Goal: Task Accomplishment & Management: Manage account settings

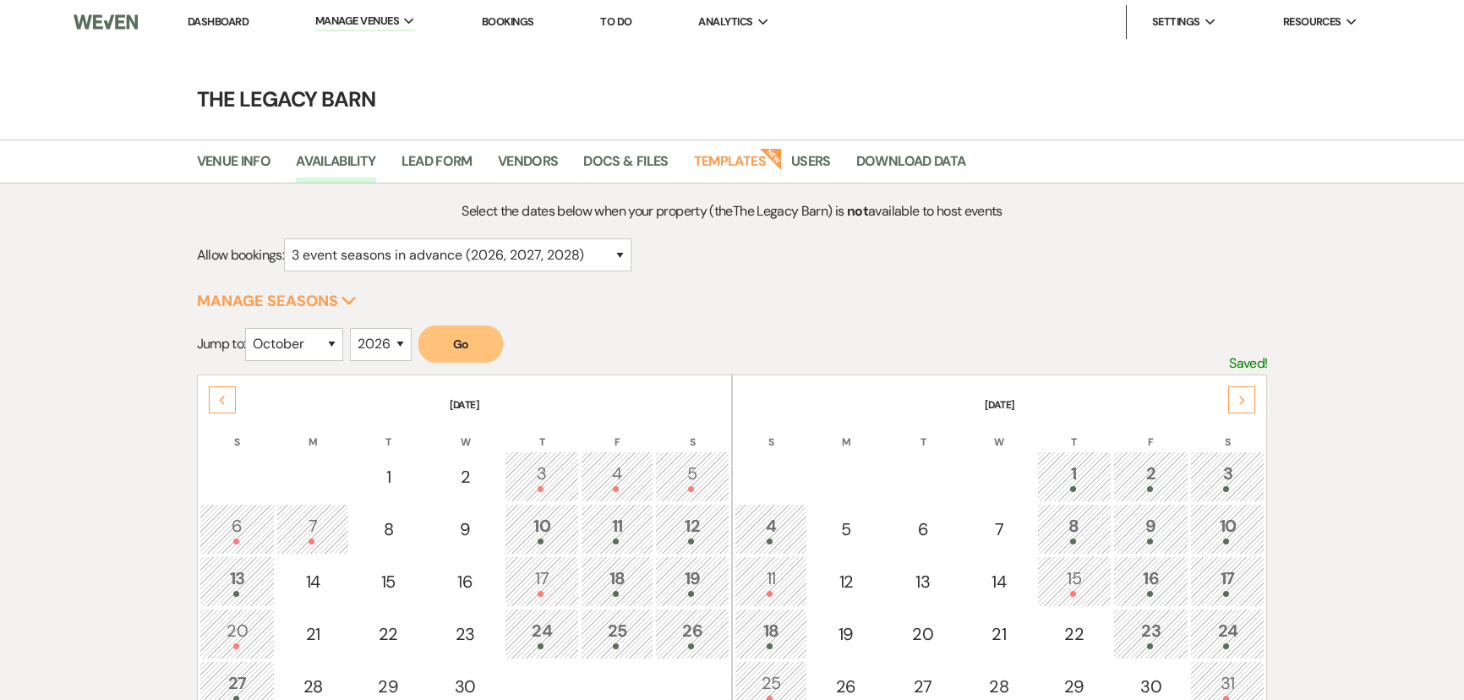
select select "10"
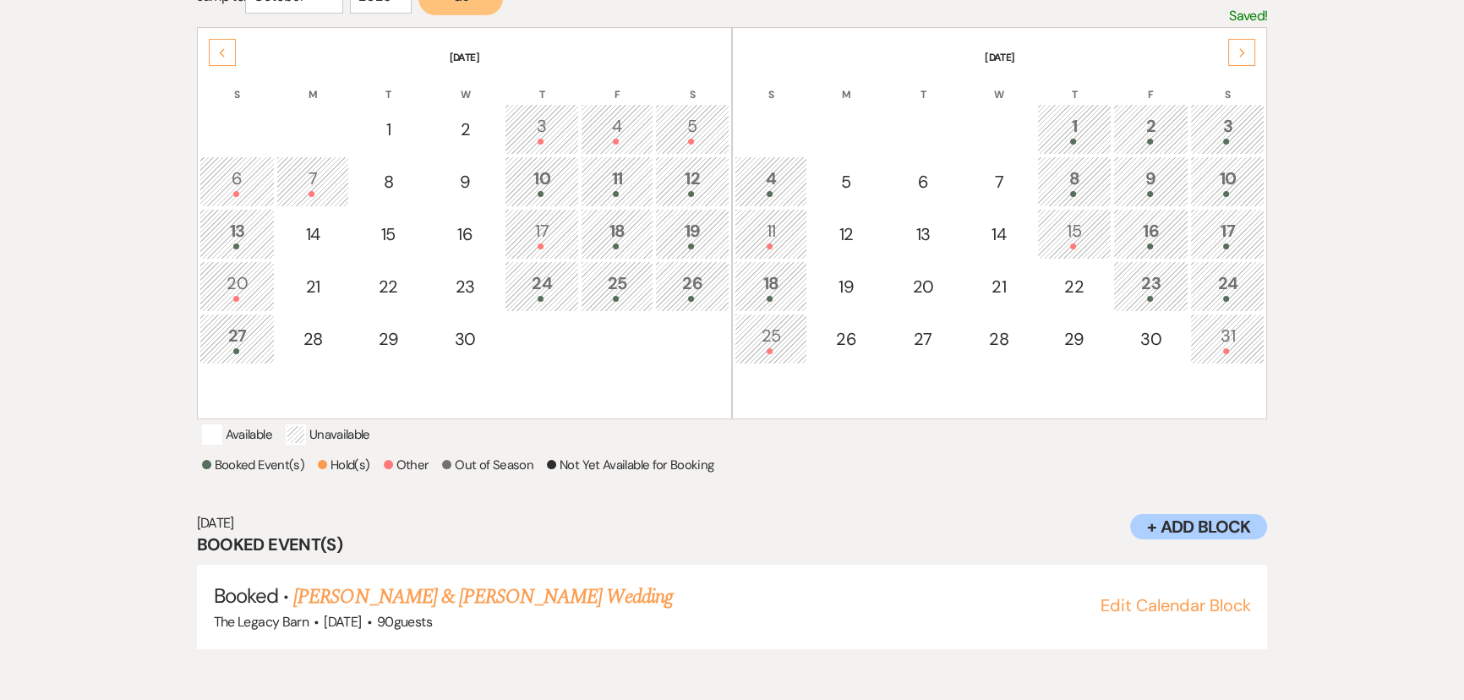
click at [232, 57] on div "Previous" at bounding box center [222, 52] width 27 height 27
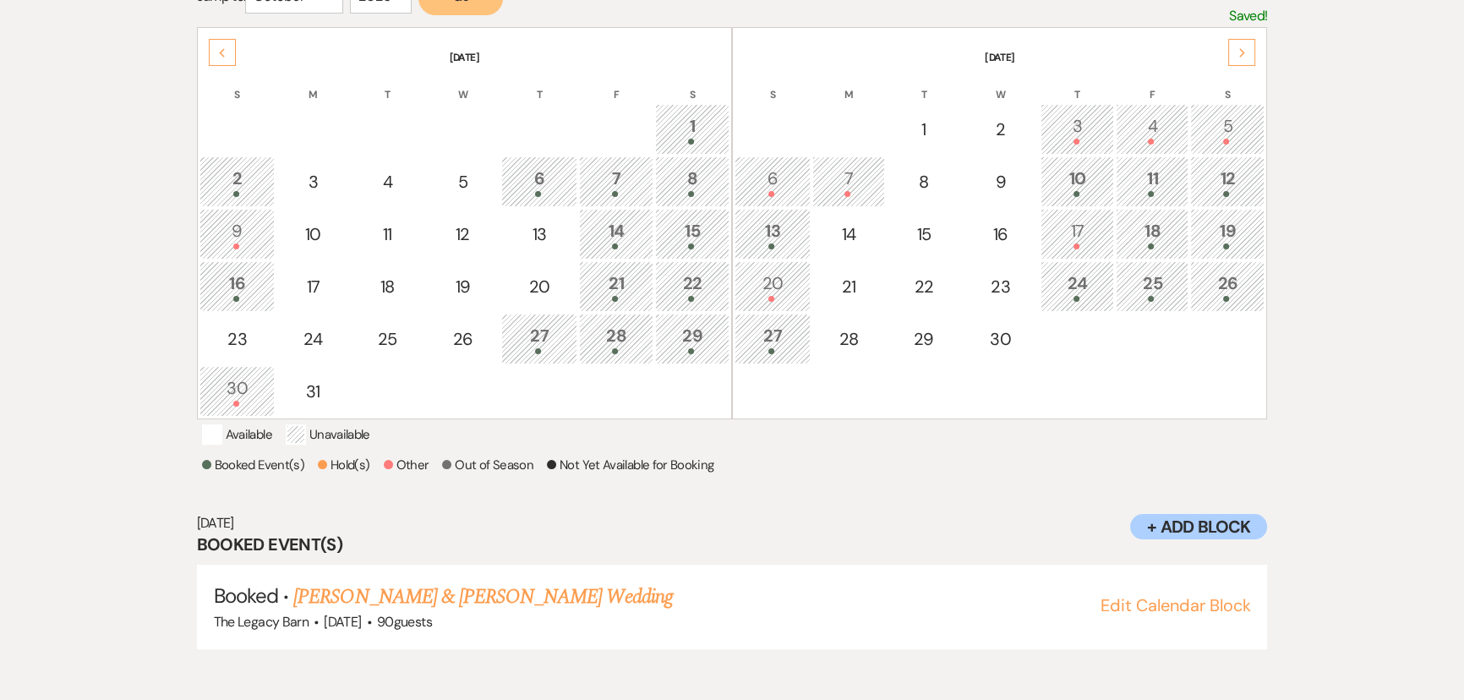
click at [232, 57] on div "Previous" at bounding box center [222, 52] width 27 height 27
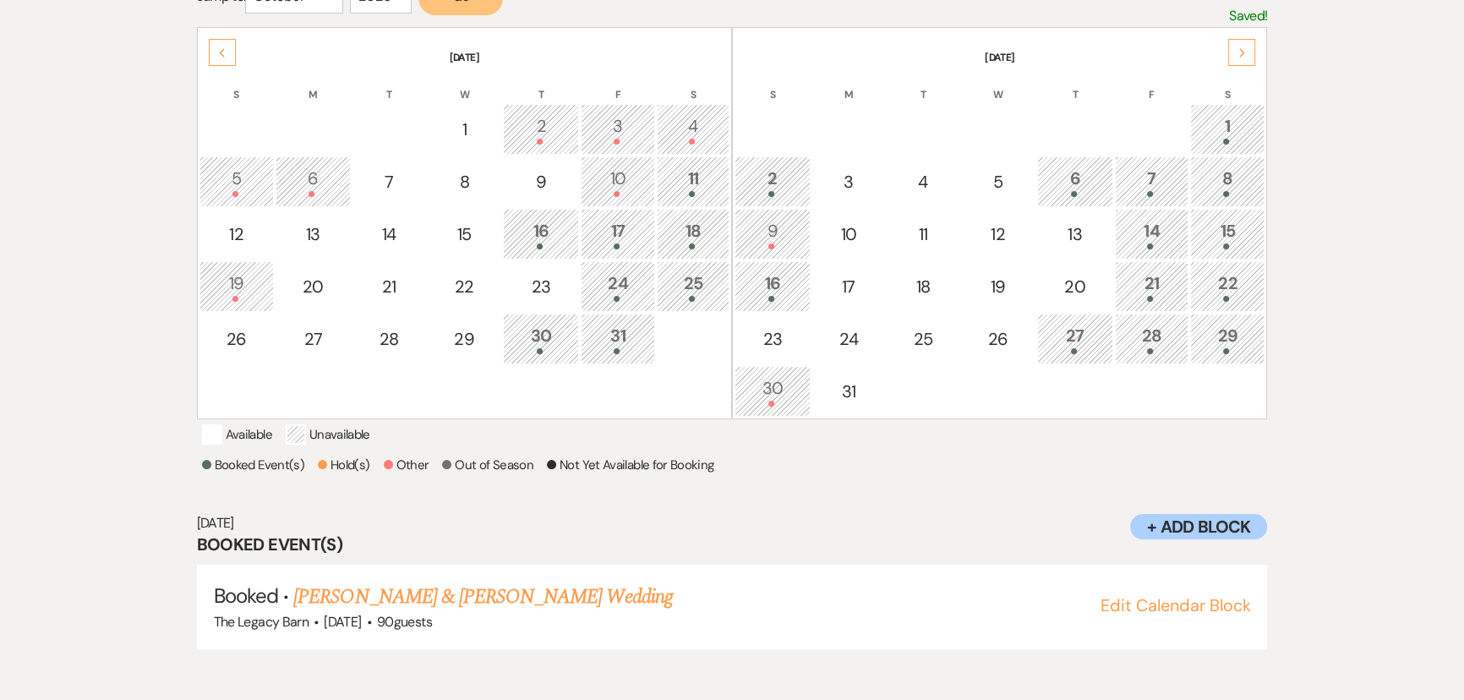
click at [232, 57] on div "Previous" at bounding box center [222, 52] width 27 height 27
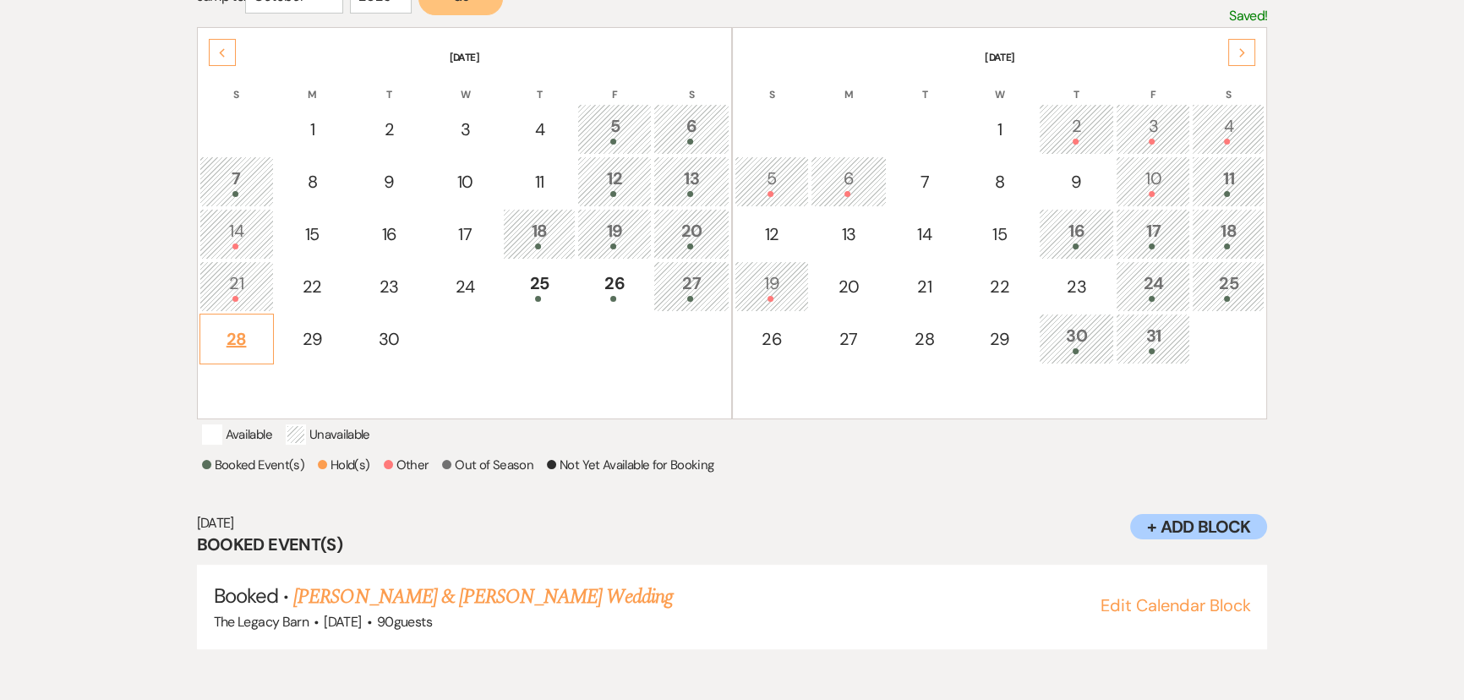
click at [237, 333] on div "28" at bounding box center [237, 338] width 56 height 25
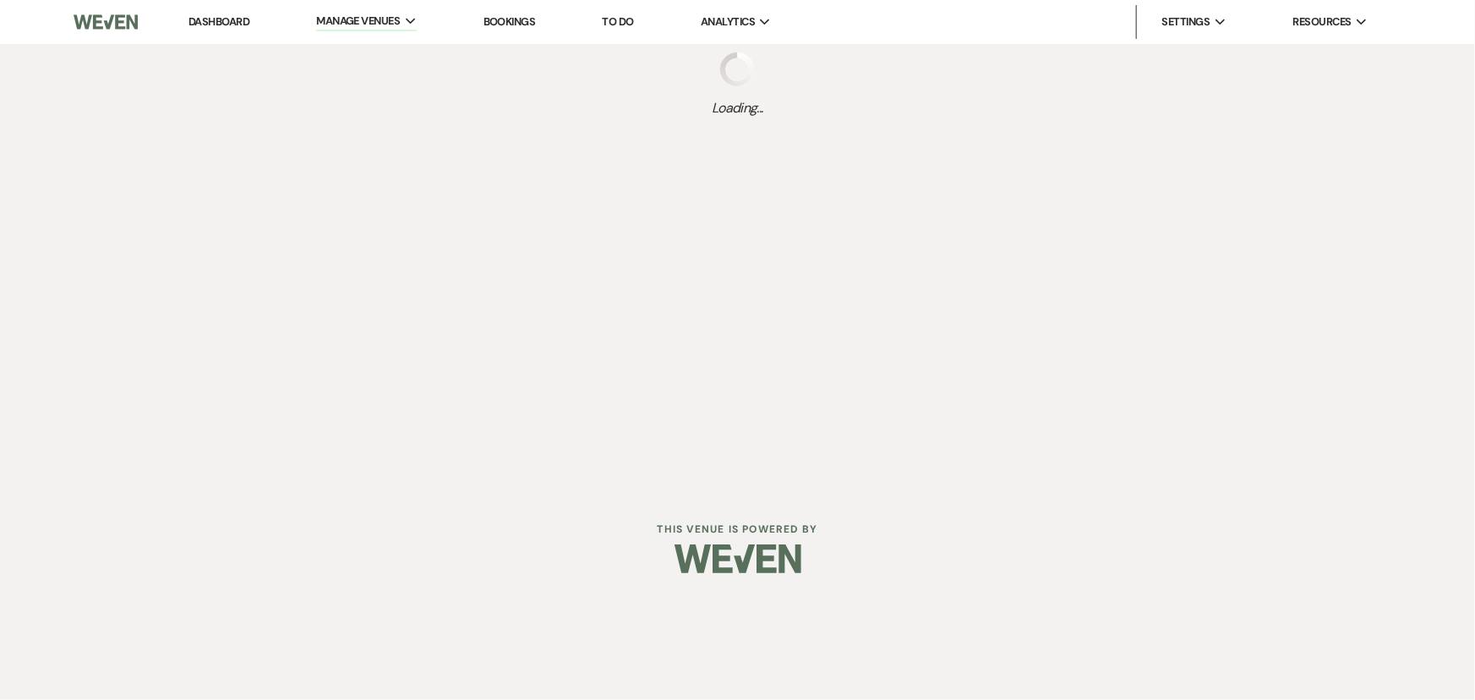
select select "other"
select select "false"
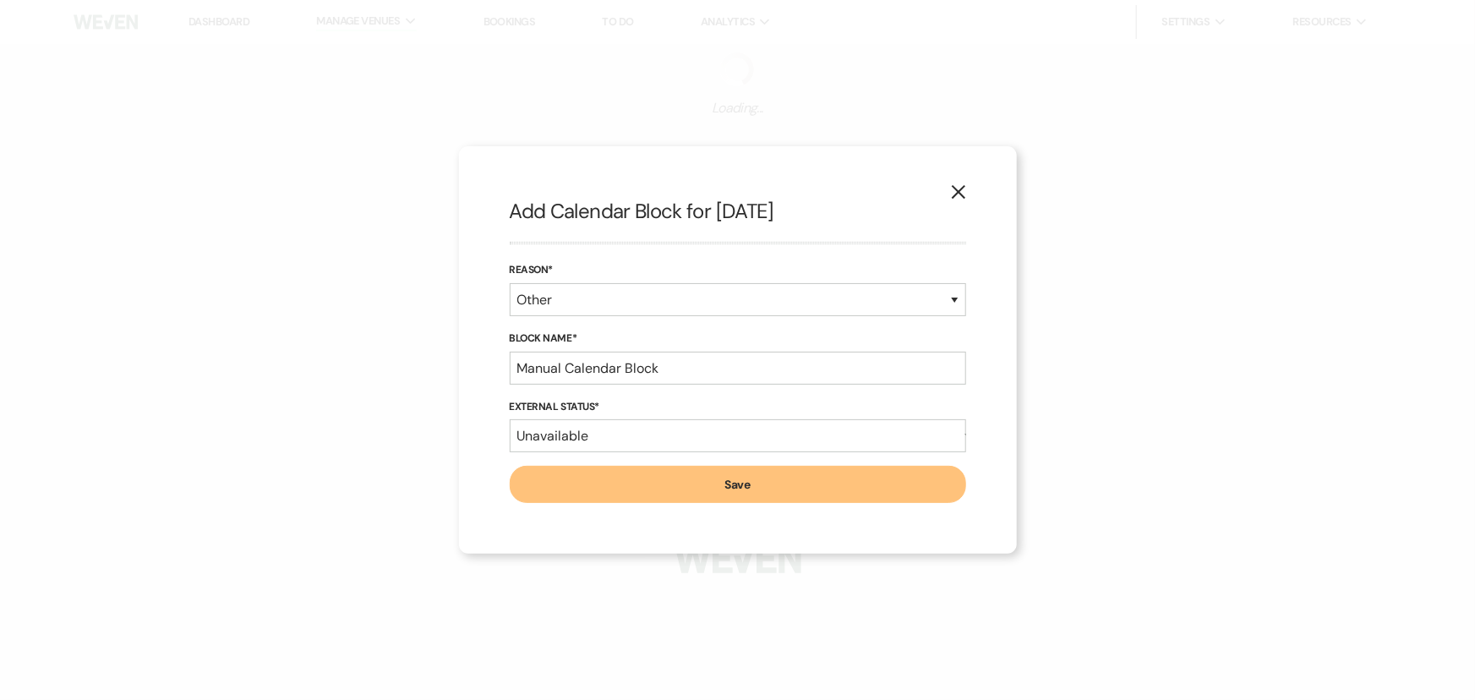
select select "3"
select select "2026"
drag, startPoint x: 668, startPoint y: 366, endPoint x: 445, endPoint y: 362, distance: 223.3
click at [445, 362] on div "X Add Calendar Block for 6/28/2026 Reason* Booked Event Hold Other Block Name* …" at bounding box center [737, 350] width 1475 height 700
type input "Julia Jorgensen PV"
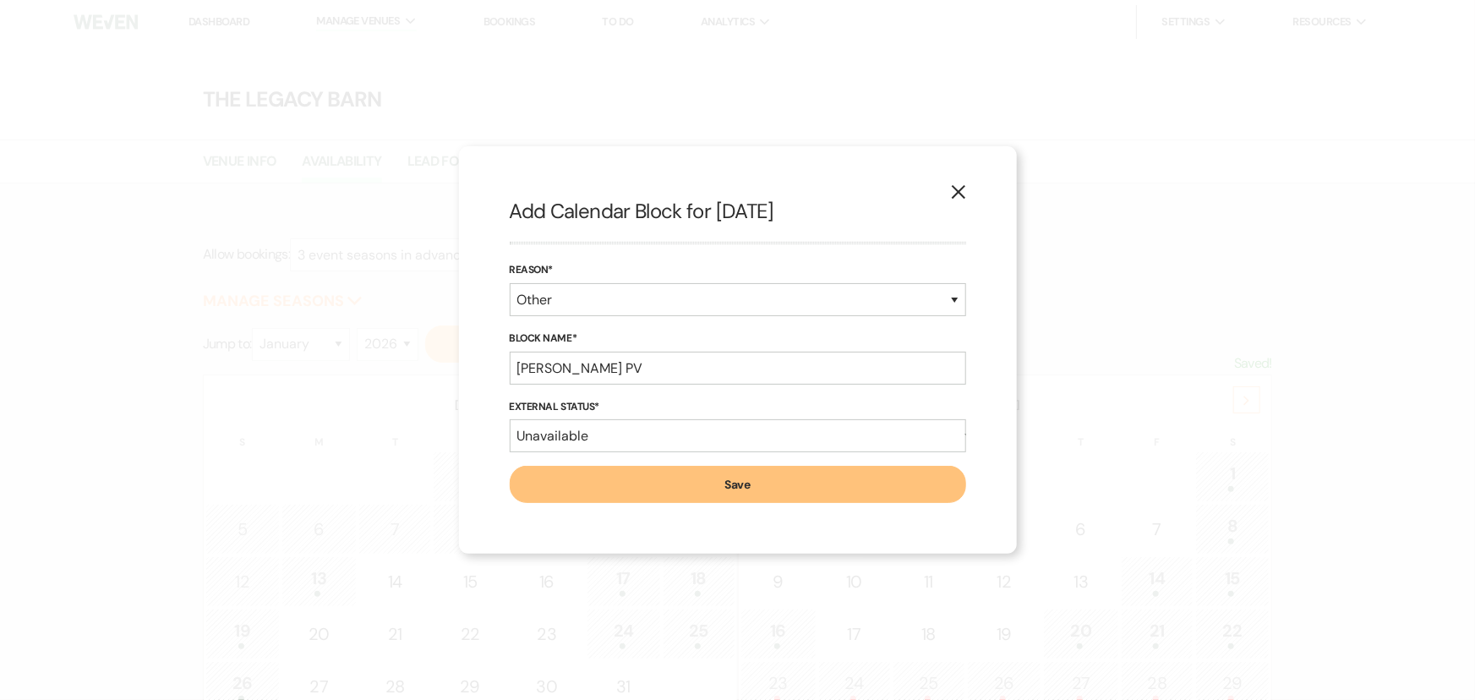
click at [540, 495] on button "Save" at bounding box center [738, 484] width 457 height 37
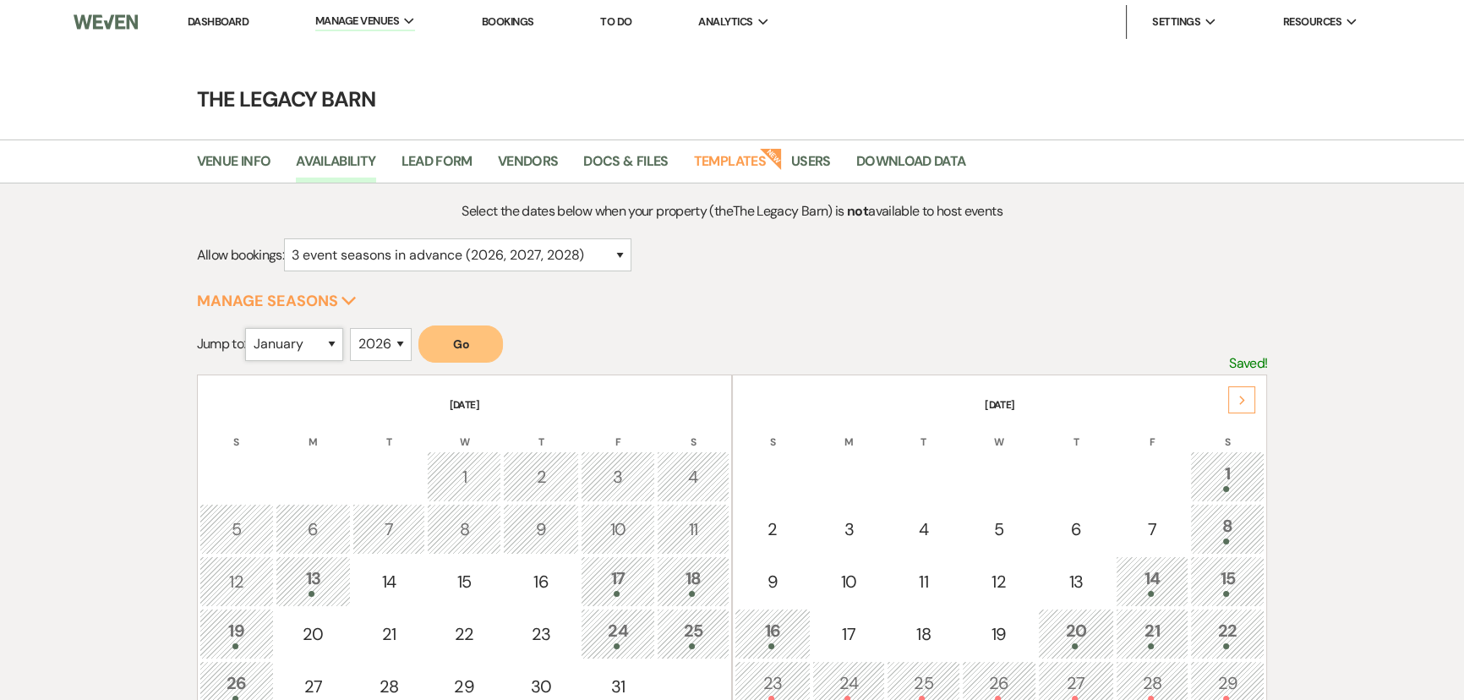
click at [330, 344] on select "January February March April May June July August September October November De…" at bounding box center [294, 344] width 98 height 33
select select "10"
click at [249, 328] on select "January February March April May June July August September October November De…" at bounding box center [294, 344] width 98 height 33
click at [375, 342] on select "2025 2026 2027 2028 2029" at bounding box center [381, 344] width 62 height 33
select select "2027"
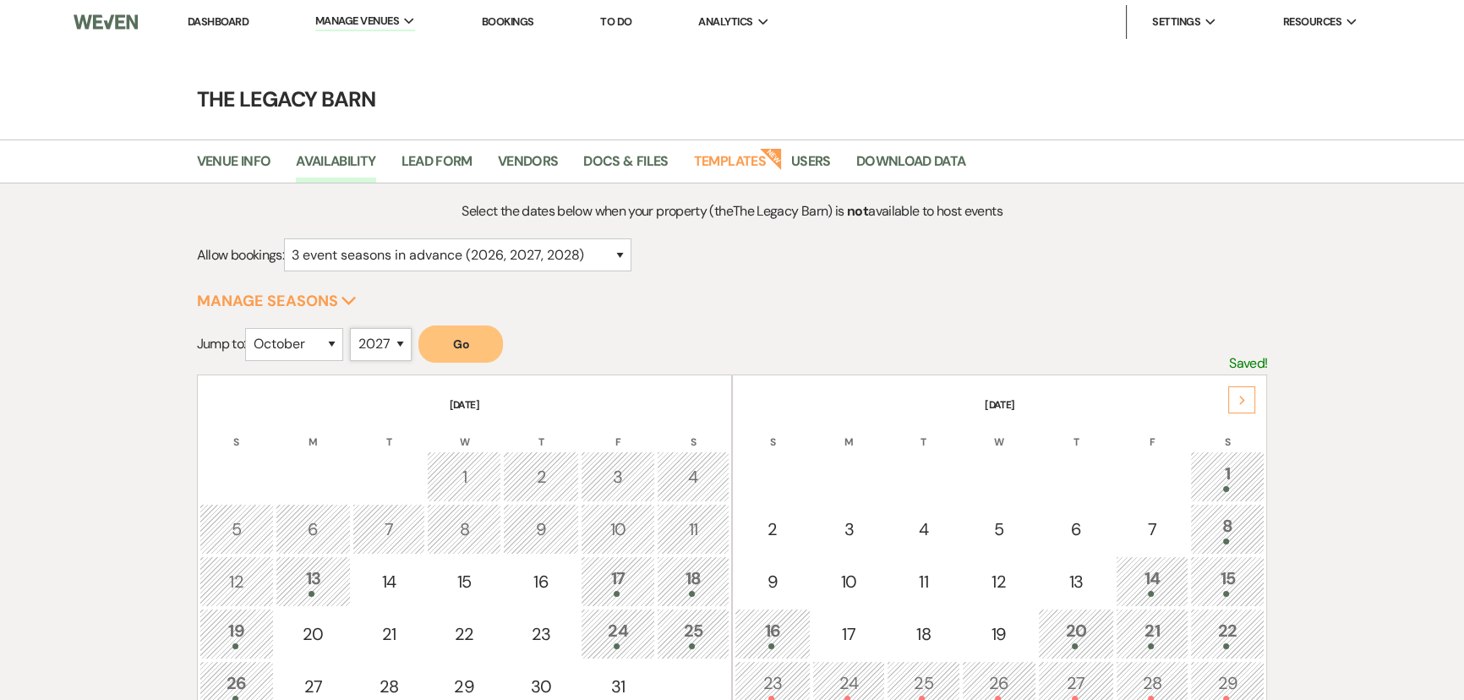
click at [355, 328] on select "2025 2026 2027 2028 2029" at bounding box center [381, 344] width 62 height 33
click at [456, 345] on button "Go" at bounding box center [461, 344] width 85 height 37
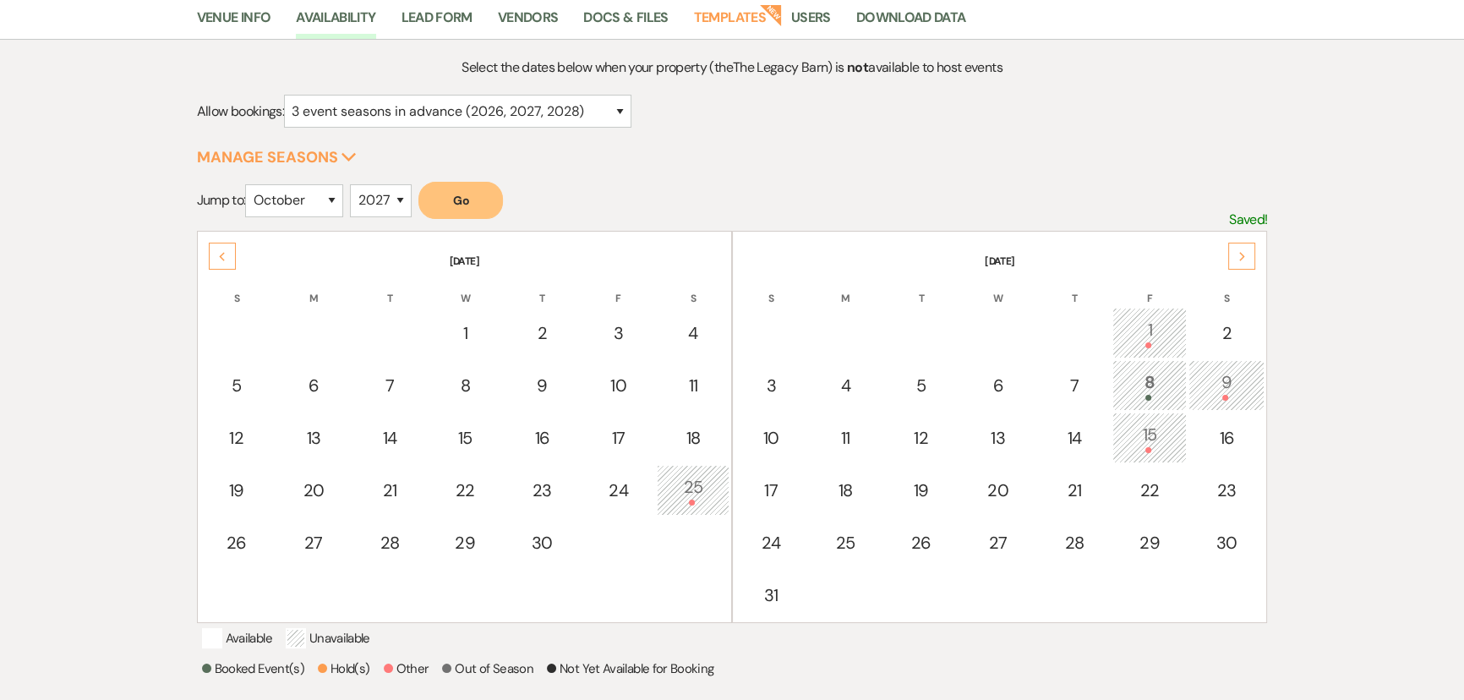
scroll to position [153, 0]
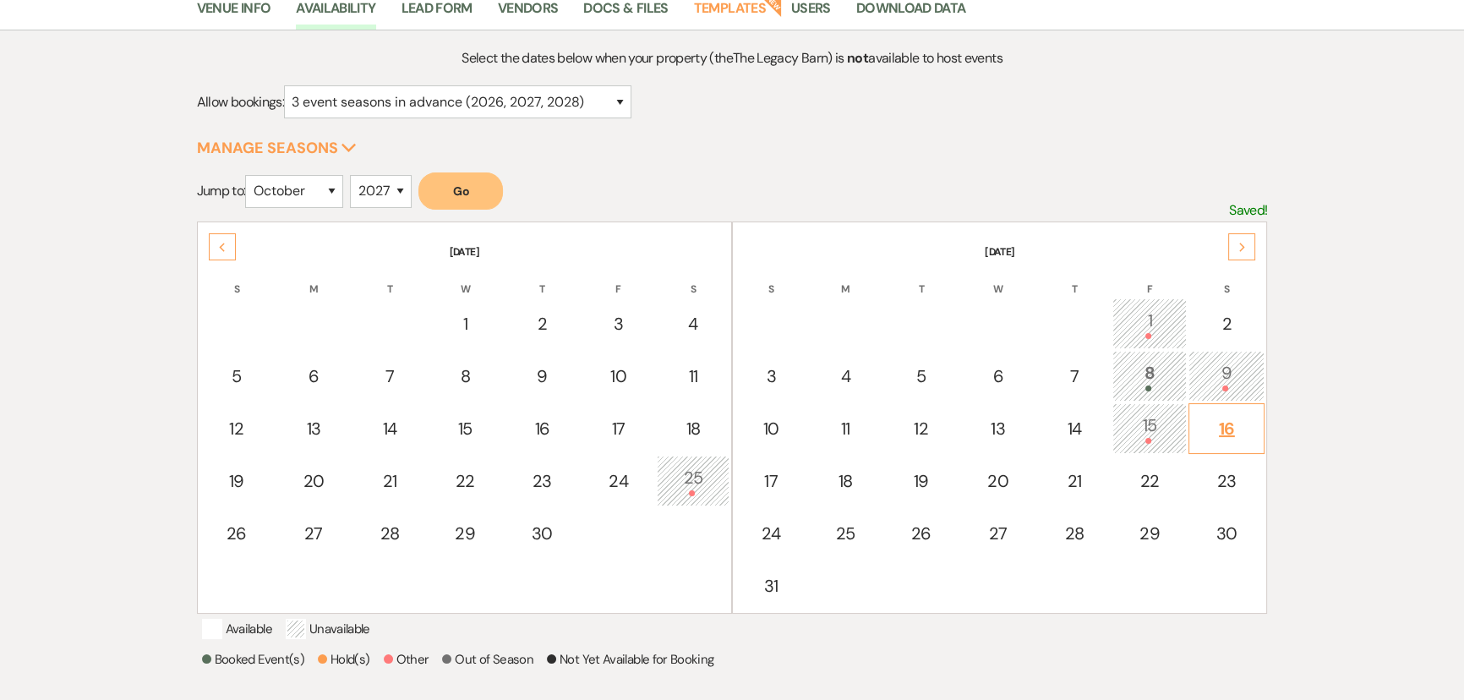
click at [1234, 421] on div "16" at bounding box center [1226, 428] width 57 height 25
select select "other"
select select "false"
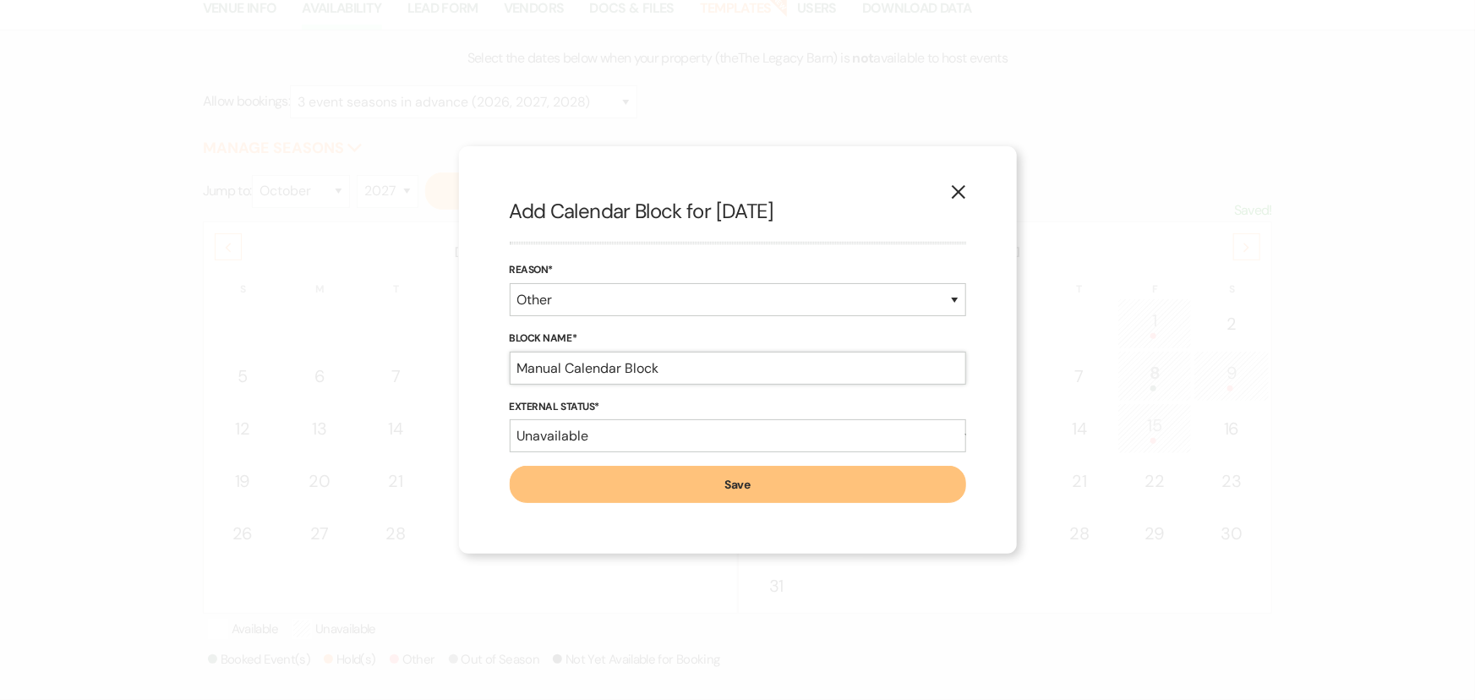
drag, startPoint x: 661, startPoint y: 370, endPoint x: 427, endPoint y: 363, distance: 234.3
click at [428, 363] on div "X Add Calendar Block for 10/16/2027 Reason* Booked Event Hold Other Block Name*…" at bounding box center [737, 350] width 1475 height 700
click at [544, 368] on input "Rob and Olivia PV" at bounding box center [738, 368] width 457 height 33
type input "Rob Halligan and Olivia Poelker PV"
click at [588, 491] on button "Save" at bounding box center [738, 484] width 457 height 37
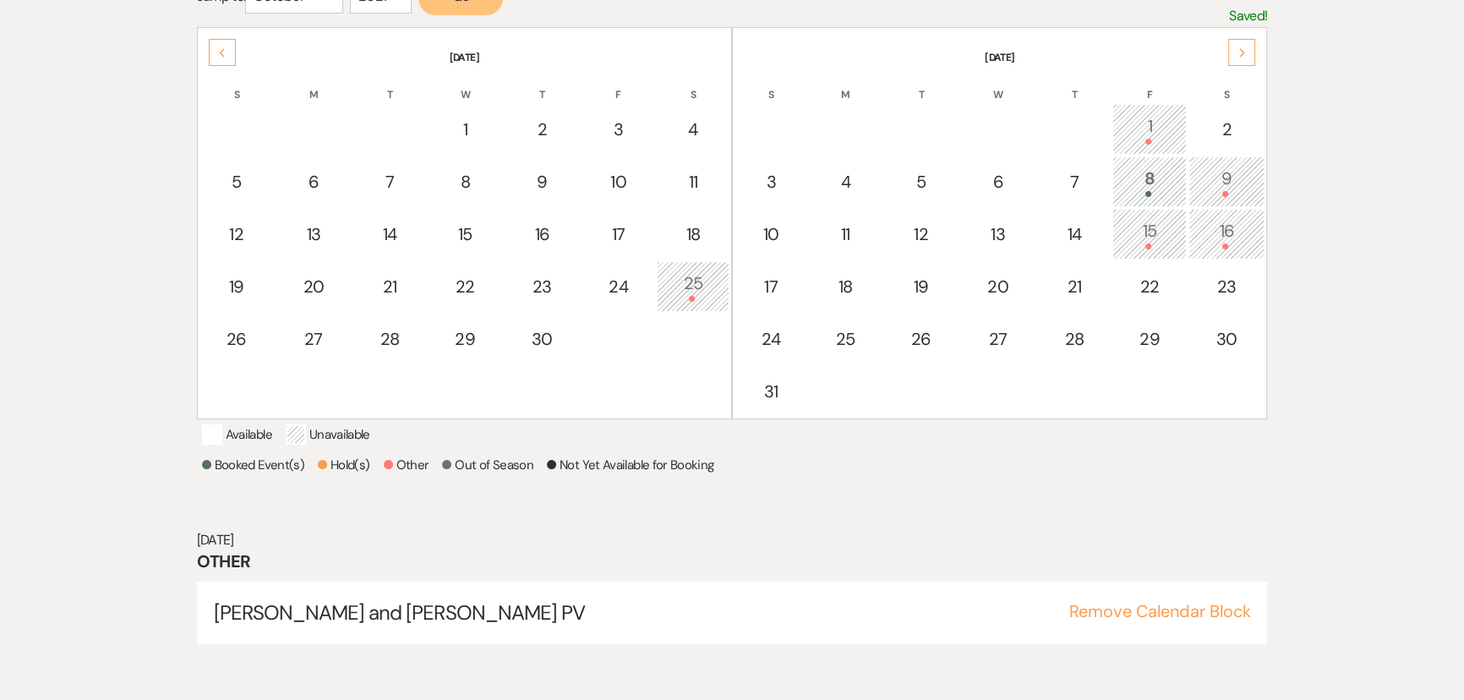
scroll to position [118, 0]
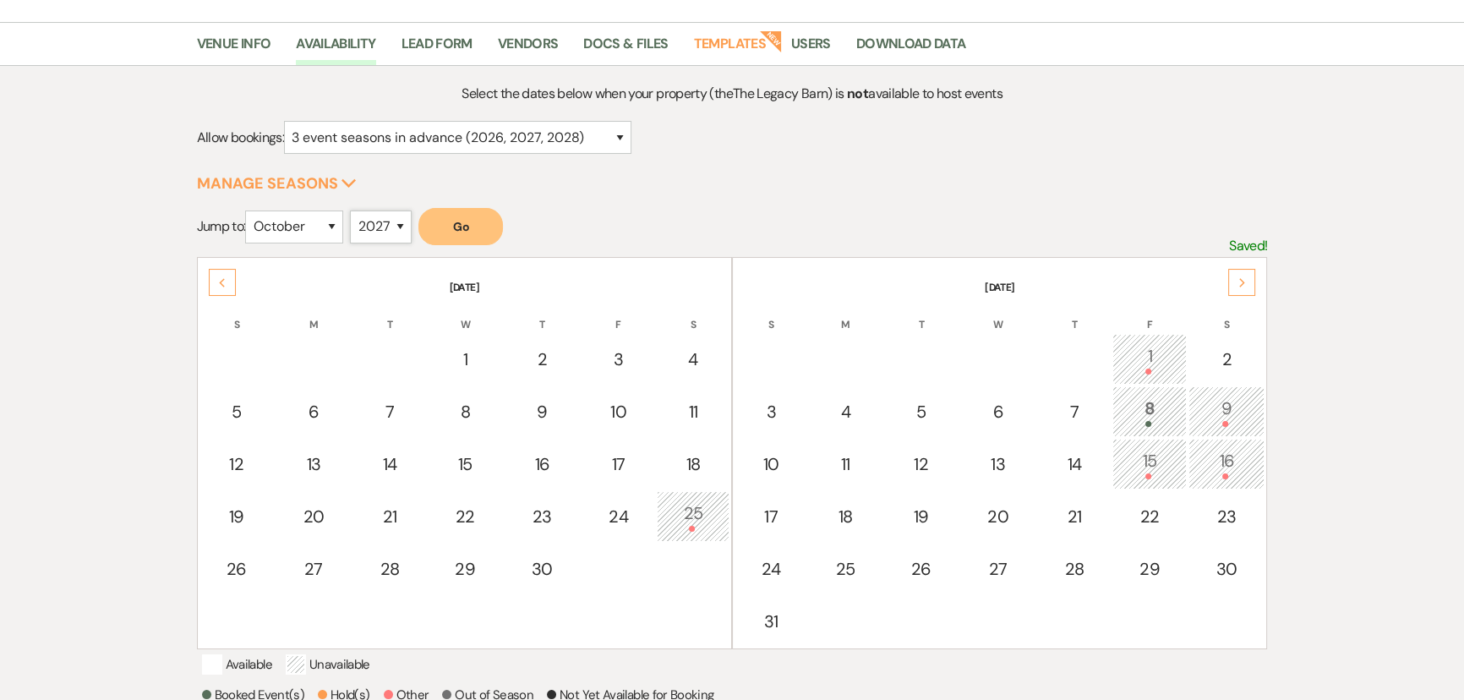
click at [377, 216] on select "2025 2026 2027 2028 2029" at bounding box center [381, 227] width 62 height 33
select select "2026"
click at [355, 211] on select "2025 2026 2027 2028 2029" at bounding box center [381, 227] width 62 height 33
click at [446, 228] on button "Go" at bounding box center [461, 226] width 85 height 37
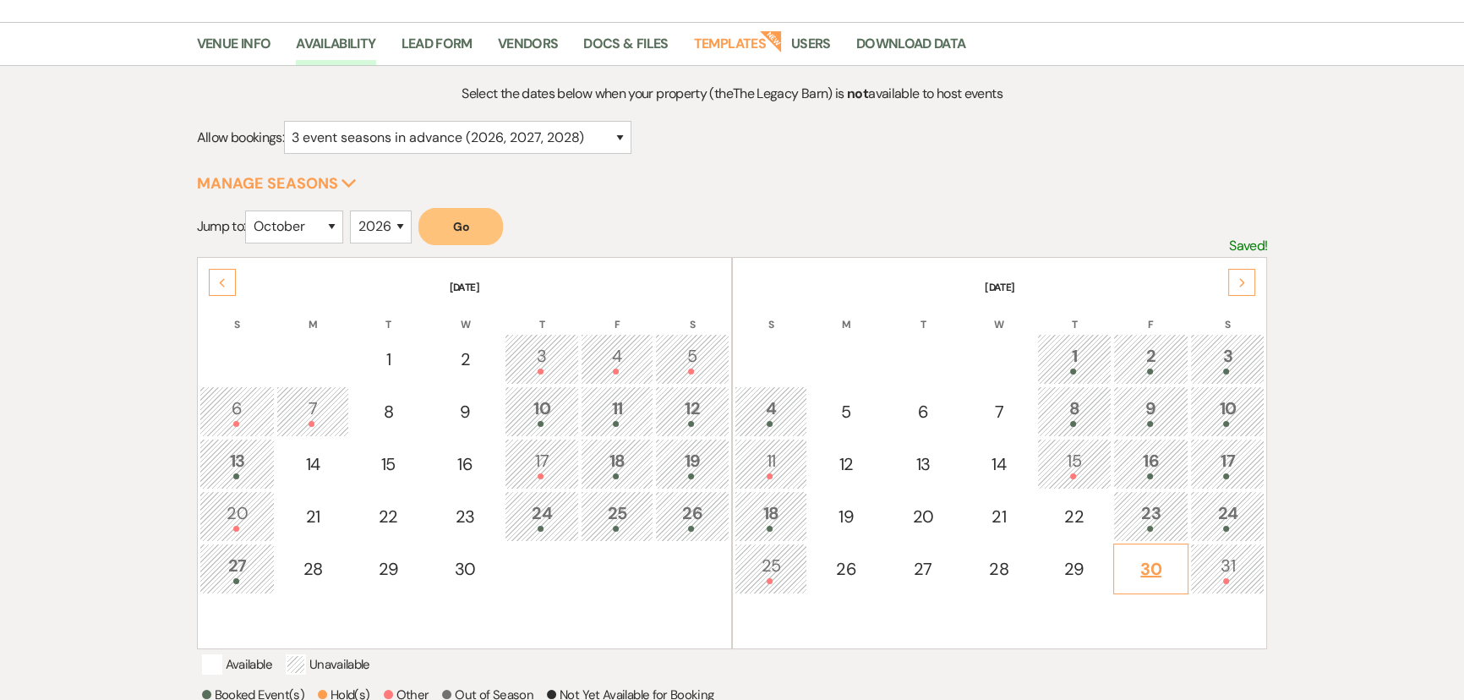
click at [1168, 563] on div "30" at bounding box center [1151, 568] width 57 height 25
select select "other"
select select "false"
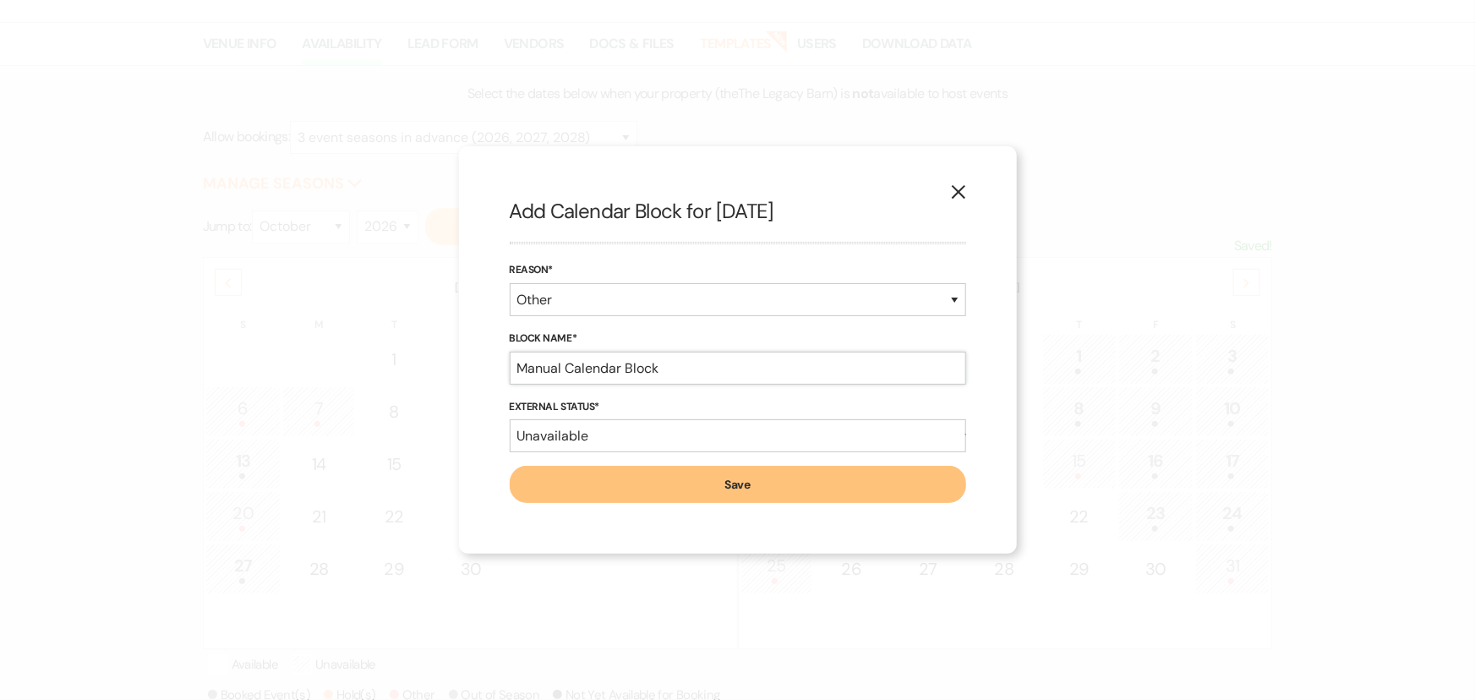
drag, startPoint x: 669, startPoint y: 367, endPoint x: 404, endPoint y: 372, distance: 264.7
click at [404, 372] on div "X Add Calendar Block for 10/30/2026 Reason* Booked Event Hold Other Block Name*…" at bounding box center [737, 350] width 1475 height 700
type input "Patrick Mikolajczak and Courtney Camphous PV"
click at [591, 439] on select "Available Unavailable" at bounding box center [738, 435] width 457 height 33
click at [510, 419] on select "Available Unavailable" at bounding box center [738, 435] width 457 height 33
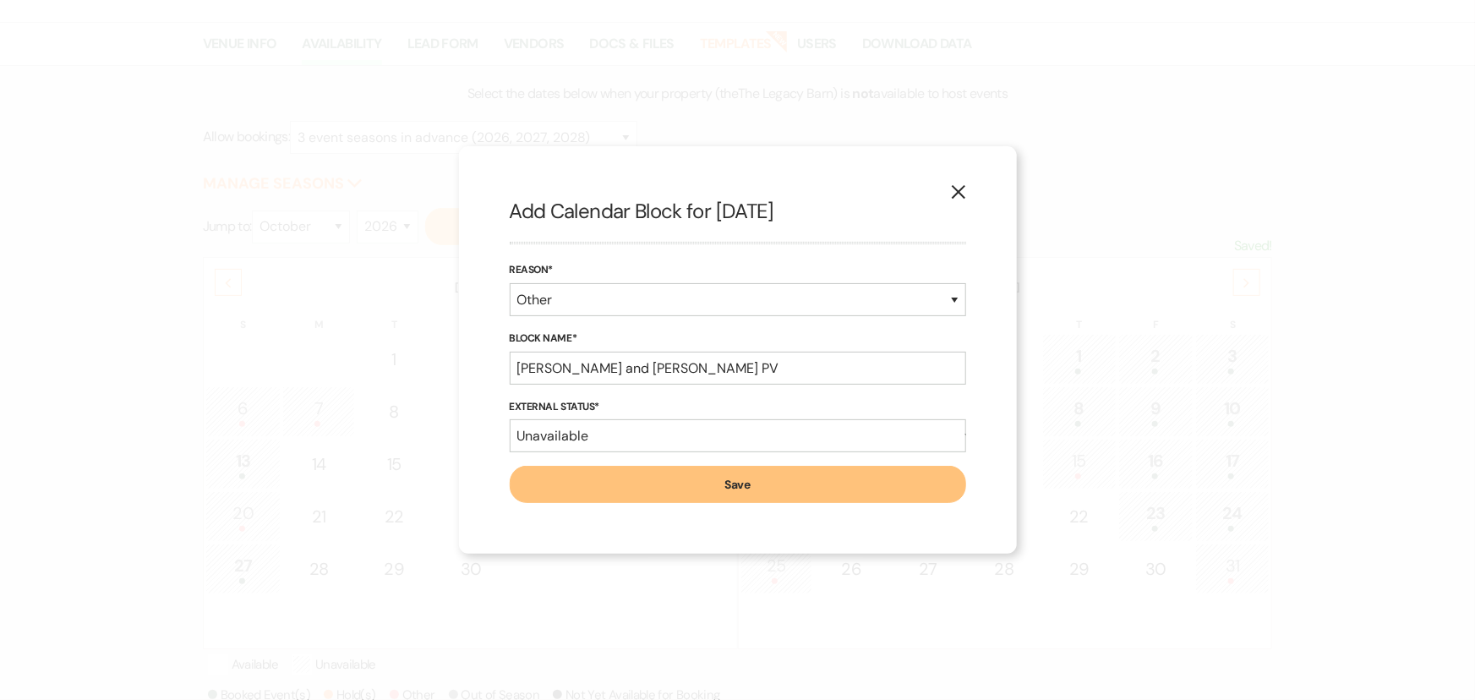
click at [591, 487] on button "Save" at bounding box center [738, 484] width 457 height 37
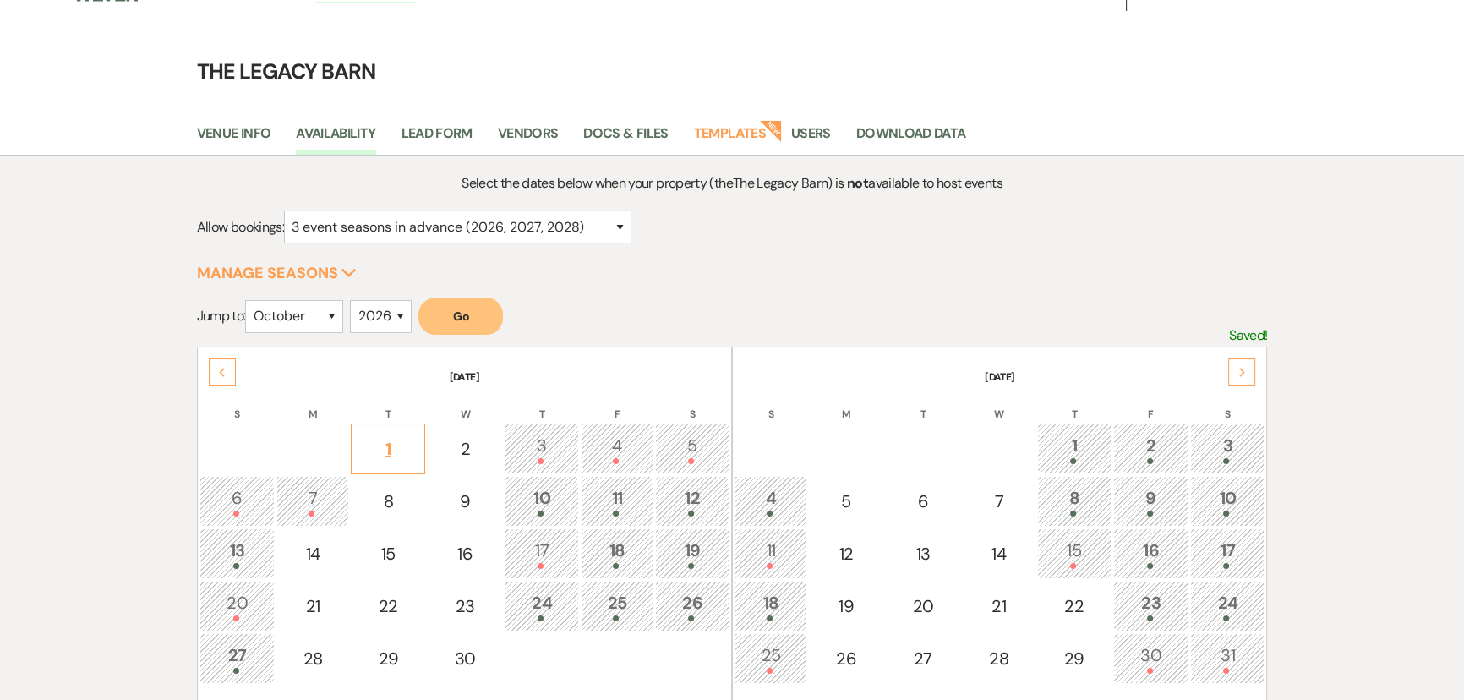
scroll to position [0, 0]
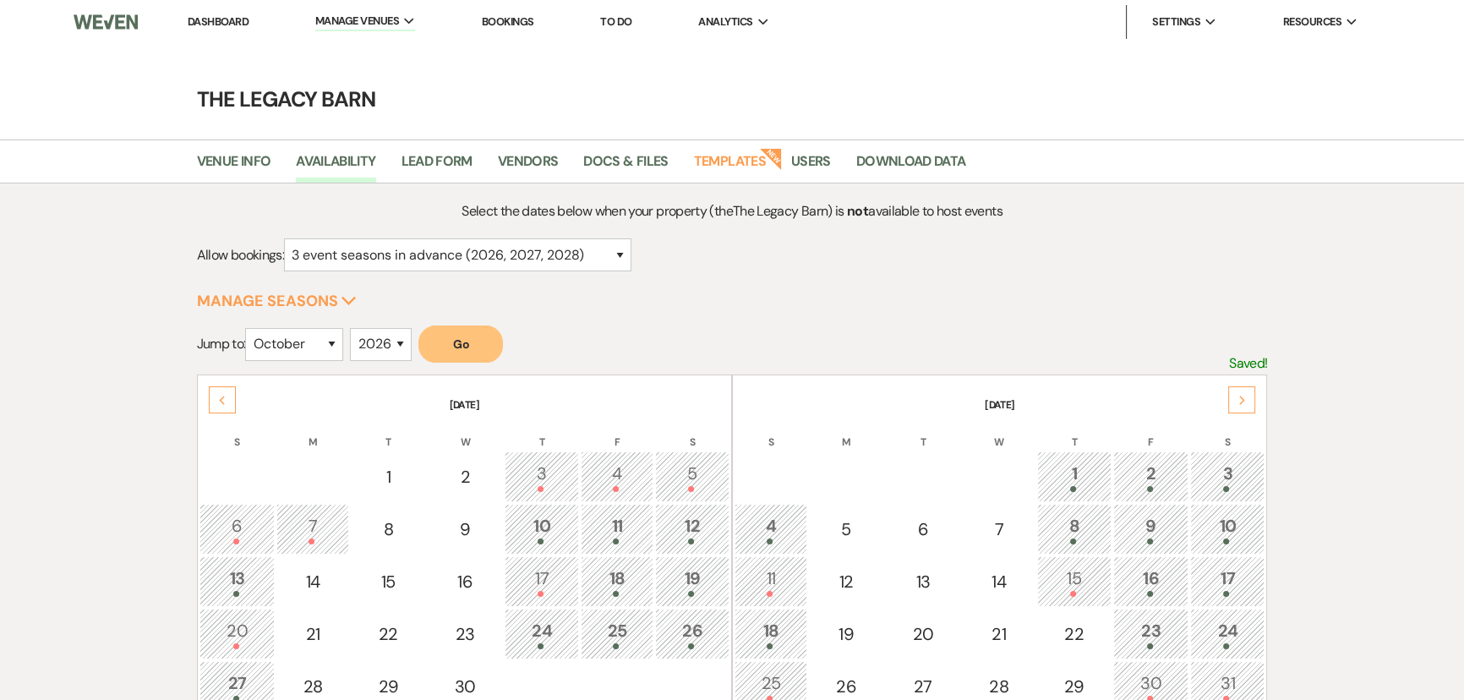
click at [223, 21] on link "Dashboard" at bounding box center [218, 21] width 61 height 14
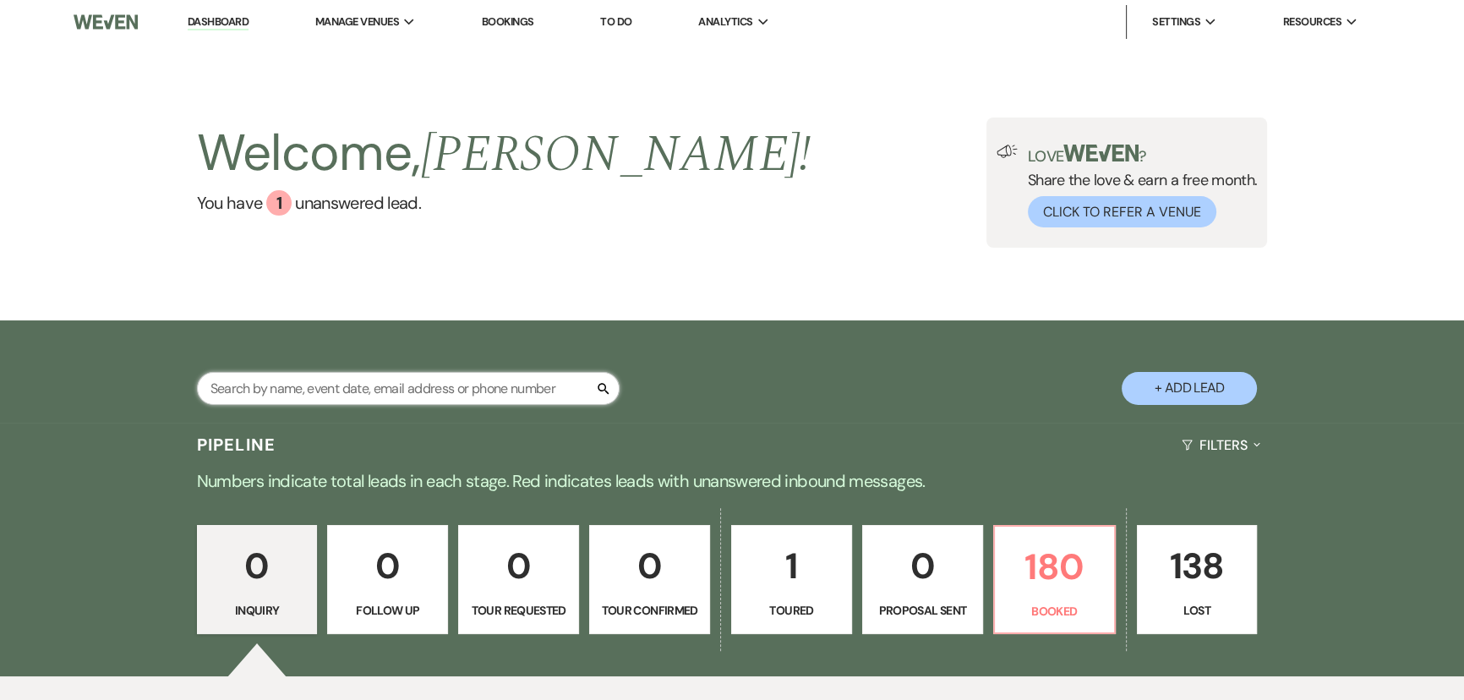
click at [259, 385] on input "text" at bounding box center [408, 388] width 423 height 33
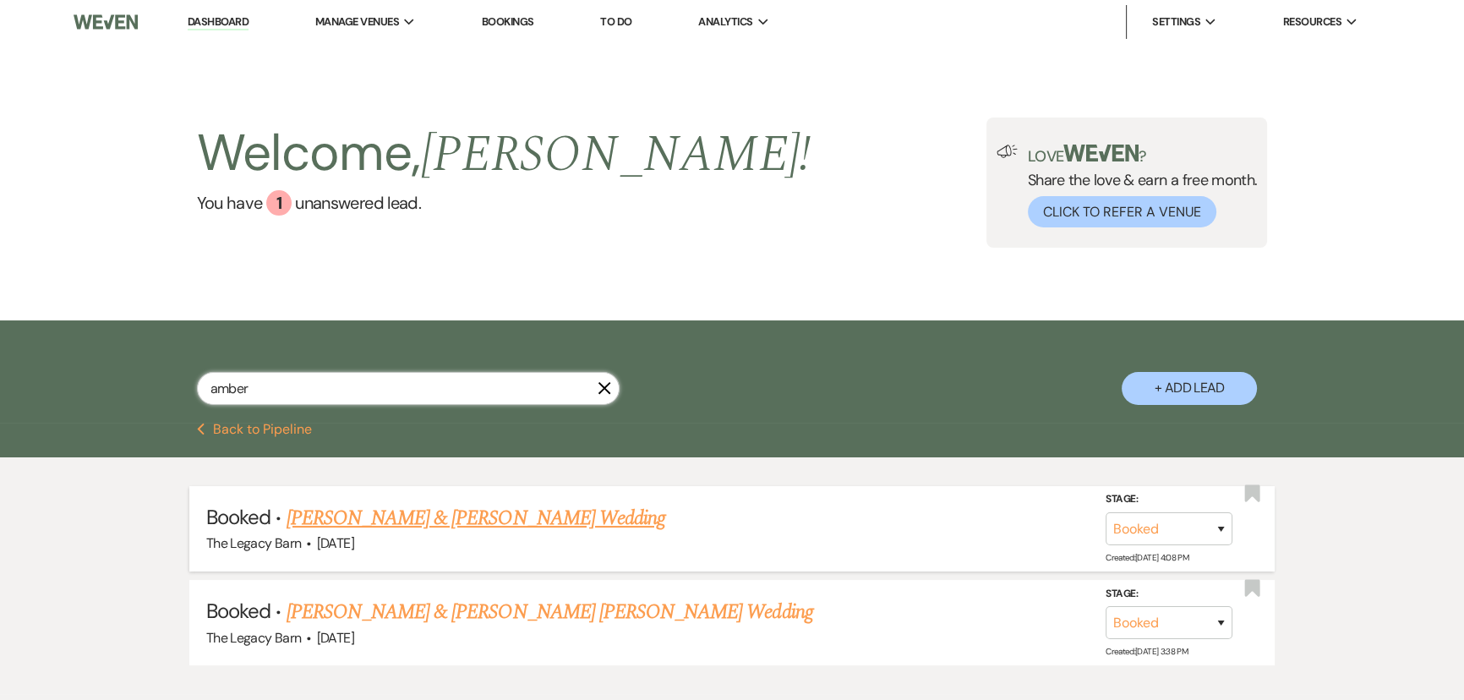
type input "amber"
click at [472, 519] on link "[PERSON_NAME] & [PERSON_NAME] Wedding" at bounding box center [476, 518] width 379 height 30
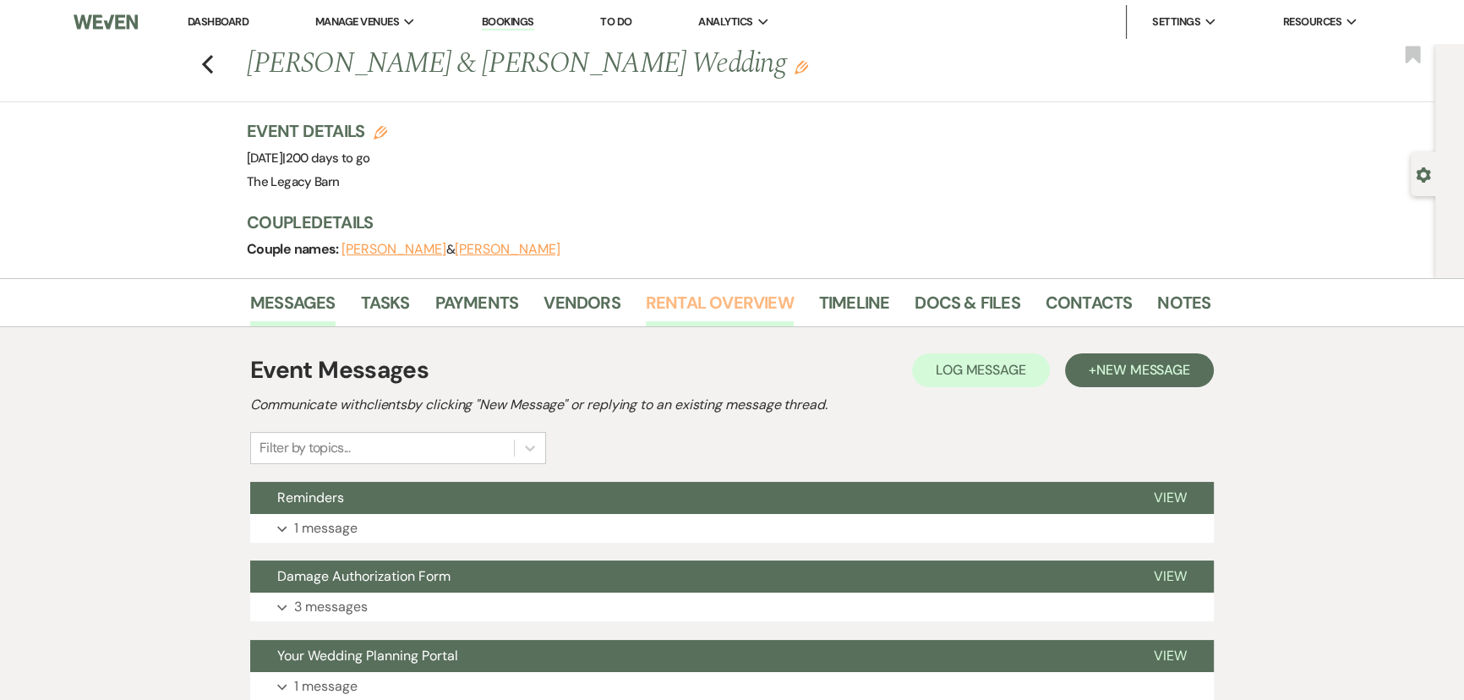
click at [721, 305] on link "Rental Overview" at bounding box center [720, 307] width 148 height 37
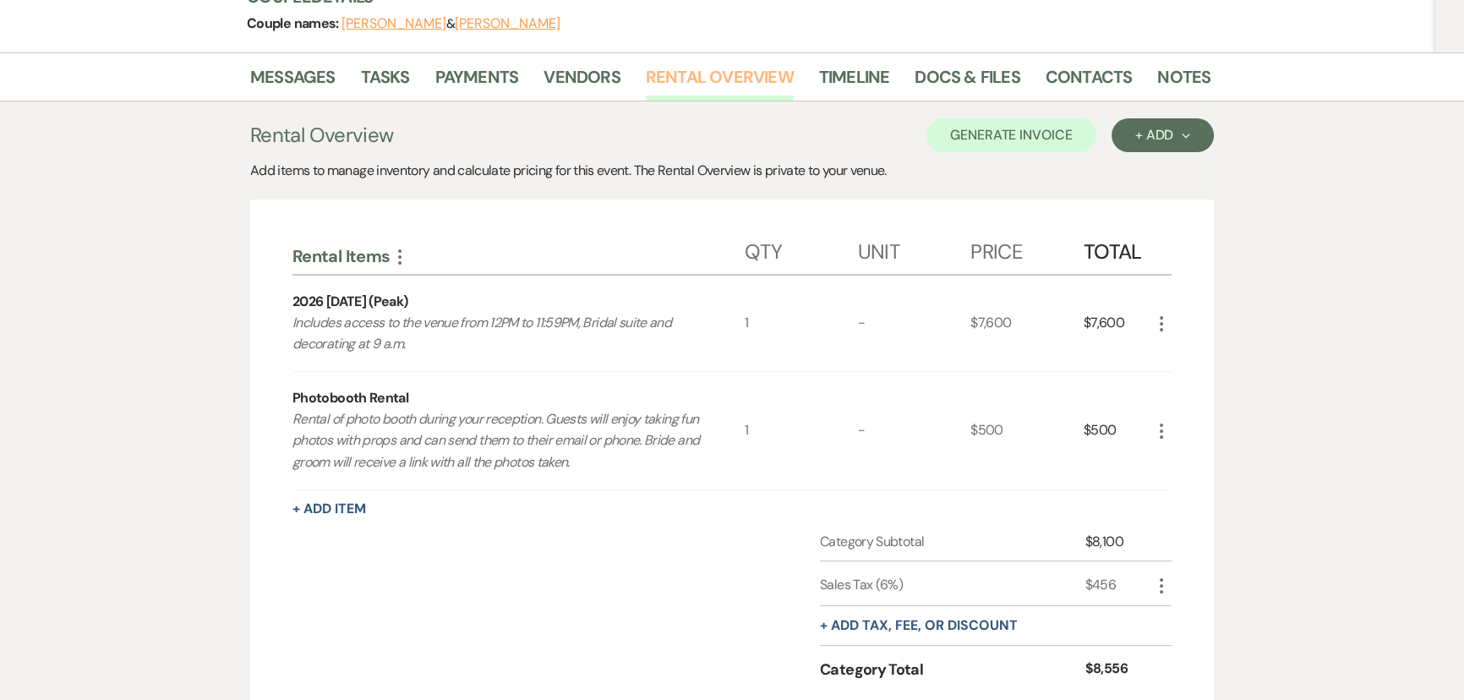
scroll to position [230, 0]
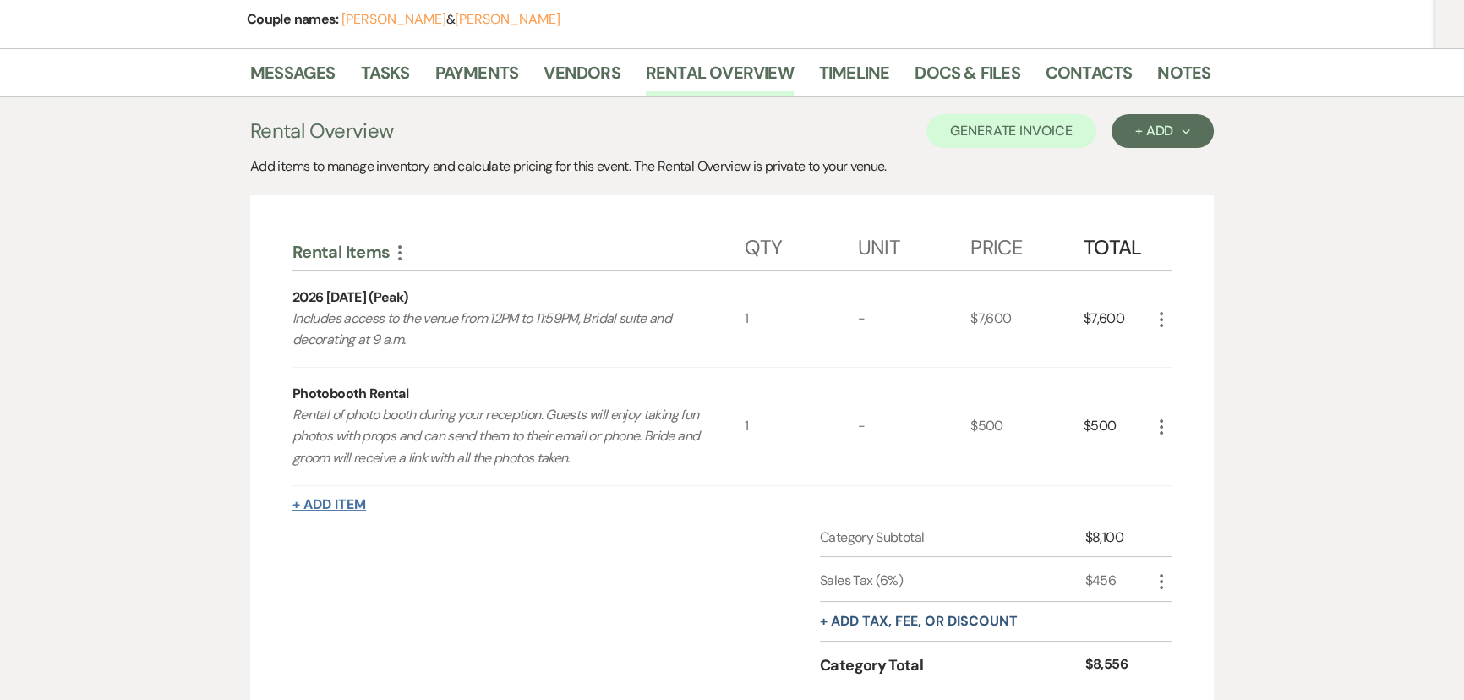
click at [324, 504] on button "+ Add Item" at bounding box center [330, 505] width 74 height 14
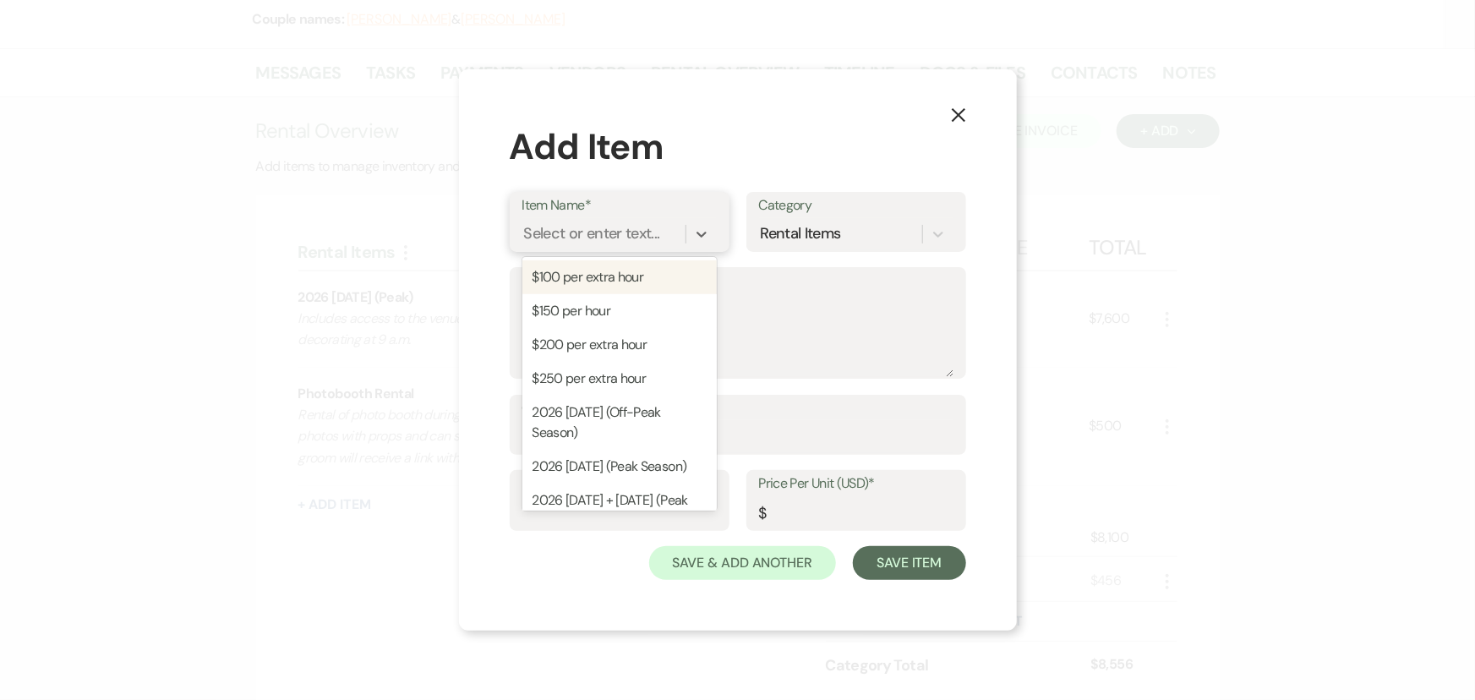
click at [552, 229] on div "Select or enter text..." at bounding box center [592, 233] width 136 height 23
type input "b"
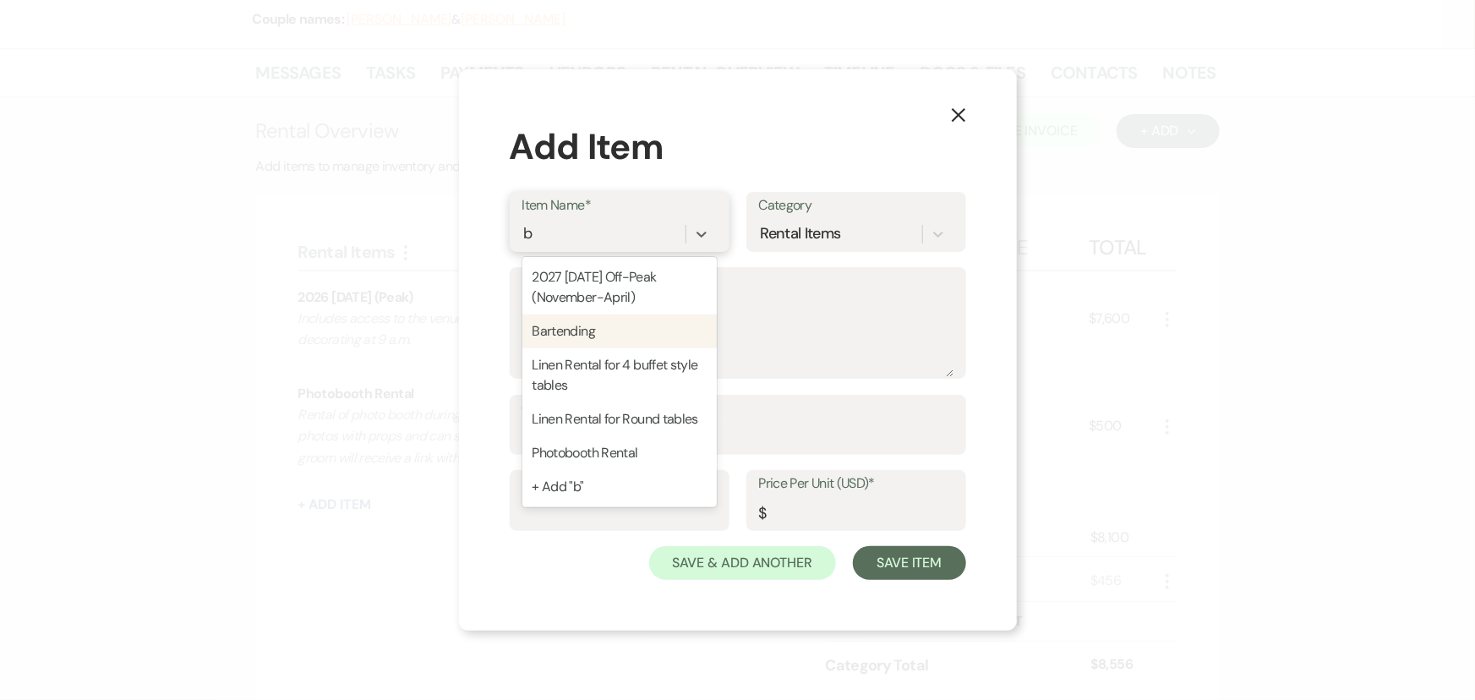
click at [574, 330] on div "Bartending" at bounding box center [620, 332] width 194 height 34
type textarea "Bartending for your event 4-6 hours up to 200 people."
type input "1450"
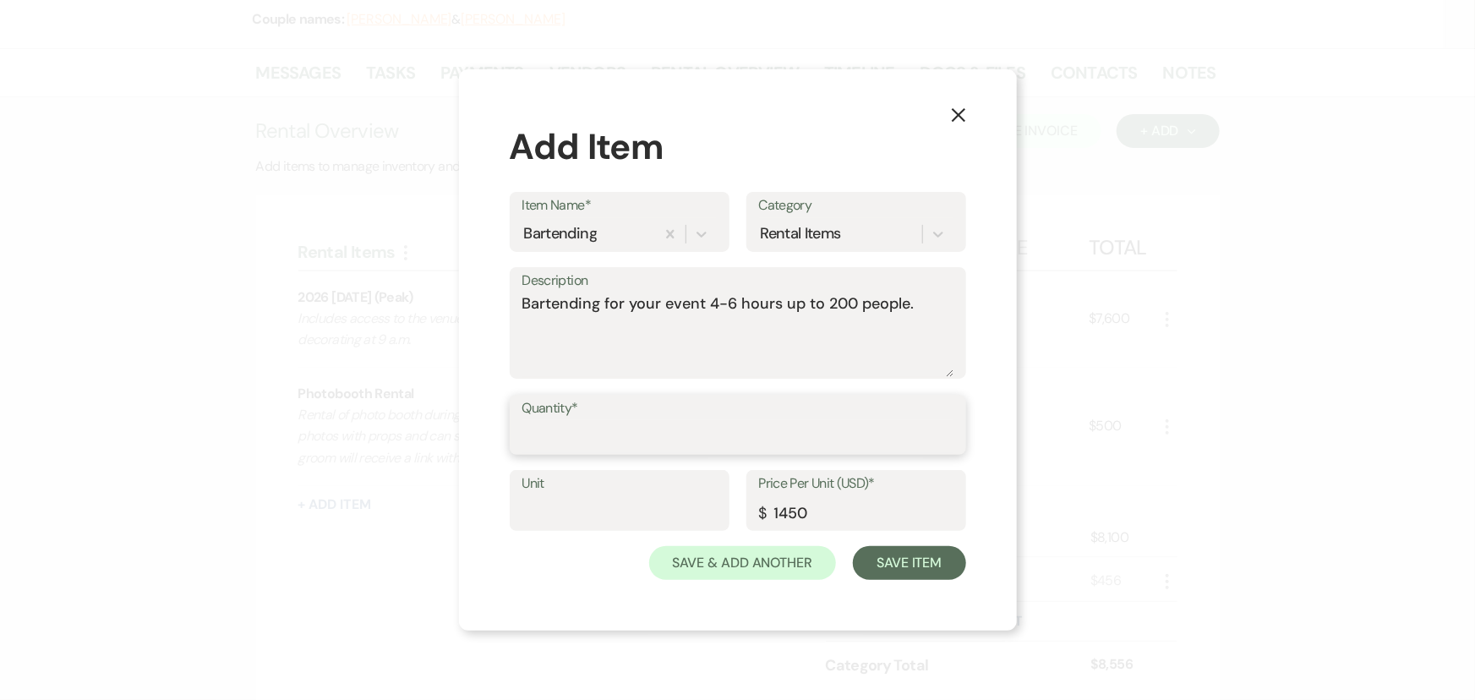
click at [544, 432] on input "Quantity*" at bounding box center [738, 436] width 431 height 33
type input "1"
click at [893, 567] on button "Save Item" at bounding box center [909, 563] width 112 height 34
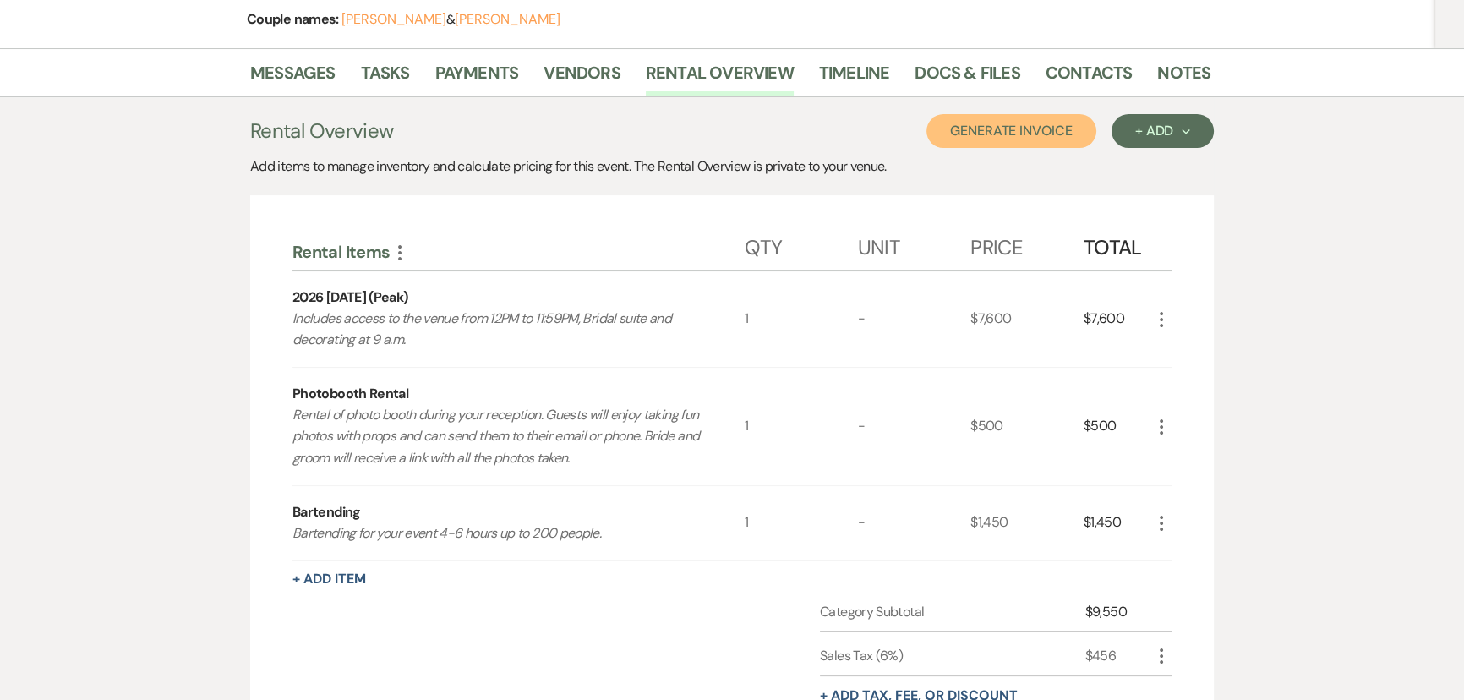
click at [1010, 127] on button "Generate Invoice" at bounding box center [1012, 131] width 170 height 34
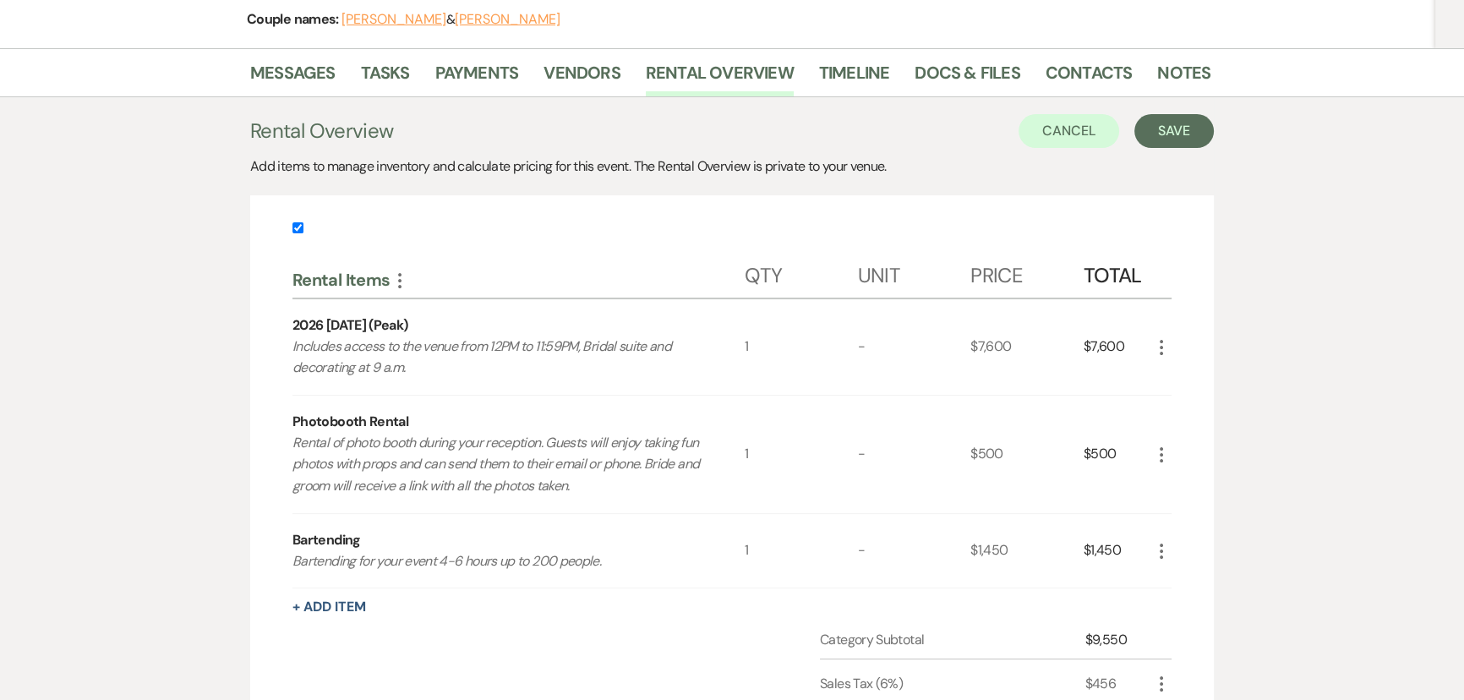
click at [1215, 125] on div "Messages Tasks Payments Vendors Rental Overview Timeline Docs & Files Contacts …" at bounding box center [732, 475] width 1464 height 855
click at [1192, 125] on button "Save" at bounding box center [1174, 131] width 79 height 34
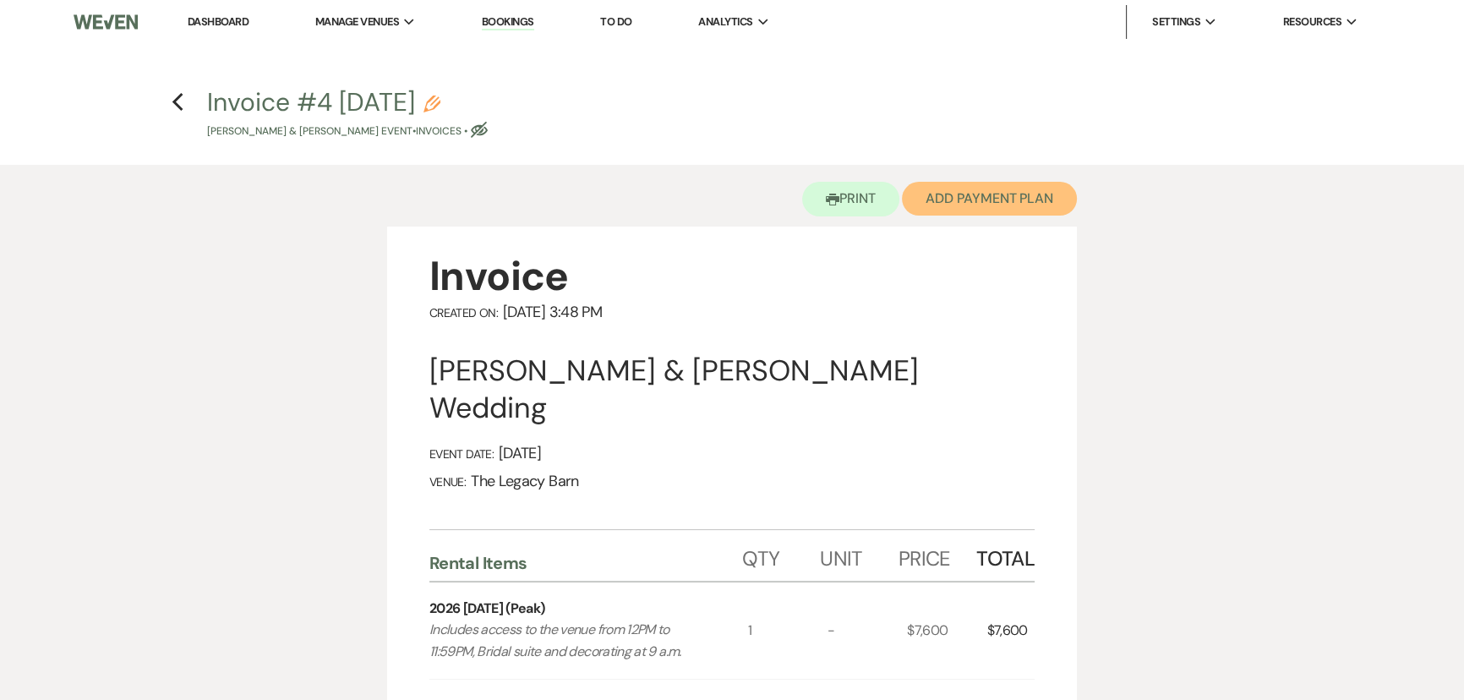
click at [950, 195] on button "Add Payment Plan" at bounding box center [989, 199] width 175 height 34
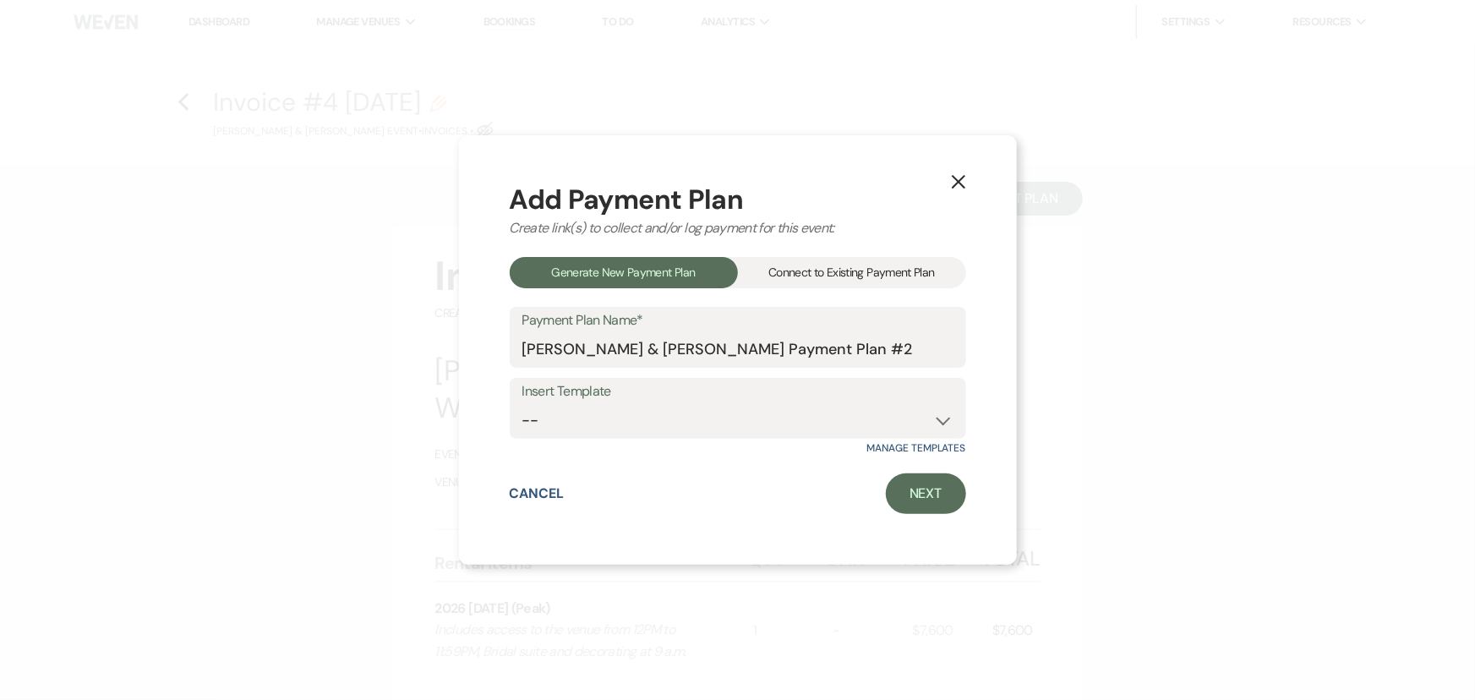
click at [814, 271] on div "Connect to Existing Payment Plan" at bounding box center [852, 272] width 228 height 31
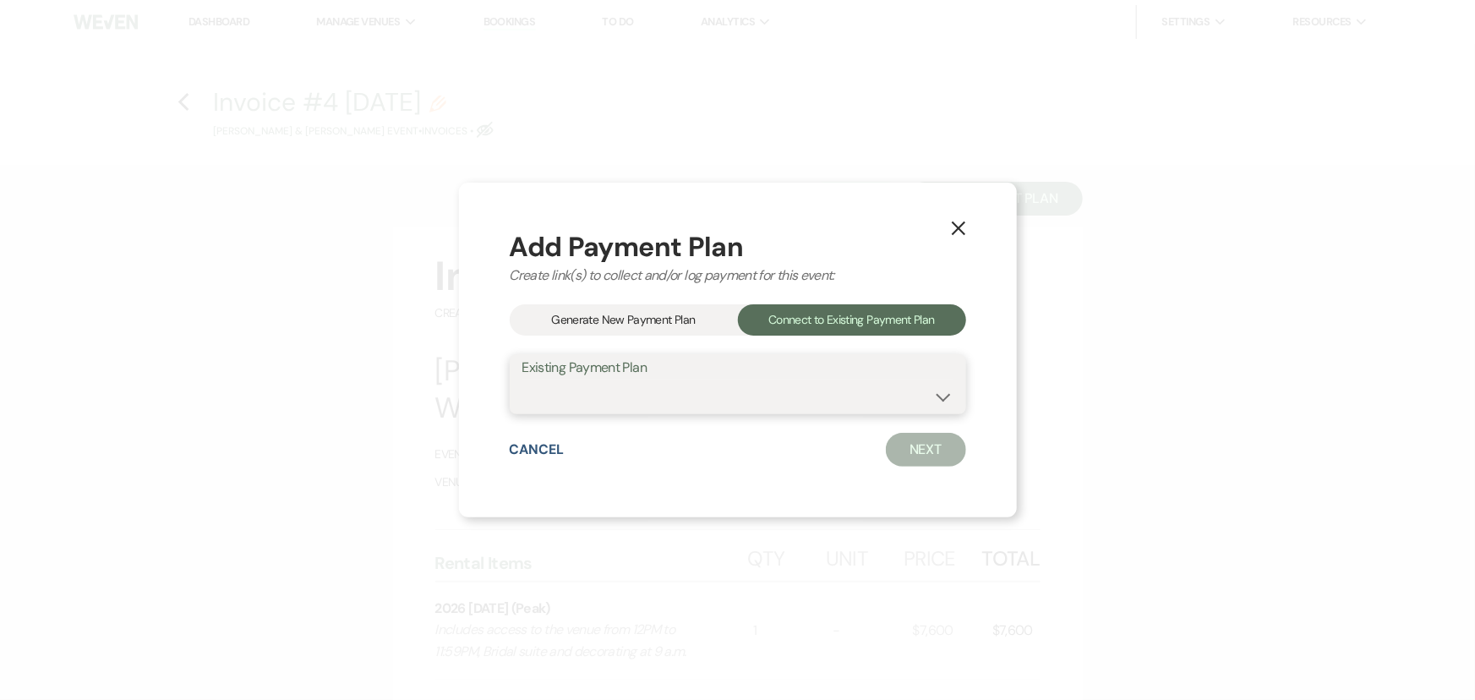
click at [594, 397] on select "[PERSON_NAME] & [PERSON_NAME] Payment Plan #1" at bounding box center [738, 396] width 431 height 33
select select "19144"
click at [523, 380] on select "[PERSON_NAME] & [PERSON_NAME] Payment Plan #1" at bounding box center [738, 396] width 431 height 33
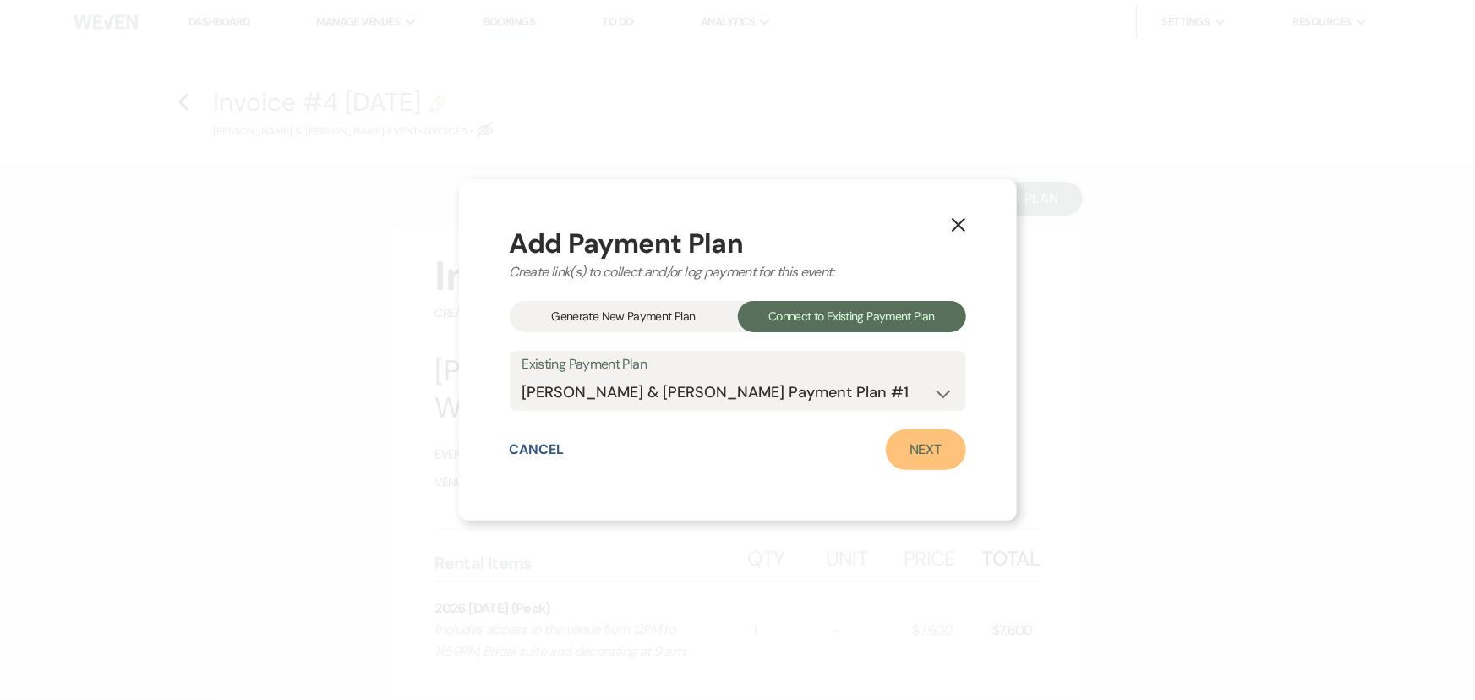
click at [912, 448] on link "Next" at bounding box center [926, 450] width 80 height 41
select select "29921"
select select "1"
select select "2"
select select "flat"
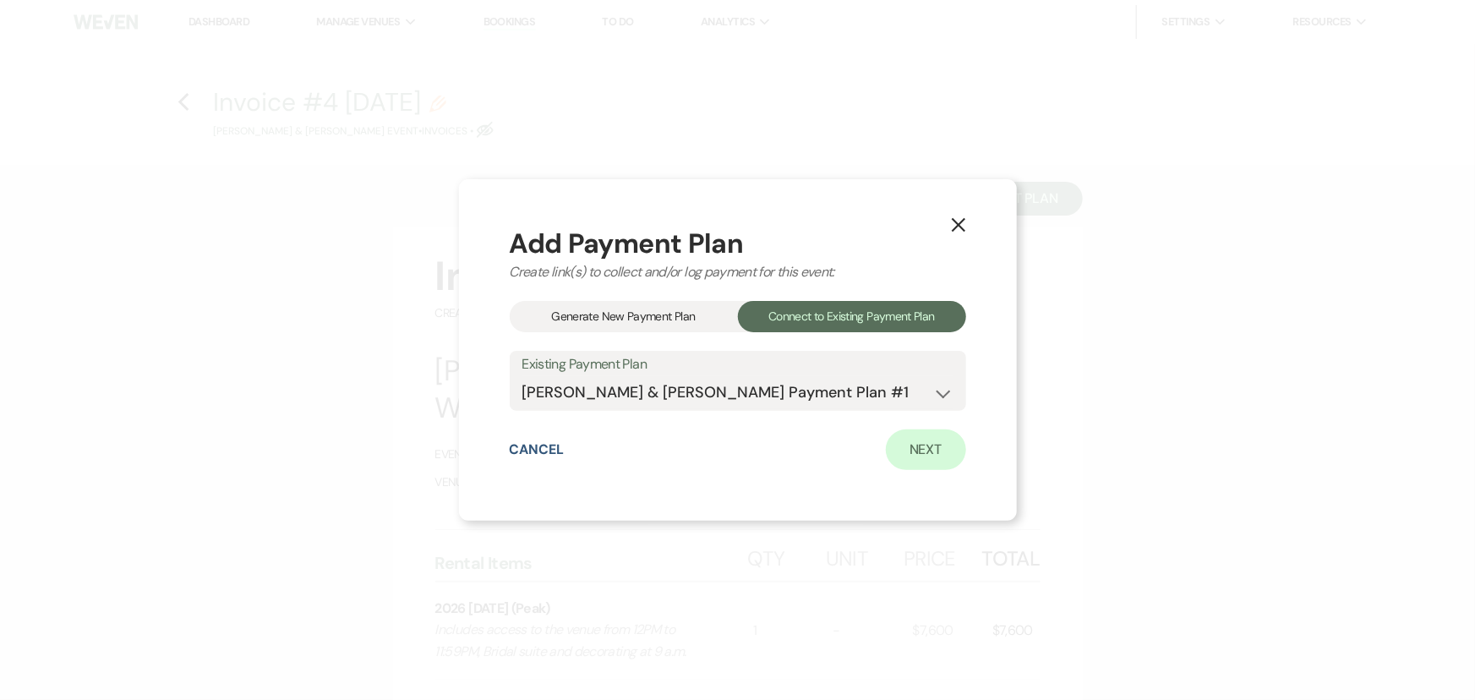
select select "true"
select select "2"
select select "flat"
select select "true"
select select "client"
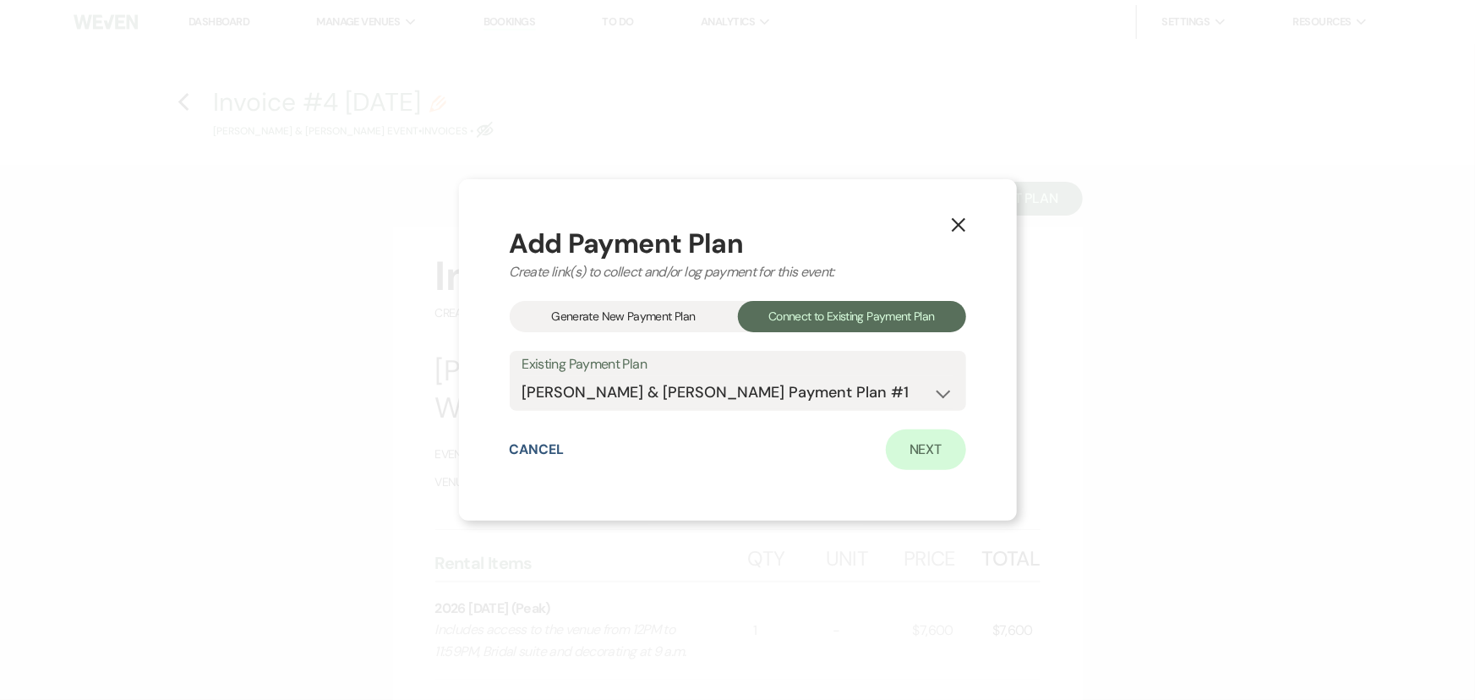
select select "weeks"
select select "client"
select select "days"
select select "host"
select select "days"
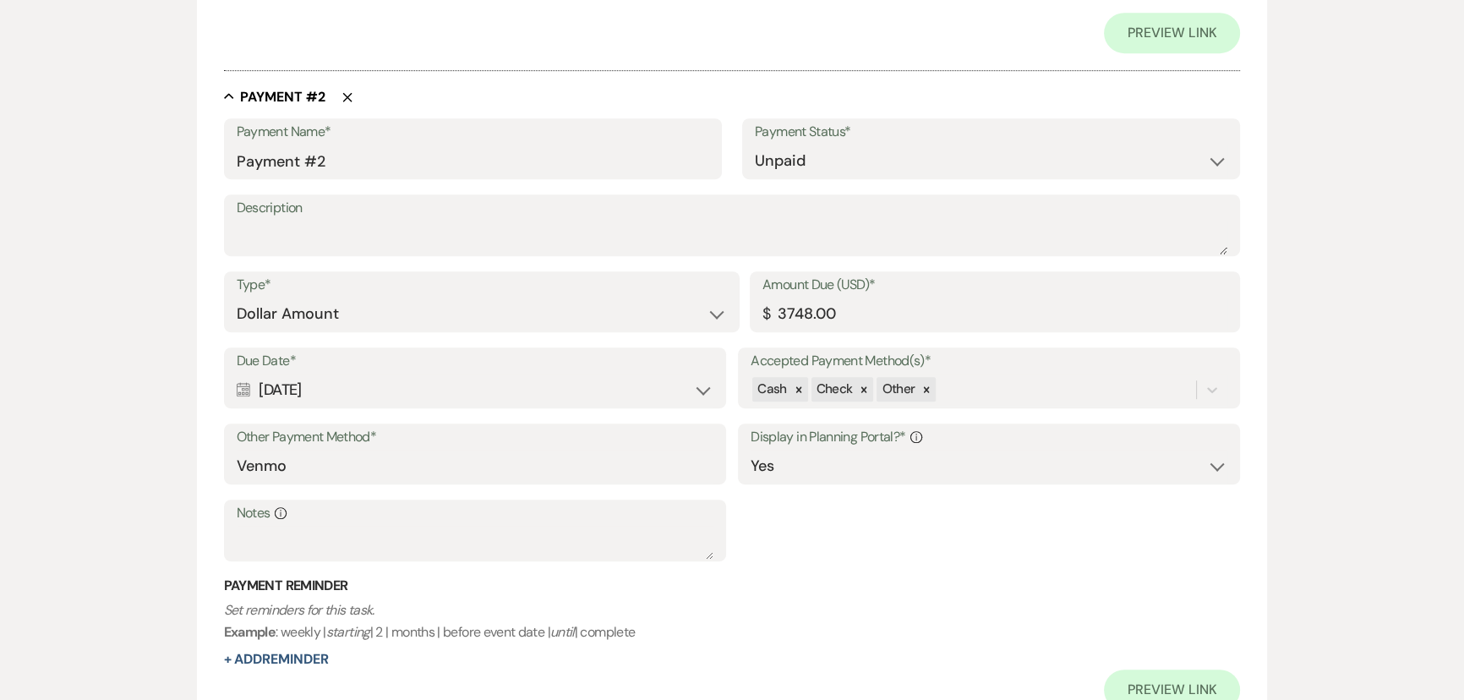
scroll to position [1018, 0]
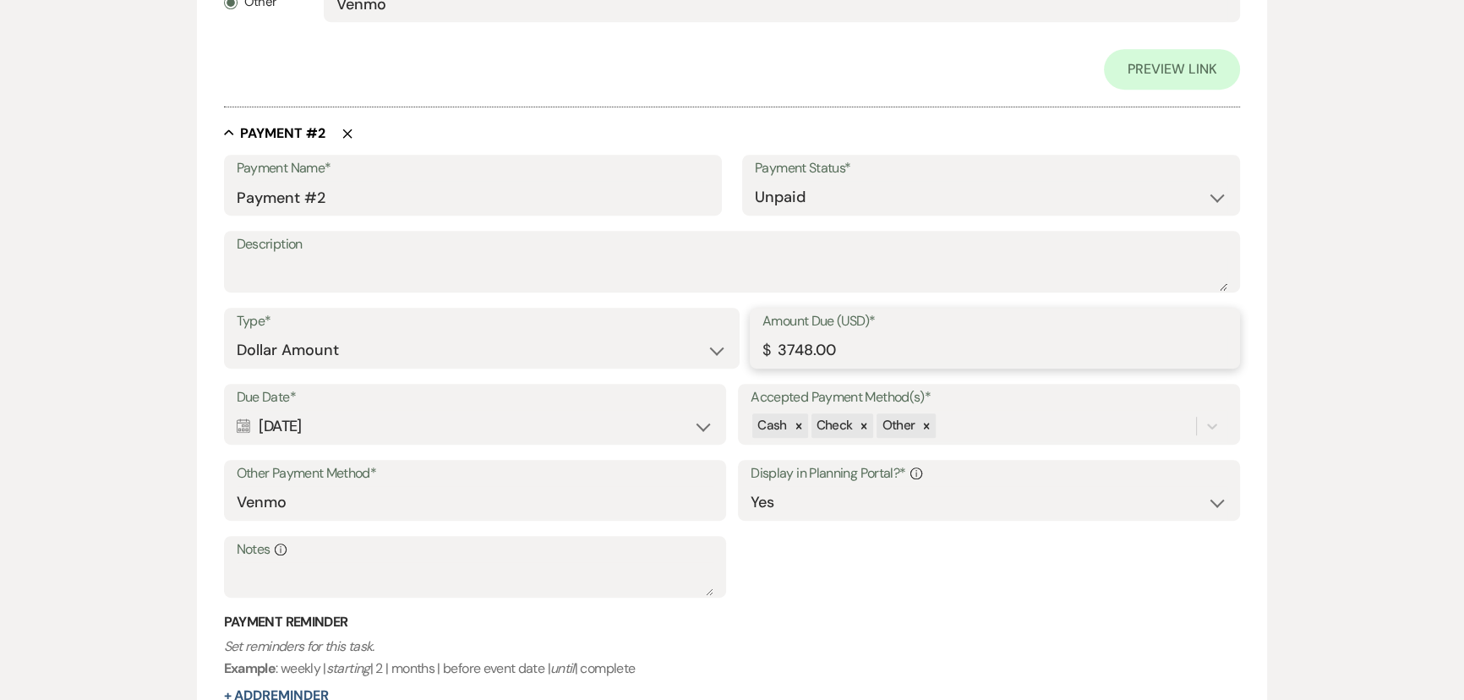
drag, startPoint x: 777, startPoint y: 343, endPoint x: 807, endPoint y: 340, distance: 30.6
click at [809, 341] on input "3748.00" at bounding box center [995, 350] width 465 height 33
type input "4473.00"
click at [81, 374] on div "Edit Payment Plan Create link(s) to collect and/or log payments for this event:…" at bounding box center [732, 475] width 1464 height 2696
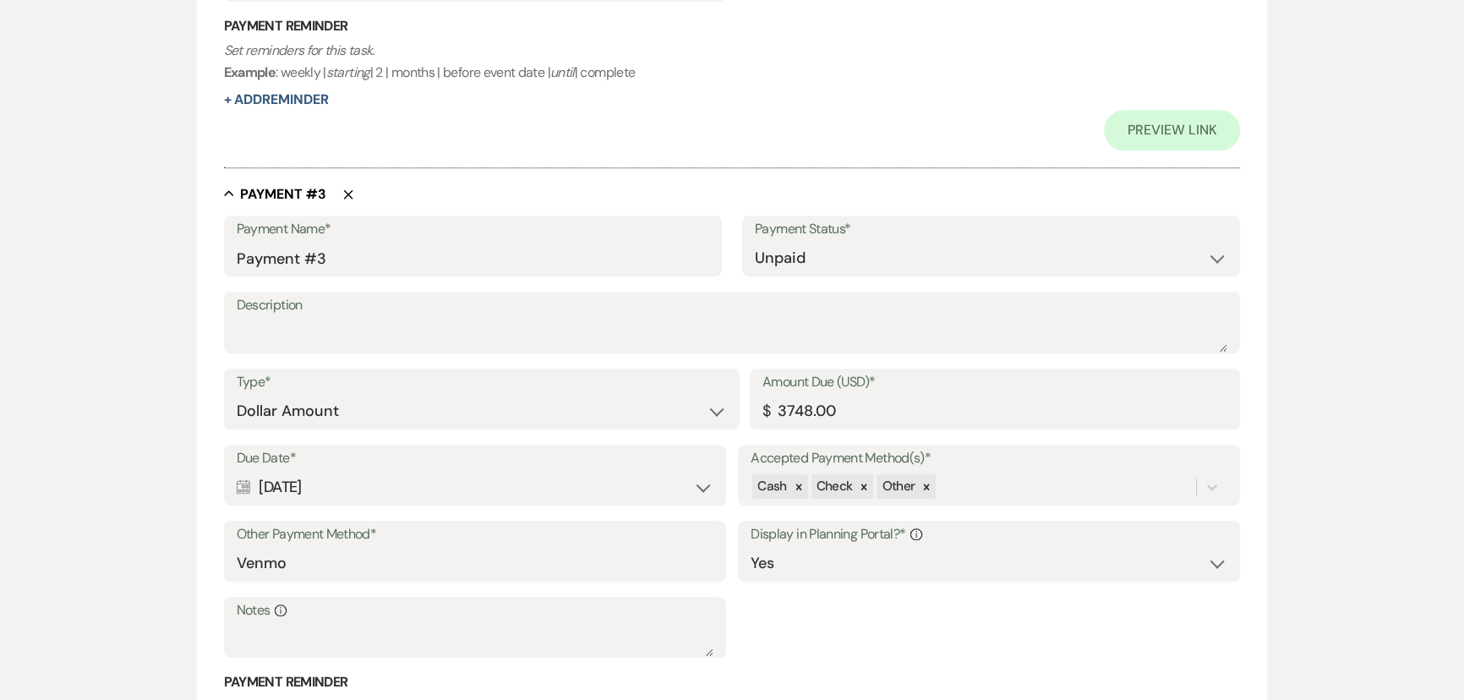
scroll to position [1921, 0]
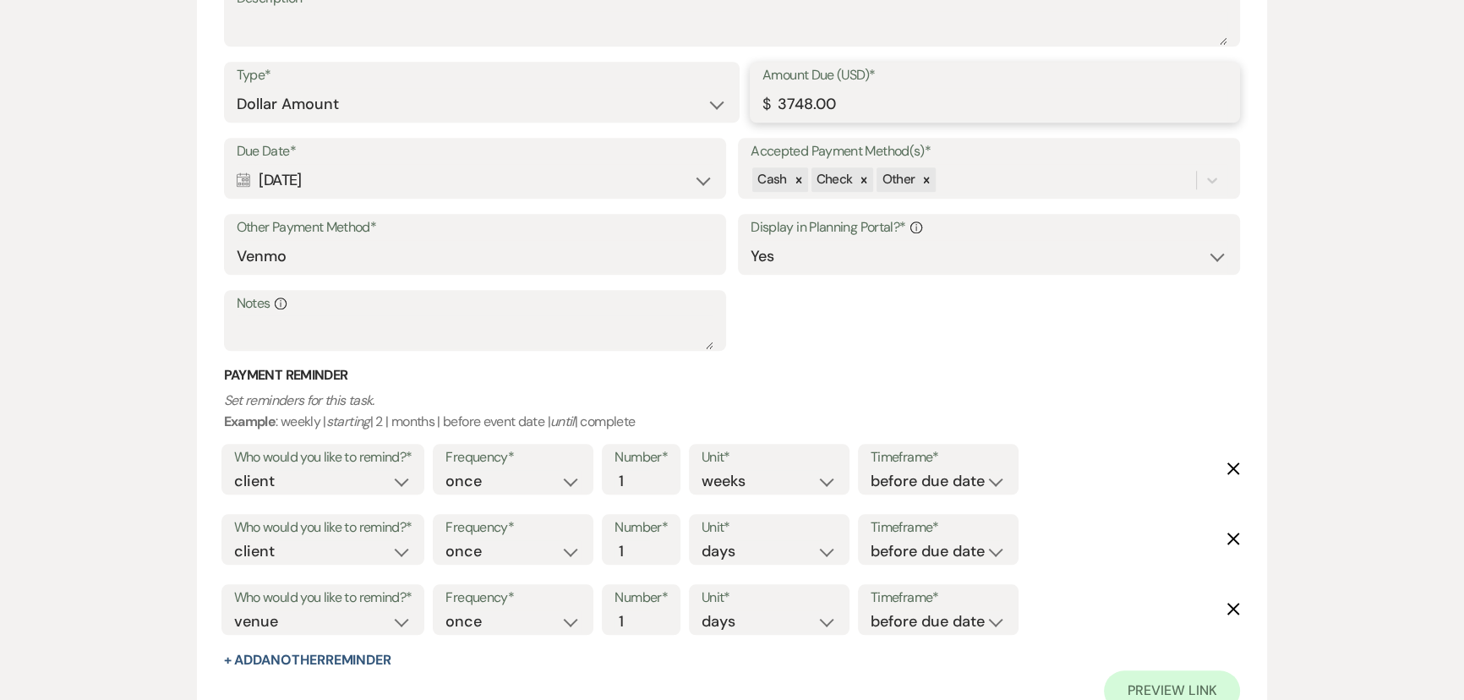
click at [808, 101] on input "3748.00" at bounding box center [995, 104] width 465 height 33
type input "4473.00"
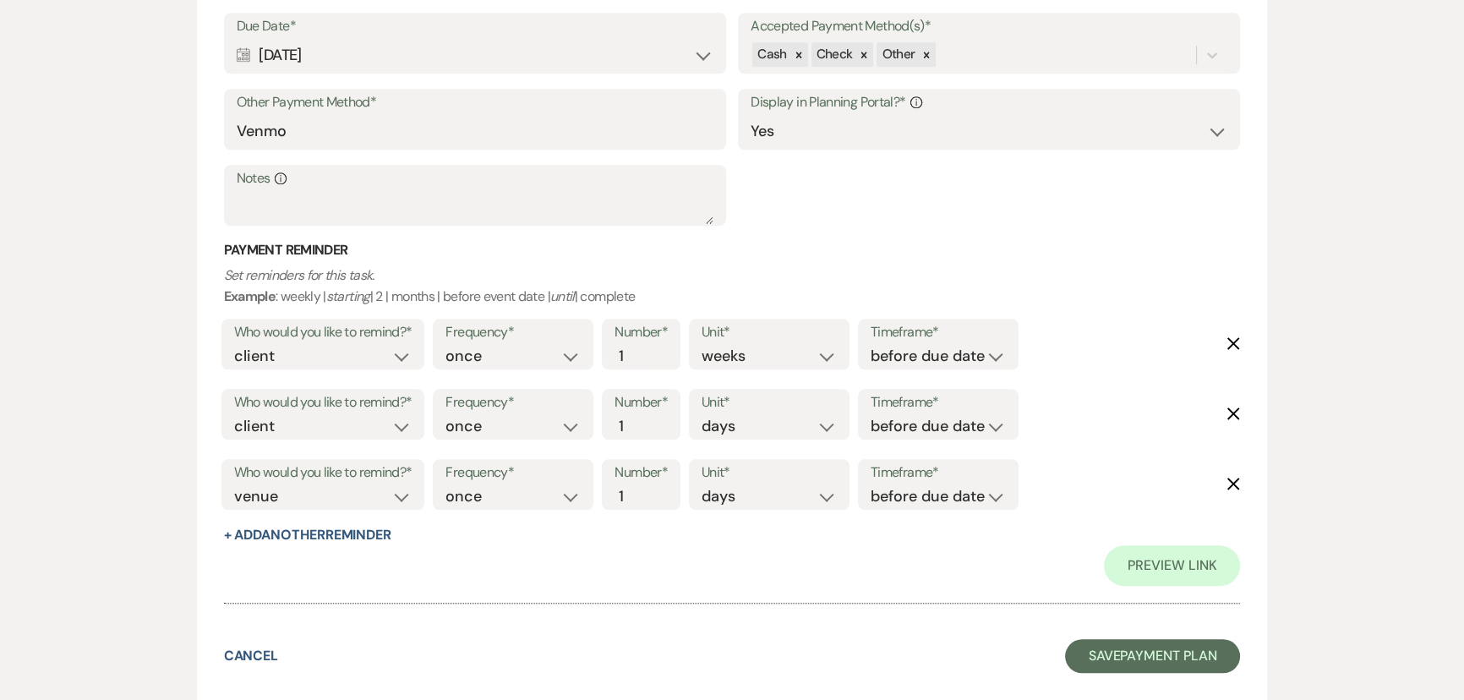
scroll to position [2152, 0]
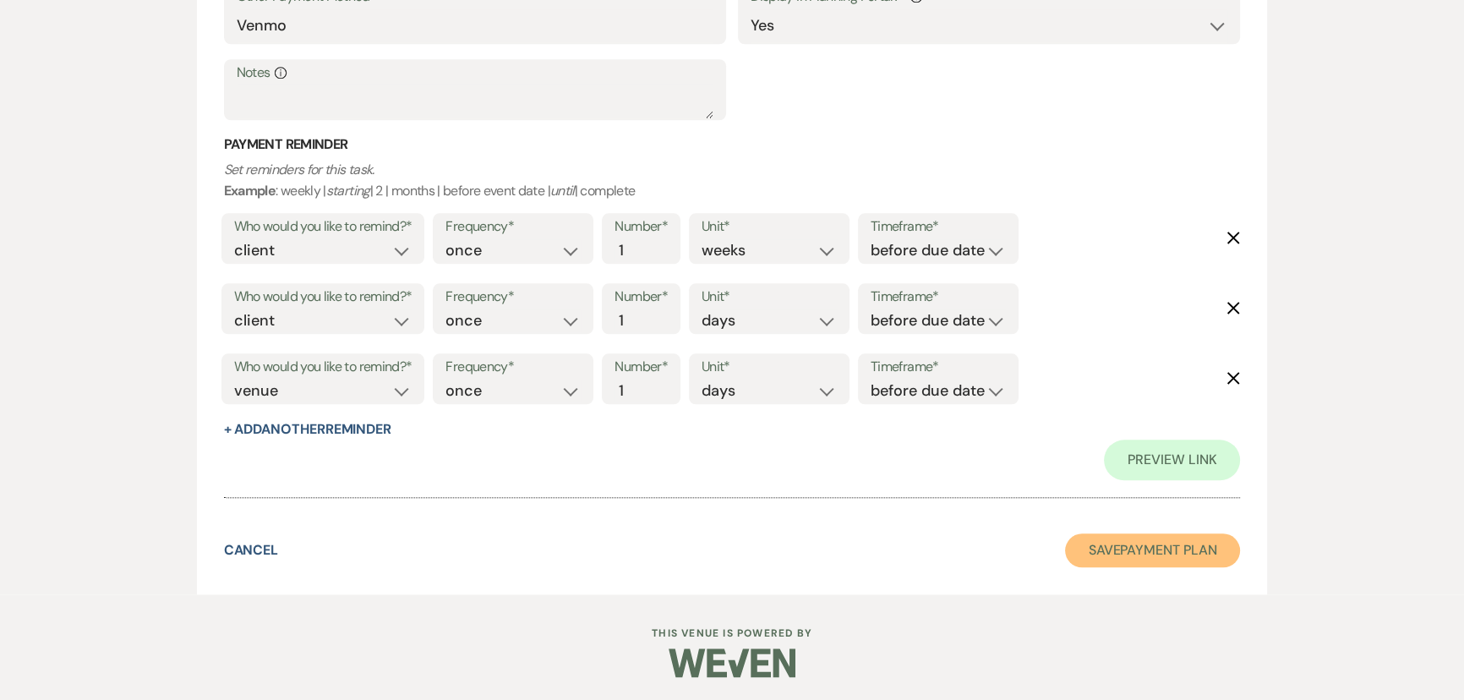
click at [1136, 534] on button "Save Payment Plan" at bounding box center [1153, 551] width 176 height 34
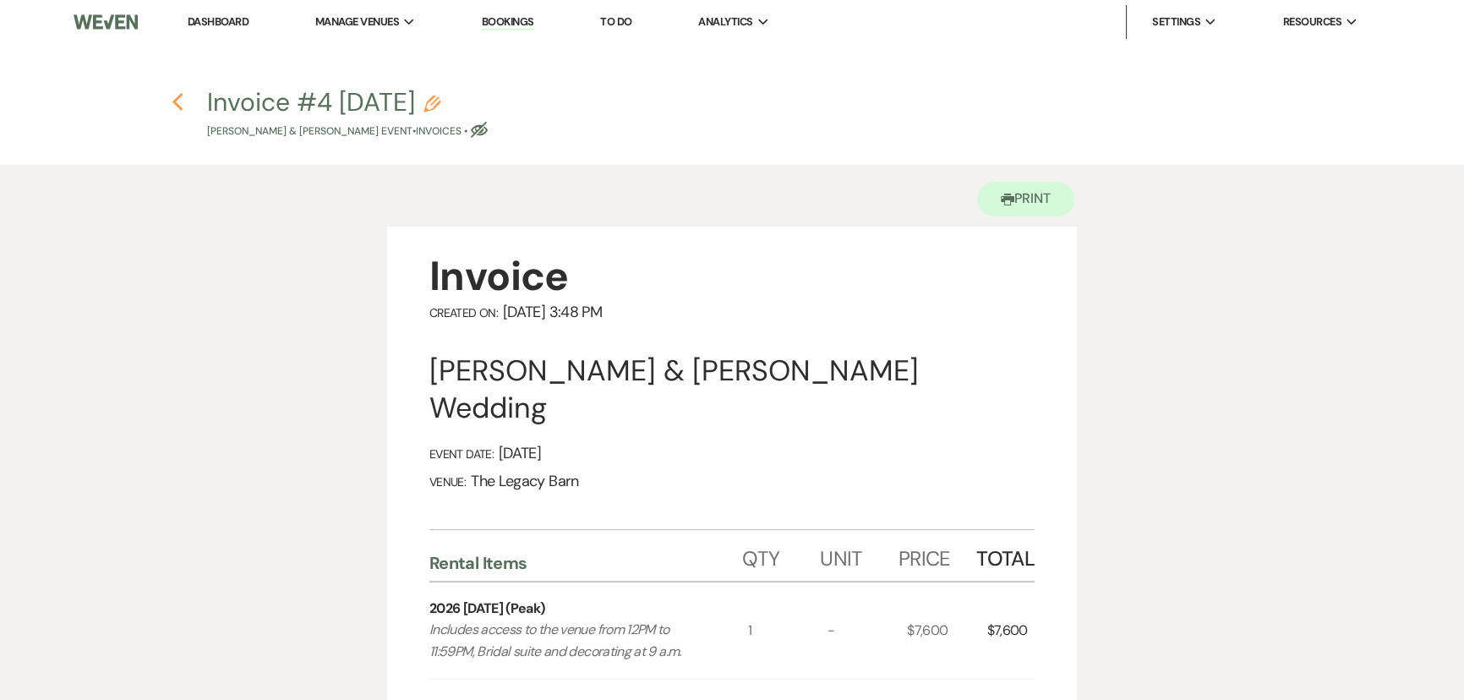
click at [176, 107] on icon "Previous" at bounding box center [178, 102] width 13 height 20
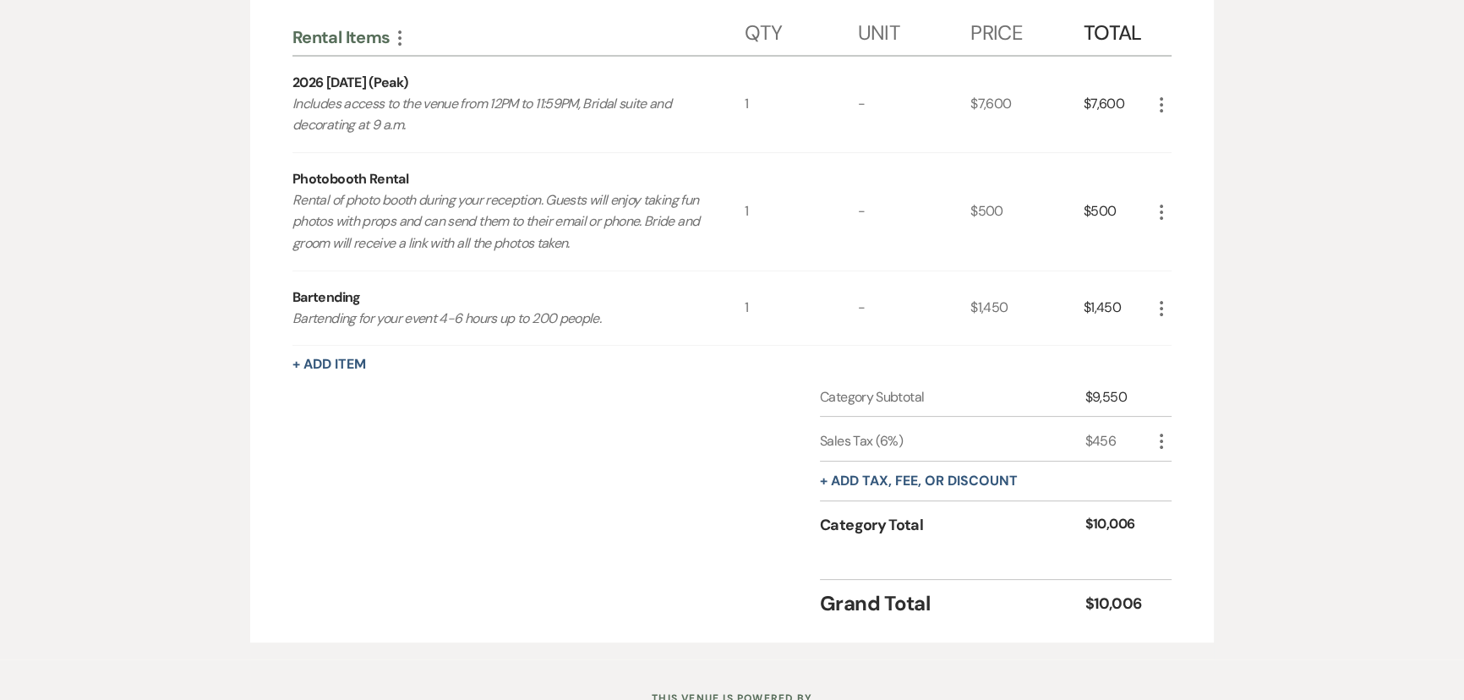
scroll to position [461, 0]
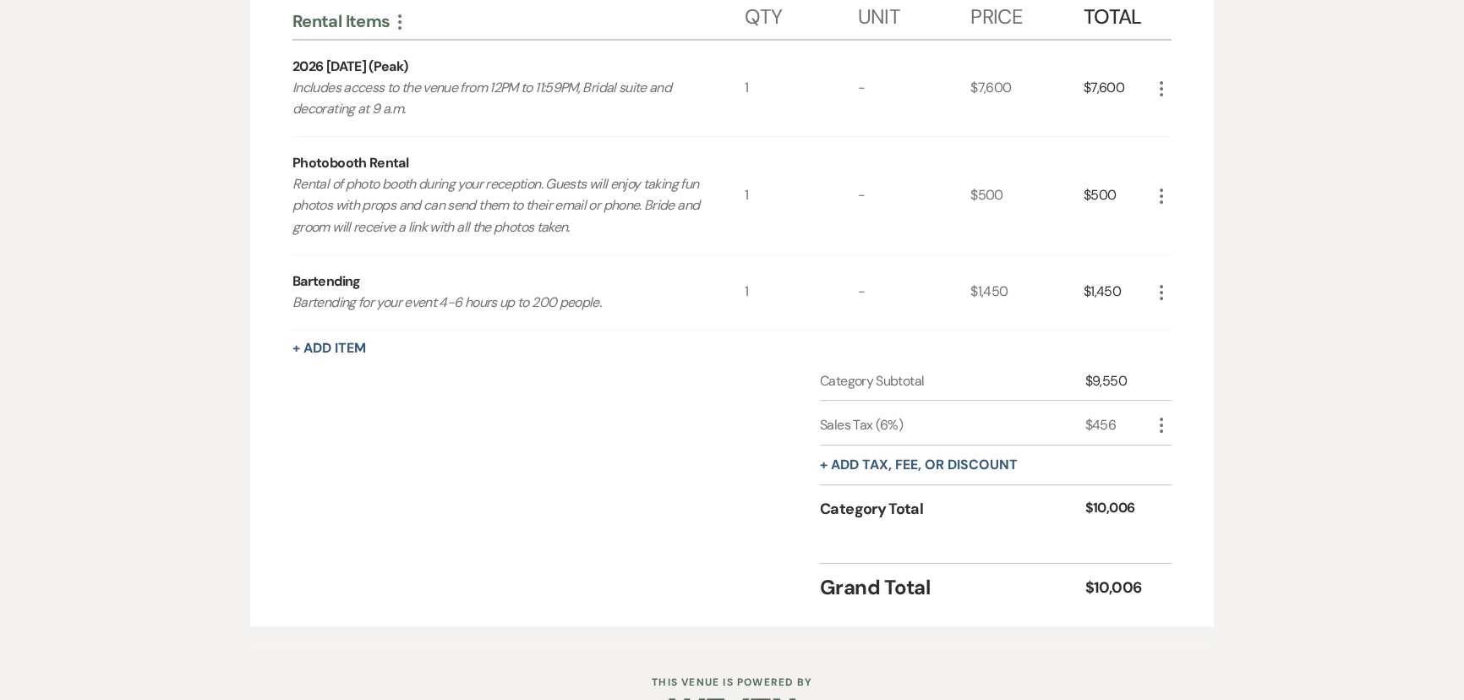
click at [1165, 429] on icon "More" at bounding box center [1162, 425] width 20 height 20
click at [1179, 449] on button "Pencil Edit" at bounding box center [1196, 458] width 88 height 27
select select "3"
select select "false"
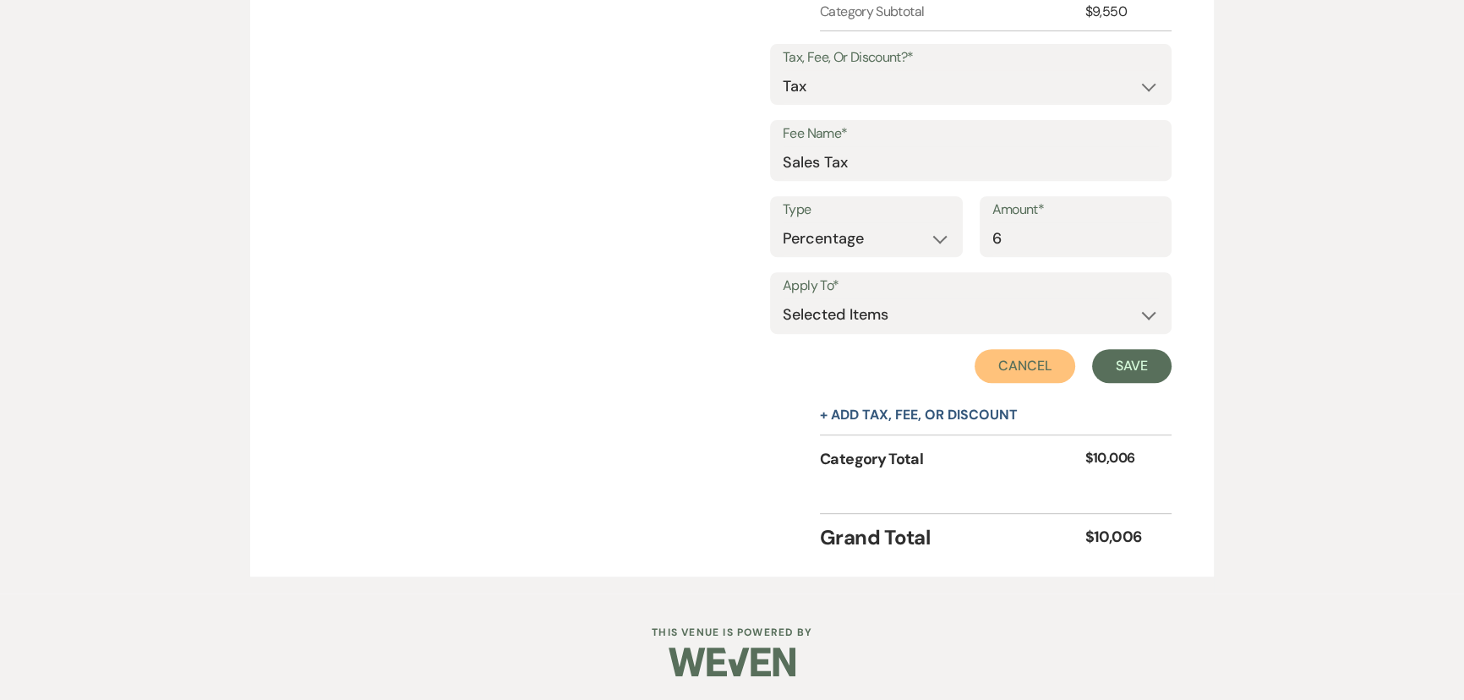
click at [996, 372] on button "Cancel" at bounding box center [1025, 366] width 101 height 34
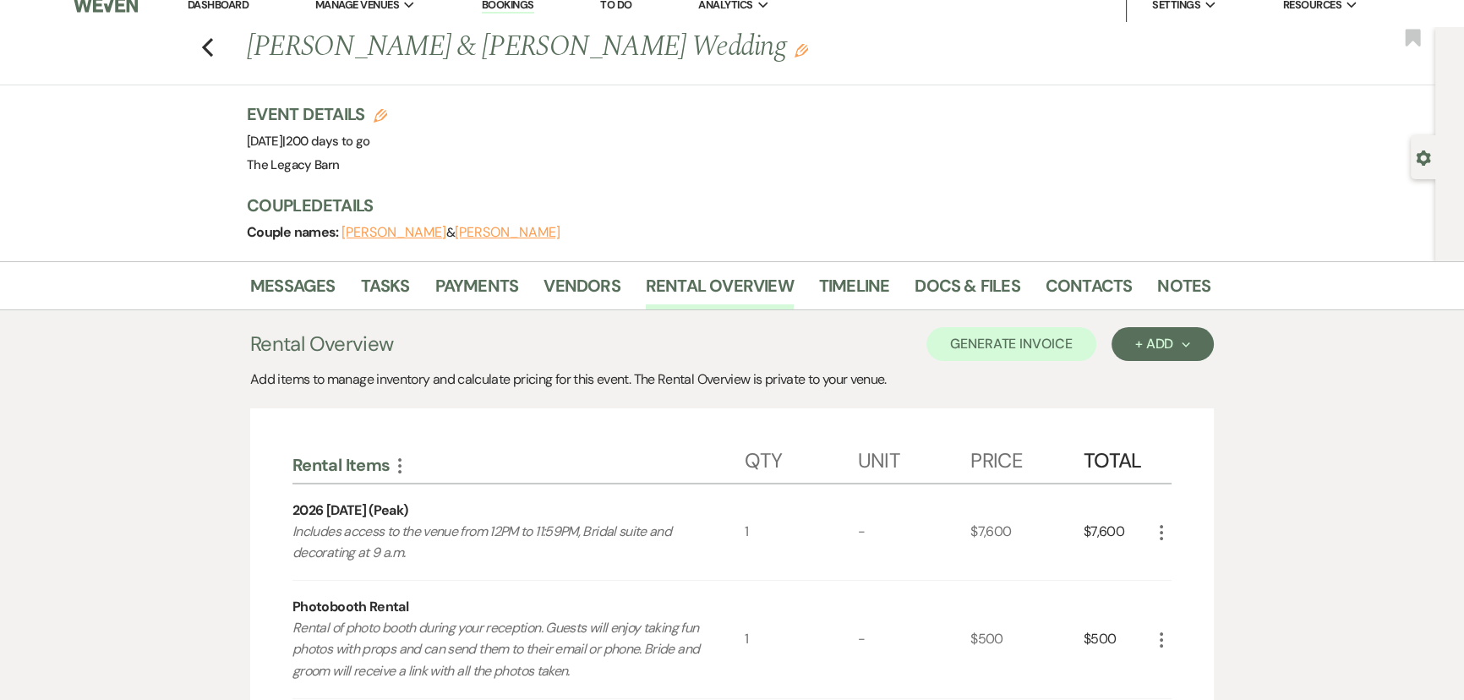
scroll to position [0, 0]
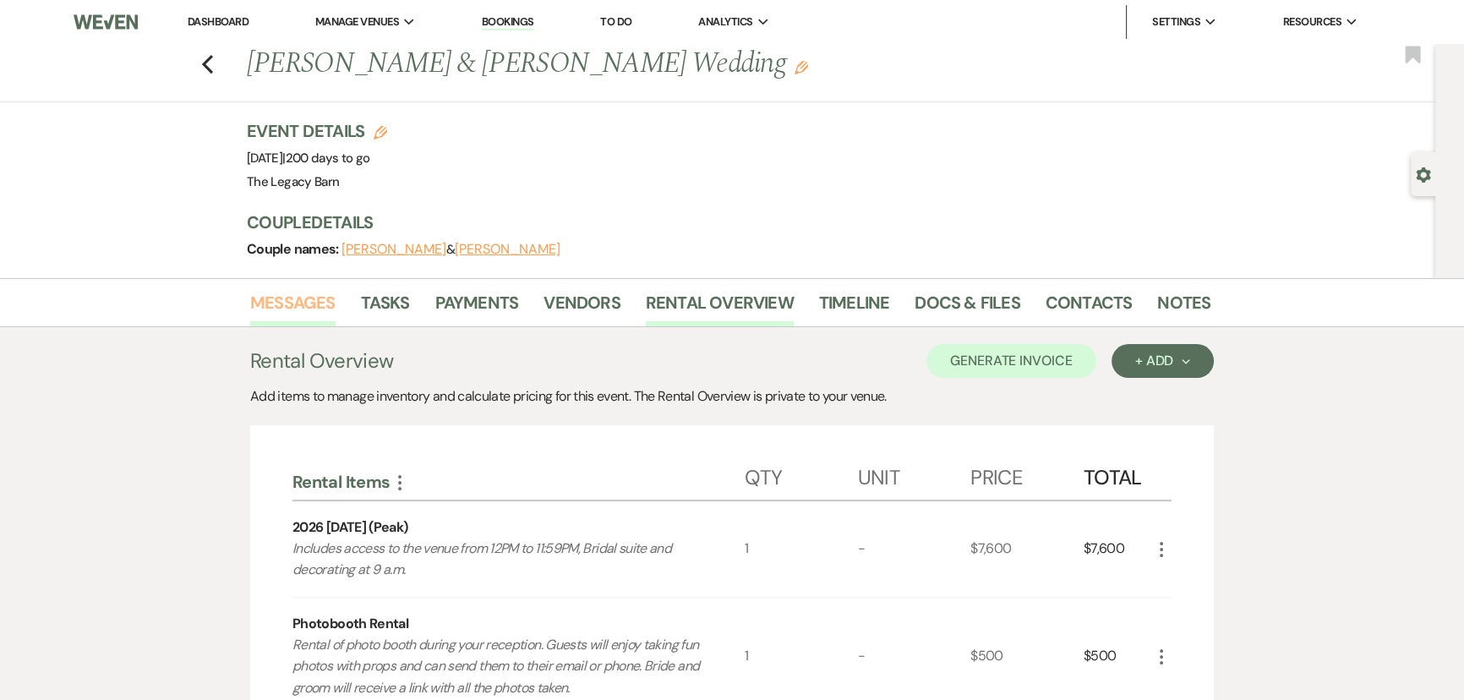
click at [313, 303] on link "Messages" at bounding box center [292, 307] width 85 height 37
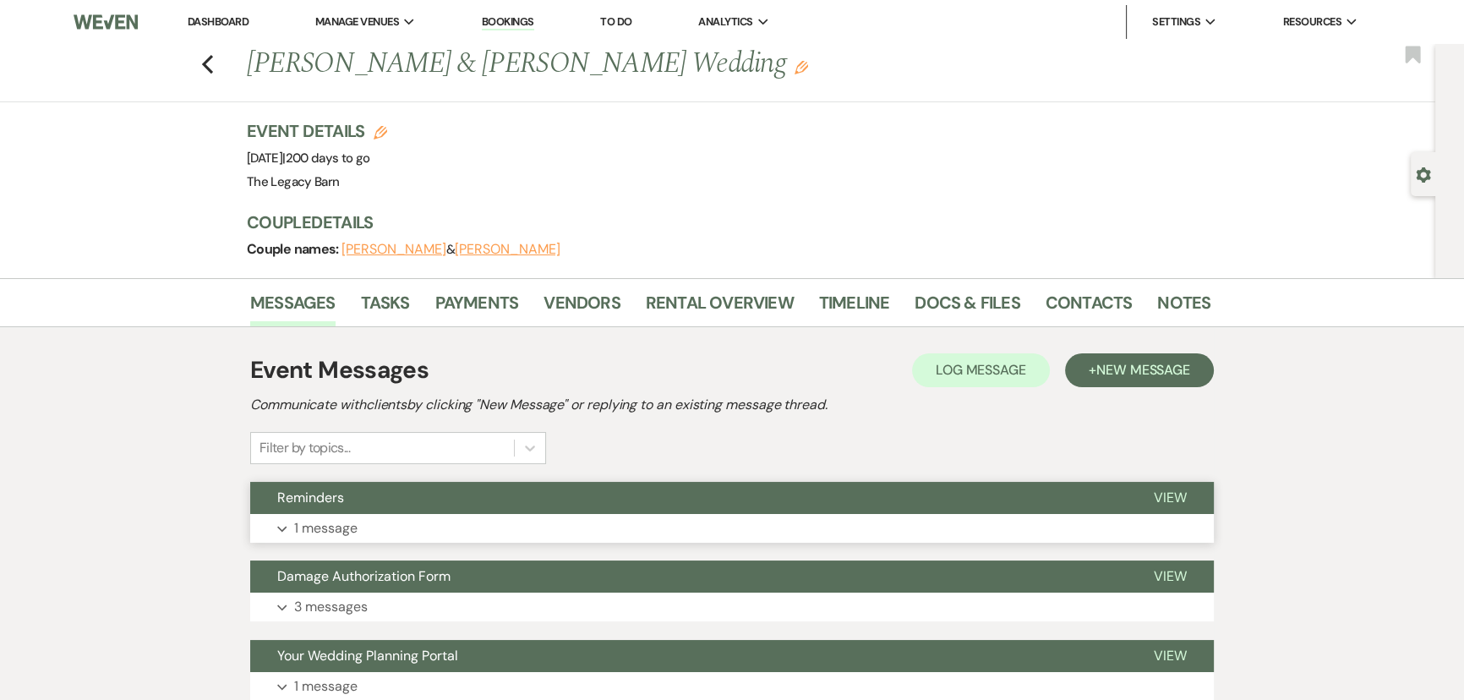
click at [310, 498] on span "Reminders" at bounding box center [310, 498] width 67 height 18
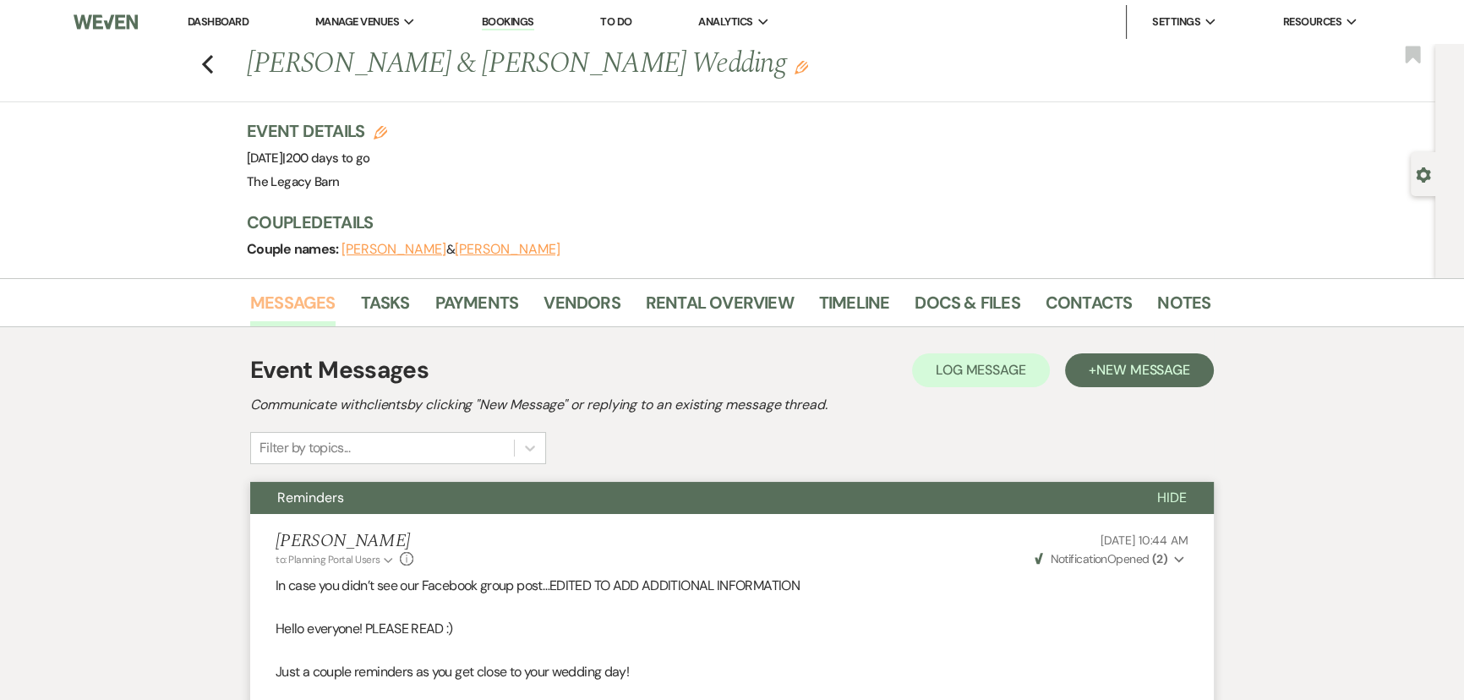
click at [271, 298] on link "Messages" at bounding box center [292, 307] width 85 height 37
click at [477, 298] on link "Payments" at bounding box center [477, 307] width 84 height 37
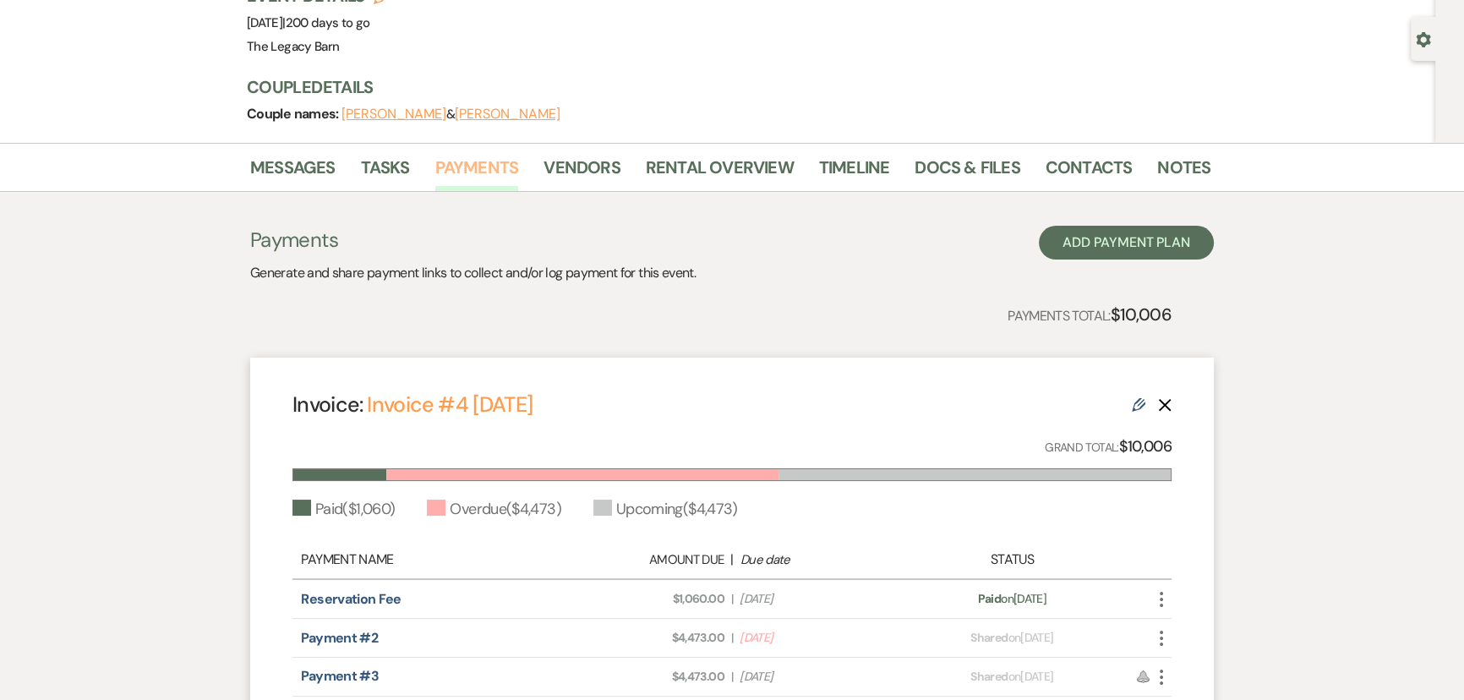
scroll to position [335, 0]
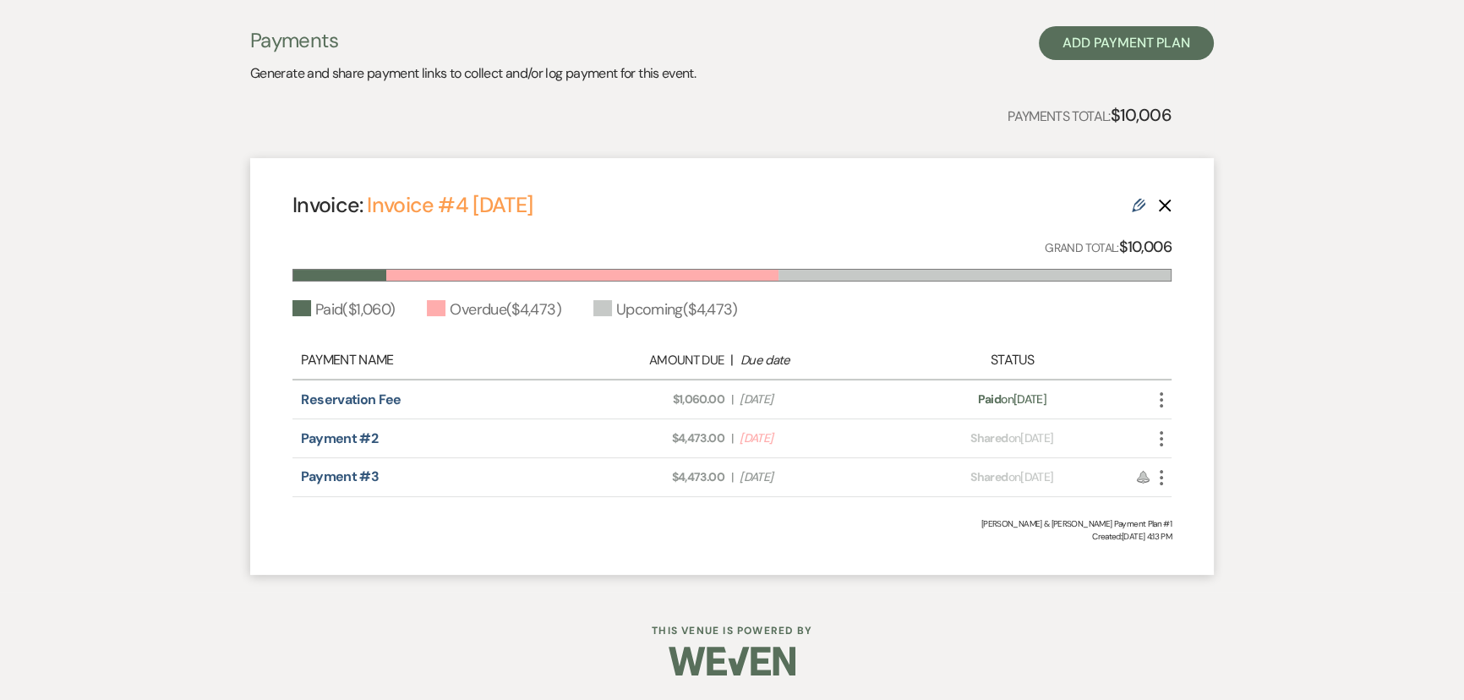
click at [1163, 440] on icon "More" at bounding box center [1162, 439] width 20 height 20
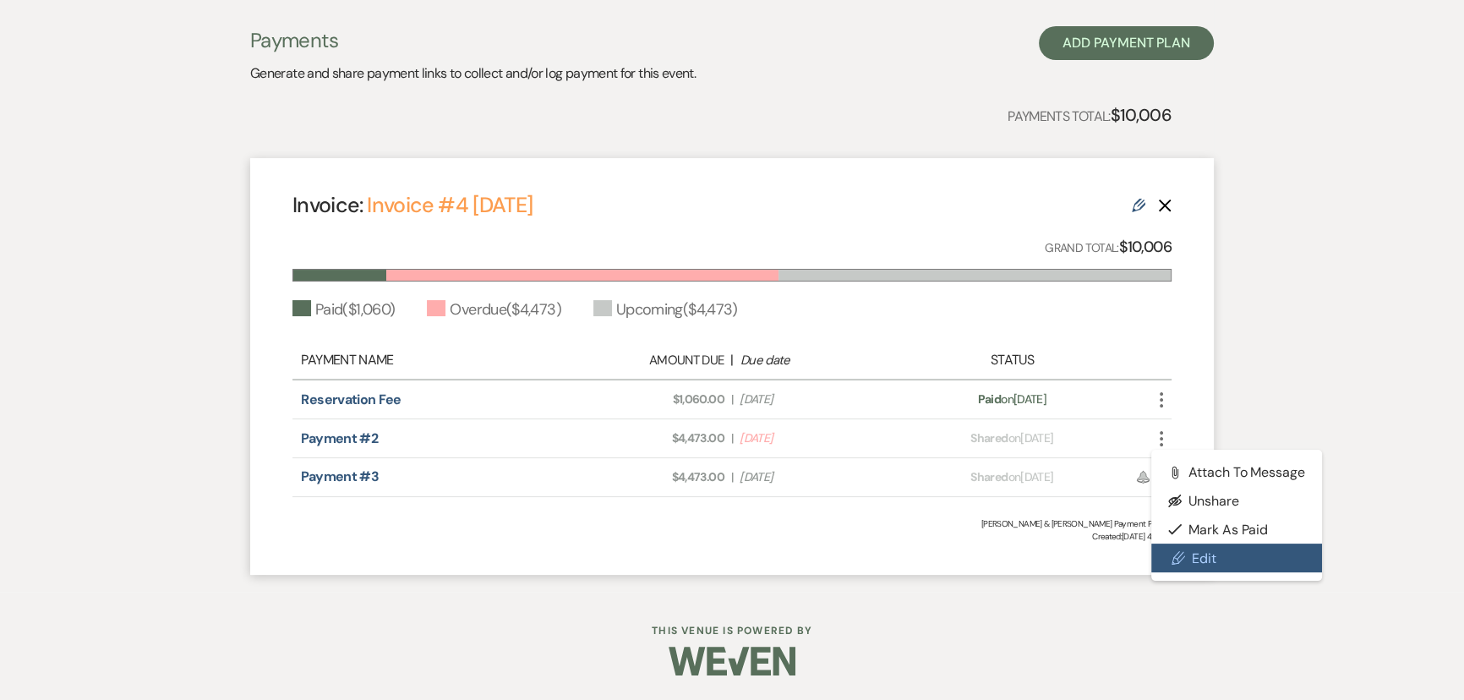
click at [1182, 556] on use at bounding box center [1179, 558] width 13 height 13
select select "29921"
select select "1"
select select "2"
select select "flat"
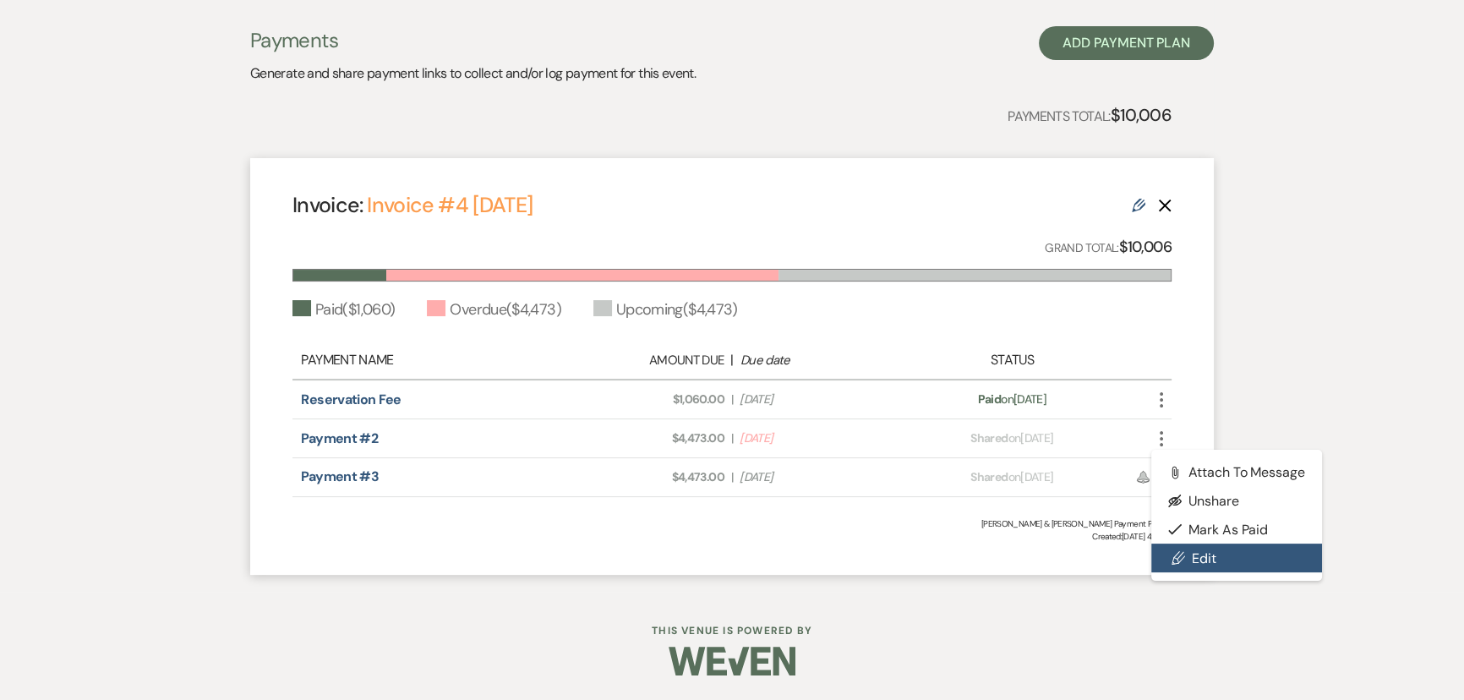
select select "true"
select select "2"
select select "flat"
select select "true"
select select "client"
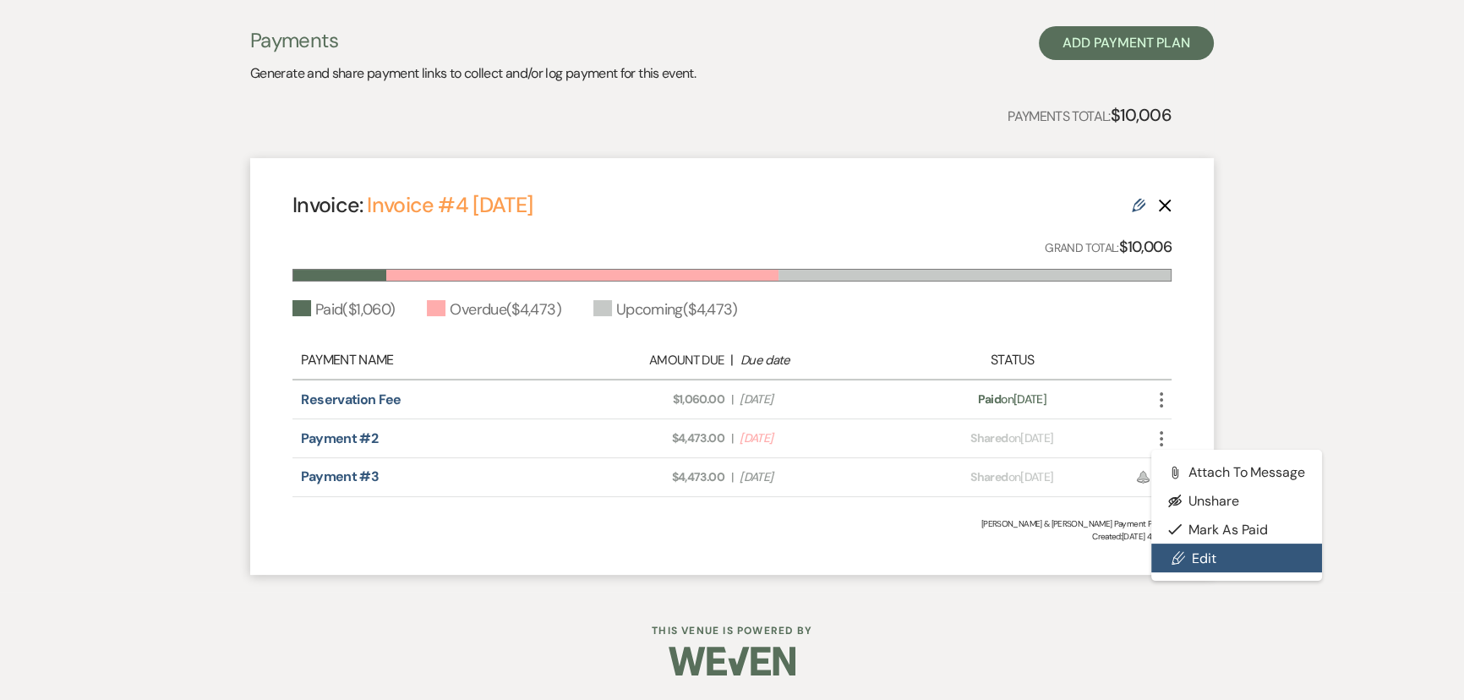
select select "weeks"
select select "client"
select select "days"
select select "host"
select select "days"
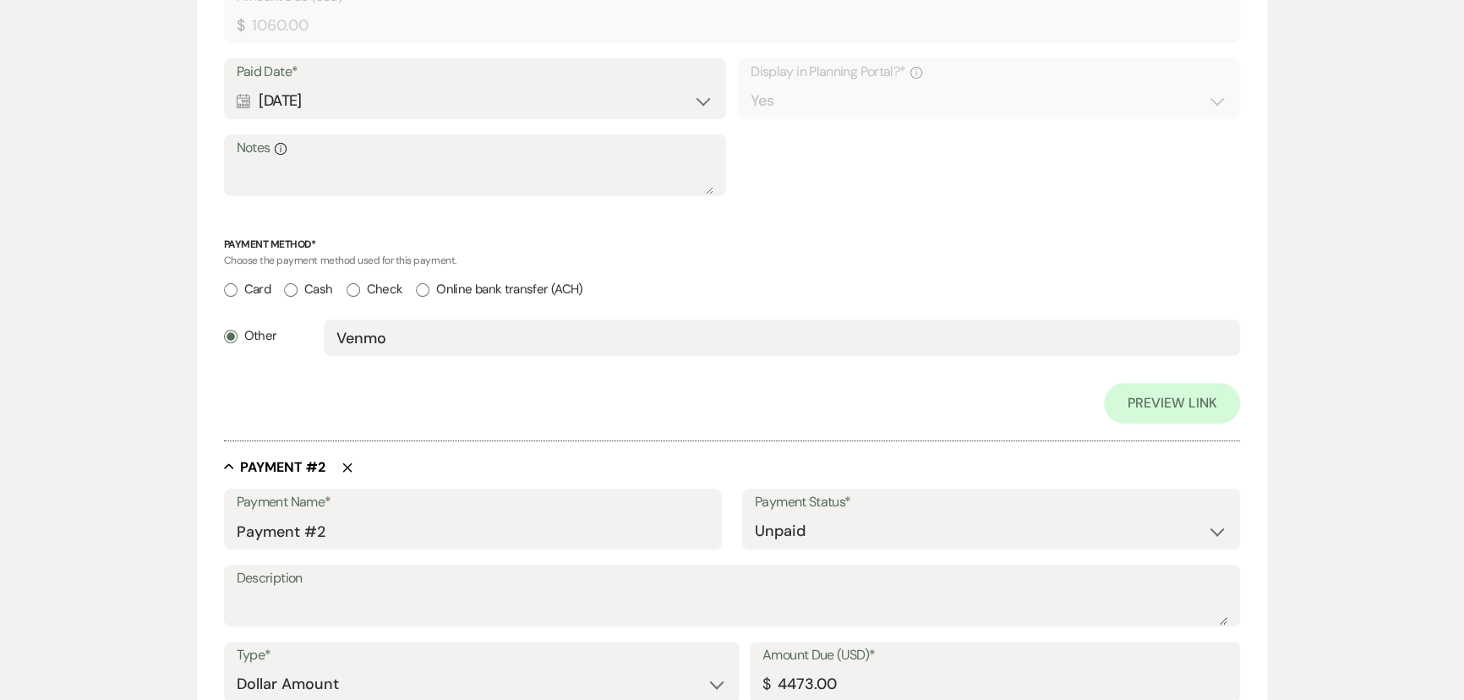
scroll to position [922, 0]
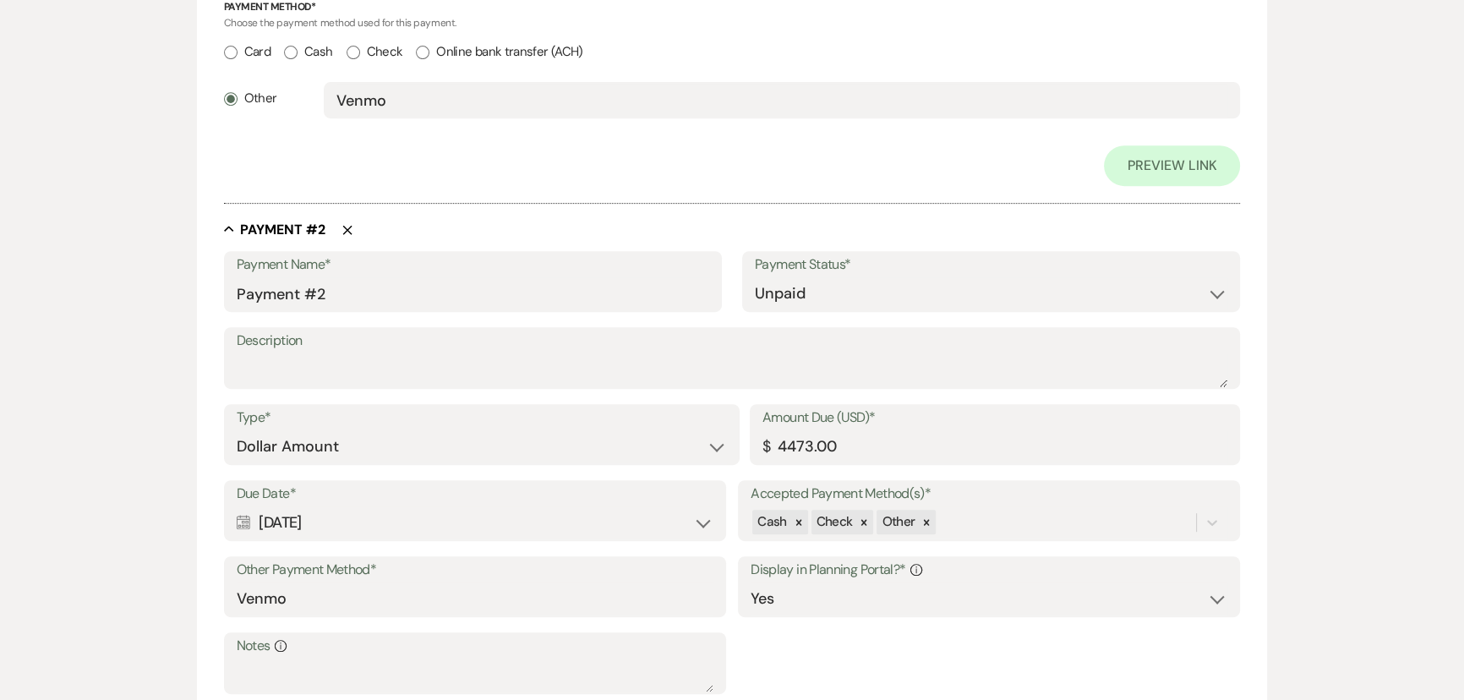
click at [700, 521] on div "Calendar Sep 02, 2025 Expand" at bounding box center [475, 522] width 477 height 33
select select "month"
select select "beforeEventDate"
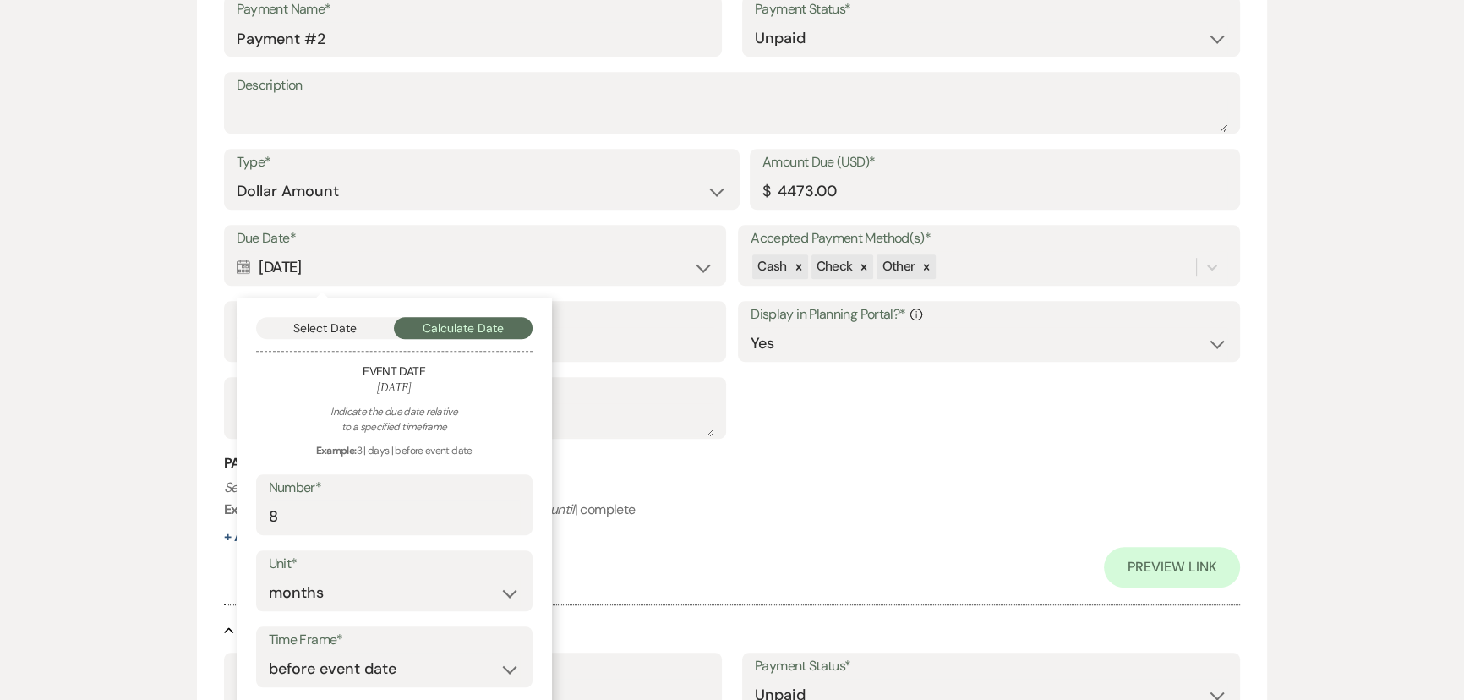
scroll to position [1229, 0]
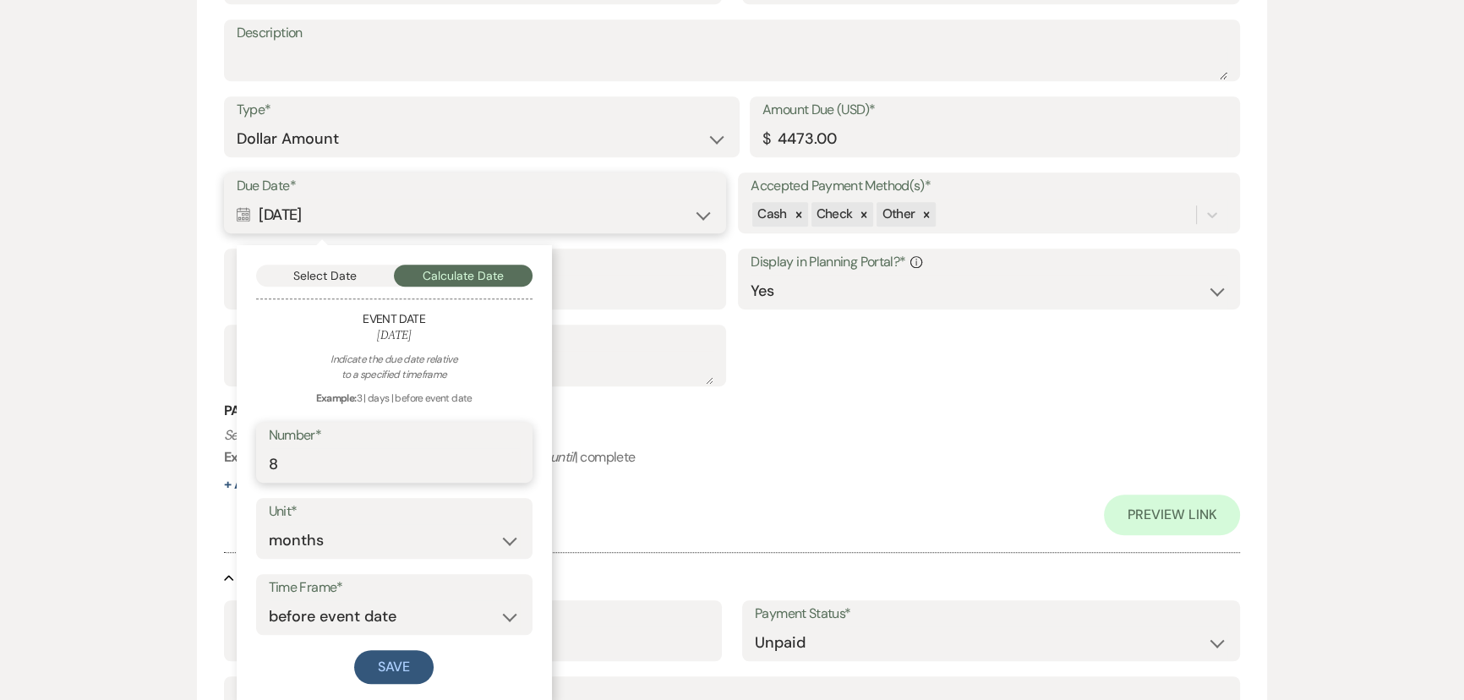
click at [269, 458] on input "8" at bounding box center [394, 464] width 251 height 33
type input "7"
click at [395, 668] on button "Save" at bounding box center [393, 667] width 79 height 34
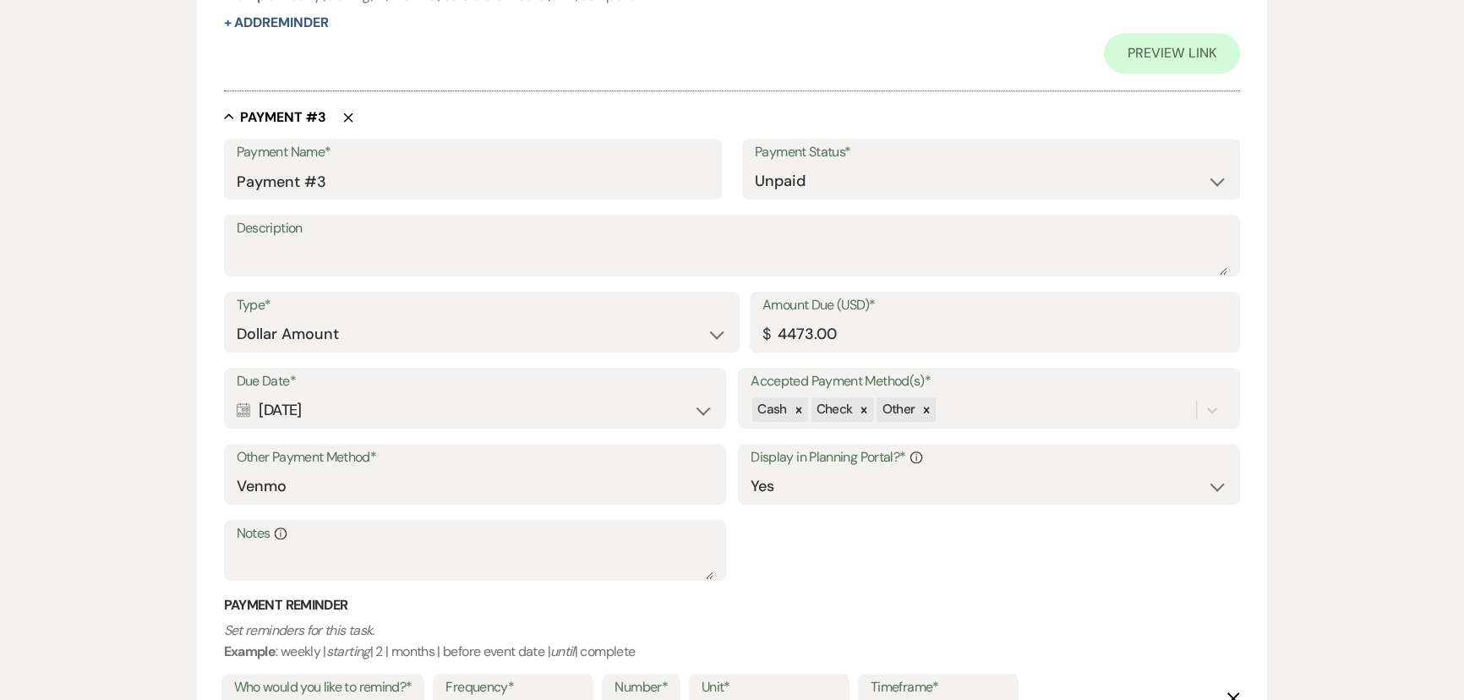
scroll to position [2152, 0]
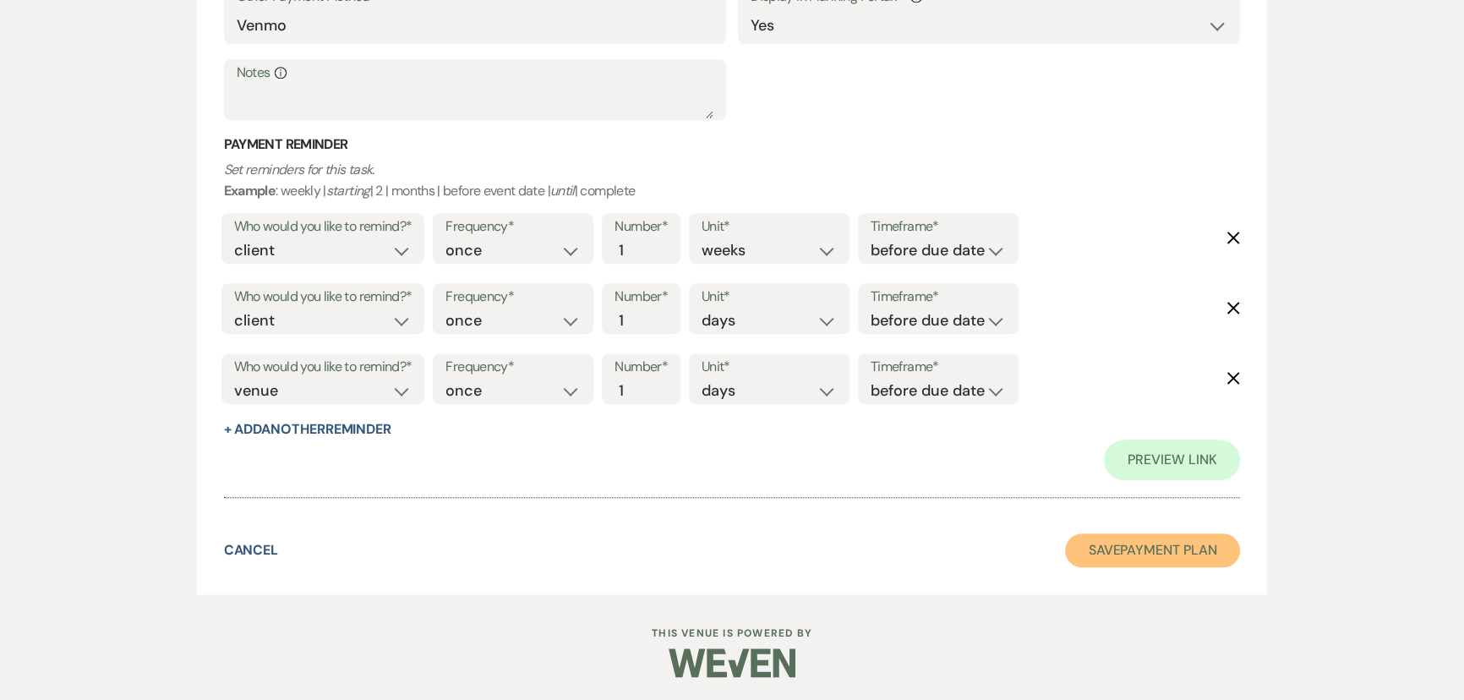
click at [1087, 545] on button "Save Payment Plan" at bounding box center [1153, 551] width 176 height 34
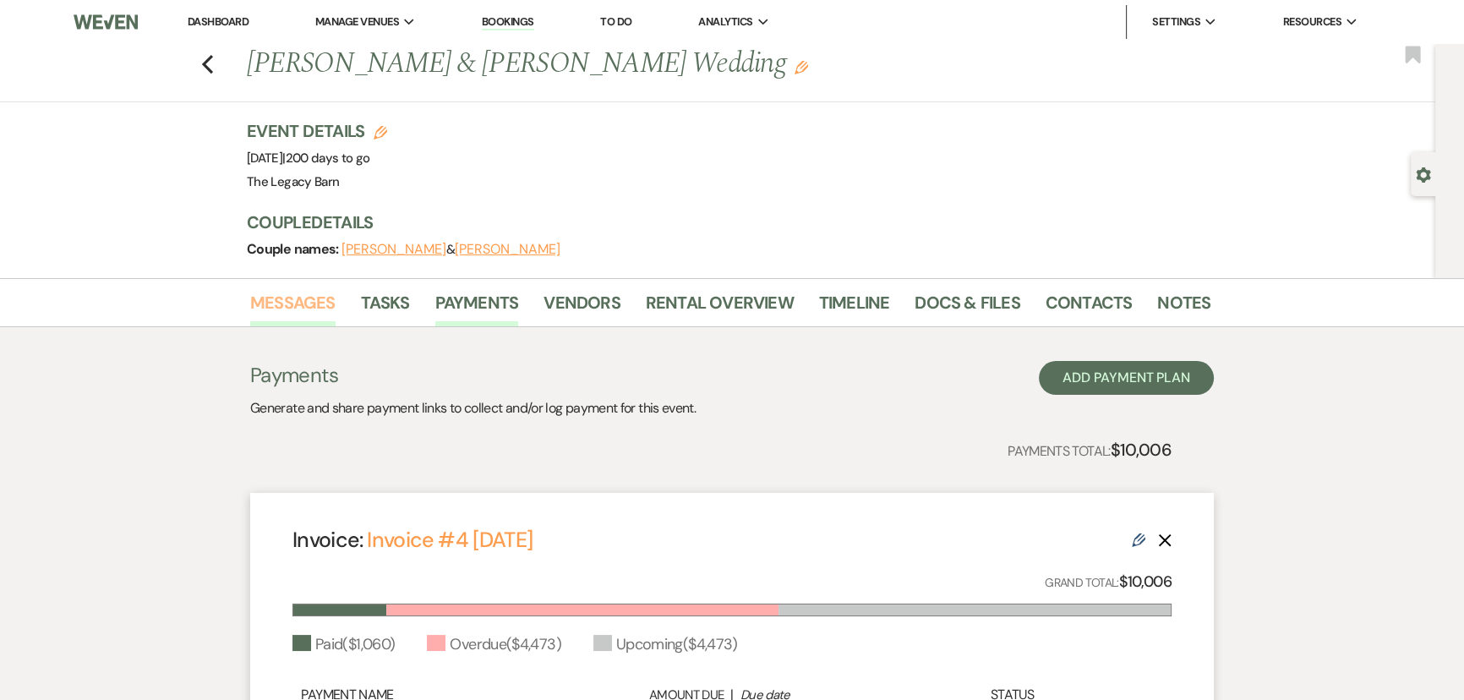
click at [282, 296] on link "Messages" at bounding box center [292, 307] width 85 height 37
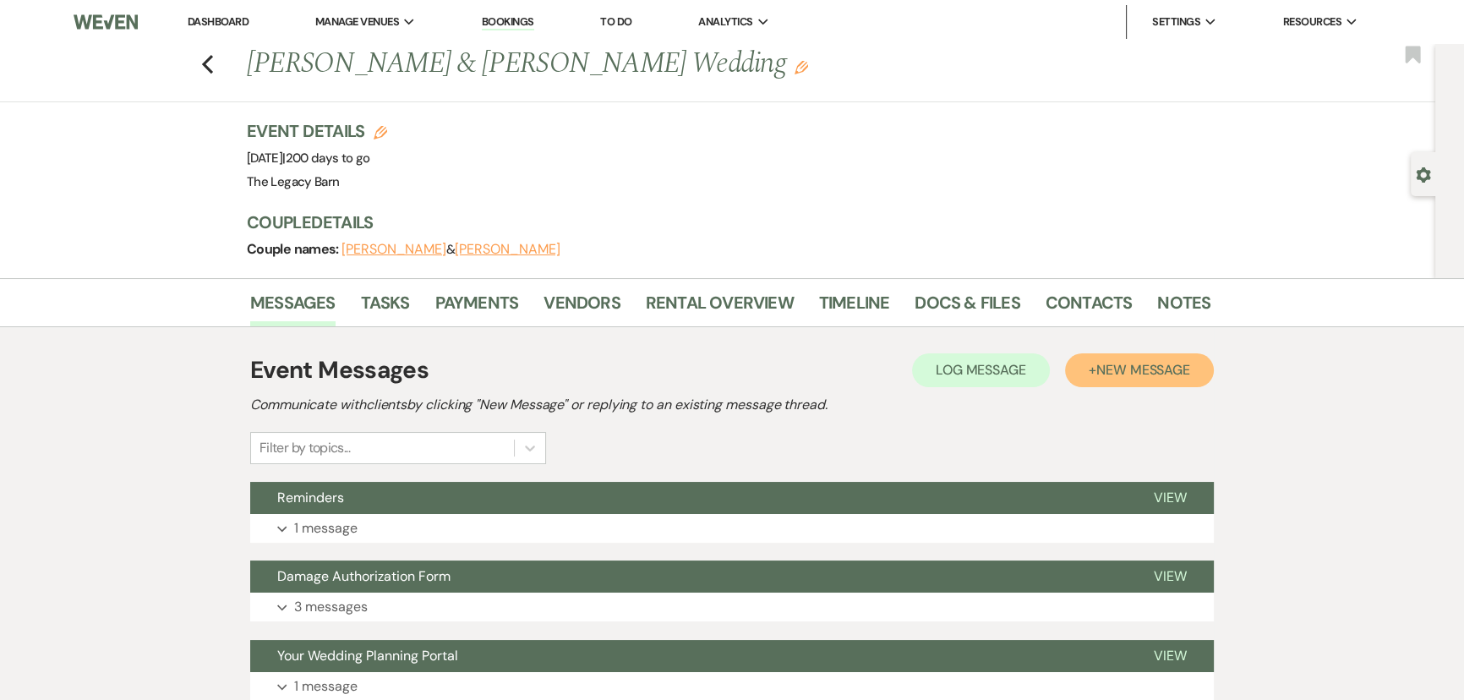
click at [1089, 380] on button "+ New Message" at bounding box center [1139, 370] width 149 height 34
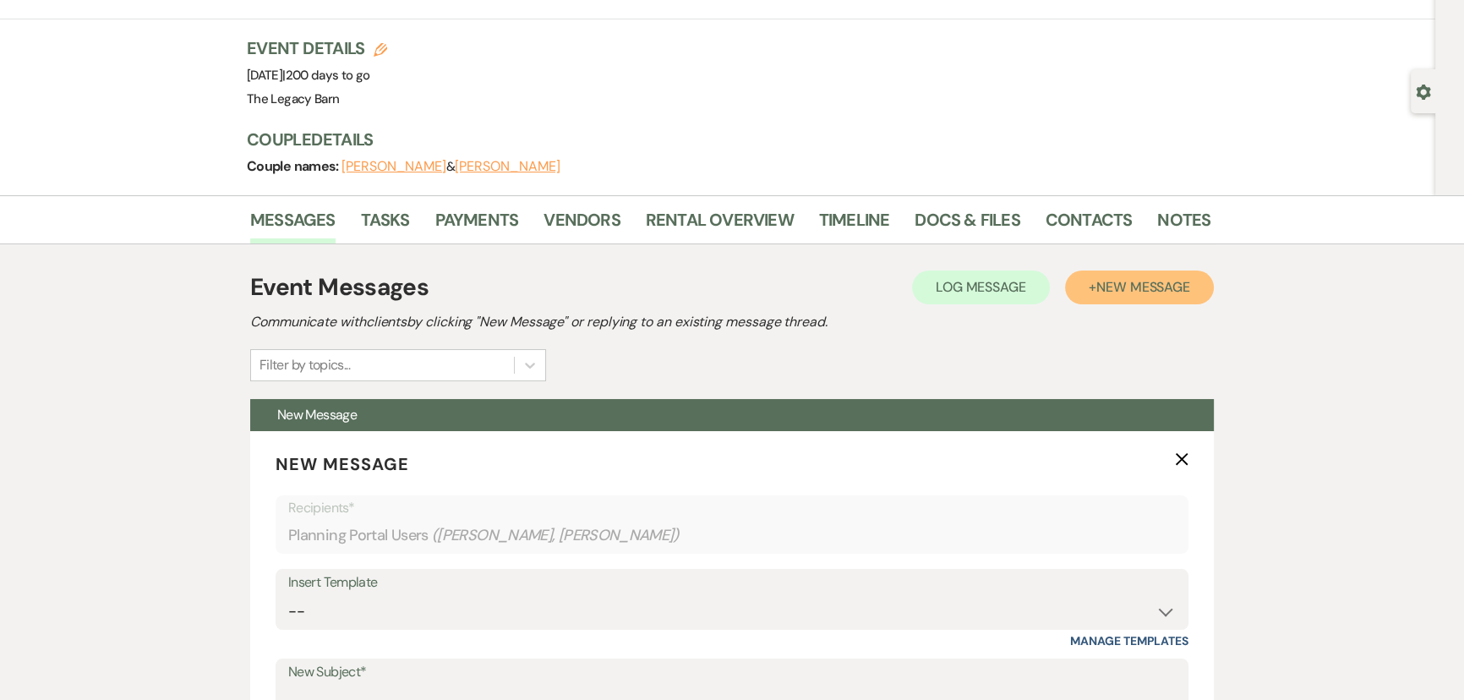
scroll to position [461, 0]
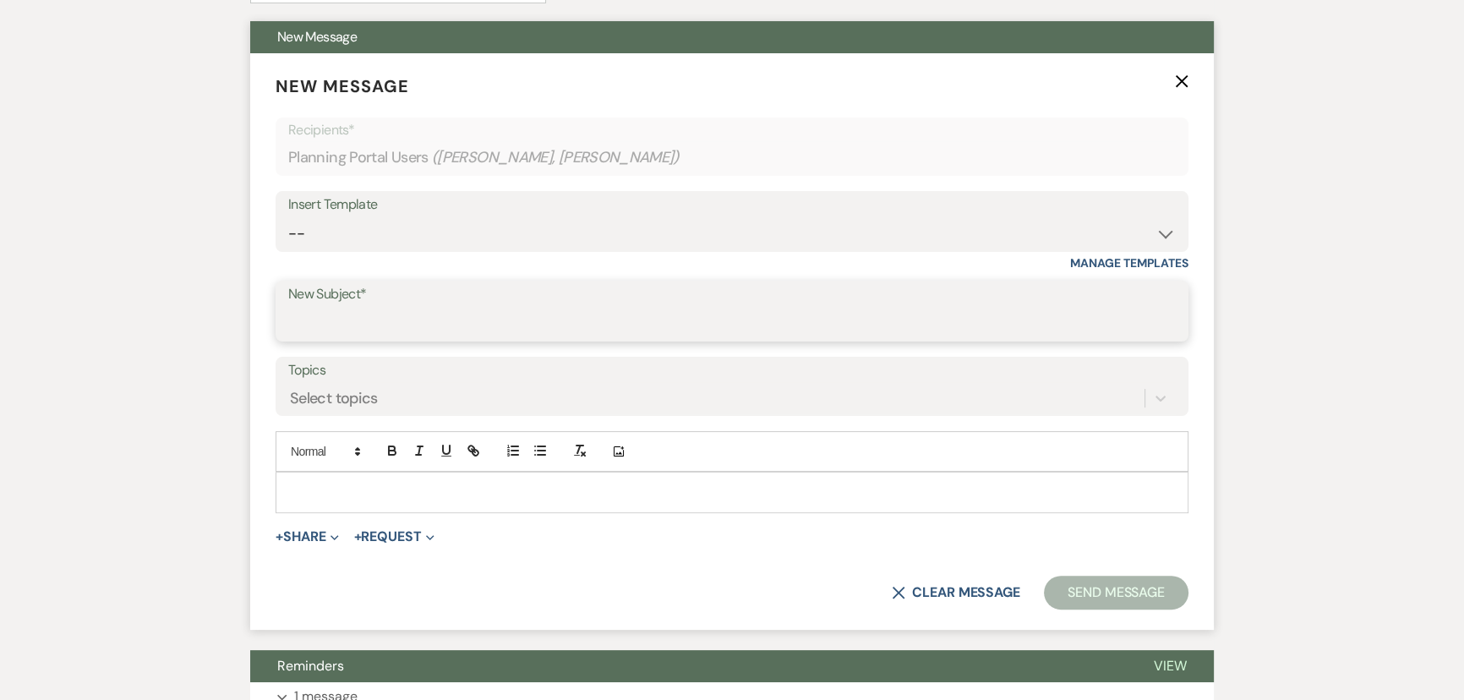
click at [304, 327] on input "New Subject*" at bounding box center [732, 323] width 888 height 33
type input "Payment overdue and added bartending"
click at [296, 475] on div at bounding box center [731, 492] width 911 height 39
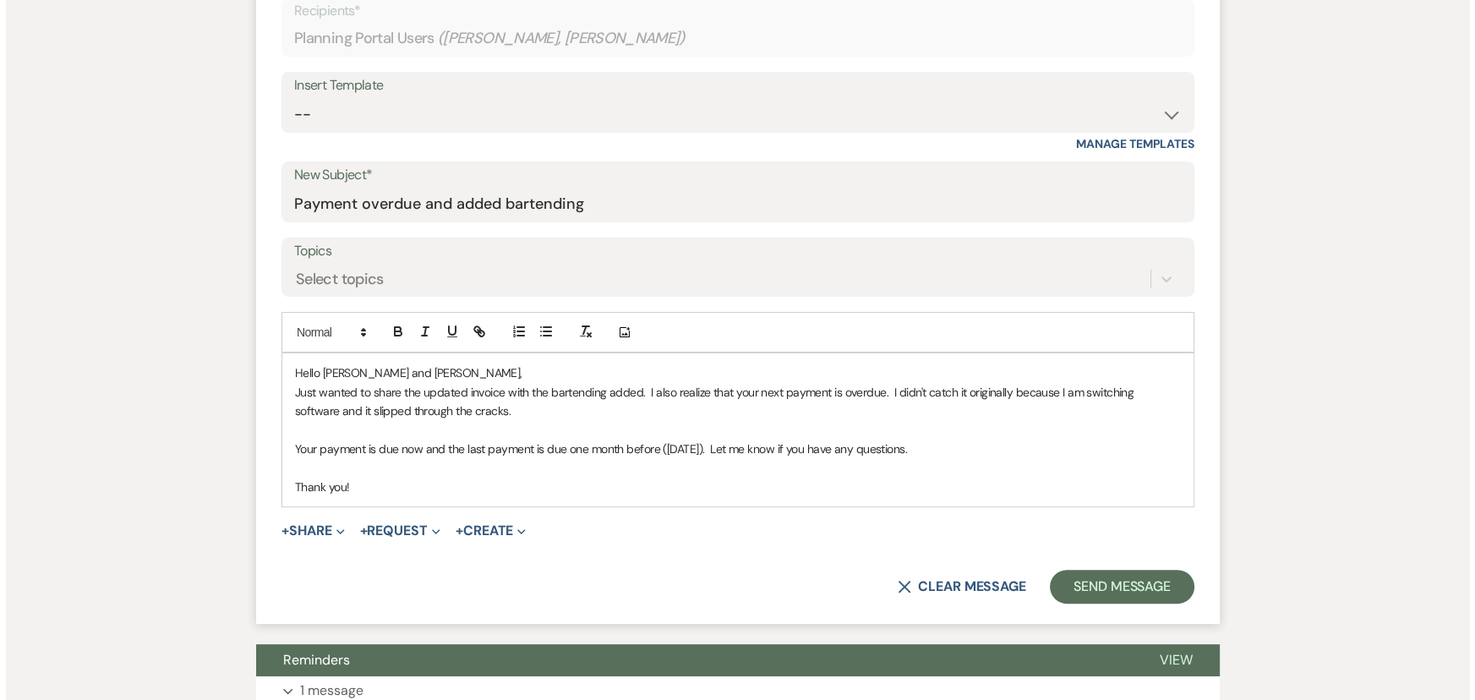
scroll to position [769, 0]
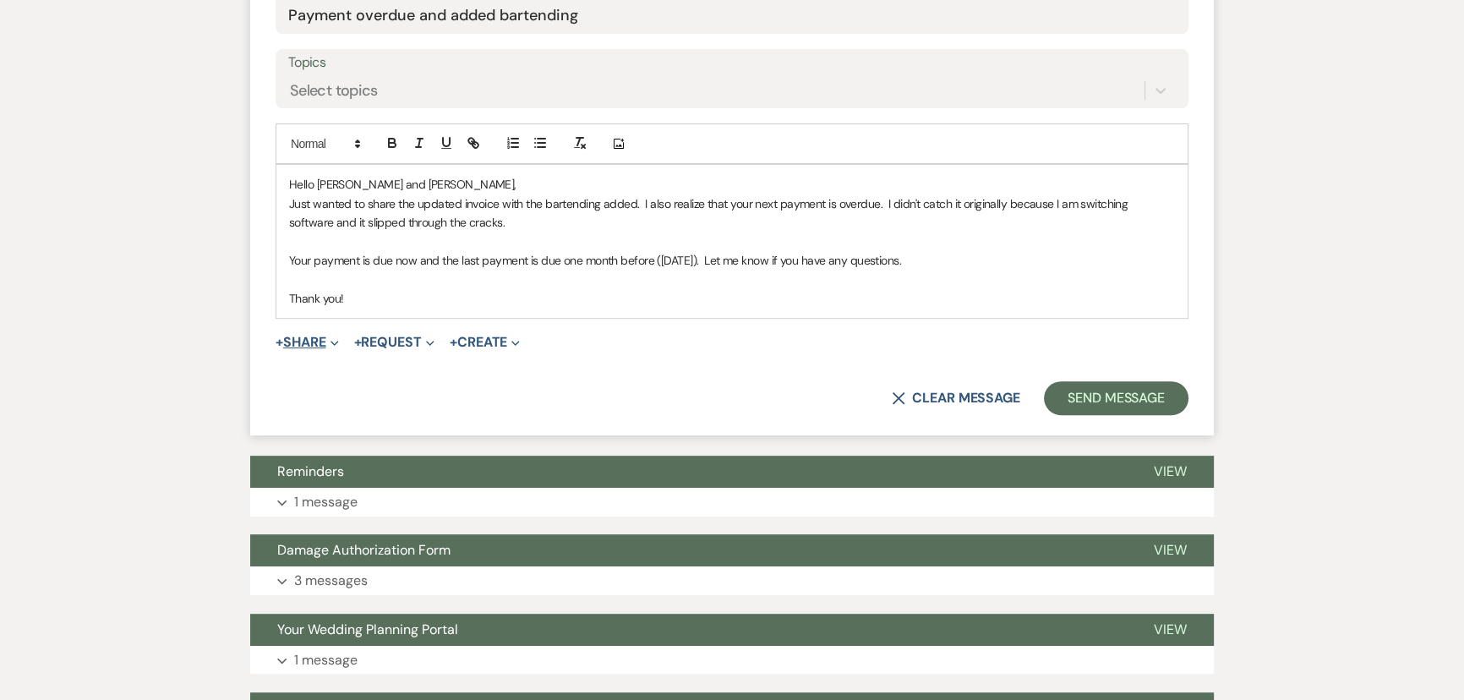
click at [316, 336] on button "+ Share Expand" at bounding box center [307, 343] width 63 height 14
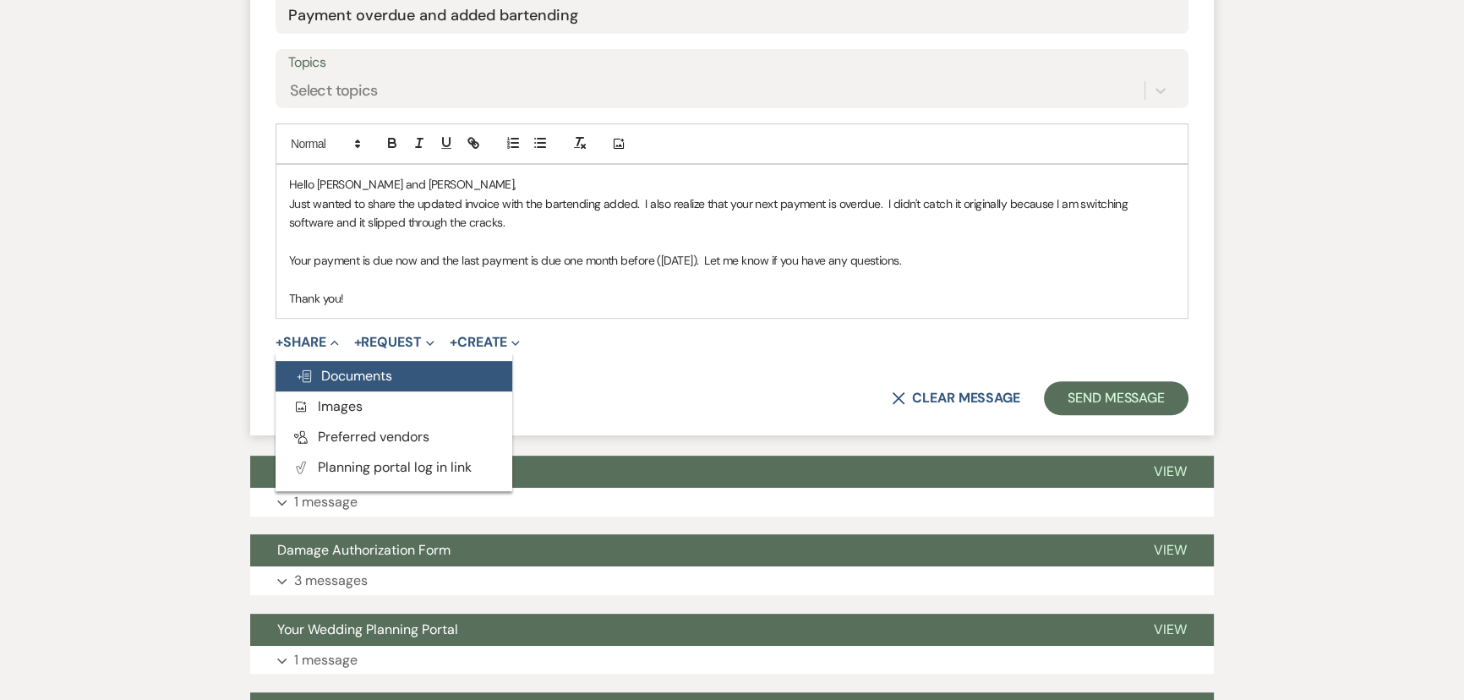
click at [313, 371] on span "Doc Upload Documents" at bounding box center [344, 376] width 96 height 18
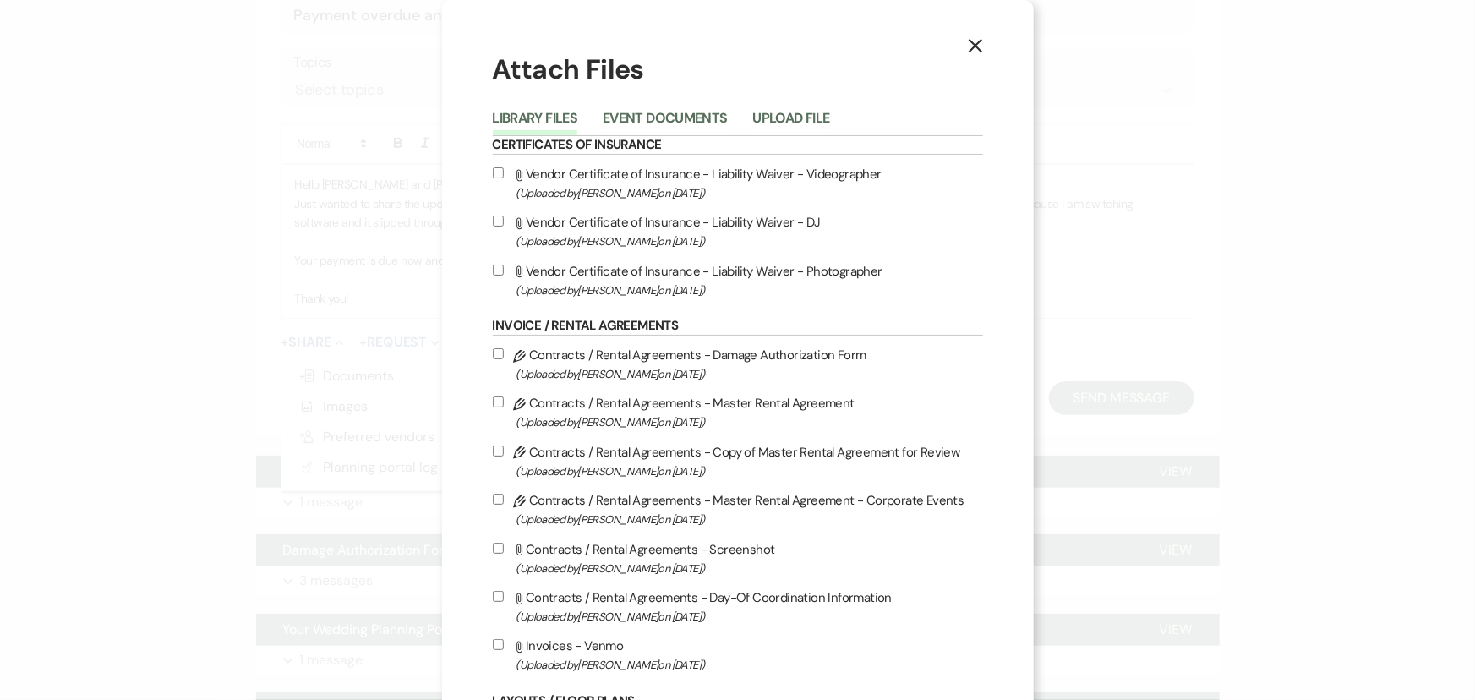
click at [644, 104] on div "Library Files Event Documents Upload File" at bounding box center [738, 119] width 490 height 36
click at [637, 118] on button "Event Documents" at bounding box center [665, 124] width 124 height 24
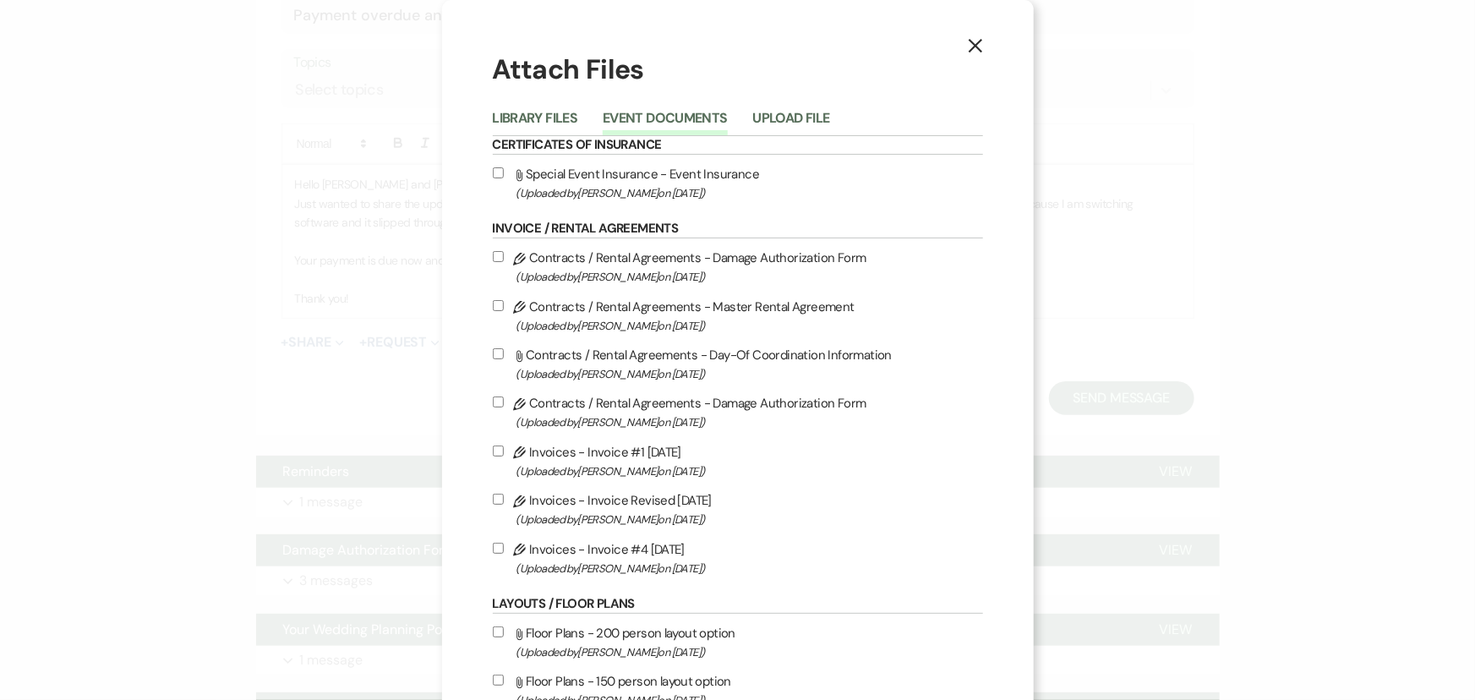
click at [493, 545] on input "Pencil Invoices - Invoice #4 [DATE] (Uploaded by [PERSON_NAME] on [DATE] )" at bounding box center [498, 548] width 11 height 11
checkbox input "true"
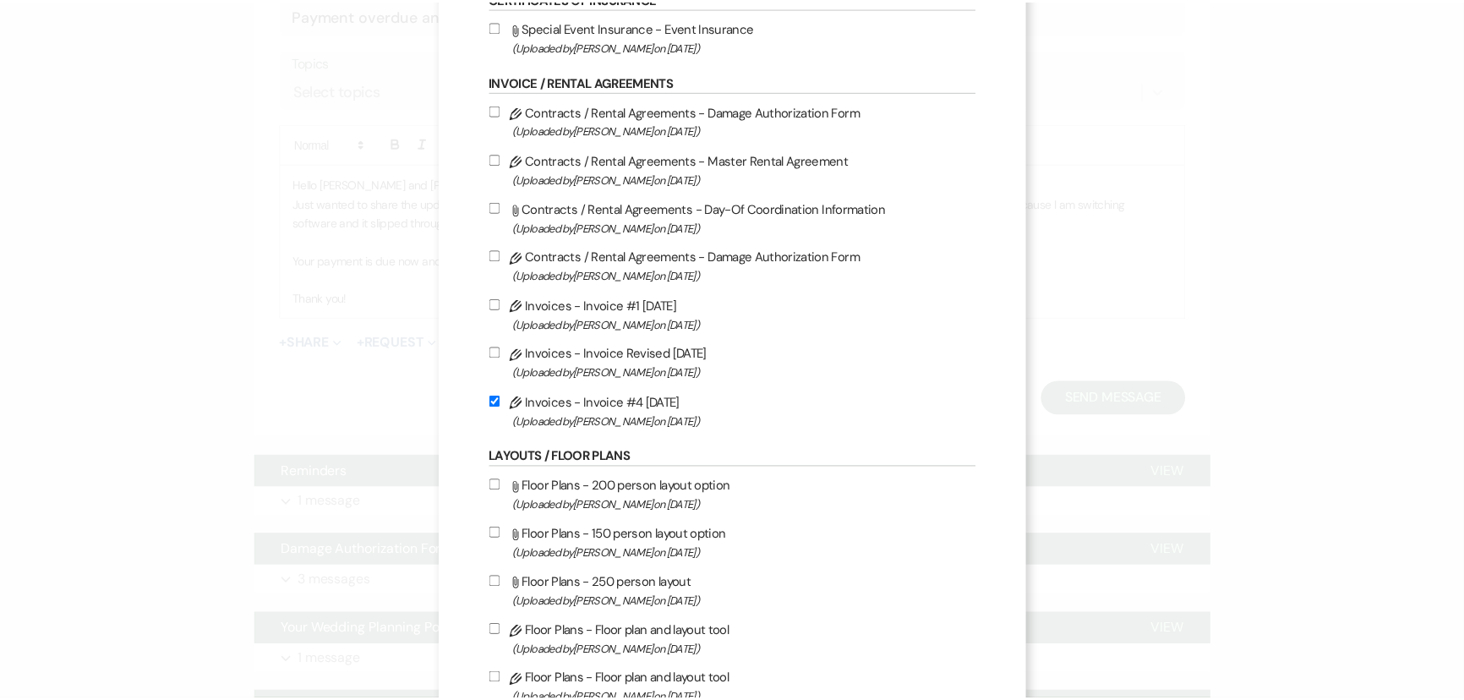
scroll to position [440, 0]
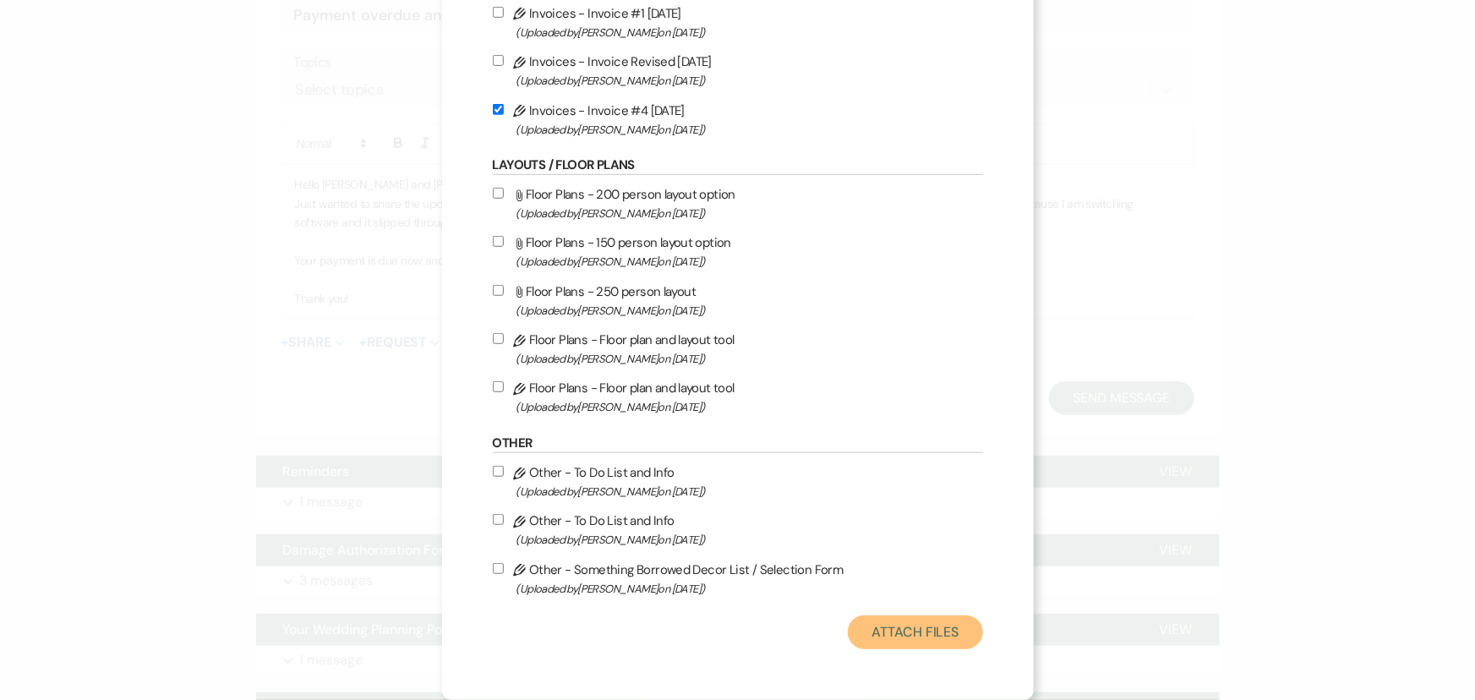
click at [895, 636] on button "Attach Files" at bounding box center [915, 633] width 134 height 34
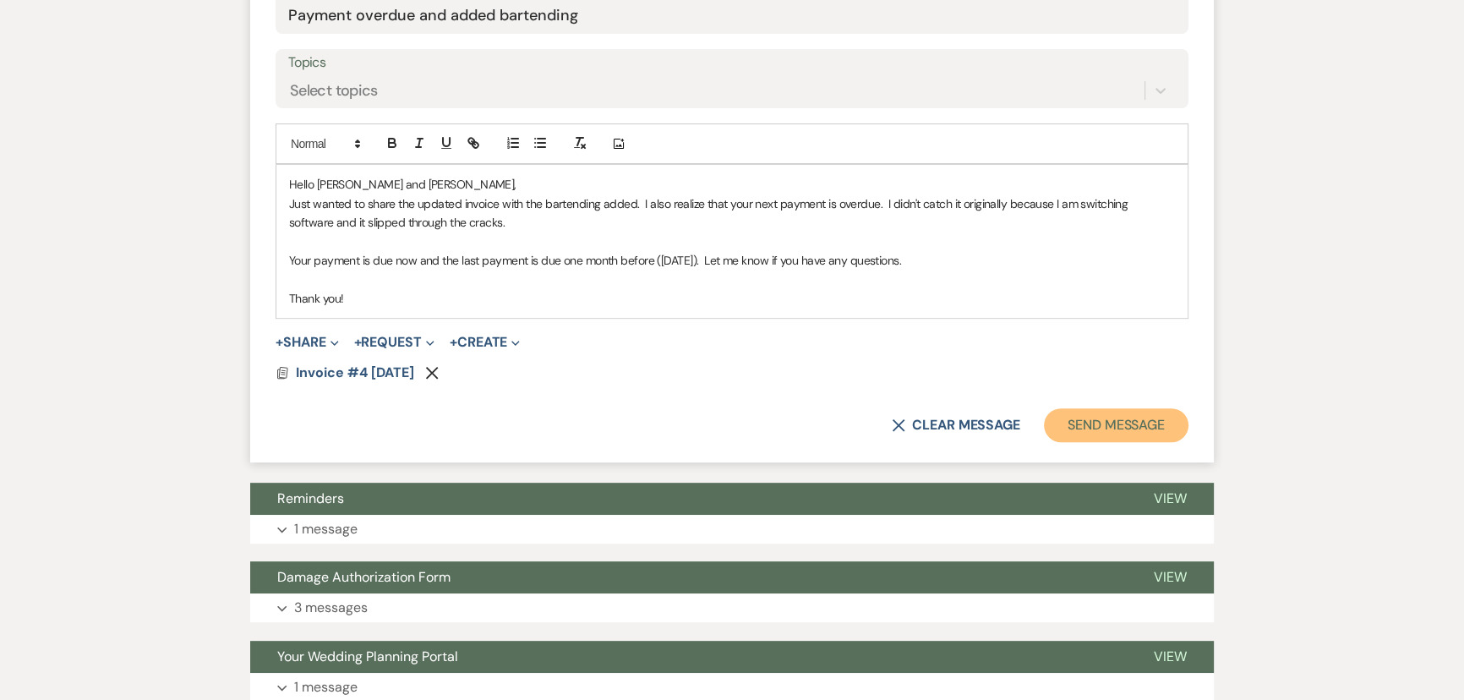
click at [1146, 415] on button "Send Message" at bounding box center [1116, 425] width 145 height 34
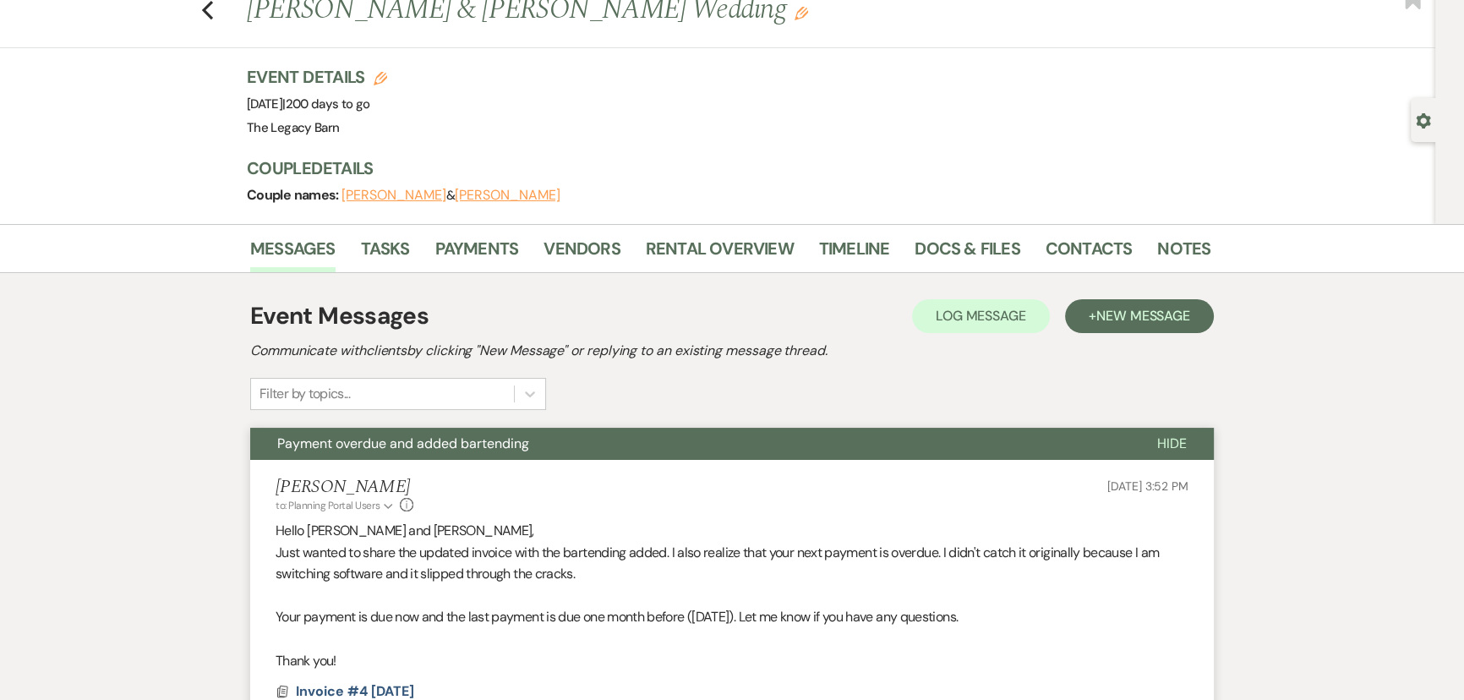
scroll to position [0, 0]
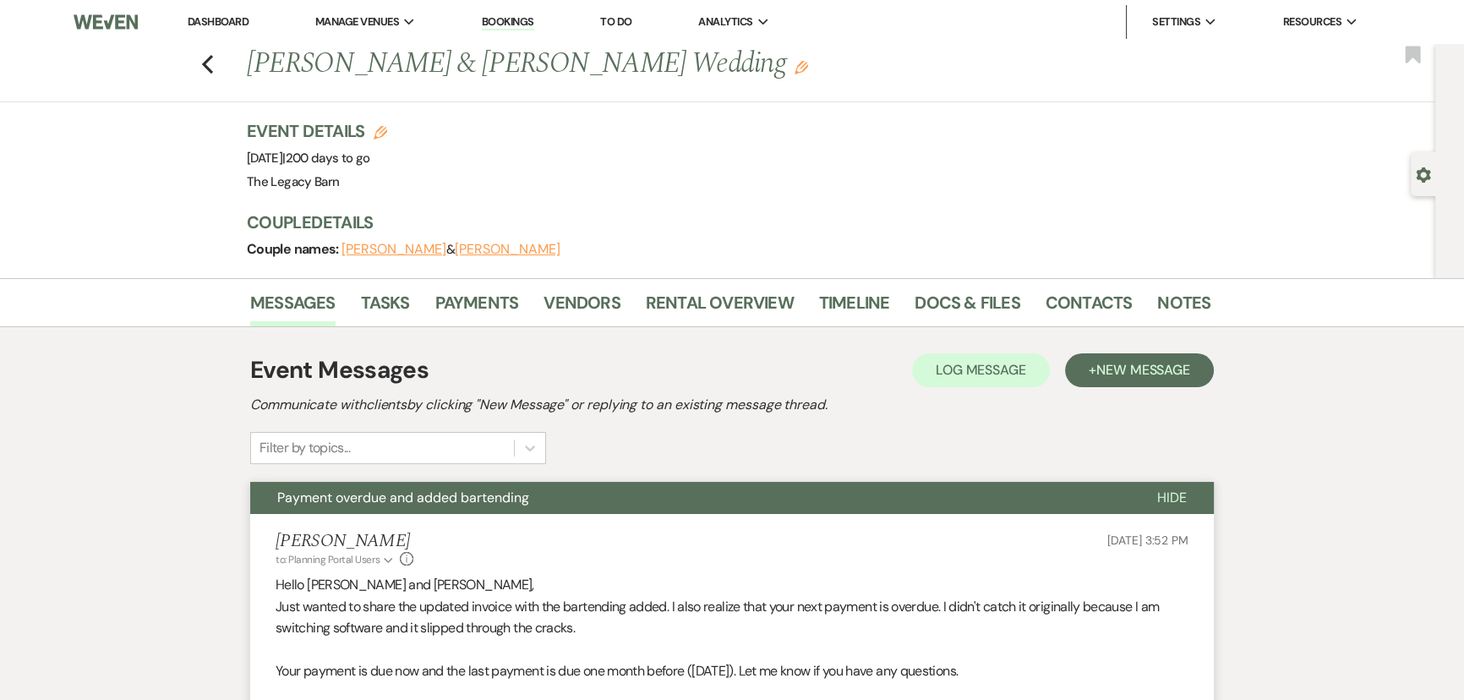
click at [206, 24] on link "Dashboard" at bounding box center [218, 21] width 61 height 14
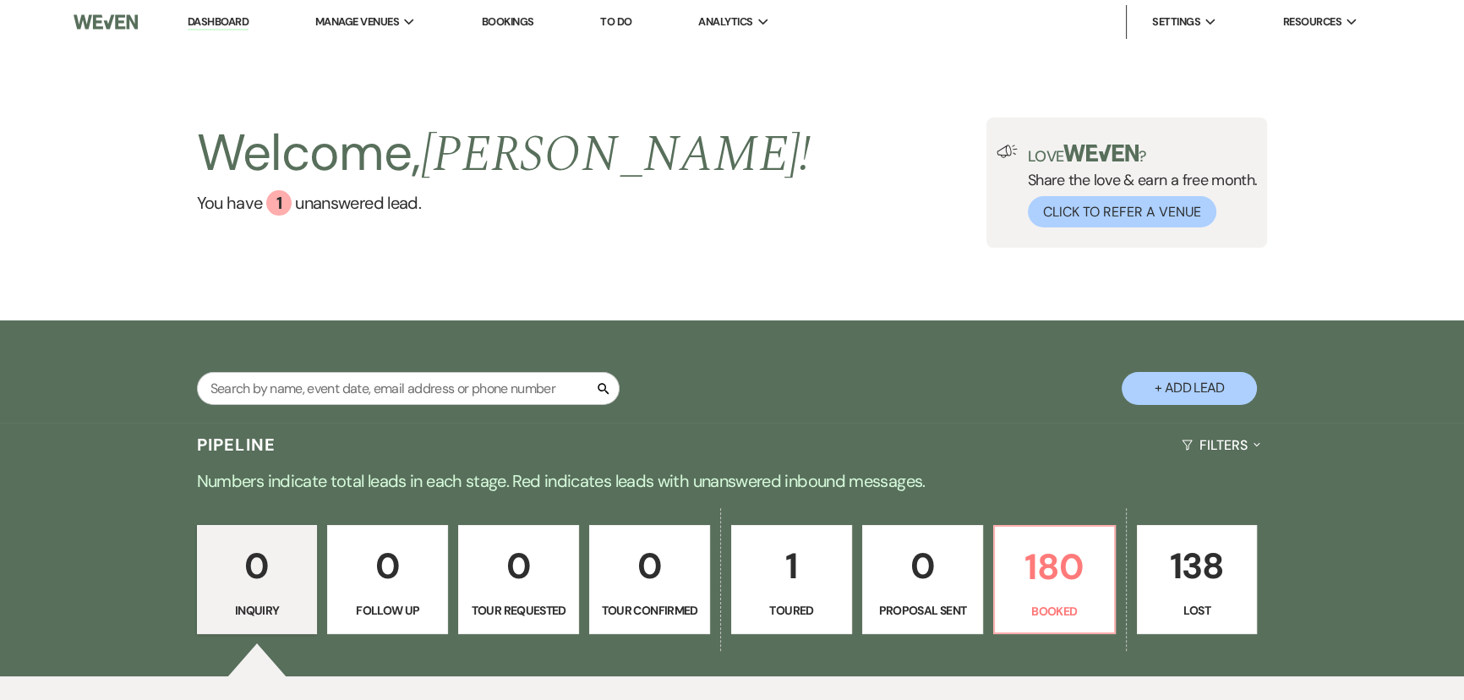
click at [988, 575] on div "0 Inquiry 0 Follow Up 0 Tour Requested 0 Tour Confirmed 1 Toured 0 Proposal Sen…" at bounding box center [732, 591] width 1218 height 172
click at [1015, 572] on p "180" at bounding box center [1054, 567] width 99 height 57
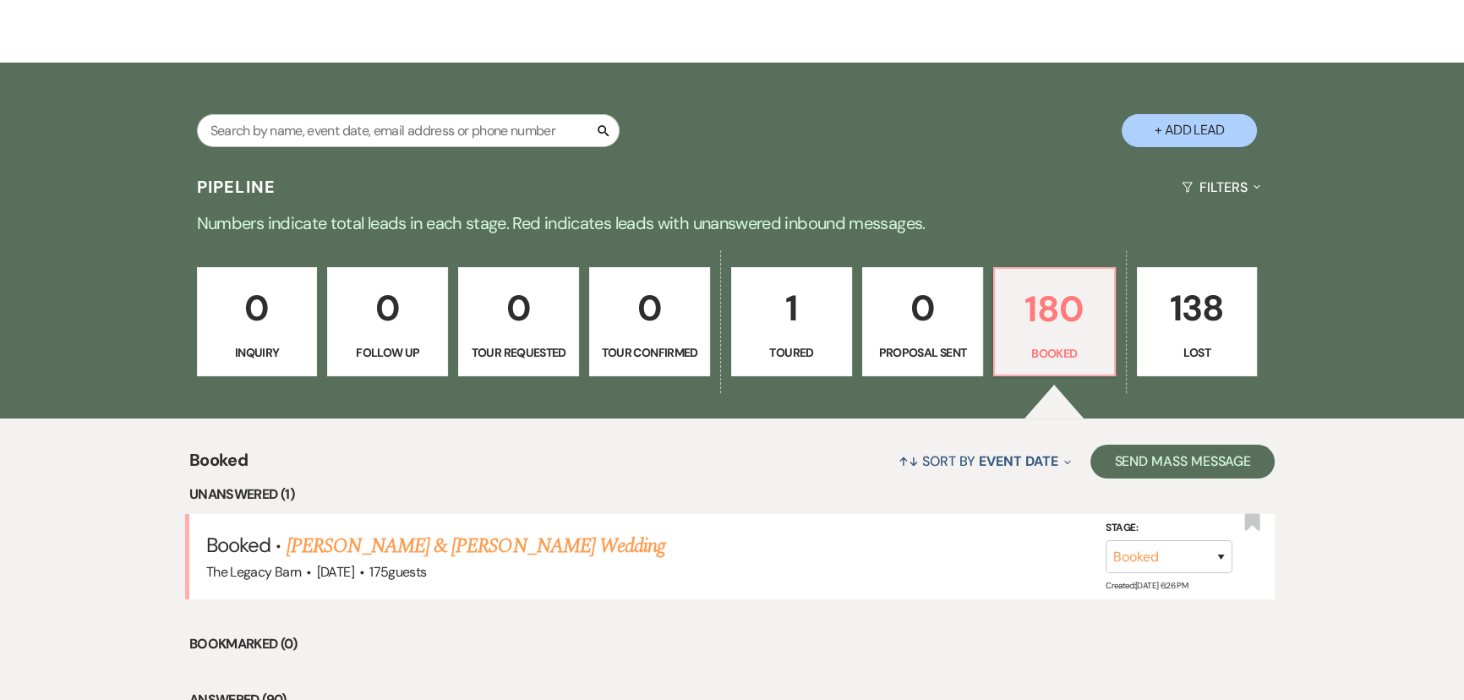
scroll to position [415, 0]
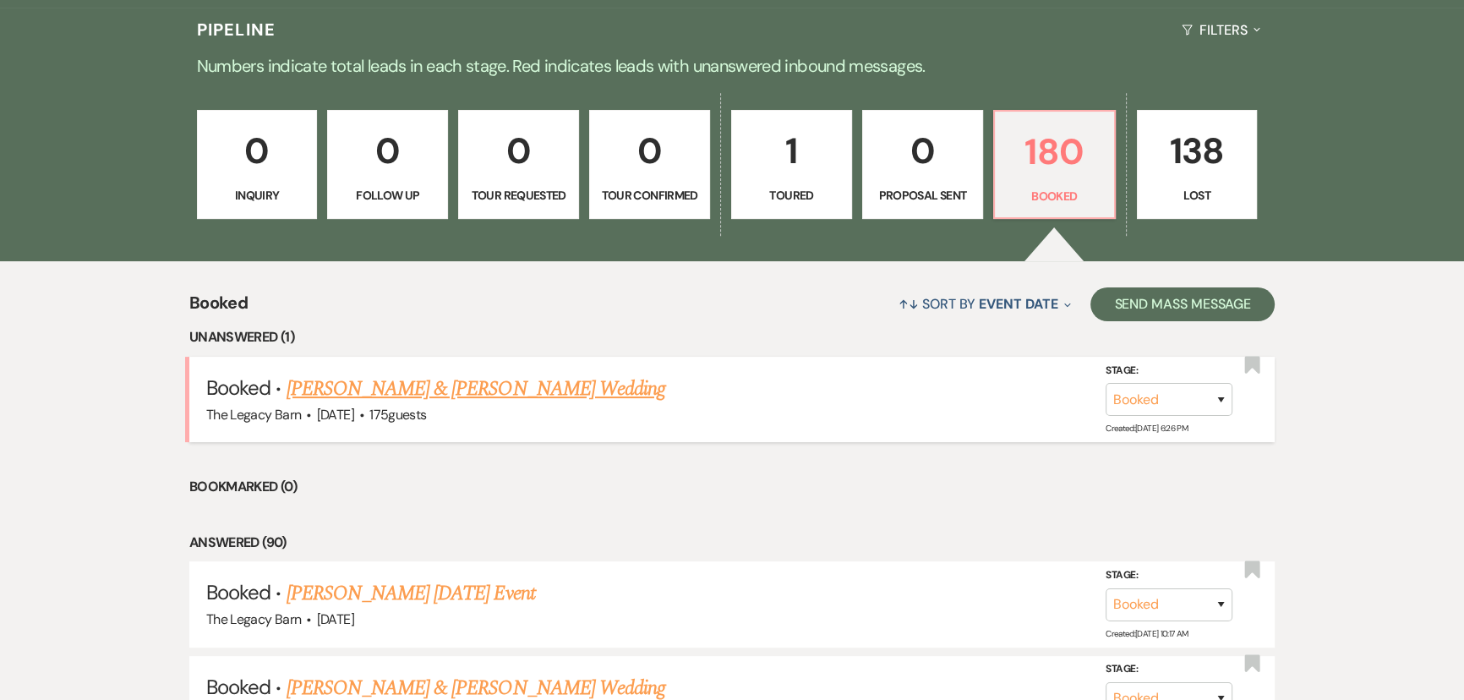
click at [454, 389] on link "[PERSON_NAME] & [PERSON_NAME] Wedding" at bounding box center [476, 389] width 379 height 30
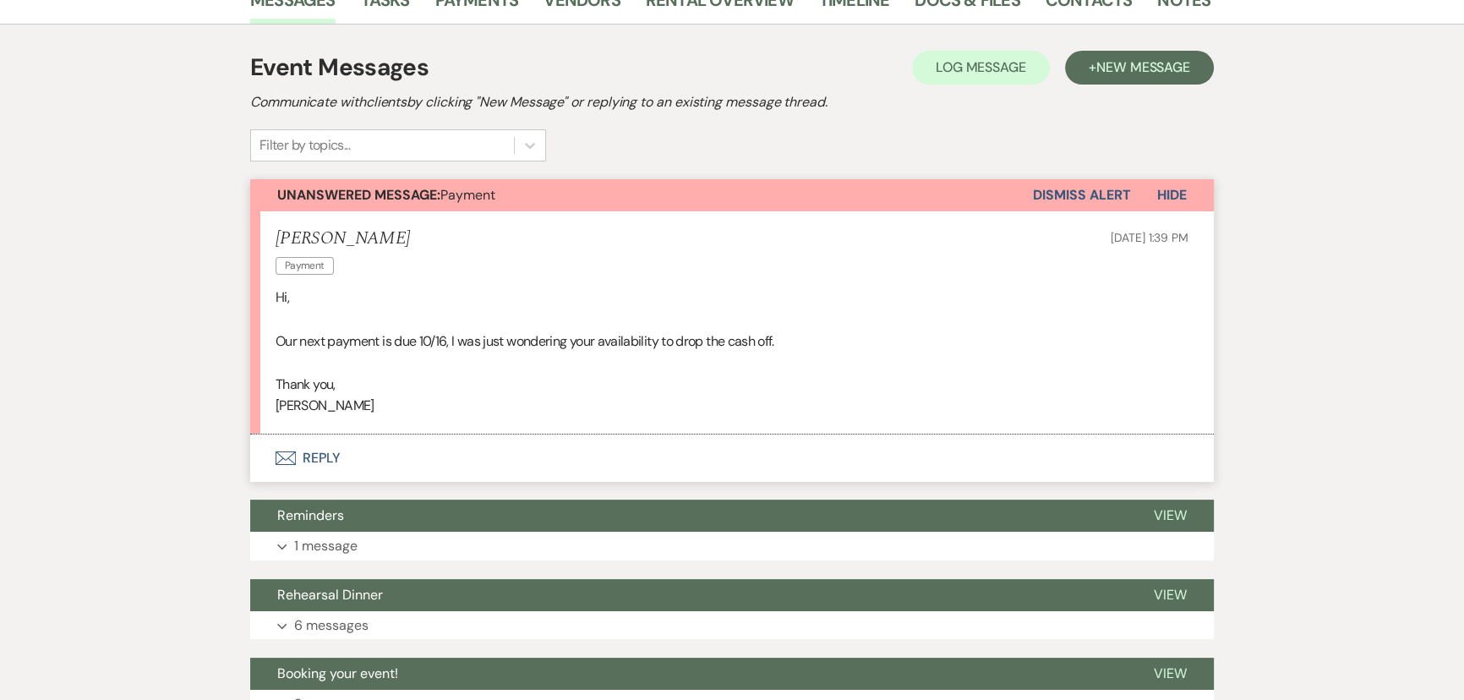
scroll to position [307, 0]
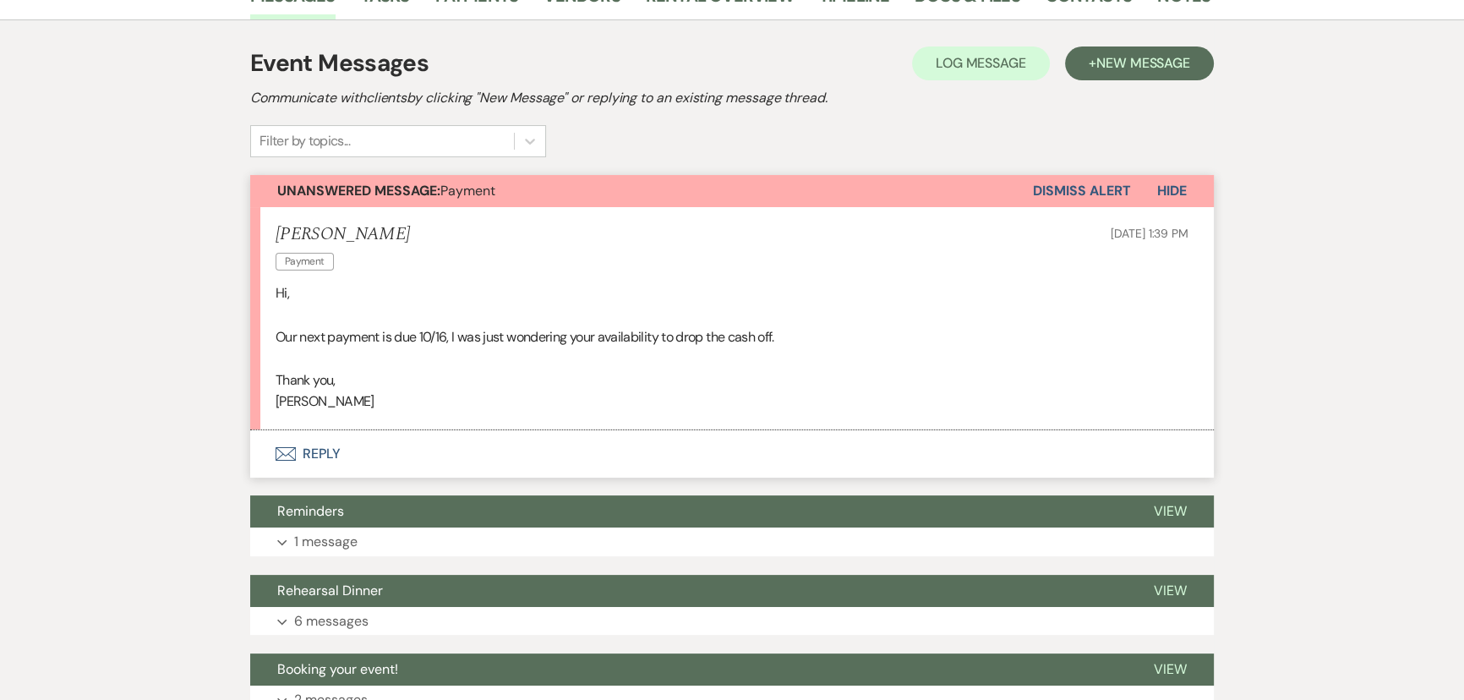
click at [311, 456] on button "Envelope Reply" at bounding box center [732, 453] width 964 height 47
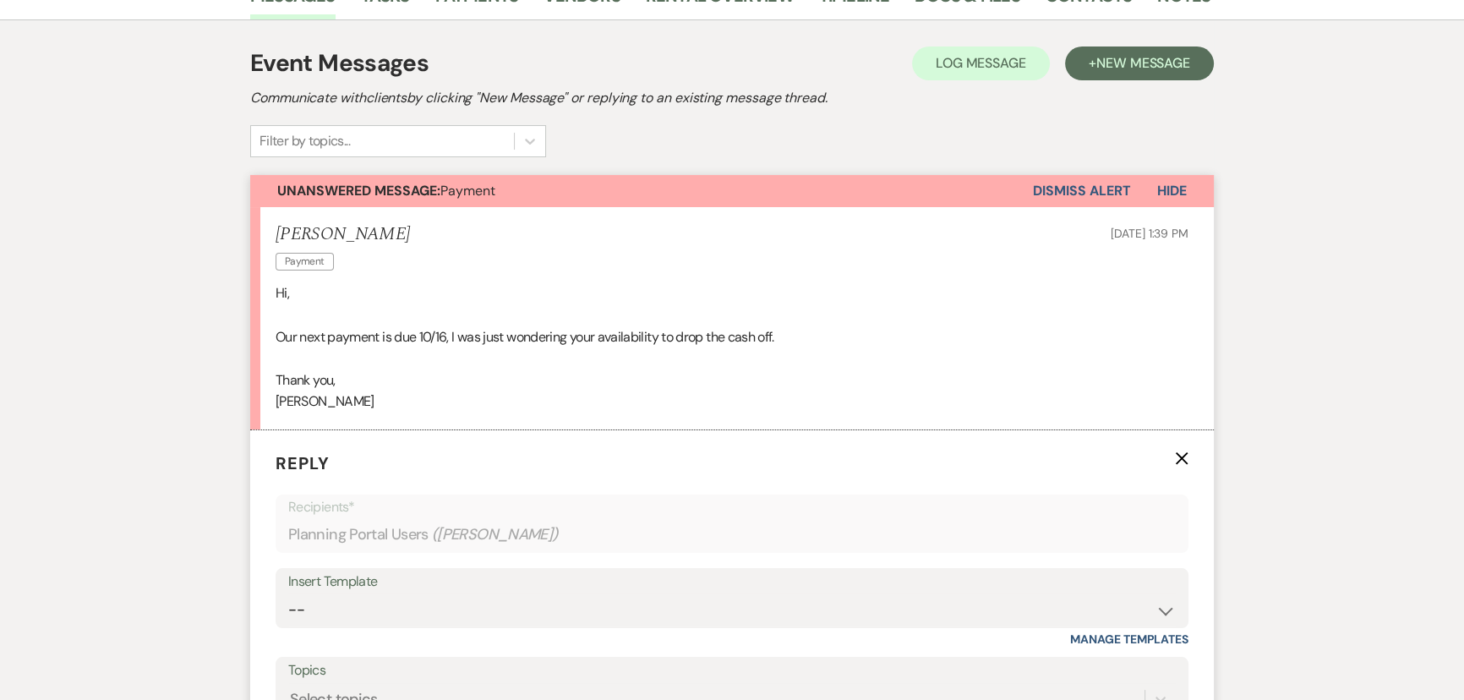
scroll to position [637, 0]
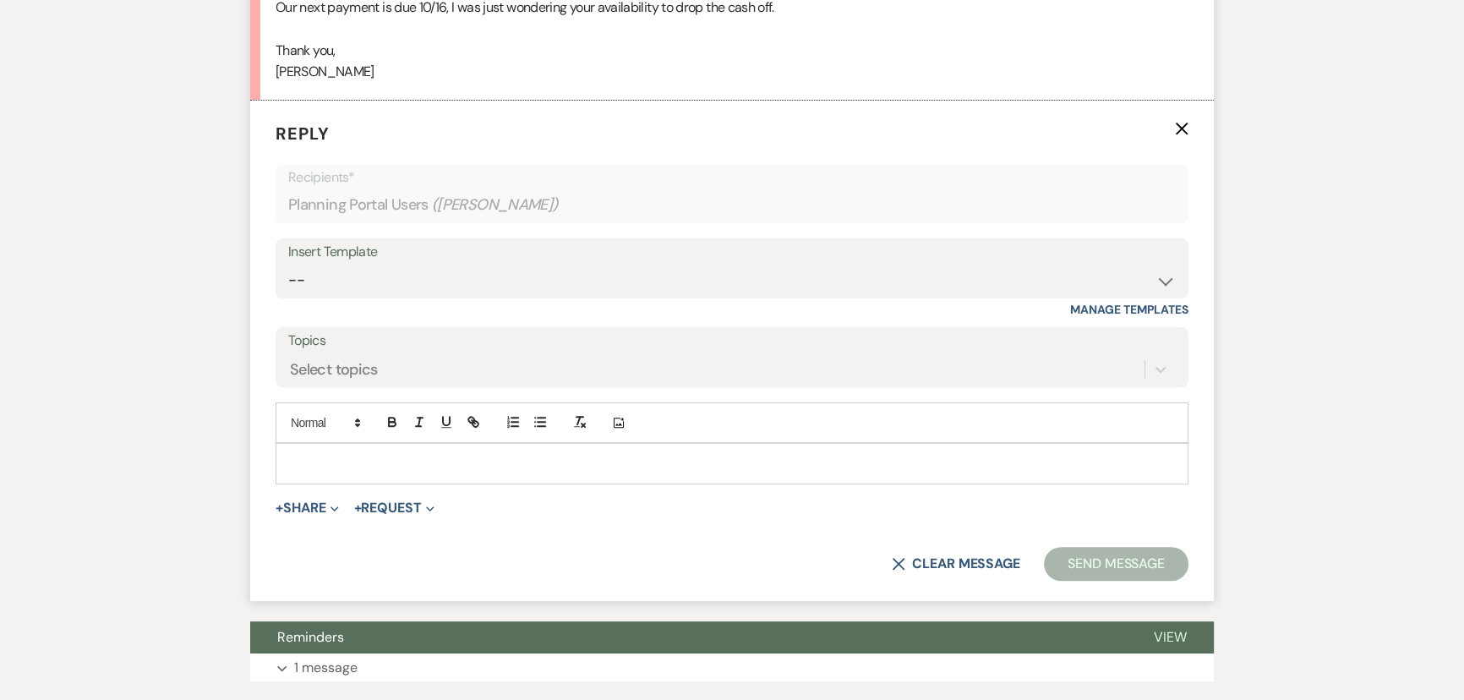
click at [310, 465] on p at bounding box center [732, 463] width 886 height 19
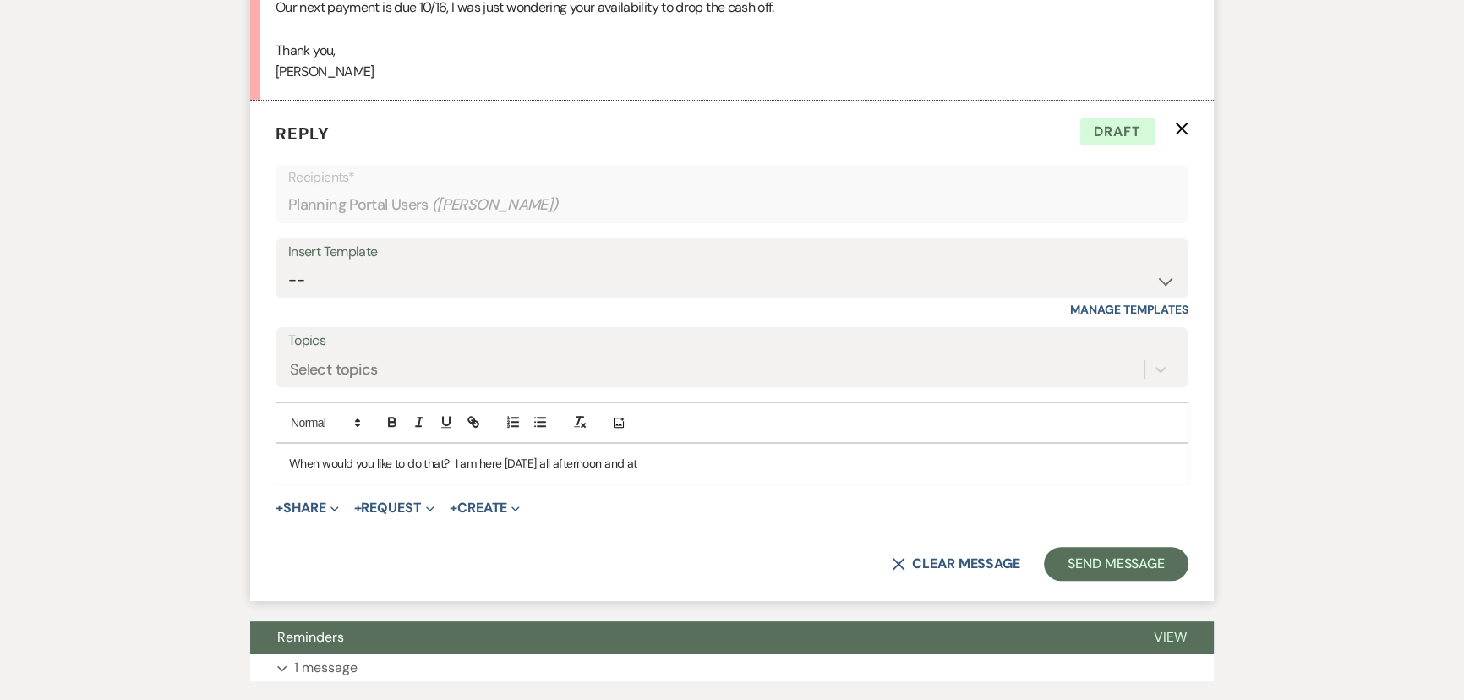
drag, startPoint x: 654, startPoint y: 464, endPoint x: 668, endPoint y: 465, distance: 14.4
click at [668, 465] on p "When would you like to do that? I am here Wednesday all afternoon and at" at bounding box center [732, 463] width 886 height 19
click at [1090, 558] on button "Send Message" at bounding box center [1116, 564] width 145 height 34
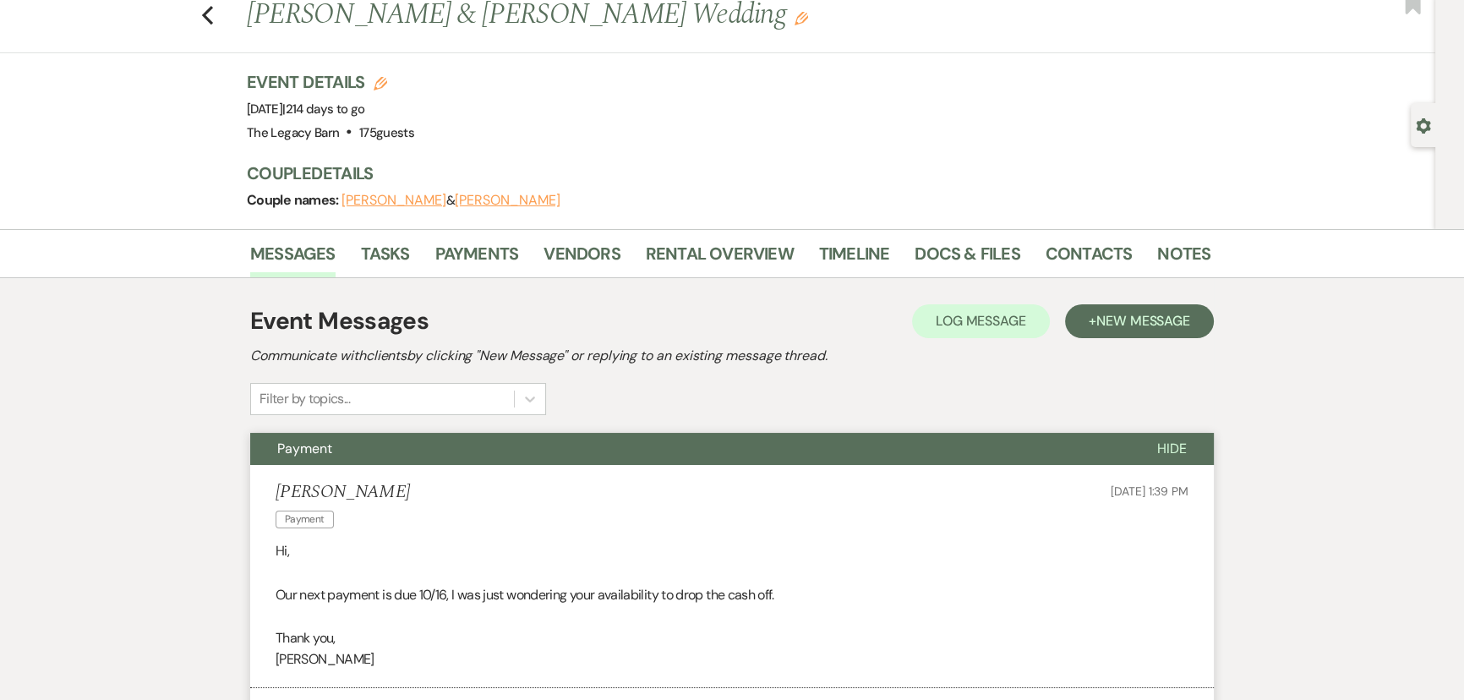
scroll to position [0, 0]
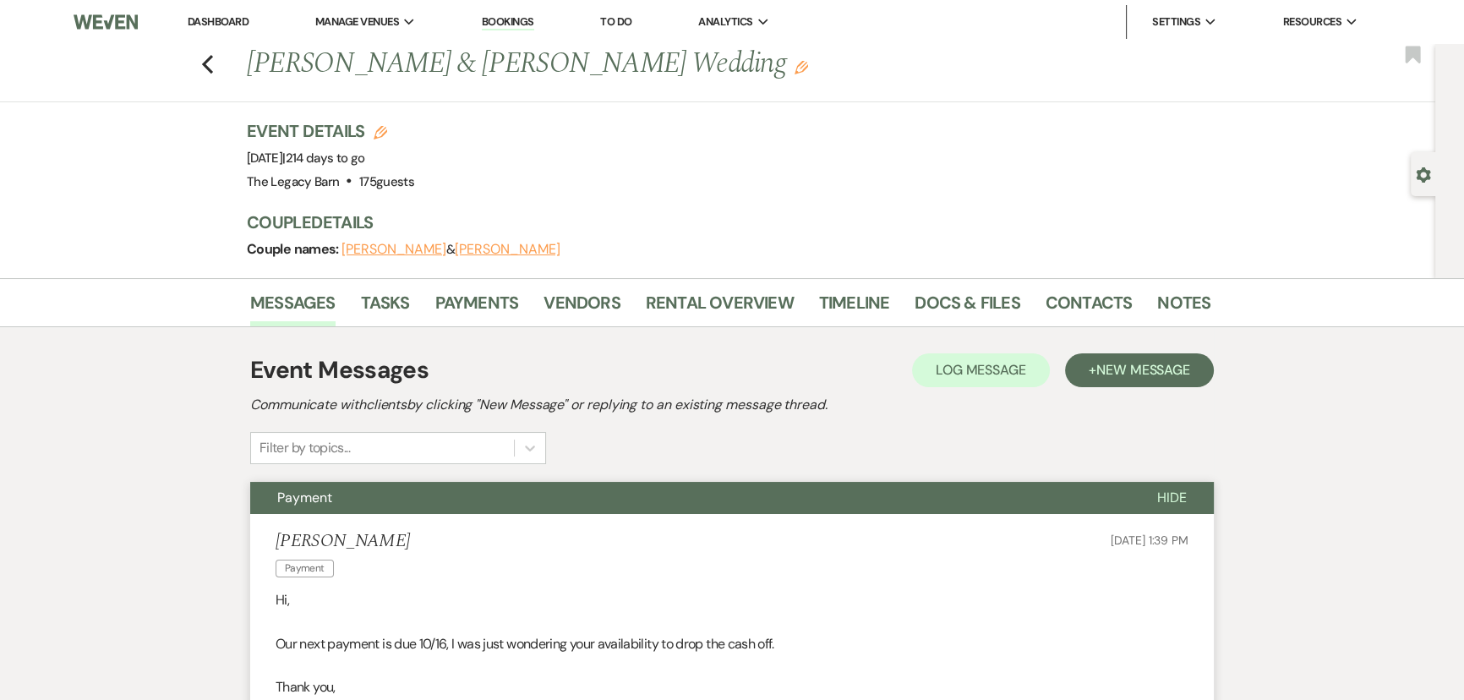
click at [216, 21] on link "Dashboard" at bounding box center [218, 21] width 61 height 14
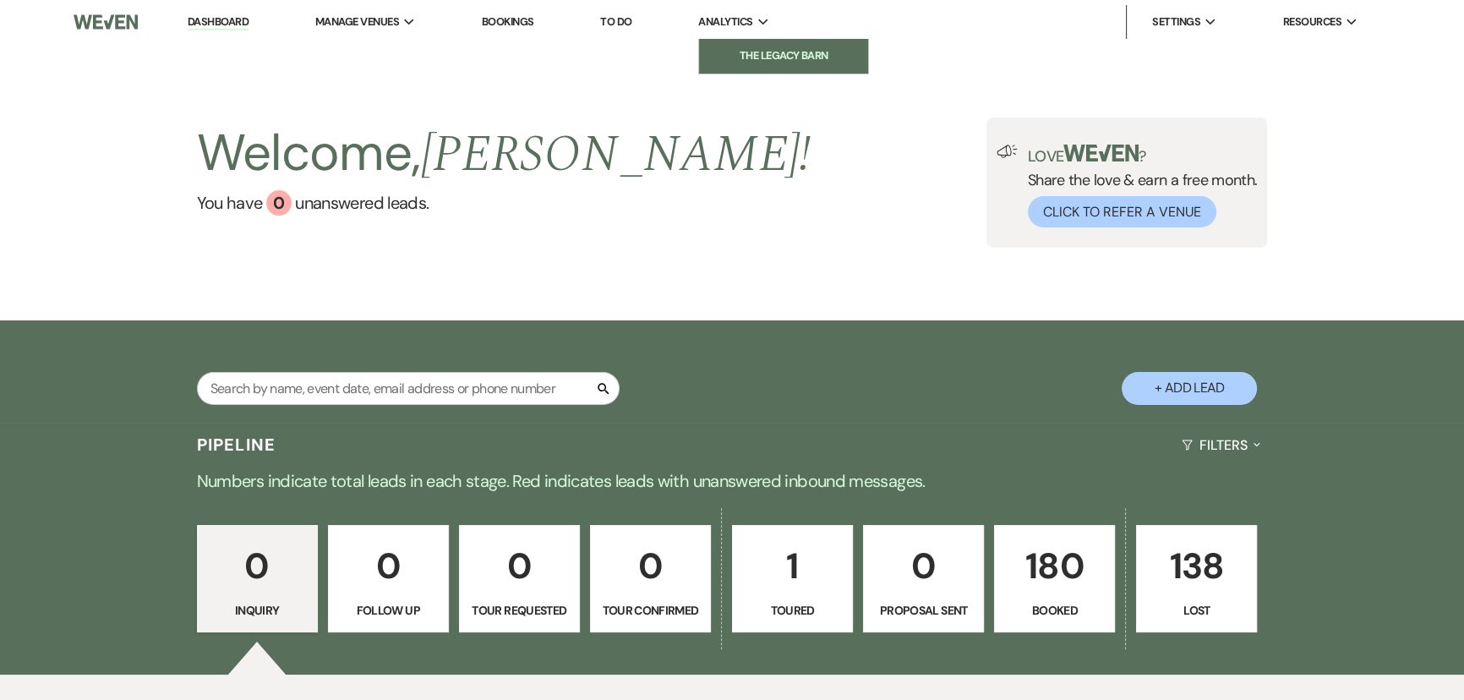
click at [743, 56] on li "The Legacy Barn" at bounding box center [784, 55] width 152 height 17
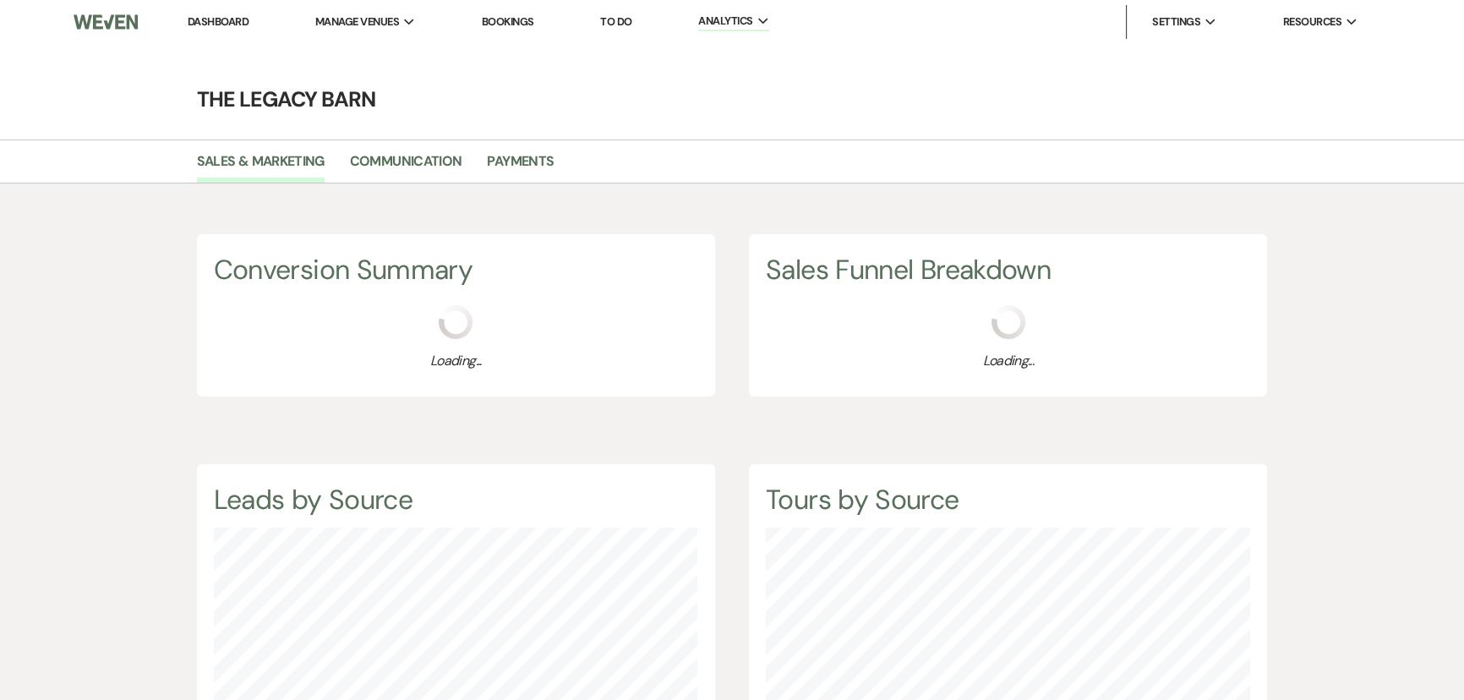
scroll to position [700, 1464]
click at [501, 162] on link "Payments" at bounding box center [520, 167] width 67 height 32
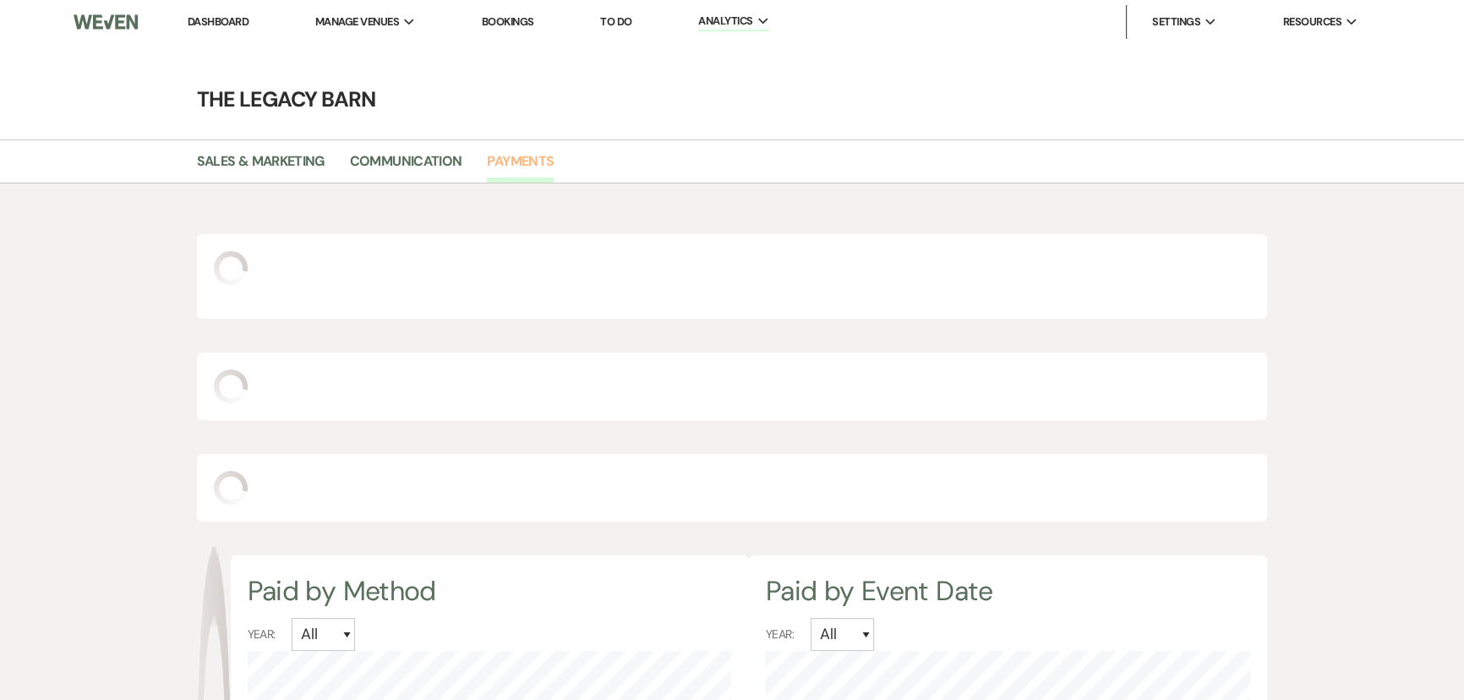
scroll to position [700, 1464]
select select "2025"
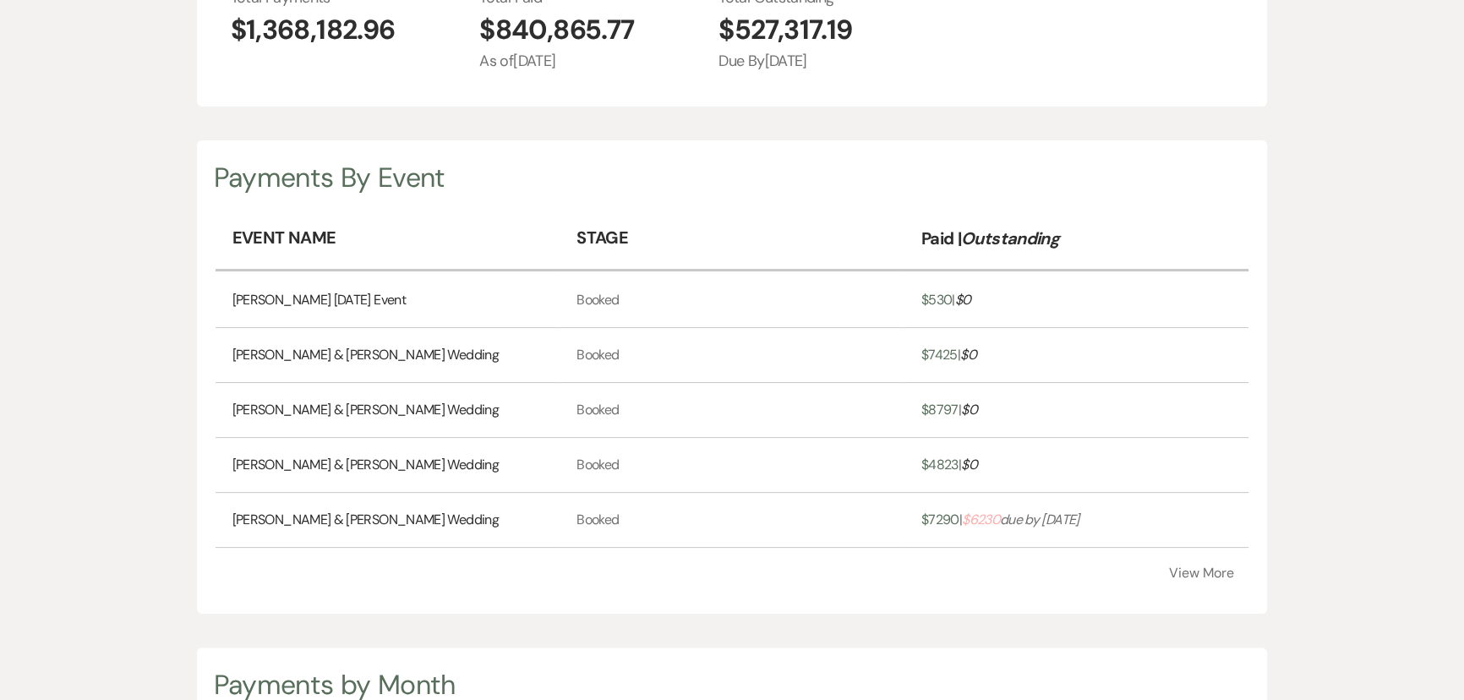
scroll to position [384, 0]
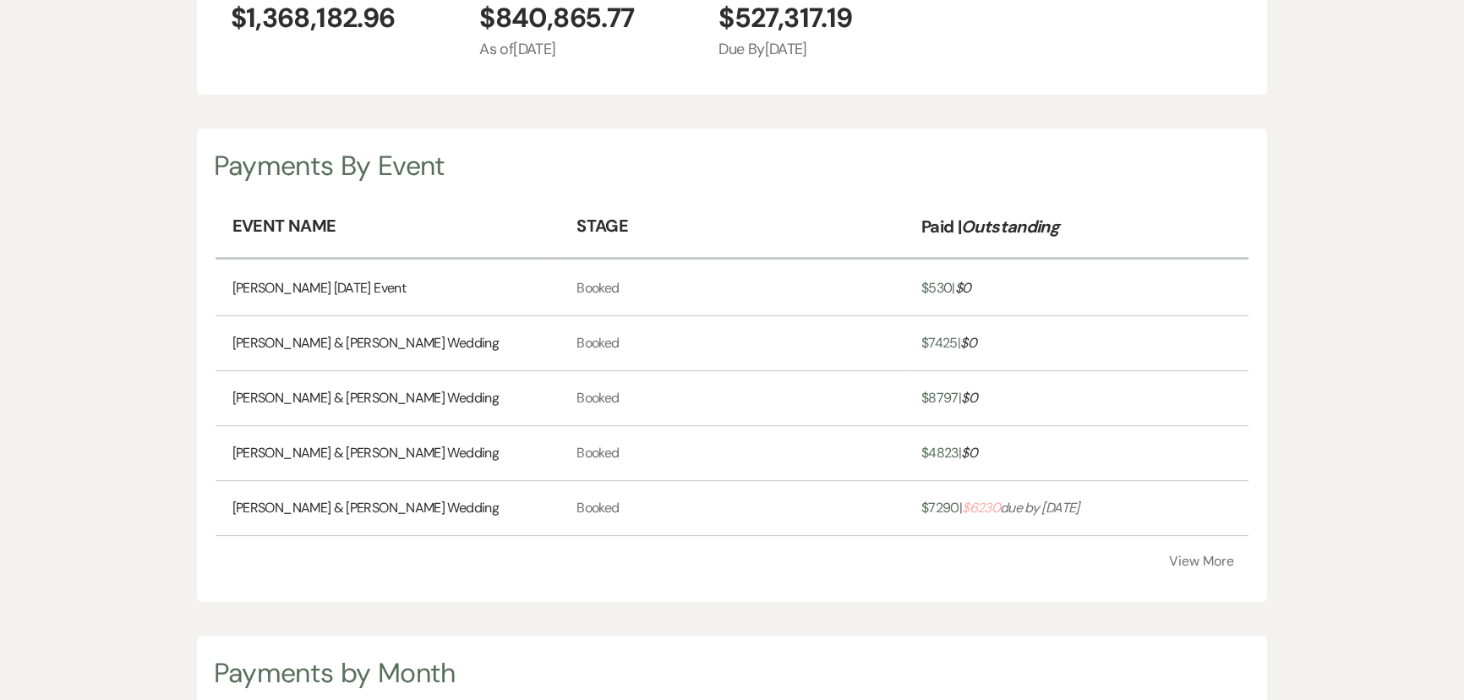
click at [987, 506] on span "$ 6230" at bounding box center [981, 508] width 38 height 18
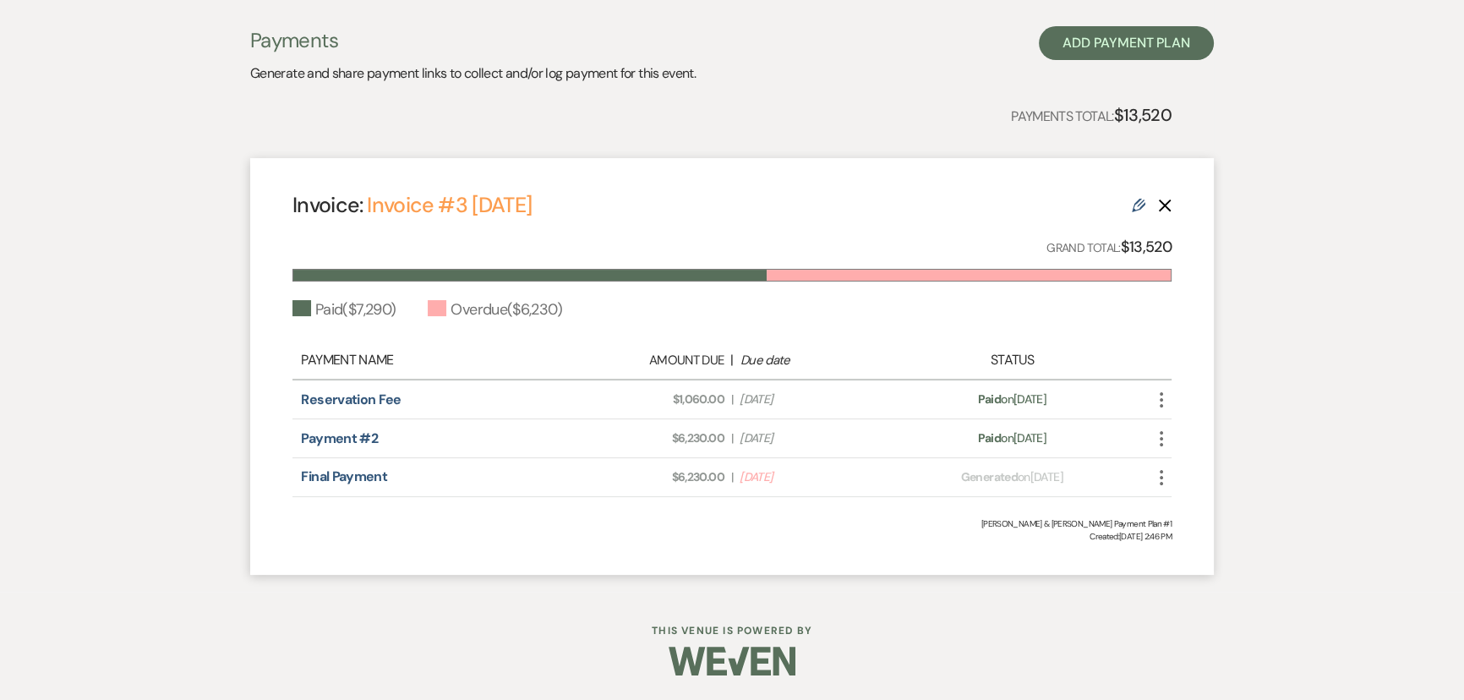
click at [1160, 476] on use "button" at bounding box center [1161, 477] width 3 height 15
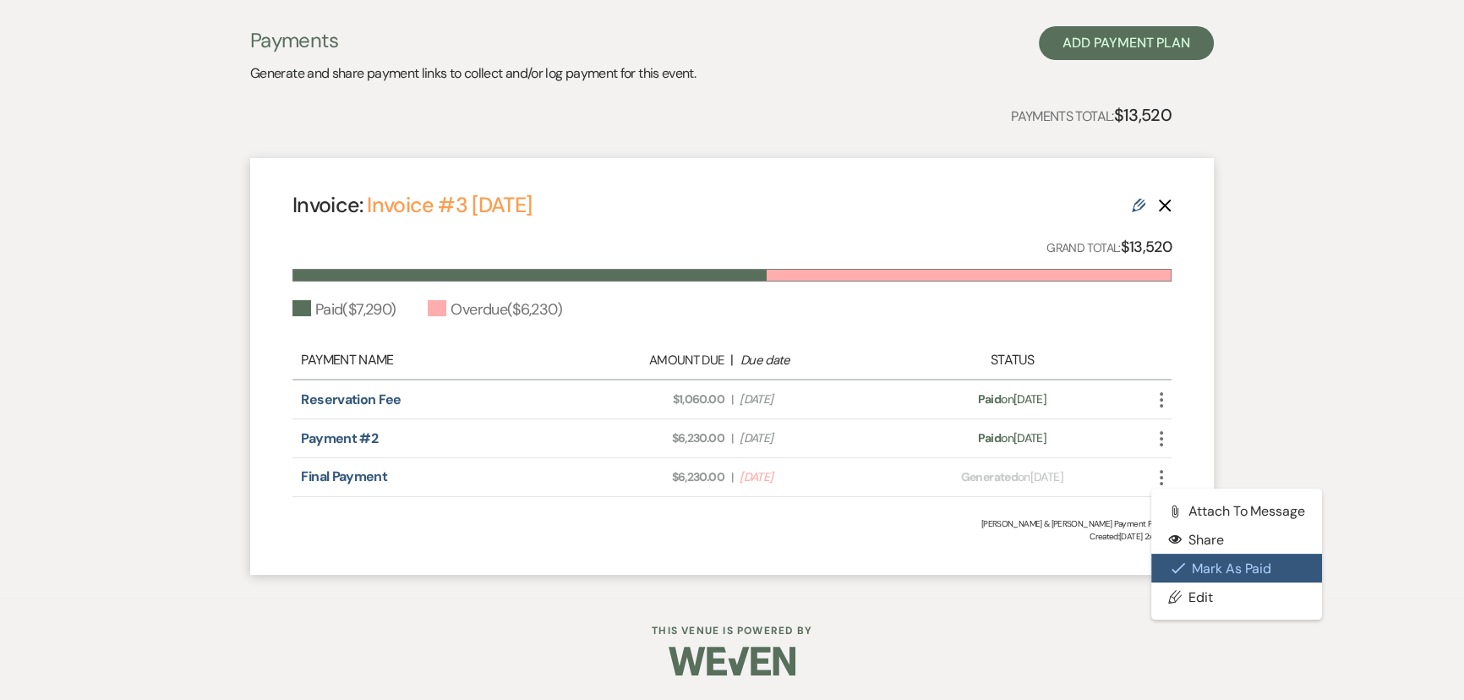
click at [1195, 567] on button "Check [PERSON_NAME] [PERSON_NAME] as Paid" at bounding box center [1237, 568] width 171 height 29
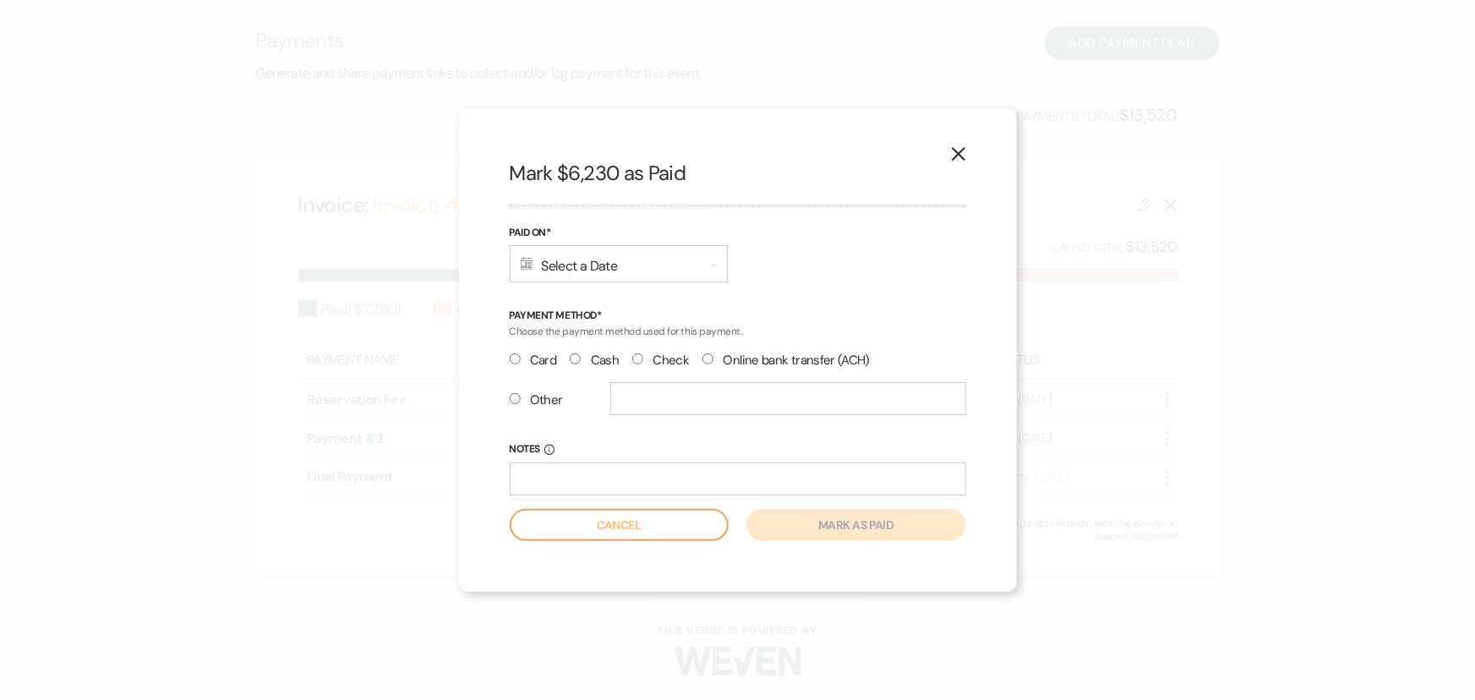
click at [569, 260] on div "Calendar Select a Date Expand" at bounding box center [619, 263] width 218 height 37
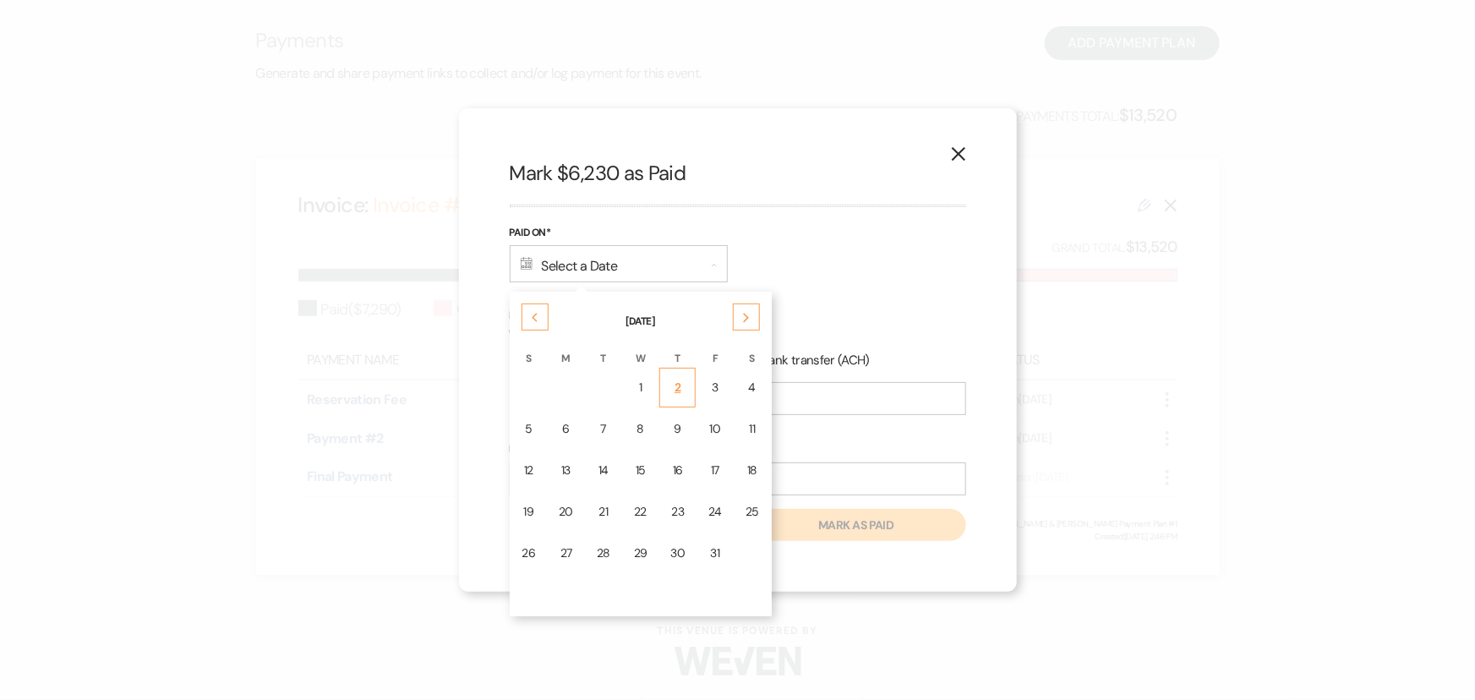
click at [677, 393] on div "2" at bounding box center [678, 388] width 14 height 18
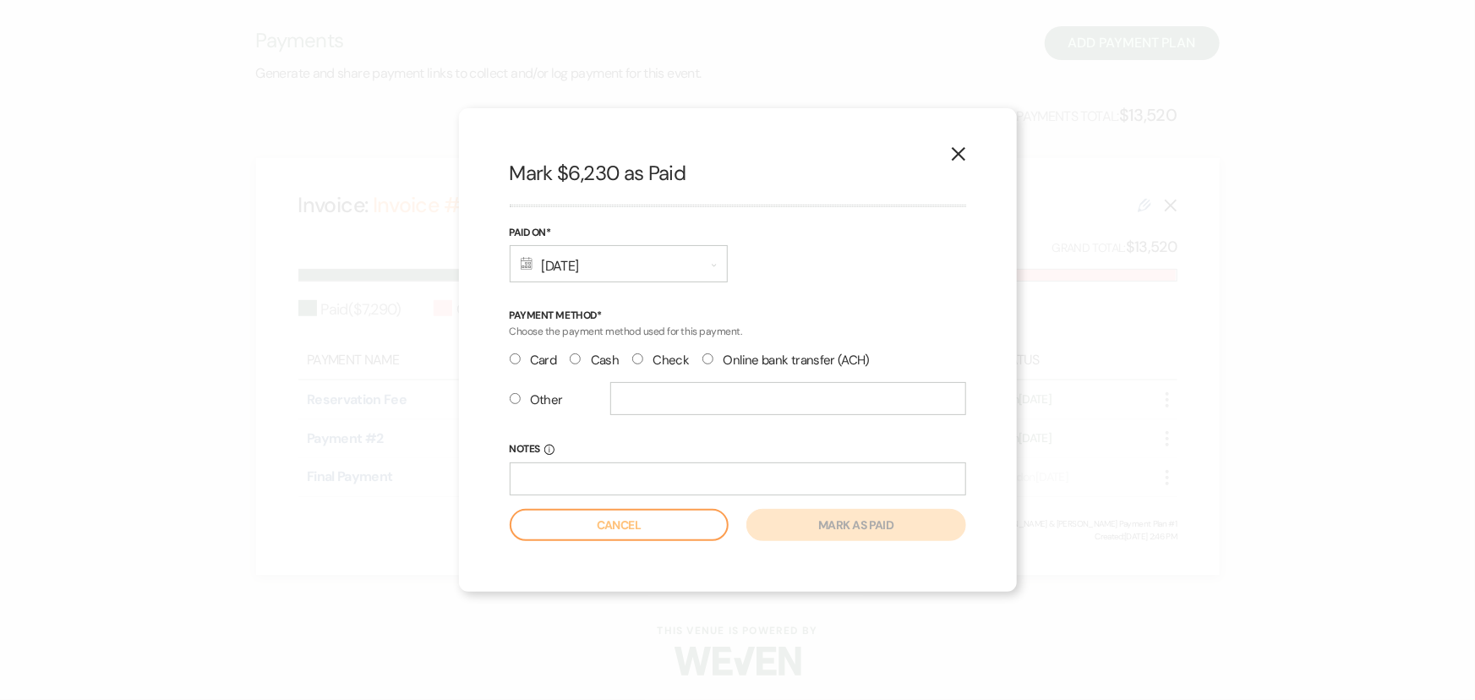
click at [640, 357] on input "Check" at bounding box center [637, 358] width 11 height 11
radio input "true"
click at [816, 544] on div "X Mark $6,230 as Paid Paid On* Calendar Oct 02, 2025 Expand Payment Method* Cho…" at bounding box center [738, 350] width 558 height 484
click at [801, 523] on button "Mark as paid" at bounding box center [856, 525] width 219 height 32
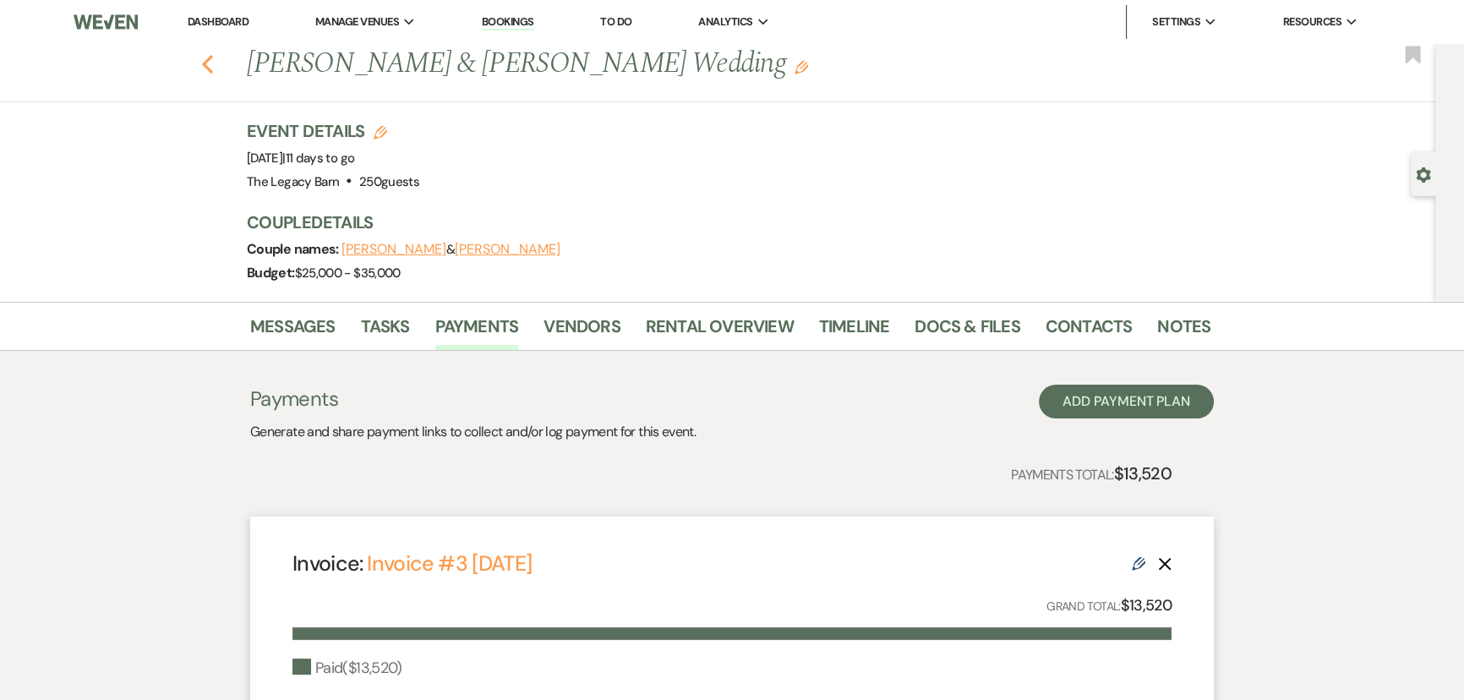
click at [213, 68] on use "button" at bounding box center [207, 64] width 11 height 19
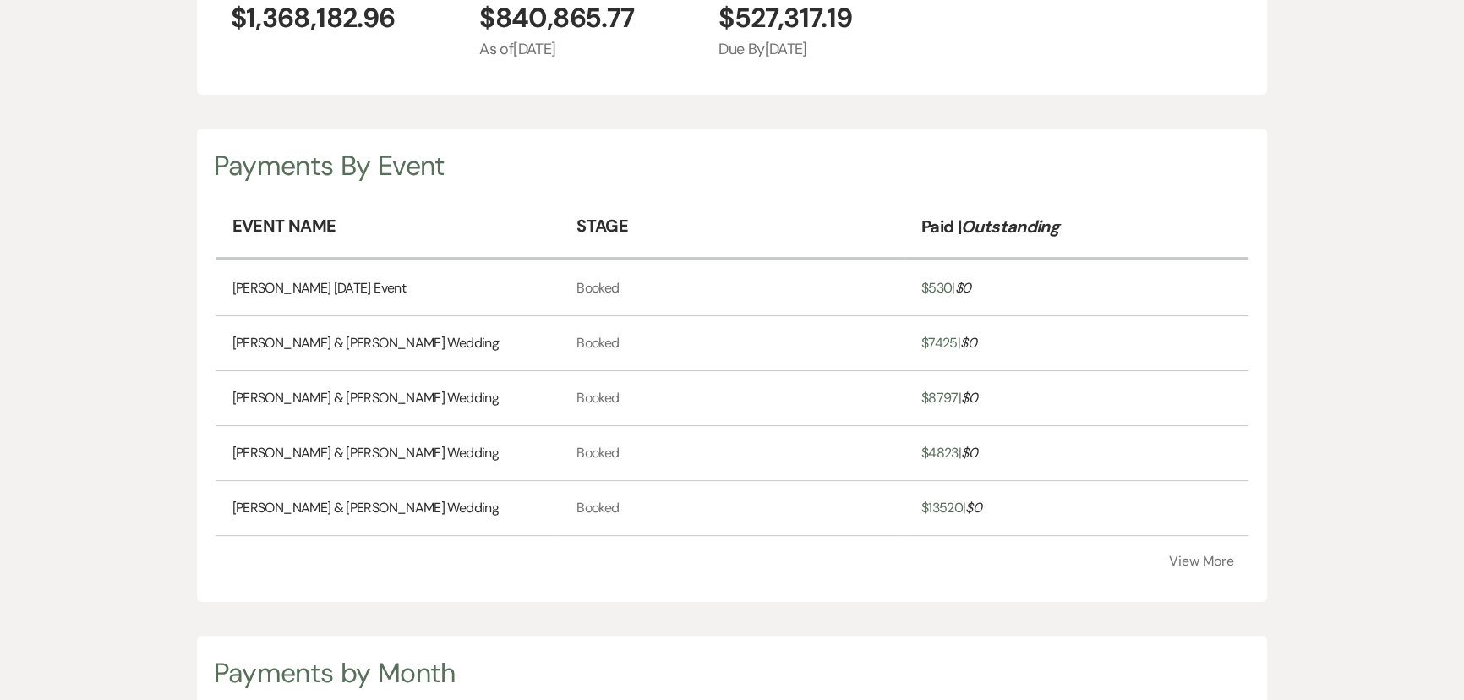
scroll to position [700, 1464]
click at [1184, 555] on button "View More" at bounding box center [1201, 562] width 65 height 14
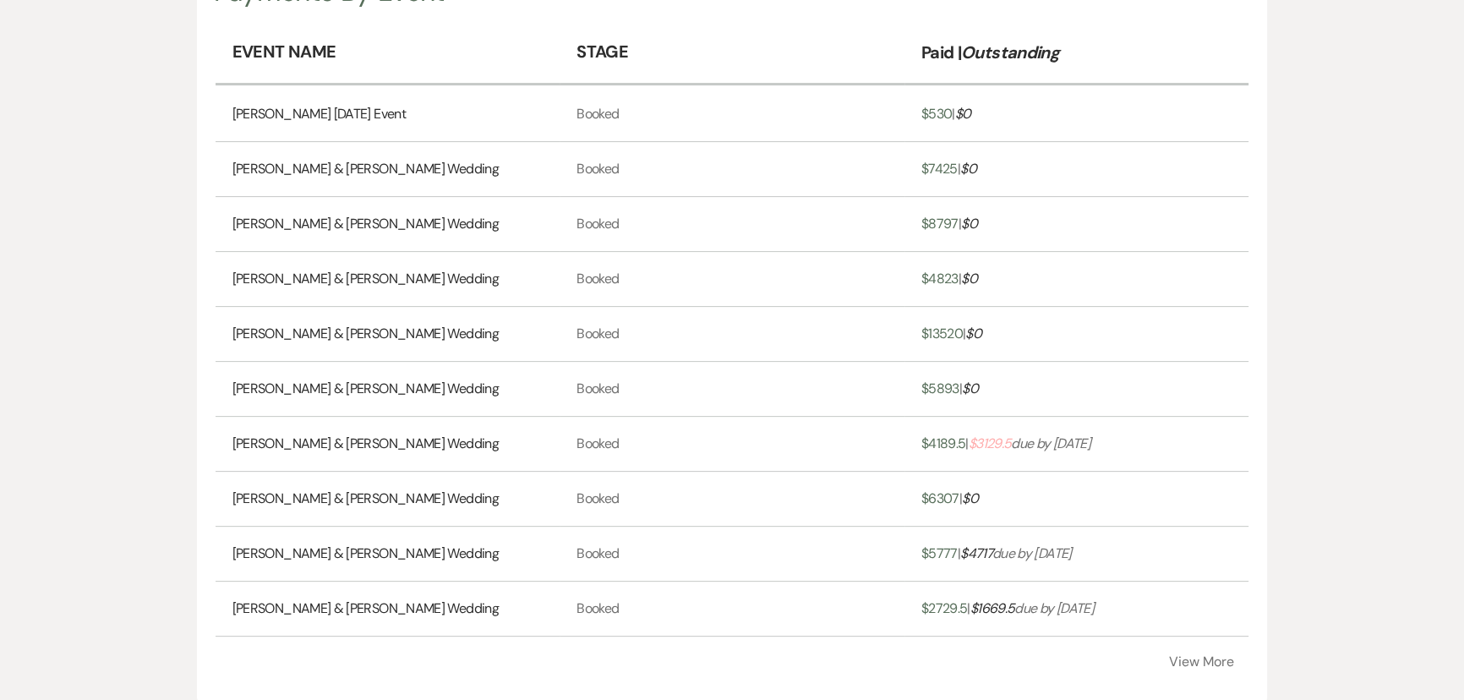
scroll to position [615, 0]
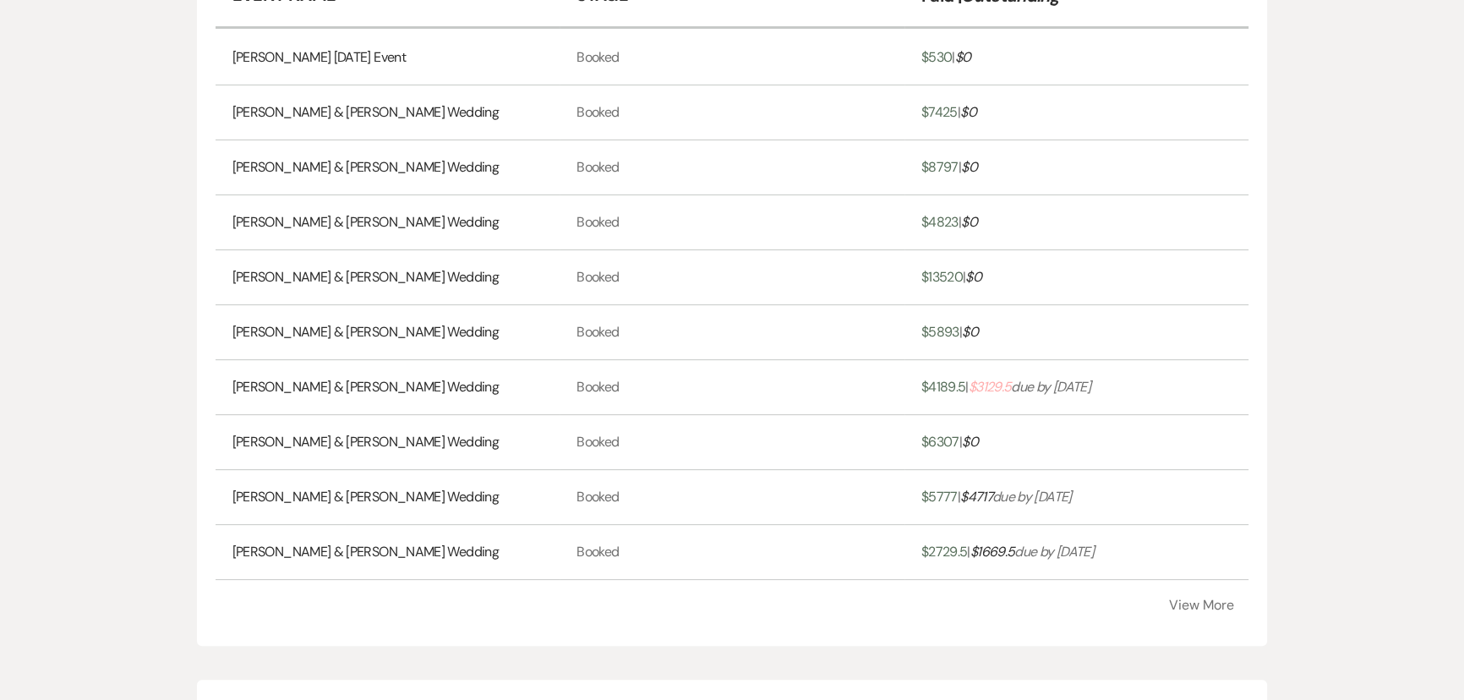
click at [989, 384] on span "$ 3129.5" at bounding box center [990, 387] width 43 height 18
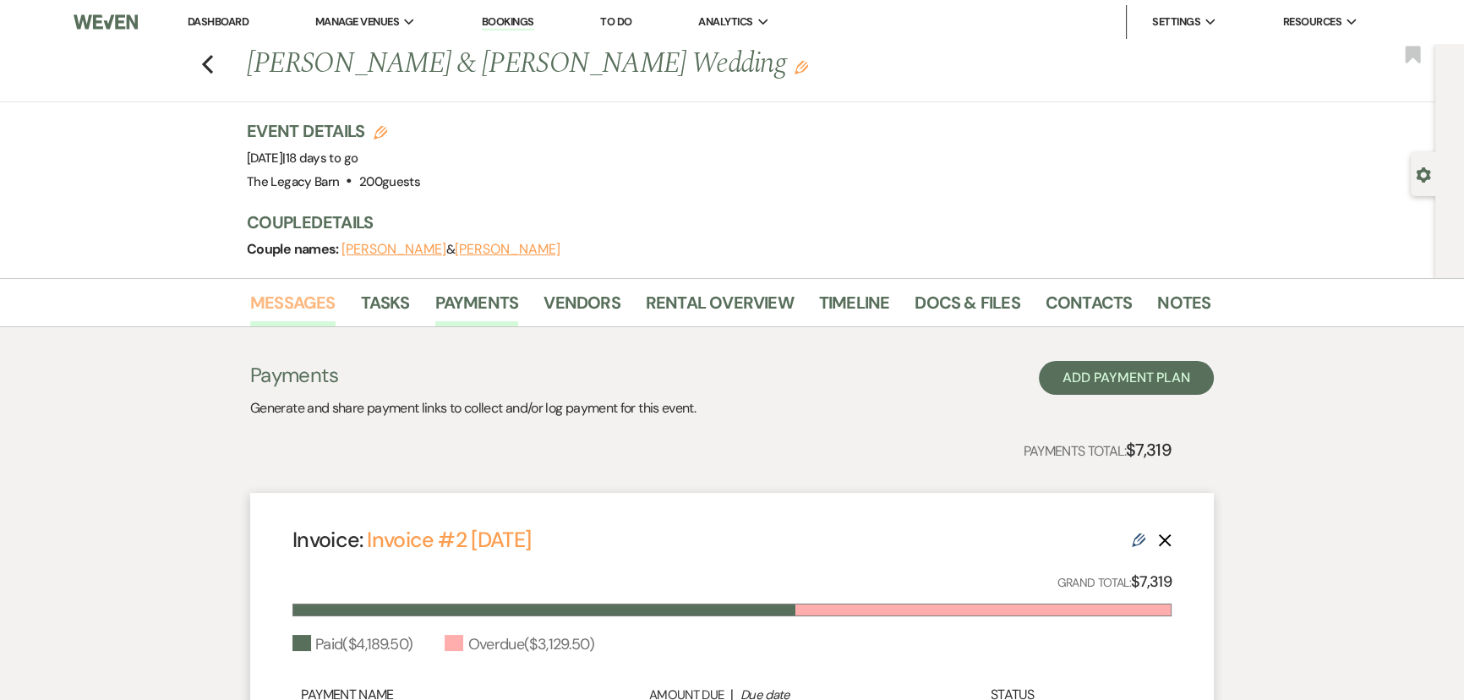
click at [276, 311] on link "Messages" at bounding box center [292, 307] width 85 height 37
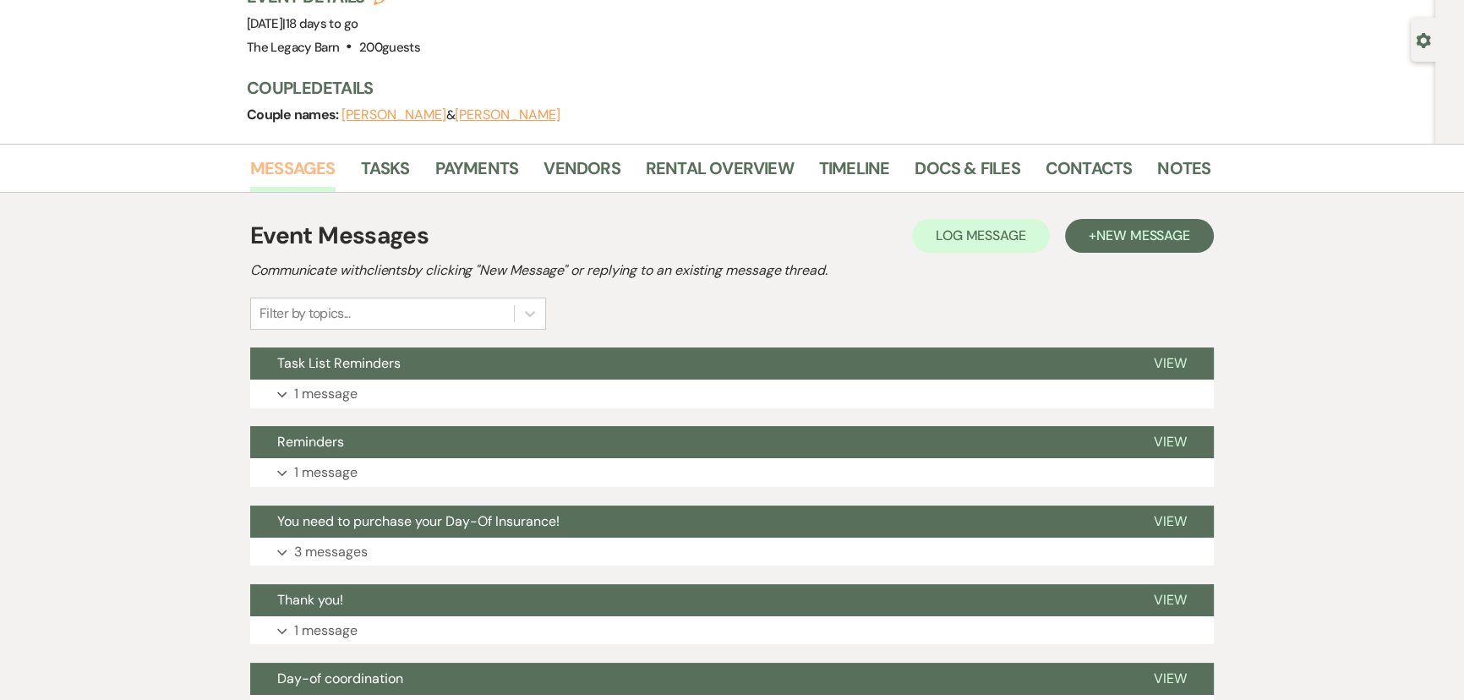
scroll to position [153, 0]
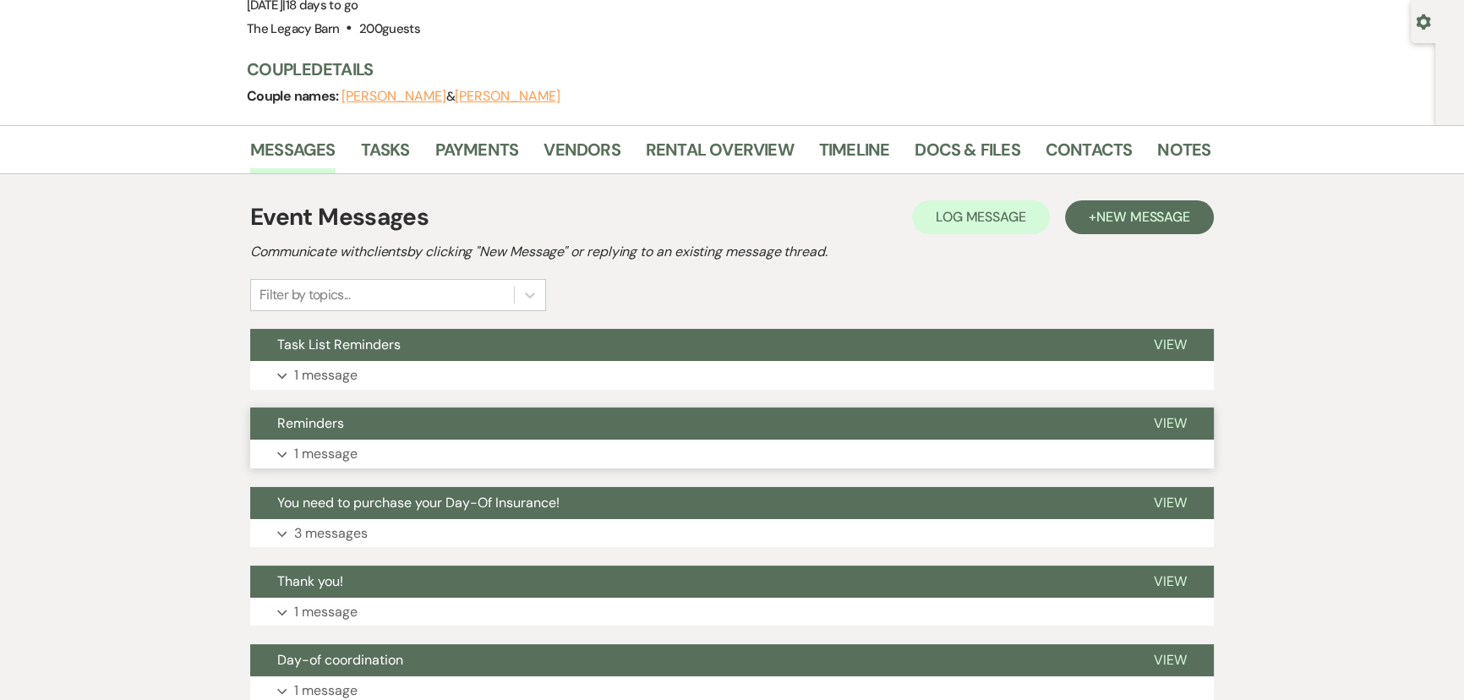
click at [315, 422] on span "Reminders" at bounding box center [310, 423] width 67 height 18
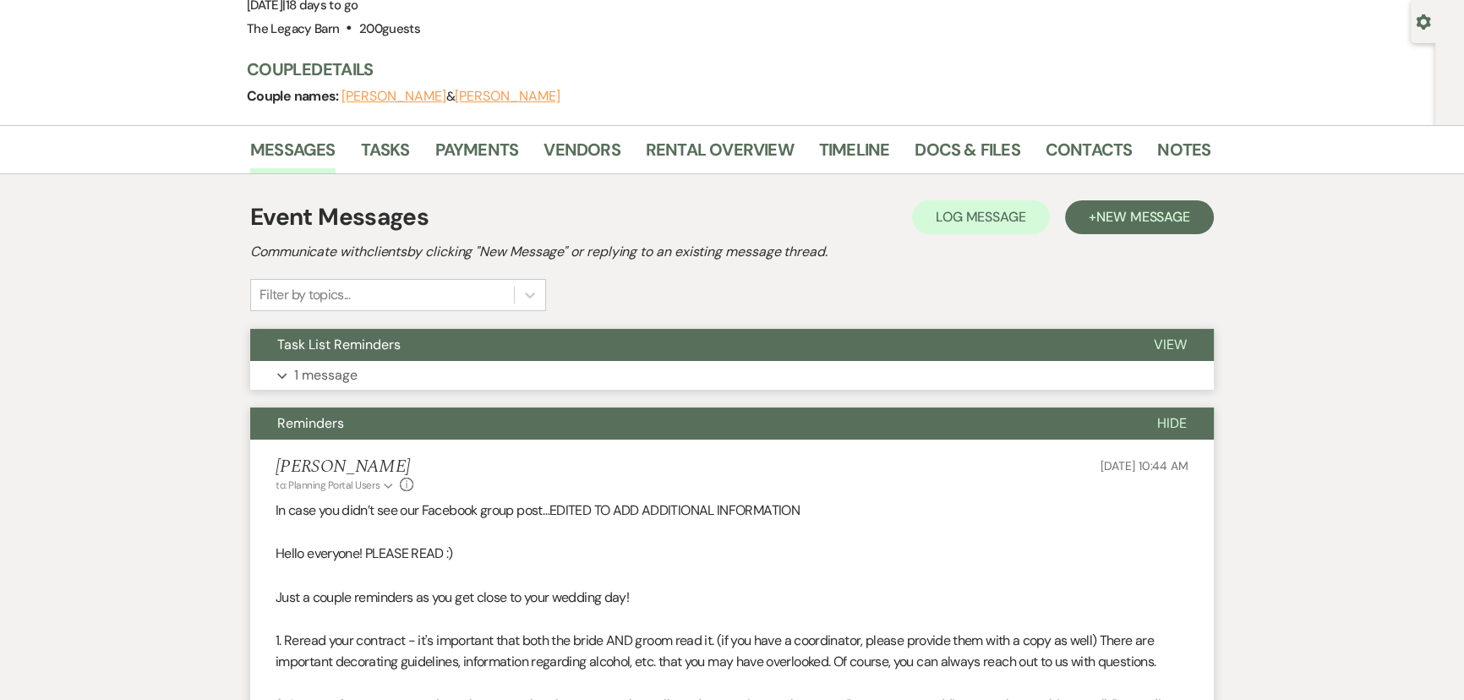
click at [313, 342] on span "Task List Reminders" at bounding box center [338, 345] width 123 height 18
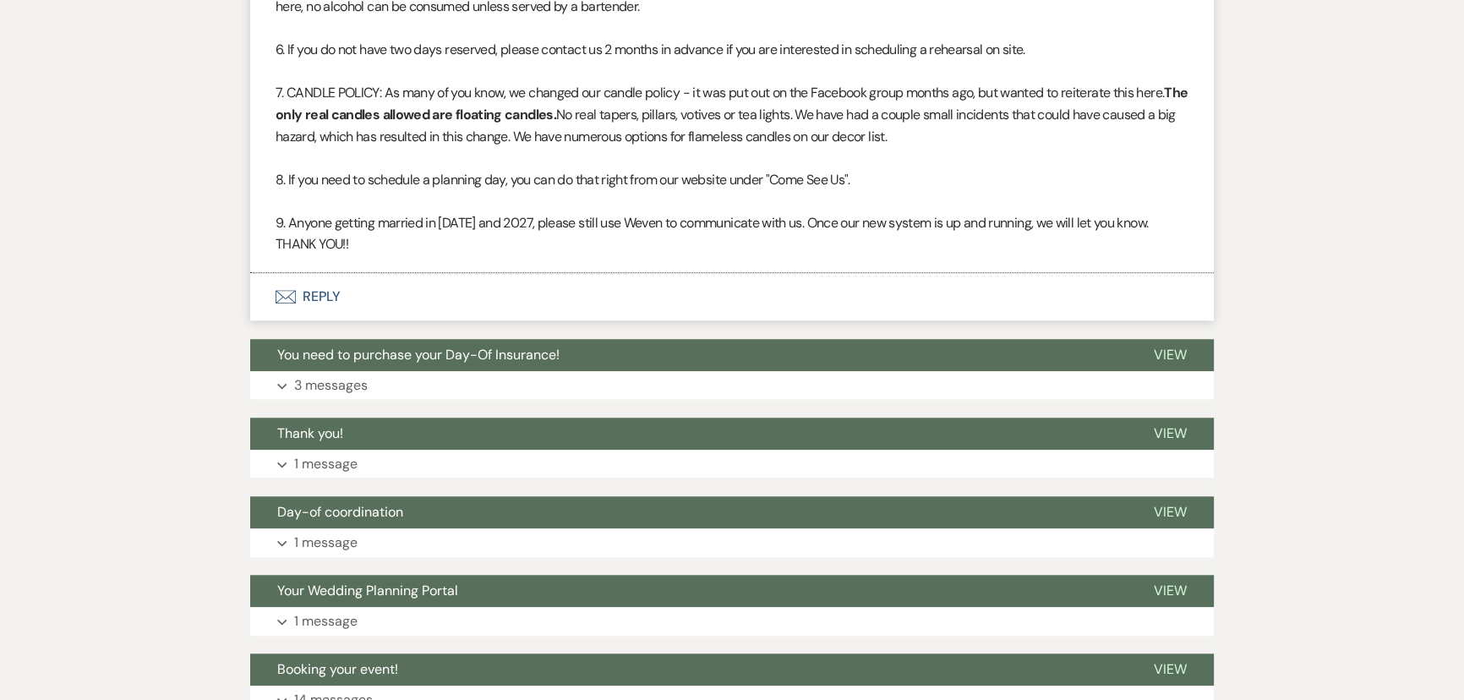
scroll to position [1844, 0]
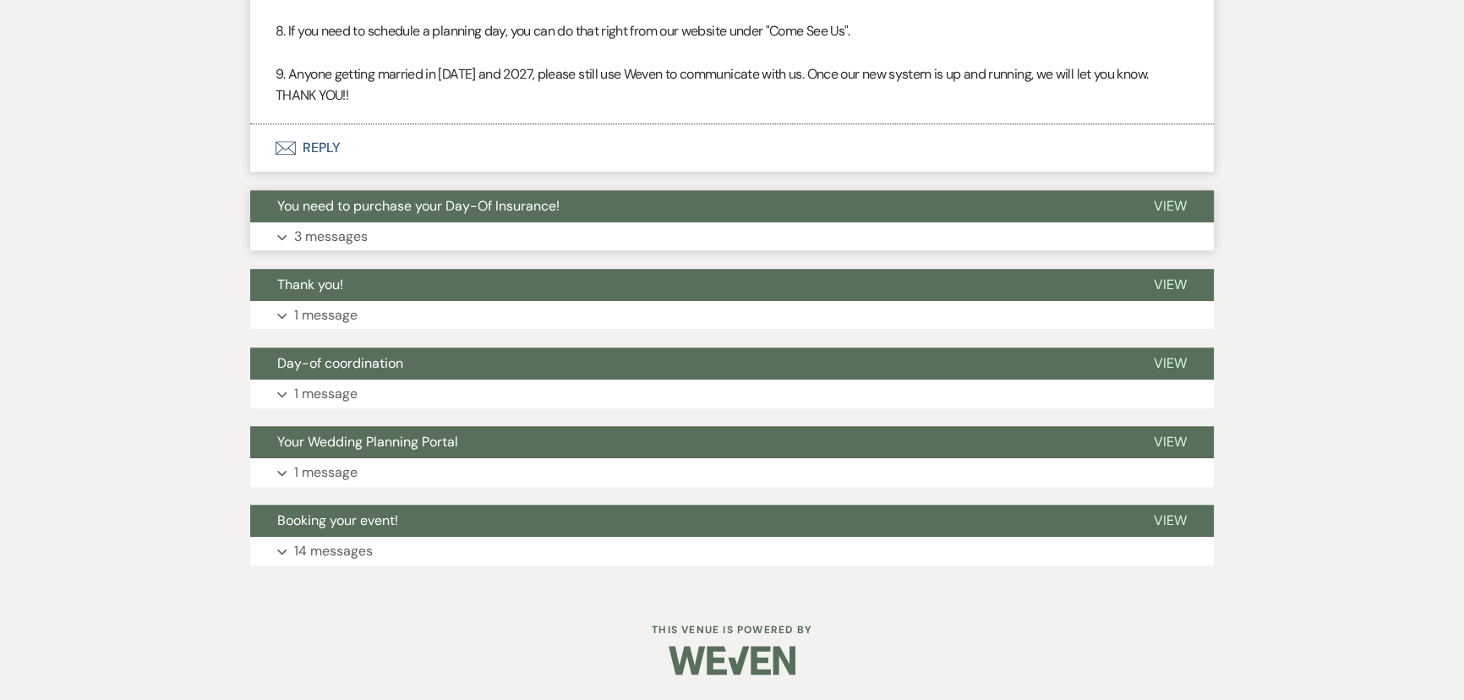
click at [397, 202] on span "You need to purchase your Day-Of Insurance!" at bounding box center [418, 206] width 282 height 18
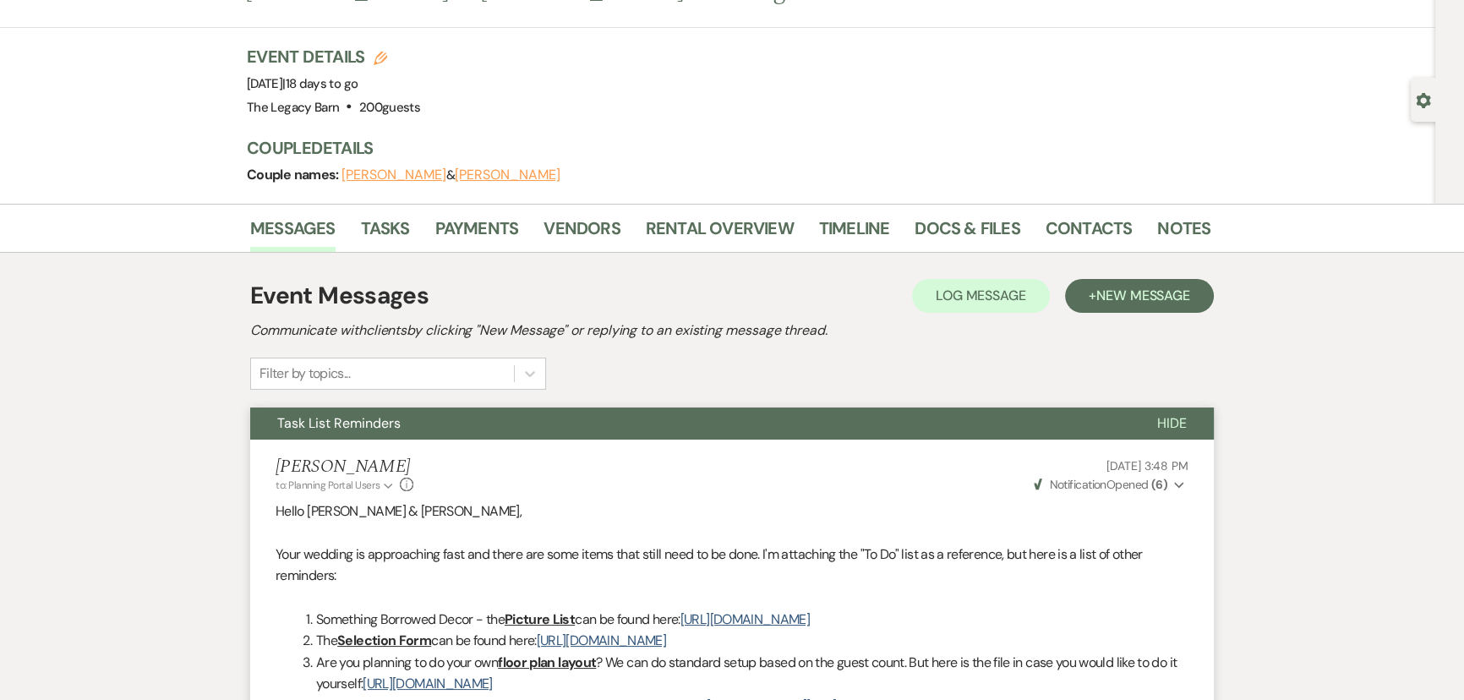
scroll to position [0, 0]
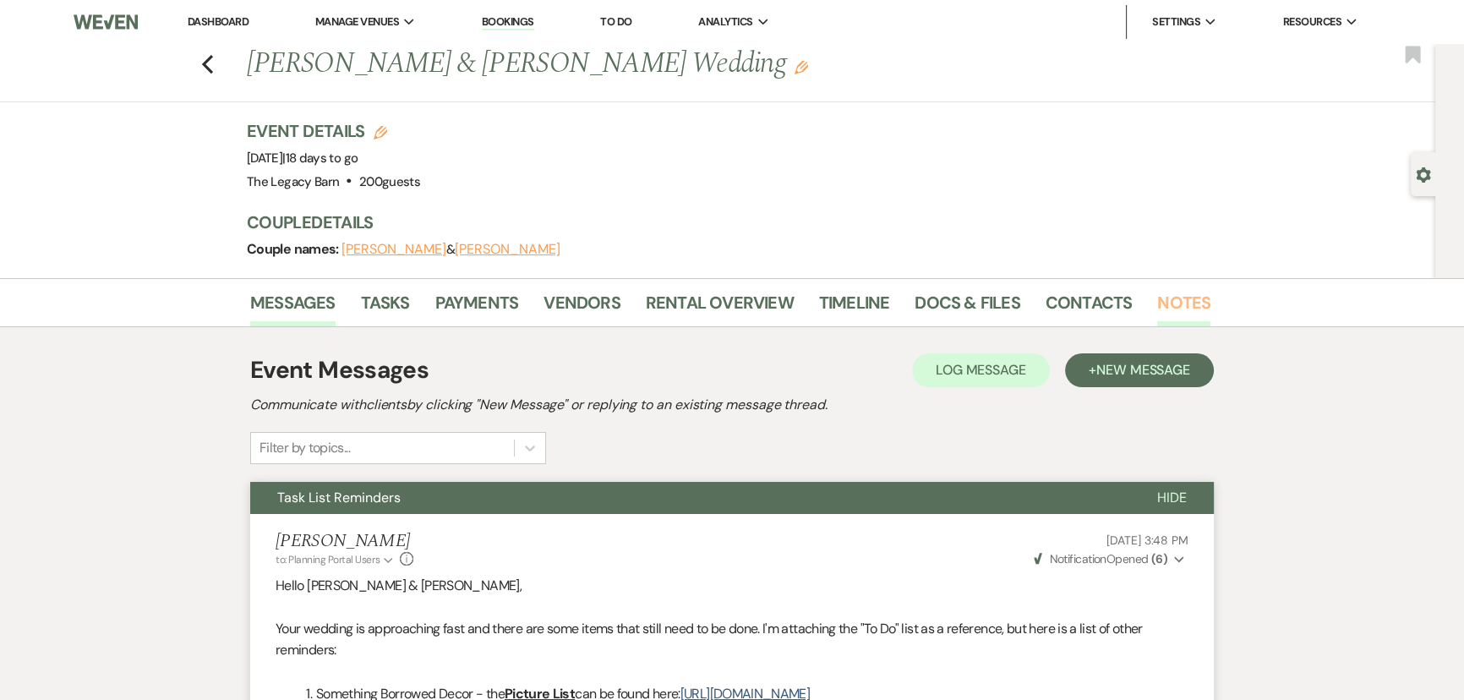
click at [1196, 296] on link "Notes" at bounding box center [1184, 307] width 53 height 37
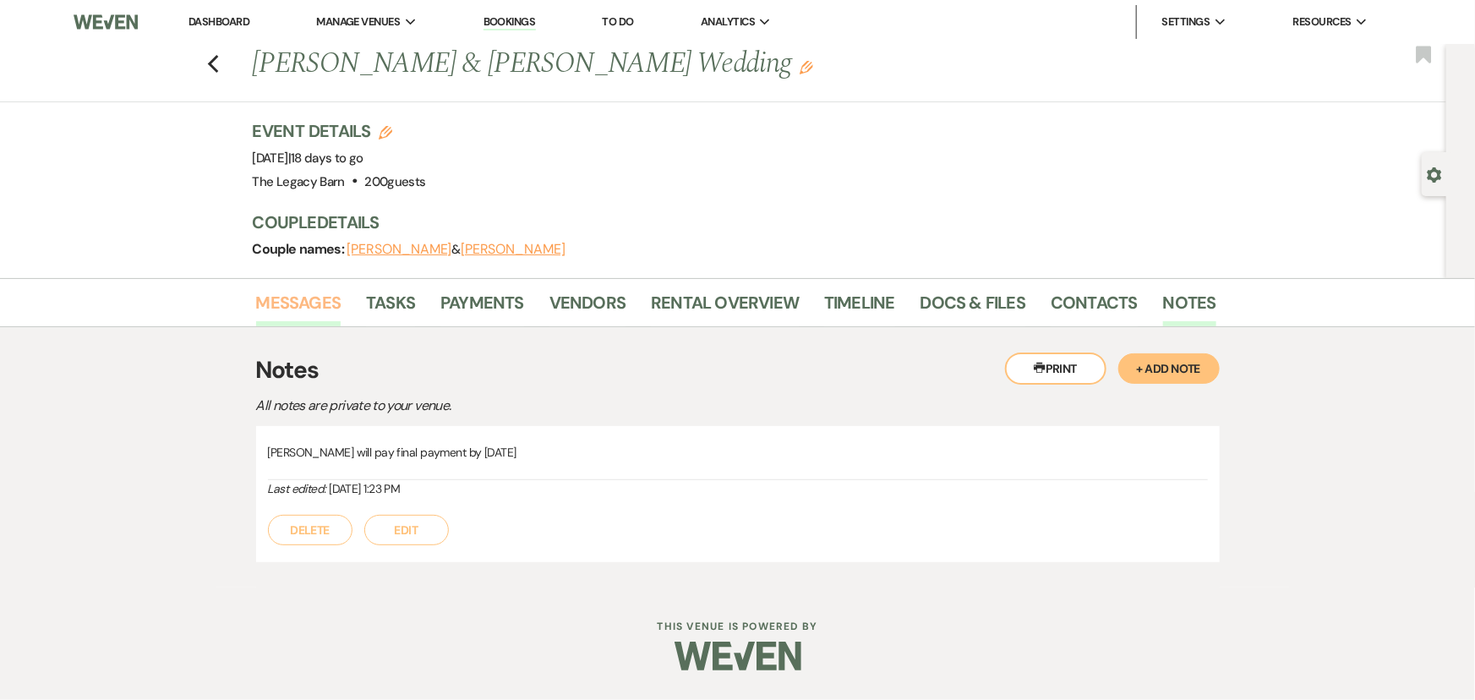
click at [288, 304] on link "Messages" at bounding box center [298, 307] width 85 height 37
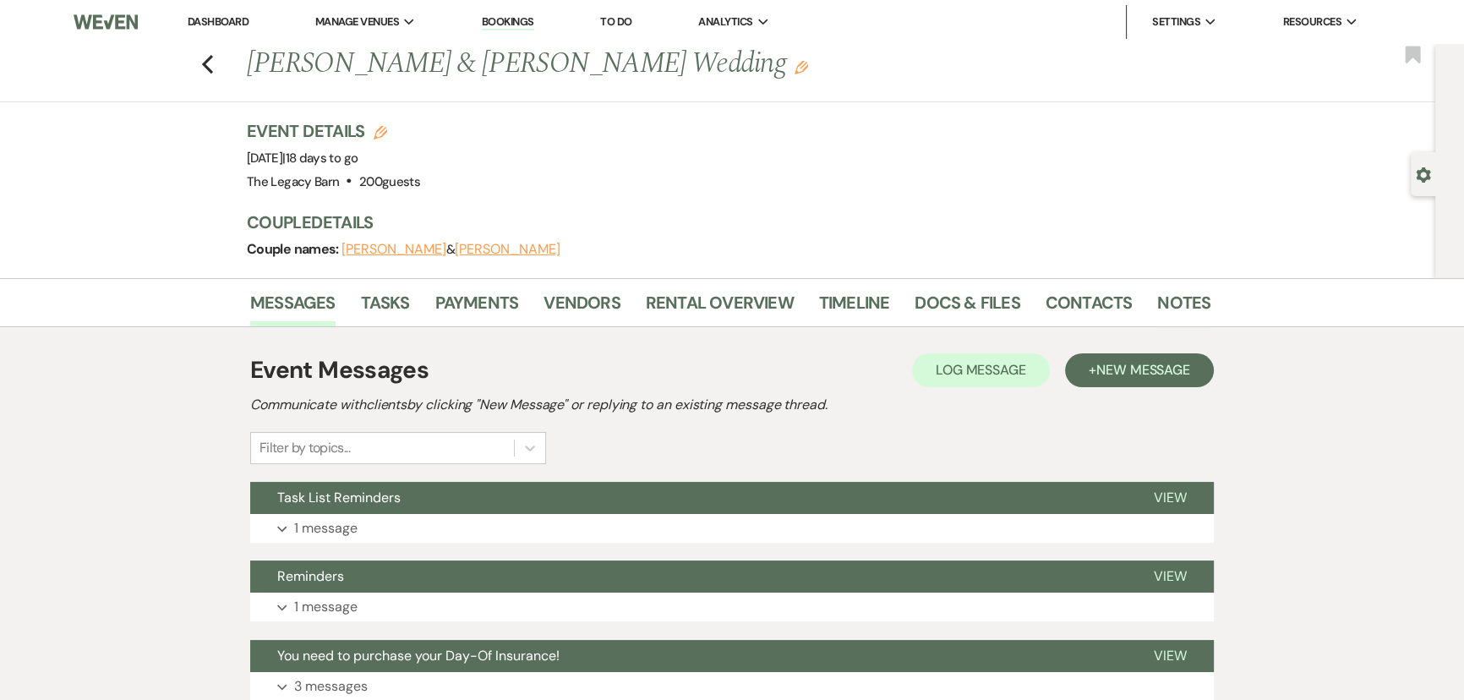
click at [495, 252] on button "Jessica Murley" at bounding box center [507, 250] width 105 height 14
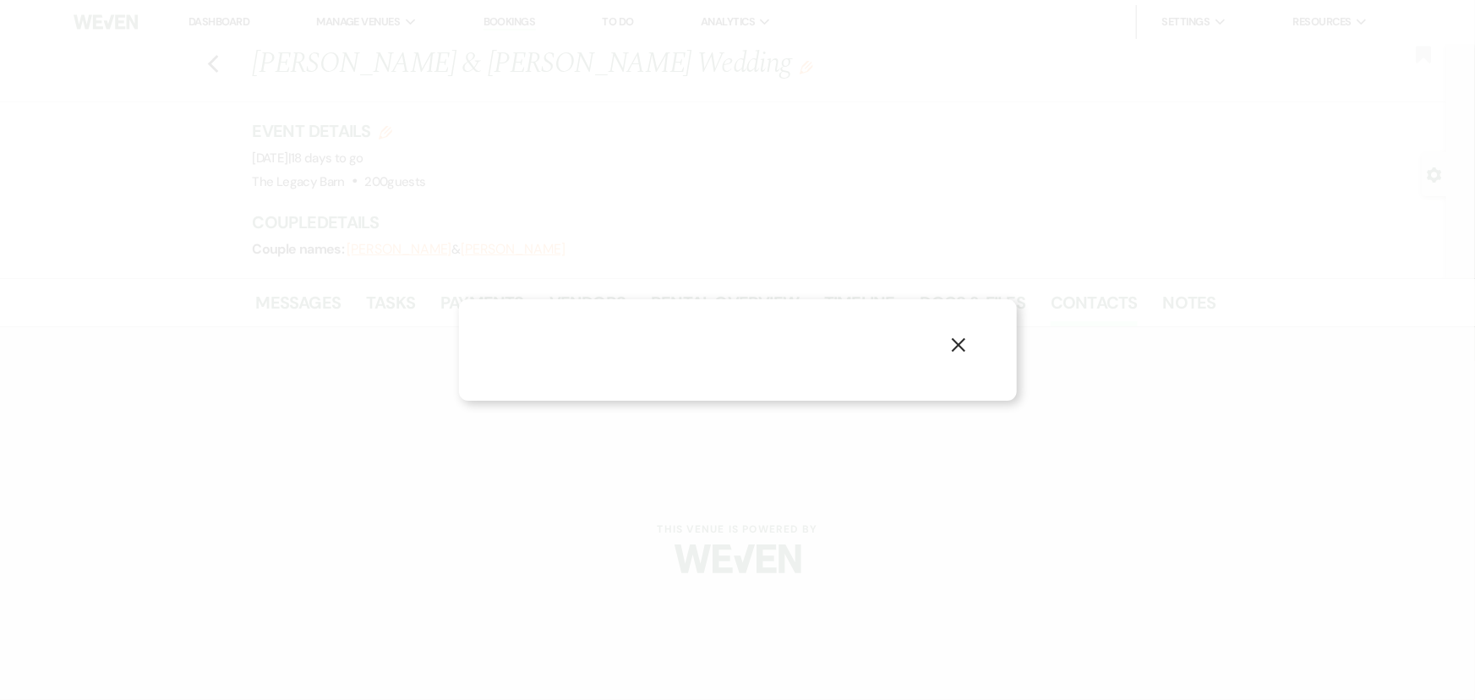
select select "1"
select select "email"
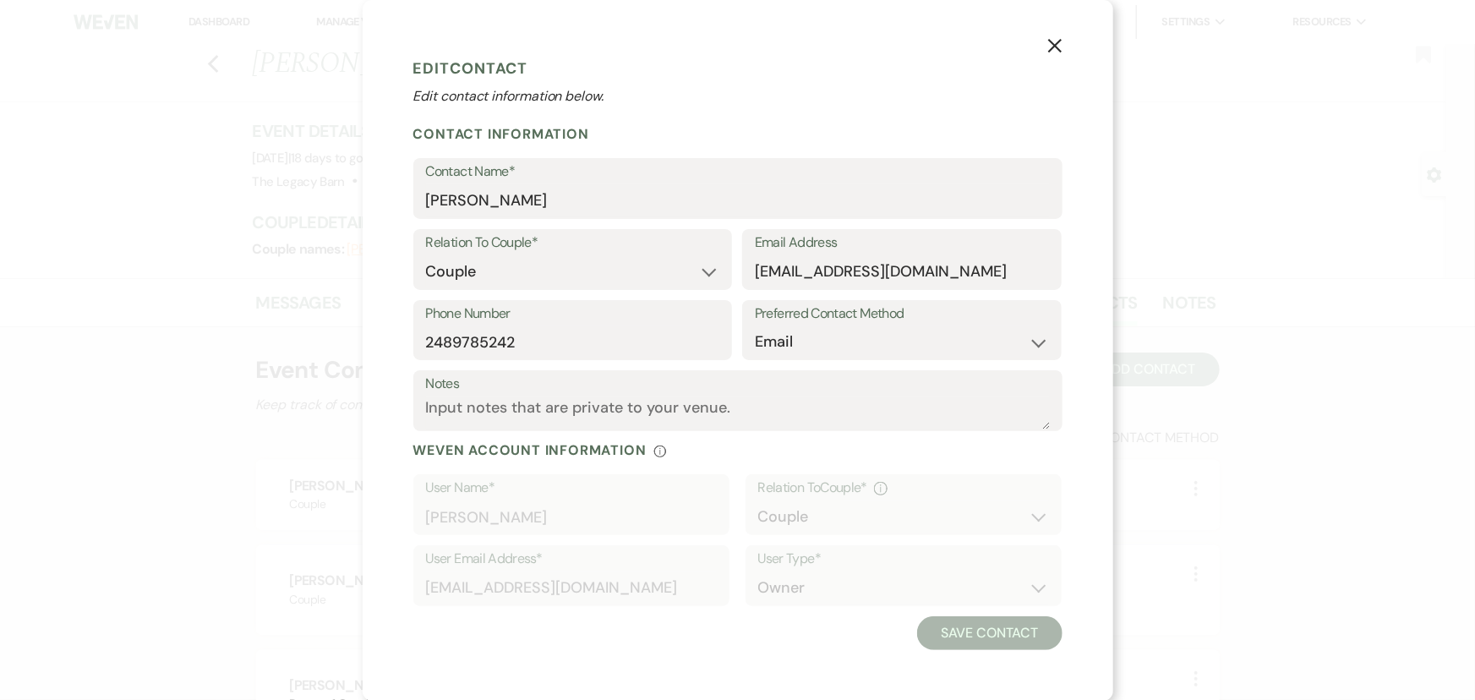
click at [1059, 45] on icon "X" at bounding box center [1055, 45] width 15 height 15
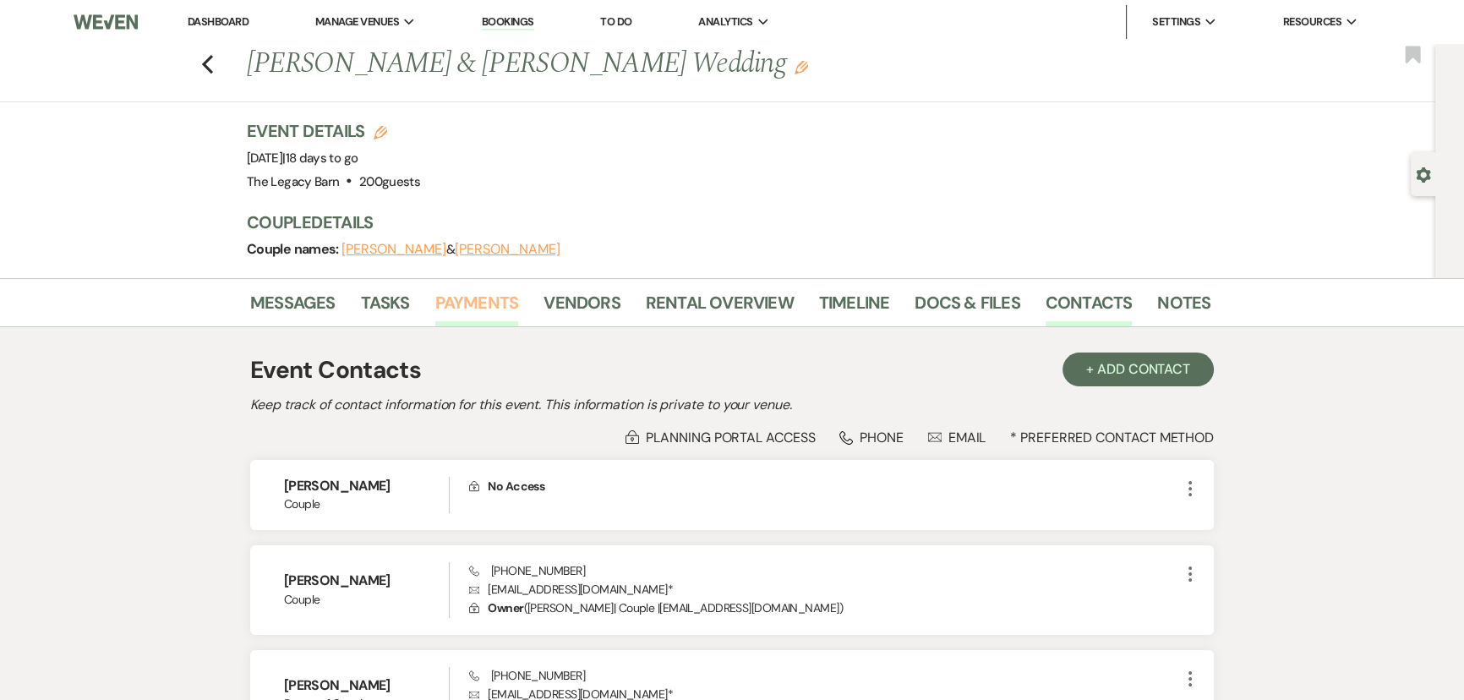
click at [474, 304] on link "Payments" at bounding box center [477, 307] width 84 height 37
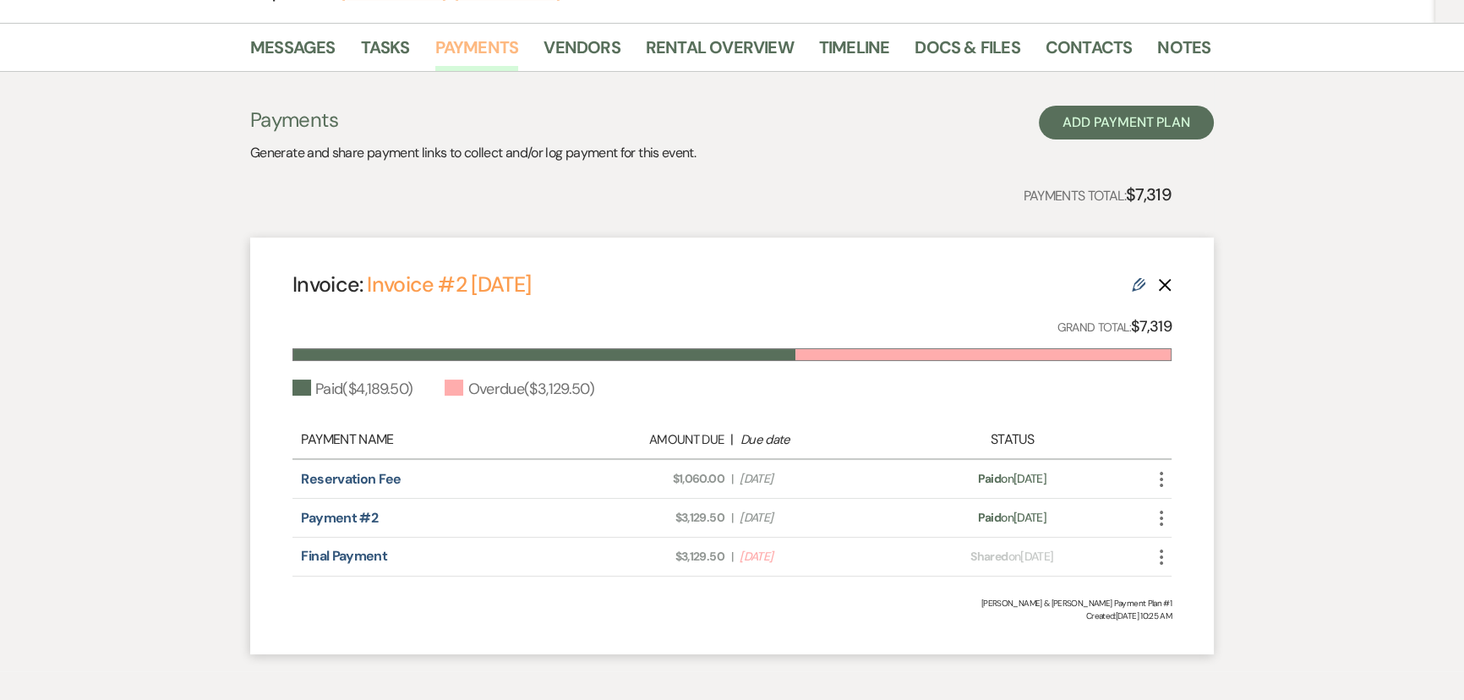
scroll to position [307, 0]
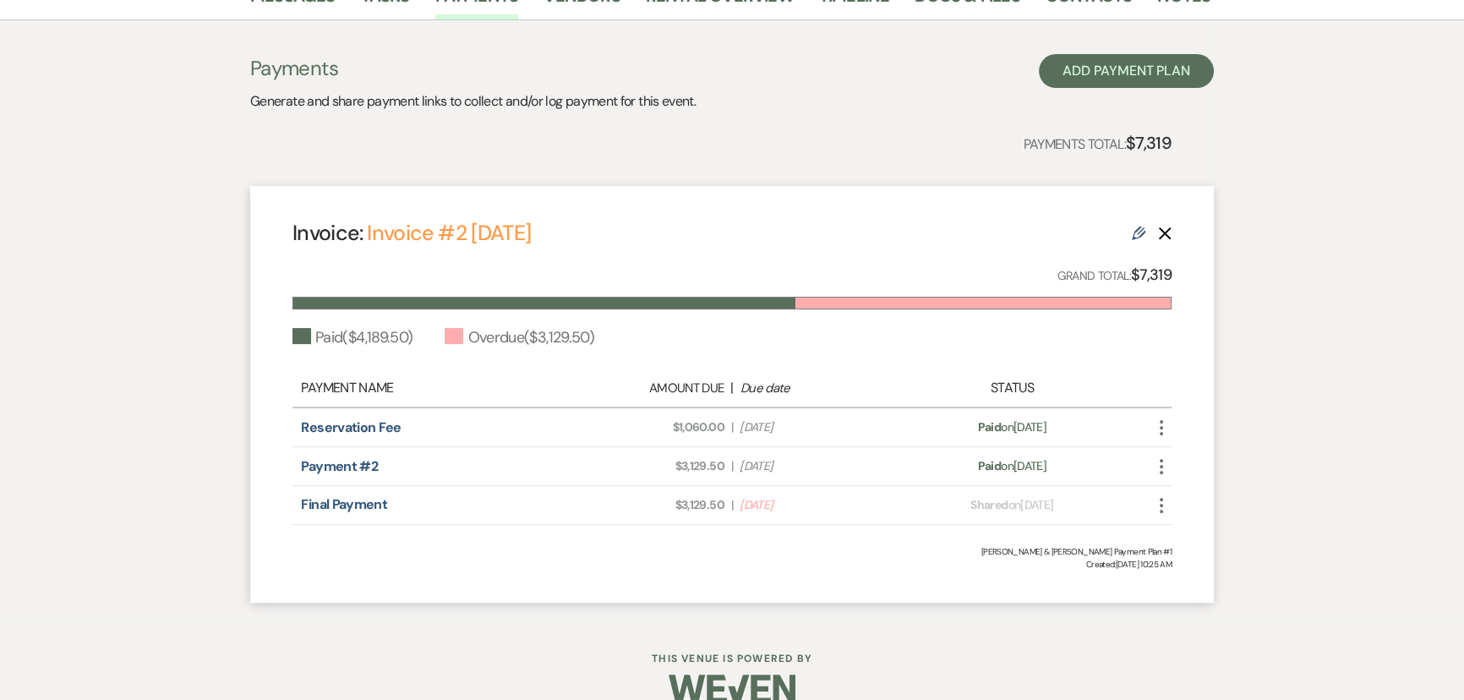
click at [1161, 509] on use "button" at bounding box center [1161, 505] width 3 height 15
click at [1200, 592] on button "Check [PERSON_NAME] [PERSON_NAME] as Paid" at bounding box center [1237, 596] width 171 height 29
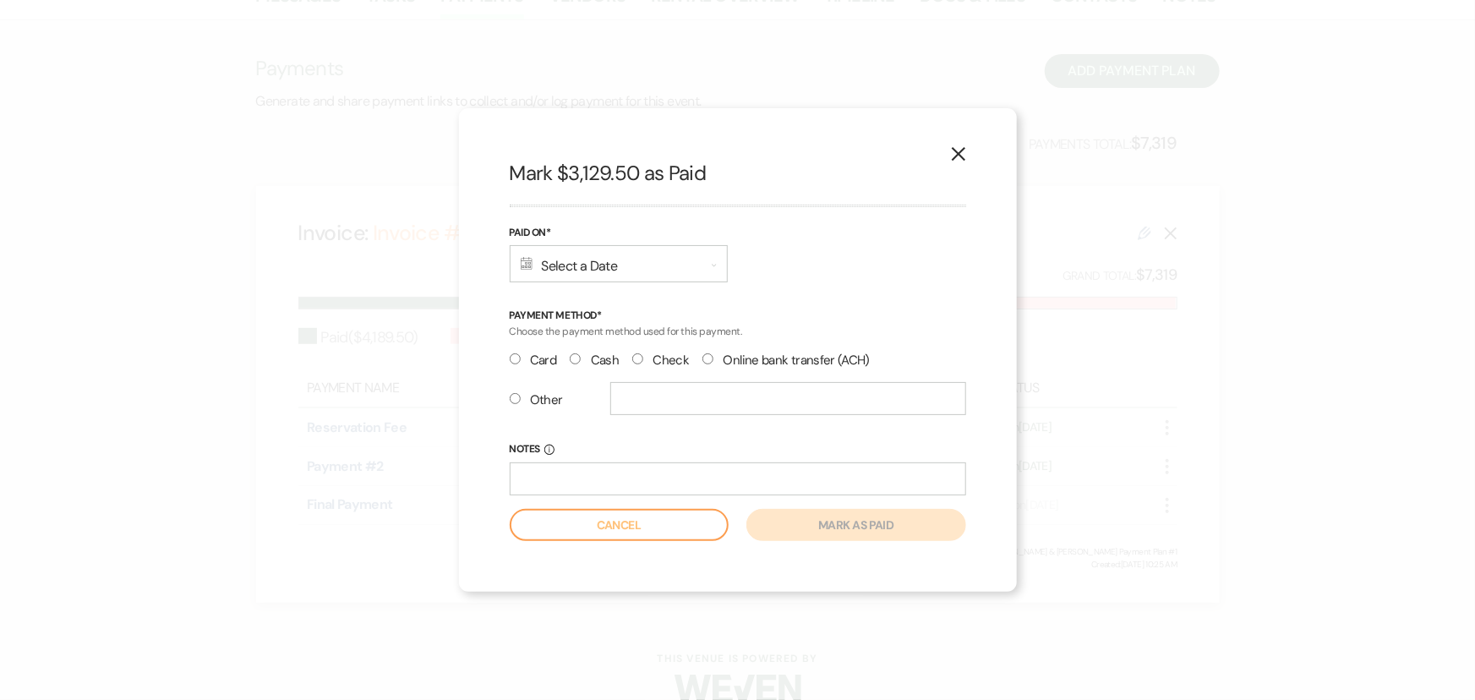
click at [541, 264] on div "Calendar Select a Date Expand" at bounding box center [619, 263] width 218 height 37
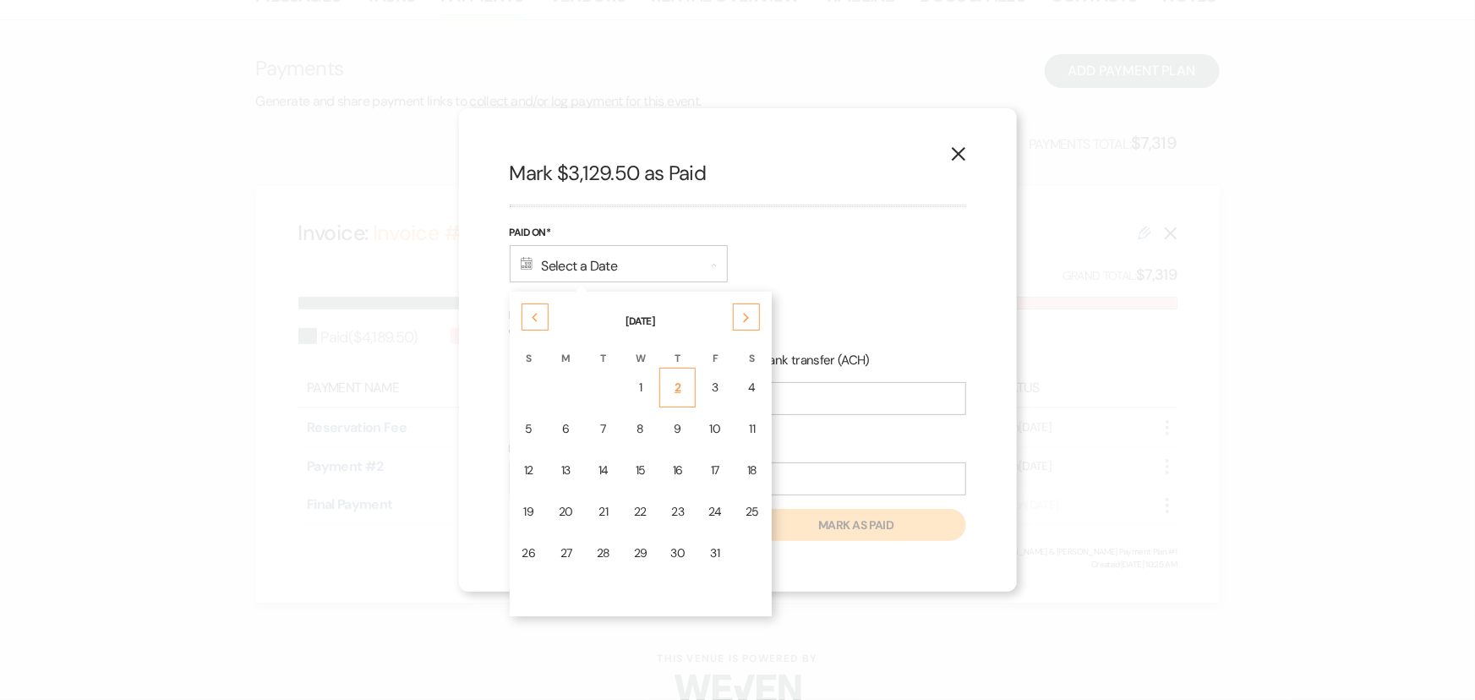
click at [675, 381] on div "2" at bounding box center [678, 388] width 14 height 18
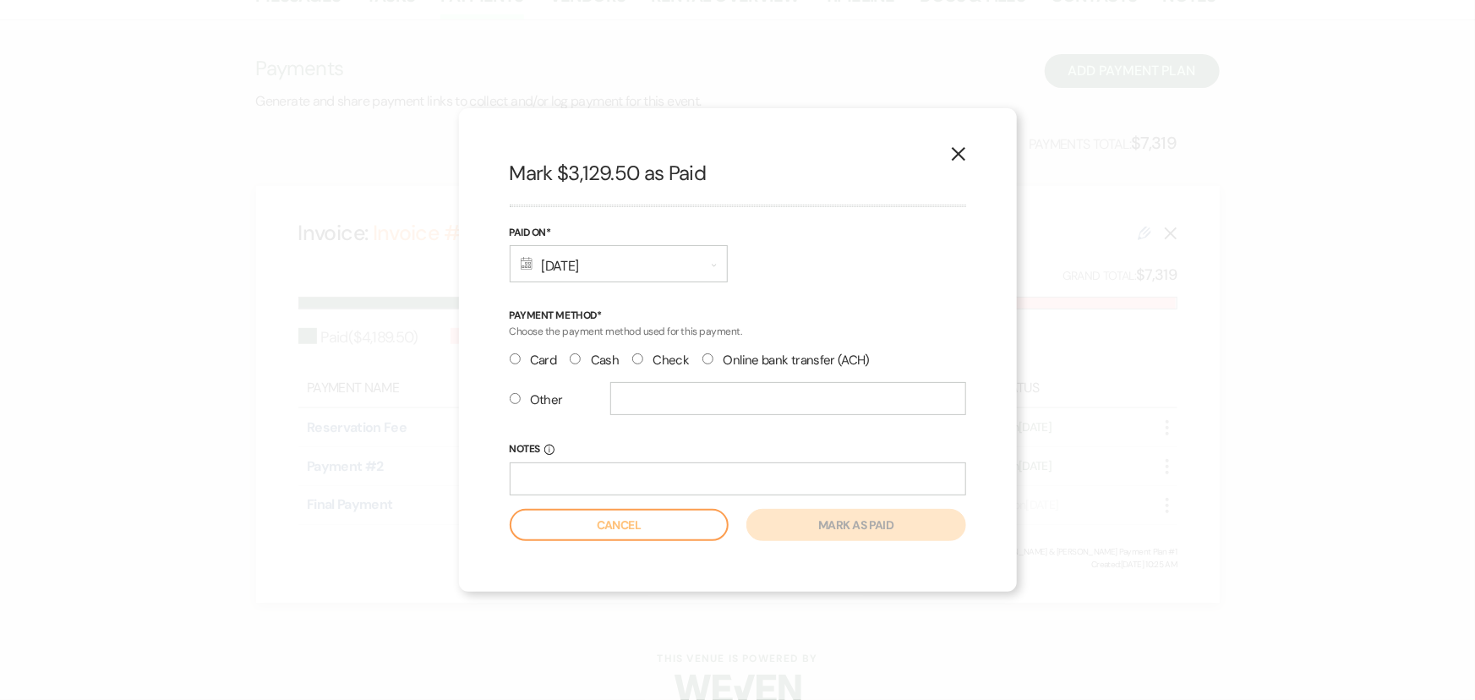
click at [515, 398] on input "Other" at bounding box center [515, 398] width 11 height 11
radio input "true"
click at [608, 389] on div "Other" at bounding box center [738, 405] width 457 height 47
click at [615, 397] on input "text" at bounding box center [788, 398] width 356 height 33
type input "Venmo"
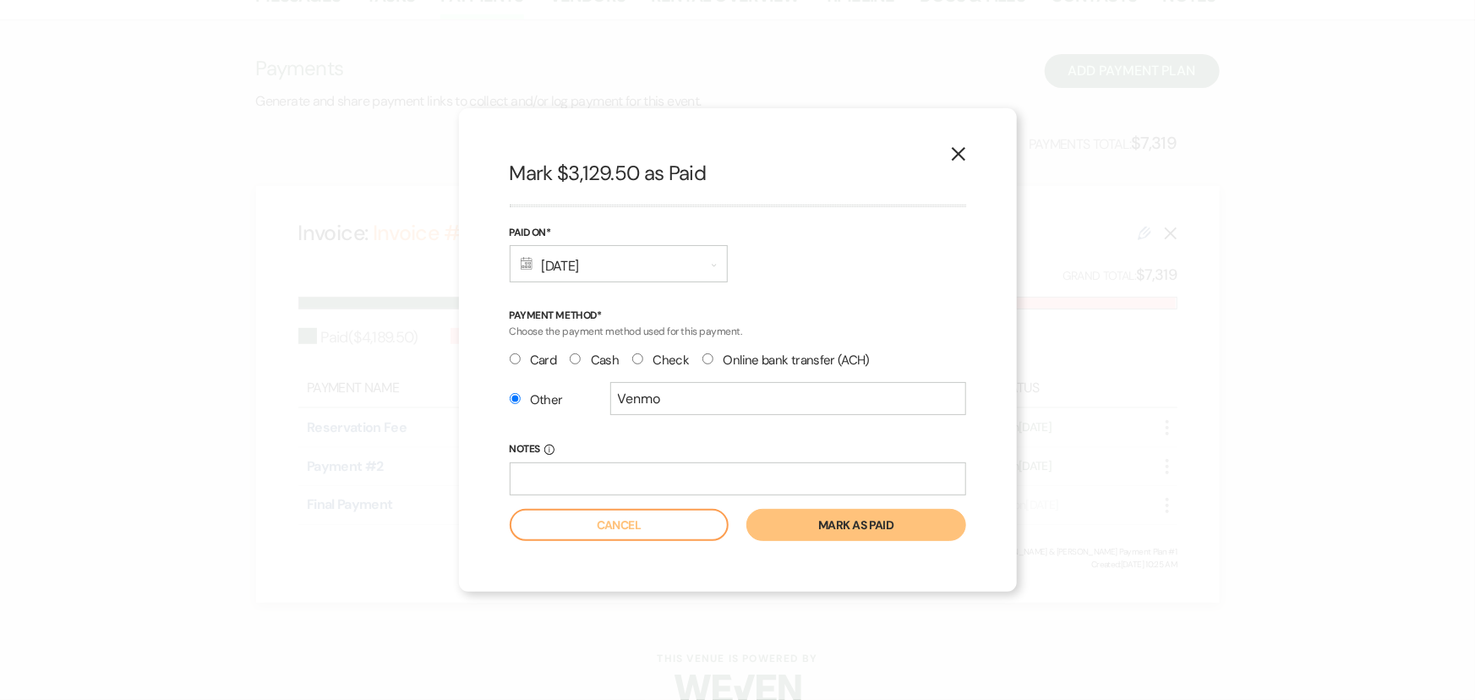
click at [794, 520] on button "Mark as paid" at bounding box center [856, 525] width 219 height 32
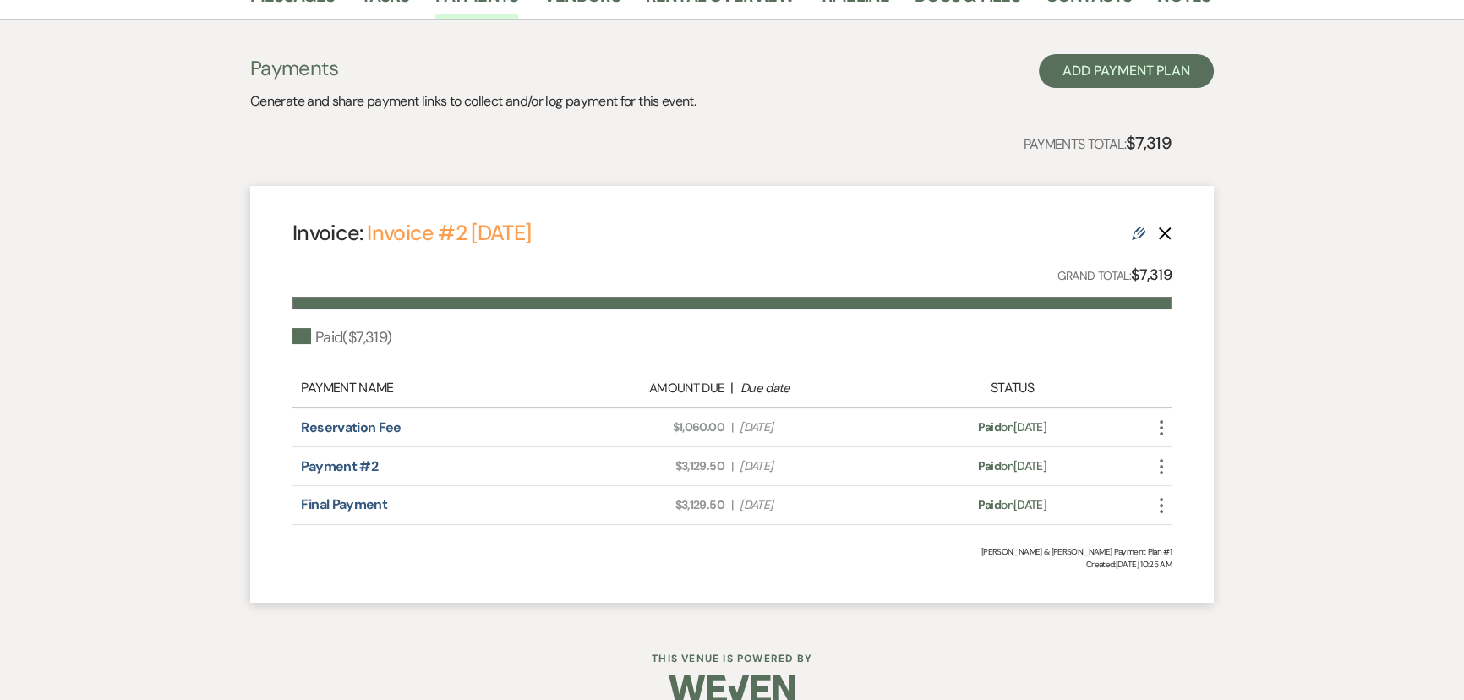
scroll to position [0, 0]
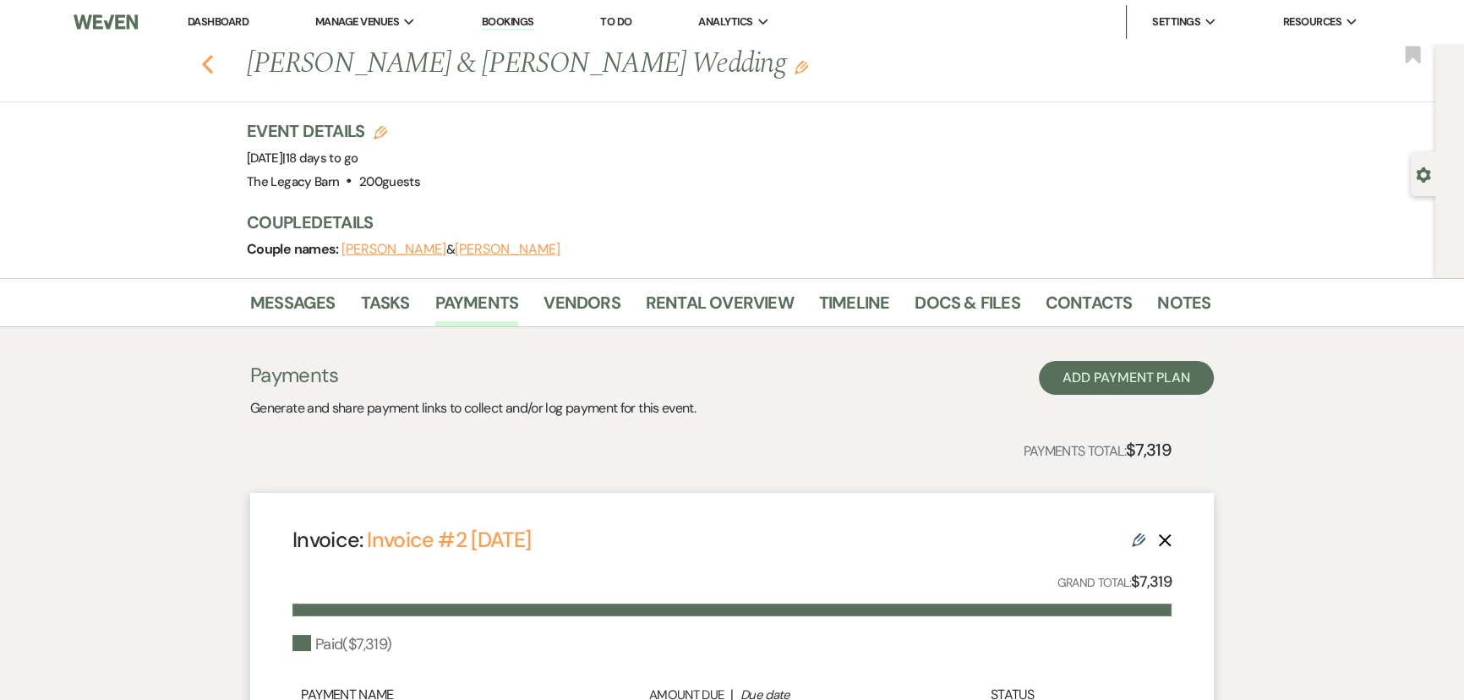
click at [209, 66] on icon "Previous" at bounding box center [207, 64] width 13 height 20
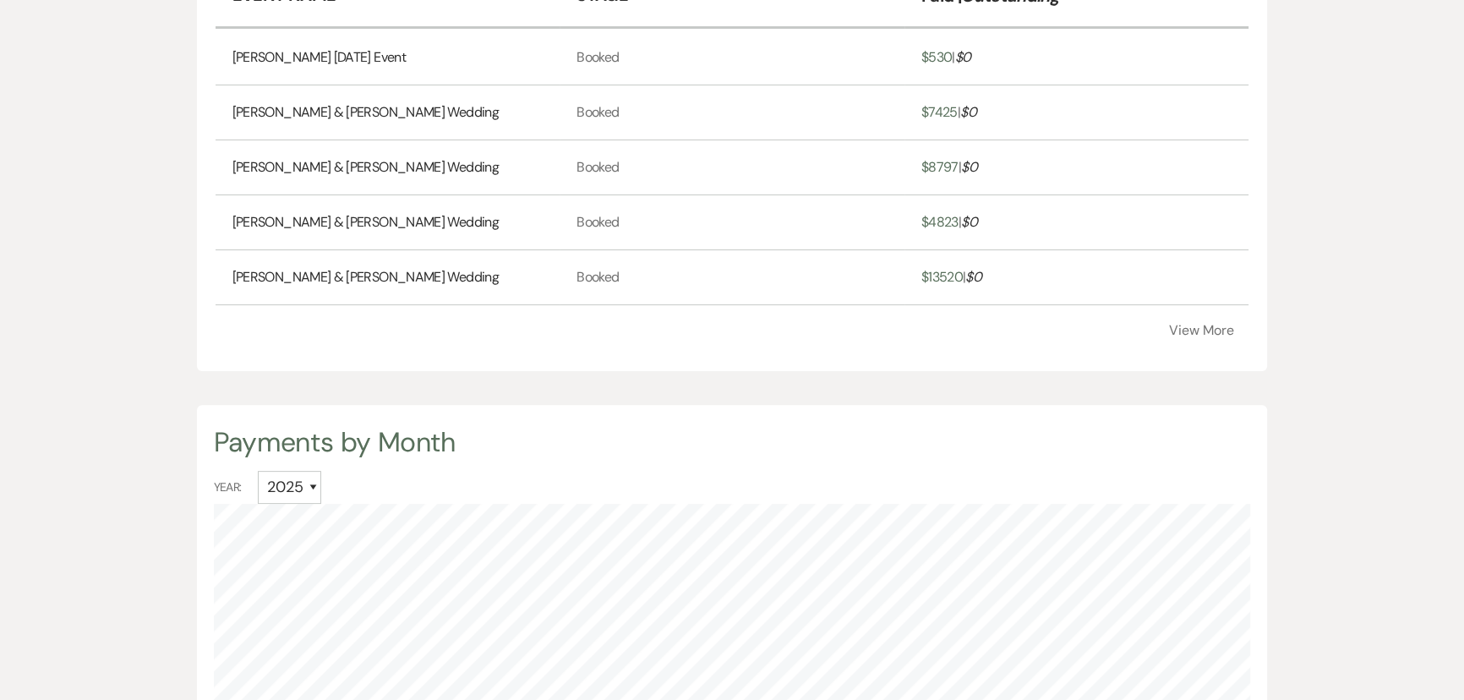
scroll to position [700, 1464]
click at [1183, 324] on button "View More" at bounding box center [1201, 331] width 65 height 14
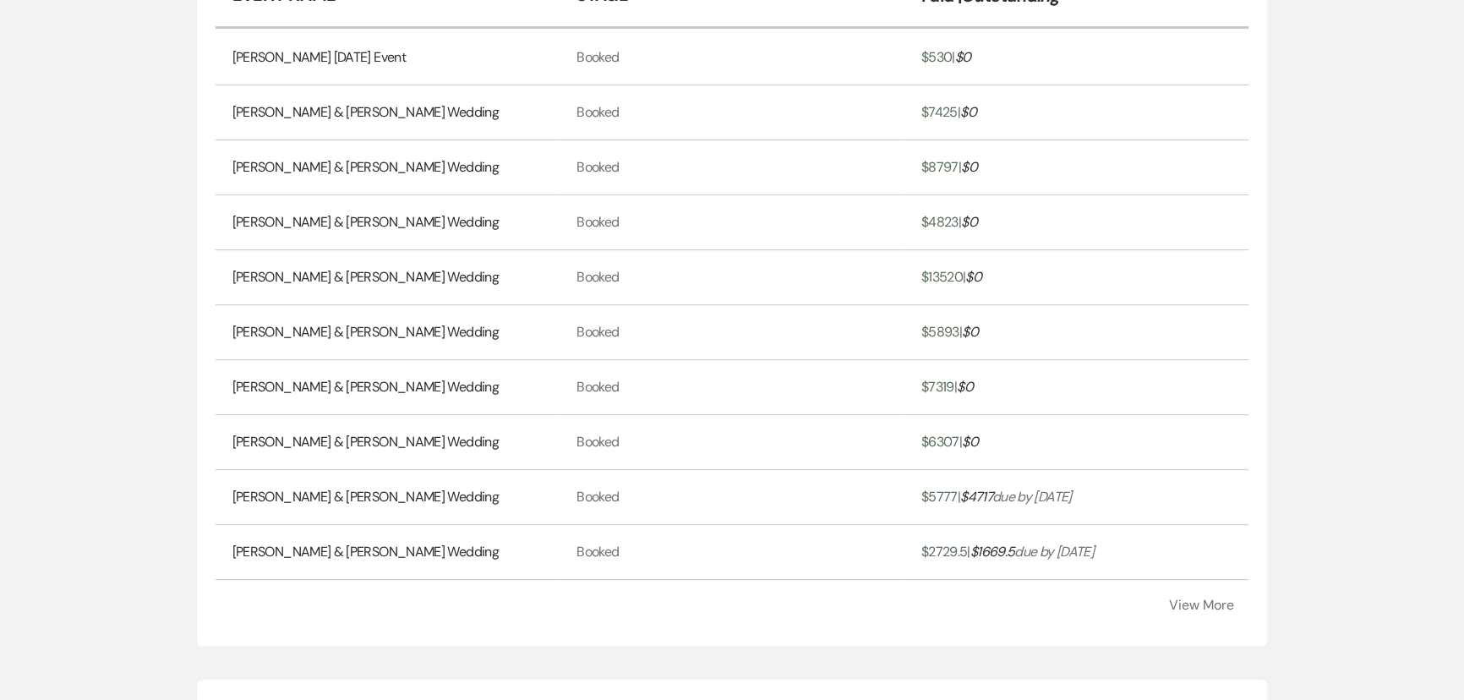
click at [1179, 599] on button "View More" at bounding box center [1201, 606] width 65 height 14
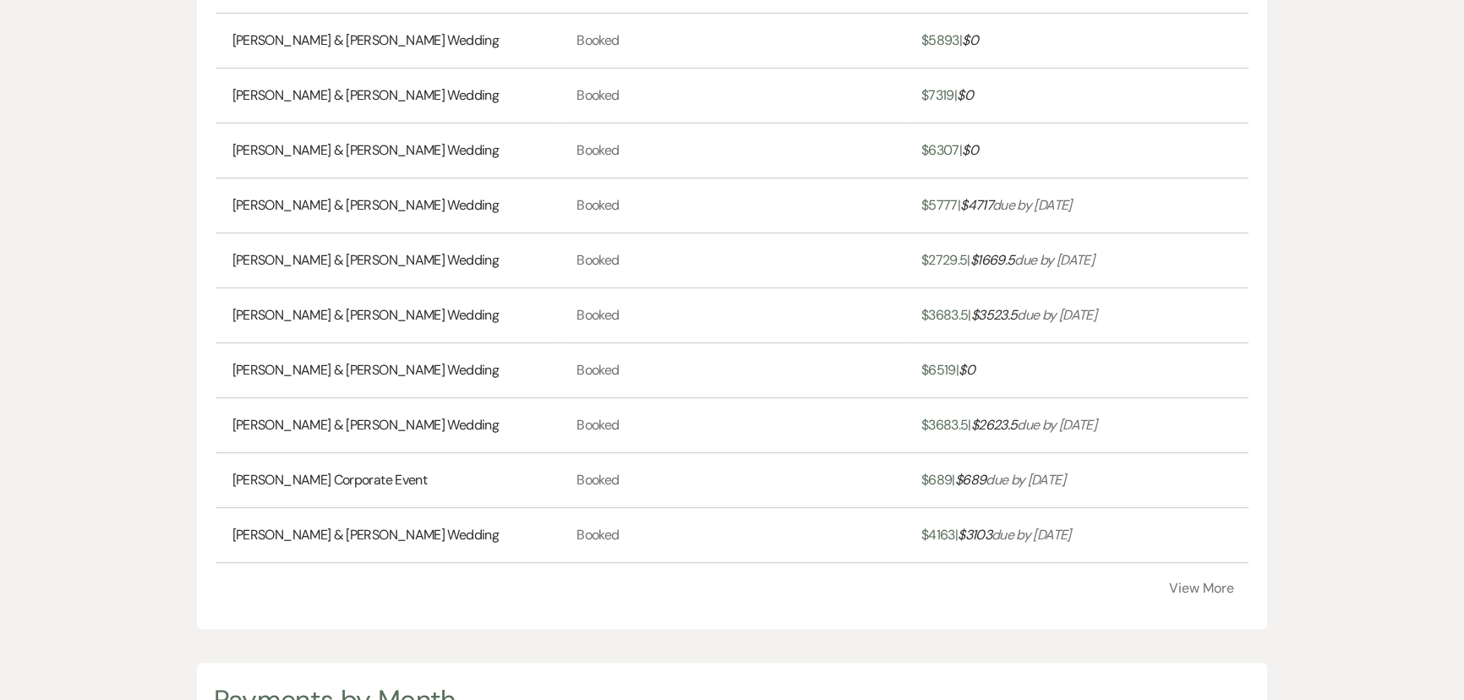
scroll to position [922, 0]
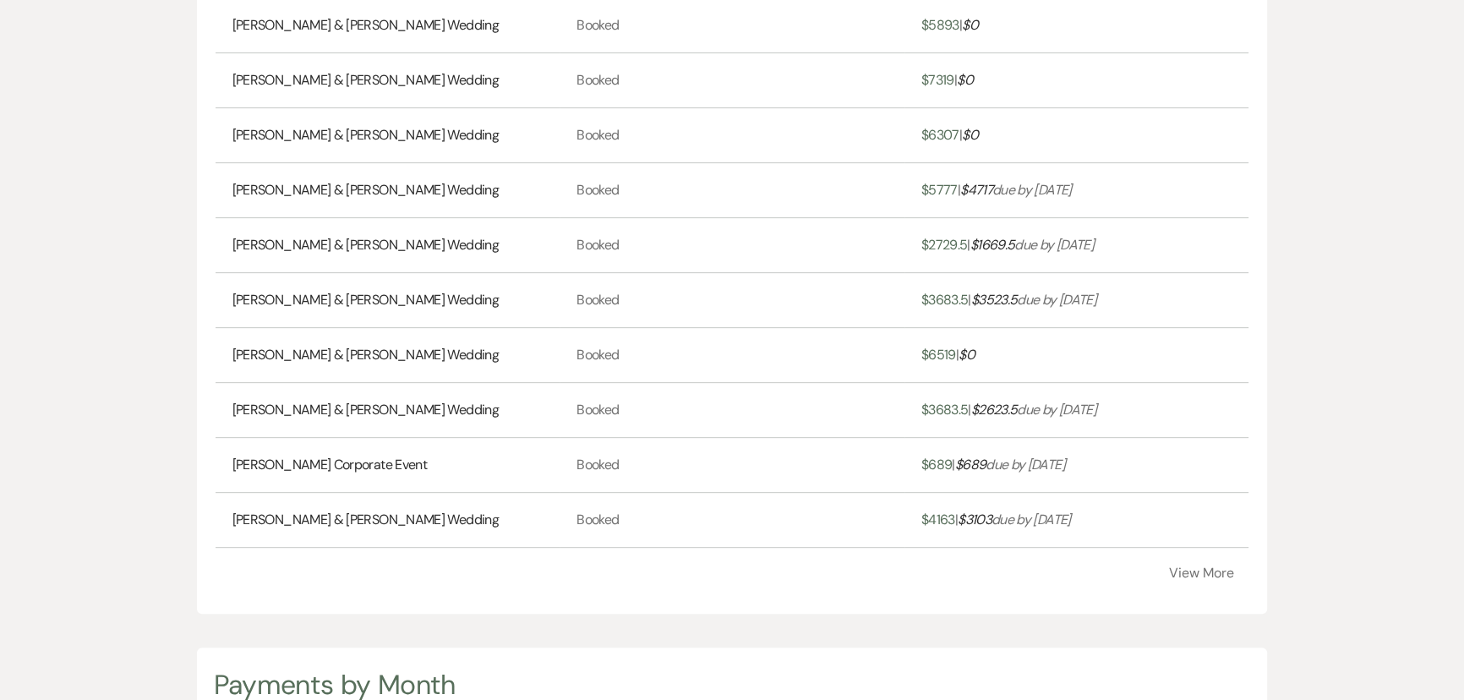
click at [1202, 572] on button "View More" at bounding box center [1201, 574] width 65 height 14
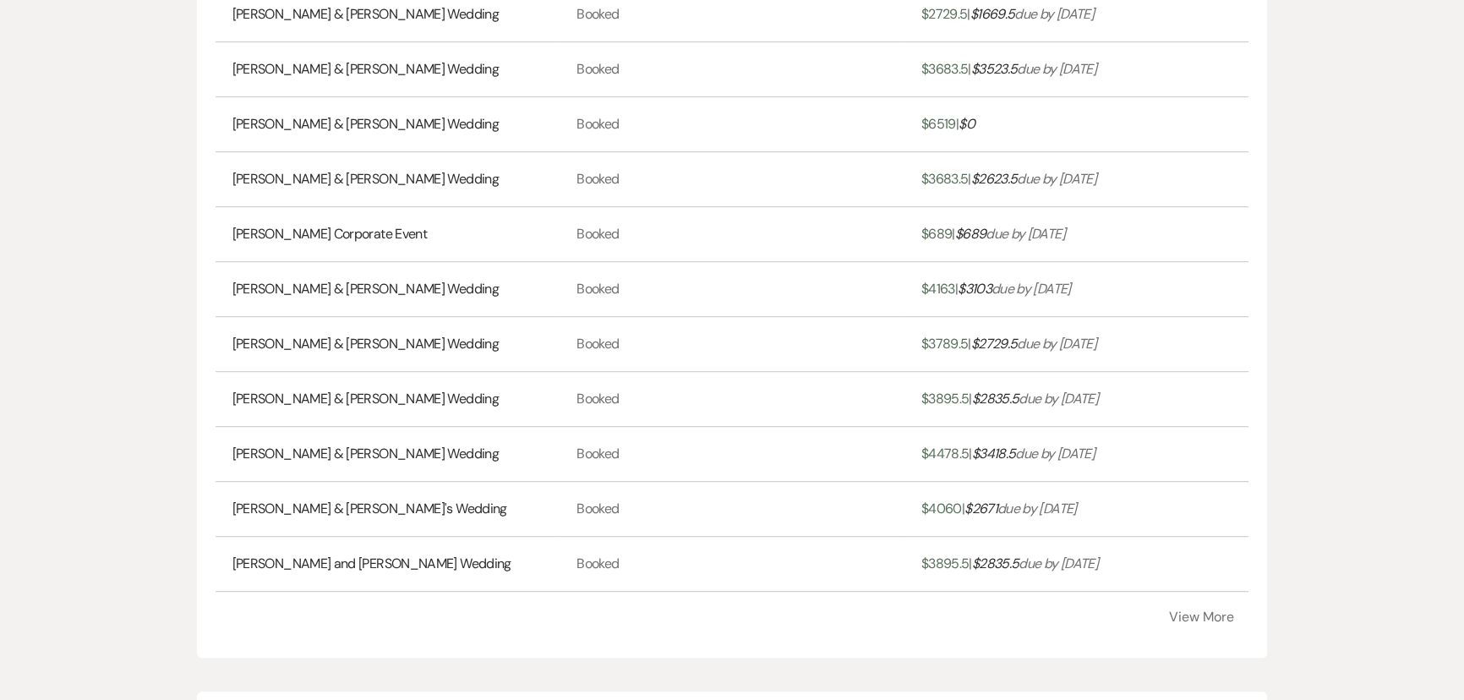
scroll to position [1229, 0]
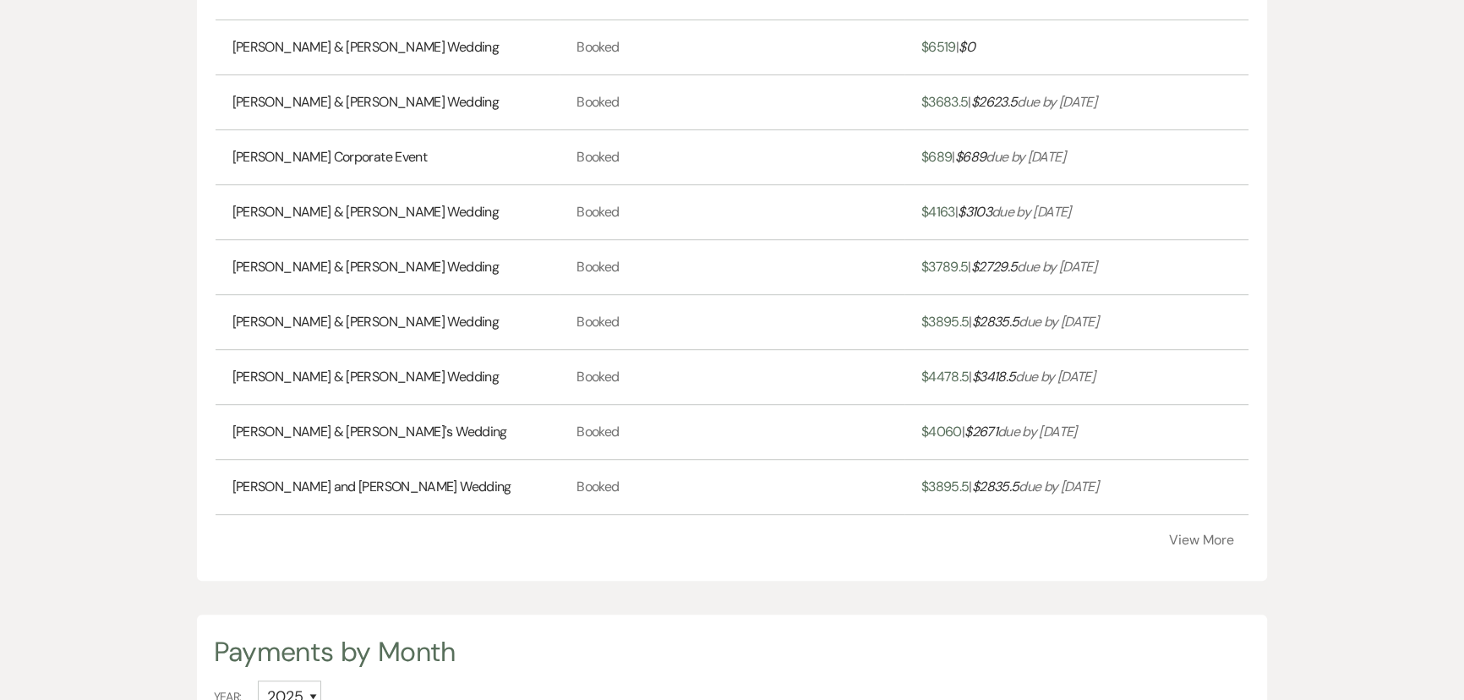
click at [1191, 534] on button "View More" at bounding box center [1201, 541] width 65 height 14
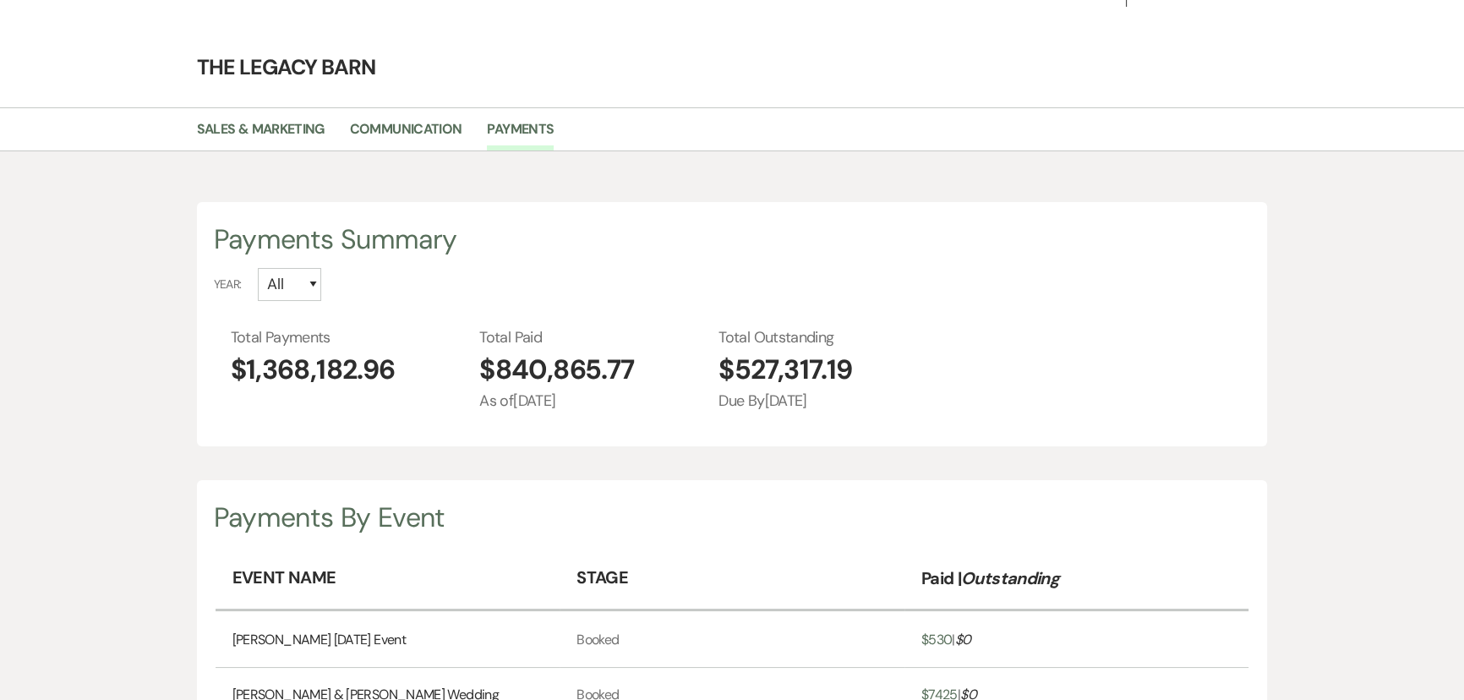
scroll to position [0, 0]
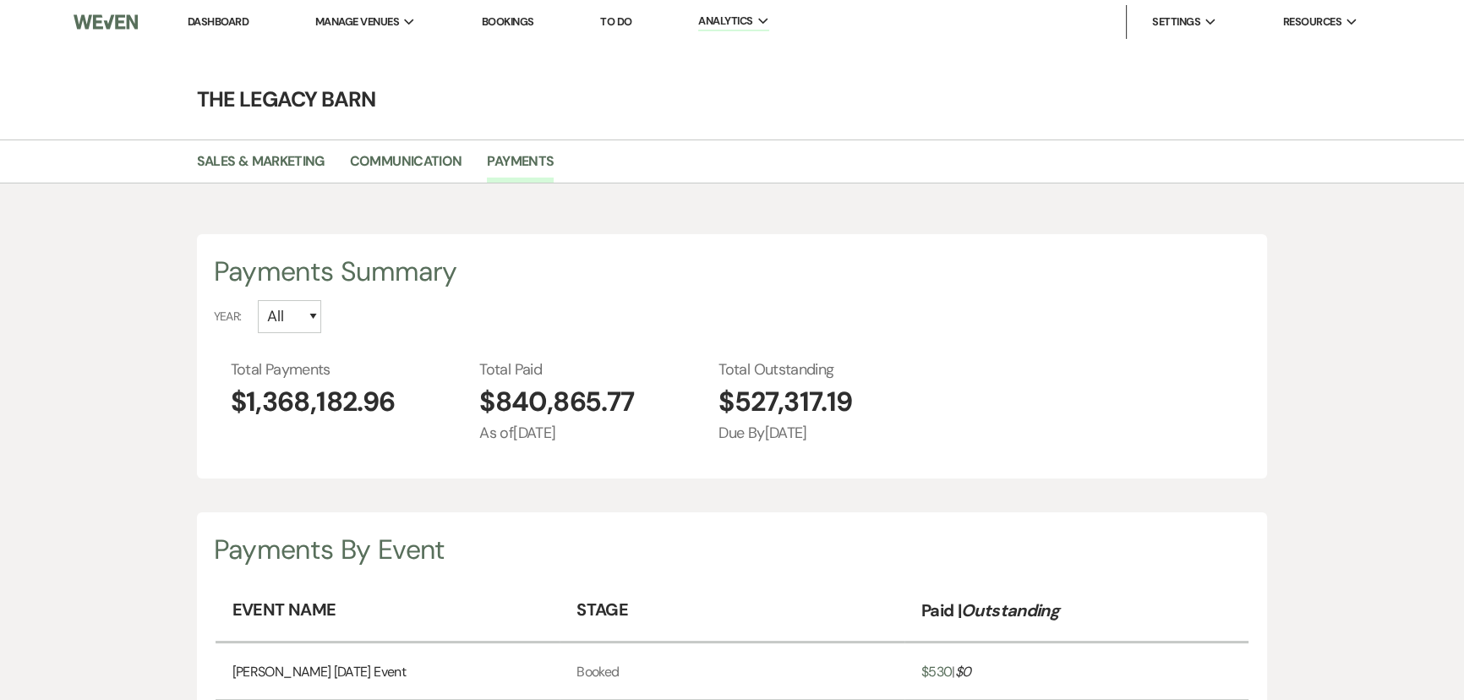
click at [214, 25] on link "Dashboard" at bounding box center [218, 21] width 61 height 14
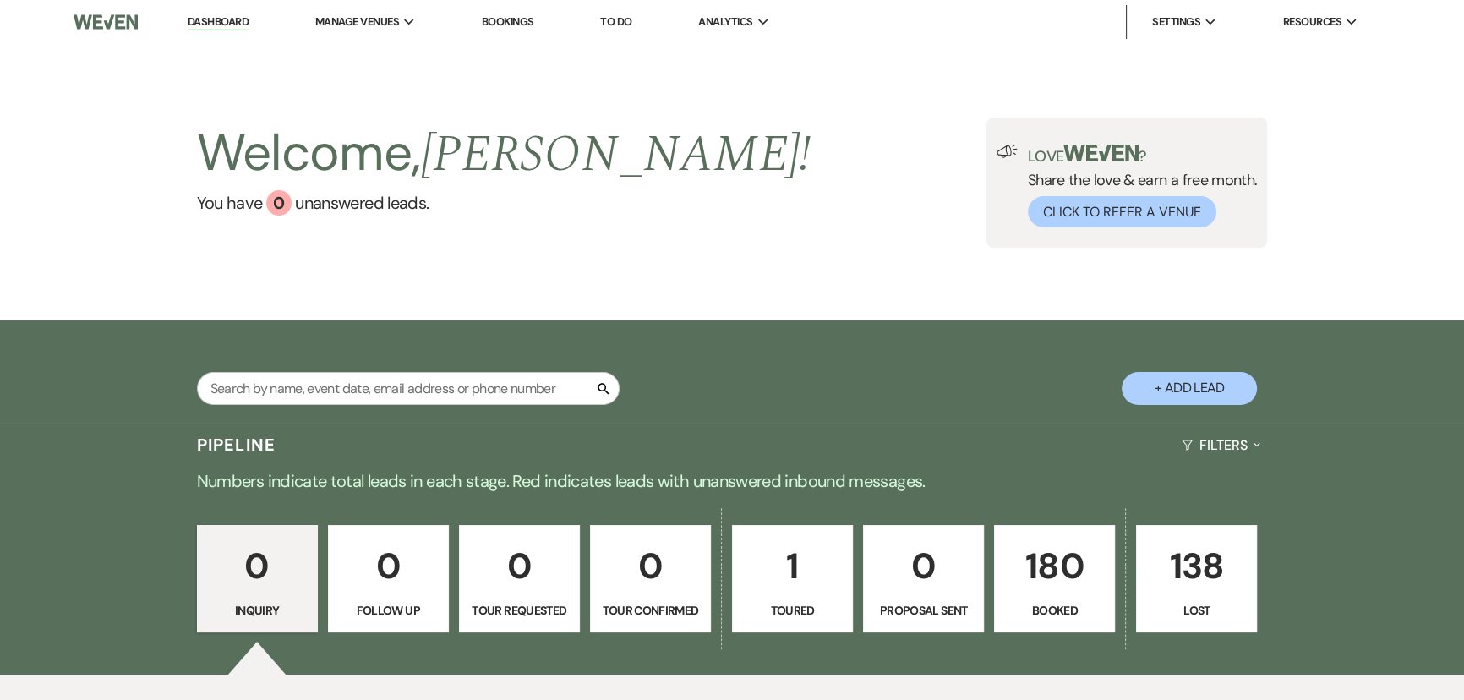
click at [1191, 567] on p "138" at bounding box center [1196, 566] width 99 height 57
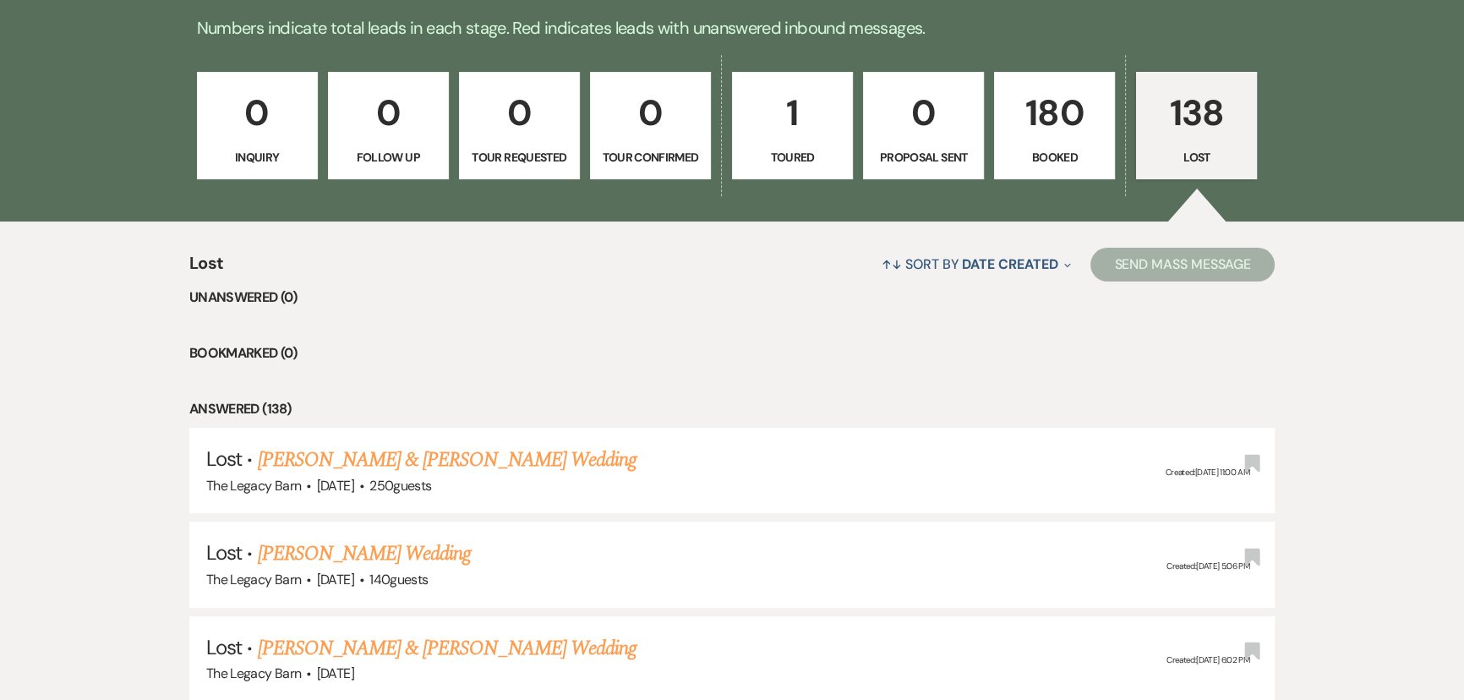
scroll to position [461, 0]
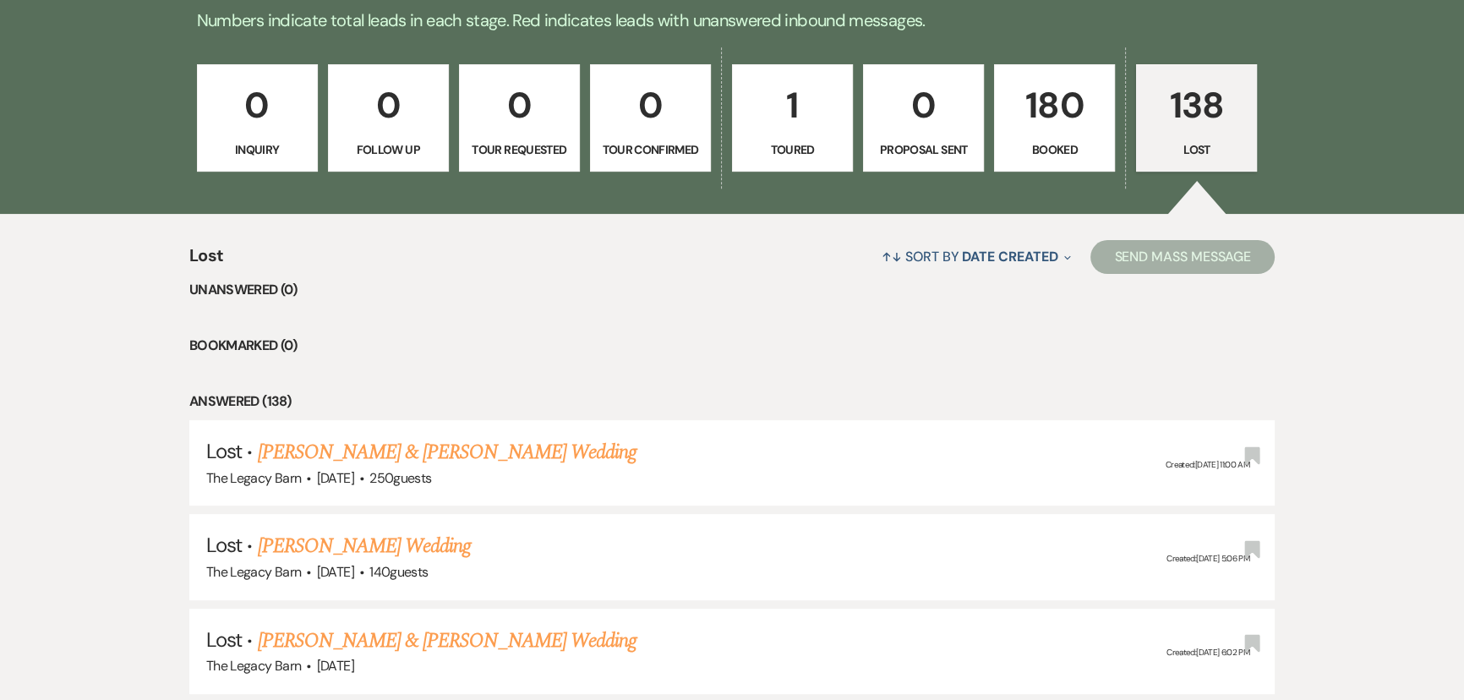
select select "8"
select select "6"
select select "8"
select select "5"
select select "8"
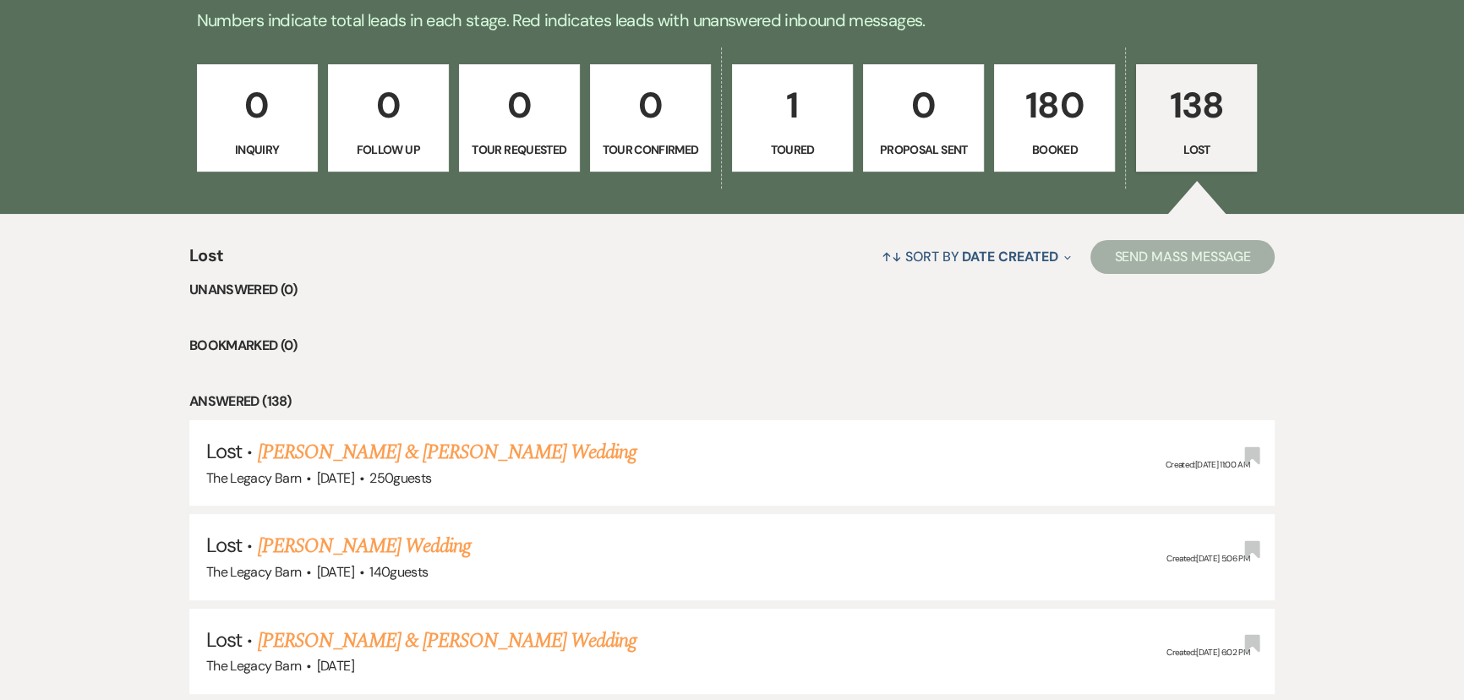
select select "5"
select select "8"
select select "5"
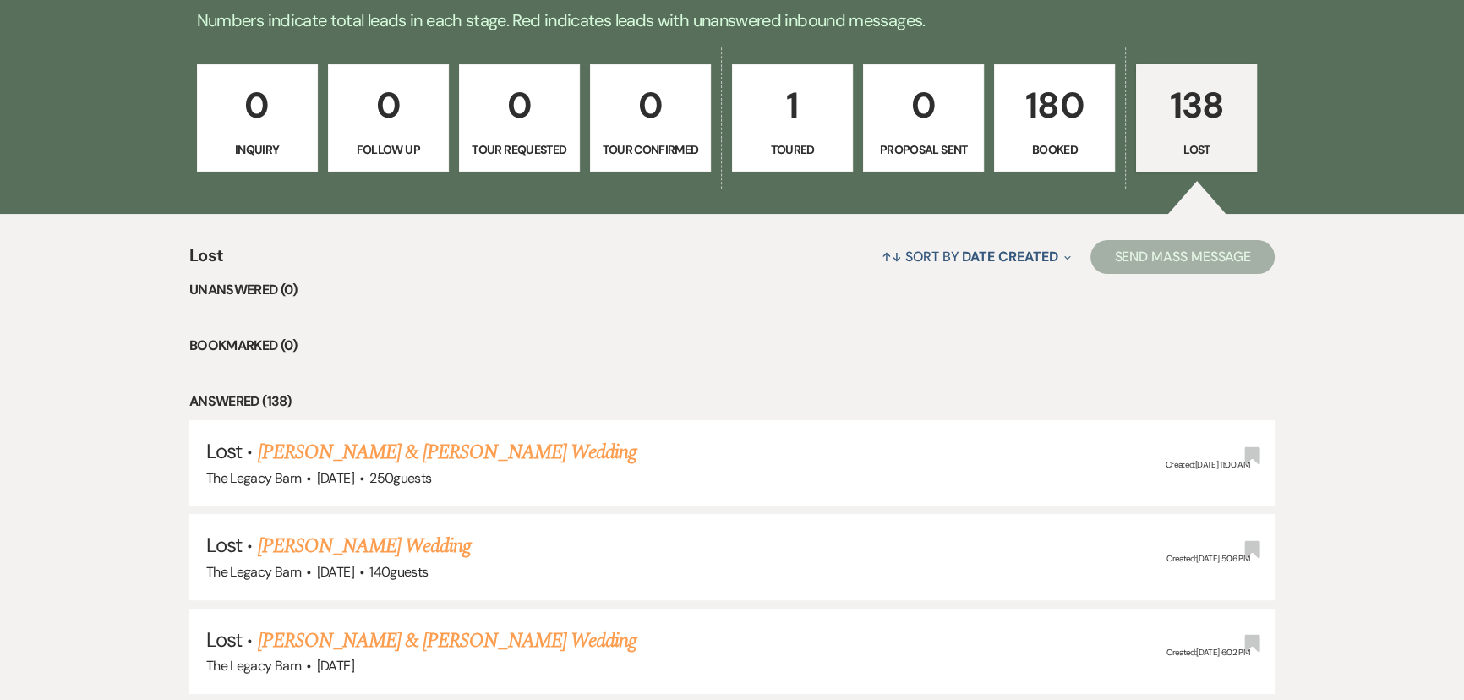
select select "8"
select select "5"
select select "8"
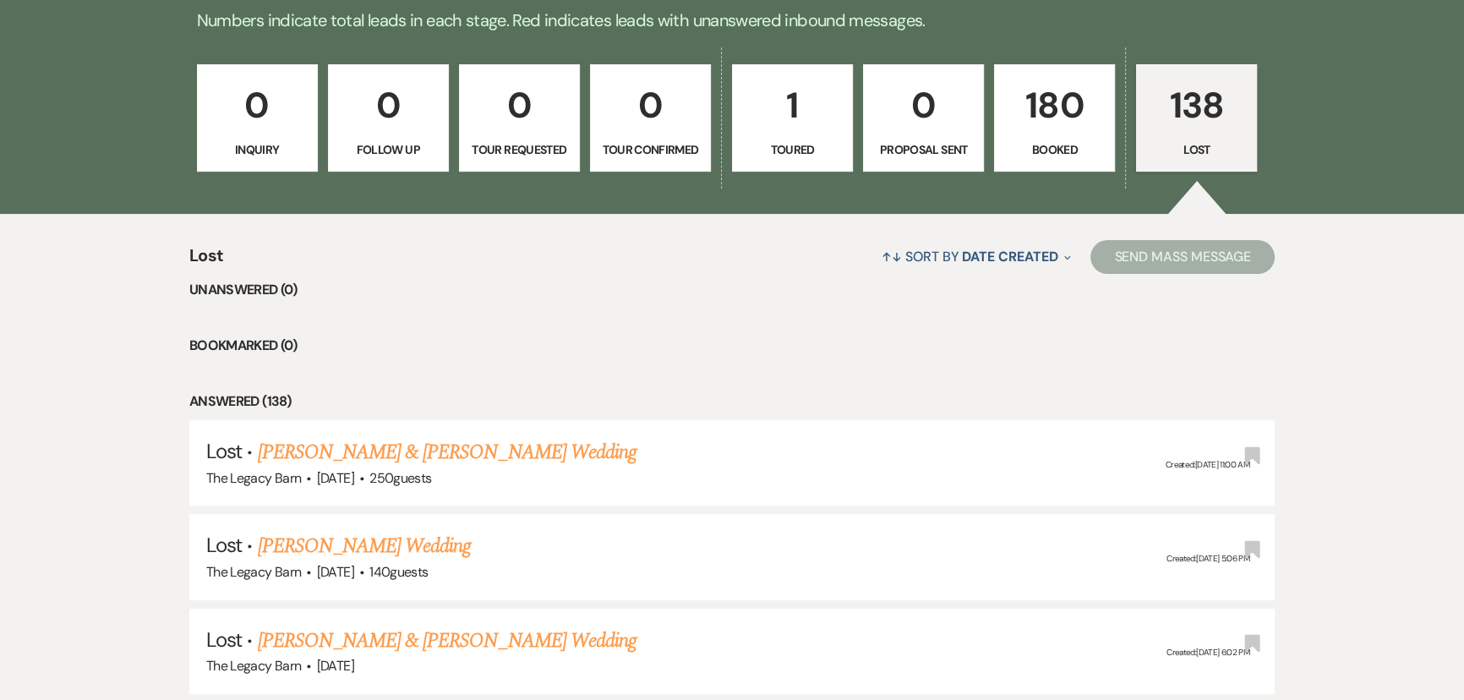
select select "5"
select select "8"
select select "5"
select select "8"
select select "5"
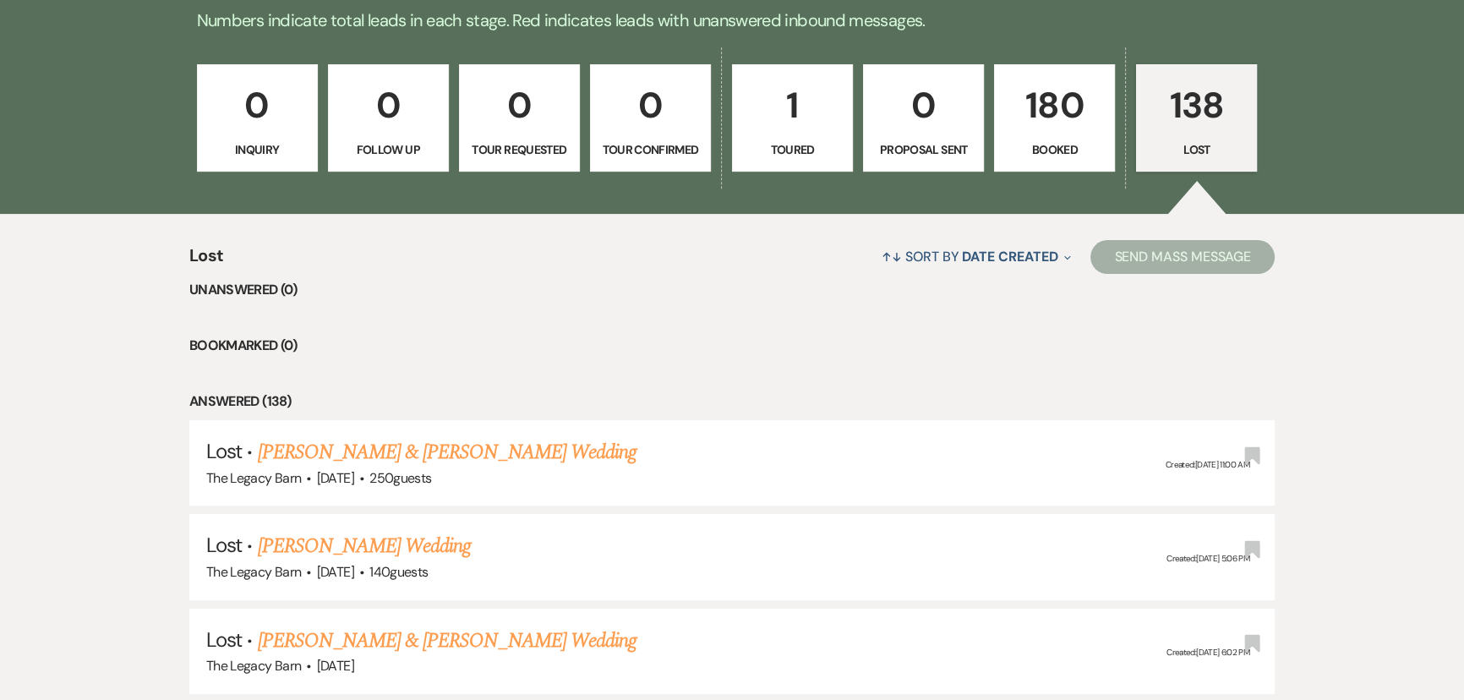
select select "8"
select select "5"
select select "8"
select select "5"
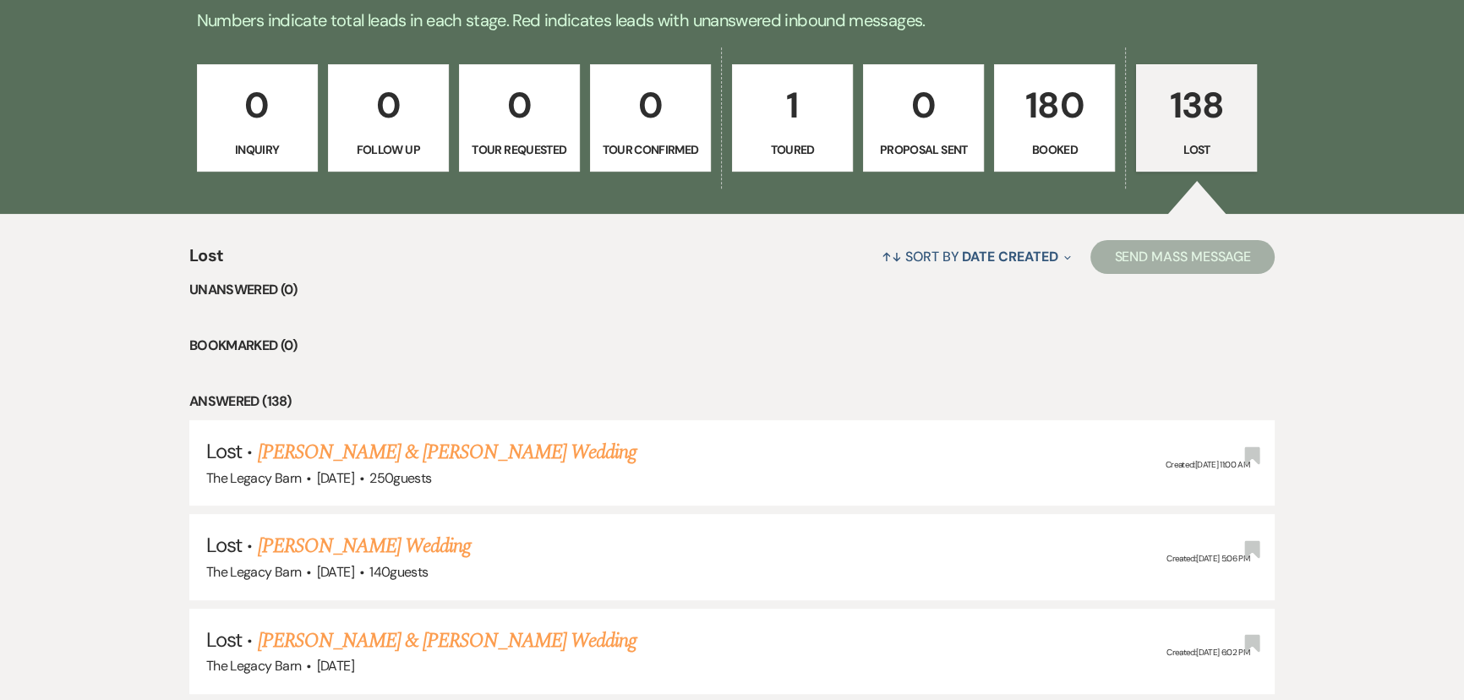
select select "8"
select select "5"
select select "8"
select select "5"
select select "8"
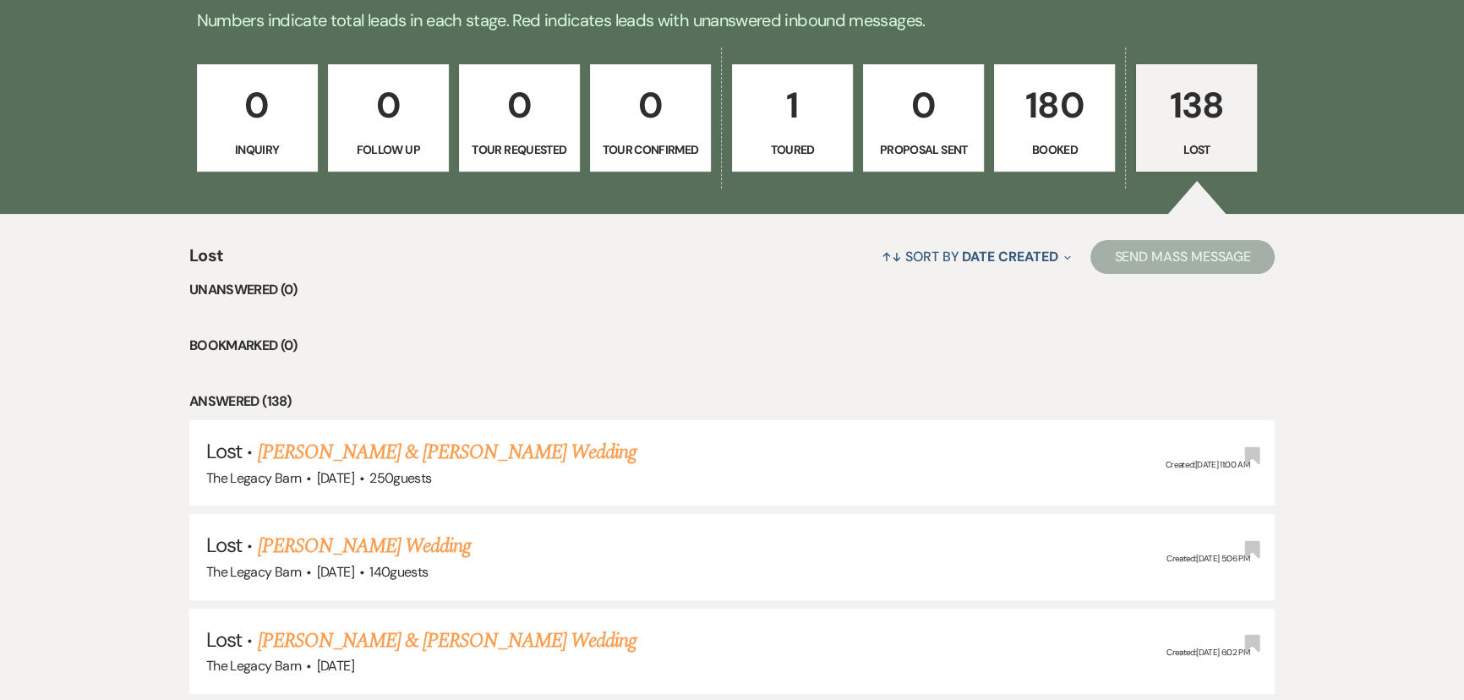
select select "6"
select select "8"
select select "5"
select select "8"
select select "5"
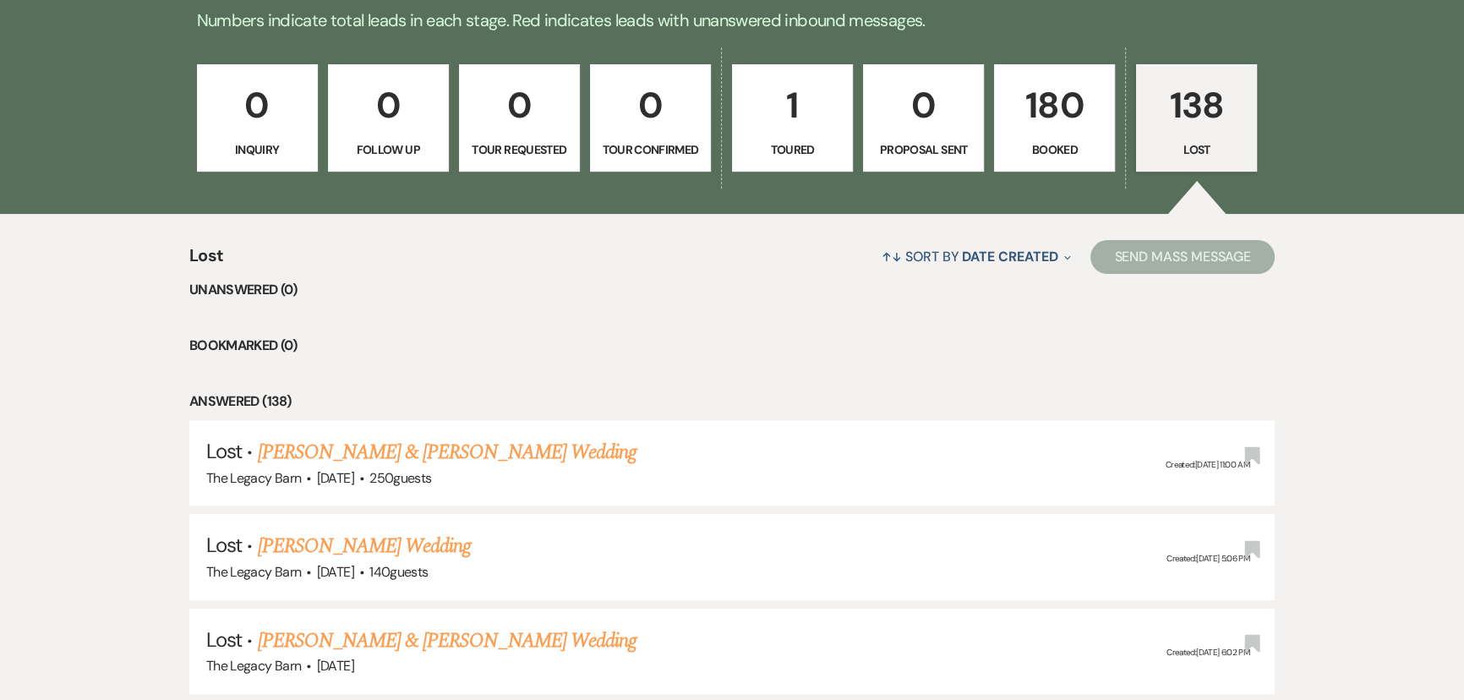
select select "8"
select select "5"
select select "8"
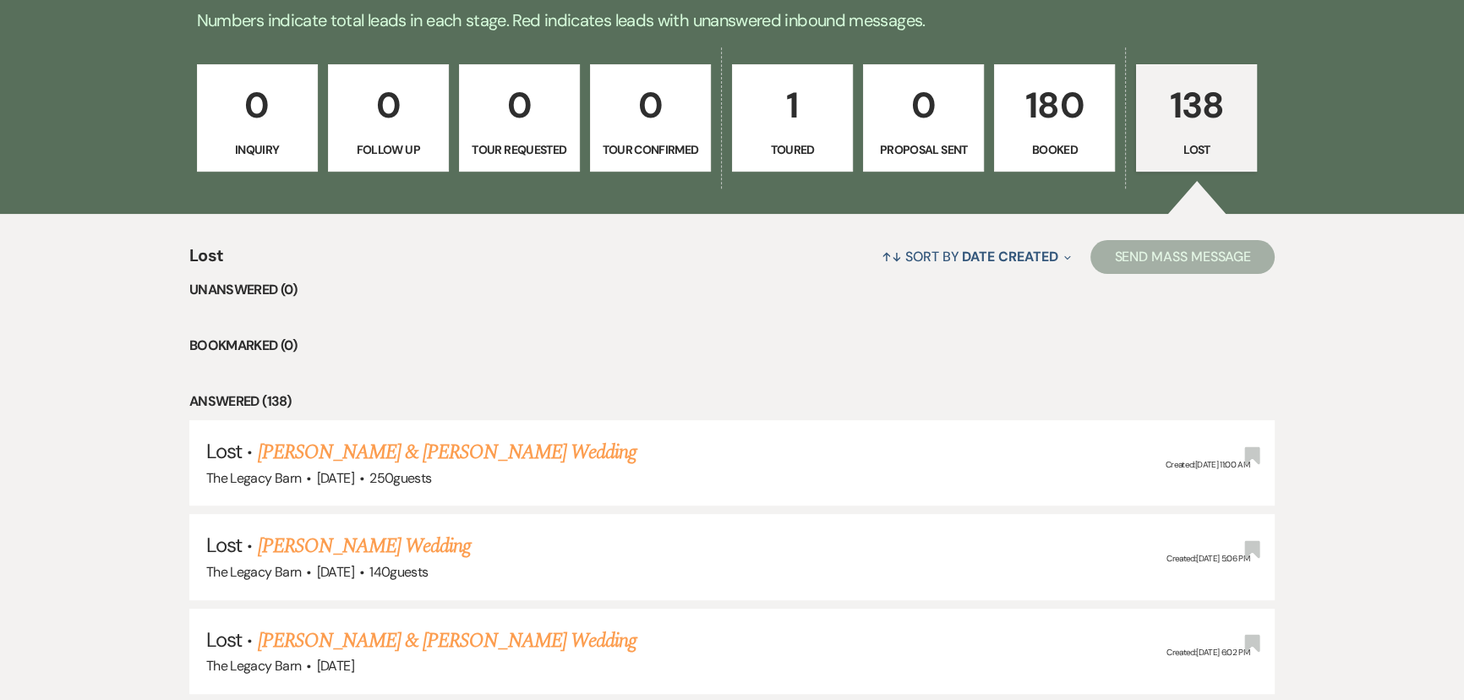
select select "5"
select select "8"
select select "6"
select select "8"
select select "5"
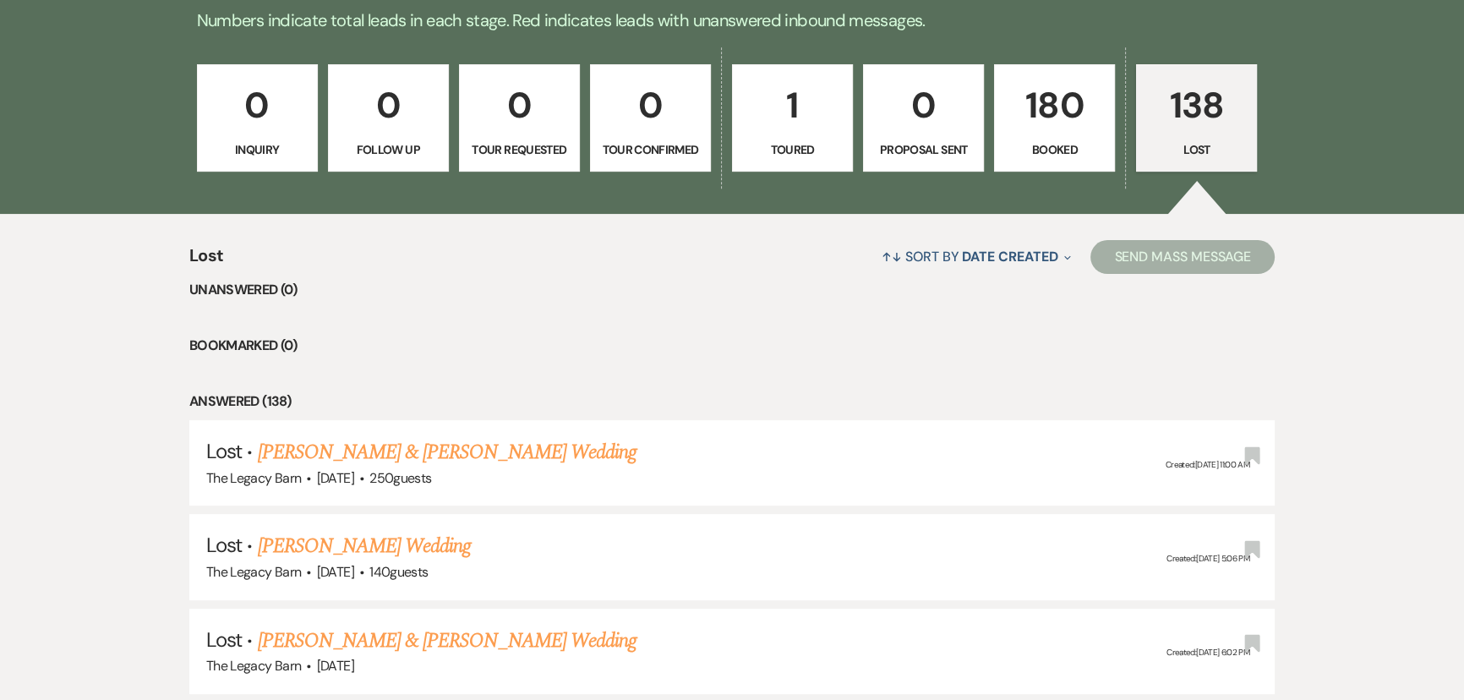
select select "8"
select select "5"
select select "8"
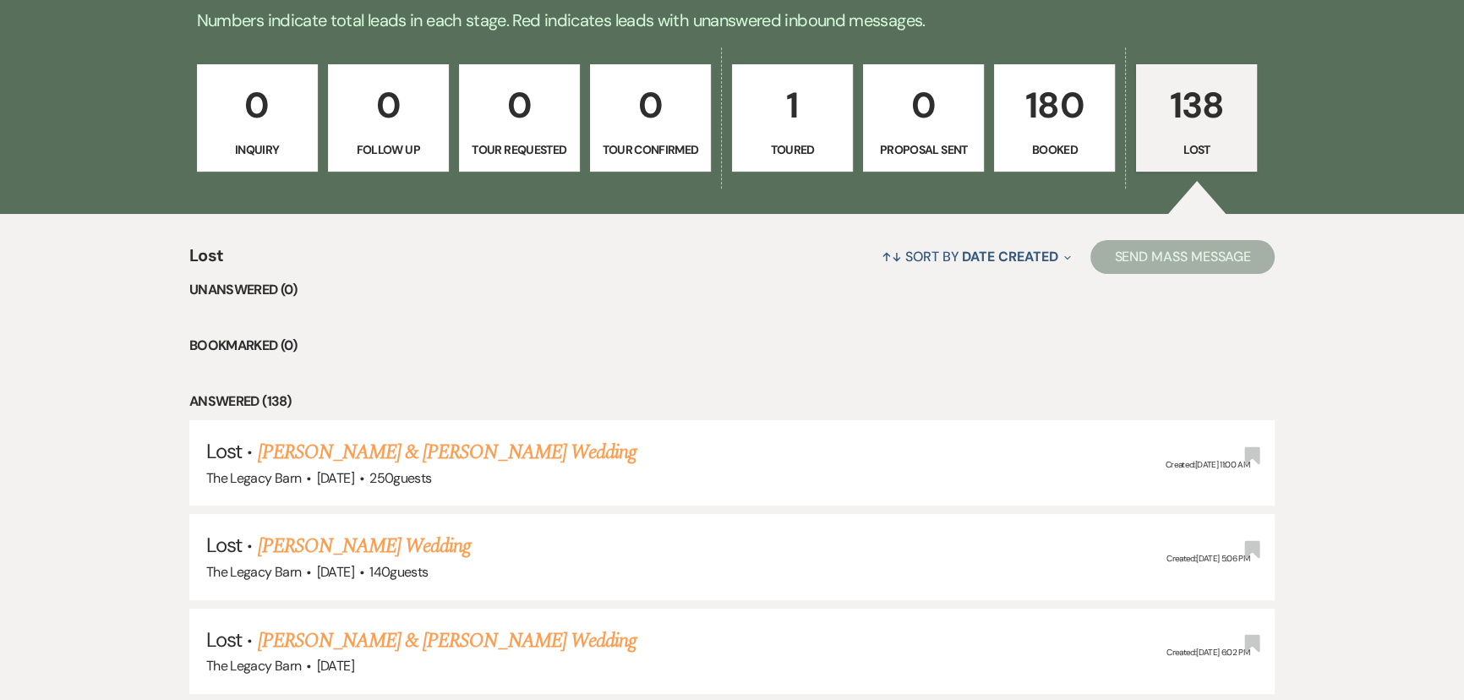
select select "5"
select select "8"
select select "7"
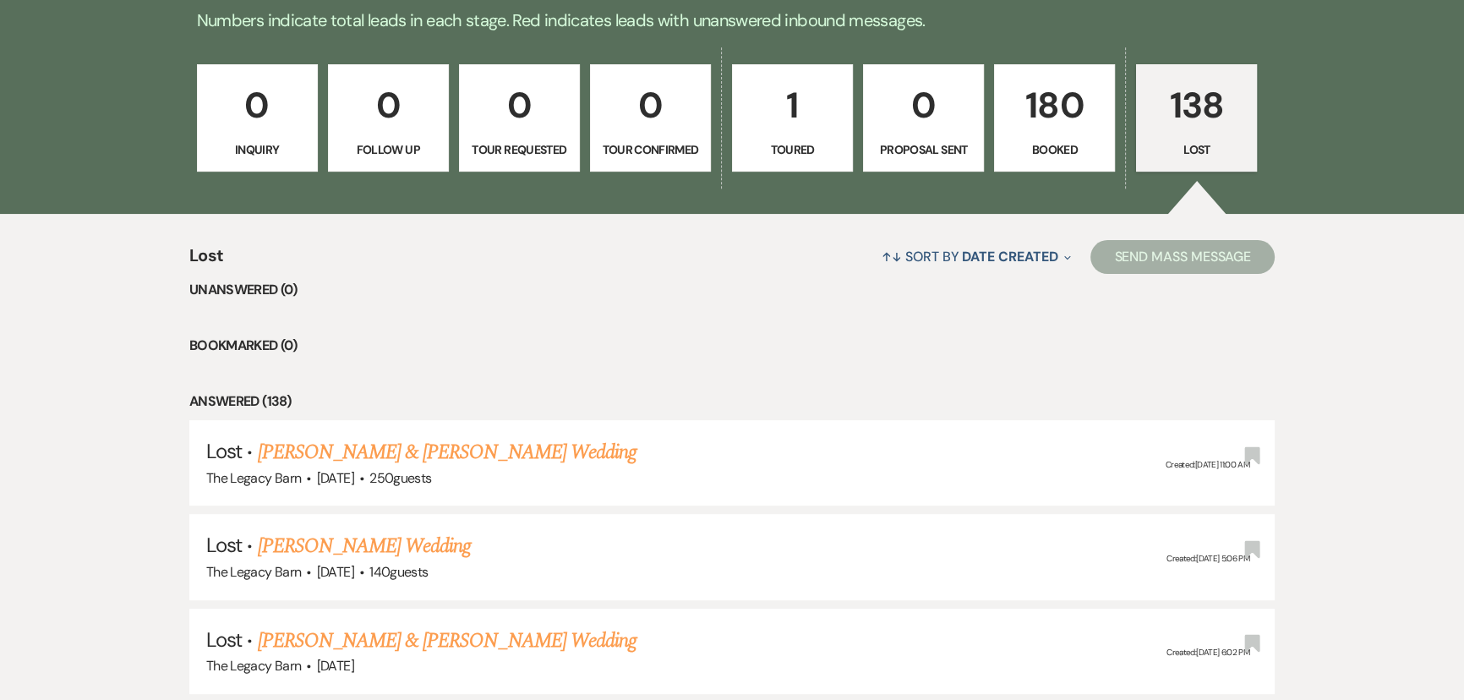
select select "8"
select select "6"
select select "8"
select select "5"
select select "8"
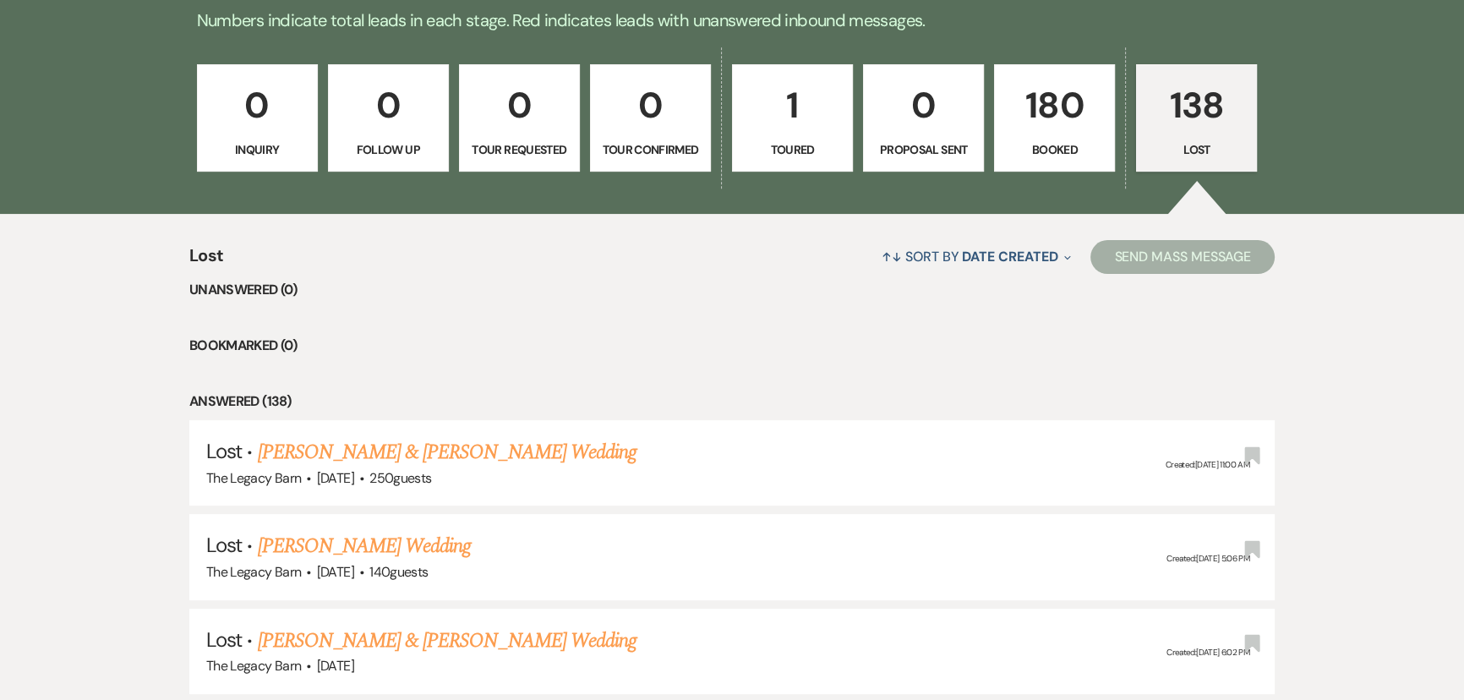
select select "5"
select select "8"
select select "1"
select select "8"
select select "5"
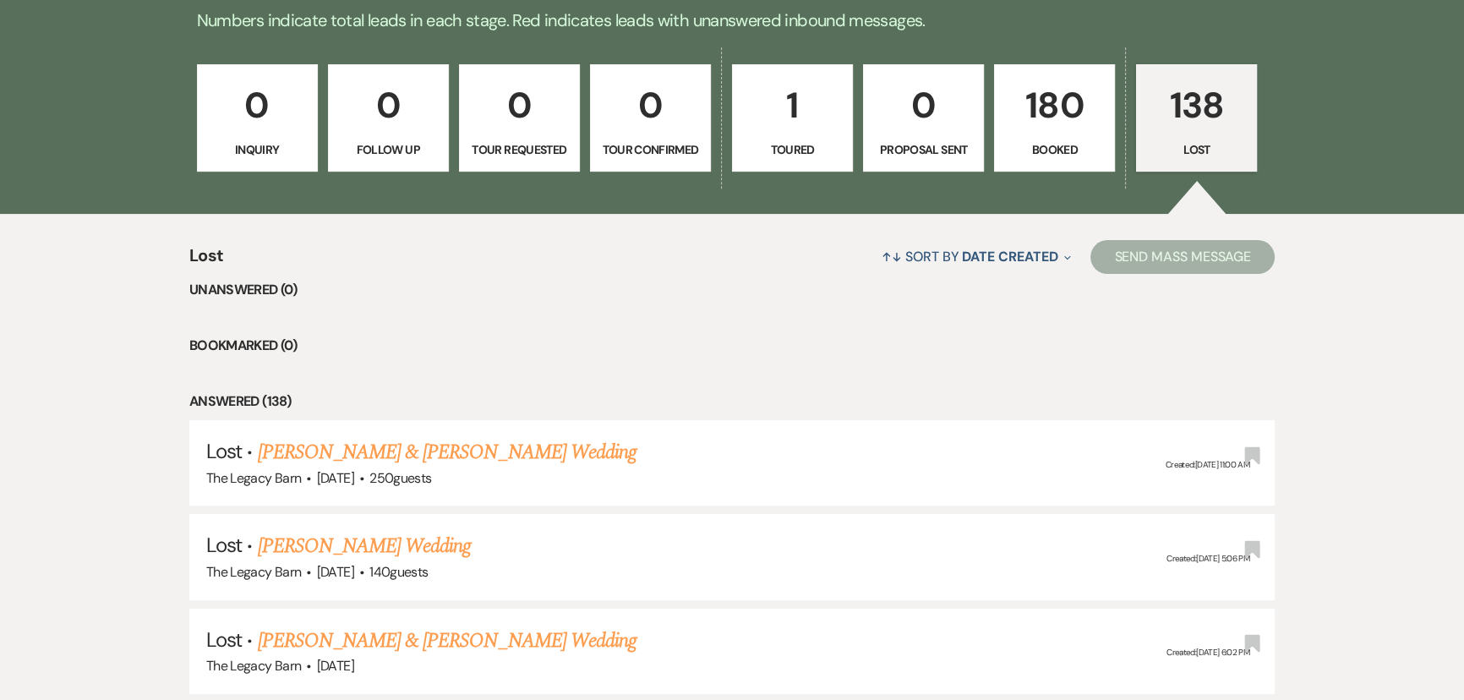
select select "8"
select select "11"
select select "8"
select select "11"
select select "8"
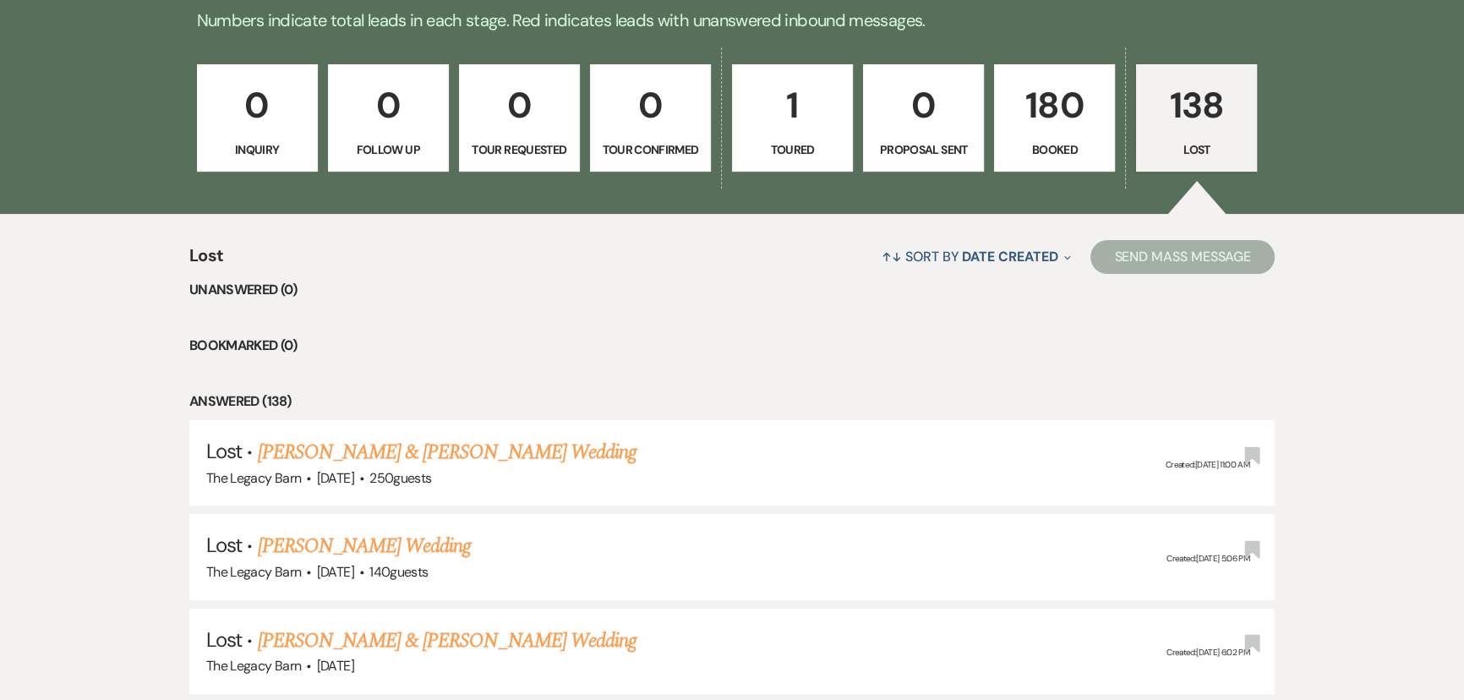
select select "5"
select select "8"
select select "5"
select select "8"
select select "5"
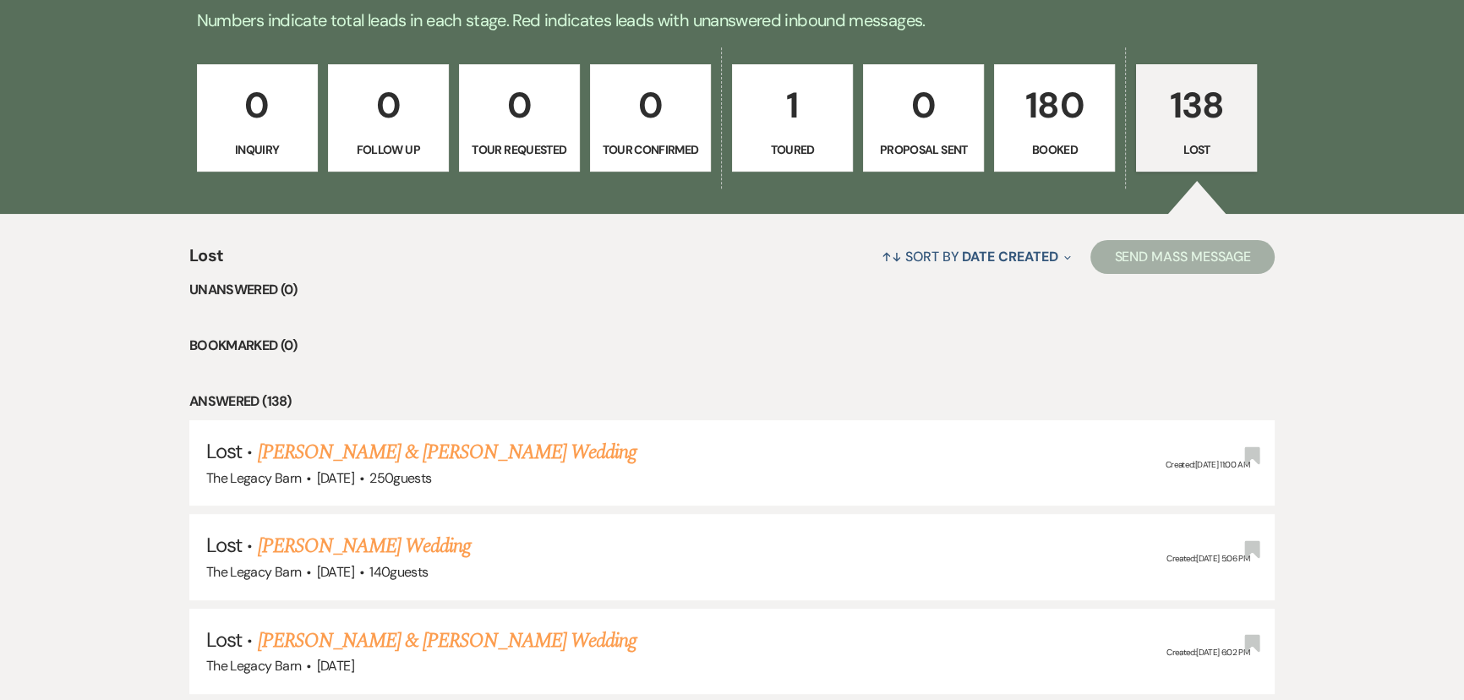
select select "8"
select select "5"
select select "8"
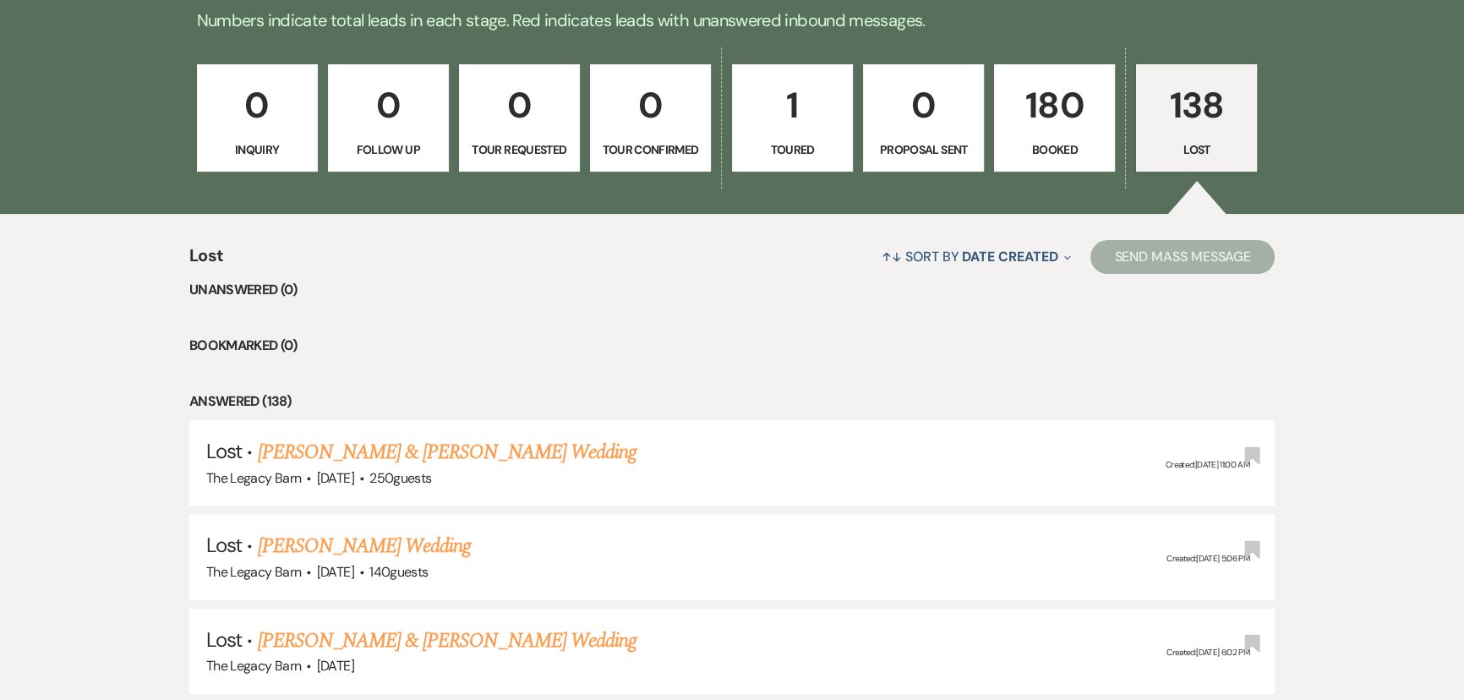
select select "5"
select select "8"
select select "5"
select select "8"
select select "5"
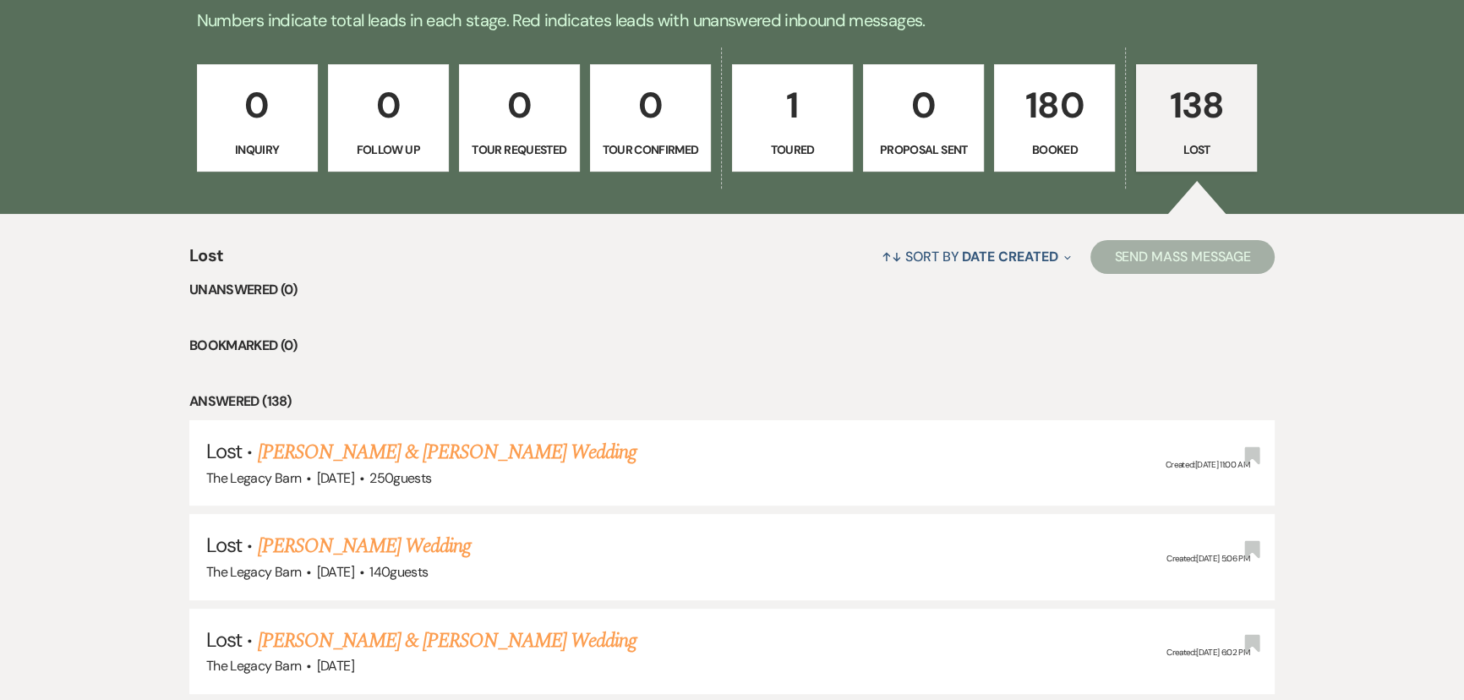
select select "8"
select select "5"
select select "8"
select select "5"
select select "8"
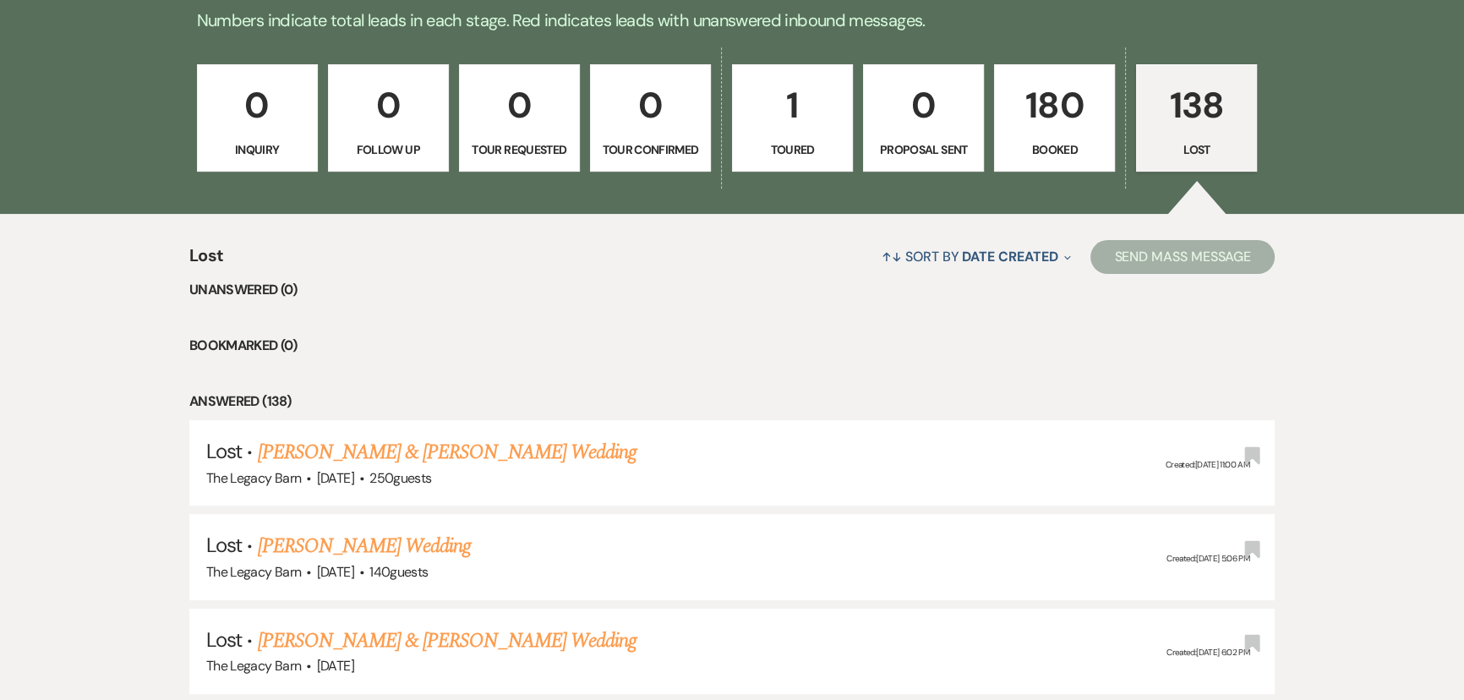
select select "5"
select select "8"
select select "5"
select select "8"
select select "11"
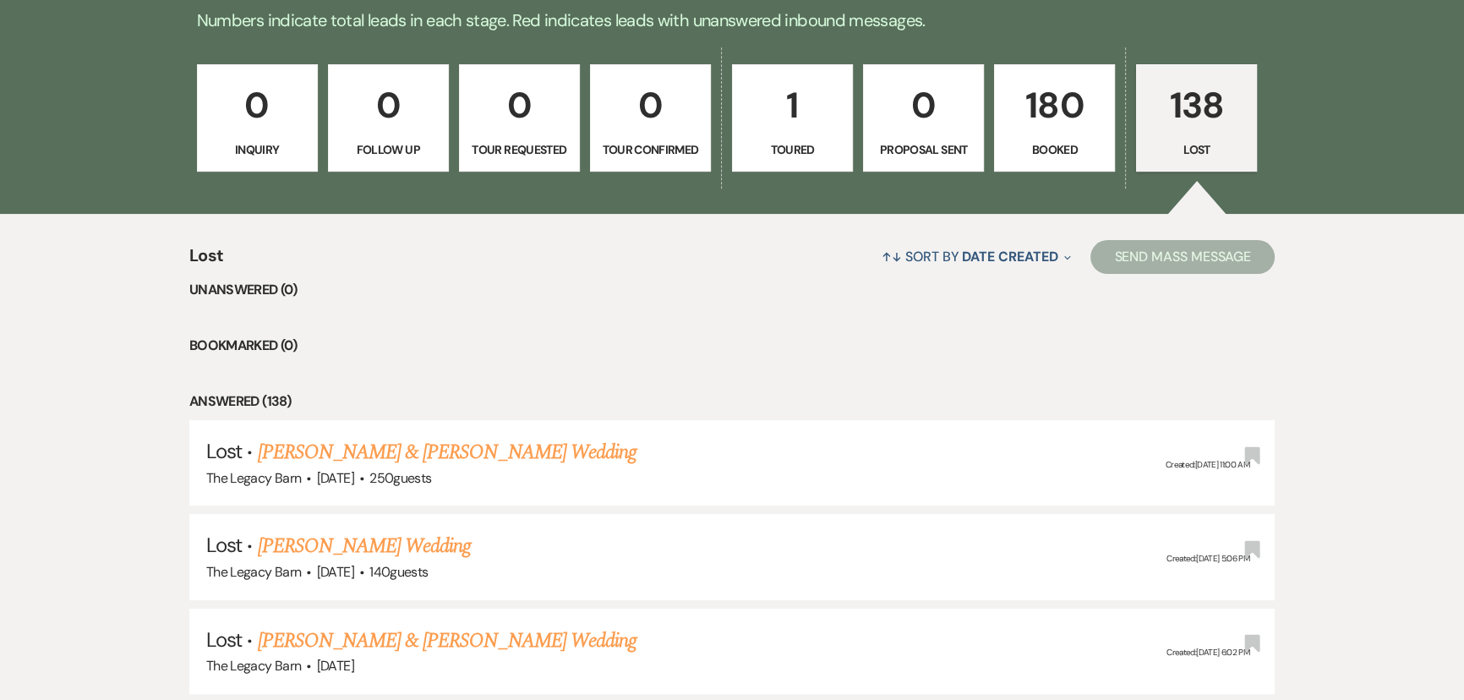
select select "8"
select select "5"
select select "8"
select select "5"
select select "8"
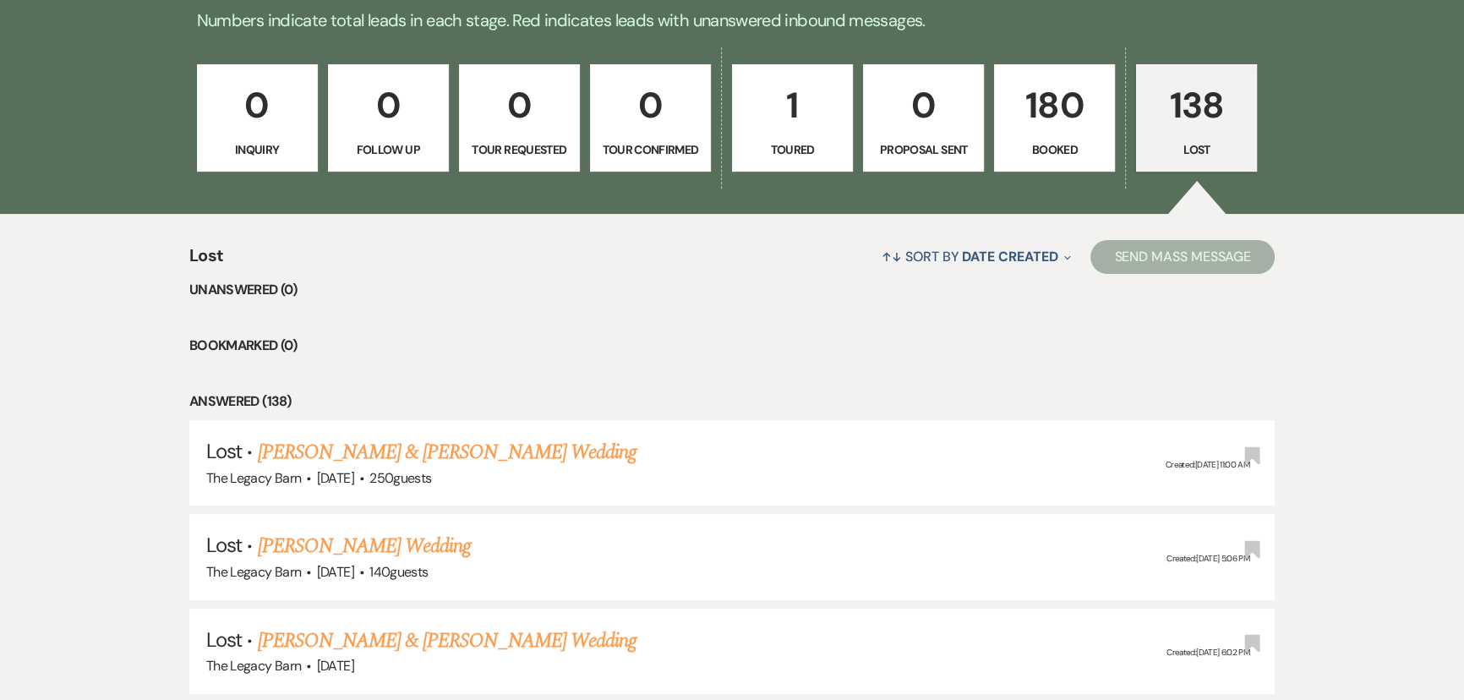
select select "5"
select select "8"
select select "6"
select select "8"
select select "11"
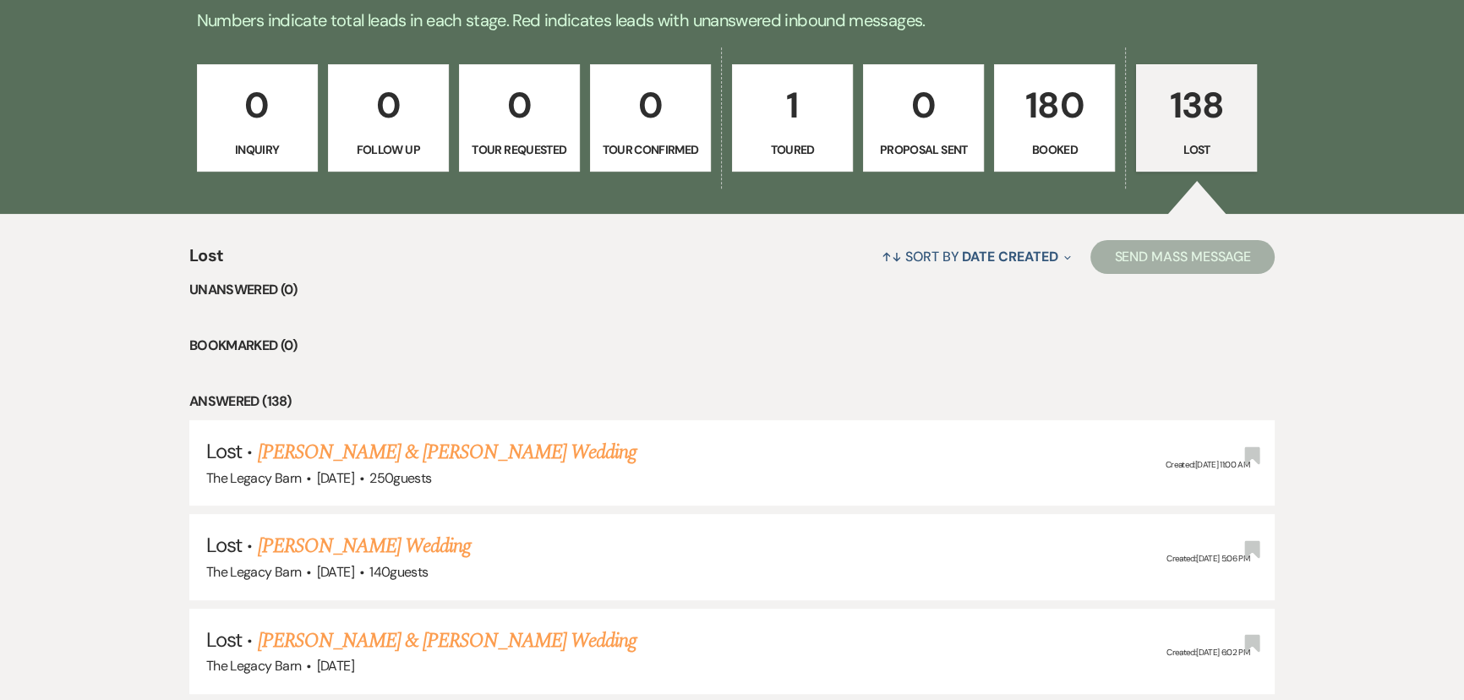
select select "8"
select select "5"
select select "8"
select select "5"
select select "8"
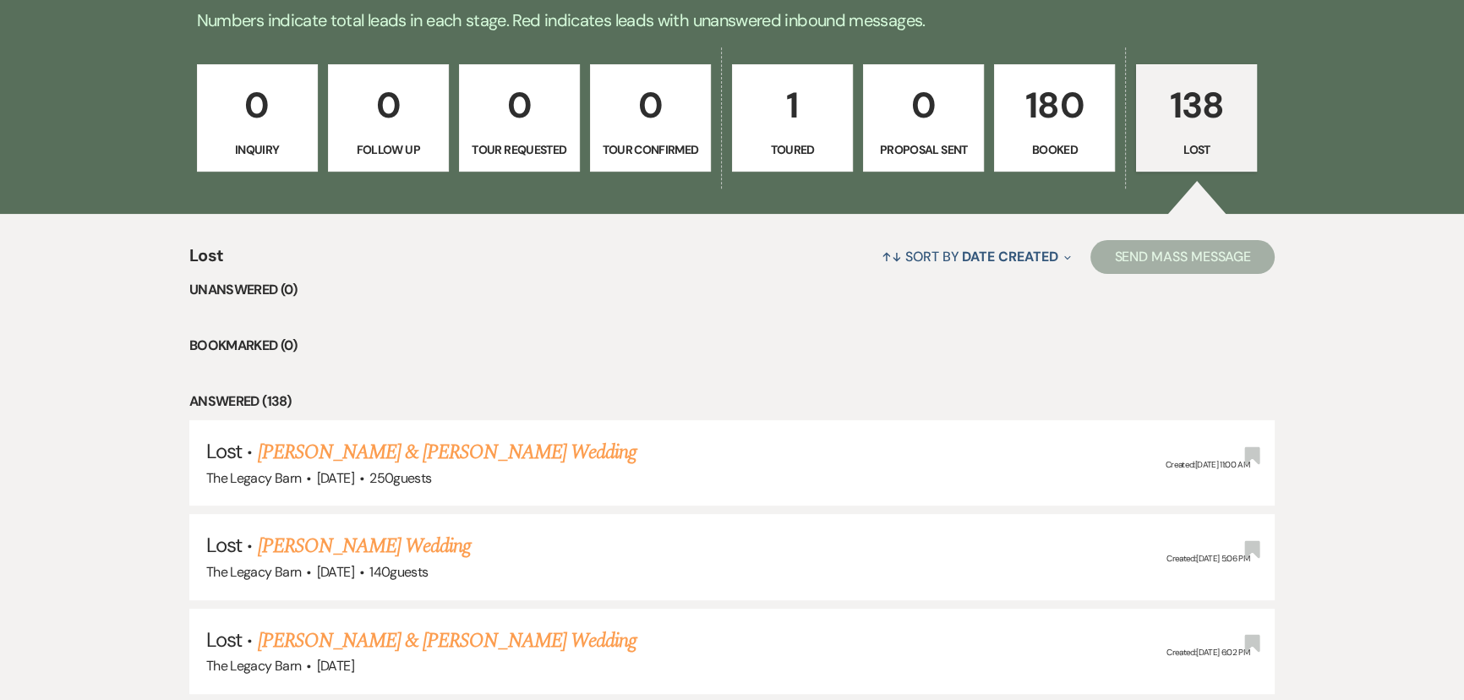
select select "5"
select select "8"
select select "6"
select select "8"
select select "11"
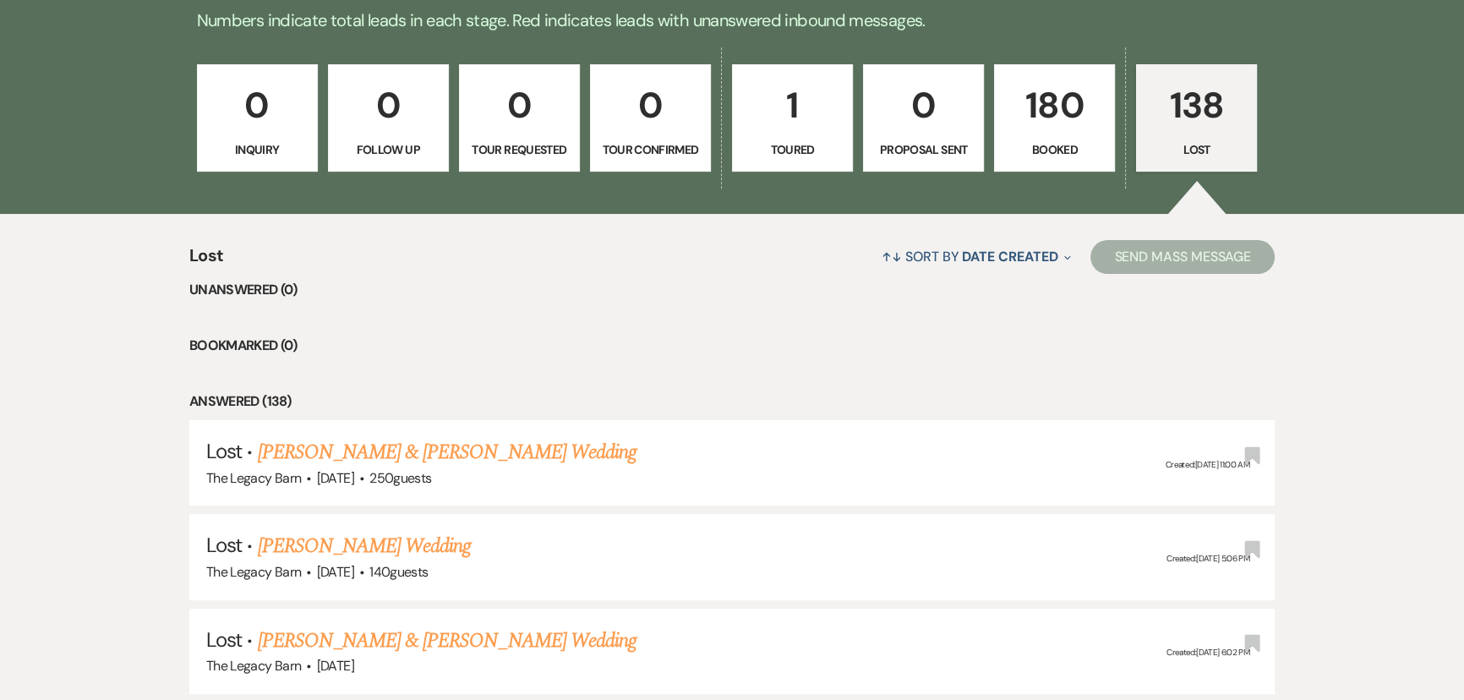
select select "8"
select select "5"
select select "8"
select select "11"
select select "8"
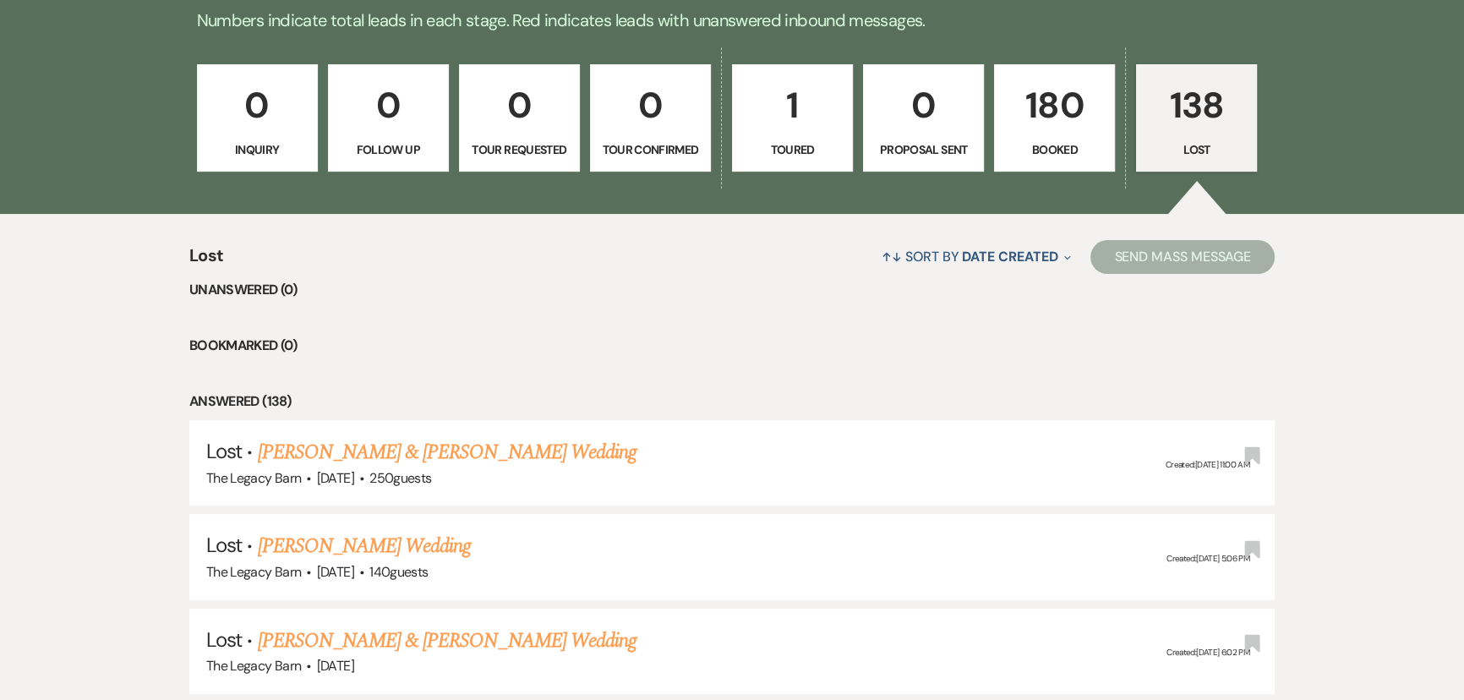
select select "5"
select select "8"
select select "5"
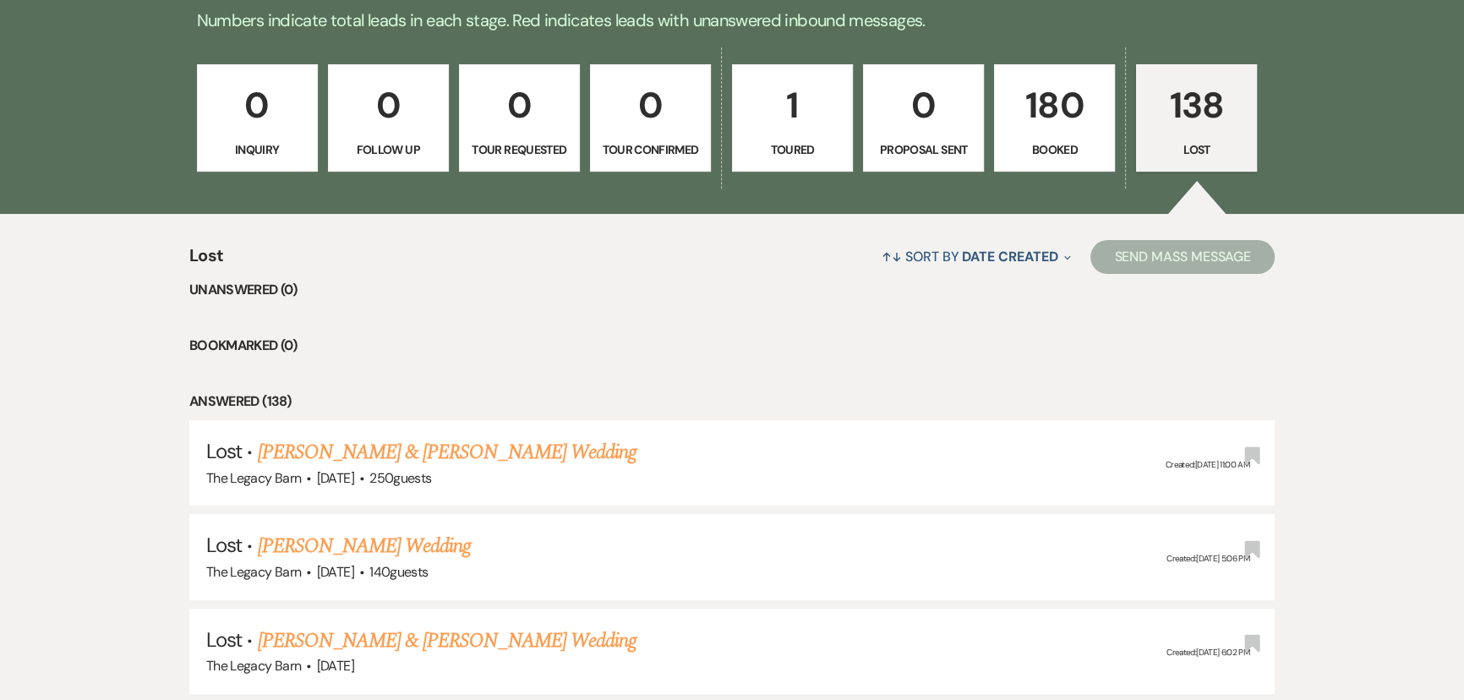
select select "8"
select select "6"
select select "8"
select select "5"
select select "8"
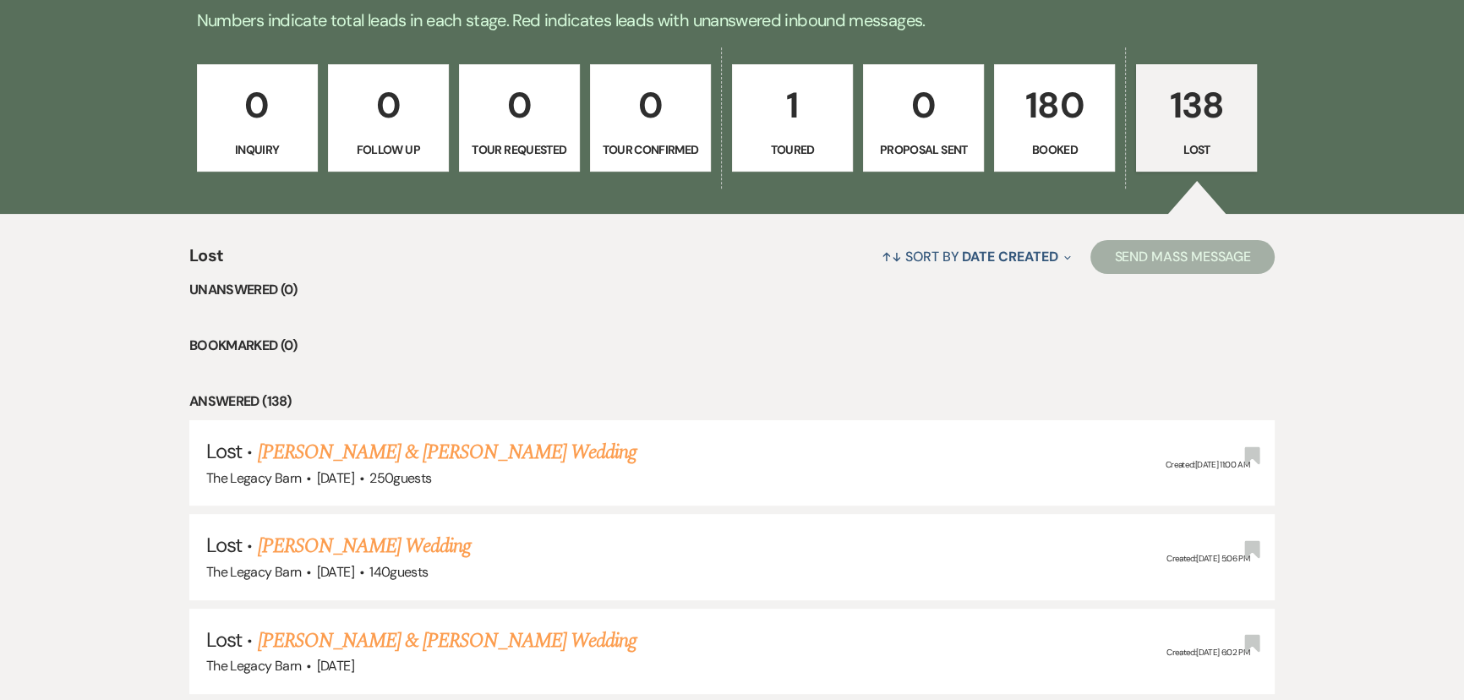
select select "5"
select select "8"
select select "5"
select select "8"
select select "5"
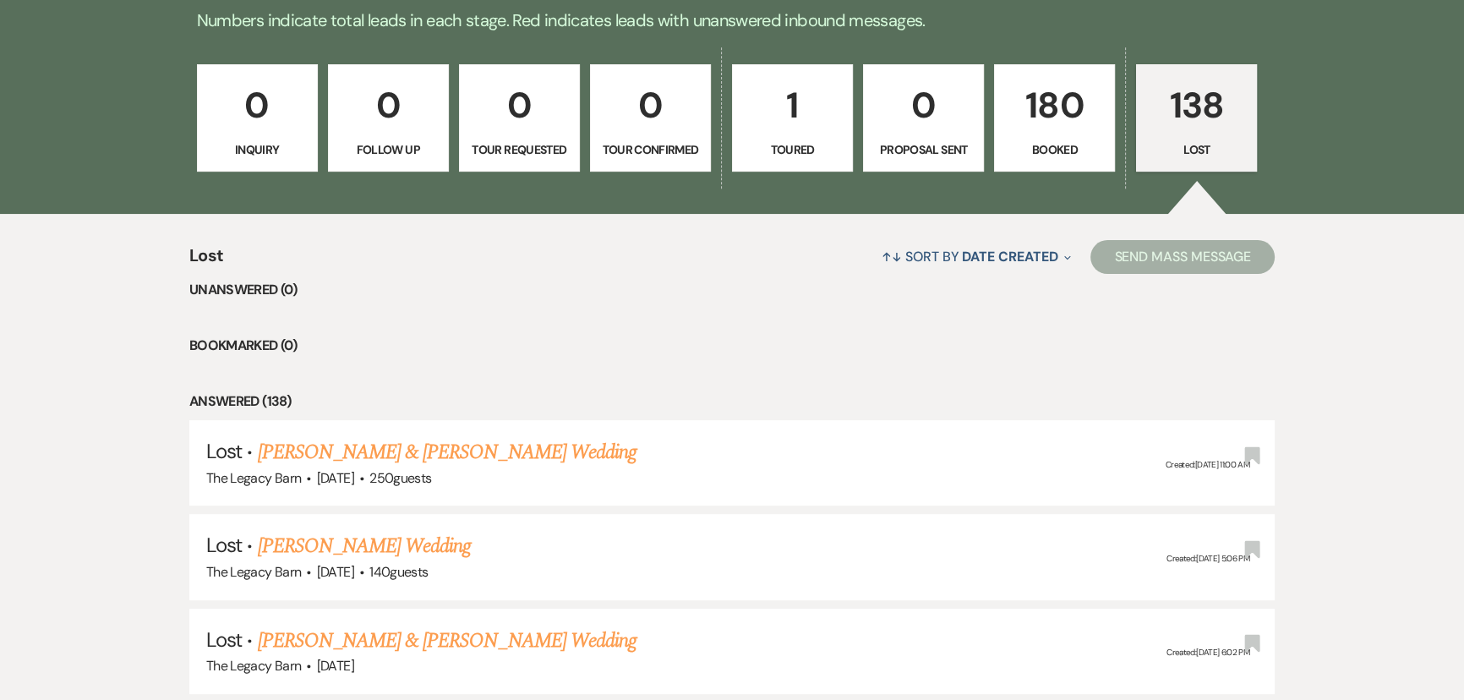
select select "8"
select select "5"
select select "8"
select select "5"
select select "8"
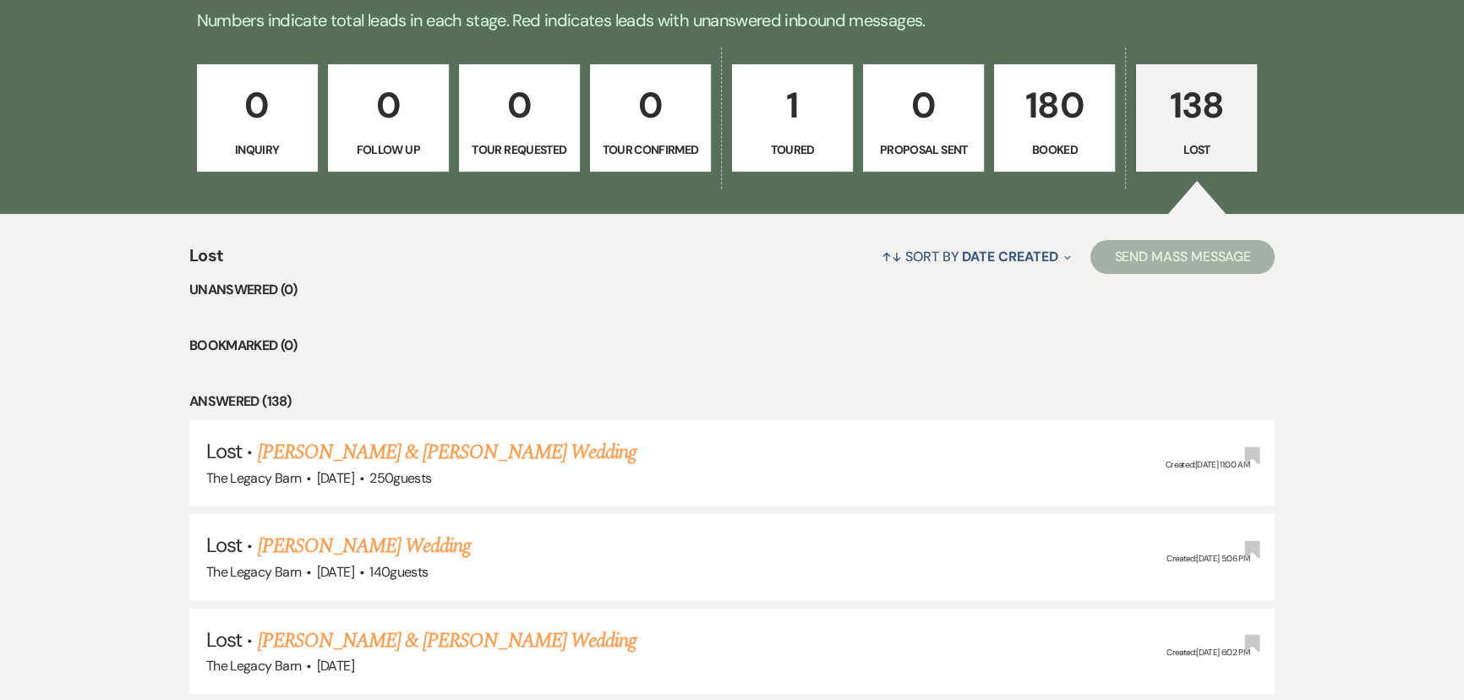
select select "5"
select select "8"
select select "11"
select select "8"
select select "10"
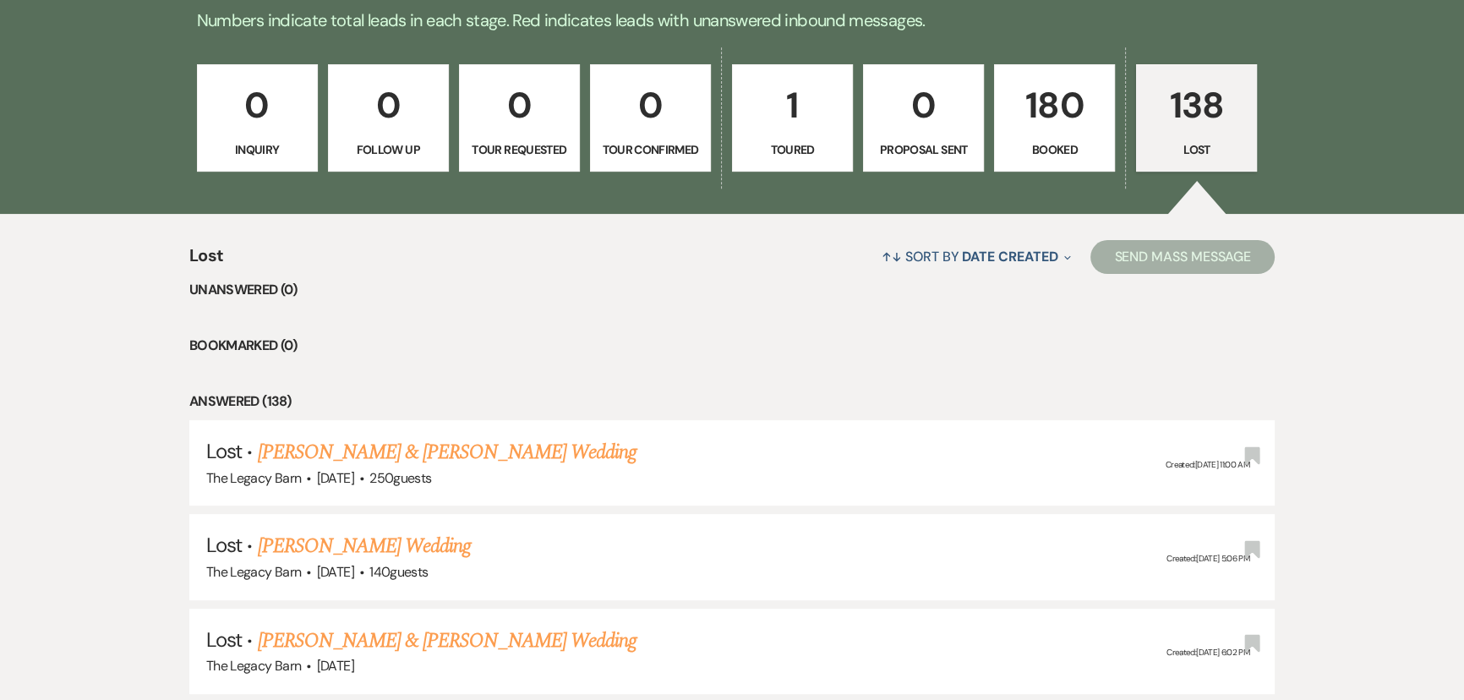
select select "8"
select select "5"
select select "8"
select select "5"
select select "8"
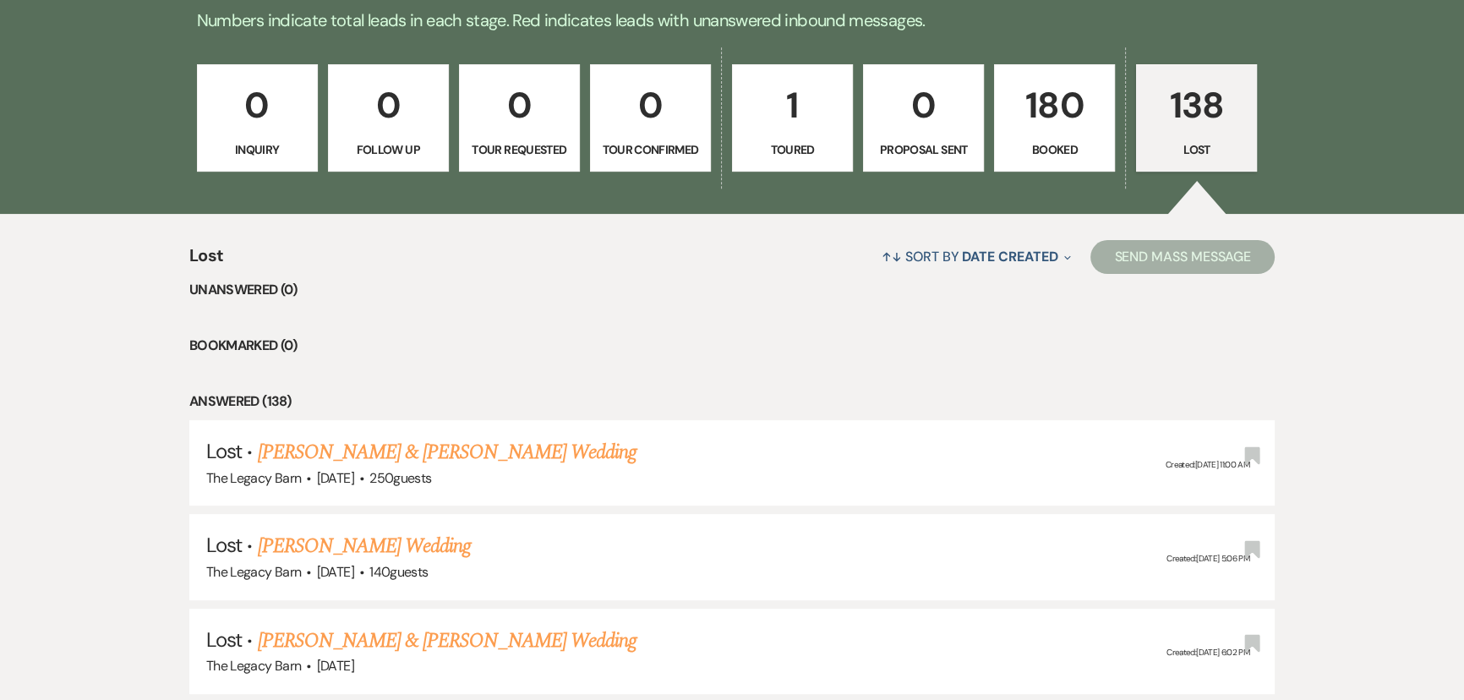
select select "5"
select select "8"
select select "5"
select select "8"
select select "5"
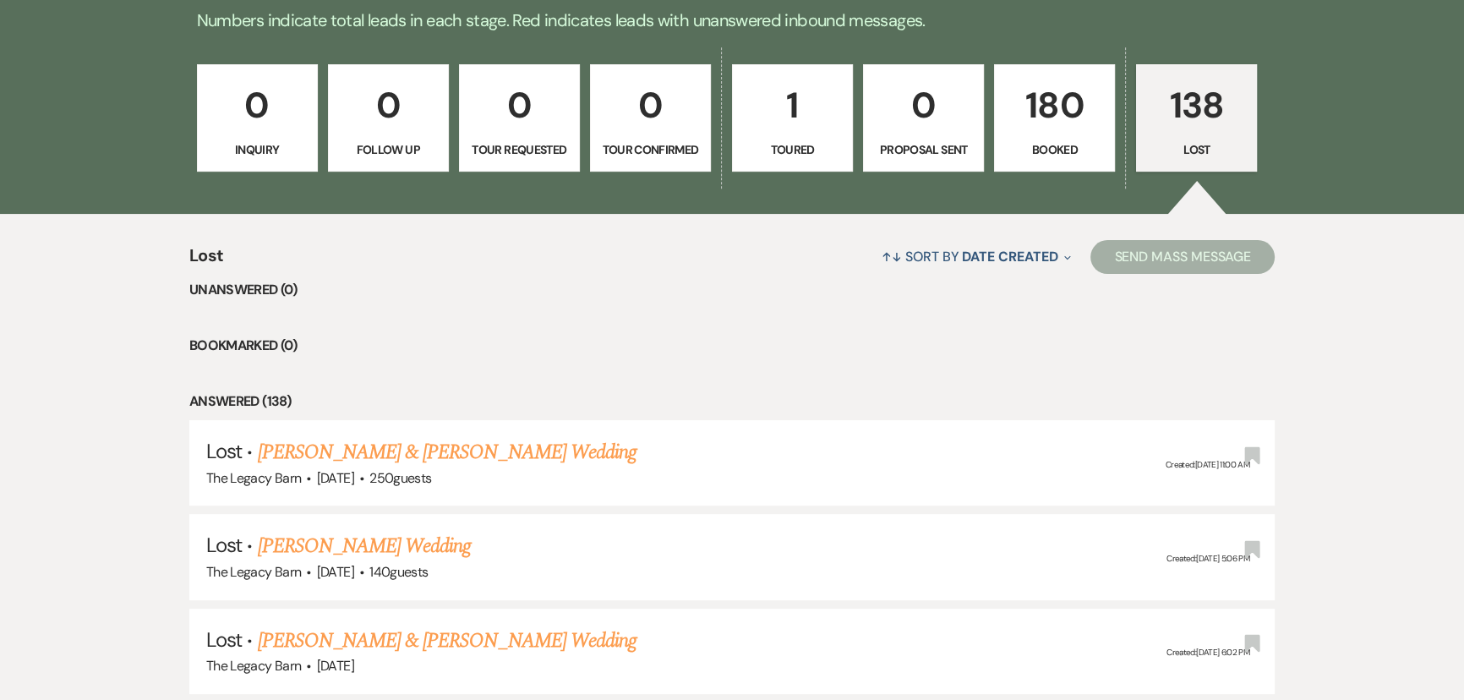
select select "8"
select select "5"
select select "8"
select select "5"
select select "8"
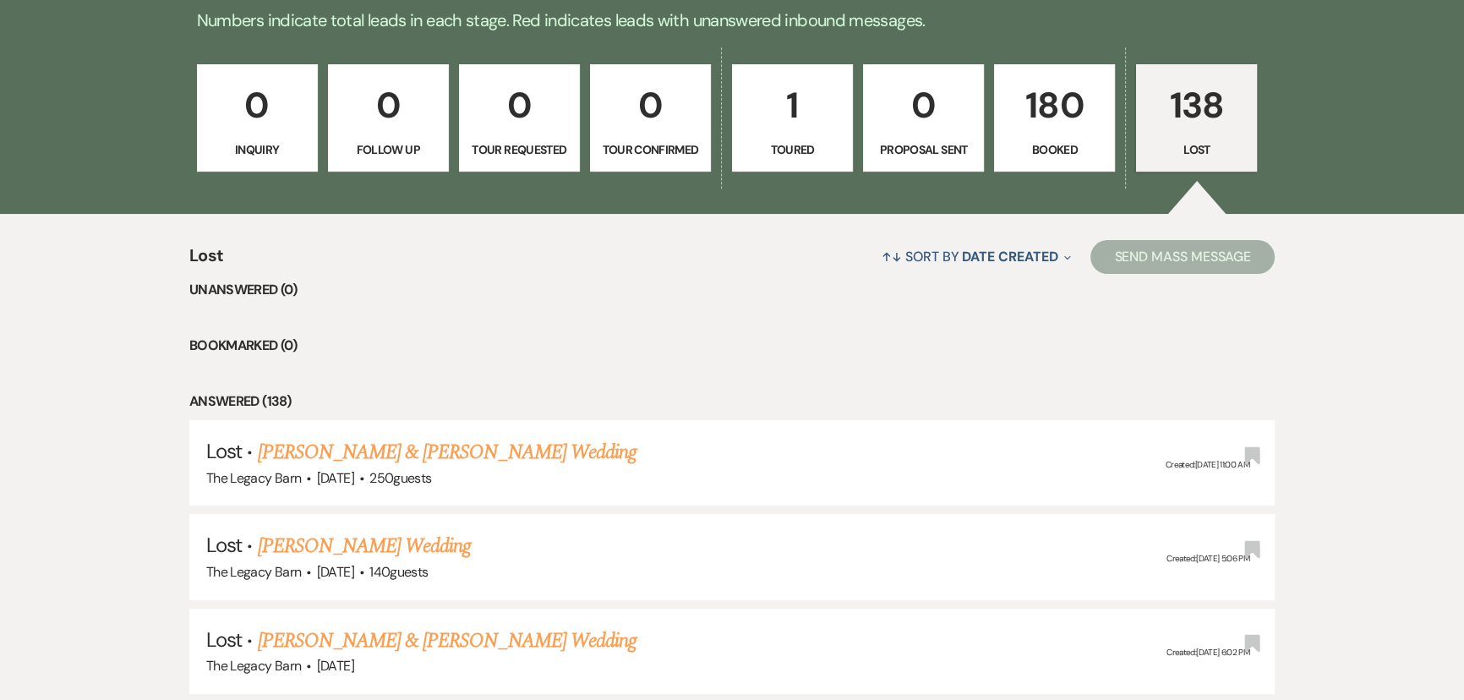
select select "11"
select select "8"
select select "5"
select select "8"
select select "5"
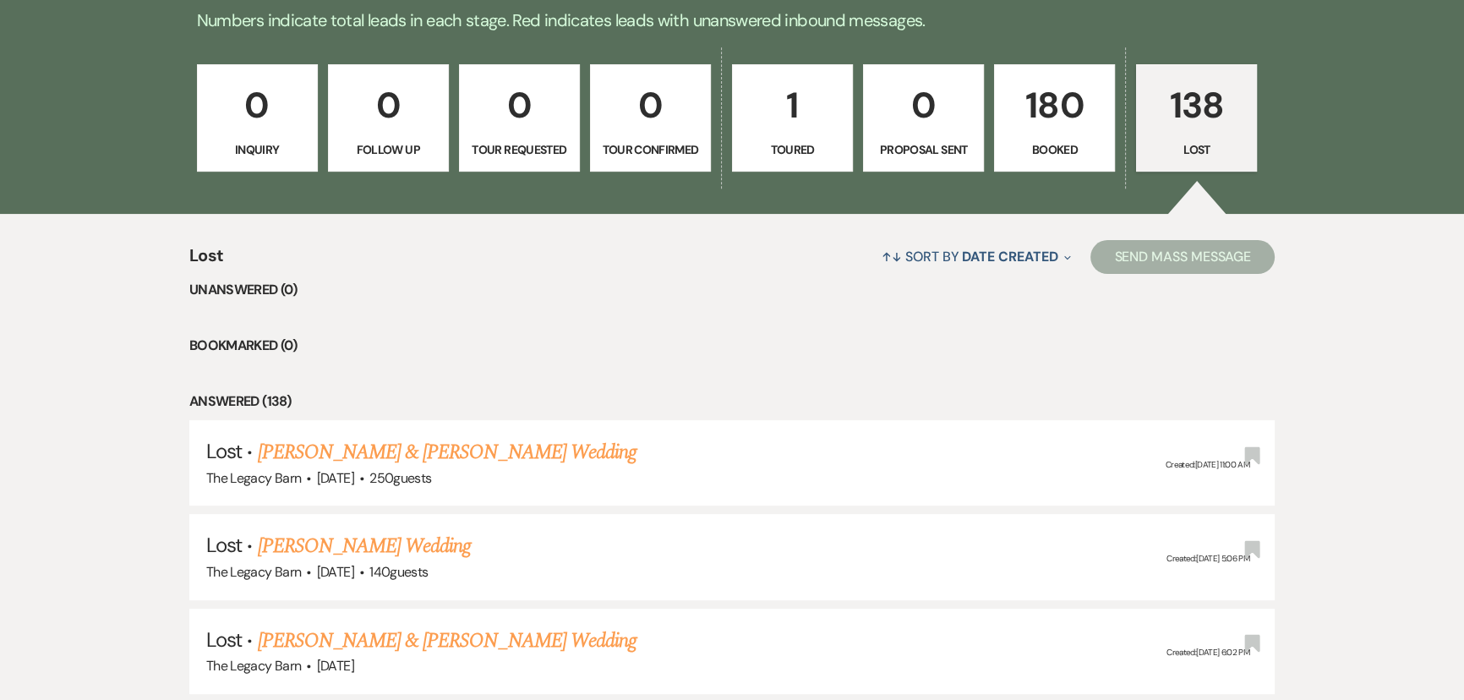
select select "8"
select select "5"
select select "8"
select select "5"
select select "8"
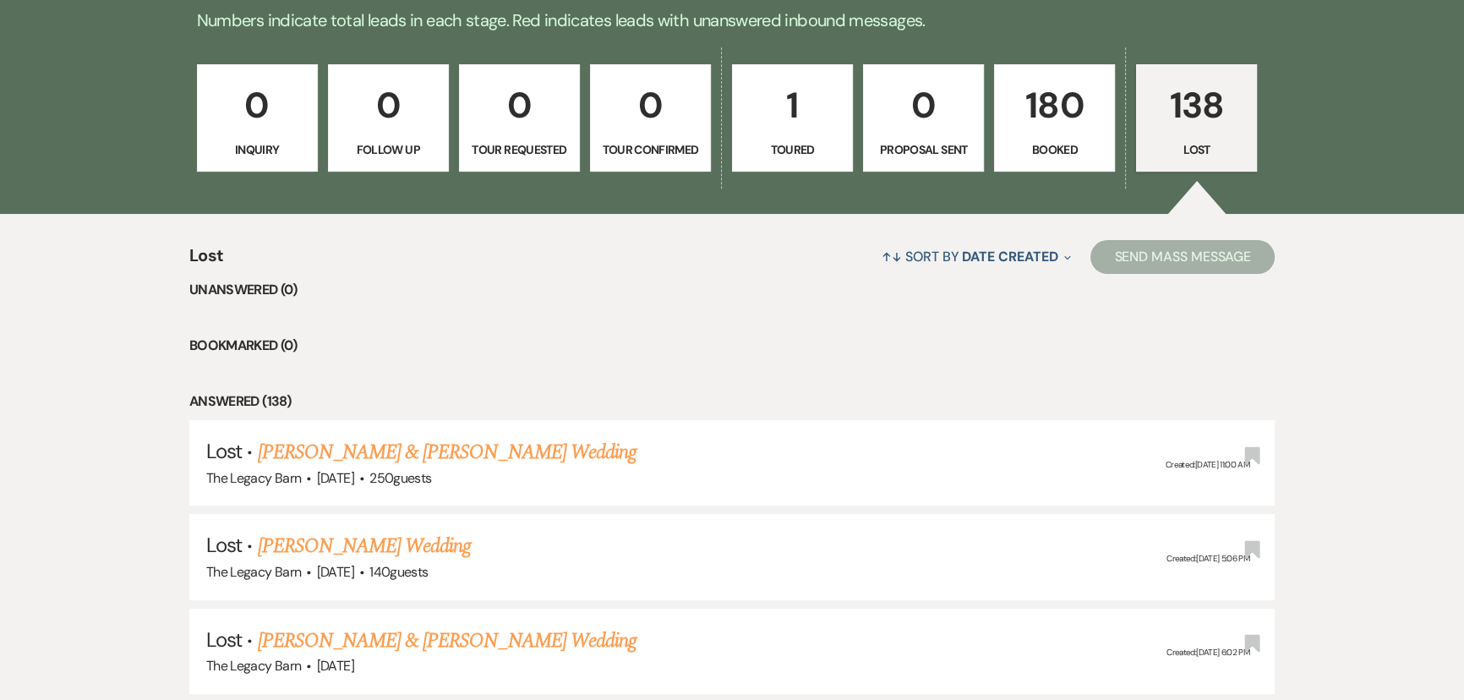
select select "11"
select select "8"
select select "5"
select select "8"
select select "5"
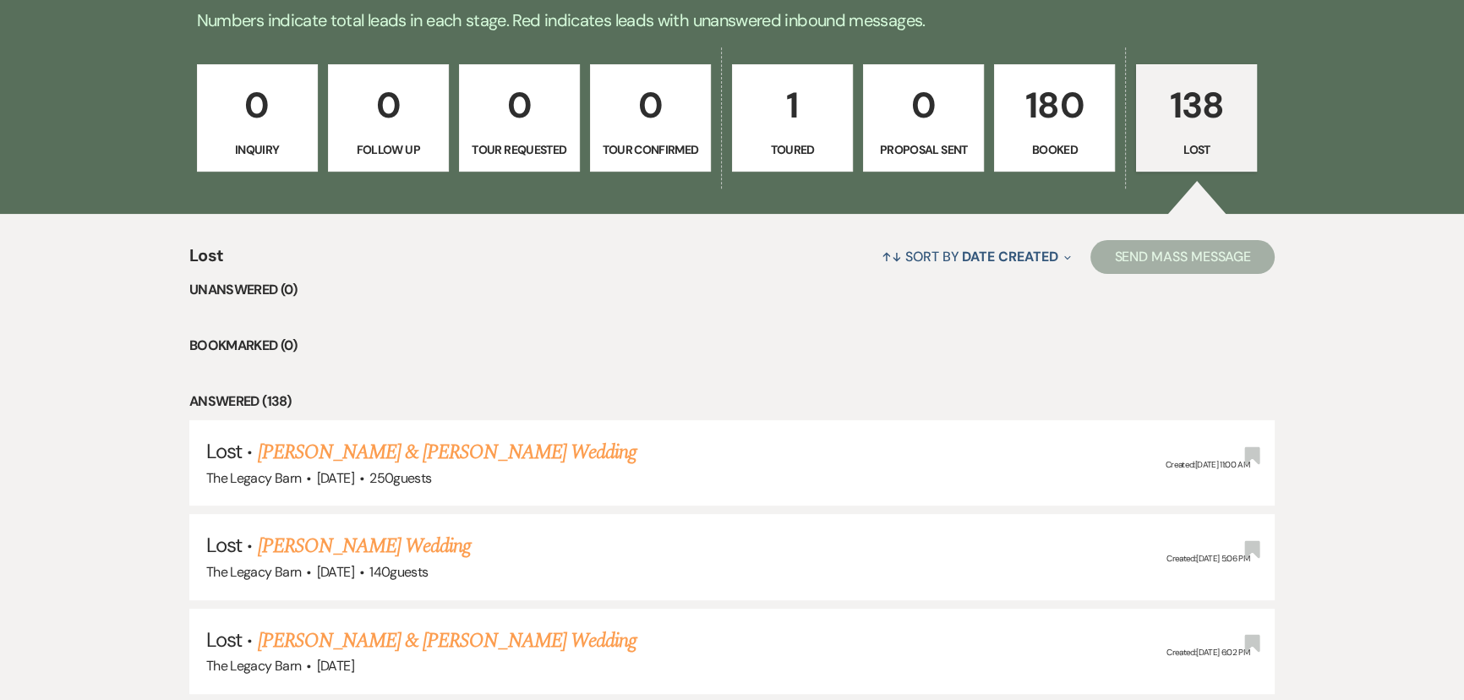
select select "8"
select select "5"
select select "8"
select select "6"
select select "8"
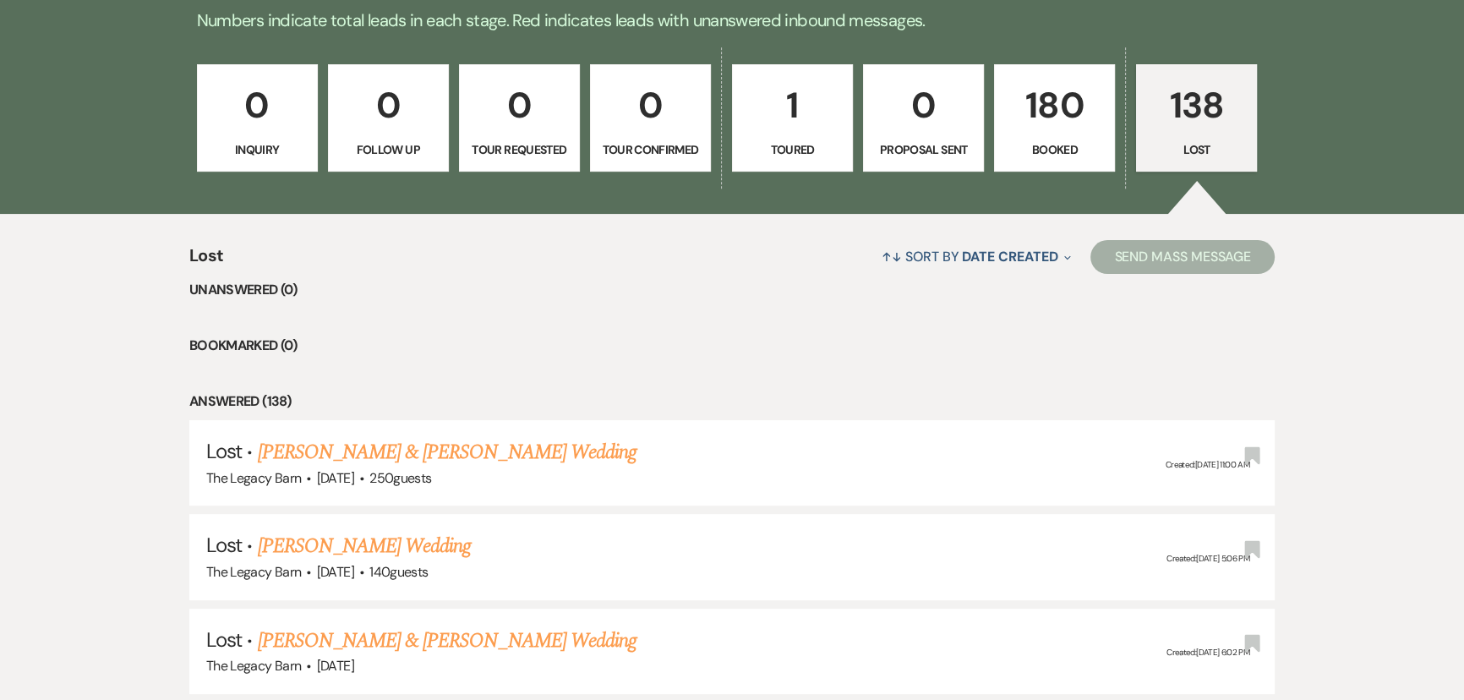
select select "5"
select select "8"
select select "5"
select select "8"
select select "11"
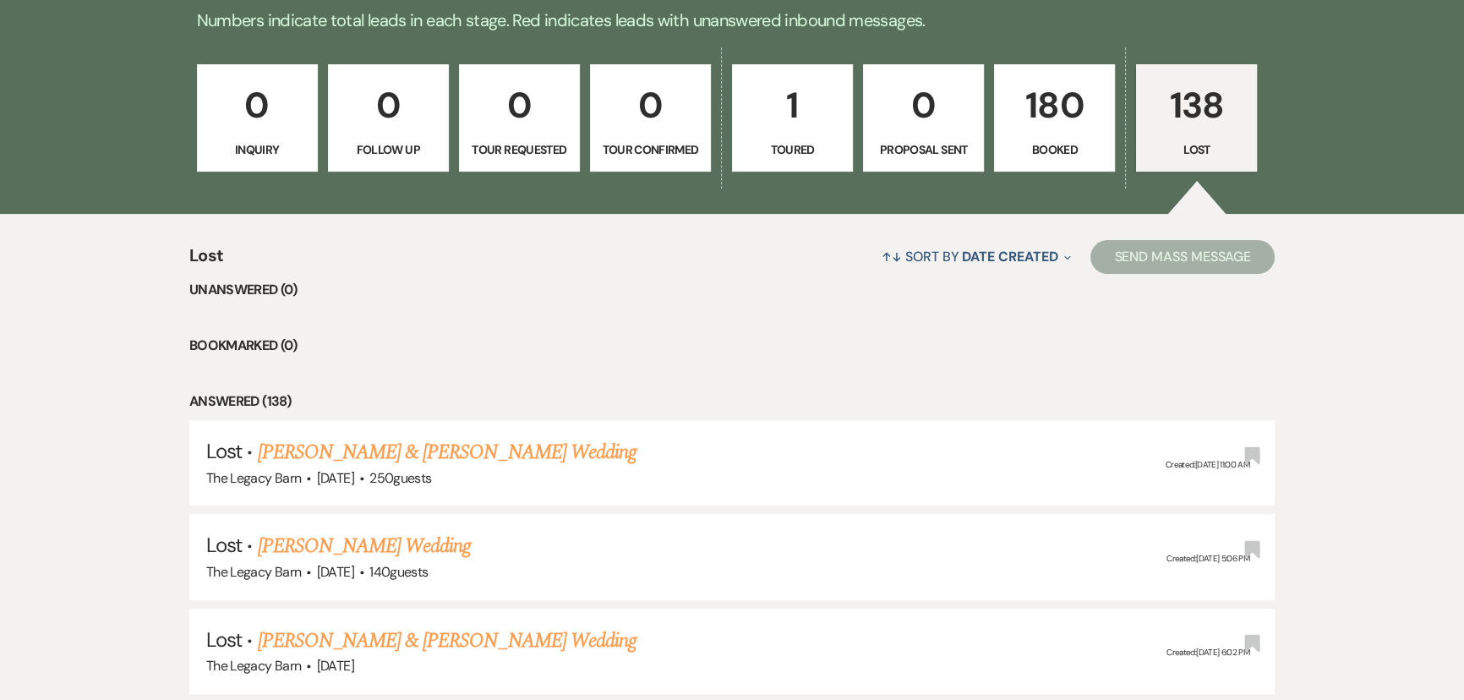
select select "8"
select select "5"
select select "8"
select select "5"
select select "8"
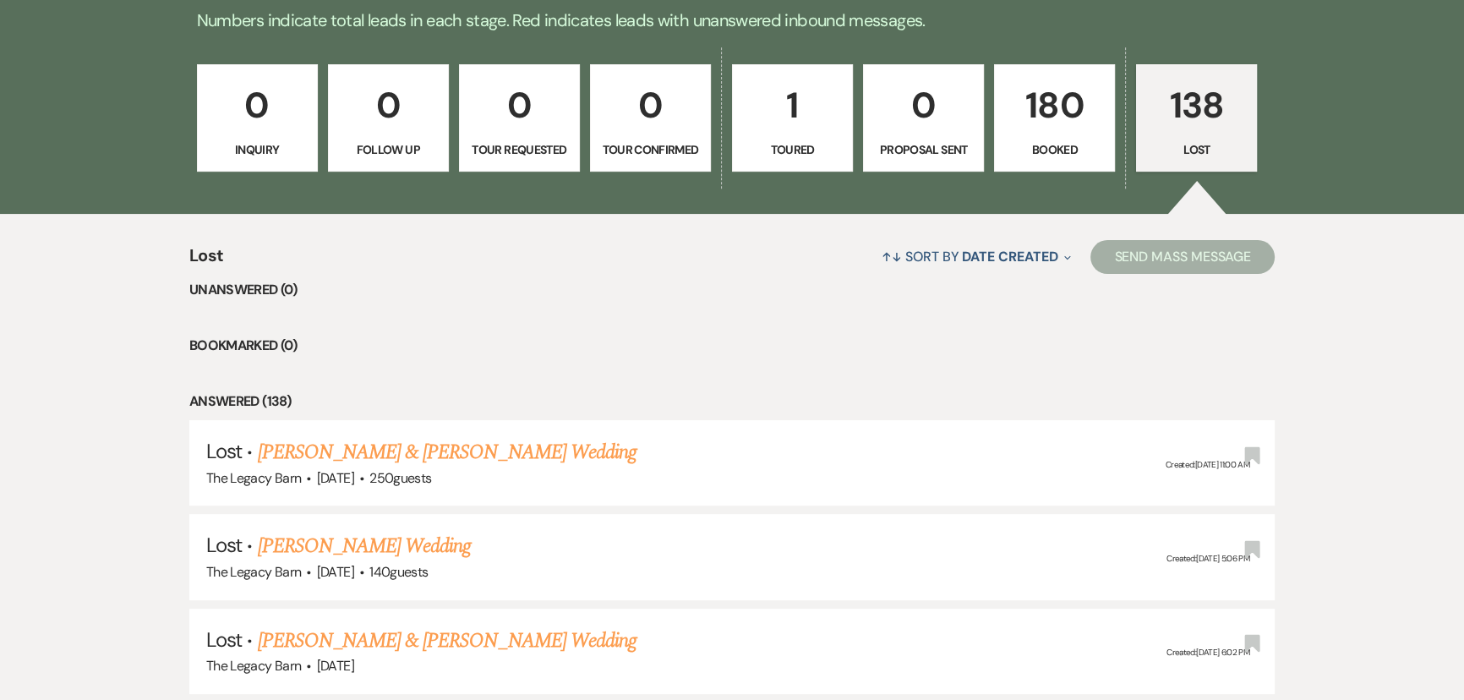
select select "10"
select select "8"
select select "5"
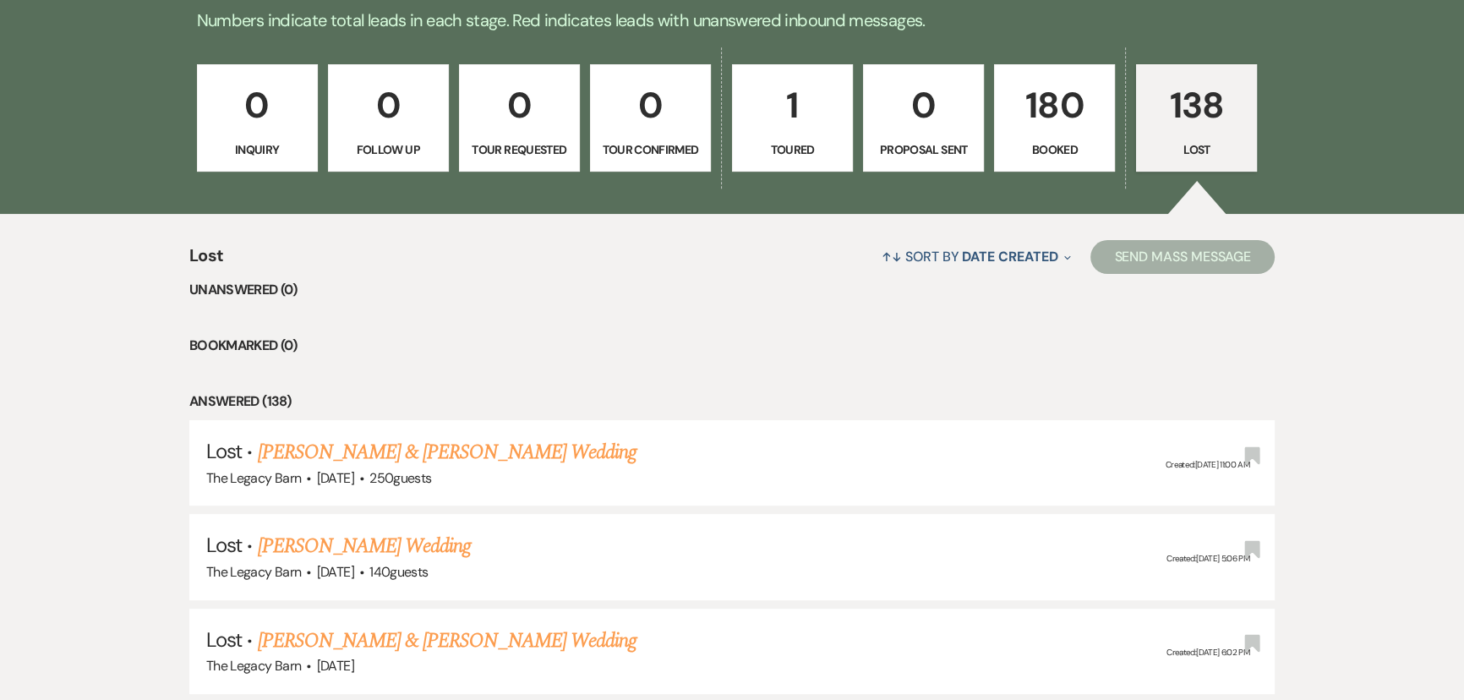
select select "8"
select select "10"
select select "8"
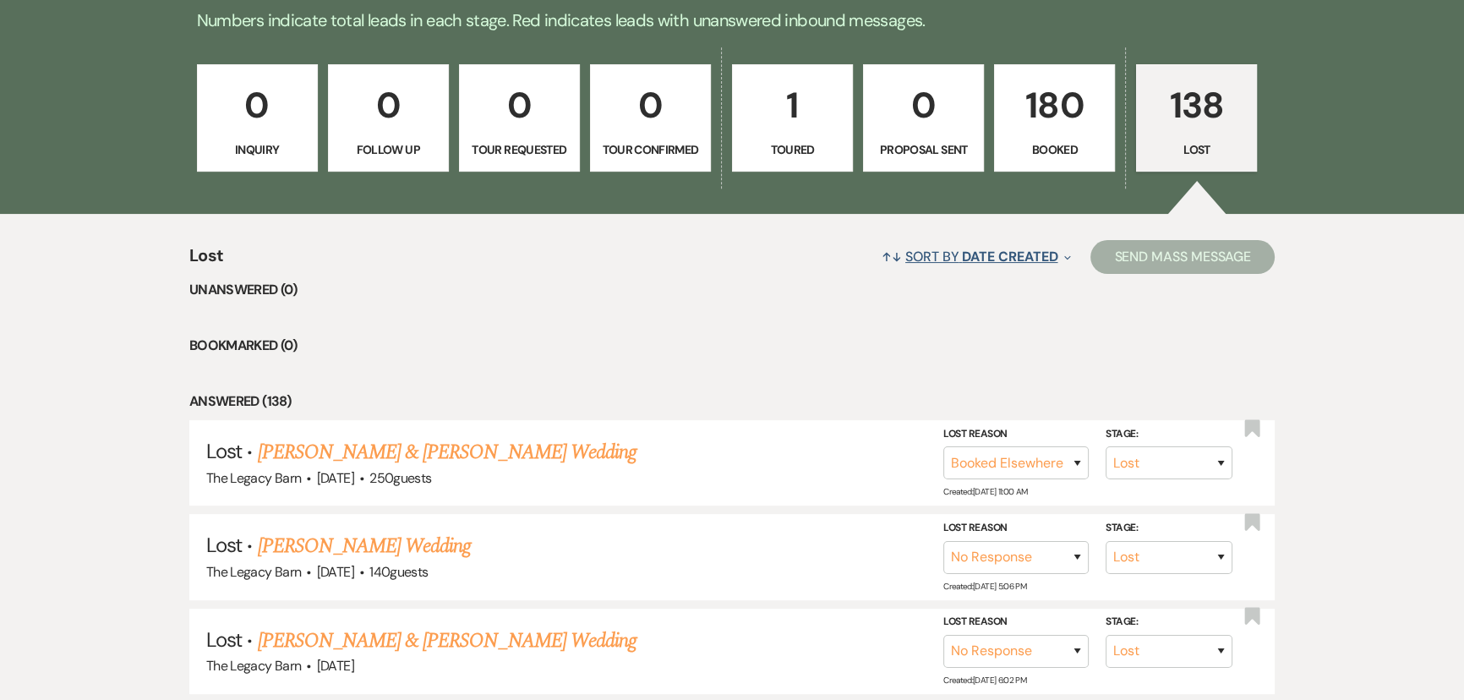
click at [989, 254] on span "Date Created" at bounding box center [1010, 257] width 96 height 18
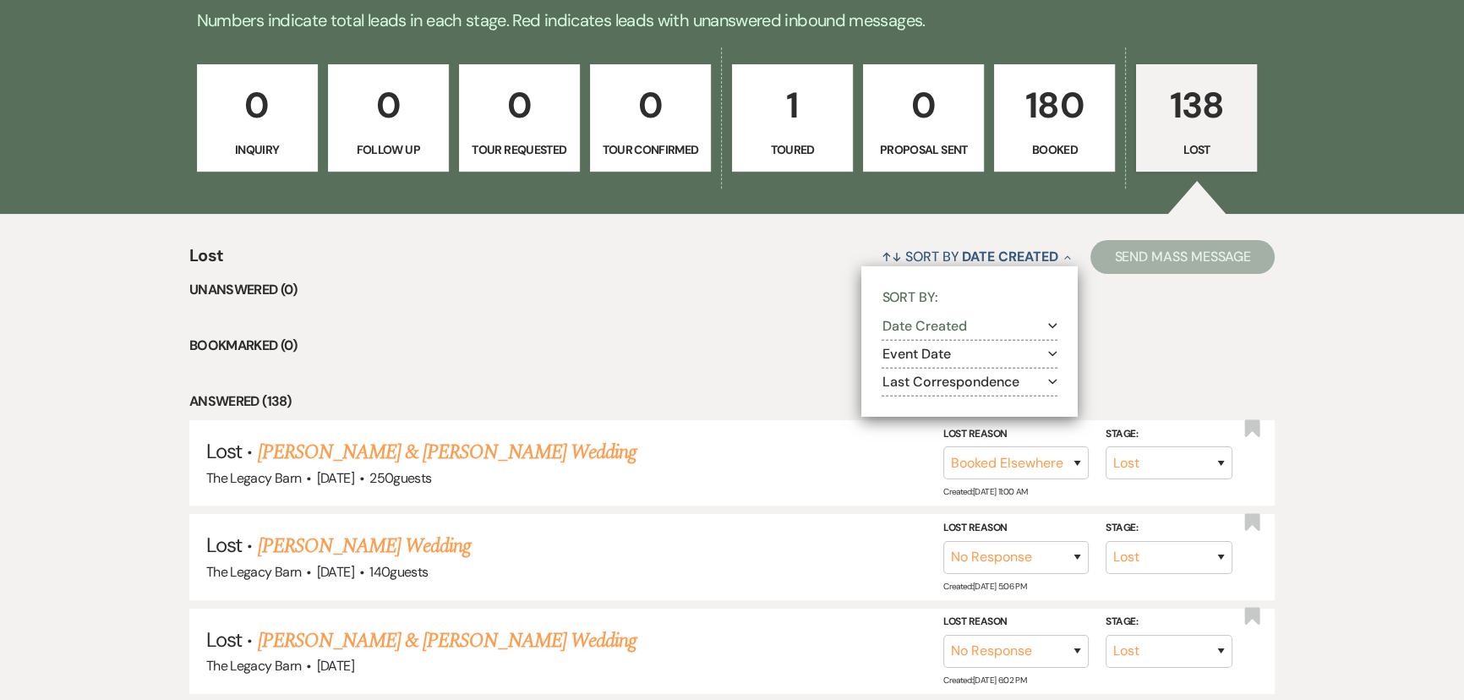
click at [922, 325] on button "Date Created Expand" at bounding box center [970, 327] width 176 height 14
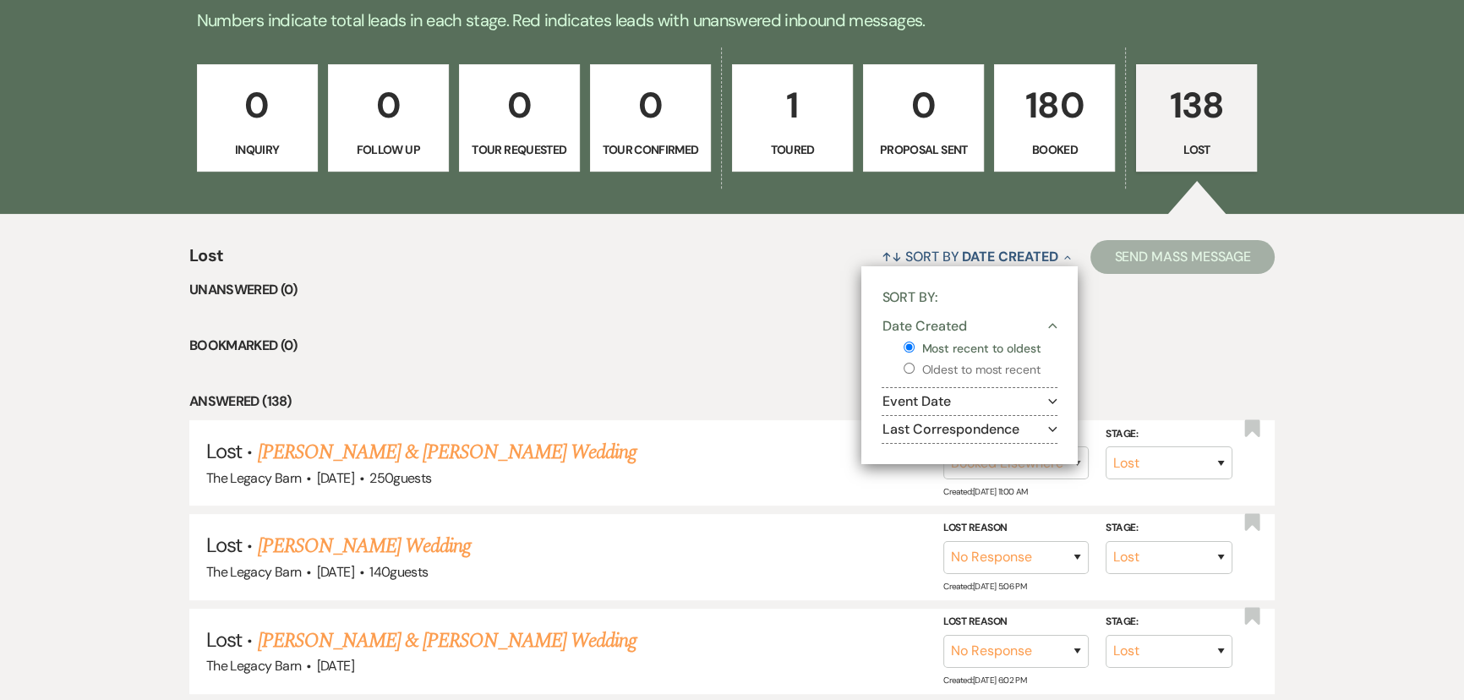
click at [928, 348] on label "Most recent to oldest" at bounding box center [981, 348] width 154 height 21
click at [915, 348] on input "Most recent to oldest" at bounding box center [909, 347] width 11 height 11
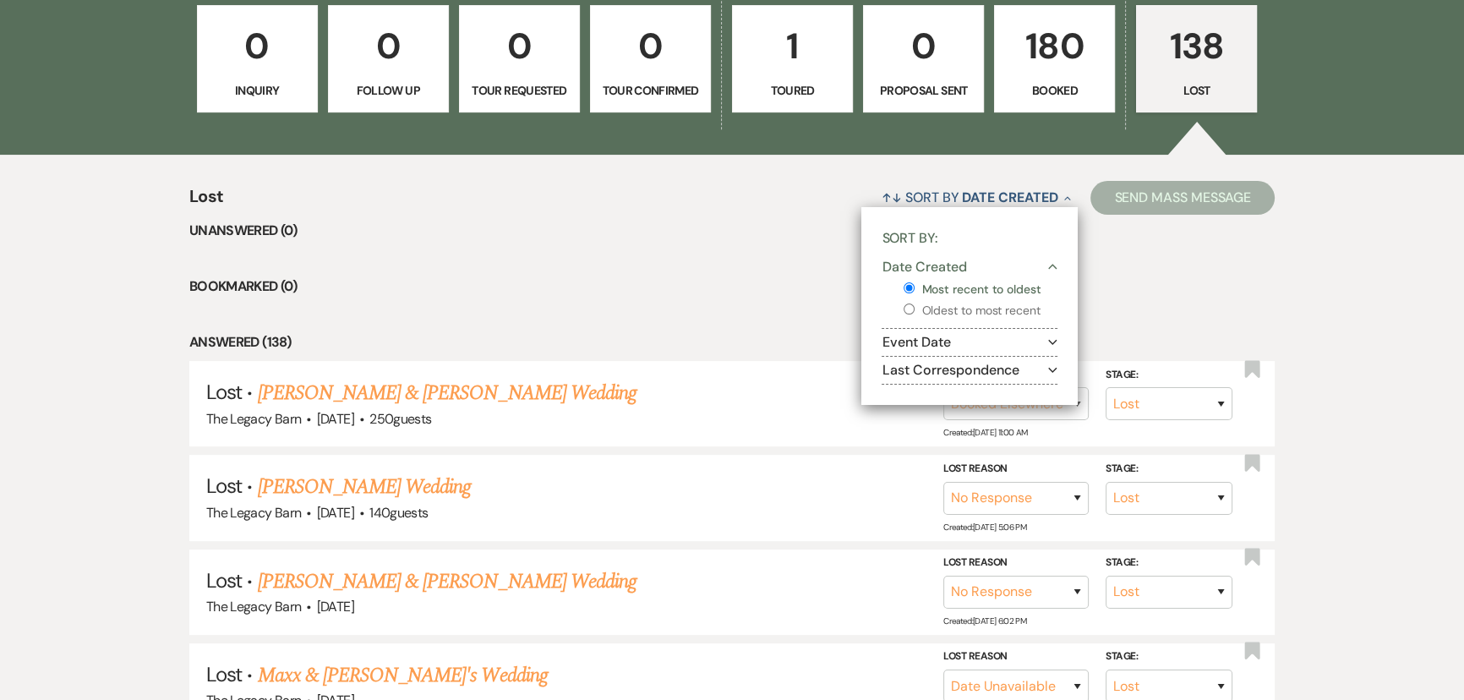
scroll to position [615, 0]
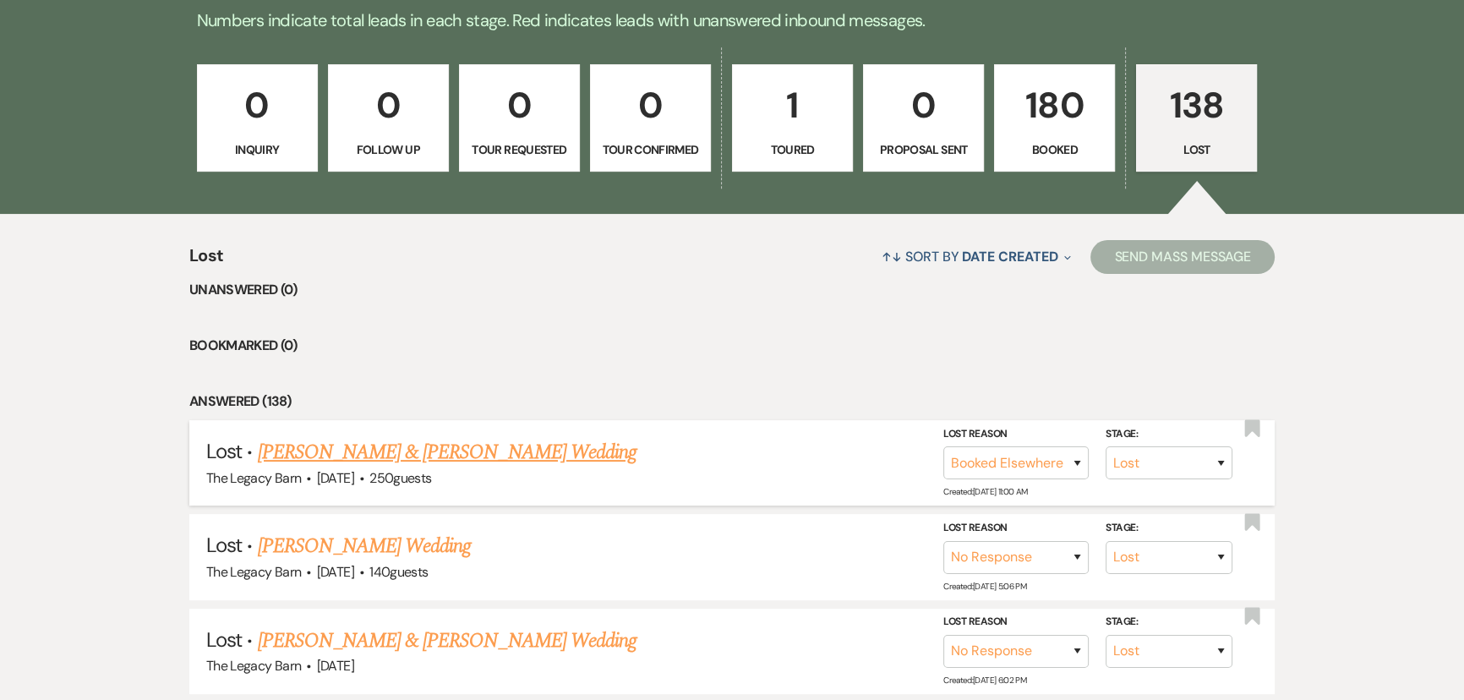
scroll to position [76, 0]
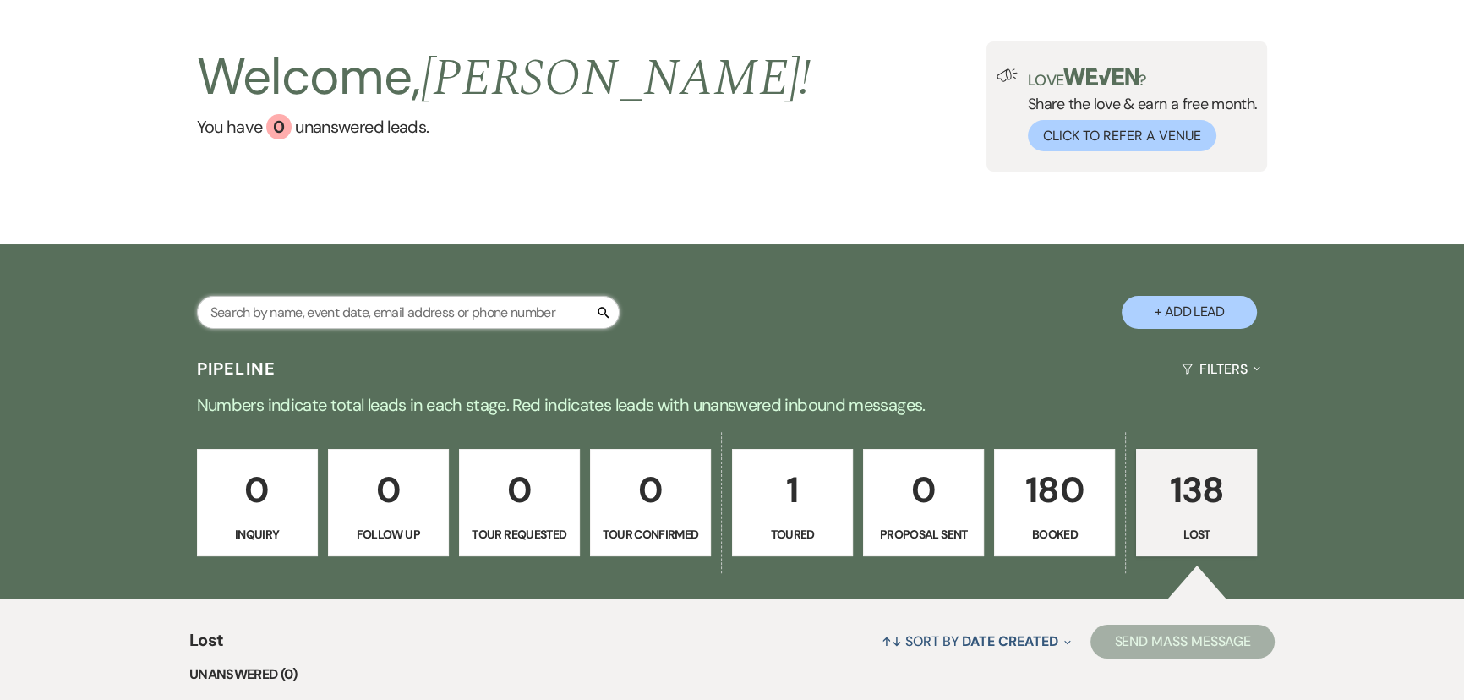
click at [262, 318] on input "text" at bounding box center [408, 312] width 423 height 33
click at [1045, 513] on p "180" at bounding box center [1054, 490] width 99 height 57
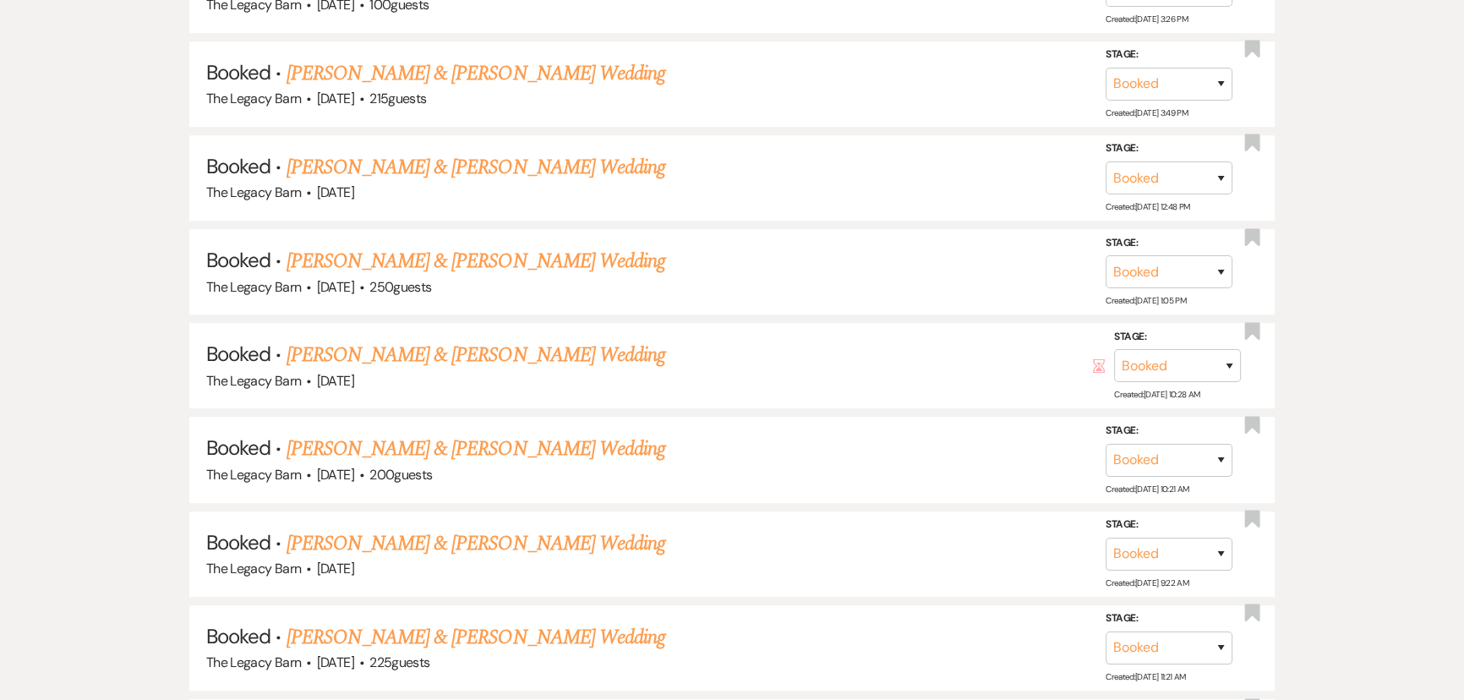
scroll to position [1029, 0]
click at [430, 539] on link "[PERSON_NAME] & [PERSON_NAME] Wedding" at bounding box center [476, 543] width 379 height 30
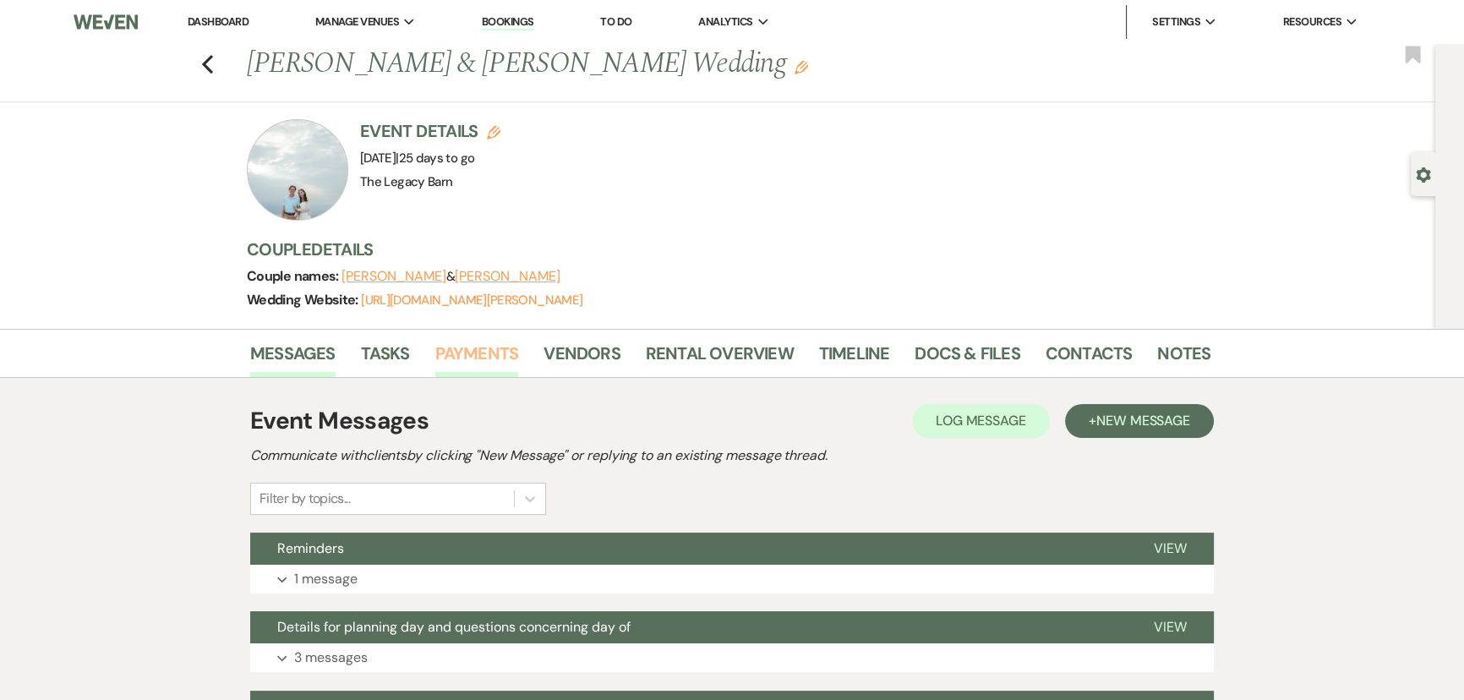
click at [460, 349] on link "Payments" at bounding box center [477, 358] width 84 height 37
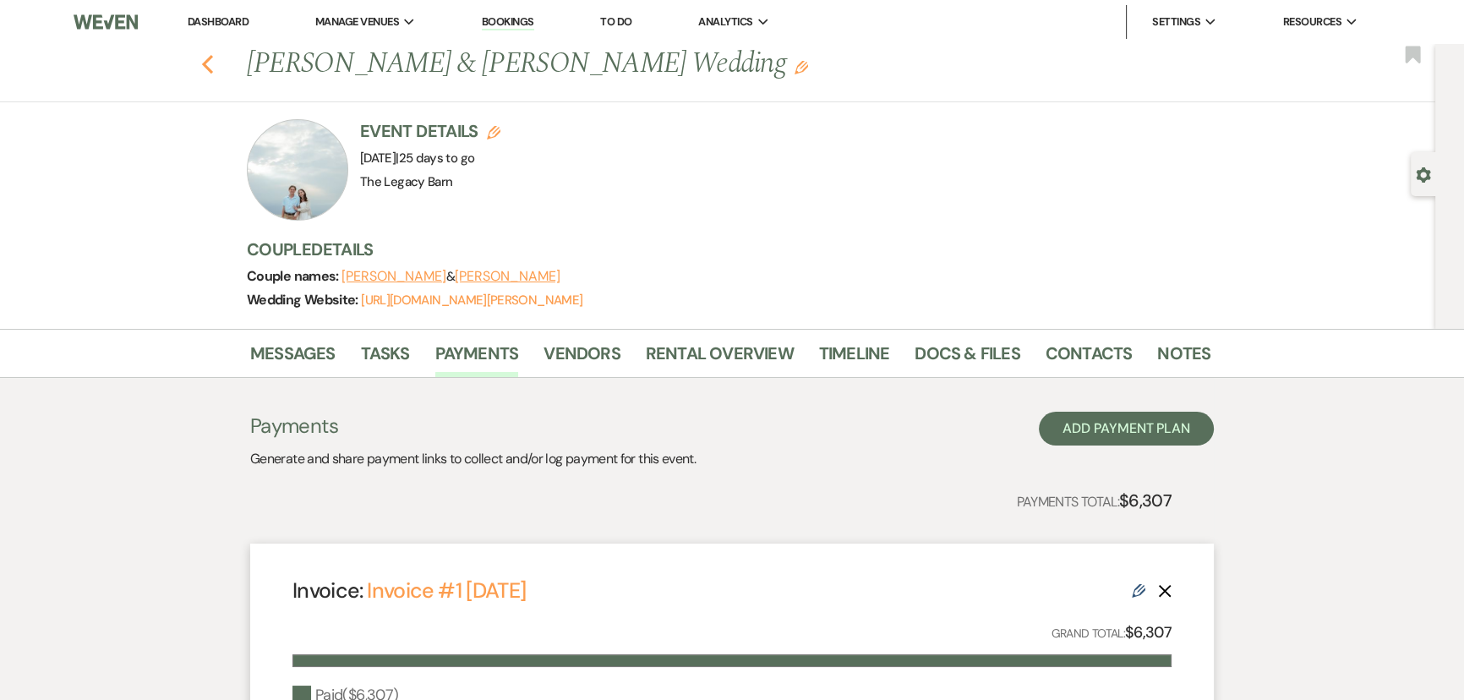
click at [211, 65] on use "button" at bounding box center [207, 64] width 11 height 19
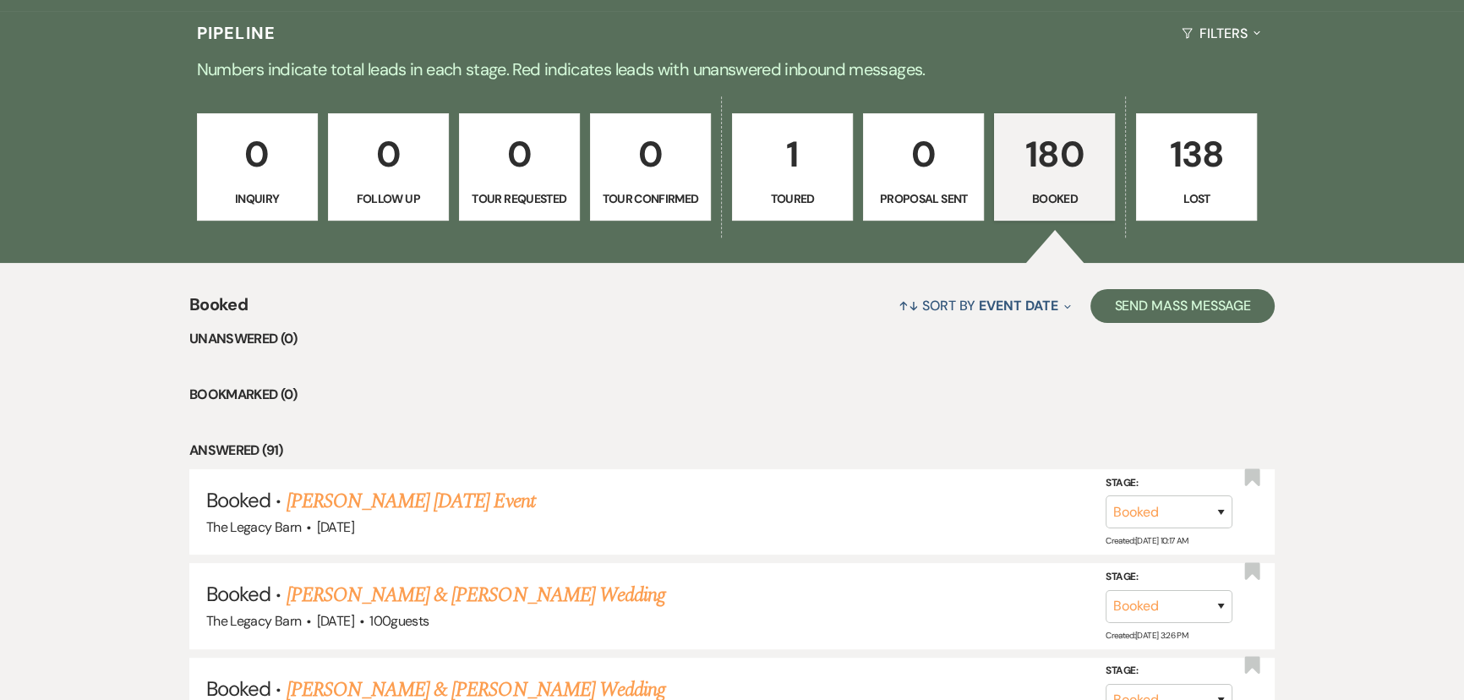
scroll to position [183, 0]
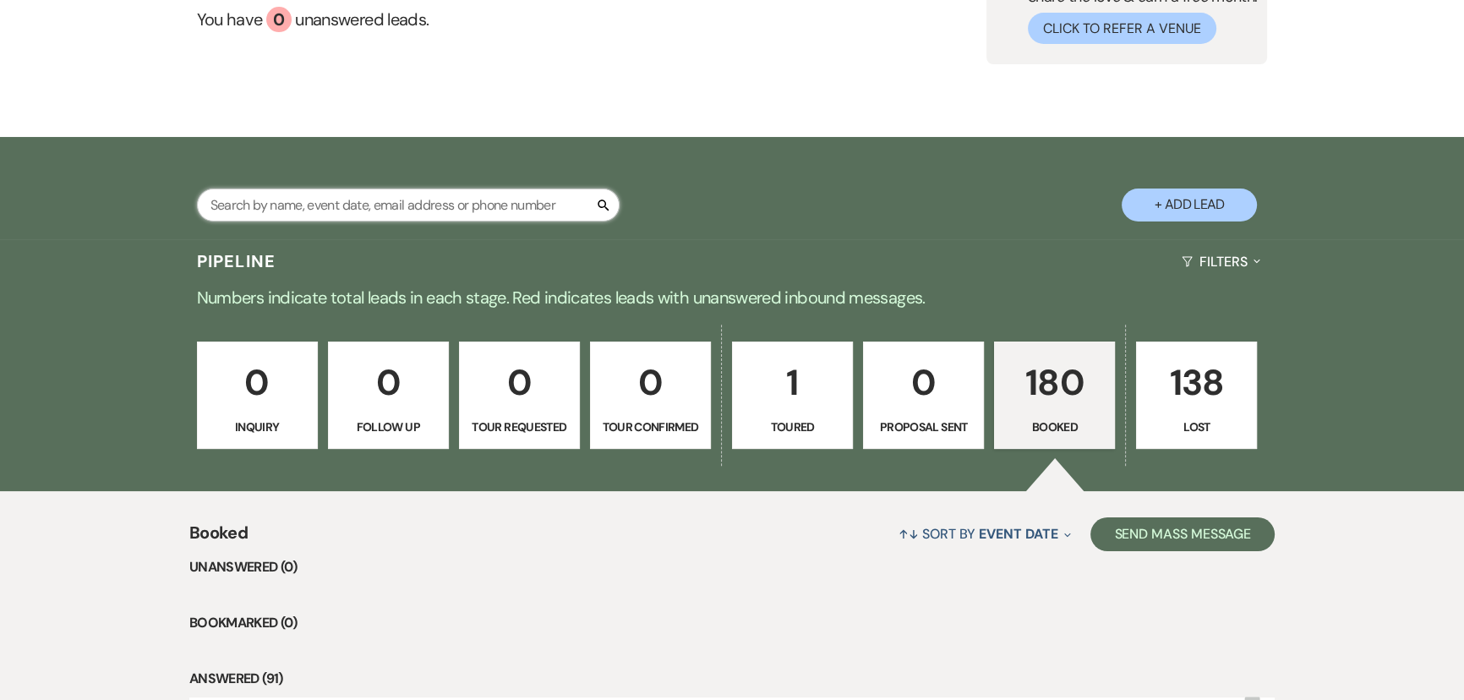
click at [310, 207] on input "text" at bounding box center [408, 205] width 423 height 33
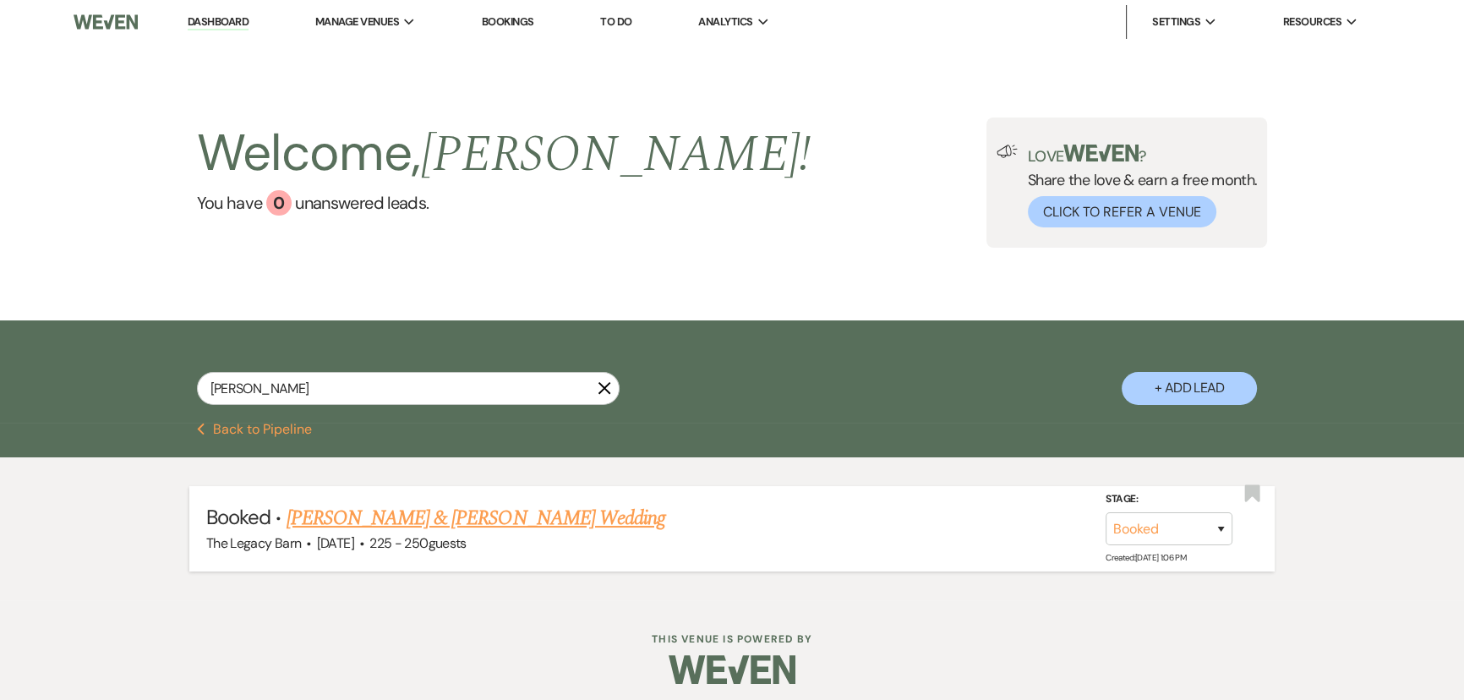
click at [384, 514] on link "[PERSON_NAME] & [PERSON_NAME] Wedding" at bounding box center [476, 518] width 379 height 30
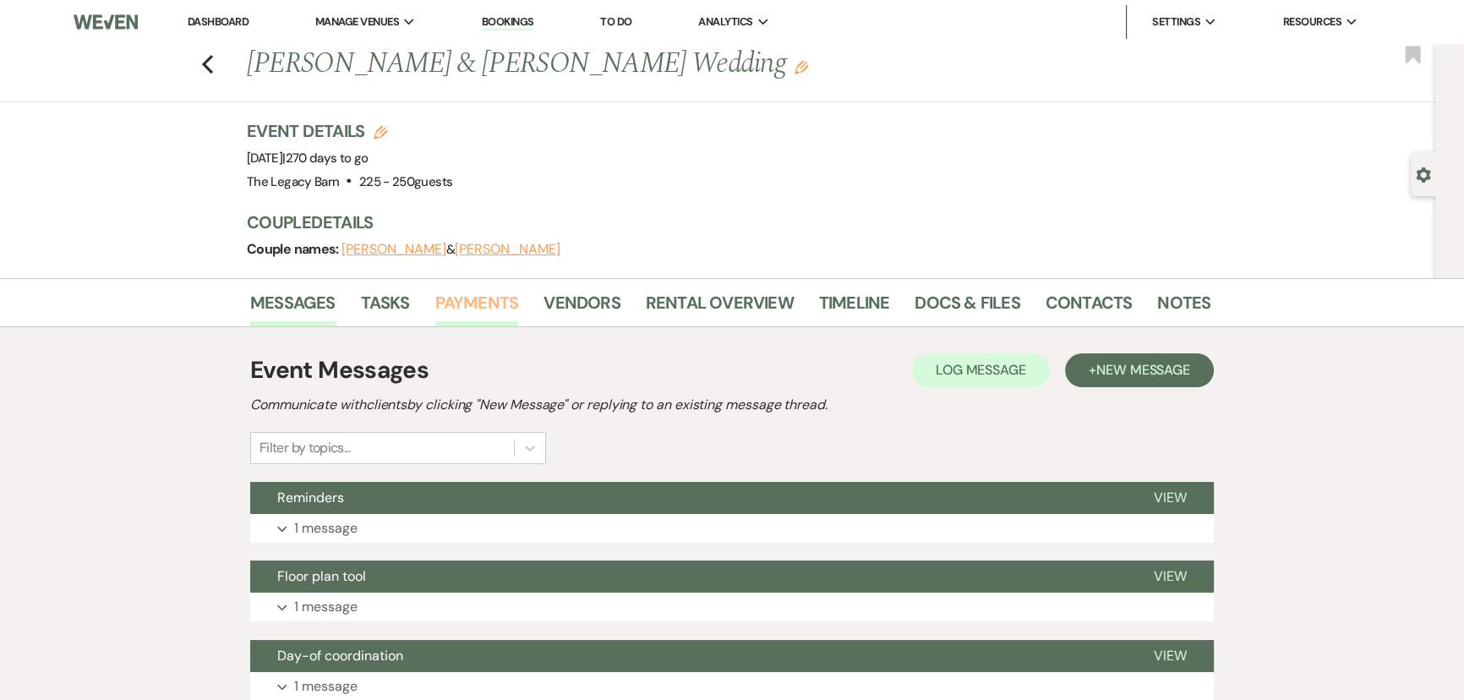
click at [479, 300] on link "Payments" at bounding box center [477, 307] width 84 height 37
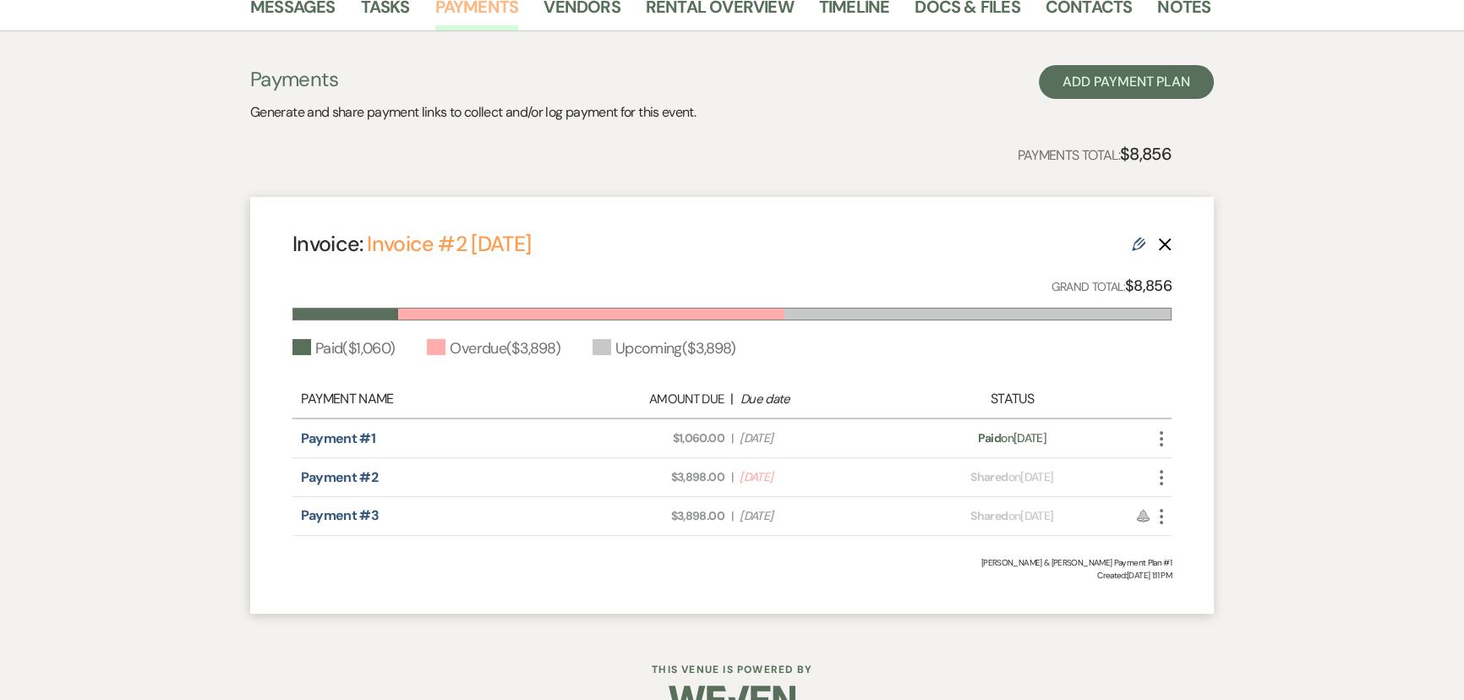
scroll to position [307, 0]
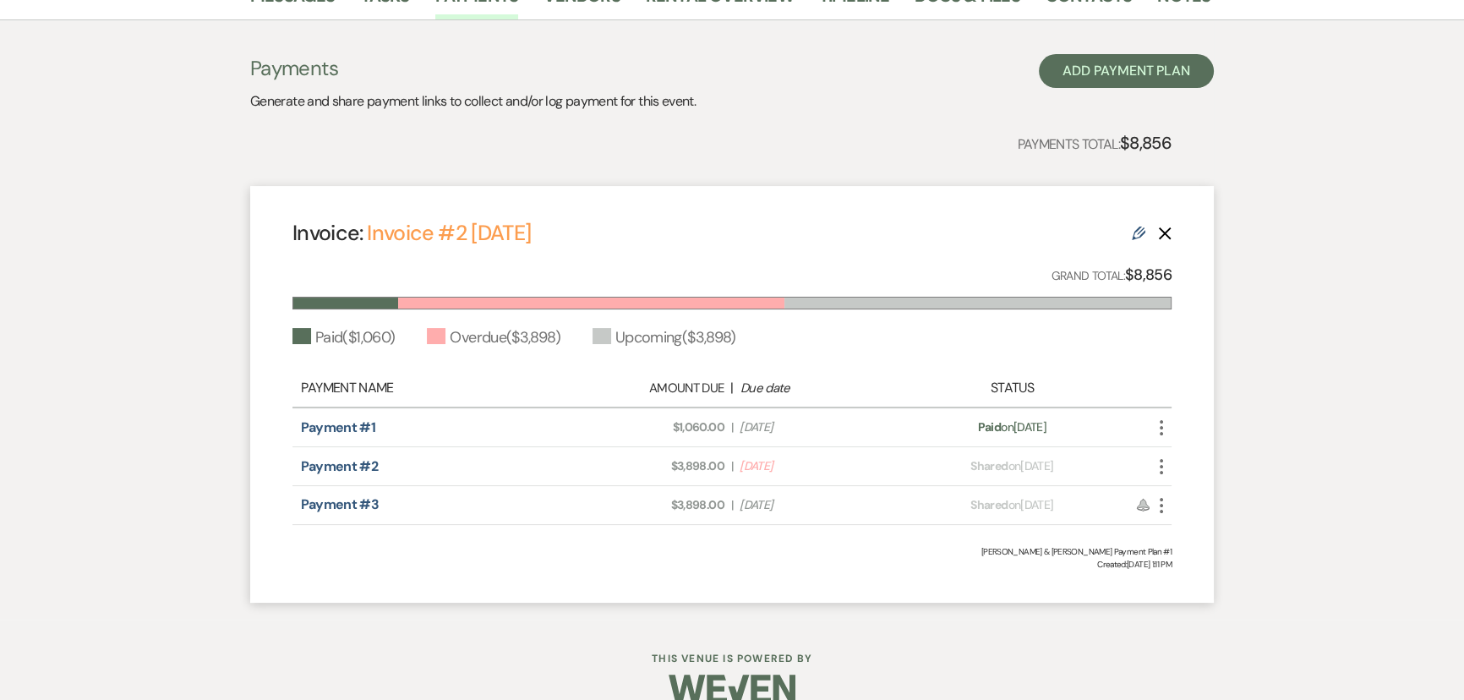
click at [1163, 466] on icon "More" at bounding box center [1162, 467] width 20 height 20
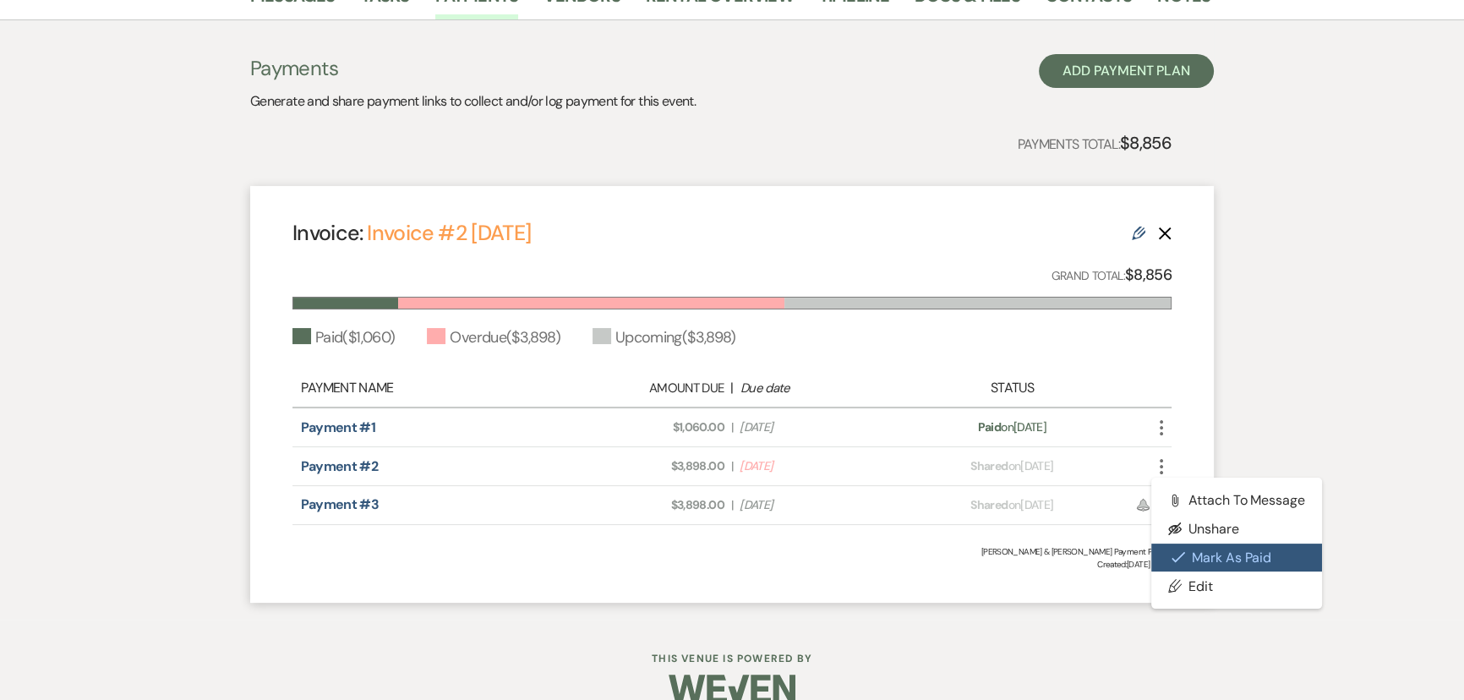
click at [1191, 547] on button "Check [PERSON_NAME] [PERSON_NAME] as Paid" at bounding box center [1237, 558] width 171 height 29
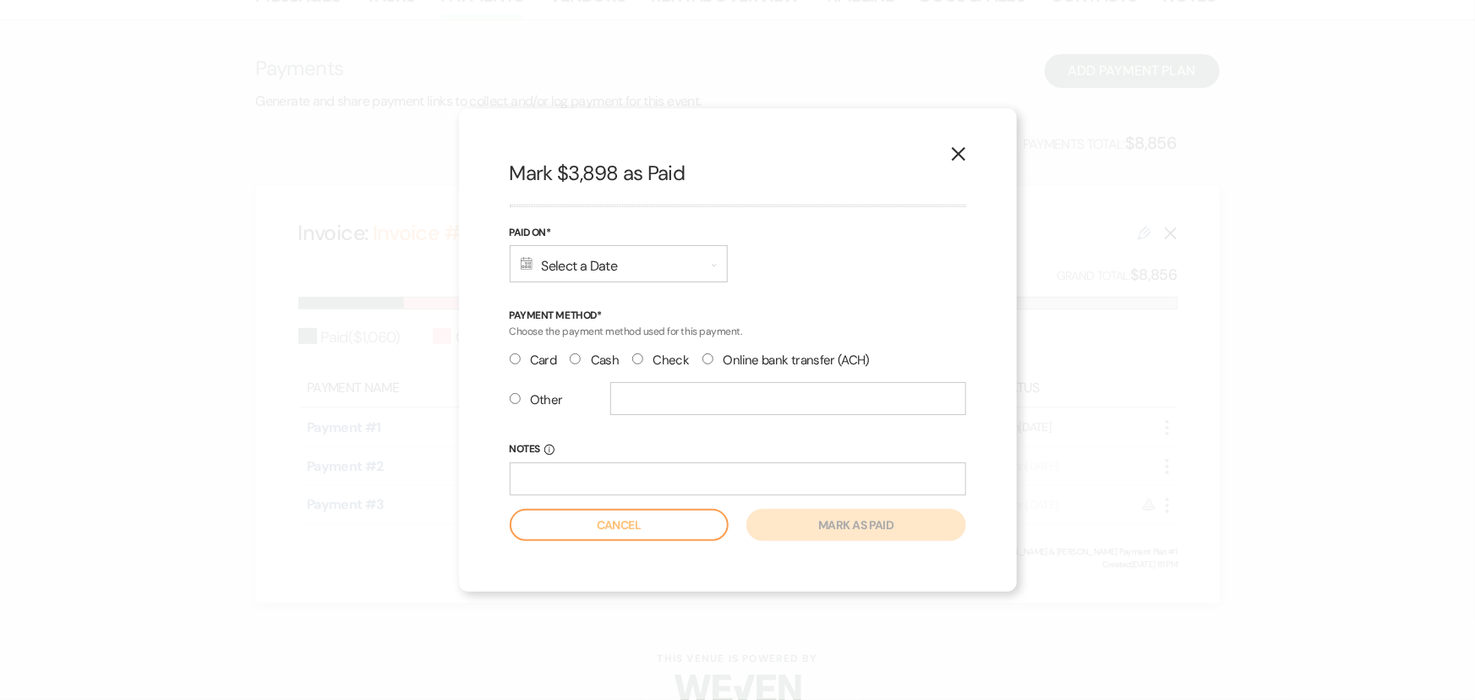
click at [510, 397] on input "Other" at bounding box center [515, 398] width 11 height 11
click at [615, 405] on input "text" at bounding box center [788, 398] width 356 height 33
click at [577, 273] on div "Calendar Select a Date Expand" at bounding box center [619, 263] width 218 height 37
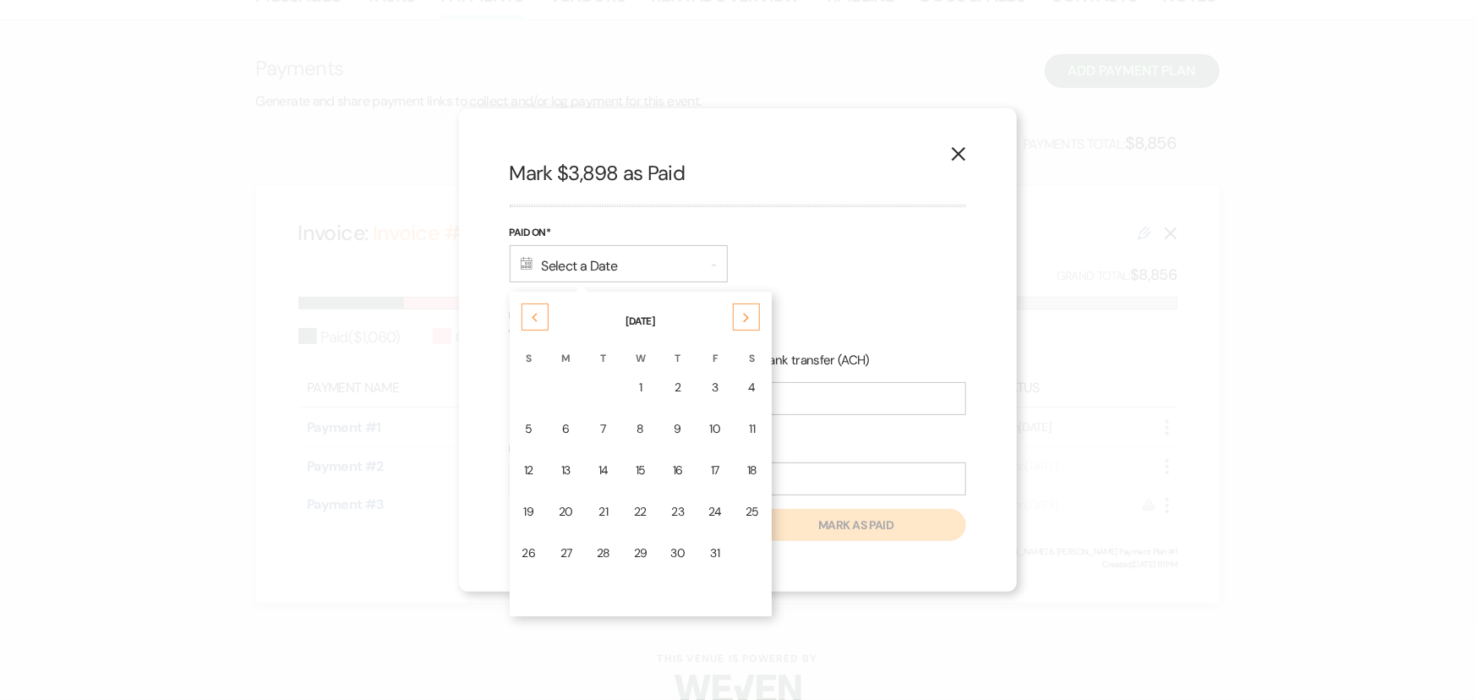
drag, startPoint x: 747, startPoint y: 422, endPoint x: 740, endPoint y: 413, distance: 11.4
click at [741, 413] on td "11" at bounding box center [753, 429] width 36 height 40
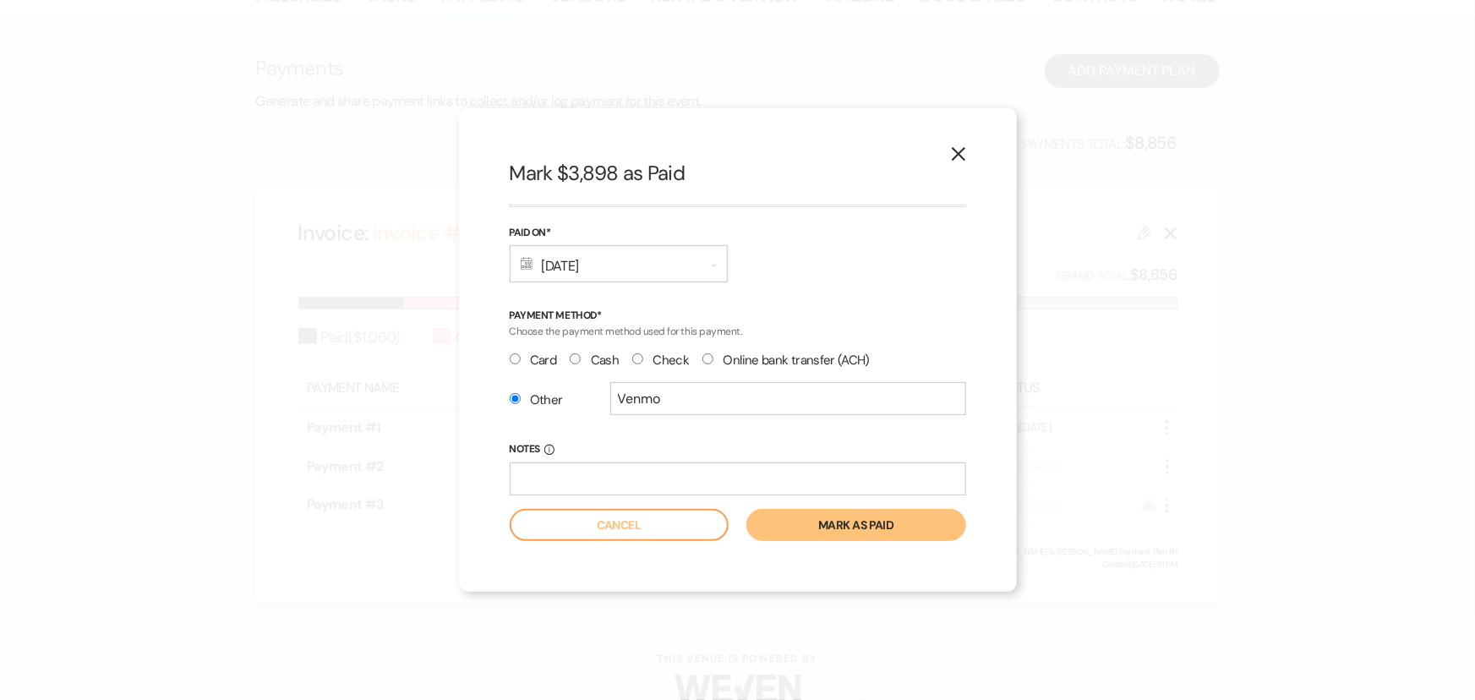
click at [840, 533] on button "Mark as paid" at bounding box center [856, 525] width 219 height 32
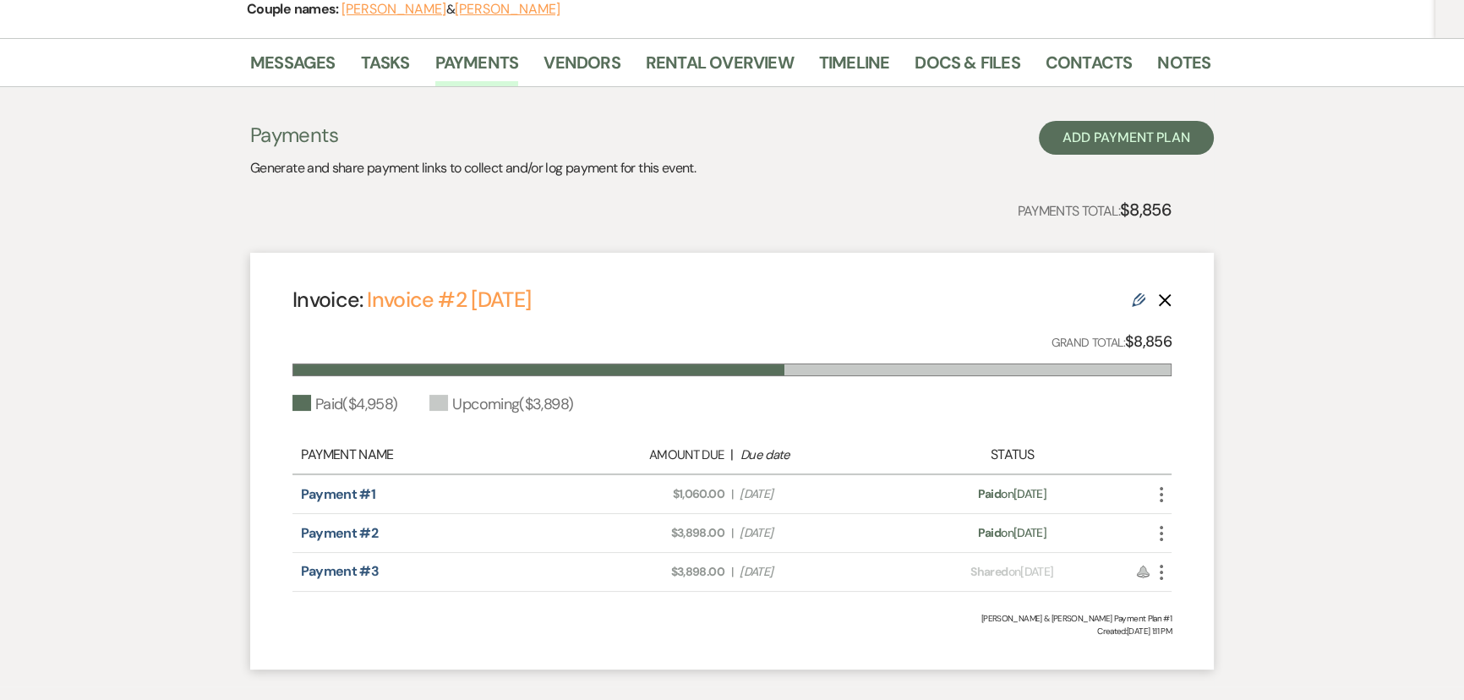
scroll to position [0, 0]
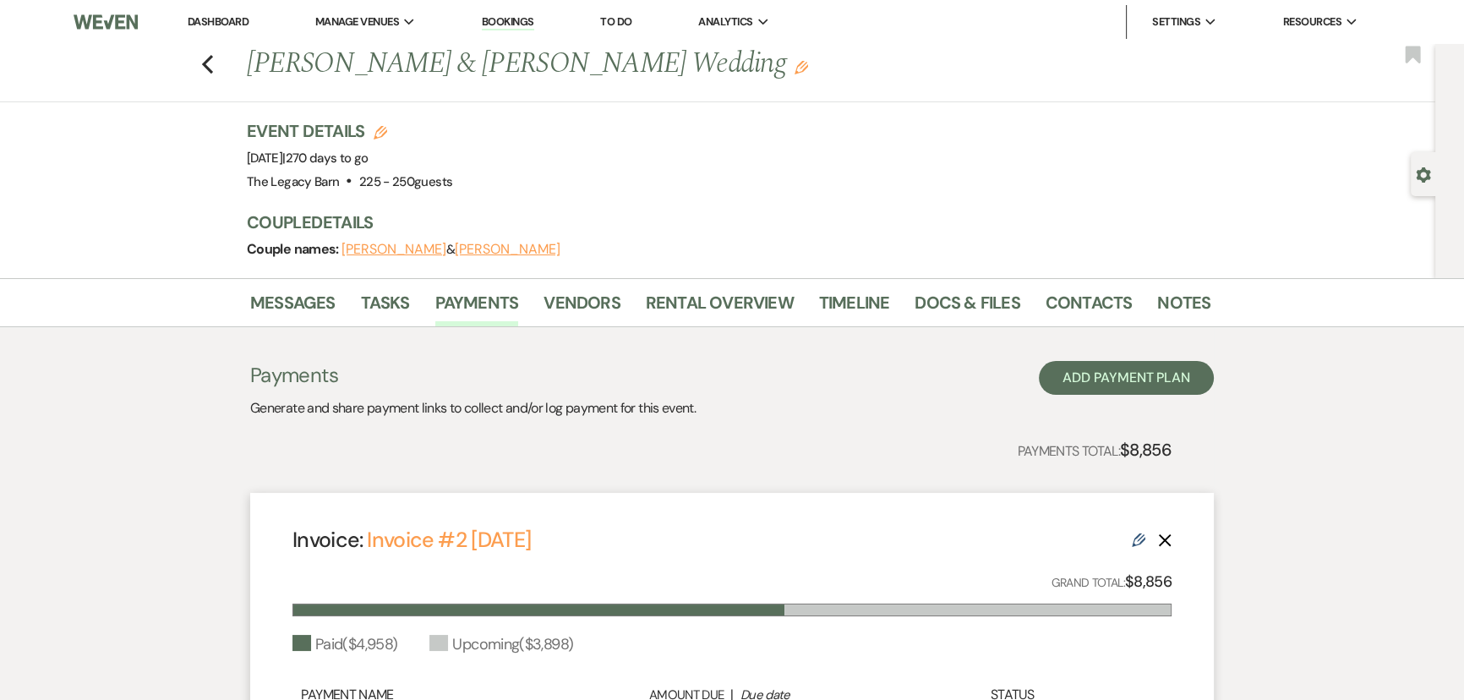
click at [224, 25] on link "Dashboard" at bounding box center [218, 21] width 61 height 14
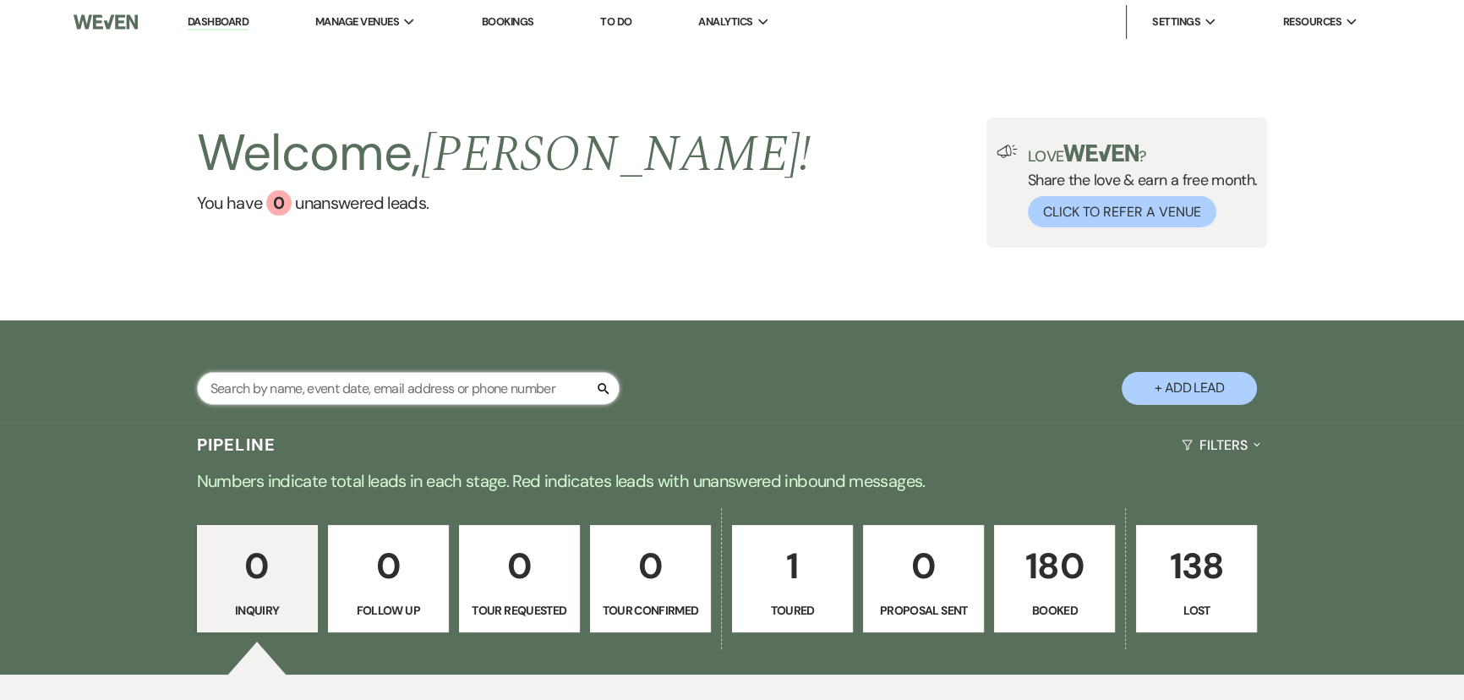
click at [249, 380] on input "text" at bounding box center [408, 388] width 423 height 33
click at [277, 382] on input "text" at bounding box center [408, 388] width 423 height 33
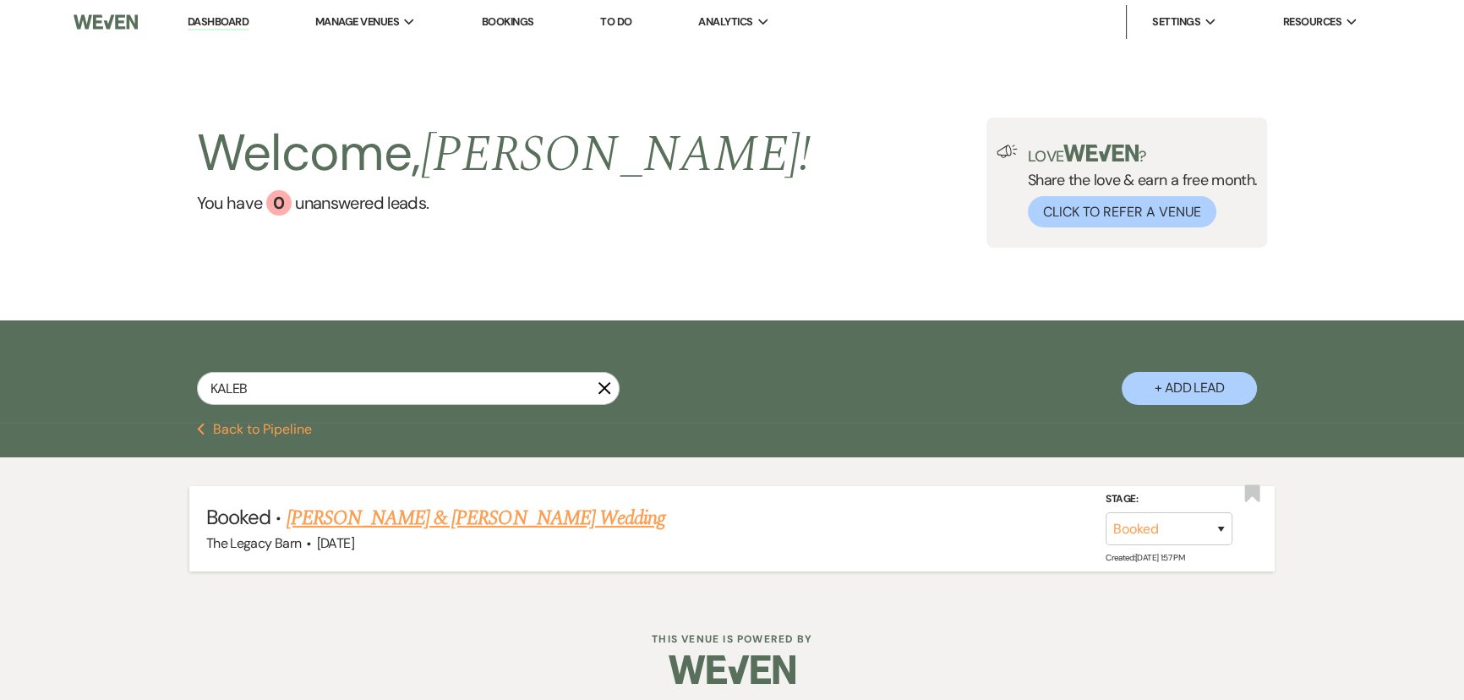
click at [357, 524] on link "[PERSON_NAME] & [PERSON_NAME] Wedding" at bounding box center [476, 518] width 379 height 30
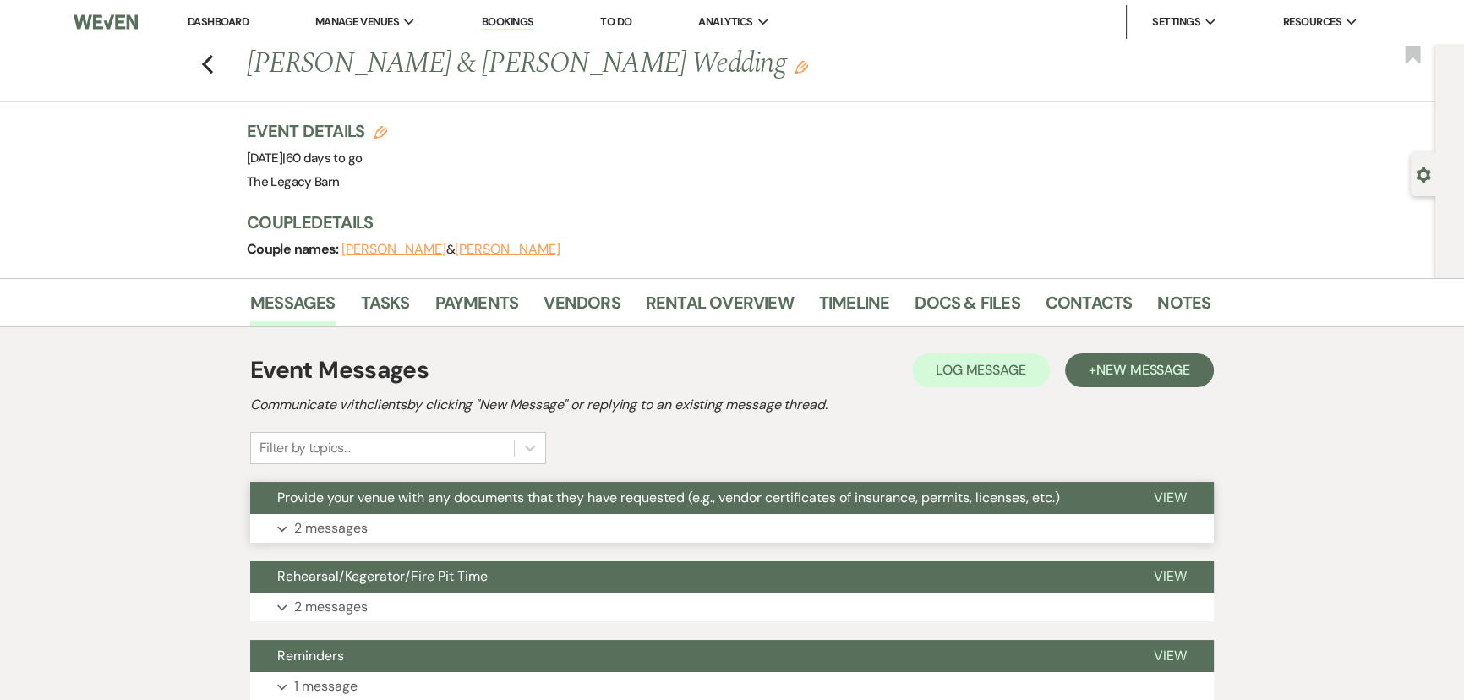
click at [342, 495] on span "Provide your venue with any documents that they have requested (e.g., vendor ce…" at bounding box center [668, 498] width 783 height 18
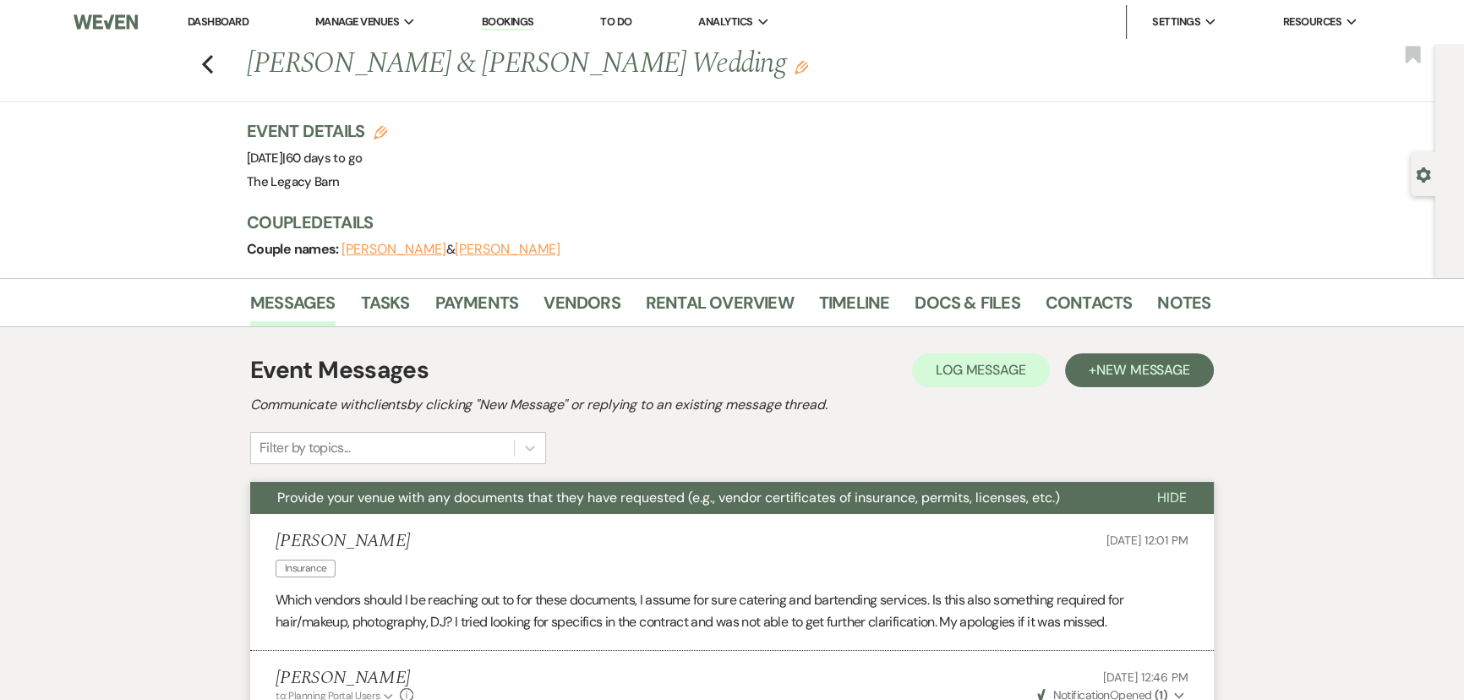
click at [230, 19] on link "Dashboard" at bounding box center [218, 21] width 61 height 14
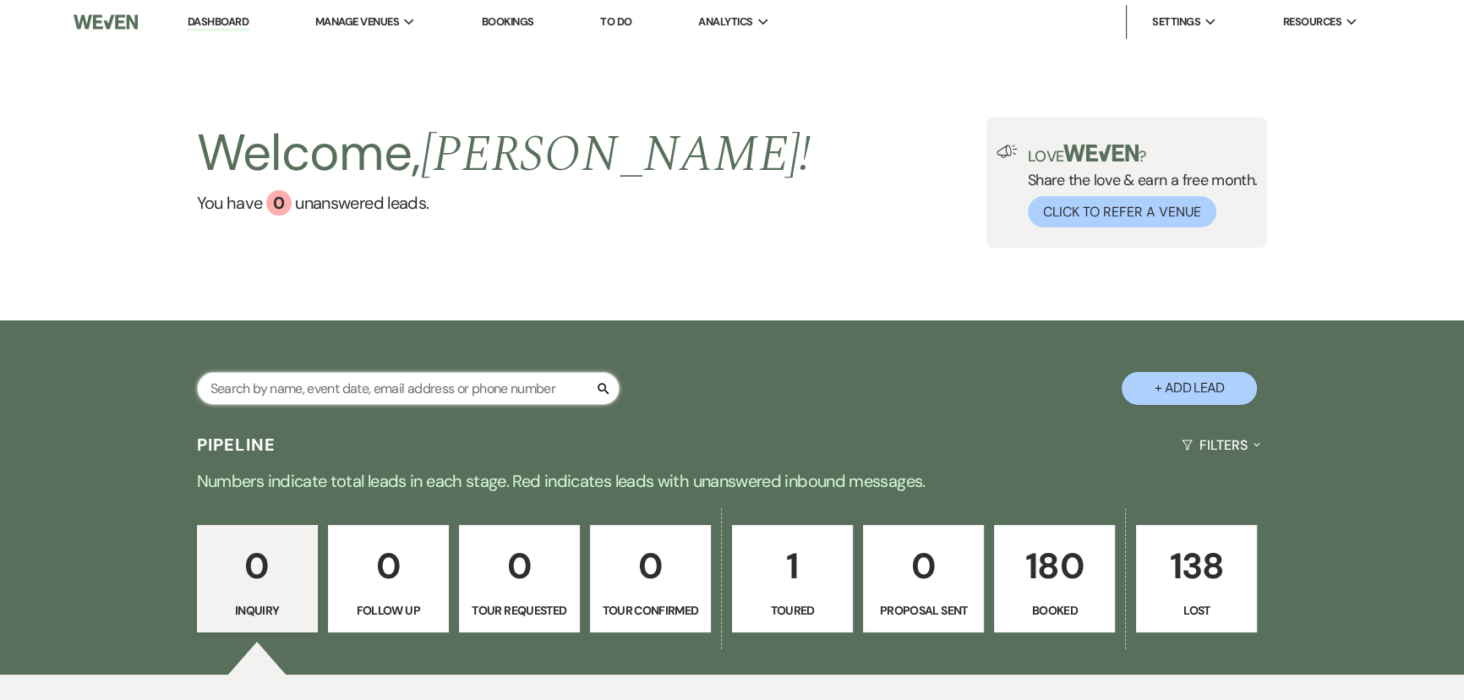
click at [220, 387] on input "text" at bounding box center [408, 388] width 423 height 33
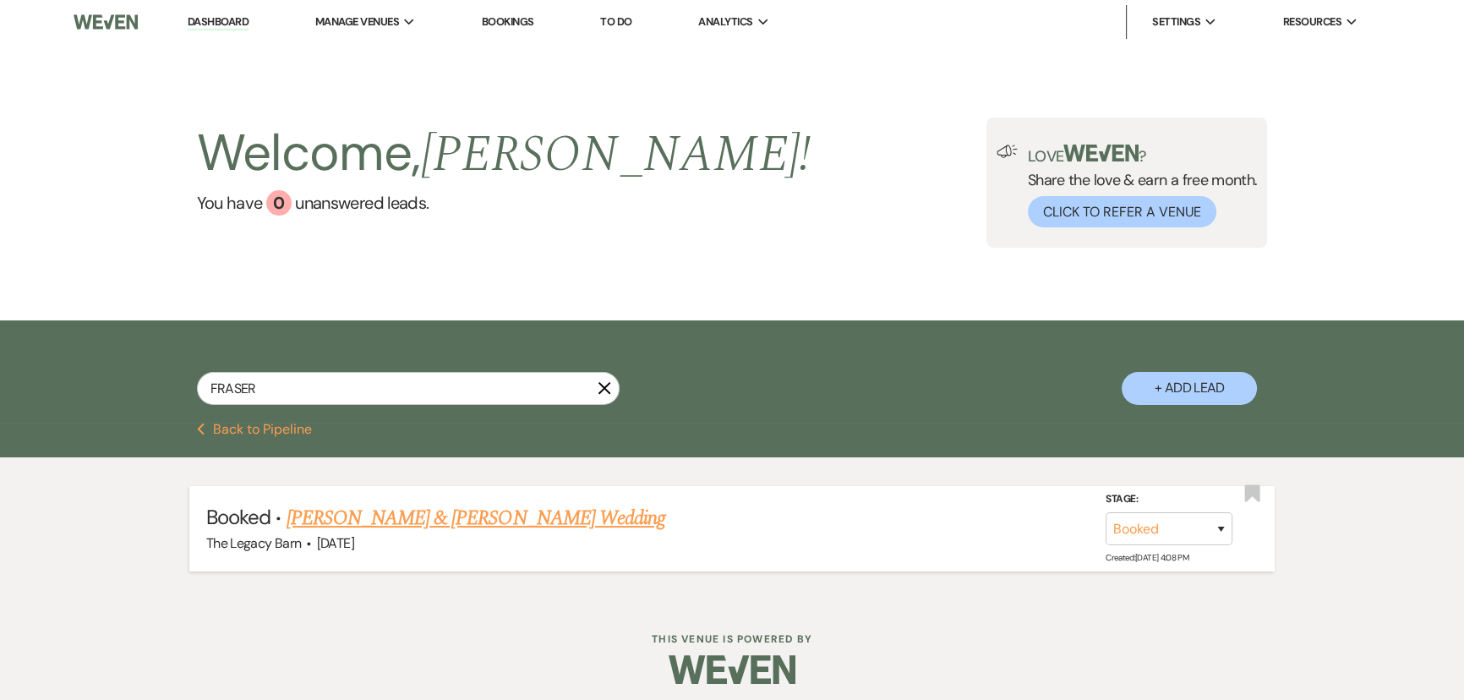
click at [369, 518] on link "[PERSON_NAME] & [PERSON_NAME] Wedding" at bounding box center [476, 518] width 379 height 30
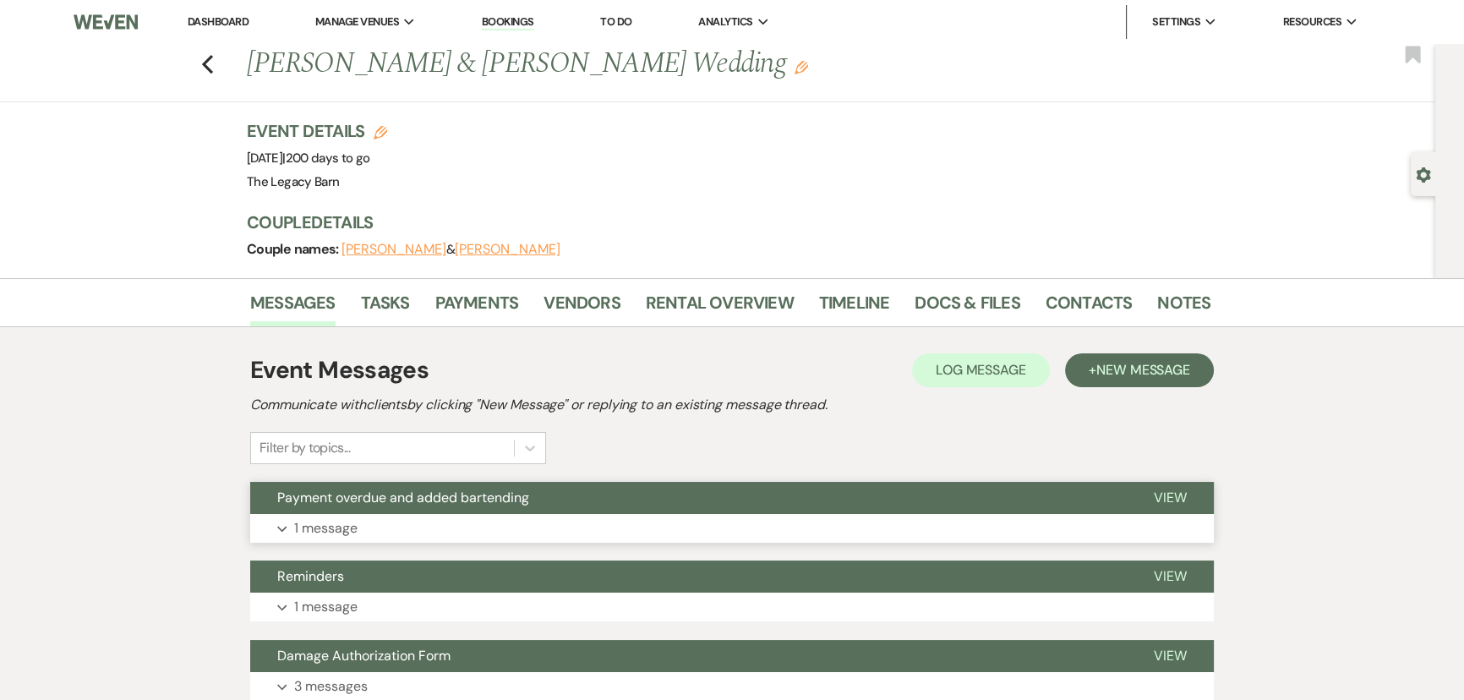
click at [463, 501] on span "Payment overdue and added bartending" at bounding box center [403, 498] width 252 height 18
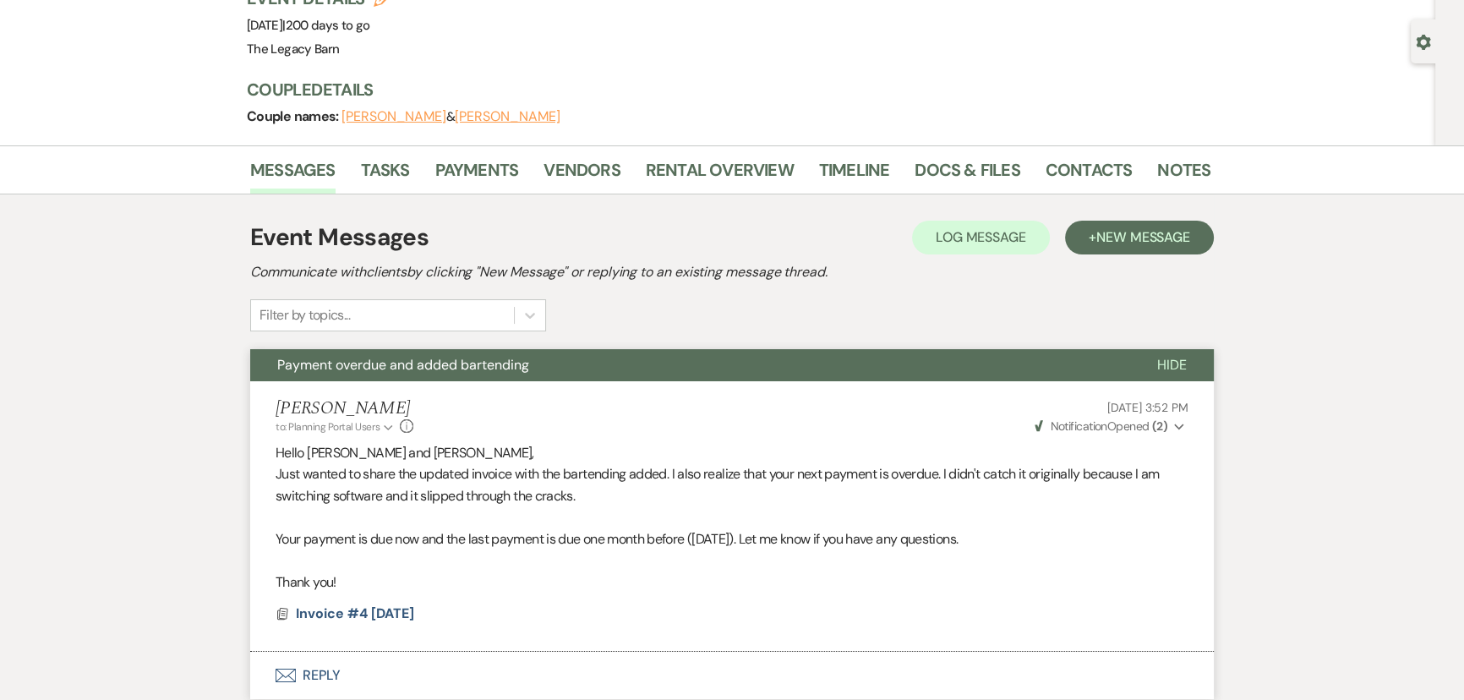
scroll to position [153, 0]
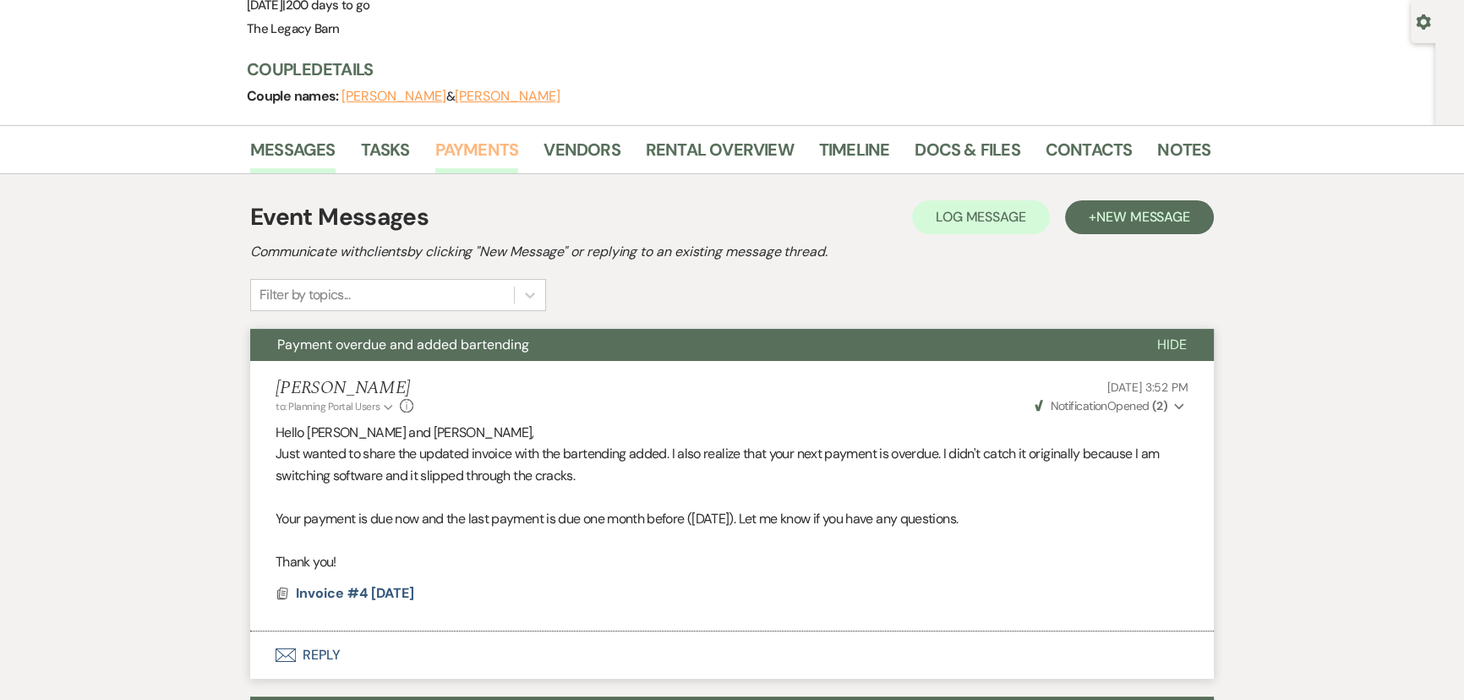
click at [474, 148] on link "Payments" at bounding box center [477, 154] width 84 height 37
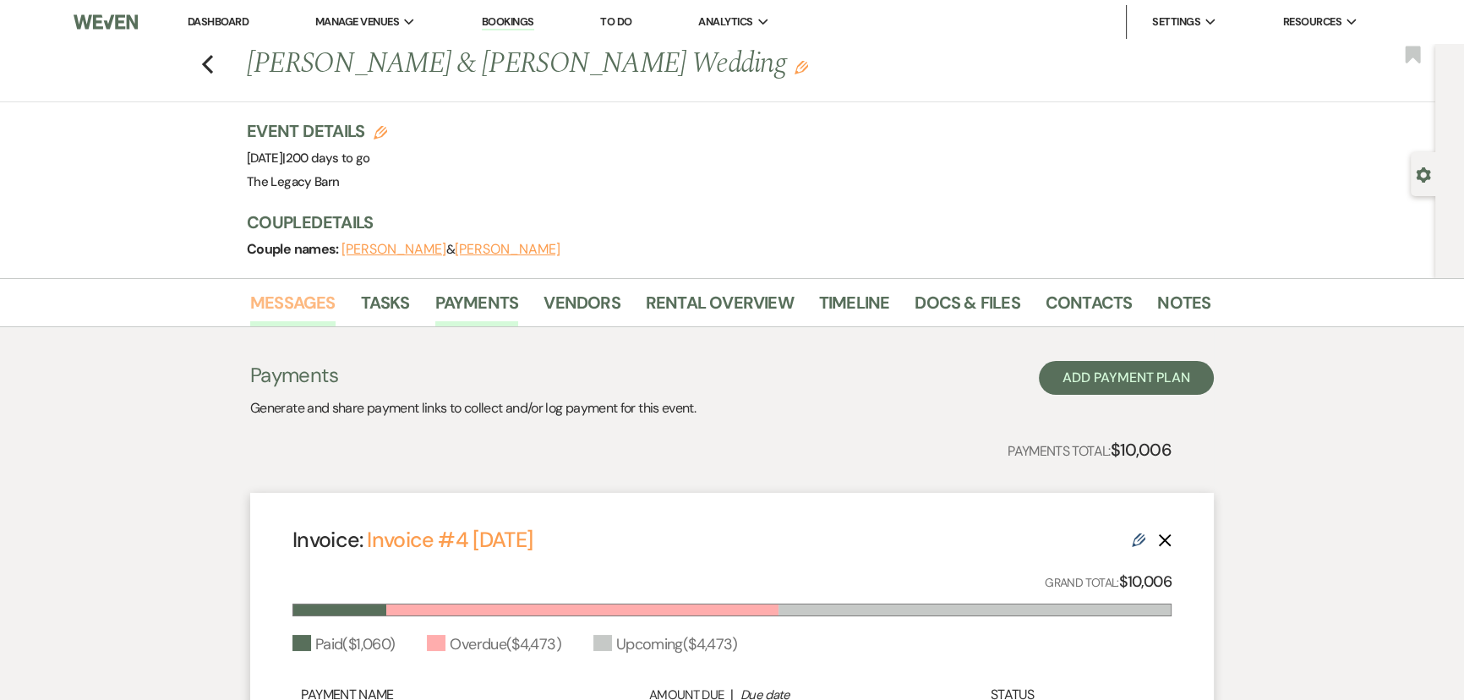
click at [302, 305] on link "Messages" at bounding box center [292, 307] width 85 height 37
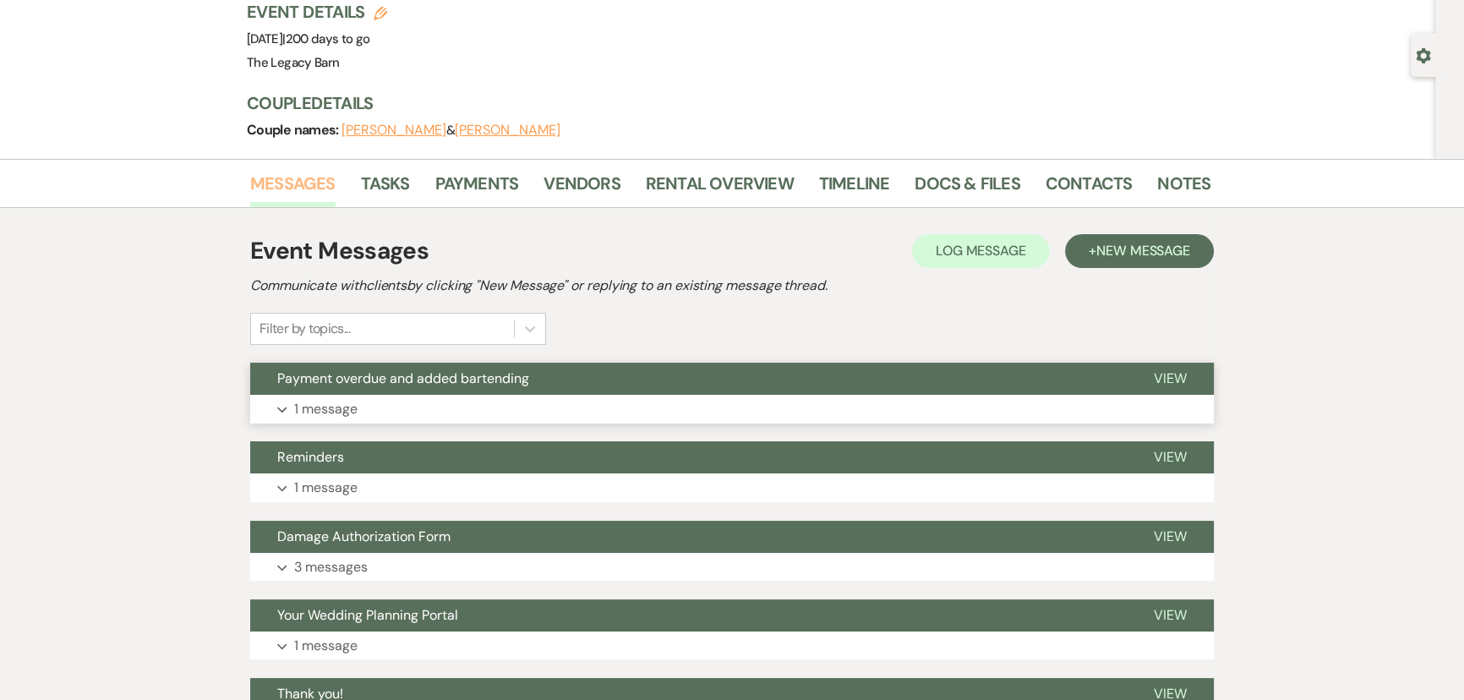
scroll to position [307, 0]
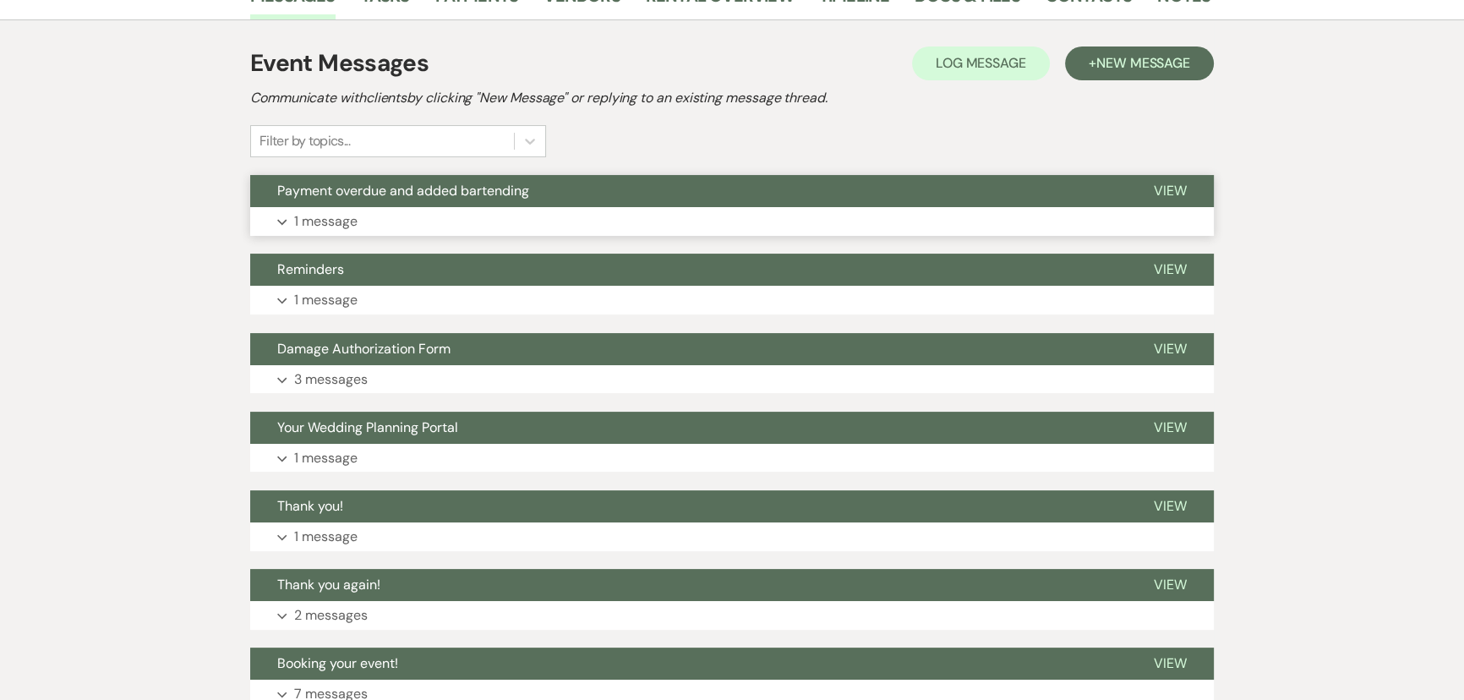
click at [413, 194] on span "Payment overdue and added bartending" at bounding box center [403, 191] width 252 height 18
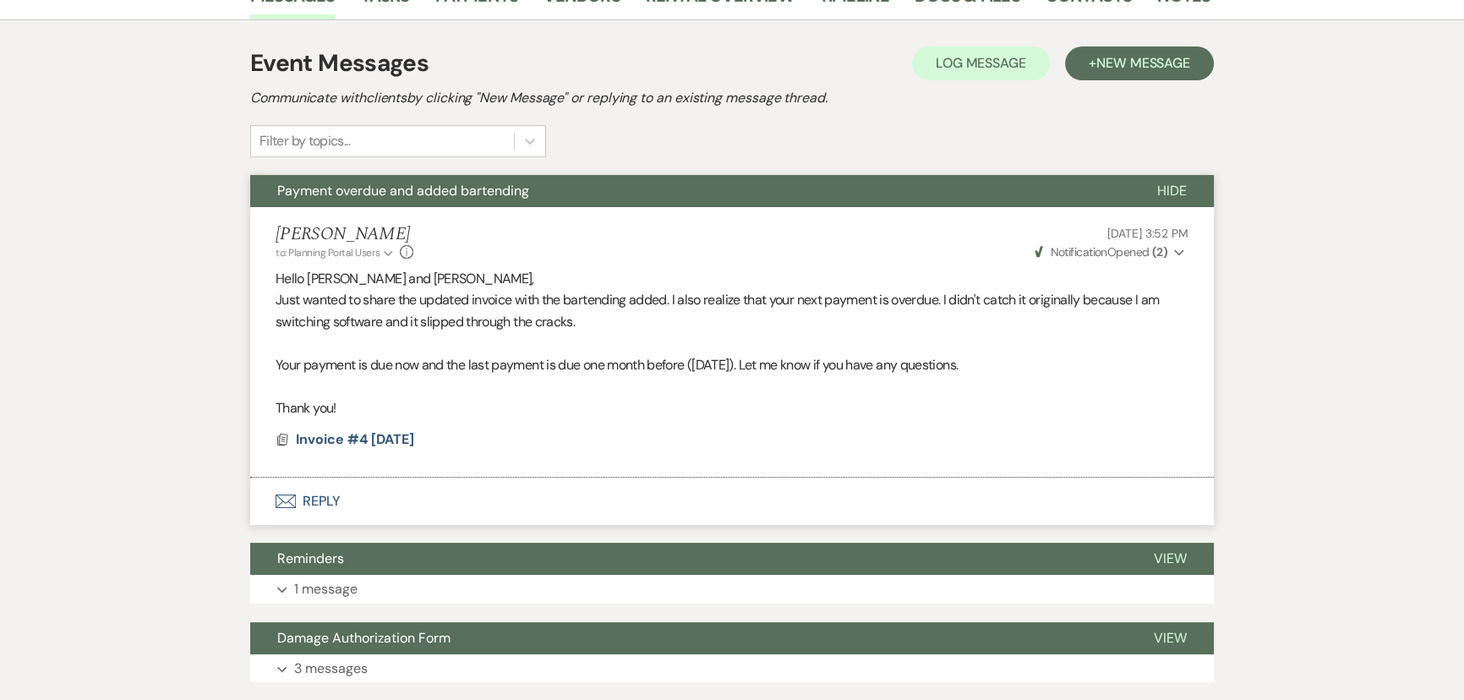
click at [318, 507] on button "Envelope Reply" at bounding box center [732, 501] width 964 height 47
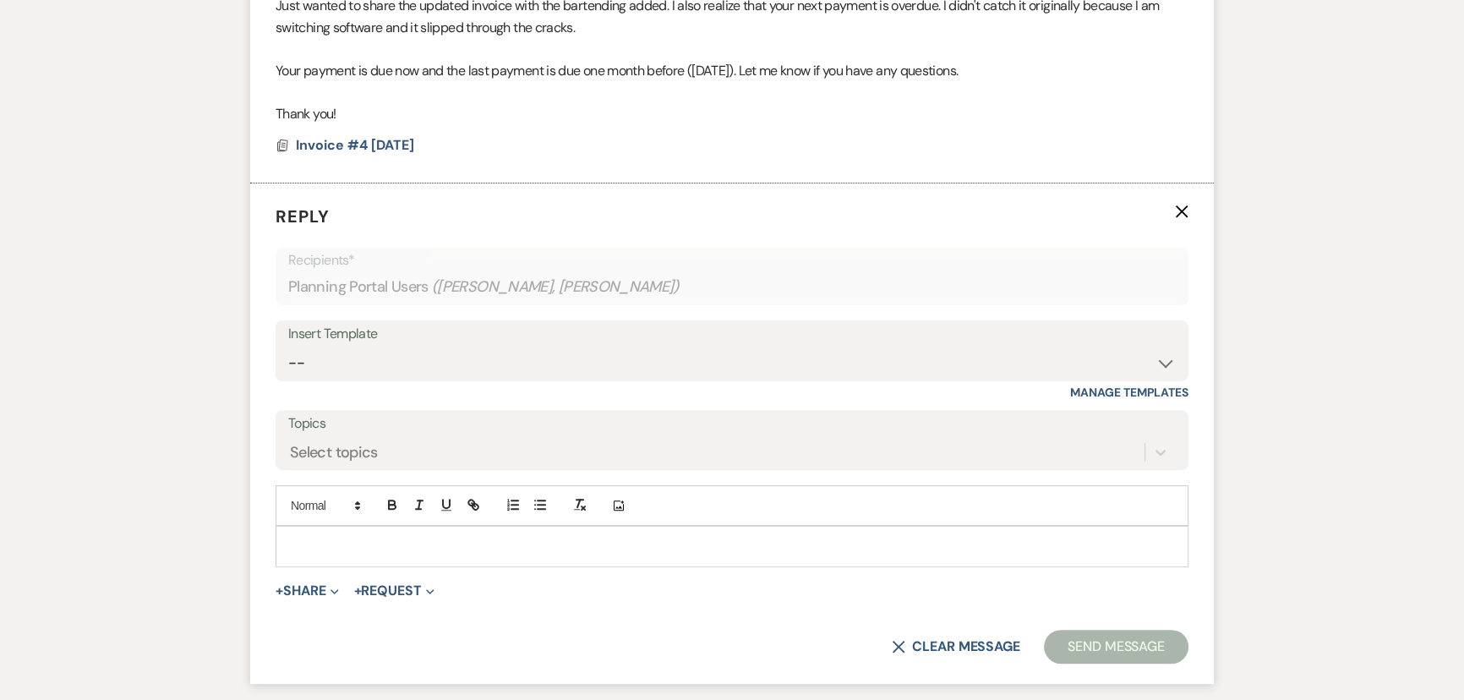
scroll to position [609, 0]
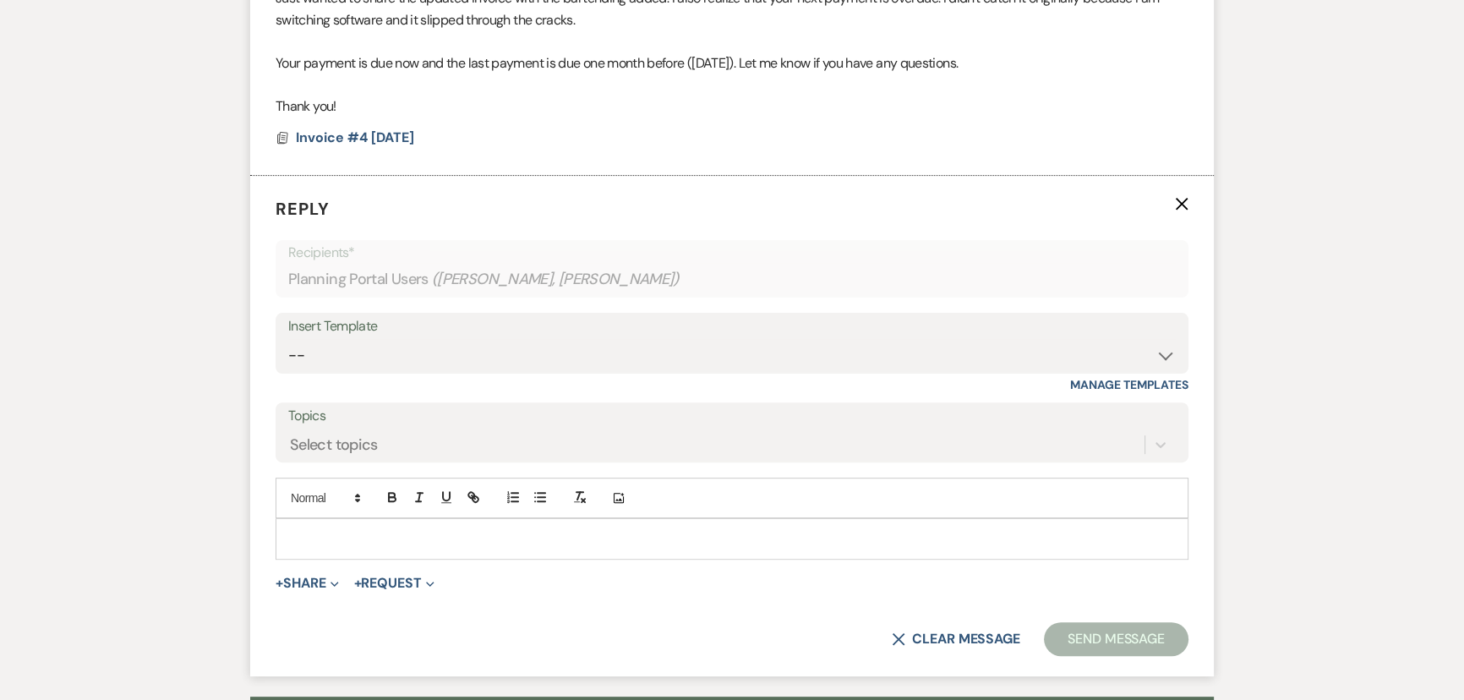
drag, startPoint x: 325, startPoint y: 560, endPoint x: 319, endPoint y: 552, distance: 9.6
click at [321, 556] on form "Reply X Recipients* Planning Portal Users ( [PERSON_NAME], [PERSON_NAME] ) Inse…" at bounding box center [732, 426] width 964 height 501
click at [315, 535] on p at bounding box center [732, 538] width 886 height 19
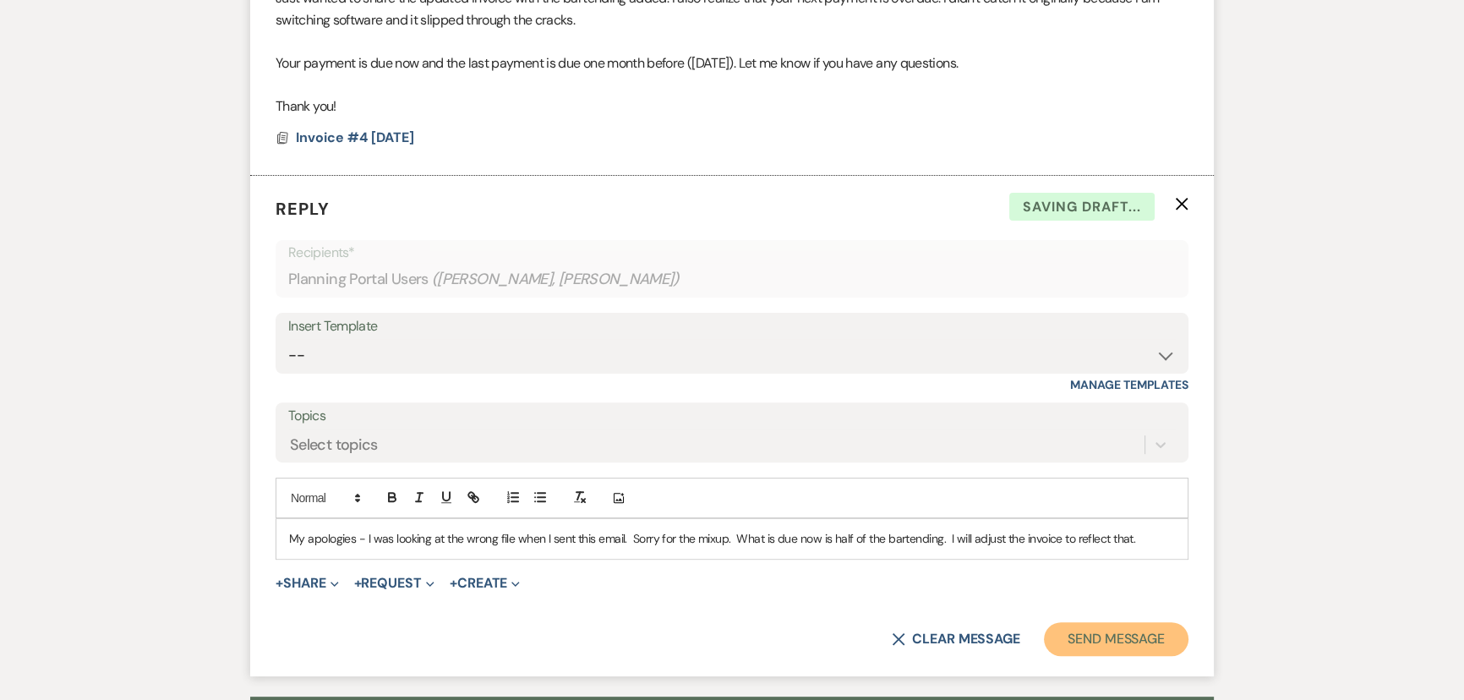
click at [1072, 636] on button "Send Message" at bounding box center [1116, 639] width 145 height 34
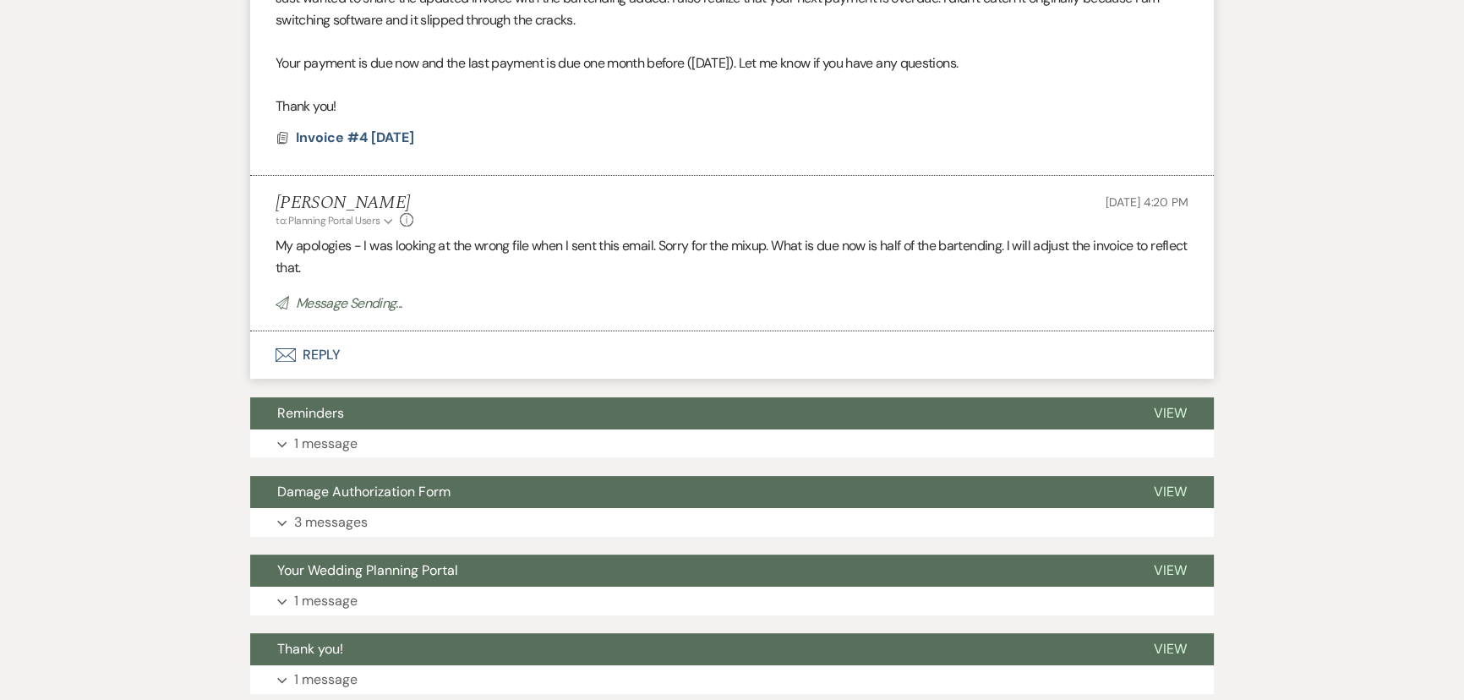
scroll to position [224, 0]
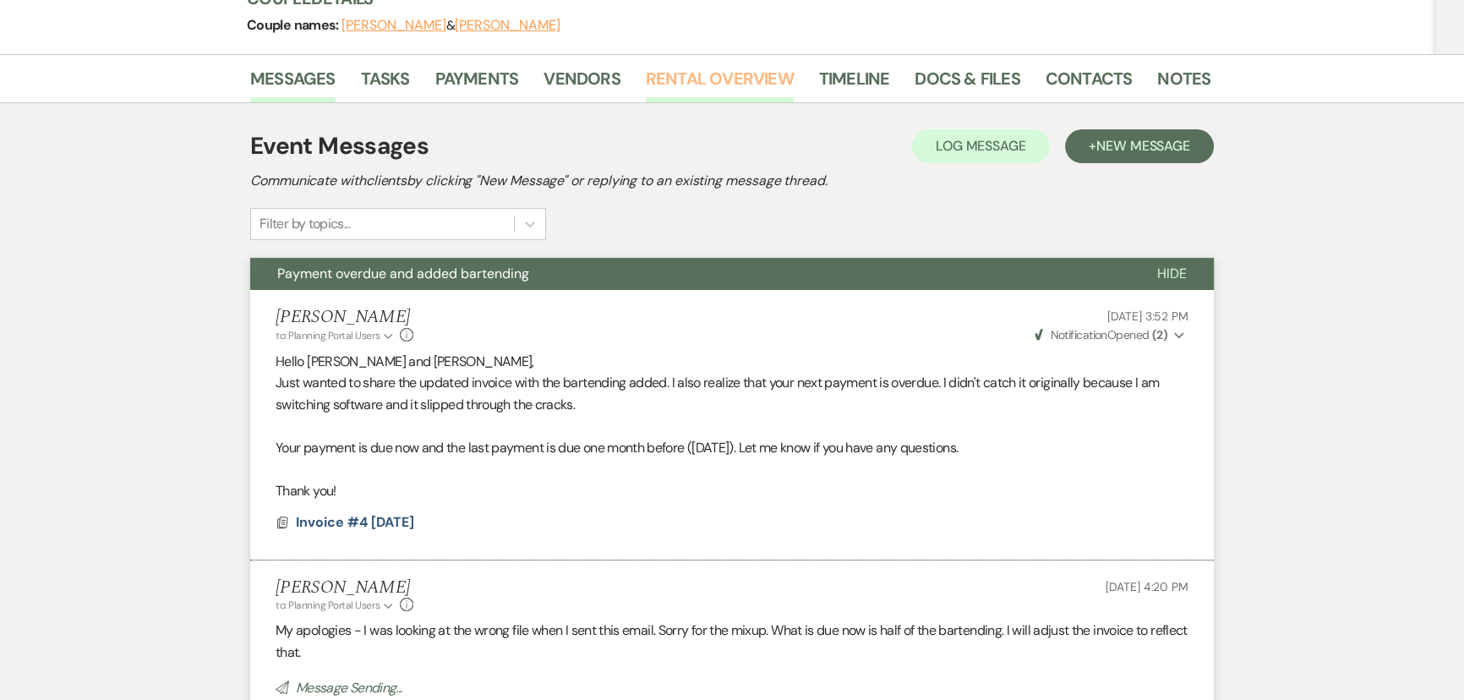
click at [671, 77] on link "Rental Overview" at bounding box center [720, 83] width 148 height 37
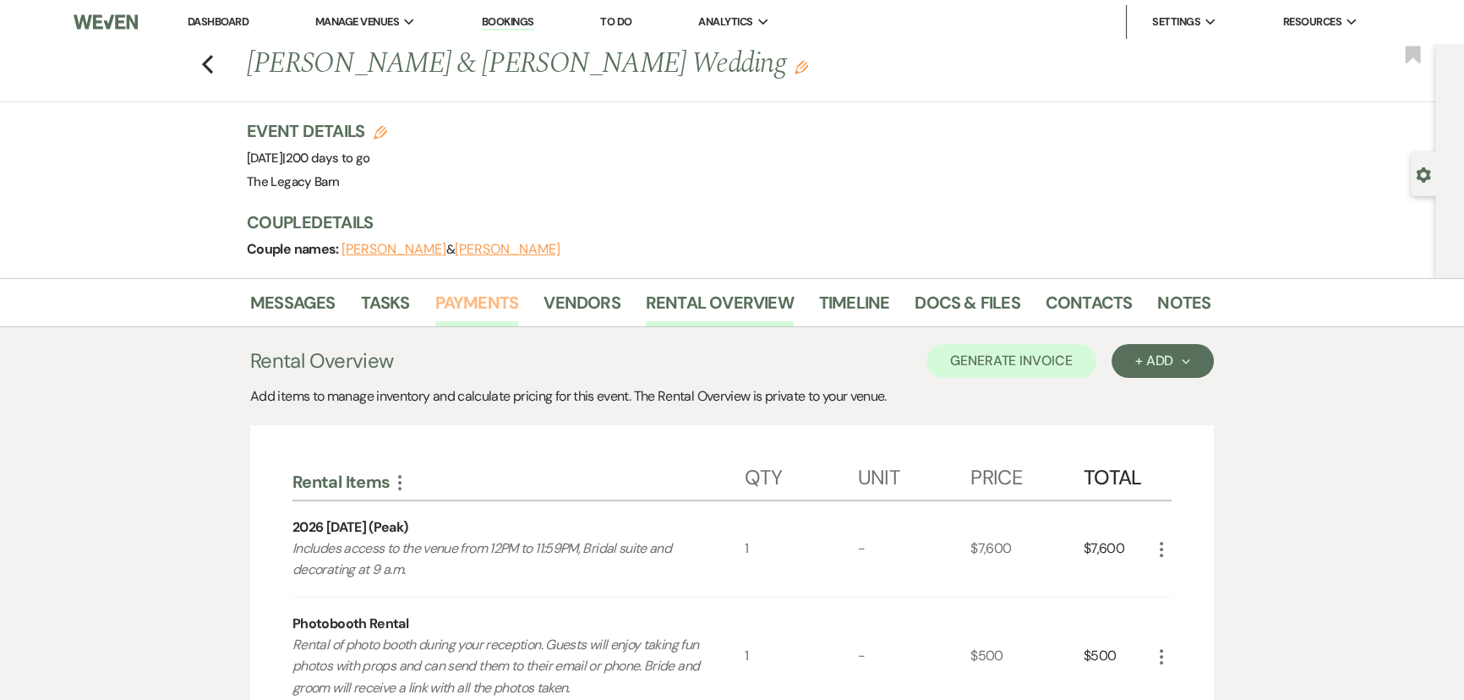
click at [472, 309] on link "Payments" at bounding box center [477, 307] width 84 height 37
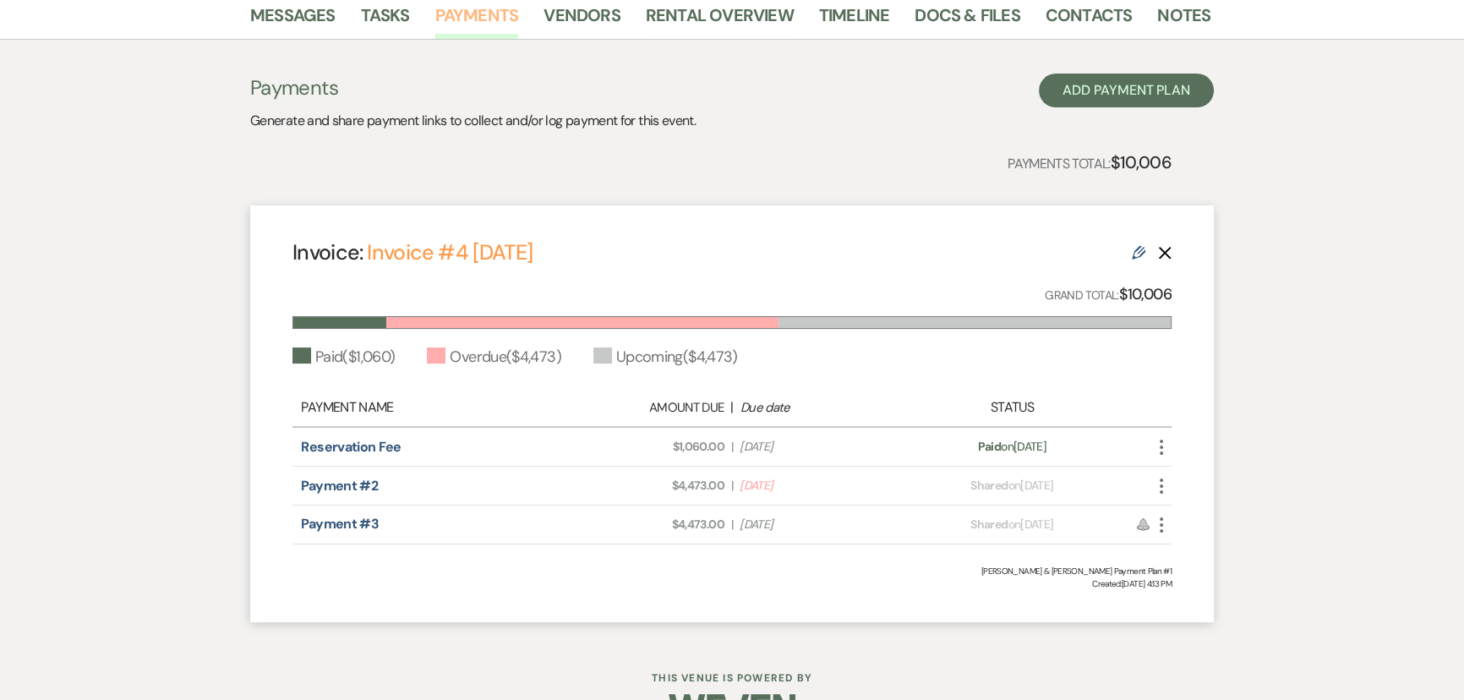
scroll to position [307, 0]
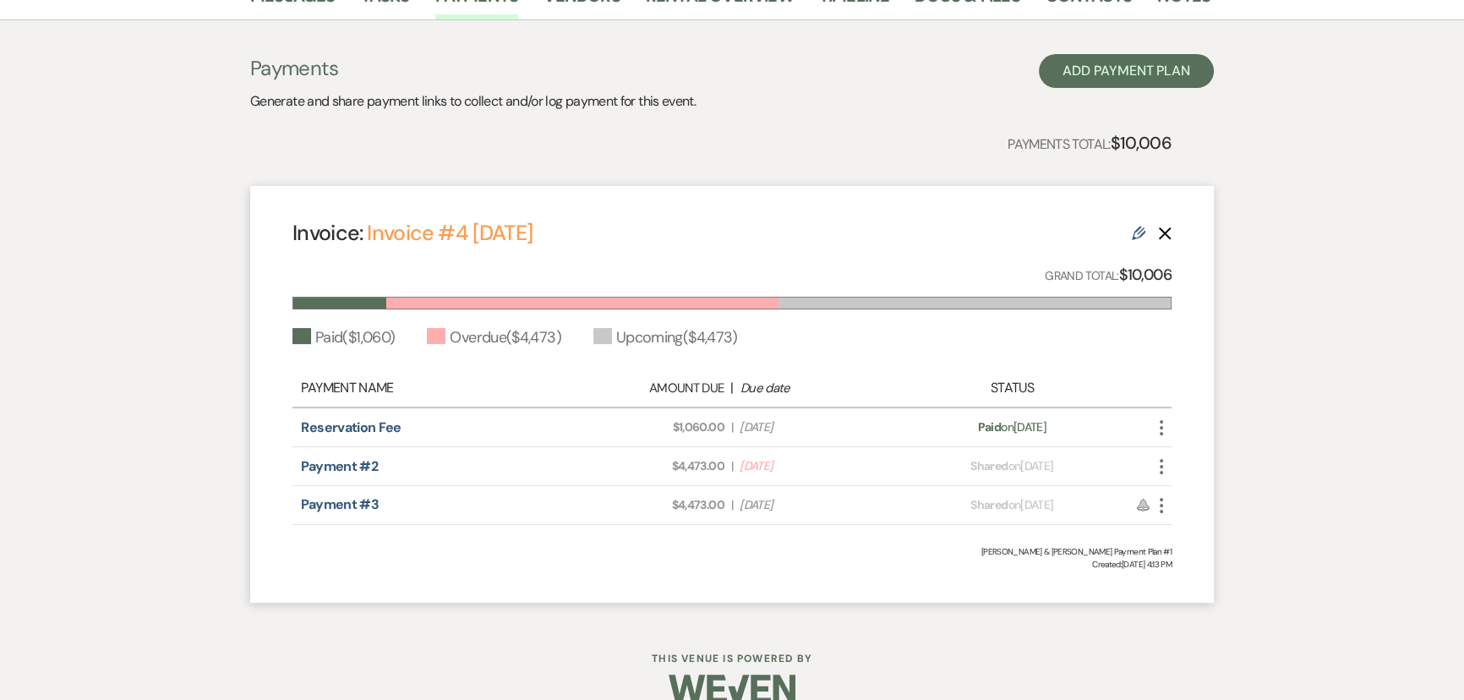
click at [1163, 471] on use "button" at bounding box center [1161, 466] width 3 height 15
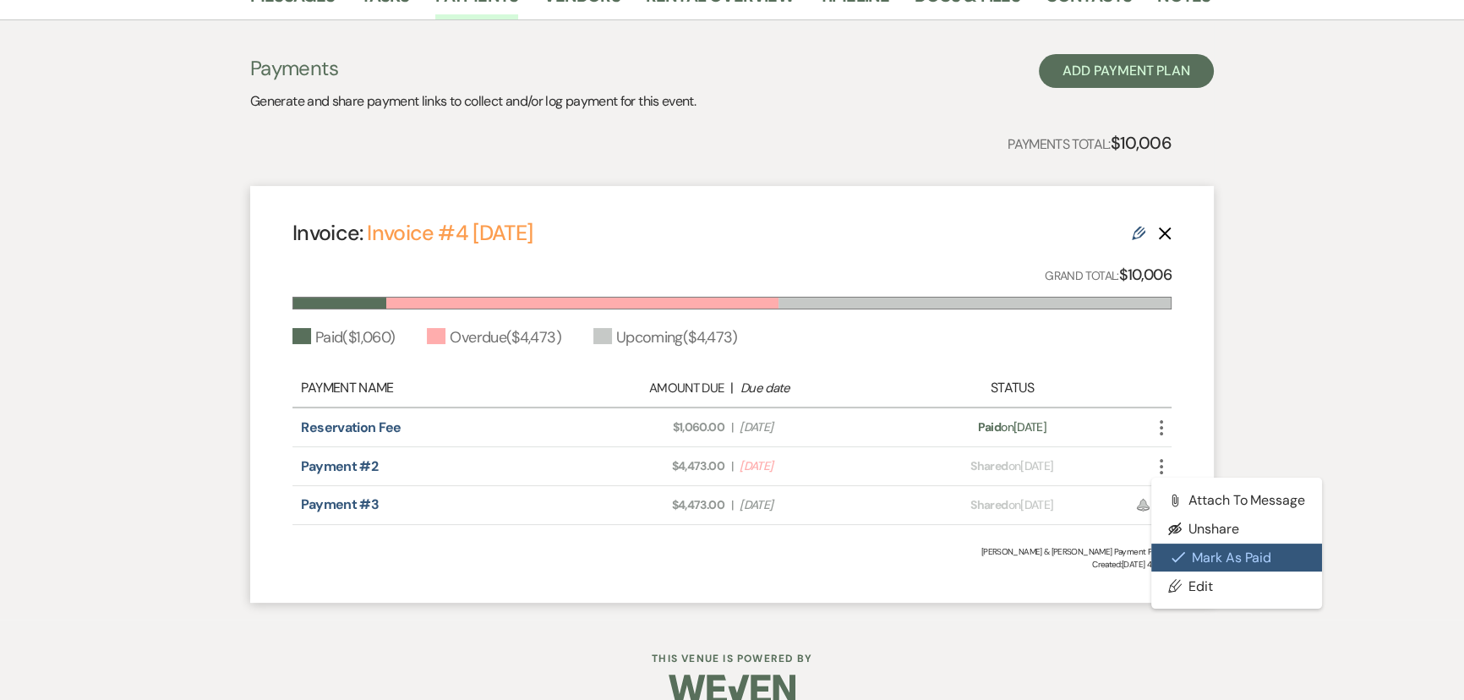
click at [1213, 559] on button "Check [PERSON_NAME] [PERSON_NAME] as Paid" at bounding box center [1237, 558] width 171 height 29
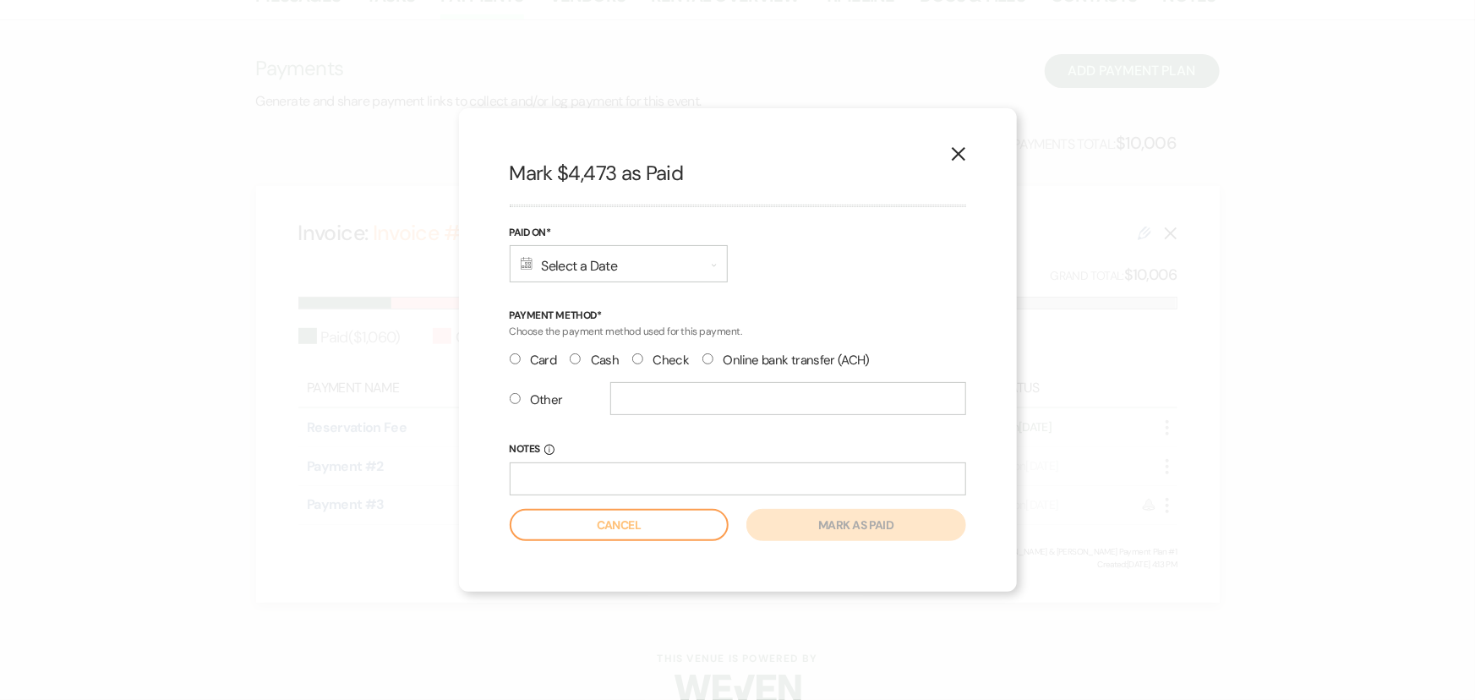
click at [959, 152] on icon "X" at bounding box center [958, 153] width 15 height 15
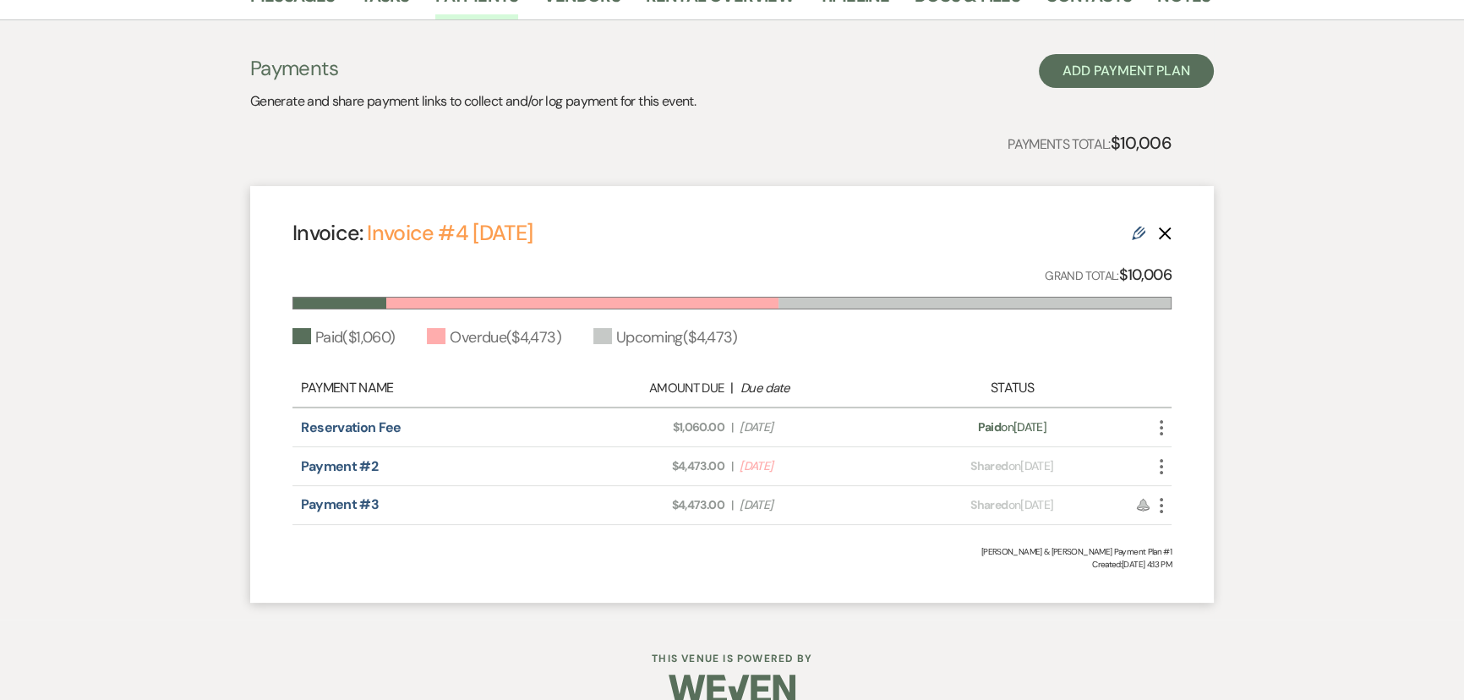
click at [1136, 236] on icon "Edit" at bounding box center [1139, 234] width 14 height 14
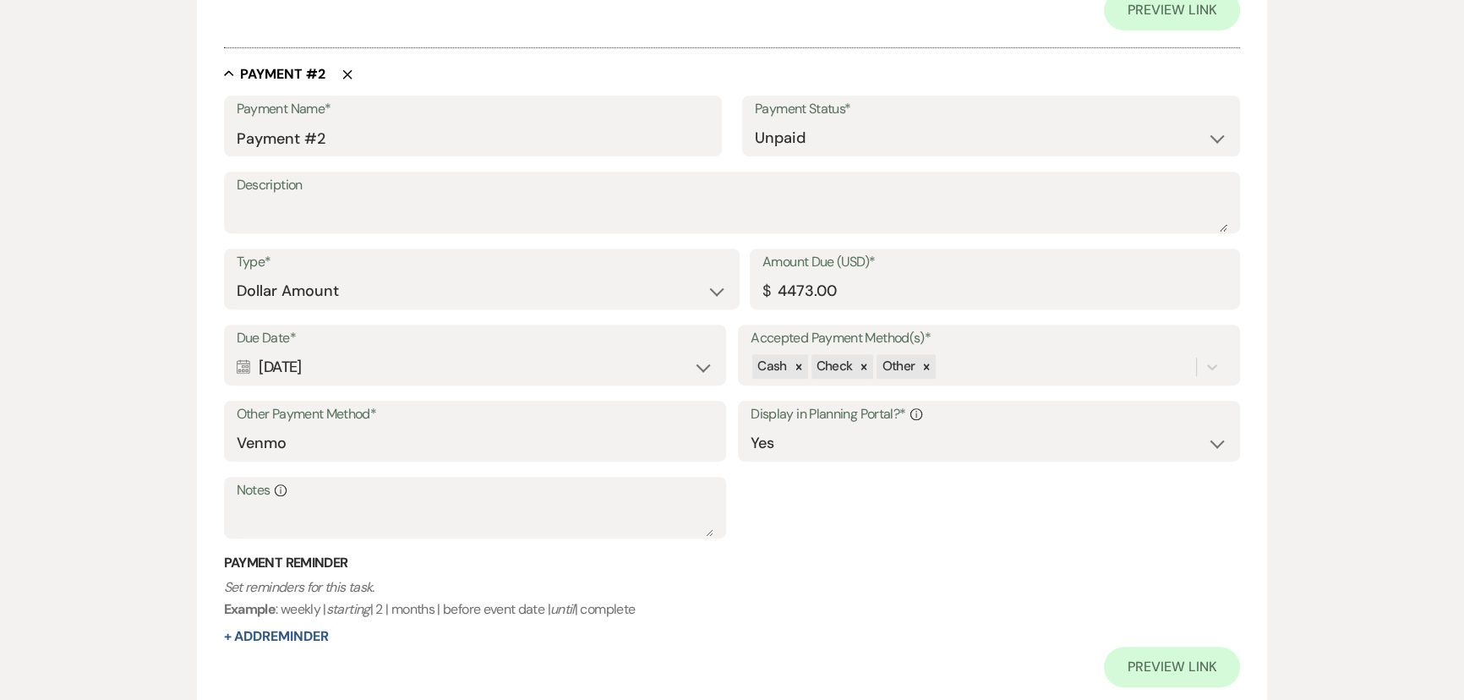
scroll to position [1152, 0]
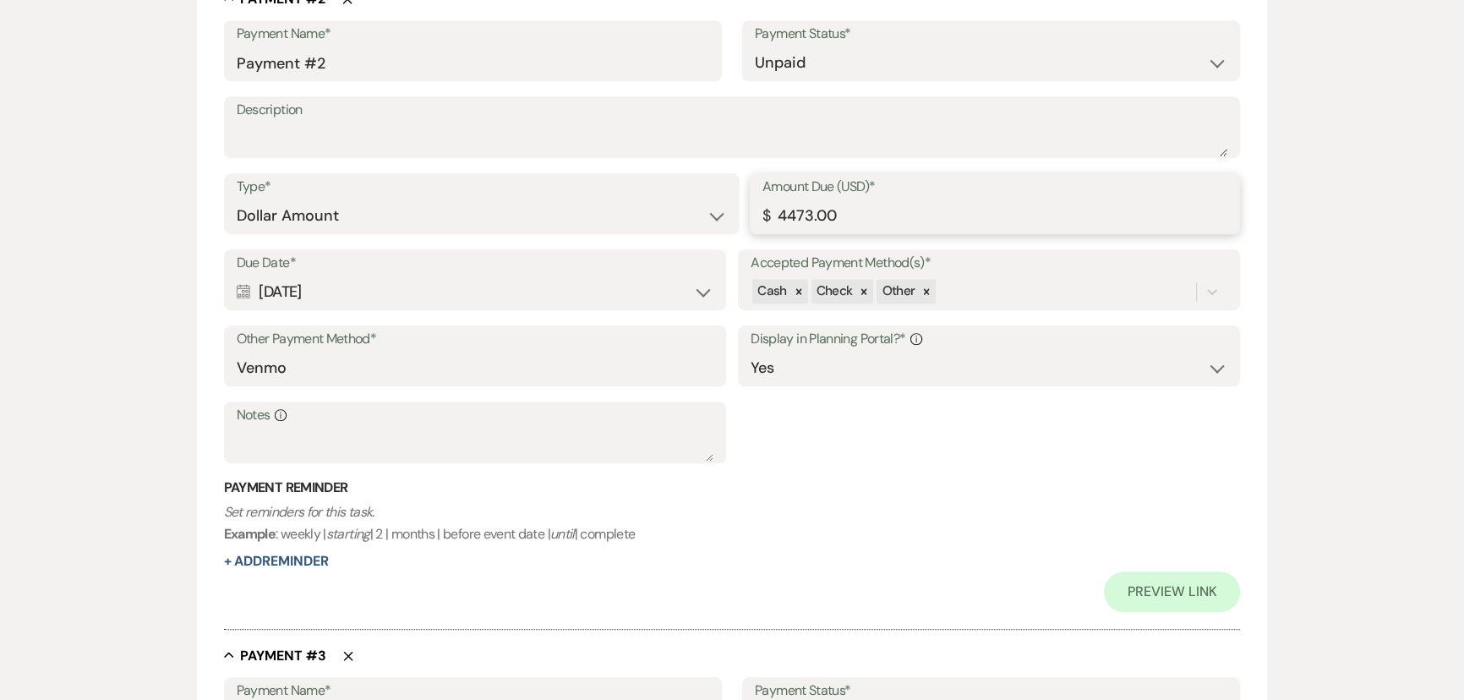
drag, startPoint x: 811, startPoint y: 213, endPoint x: 767, endPoint y: 211, distance: 44.0
click at [767, 211] on div "Amount Due (USD)* $ 4473.00" at bounding box center [995, 203] width 490 height 61
click at [786, 57] on select "Paid Unpaid" at bounding box center [991, 63] width 473 height 33
click at [755, 47] on select "Paid Unpaid" at bounding box center [991, 63] width 473 height 33
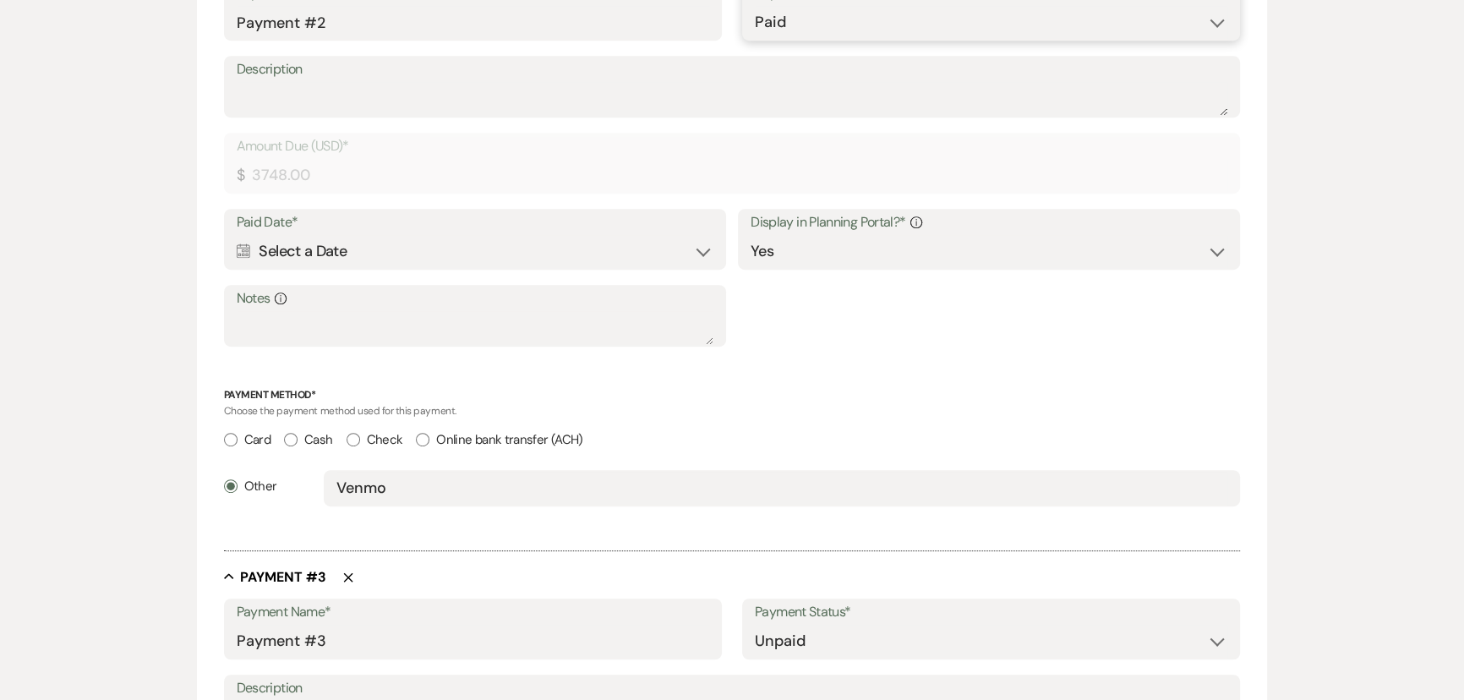
scroll to position [1112, 0]
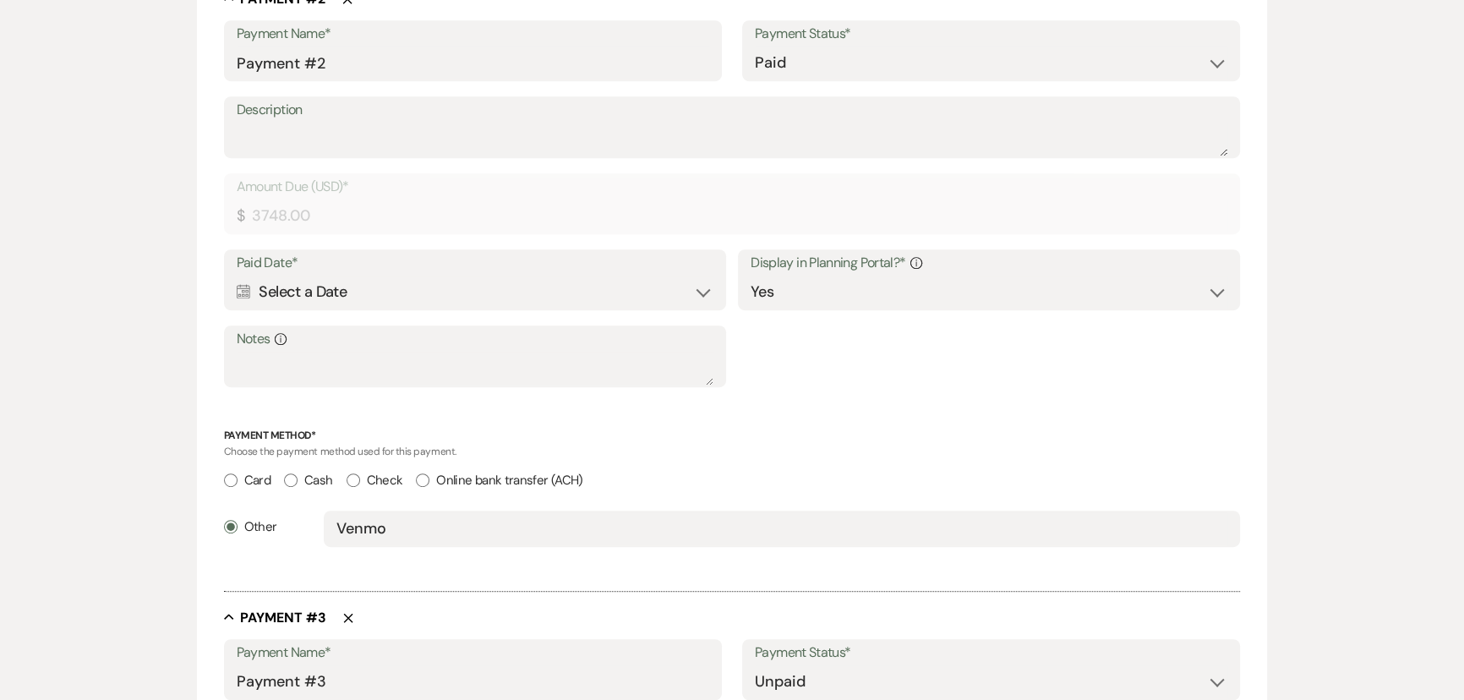
click at [311, 296] on div "Calendar Select a Date Expand" at bounding box center [475, 292] width 477 height 33
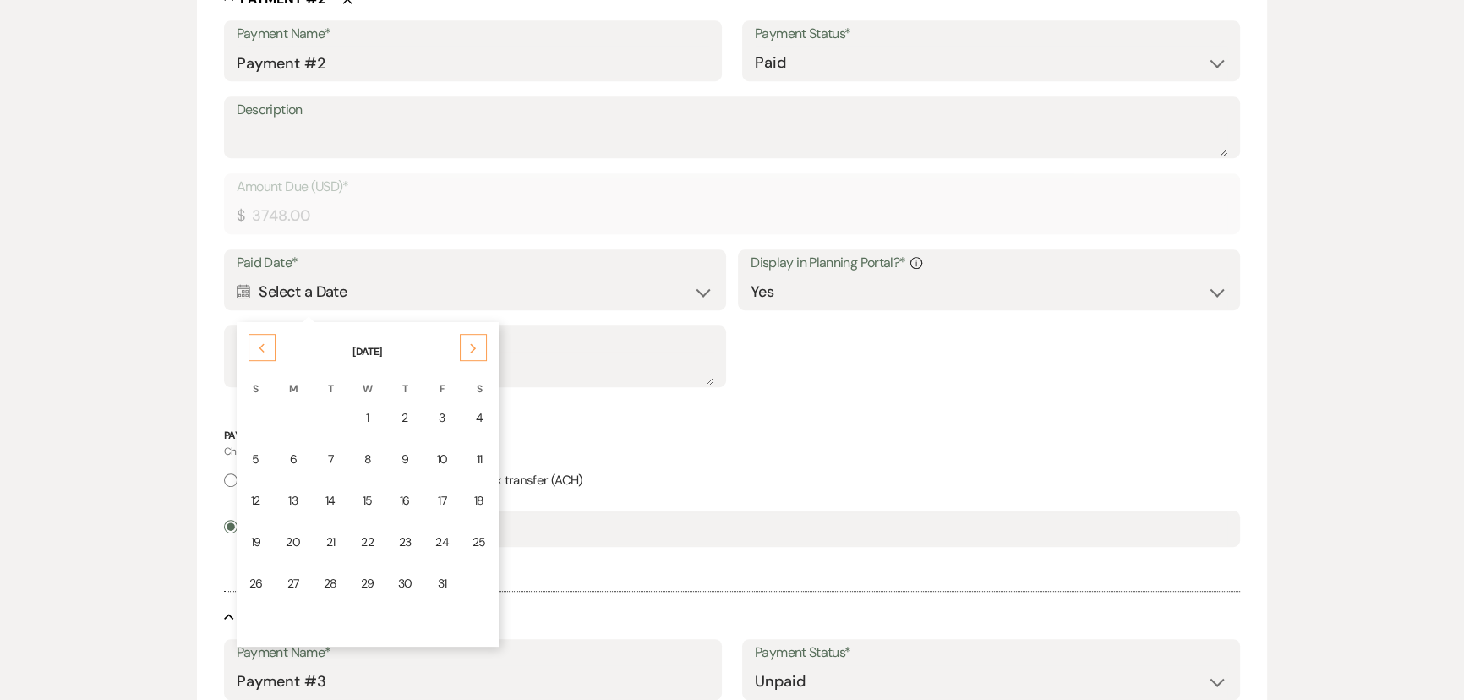
click at [259, 343] on icon "Previous" at bounding box center [262, 348] width 8 height 10
click at [323, 579] on div "26" at bounding box center [330, 584] width 14 height 18
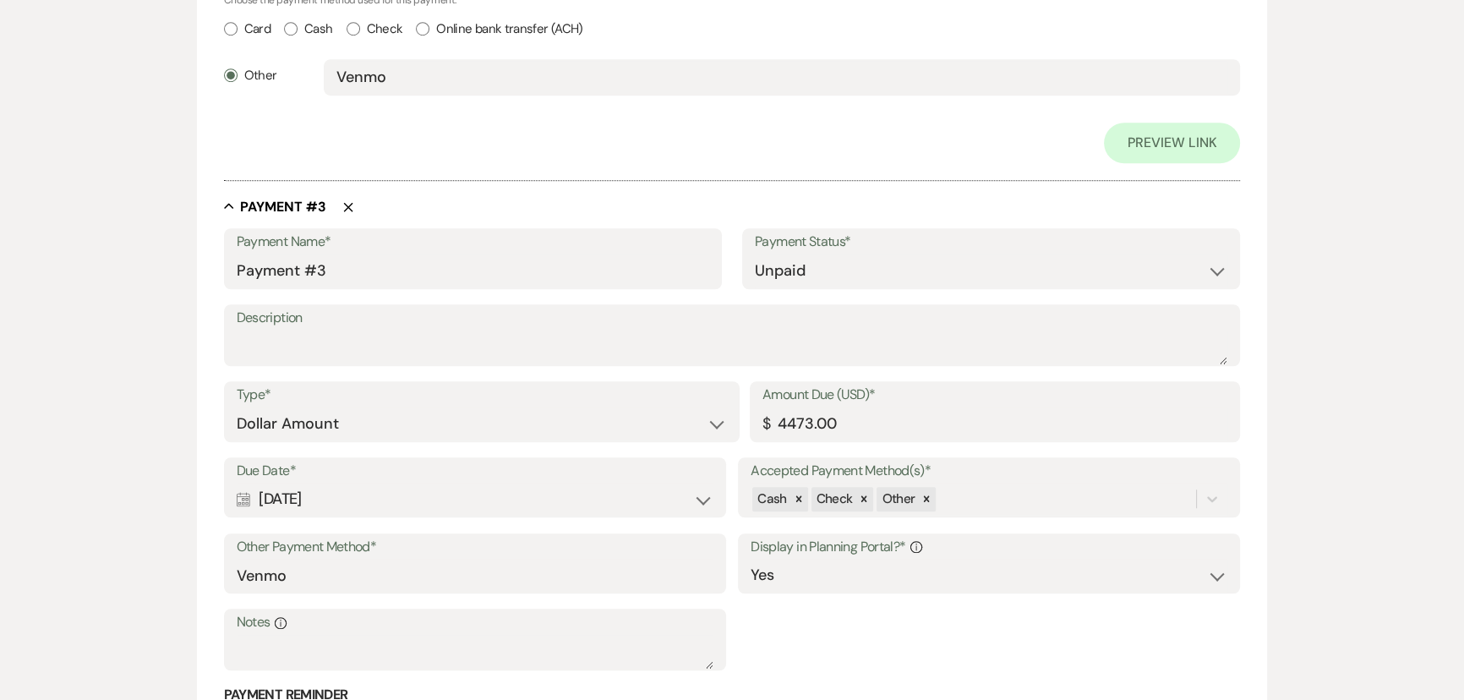
scroll to position [1614, 0]
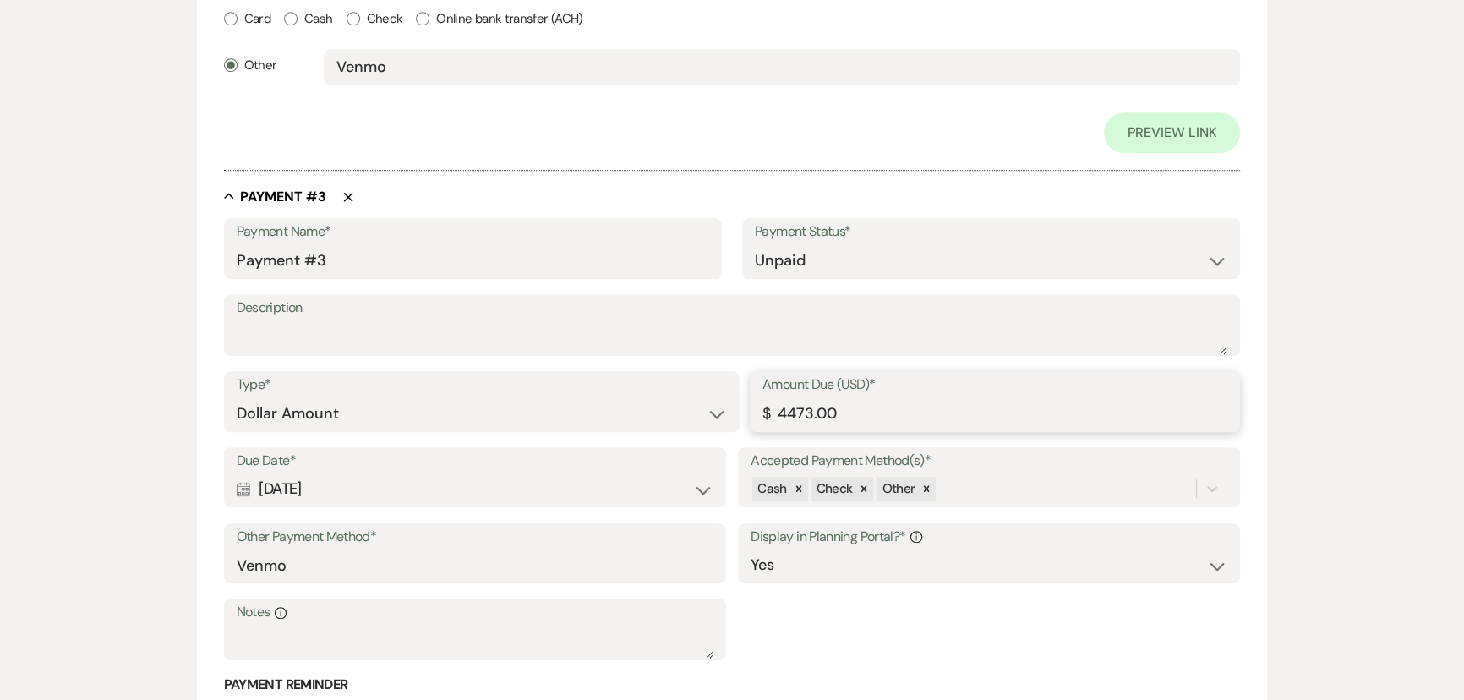
drag, startPoint x: 809, startPoint y: 409, endPoint x: 768, endPoint y: 408, distance: 41.4
click at [768, 408] on div "Amount Due (USD)* $ 4473.00" at bounding box center [995, 401] width 490 height 61
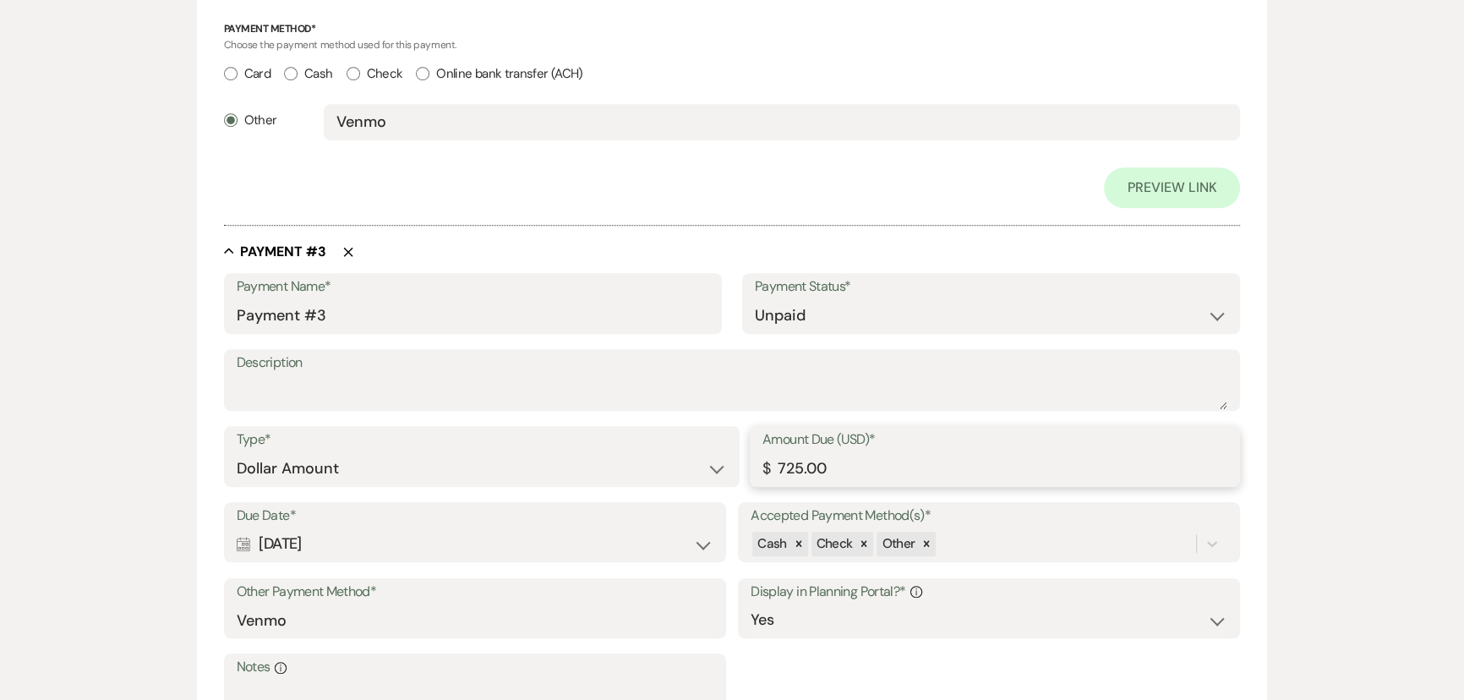
scroll to position [1558, 0]
click at [303, 544] on div "Calendar [DATE] Expand" at bounding box center [475, 544] width 477 height 33
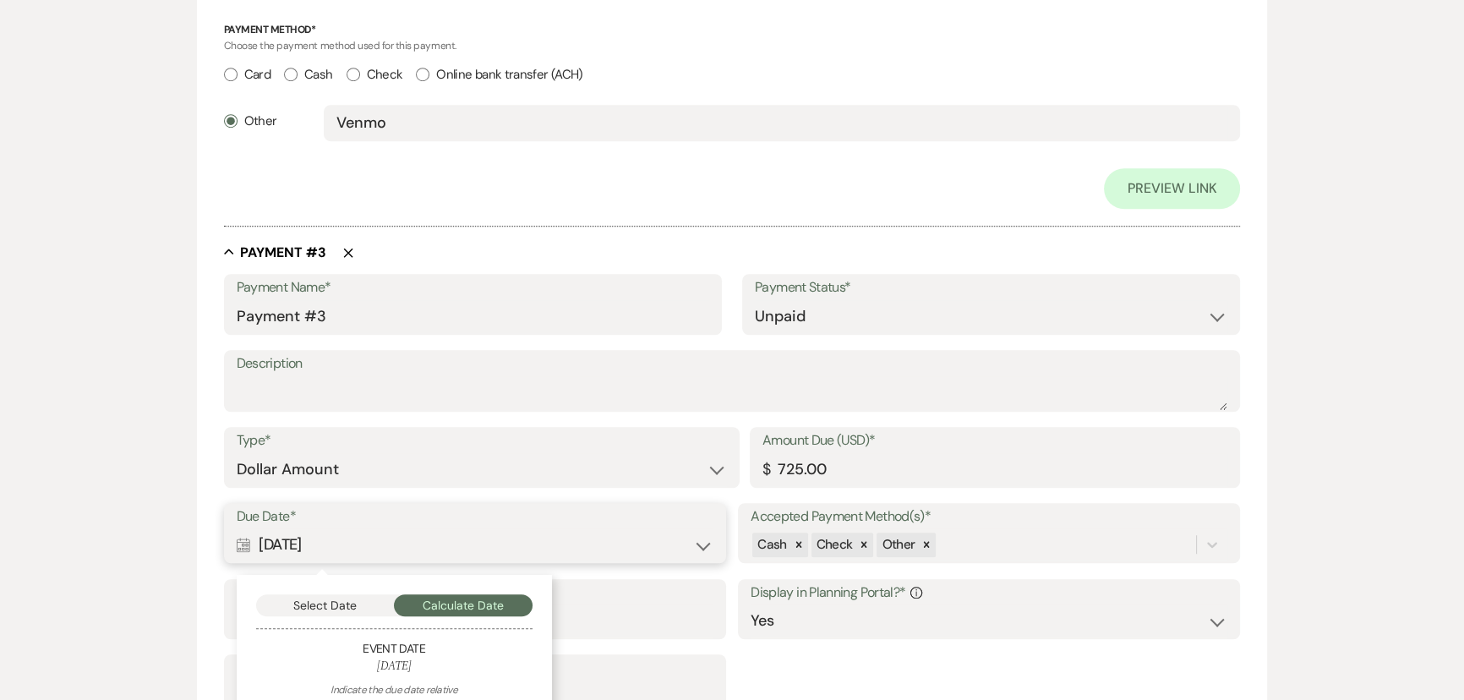
click at [315, 600] on button "Select Date" at bounding box center [325, 605] width 139 height 22
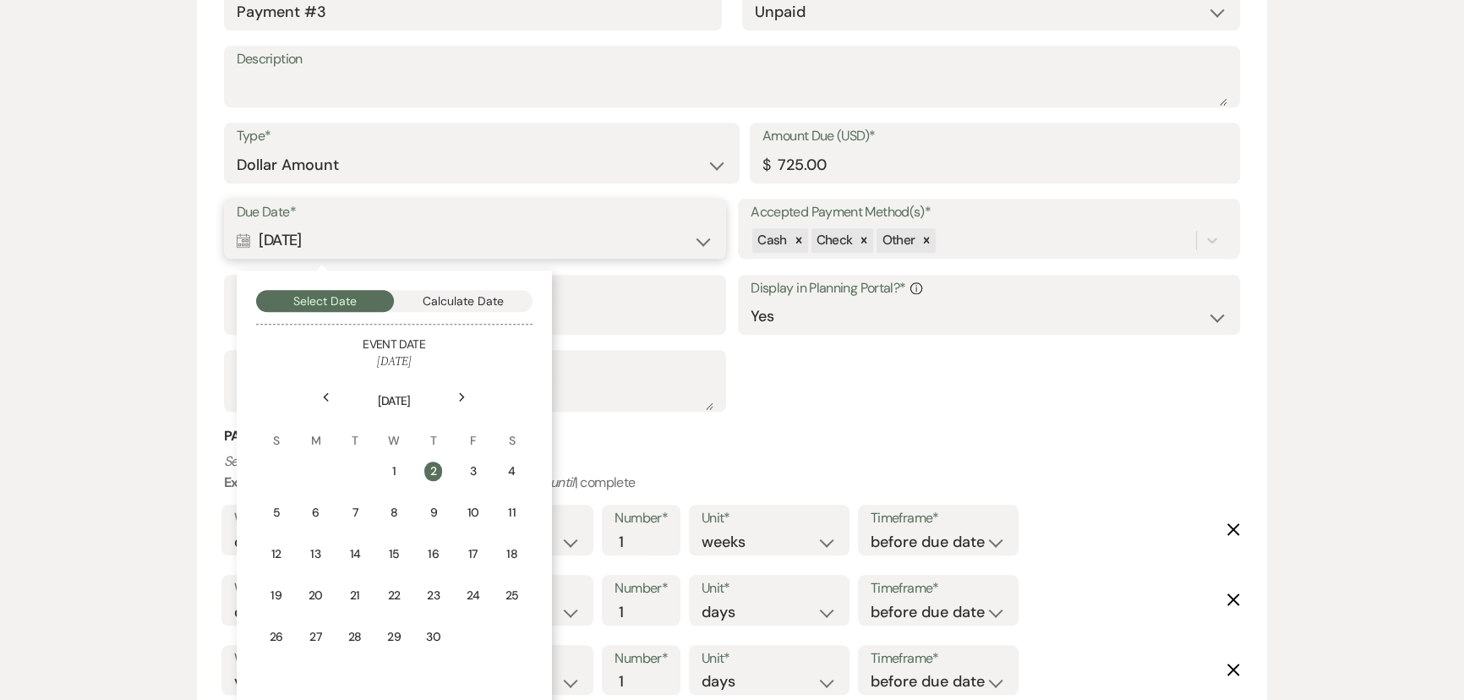
scroll to position [1866, 0]
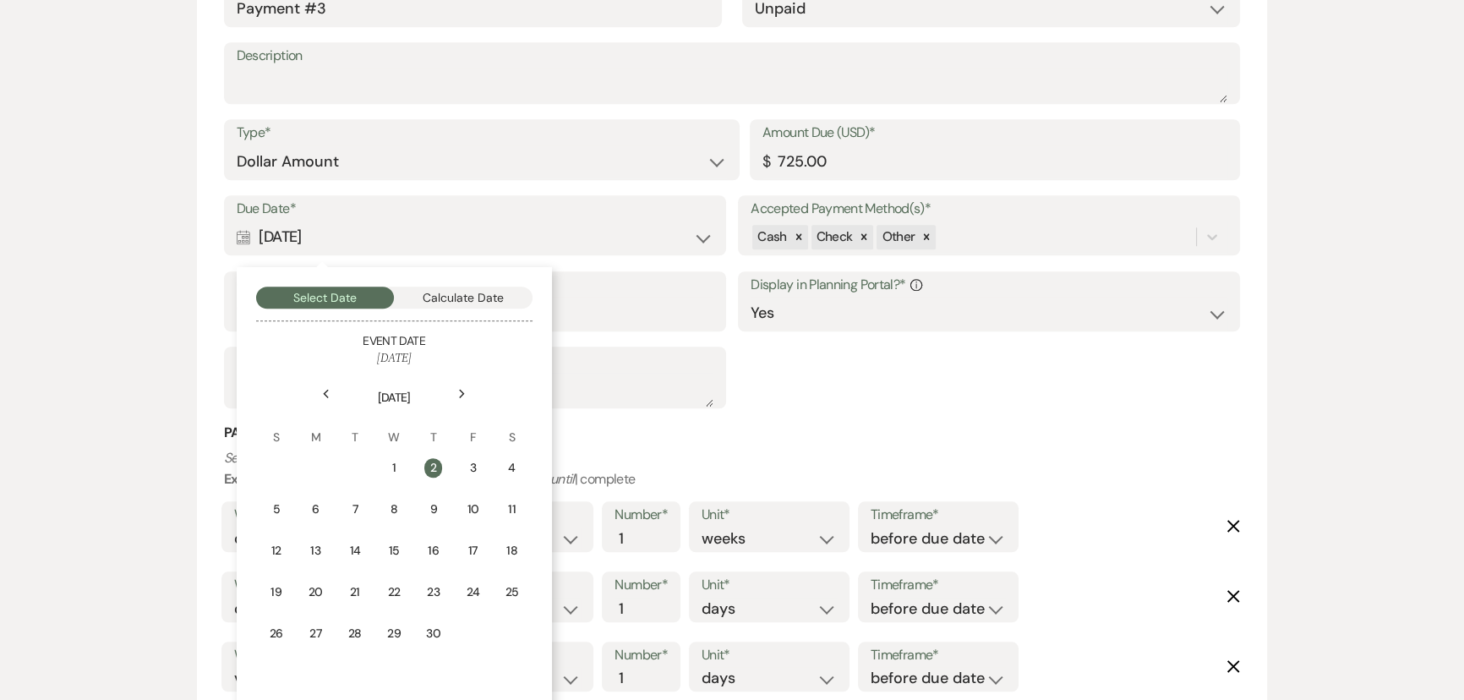
click at [323, 391] on icon "Previous" at bounding box center [326, 394] width 8 height 10
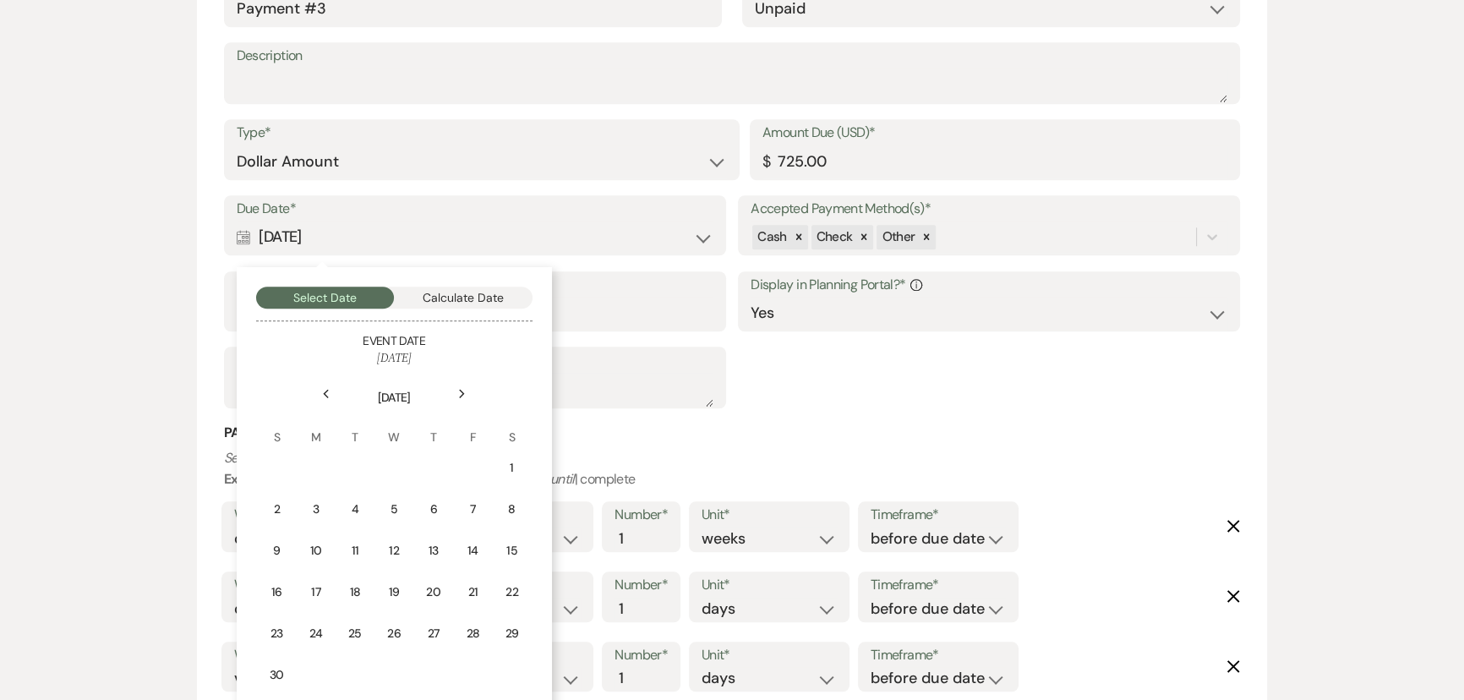
click at [323, 391] on icon "Previous" at bounding box center [326, 394] width 8 height 10
click at [320, 550] on div "13" at bounding box center [317, 552] width 21 height 21
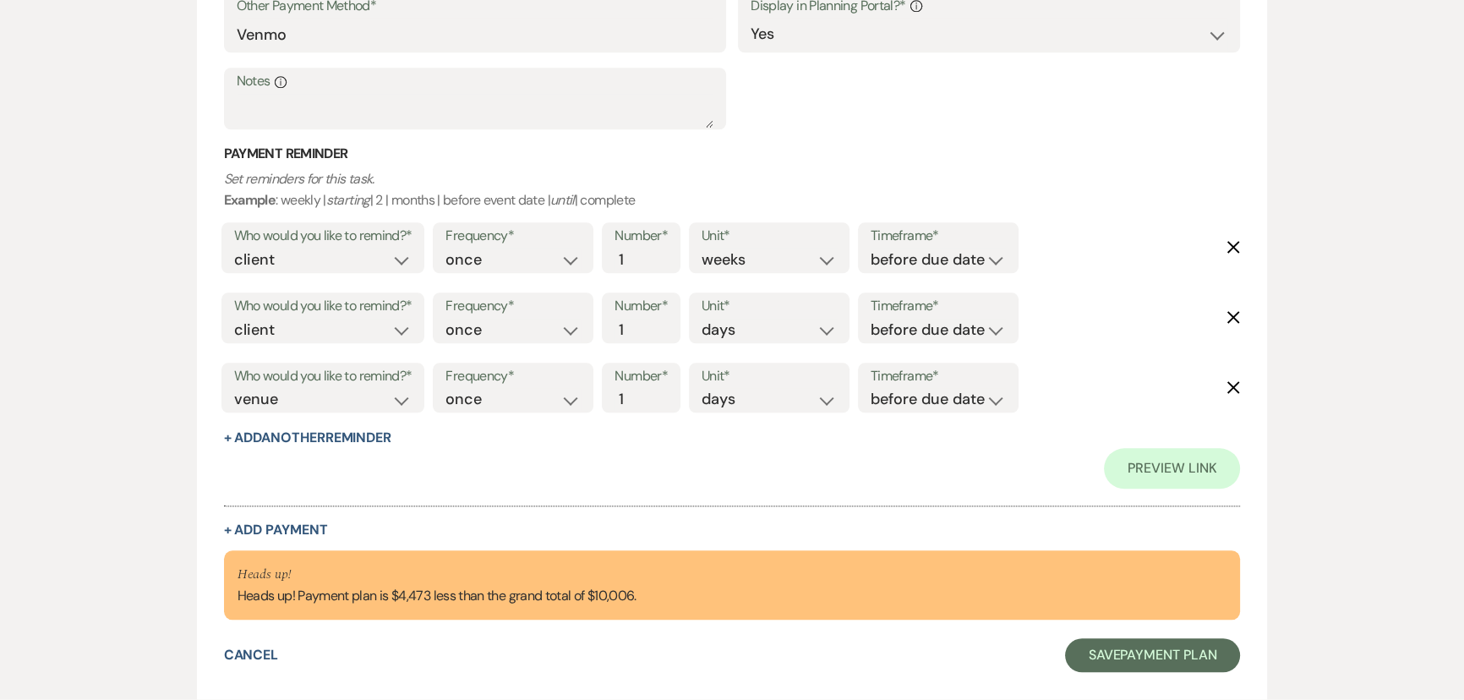
scroll to position [2250, 0]
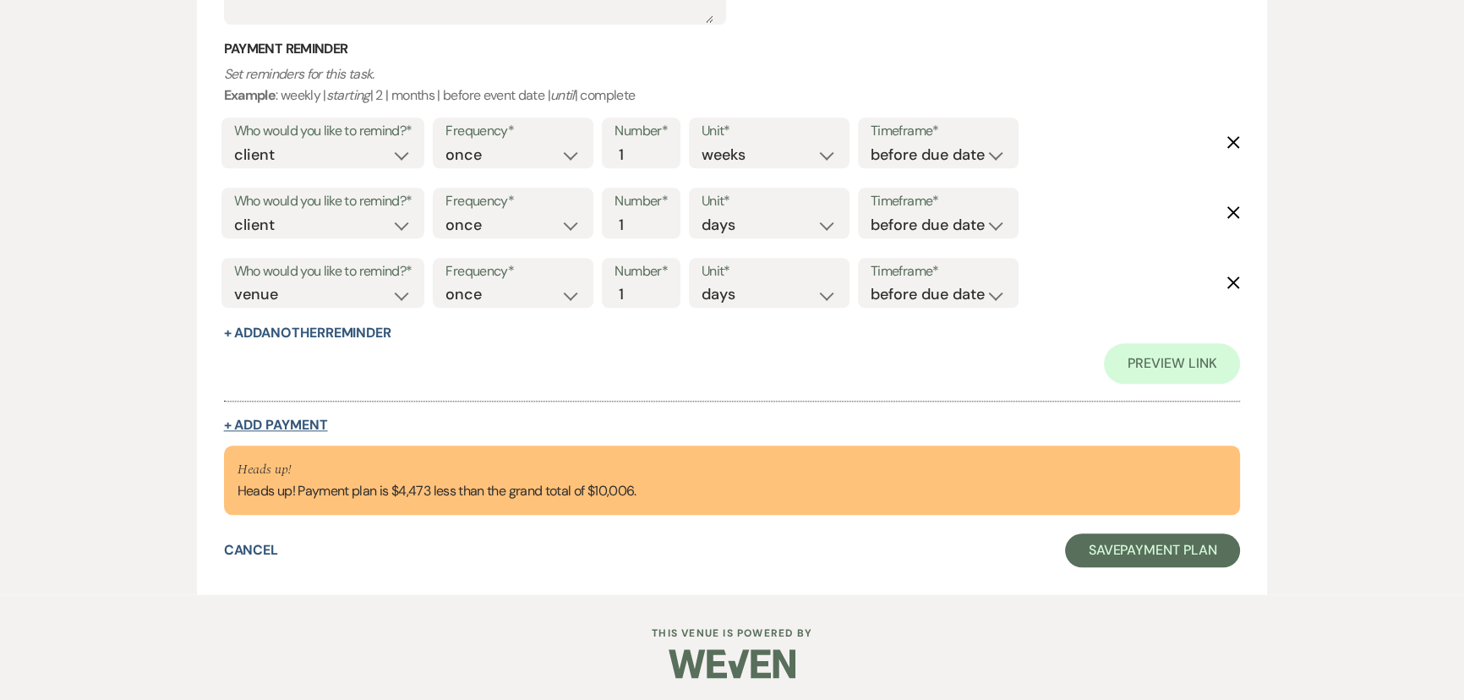
click at [269, 419] on button "+ Add Payment" at bounding box center [276, 426] width 104 height 14
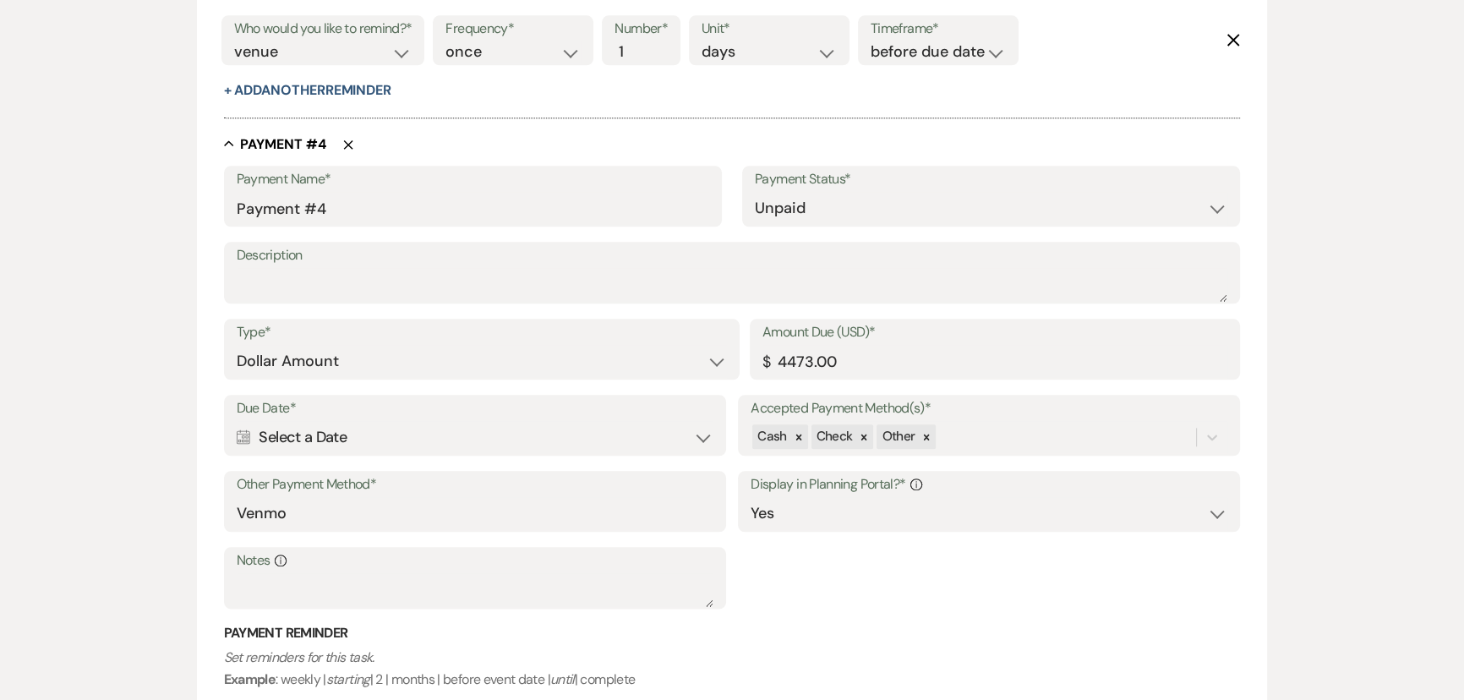
scroll to position [2411, 0]
click at [296, 436] on div "Calendar Select a Date Expand" at bounding box center [475, 438] width 477 height 33
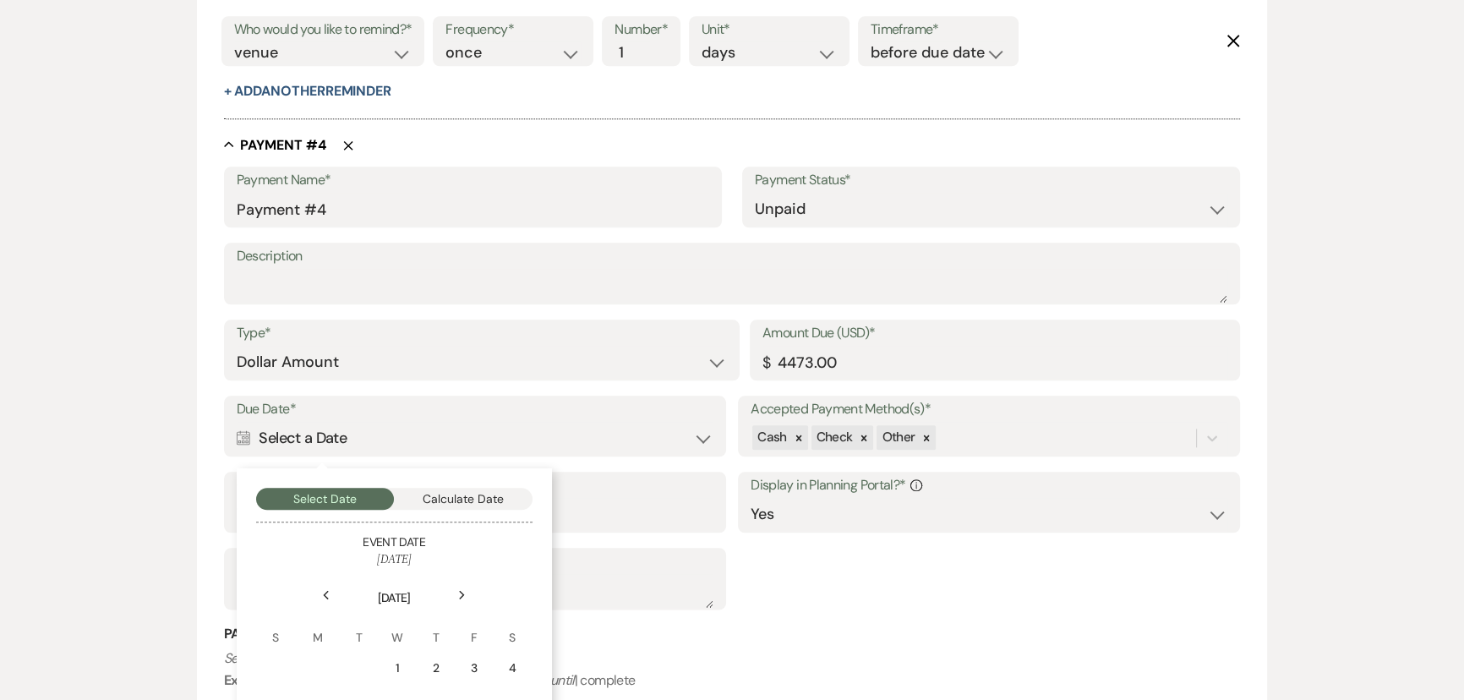
click at [462, 592] on icon "Next" at bounding box center [462, 595] width 8 height 10
click at [460, 592] on icon "Next" at bounding box center [462, 595] width 8 height 10
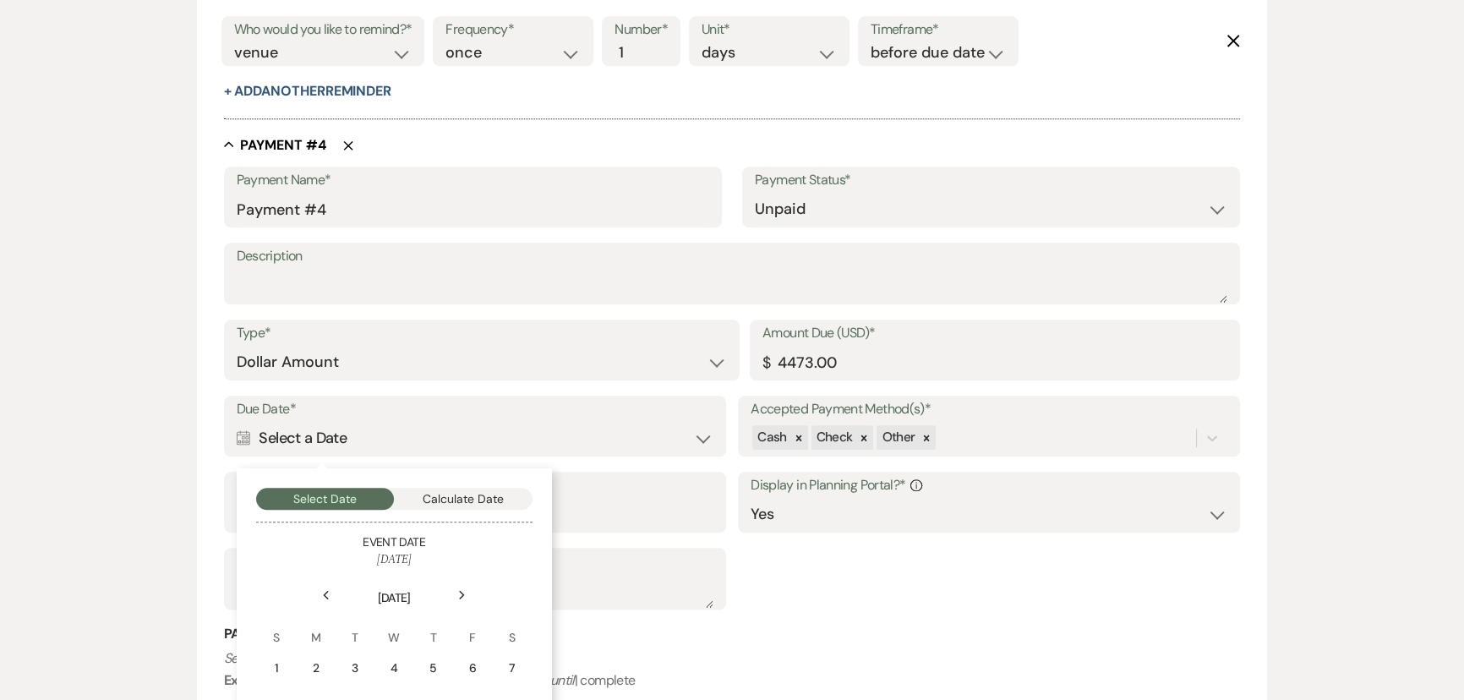
click at [460, 592] on icon "Next" at bounding box center [462, 595] width 8 height 10
click at [430, 664] on div "2" at bounding box center [433, 669] width 16 height 18
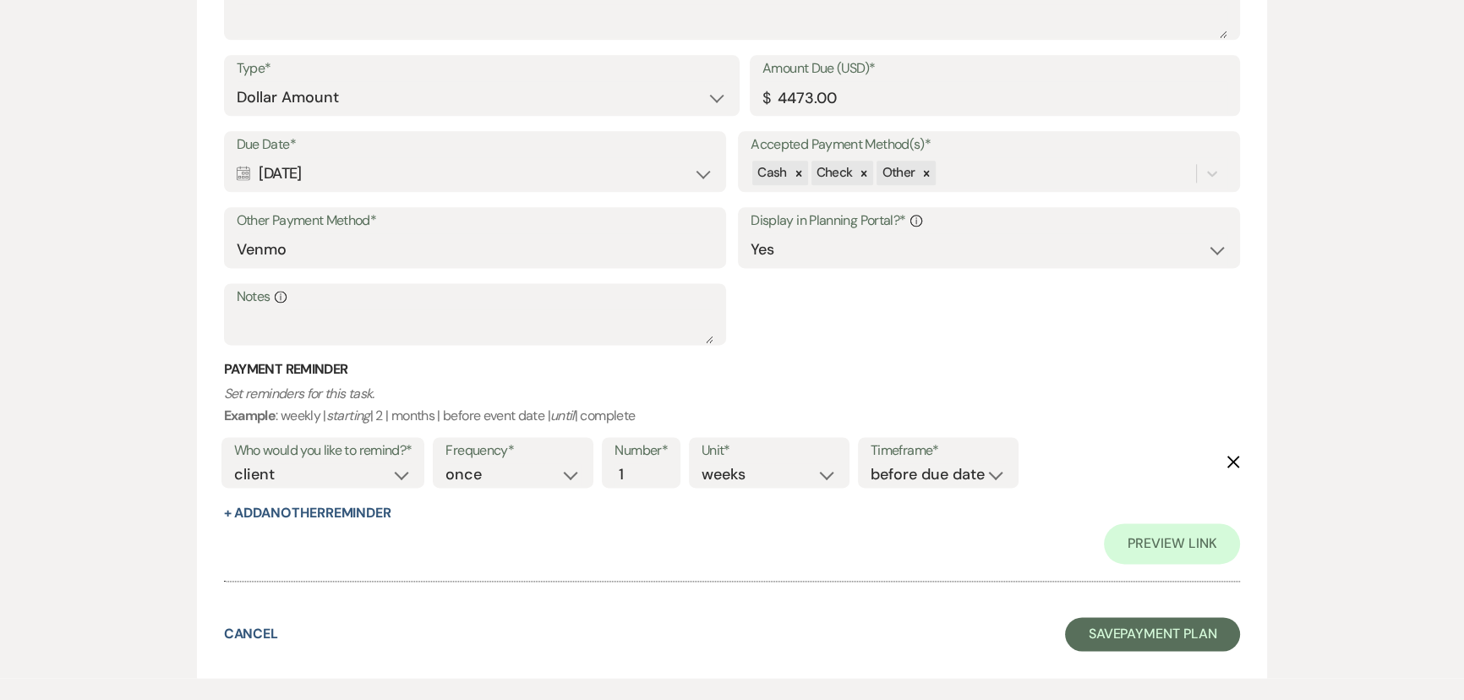
scroll to position [2881, 0]
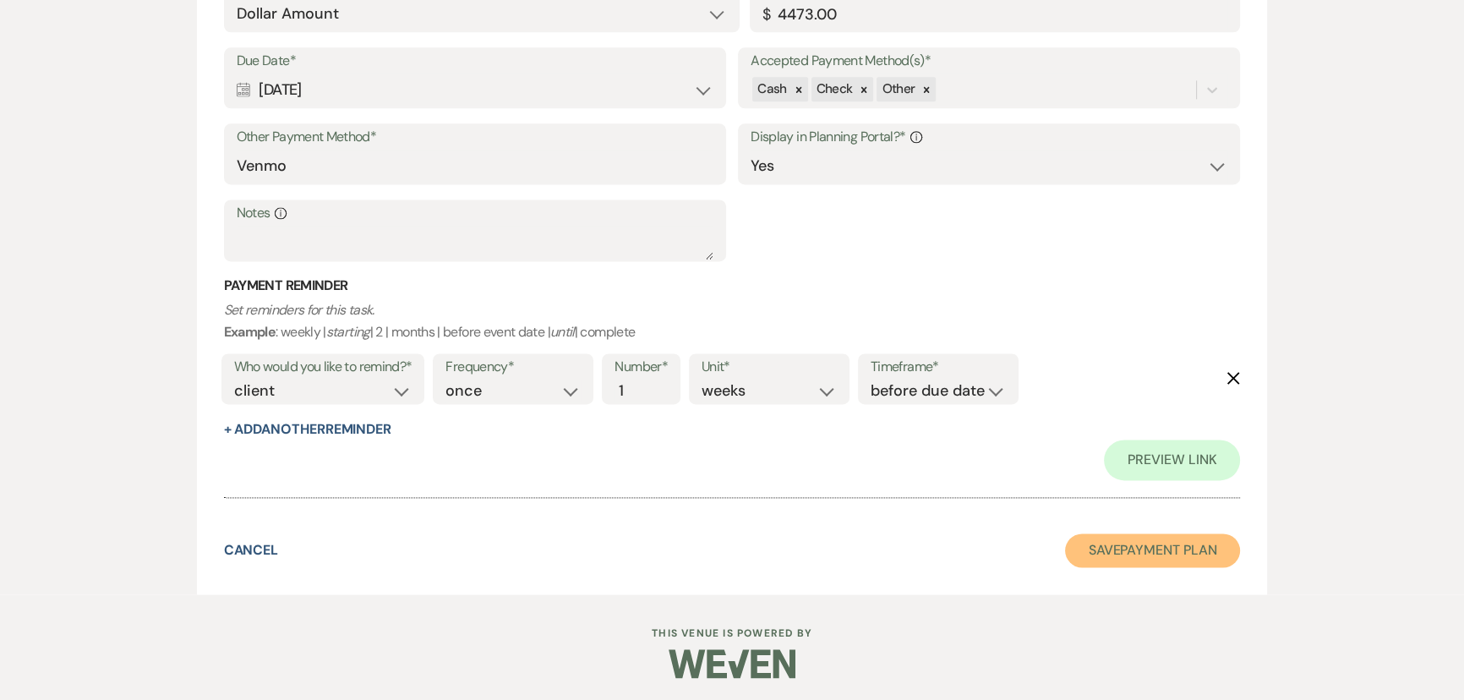
click at [1125, 536] on button "Save Payment Plan" at bounding box center [1153, 551] width 176 height 34
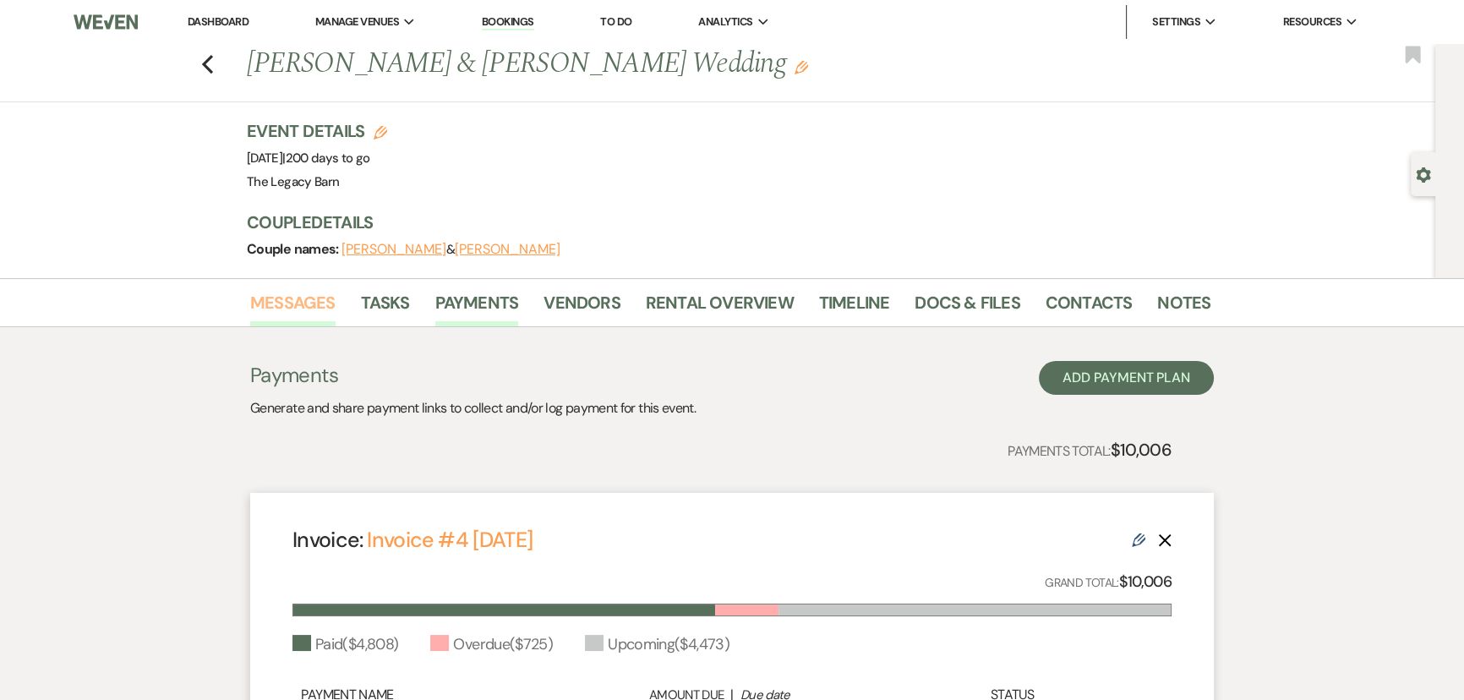
click at [298, 306] on link "Messages" at bounding box center [292, 307] width 85 height 37
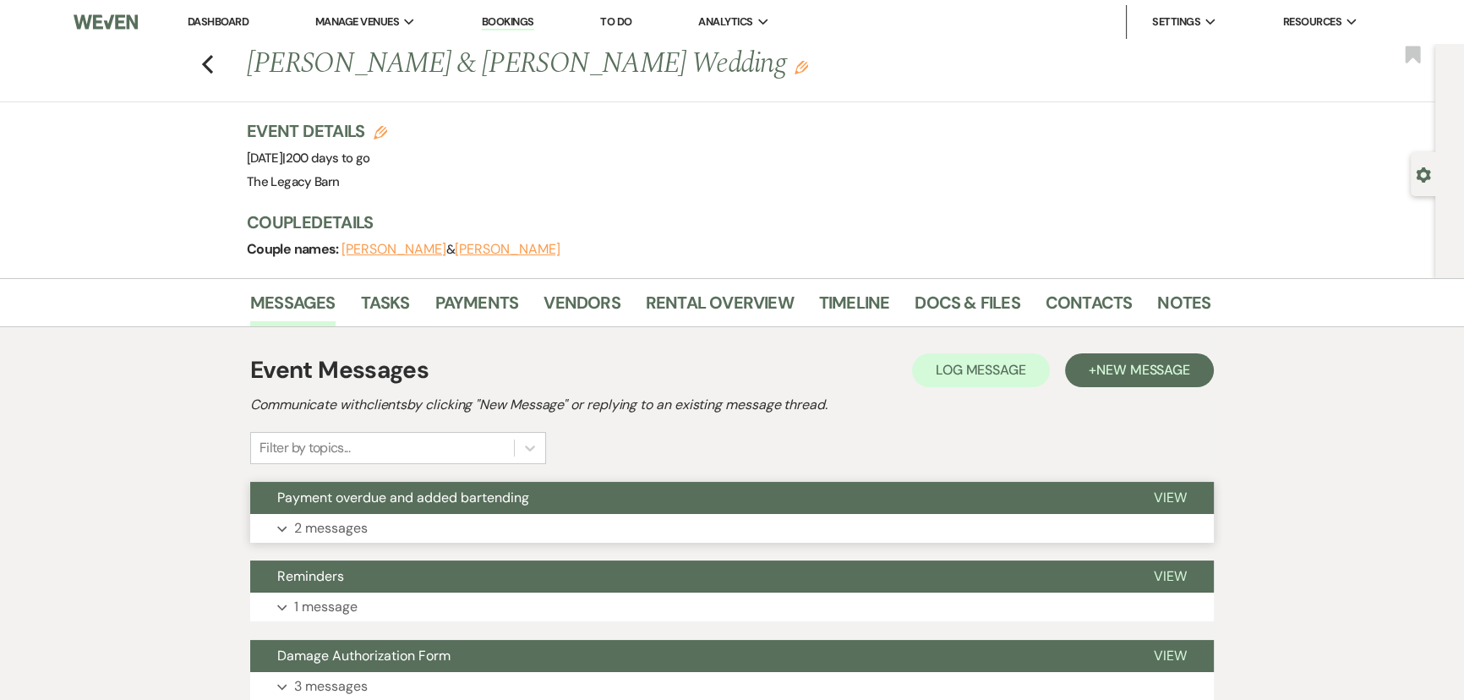
click at [413, 497] on span "Payment overdue and added bartending" at bounding box center [403, 498] width 252 height 18
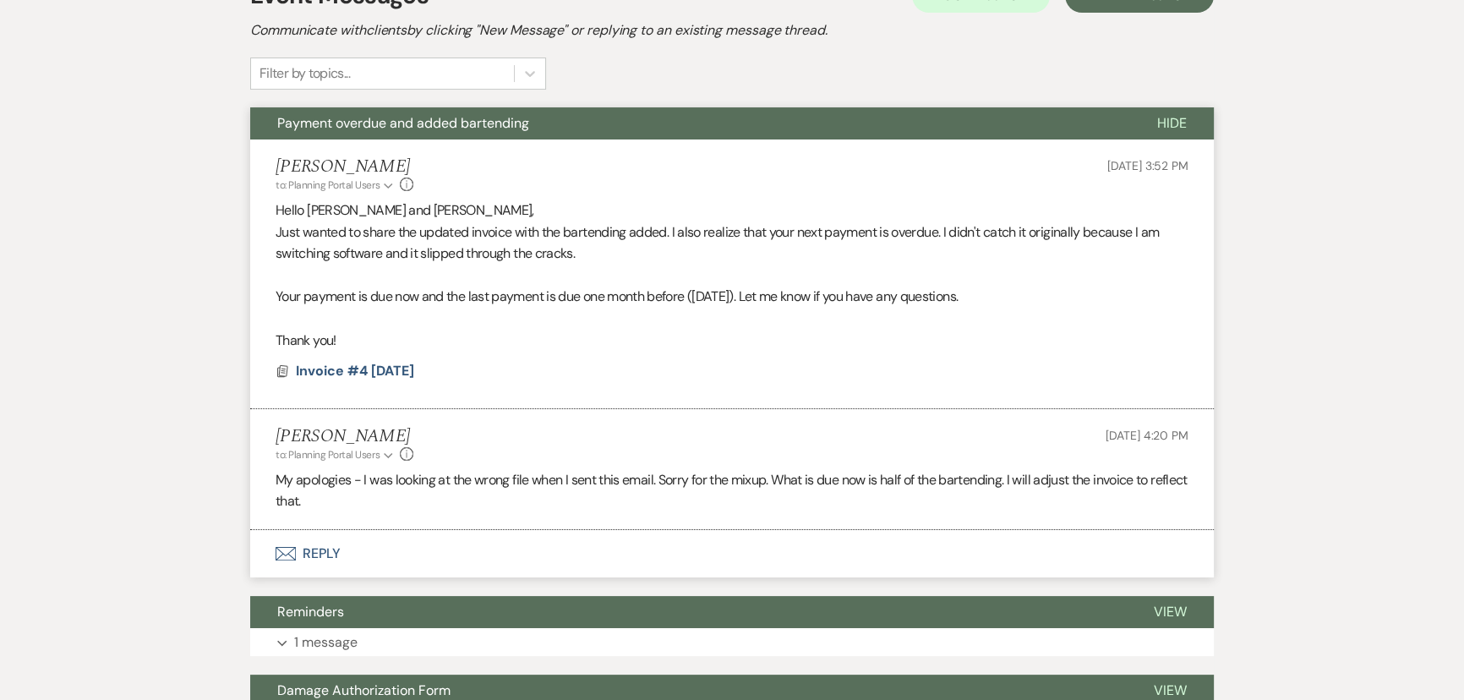
scroll to position [384, 0]
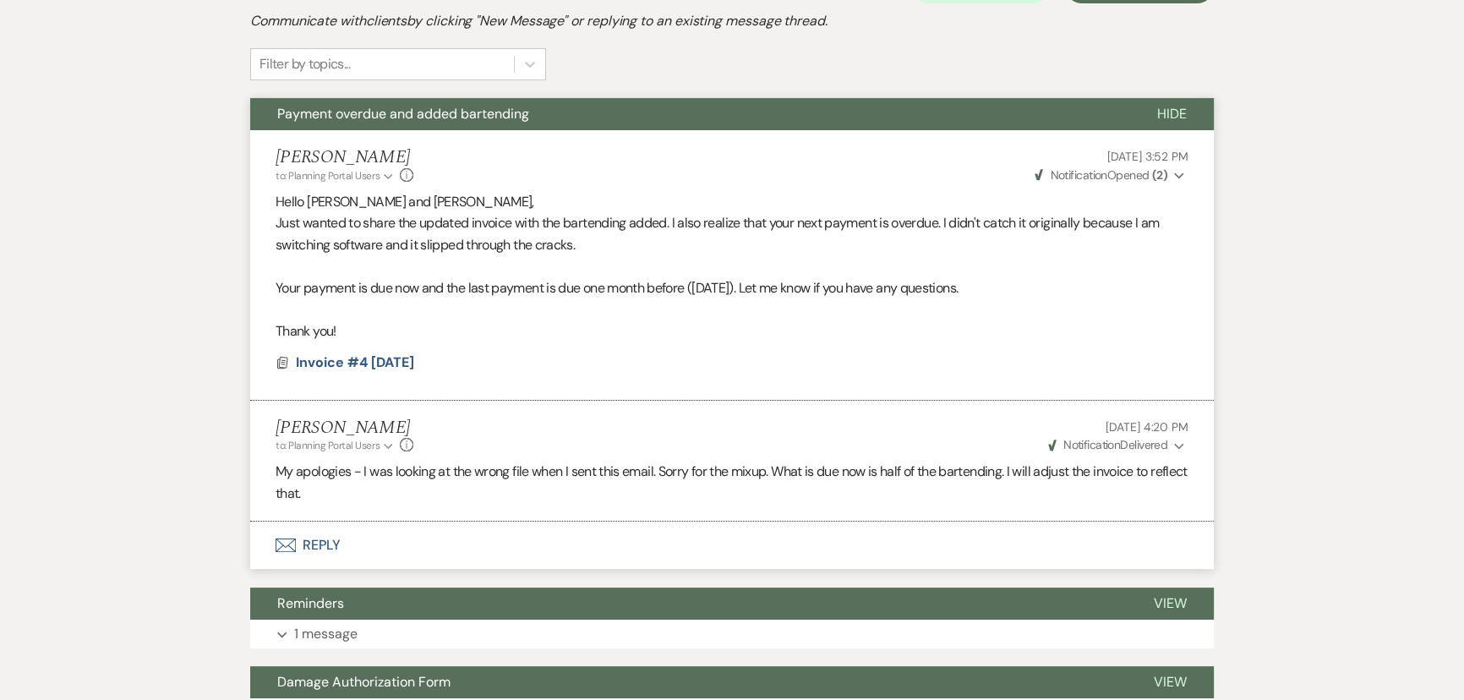
click at [312, 543] on button "Envelope Reply" at bounding box center [732, 545] width 964 height 47
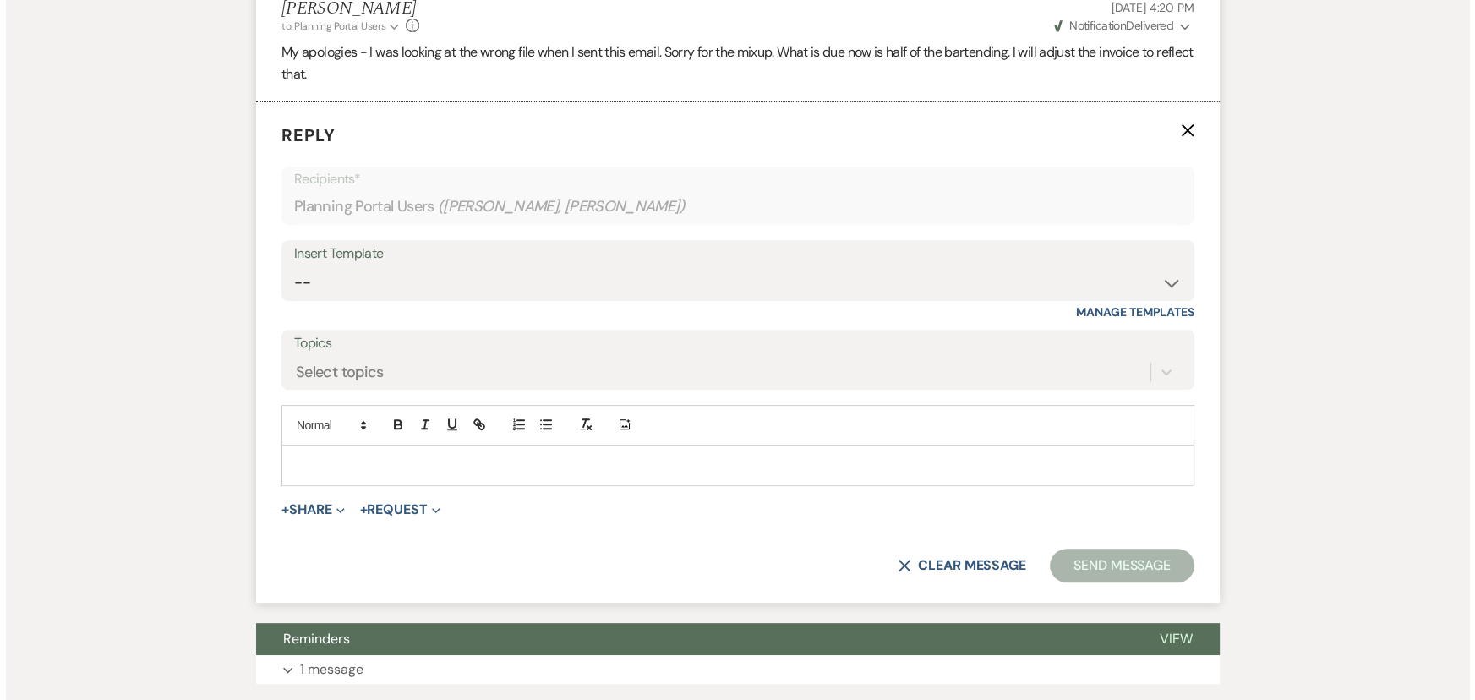
scroll to position [805, 0]
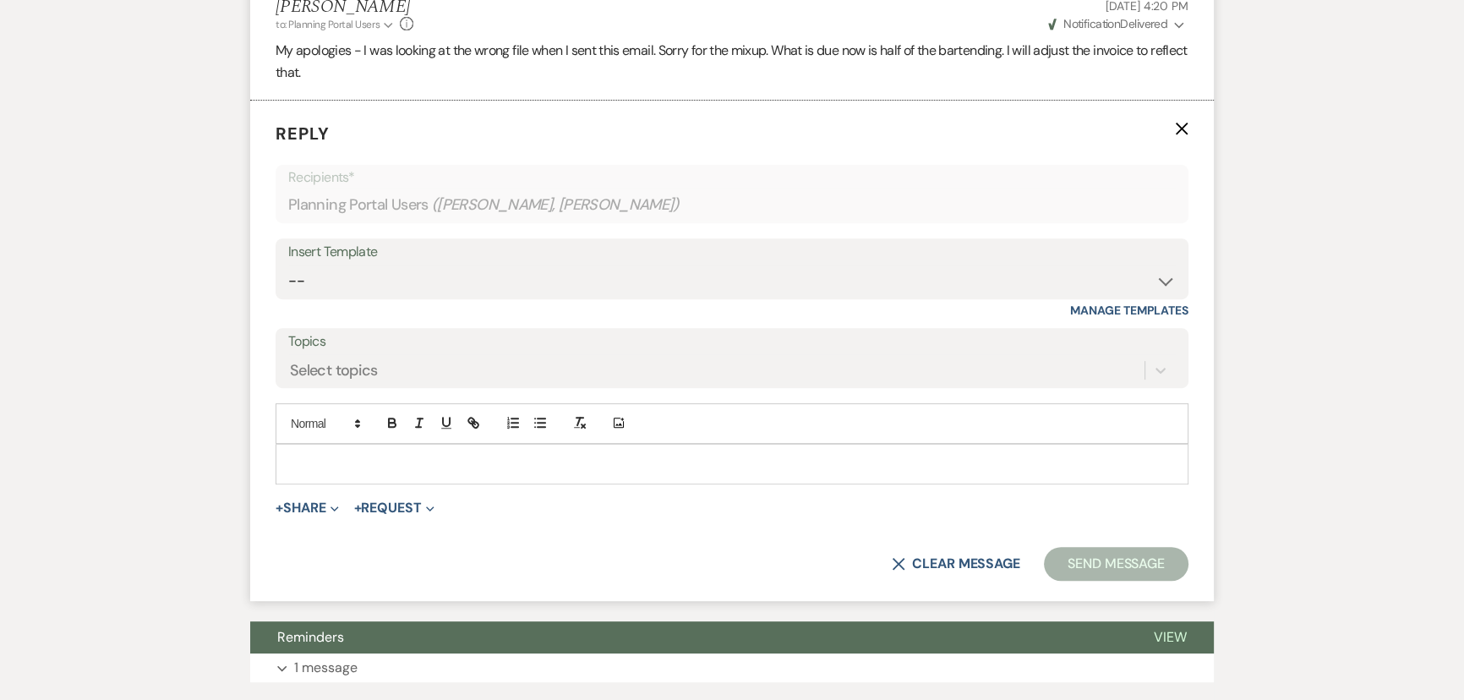
click at [329, 464] on p at bounding box center [732, 464] width 886 height 19
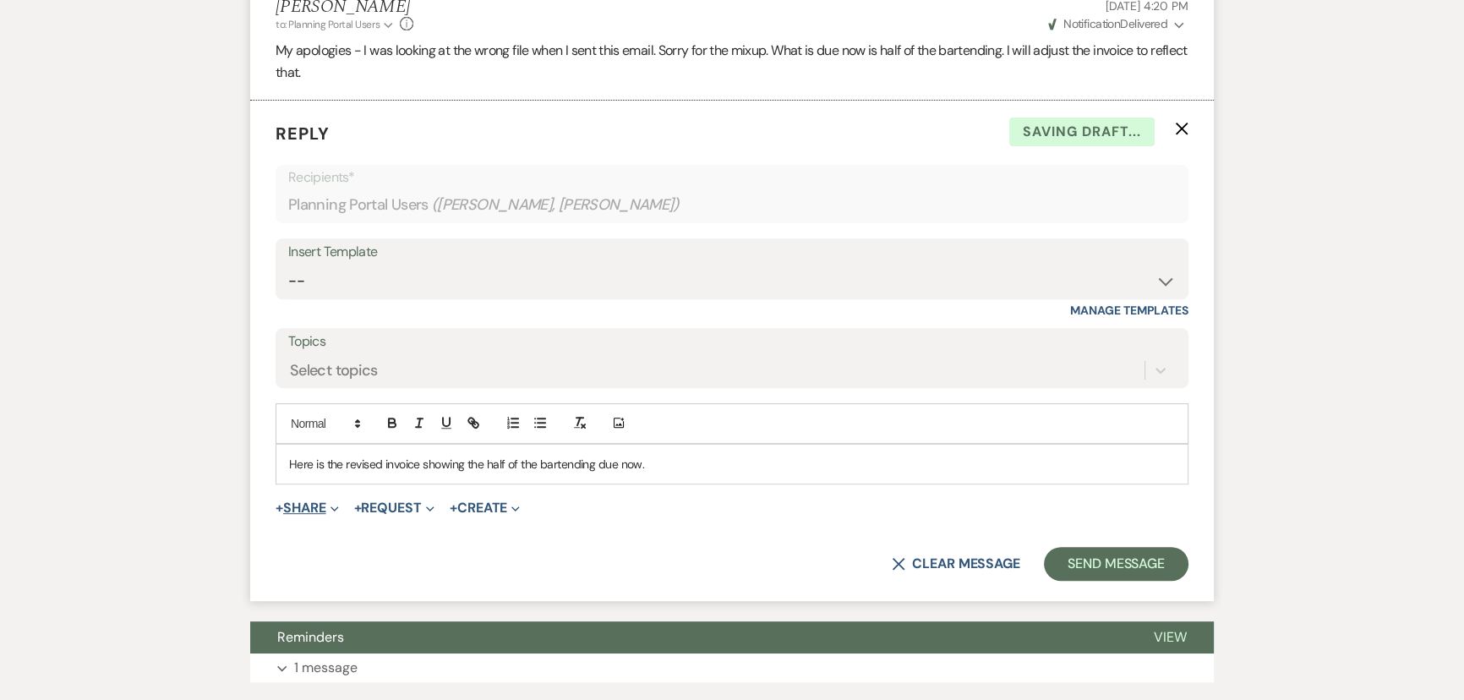
click at [313, 506] on button "+ Share Expand" at bounding box center [307, 508] width 63 height 14
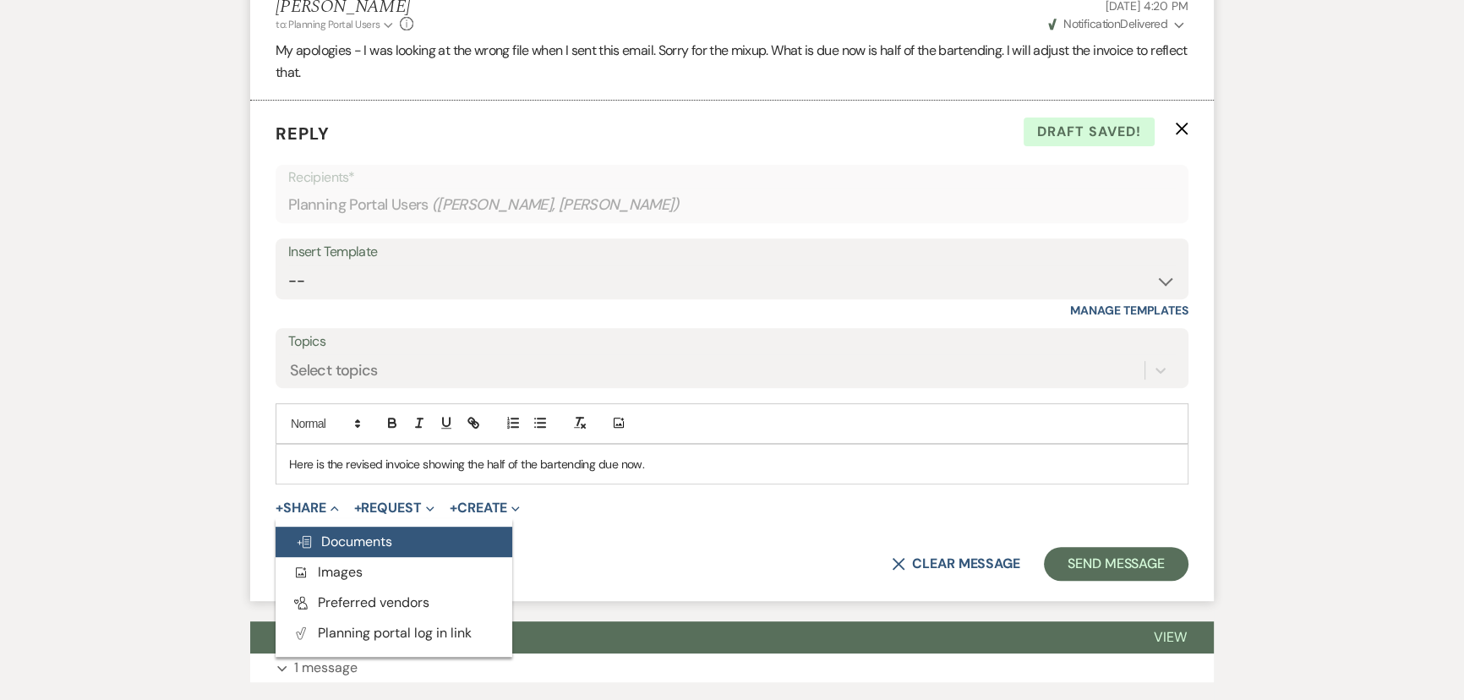
click at [329, 538] on span "Doc Upload Documents" at bounding box center [344, 542] width 96 height 18
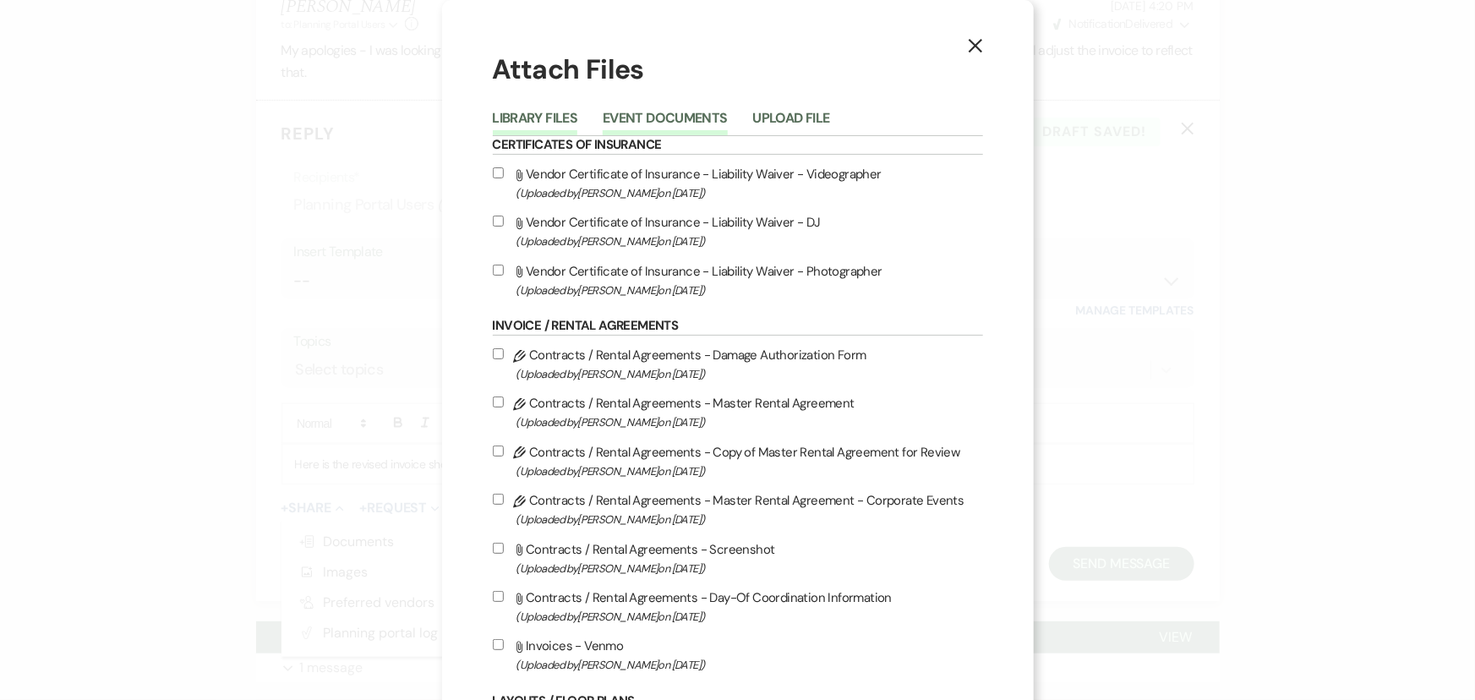
click at [626, 112] on button "Event Documents" at bounding box center [665, 124] width 124 height 24
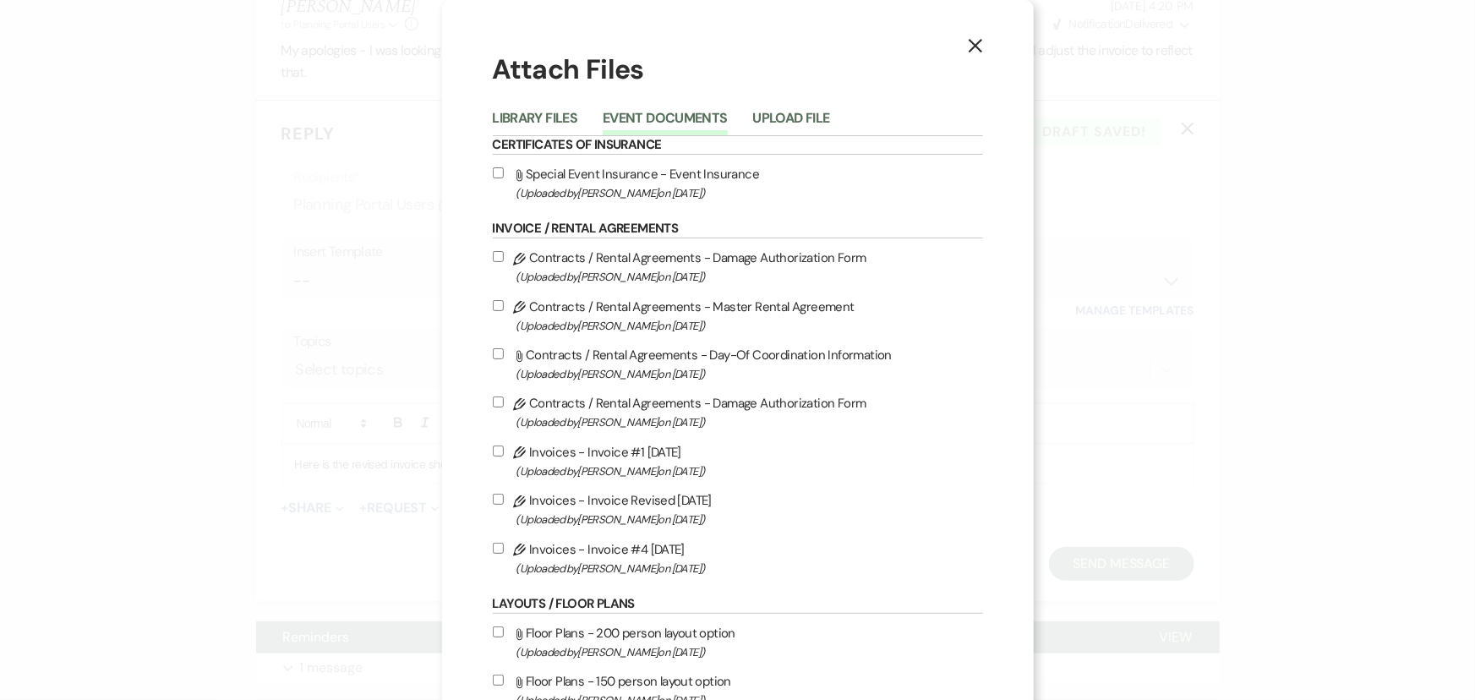
click at [493, 548] on input "Pencil Invoices - Invoice #4 [DATE] (Uploaded by [PERSON_NAME] on [DATE] )" at bounding box center [498, 548] width 11 height 11
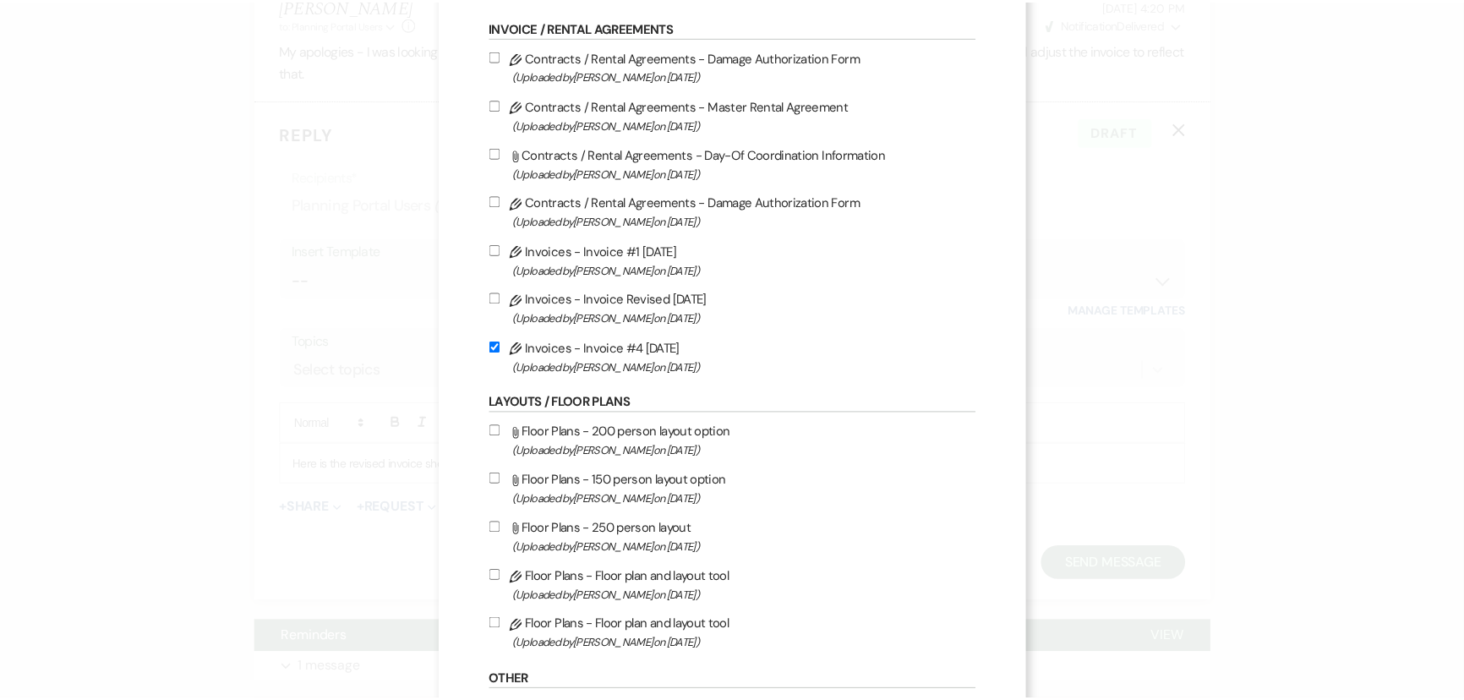
scroll to position [440, 0]
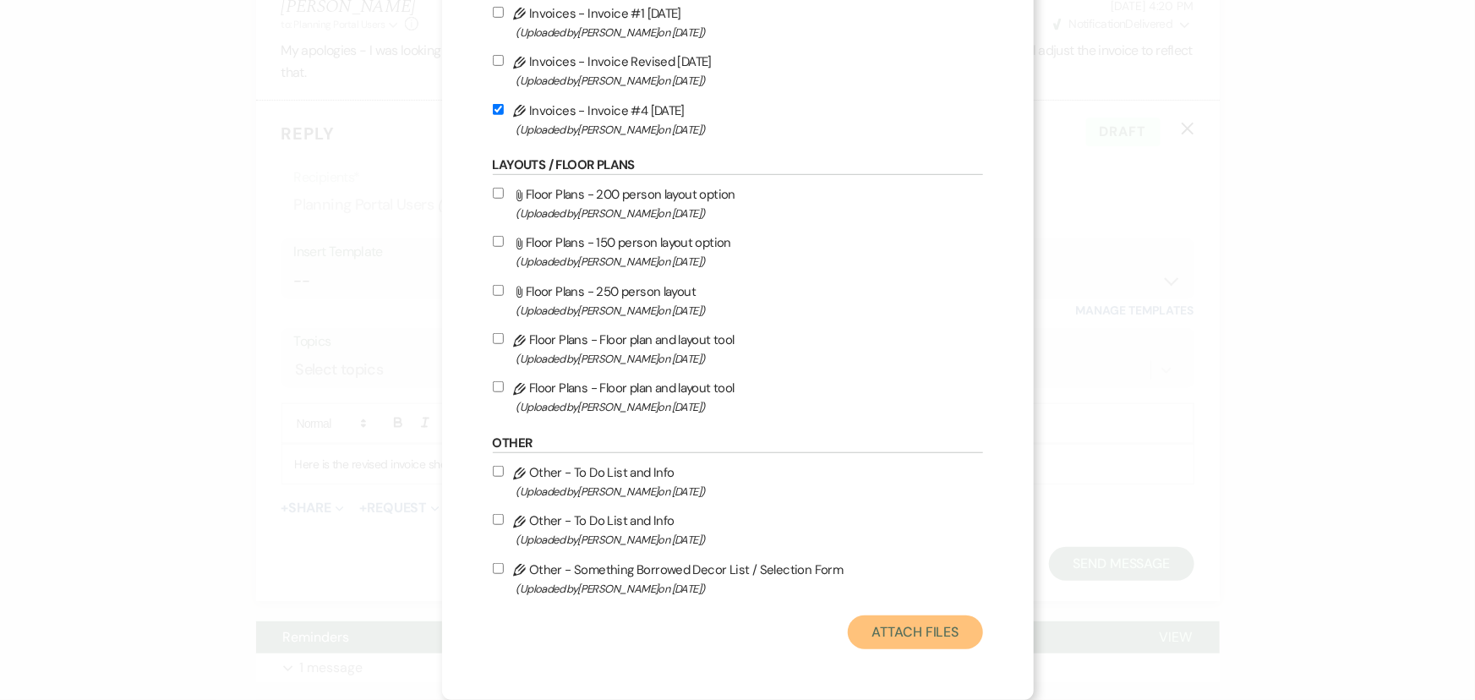
click at [895, 633] on button "Attach Files" at bounding box center [915, 633] width 134 height 34
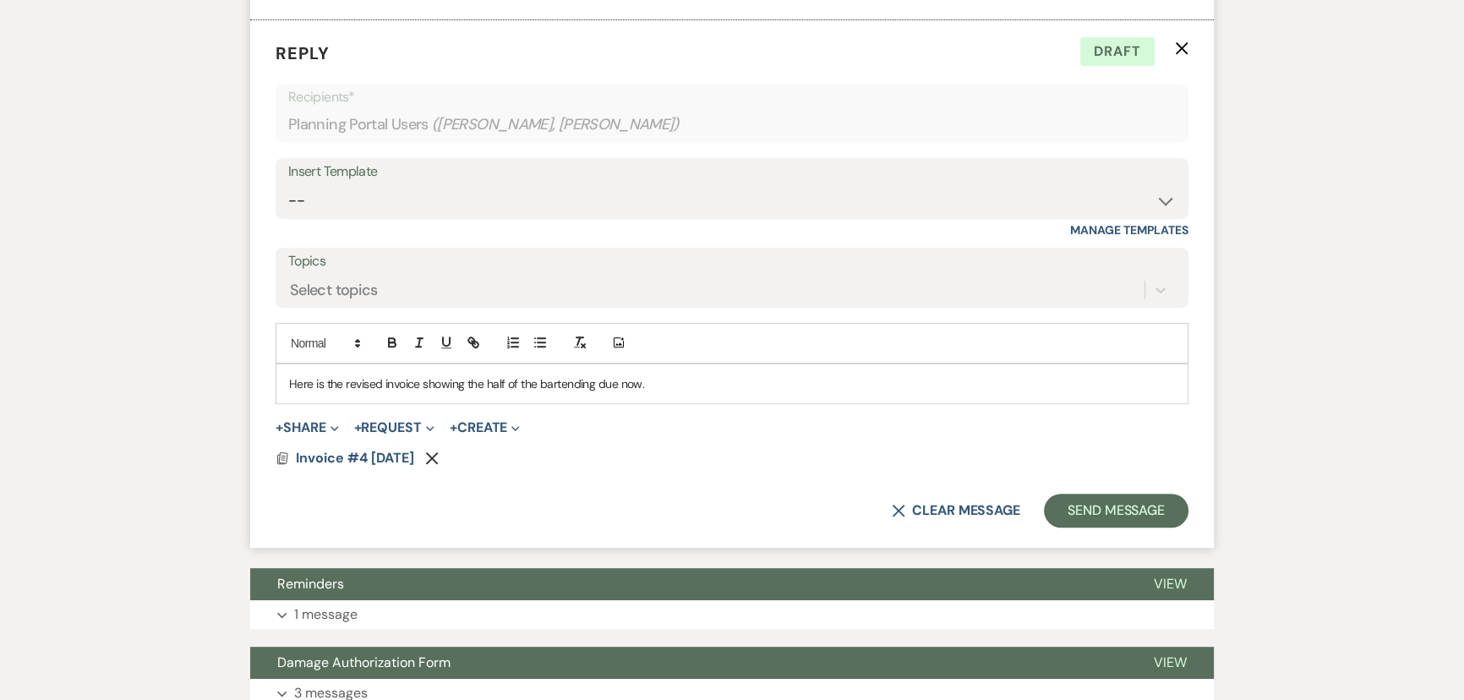
scroll to position [882, 0]
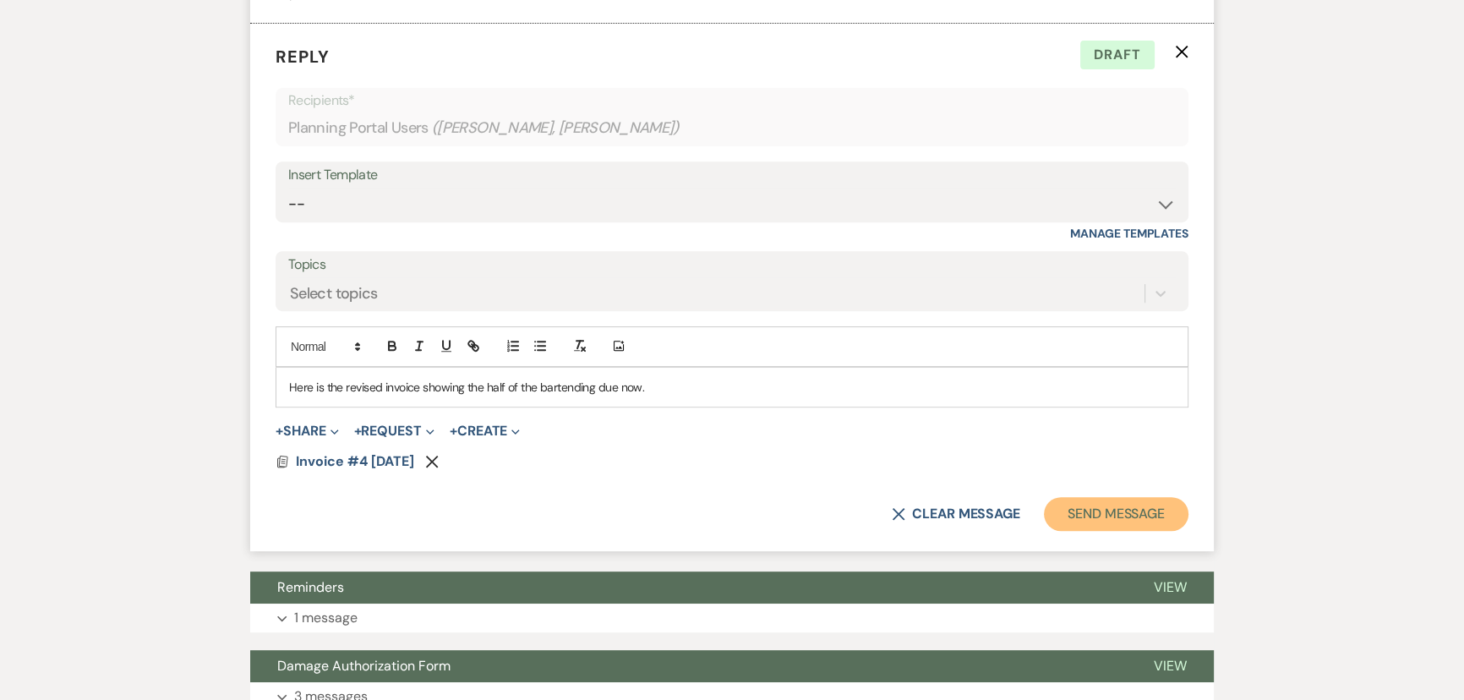
click at [1091, 512] on button "Send Message" at bounding box center [1116, 514] width 145 height 34
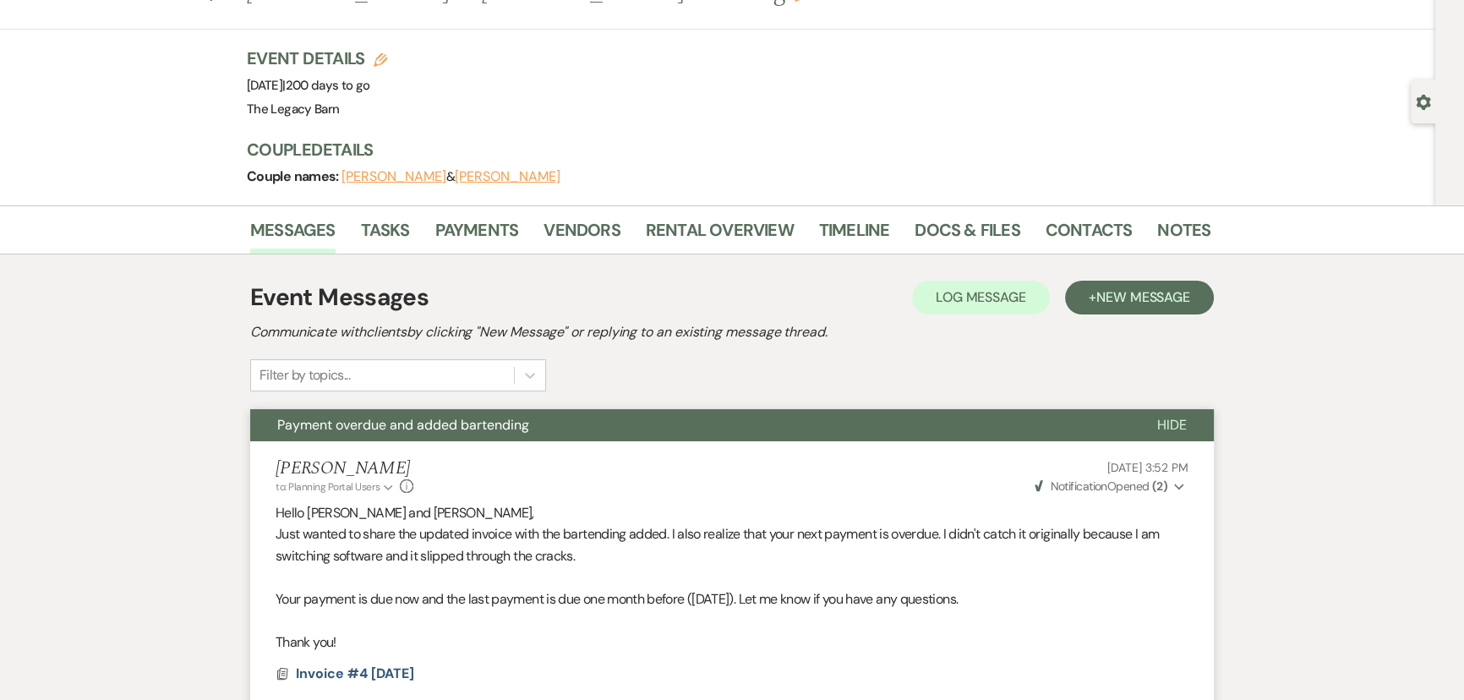
scroll to position [0, 0]
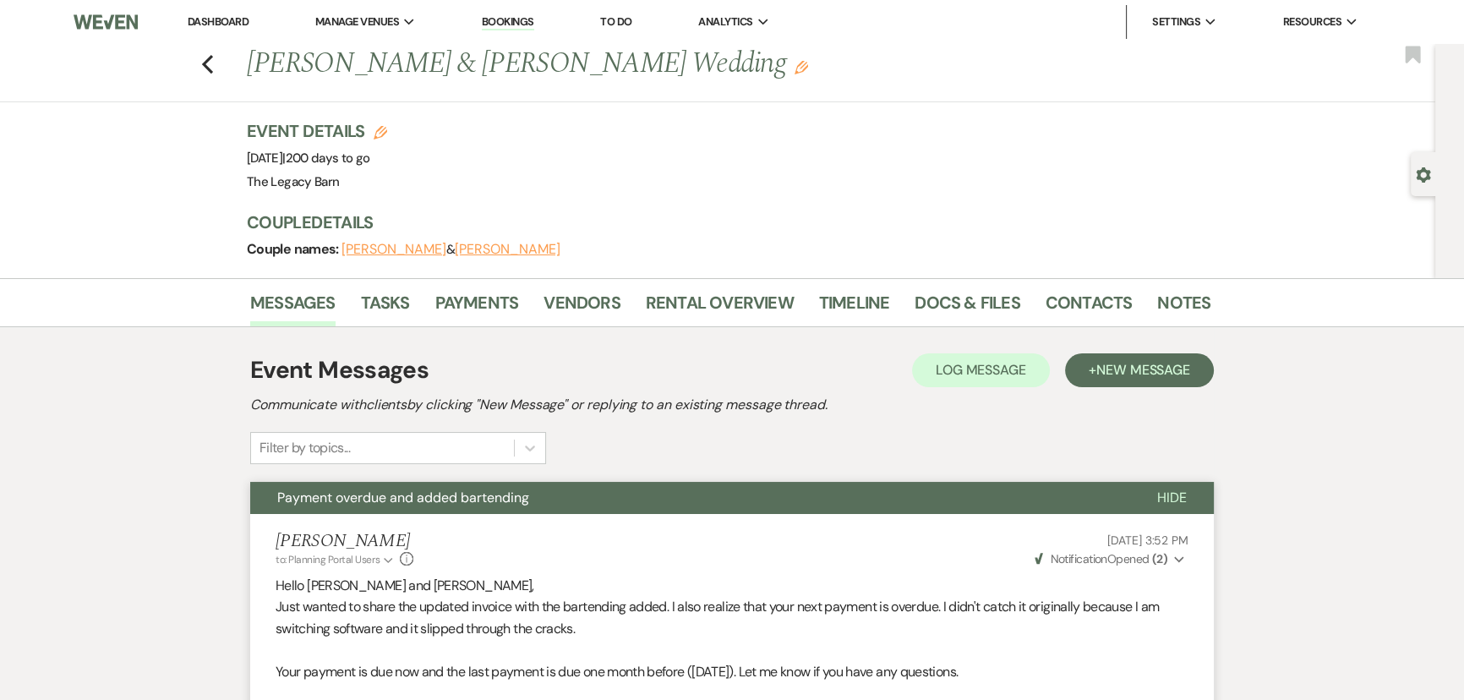
click at [208, 22] on link "Dashboard" at bounding box center [218, 21] width 61 height 14
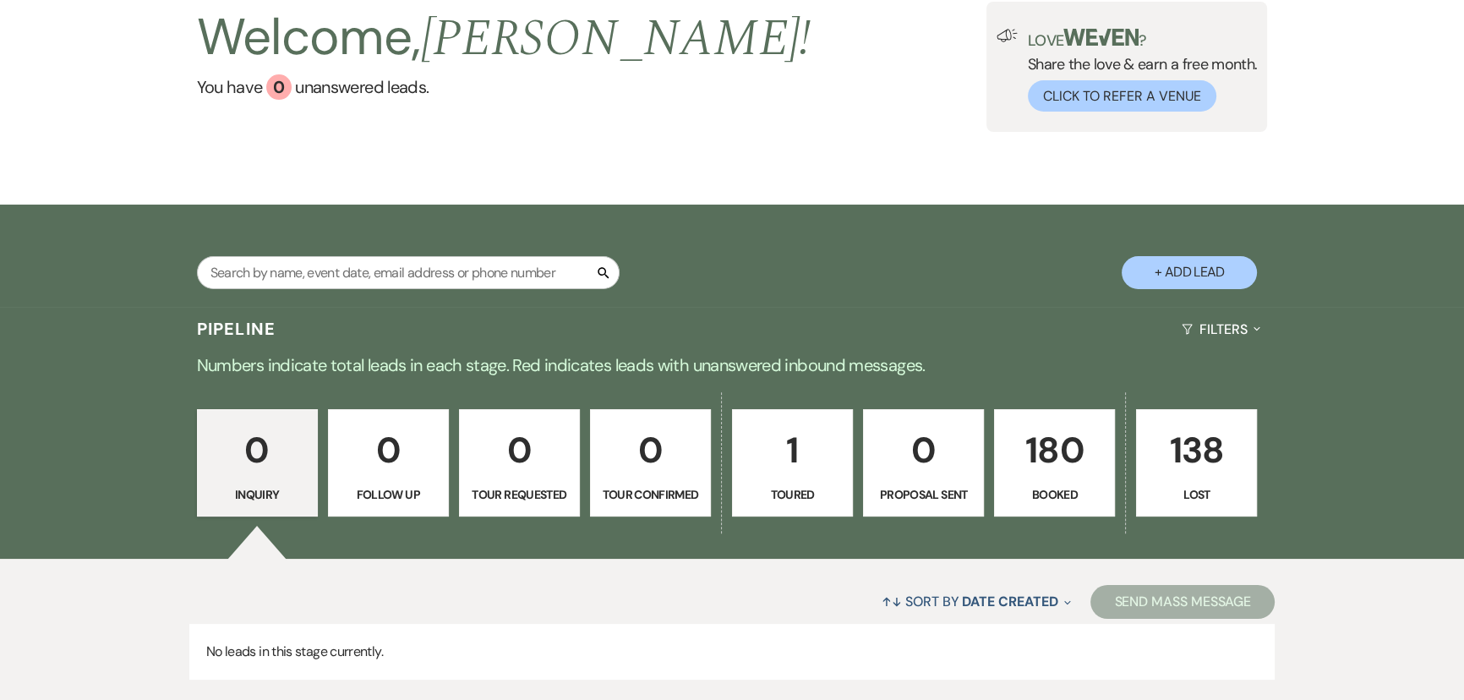
scroll to position [224, 0]
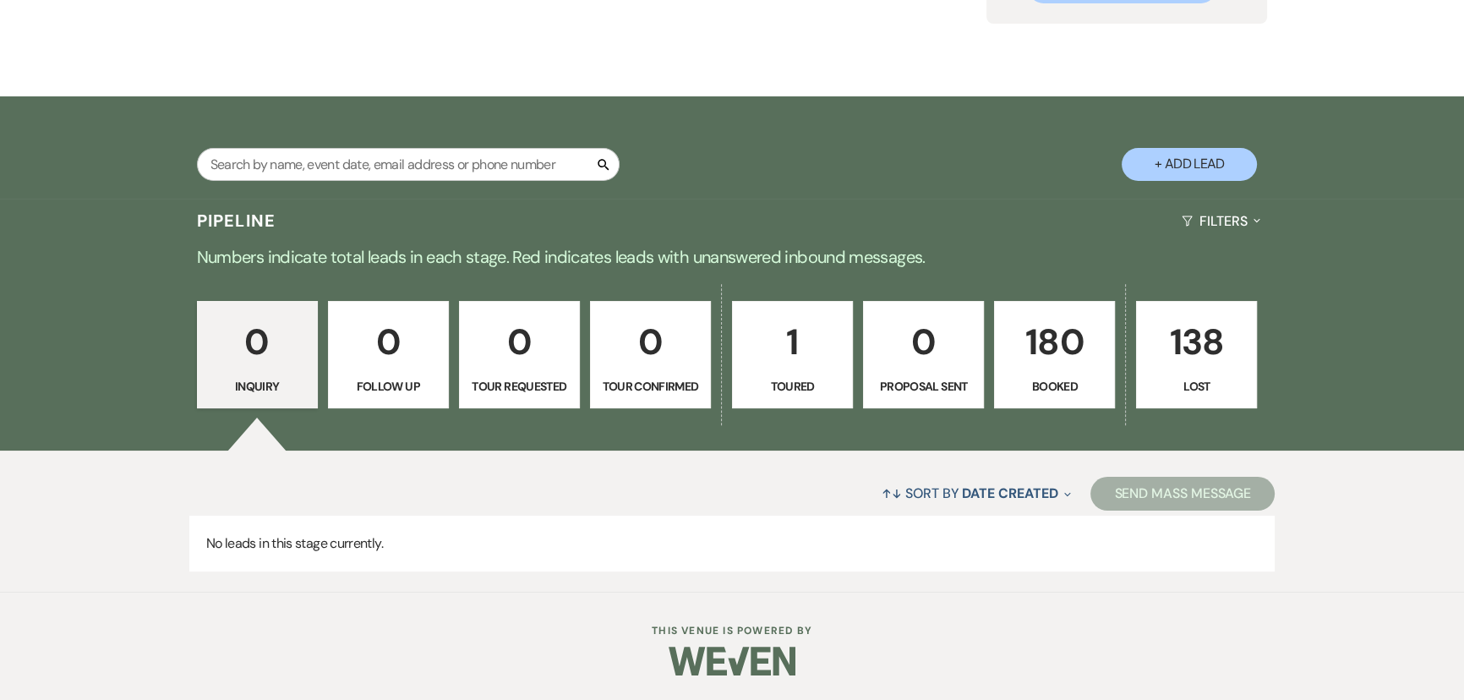
click at [1043, 357] on p "180" at bounding box center [1054, 342] width 99 height 57
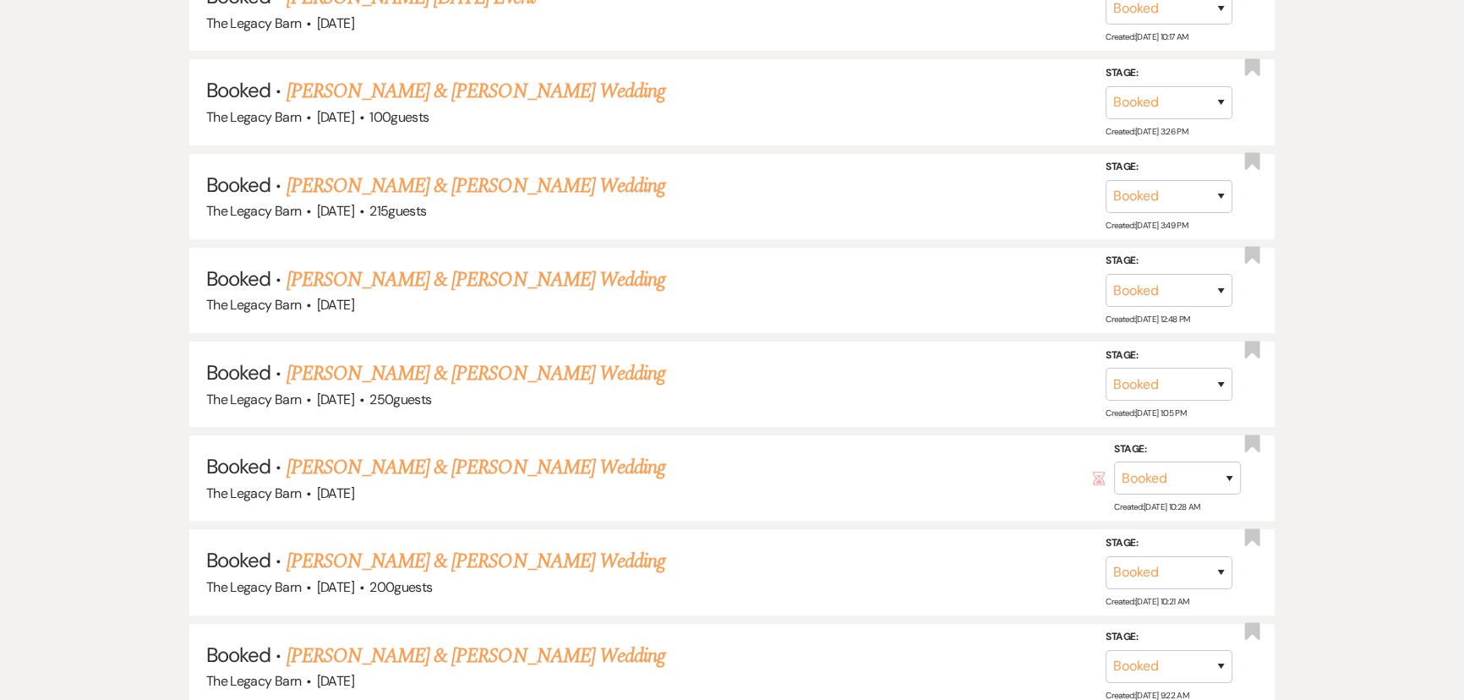
scroll to position [993, 0]
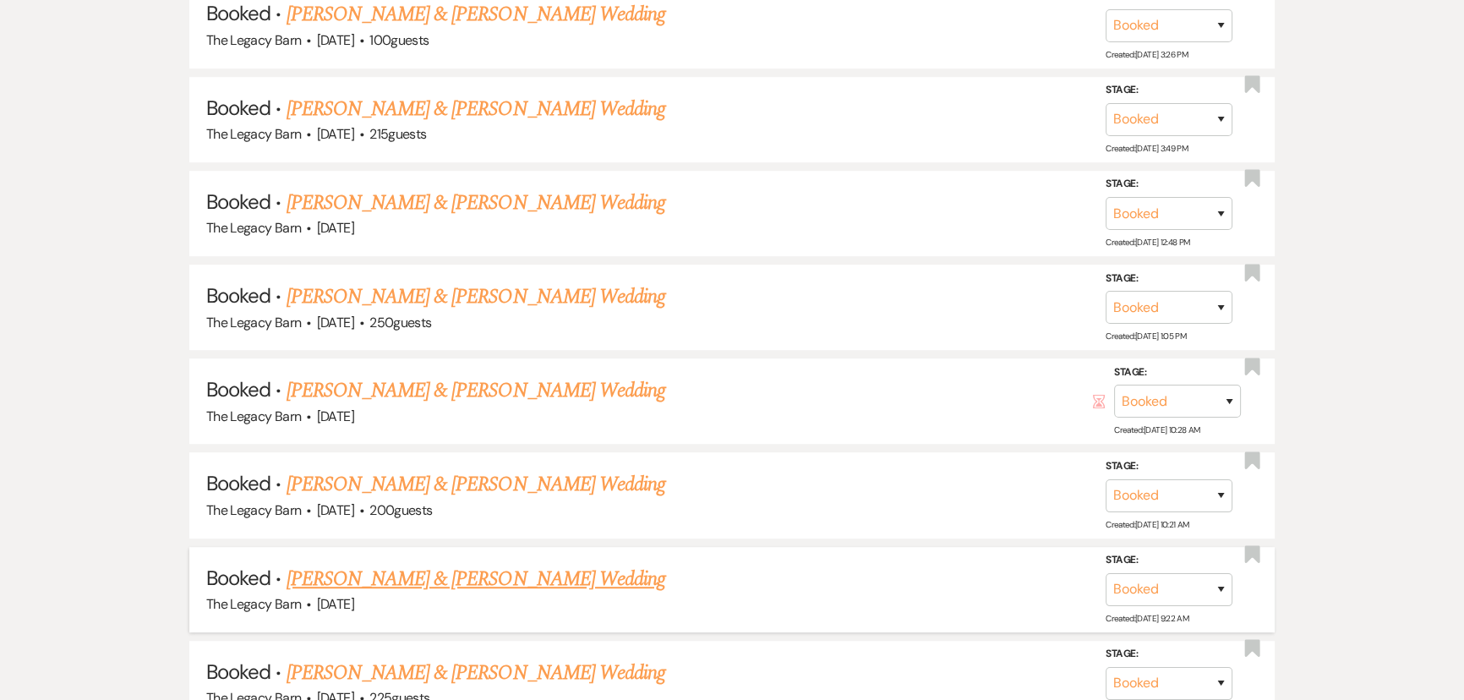
click at [315, 574] on link "[PERSON_NAME] & [PERSON_NAME] Wedding" at bounding box center [476, 579] width 379 height 30
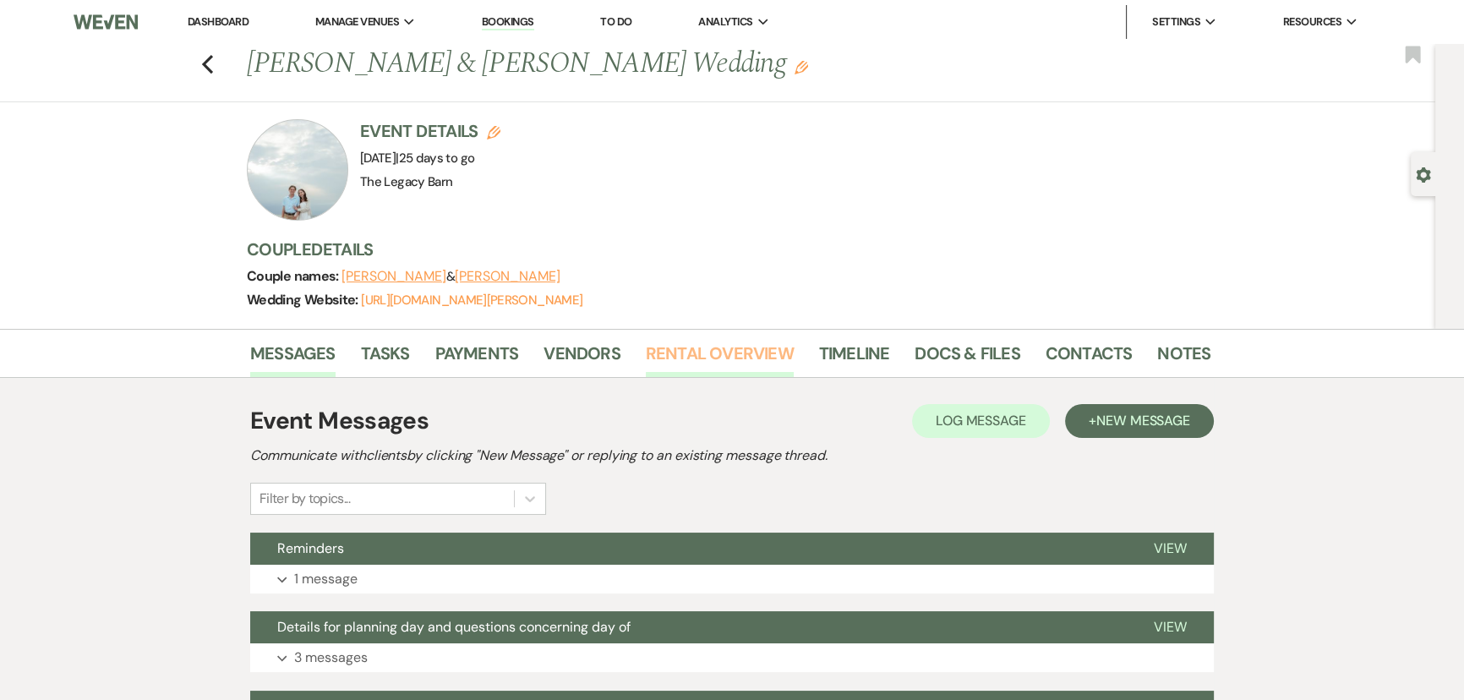
click at [743, 352] on link "Rental Overview" at bounding box center [720, 358] width 148 height 37
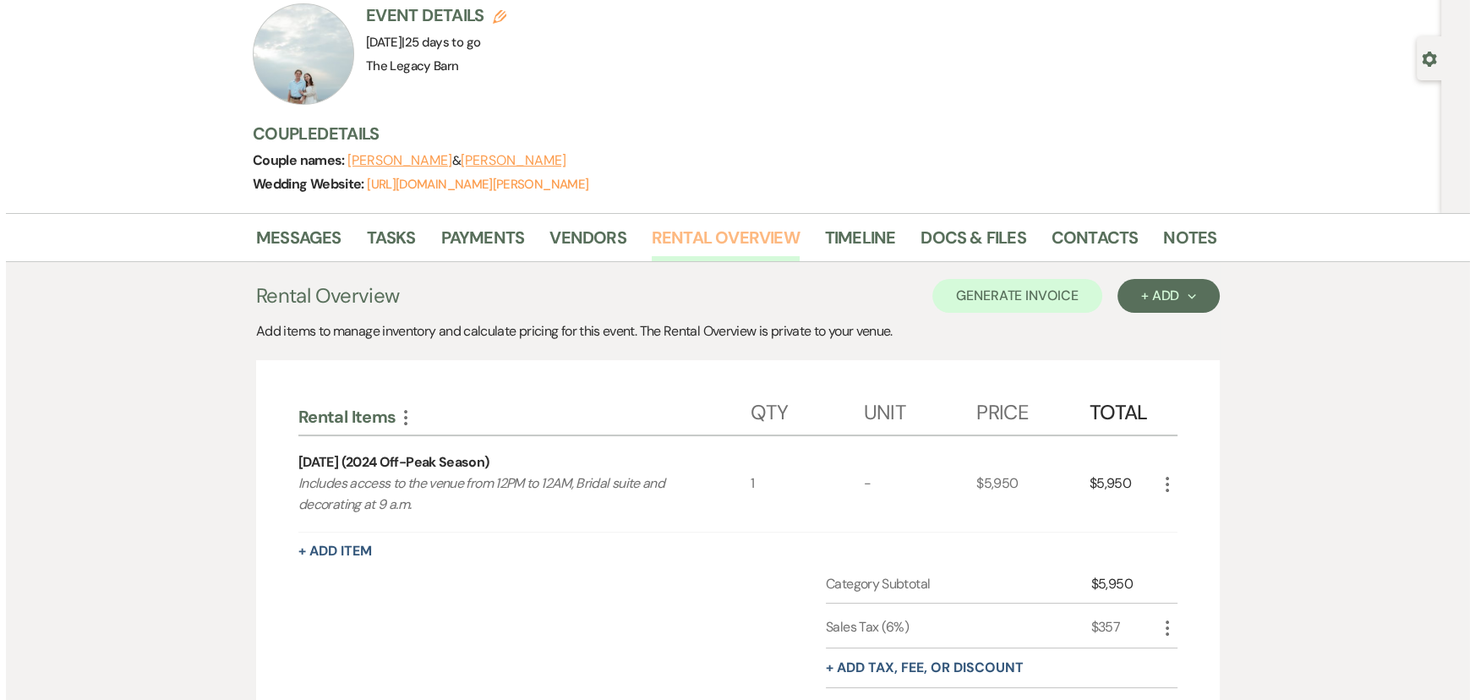
scroll to position [307, 0]
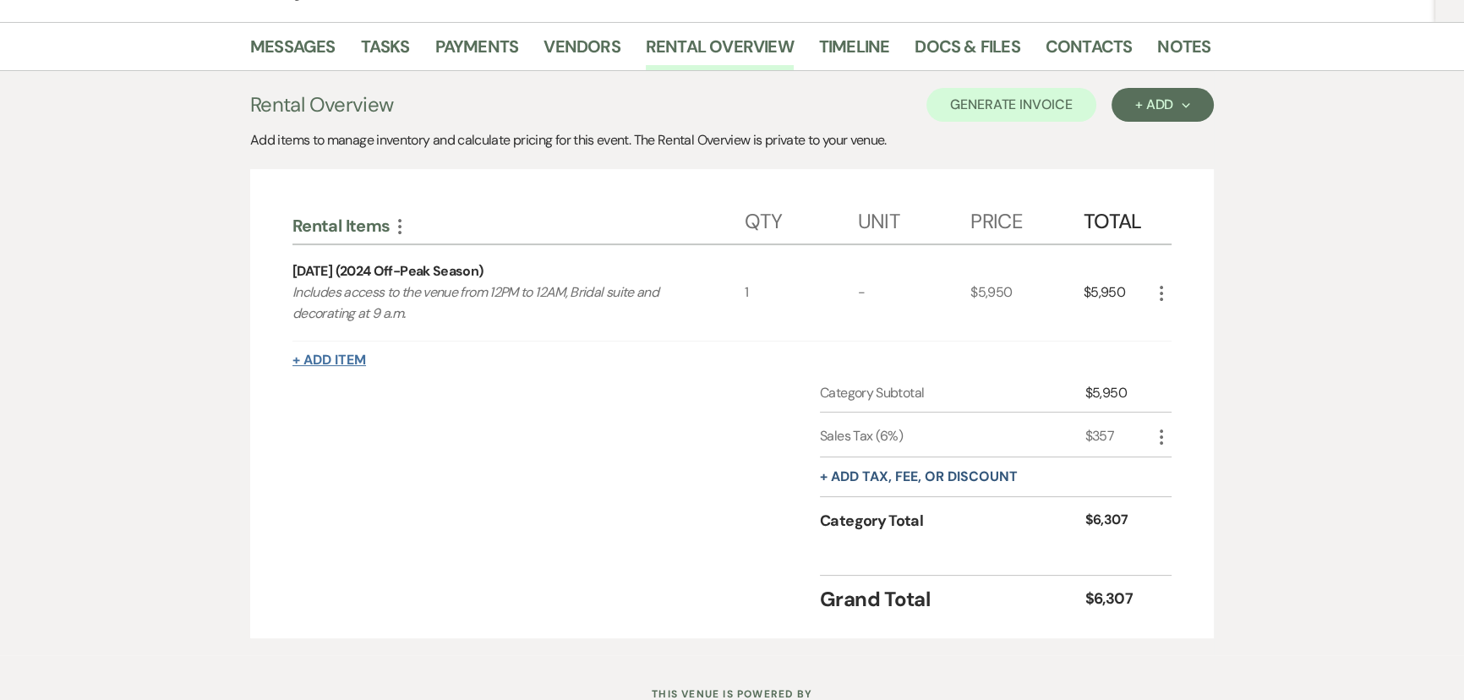
click at [334, 363] on button "+ Add Item" at bounding box center [330, 360] width 74 height 14
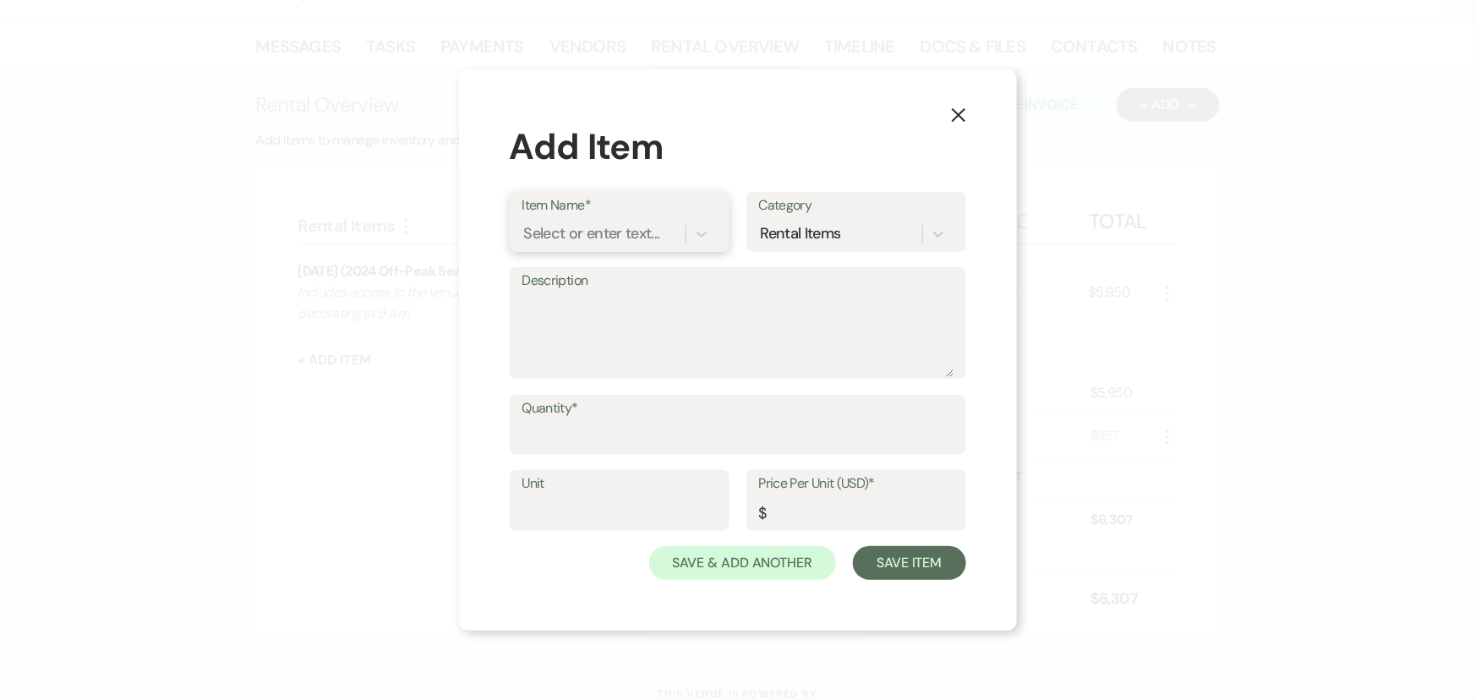
click at [575, 247] on div "Select or enter text..." at bounding box center [604, 234] width 163 height 30
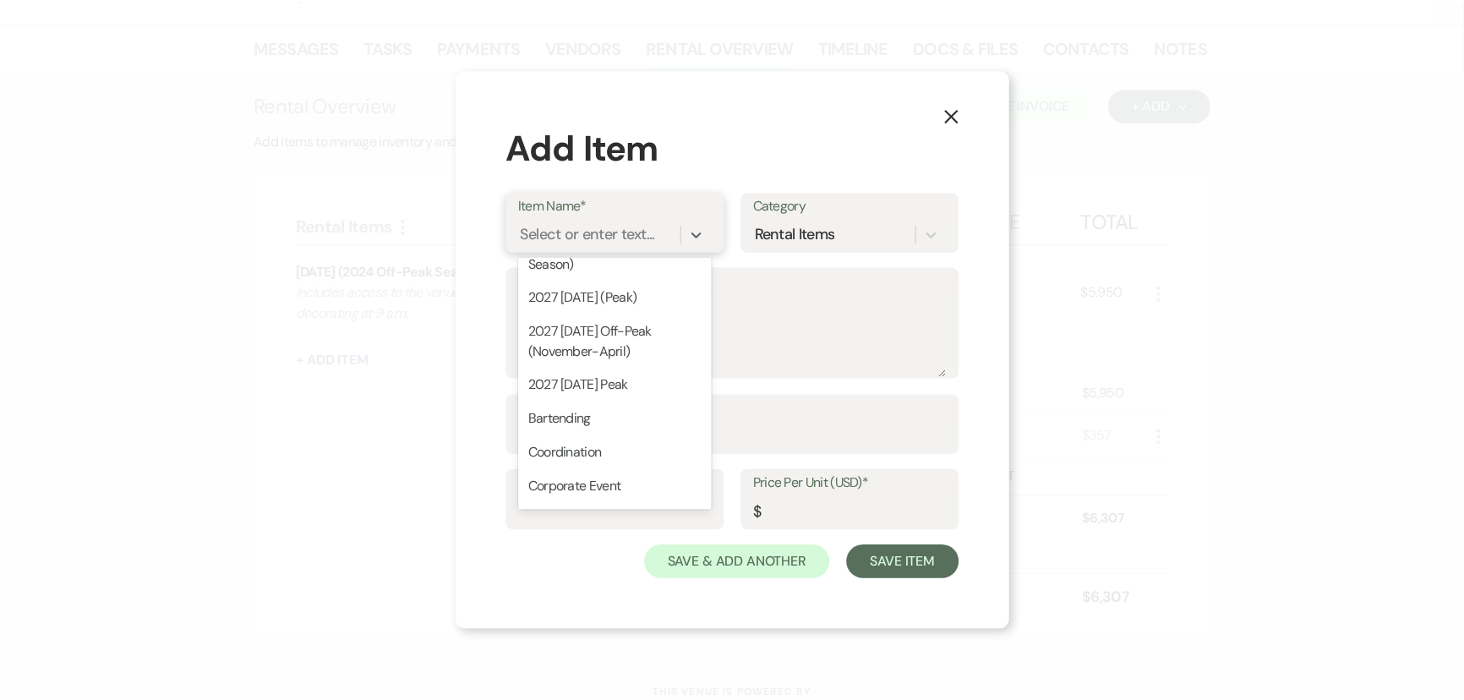
scroll to position [615, 0]
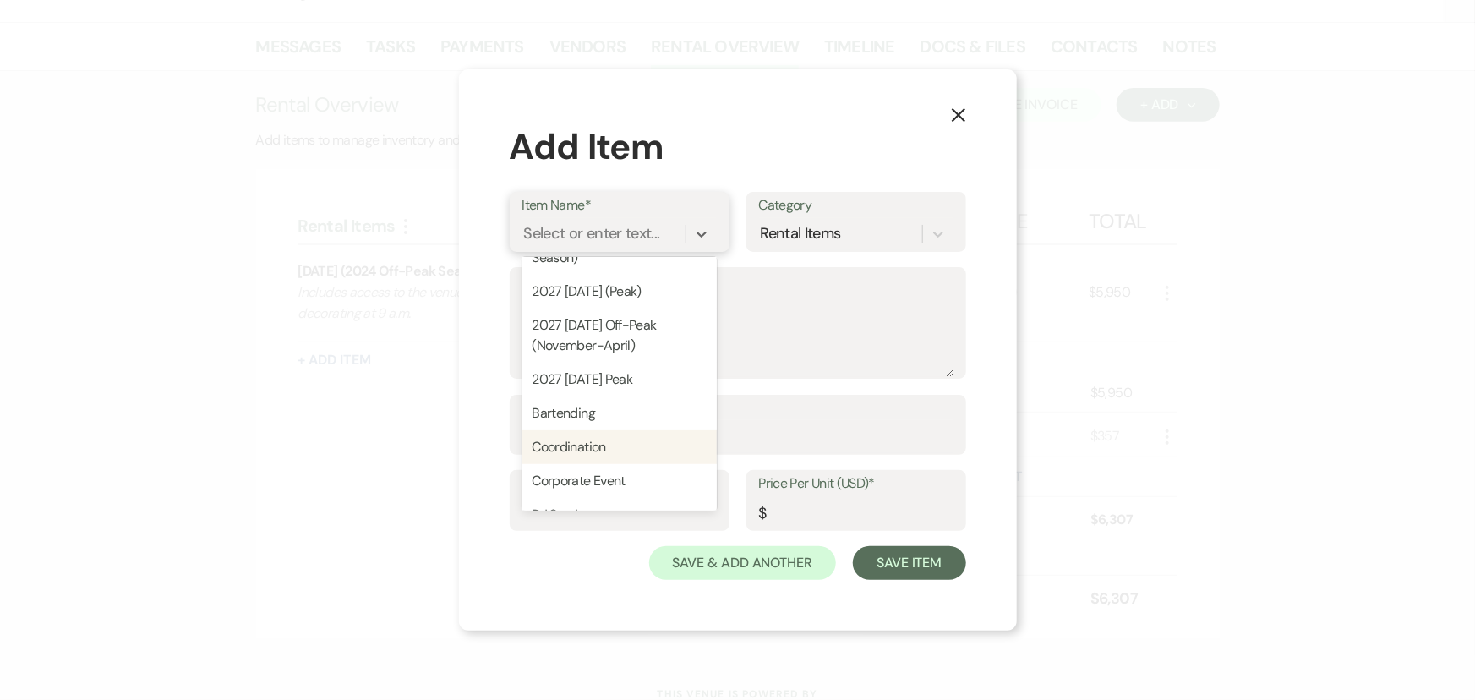
click at [583, 448] on div "Coordination" at bounding box center [620, 447] width 194 height 34
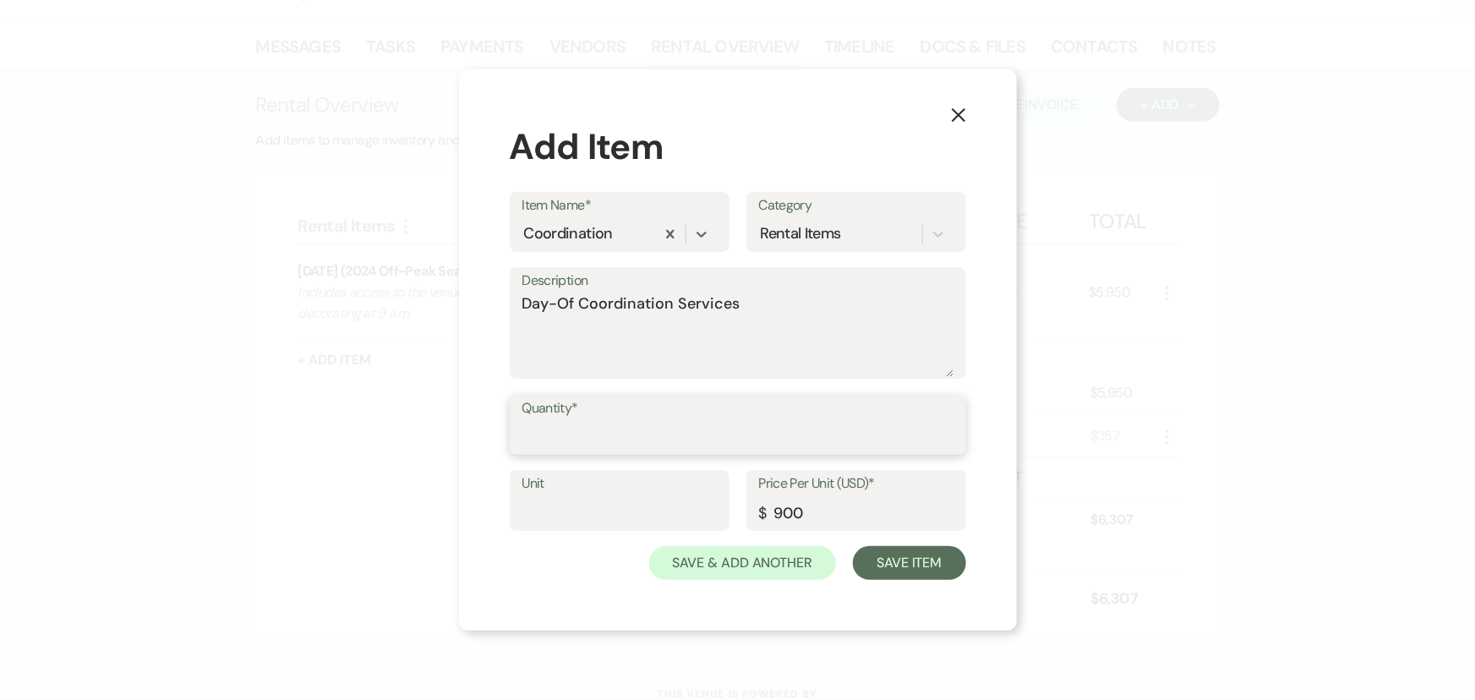
click at [571, 444] on input "Quantity*" at bounding box center [738, 436] width 431 height 33
click at [866, 559] on button "Save Item" at bounding box center [909, 563] width 112 height 34
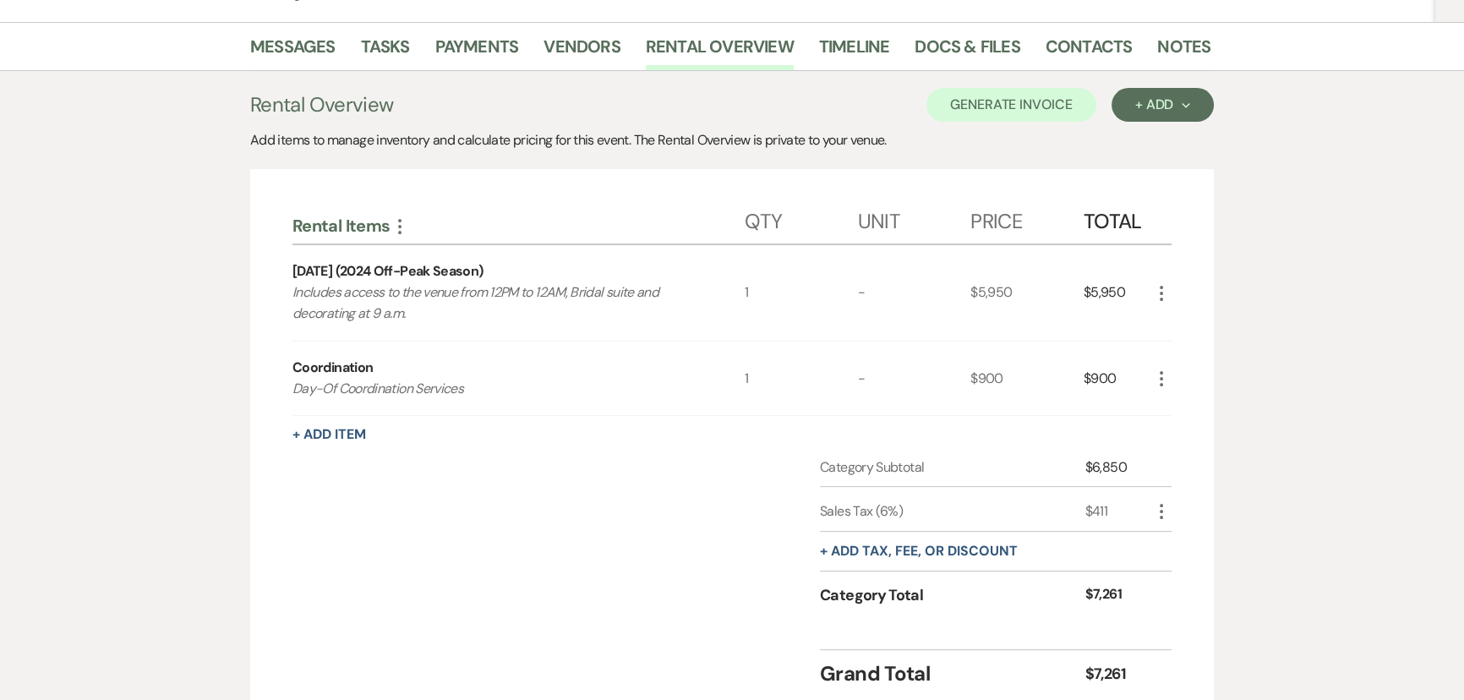
click at [1162, 511] on use "button" at bounding box center [1161, 511] width 3 height 15
click at [1178, 543] on use "button" at bounding box center [1175, 545] width 10 height 10
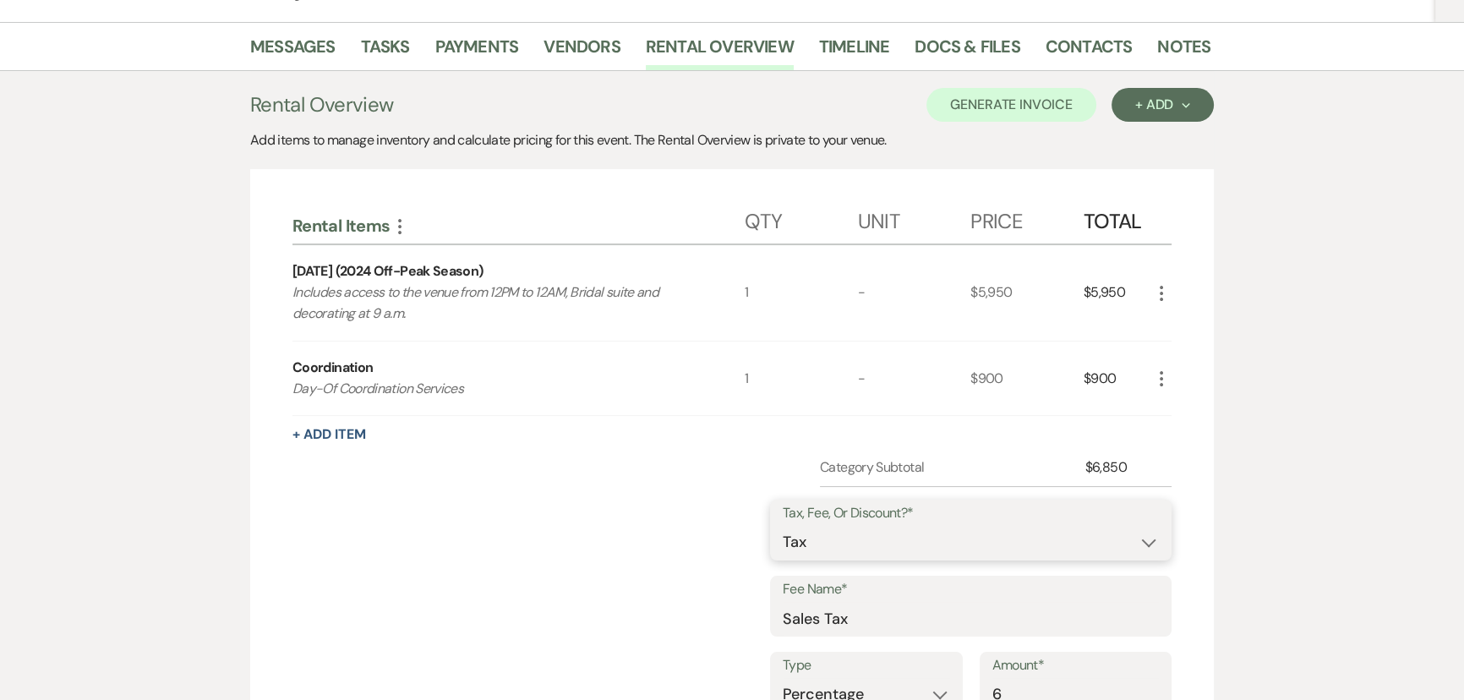
click at [807, 542] on select "Fee Discount Tax" at bounding box center [971, 542] width 376 height 33
click at [673, 585] on div "Category Subtotal $6,850 Tax, Fee, Or Discount?* Fee Discount Tax Fee Name* Sal…" at bounding box center [732, 706] width 879 height 499
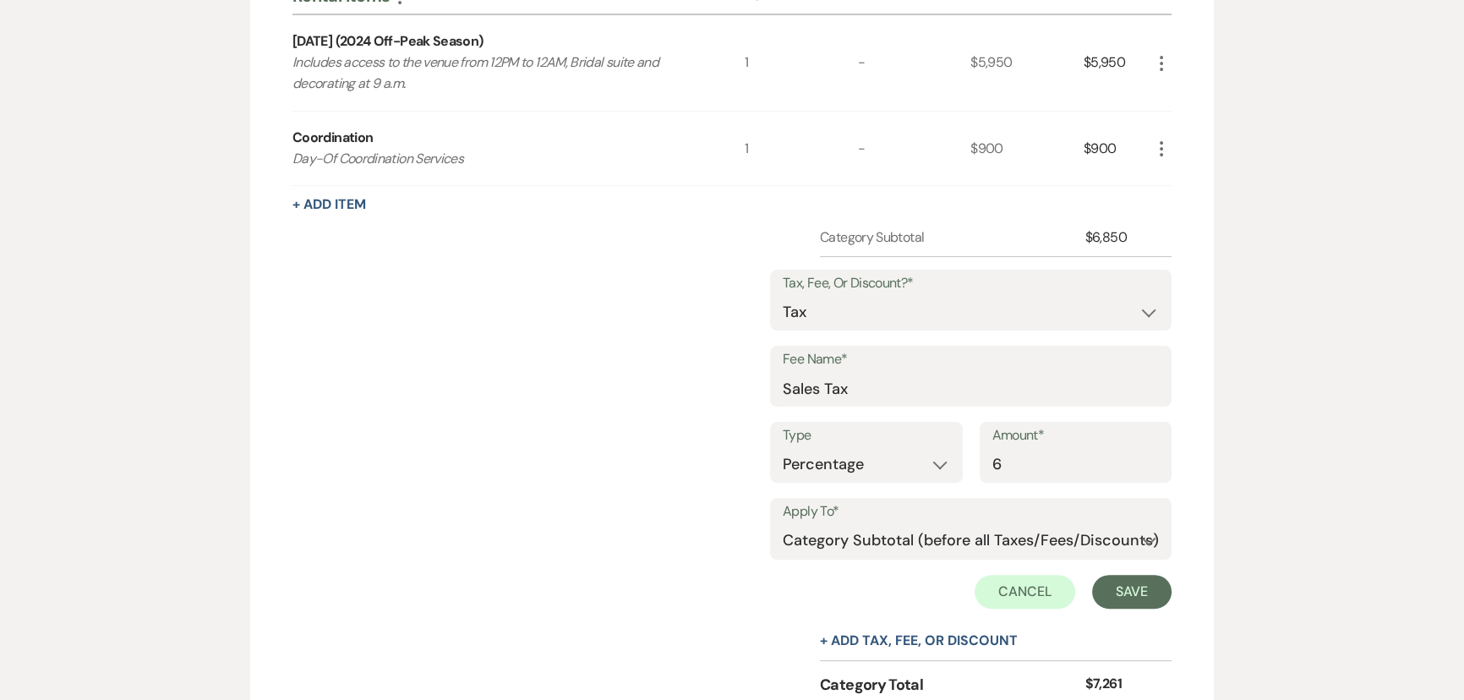
scroll to position [538, 0]
click at [832, 539] on select "Selected Items Category Subtotal (before all Taxes/Fees/Discounts) Category Tot…" at bounding box center [971, 540] width 376 height 34
click at [783, 523] on select "Selected Items Category Subtotal (before all Taxes/Fees/Discounts) Category Tot…" at bounding box center [971, 540] width 376 height 34
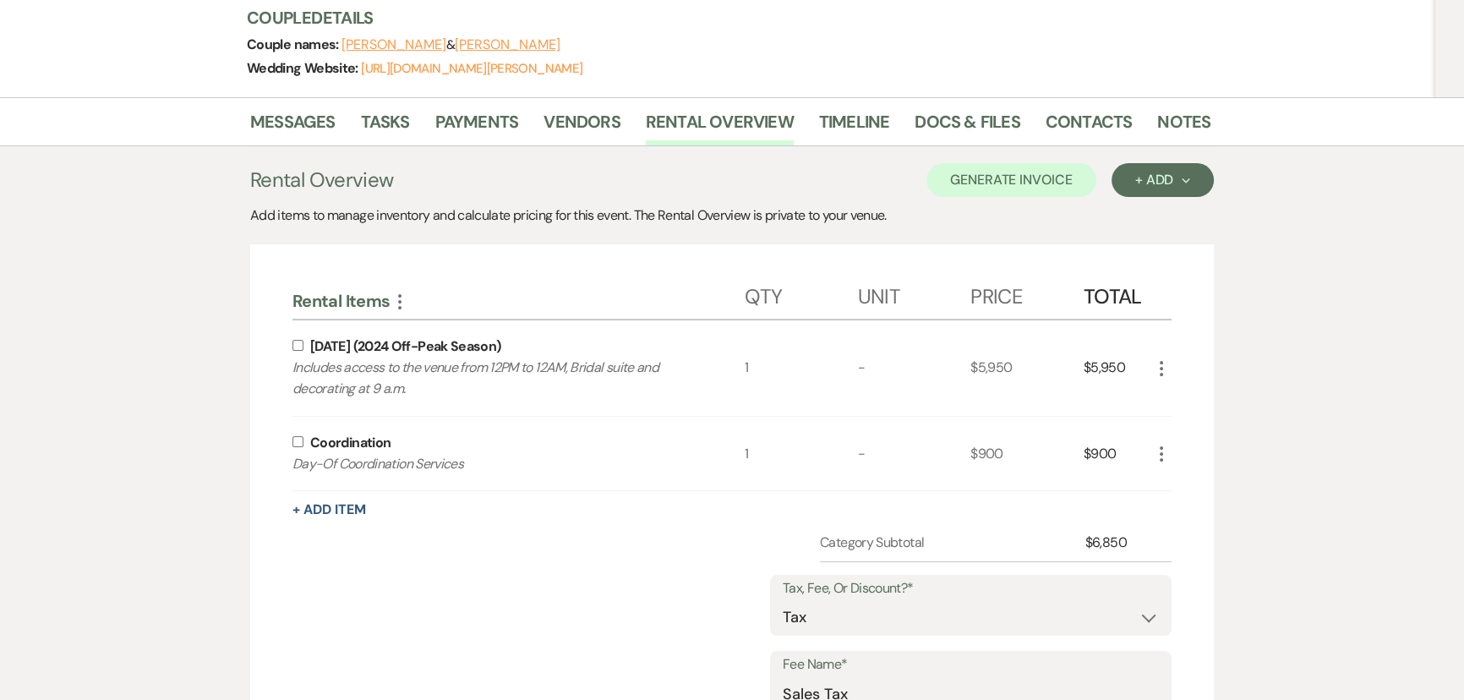
scroll to position [230, 0]
click at [294, 346] on input "checkbox" at bounding box center [298, 347] width 11 height 11
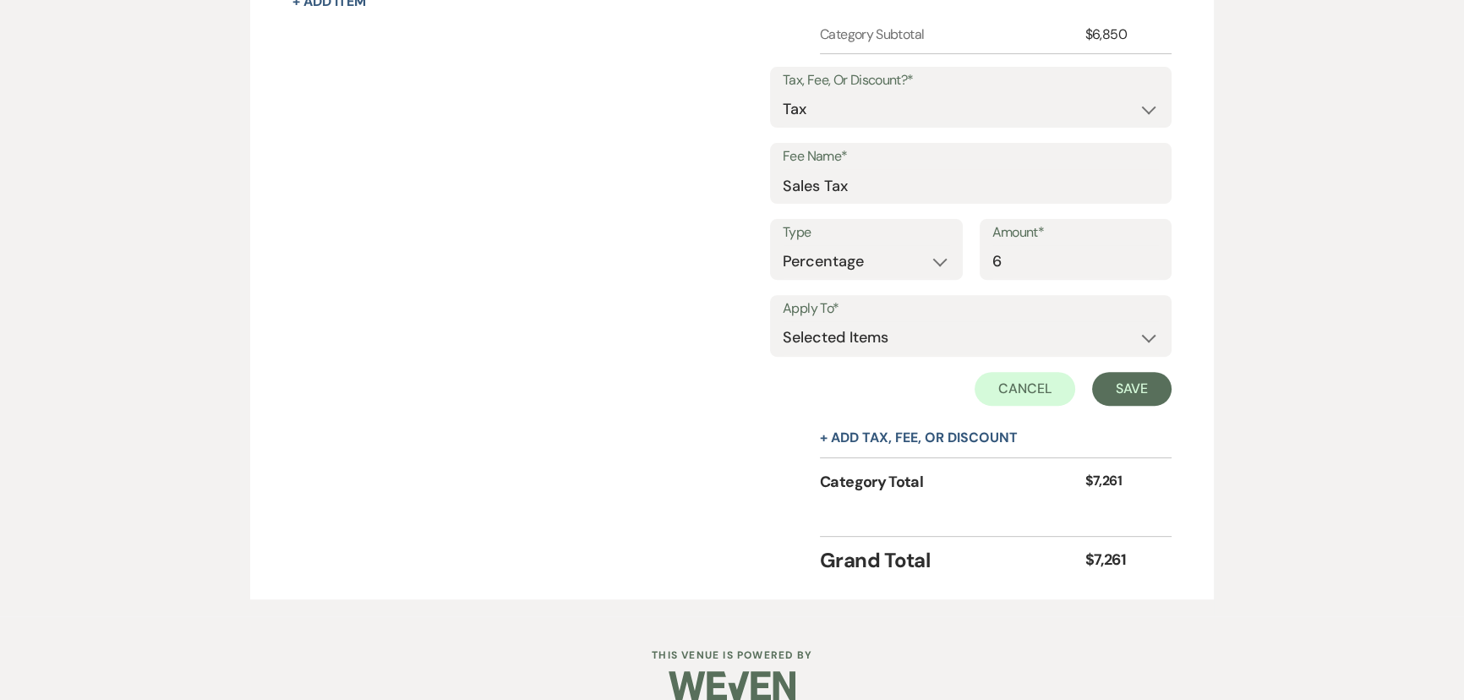
scroll to position [763, 0]
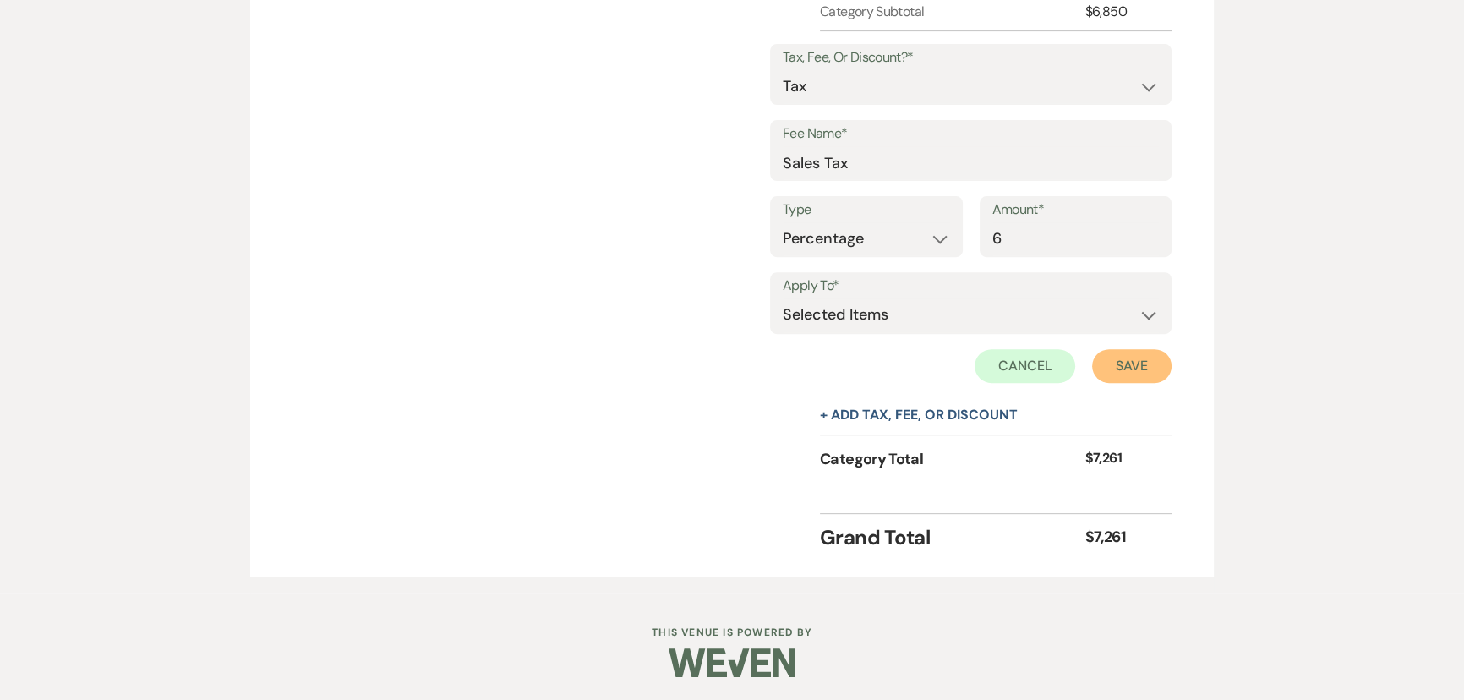
click at [1127, 358] on button "Save" at bounding box center [1131, 366] width 79 height 34
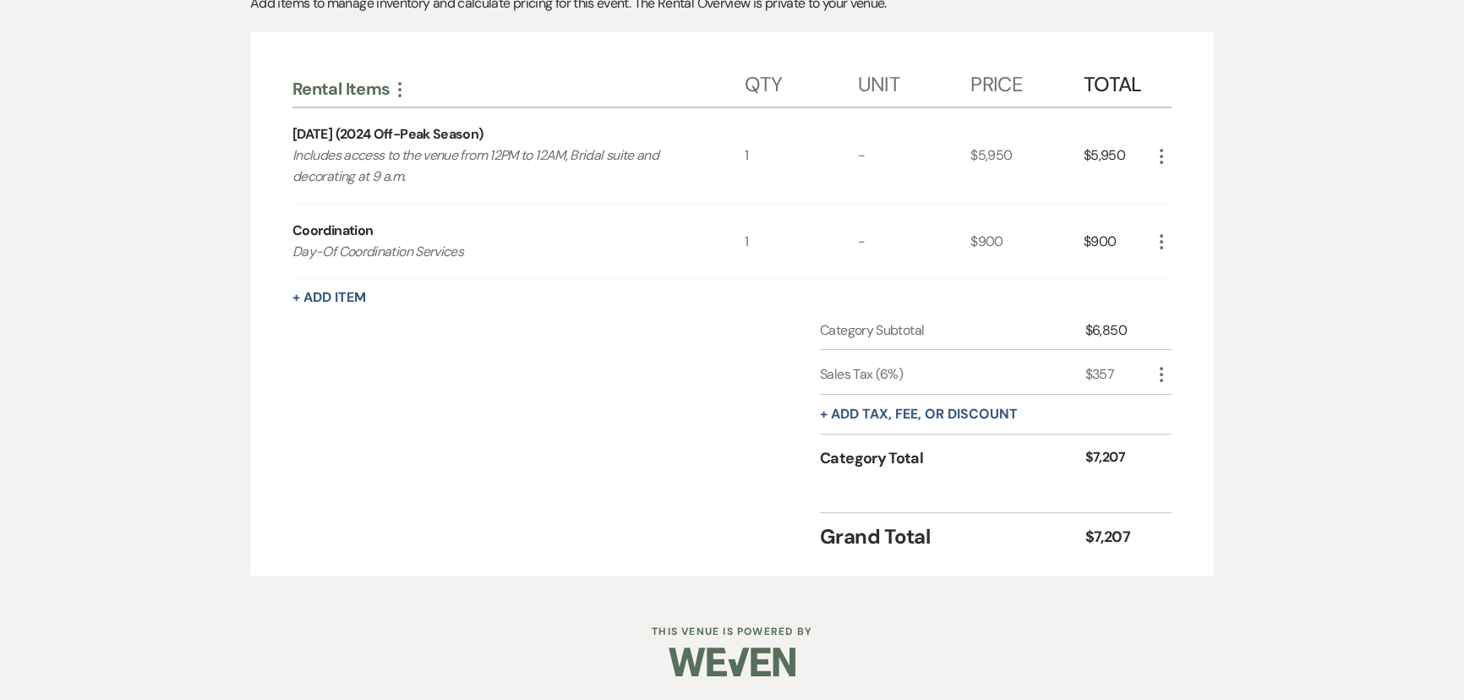
scroll to position [59, 0]
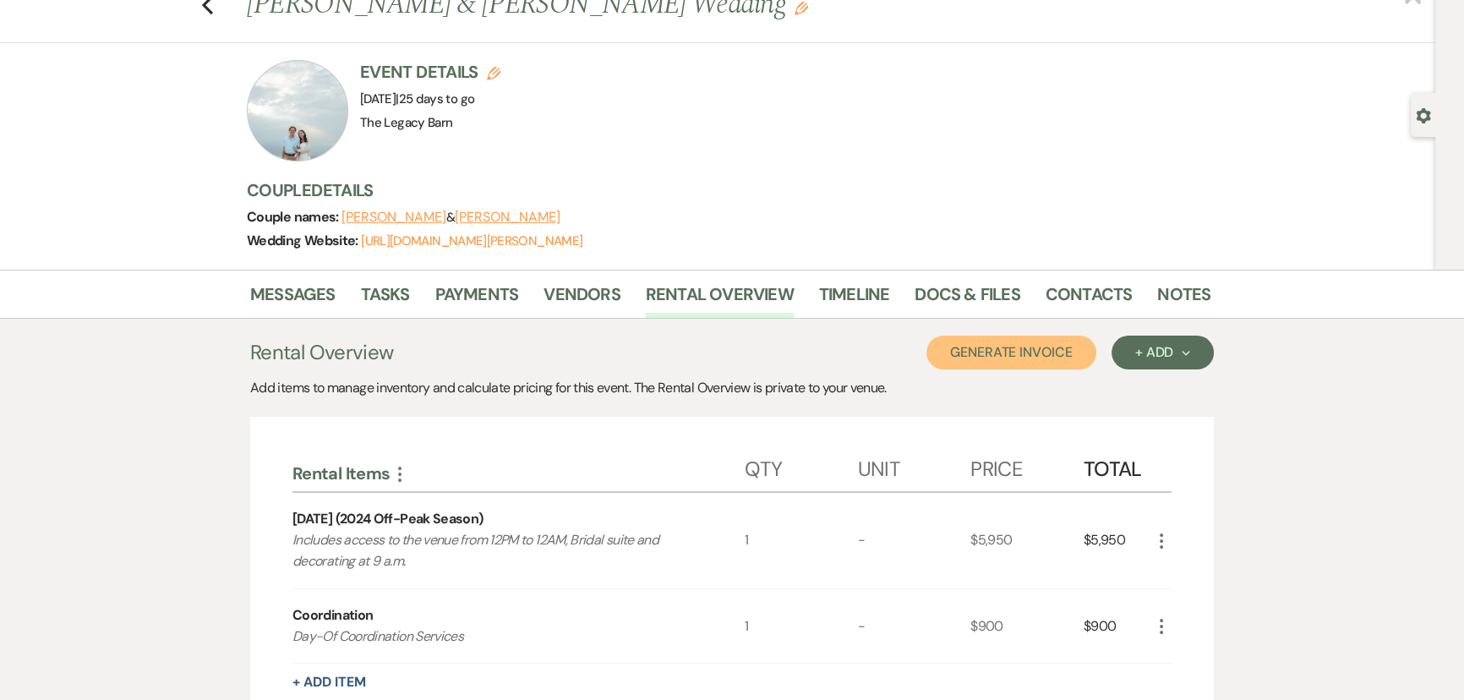
click at [1024, 358] on button "Generate Invoice" at bounding box center [1012, 353] width 170 height 34
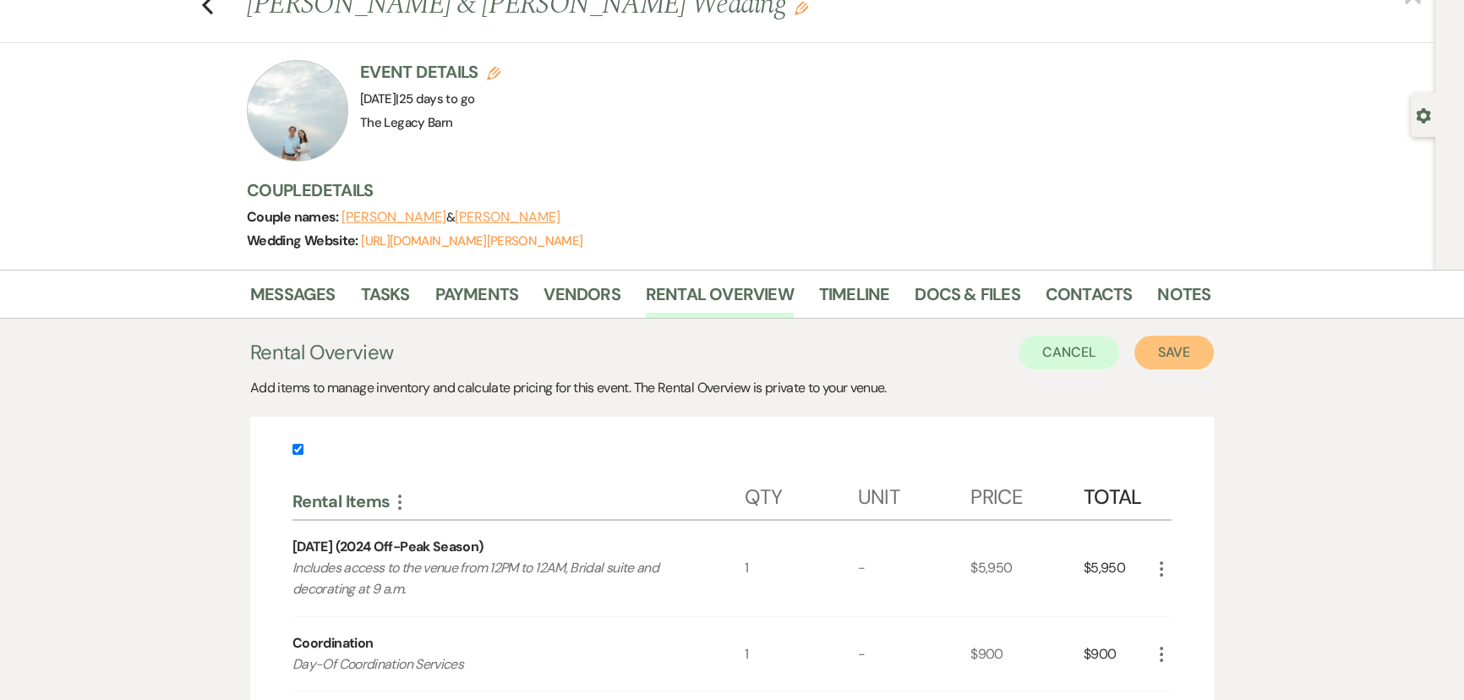
click at [1155, 355] on button "Save" at bounding box center [1174, 353] width 79 height 34
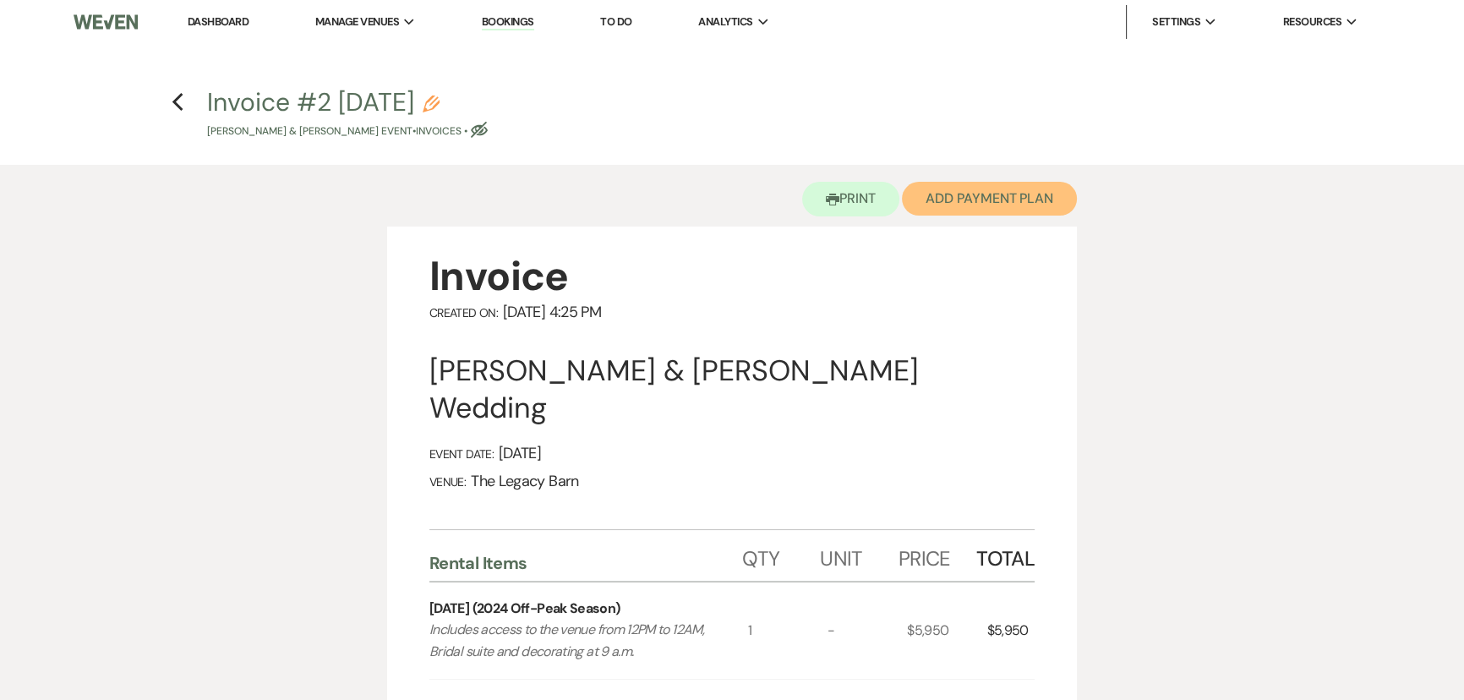
click at [1008, 209] on button "Add Payment Plan" at bounding box center [989, 199] width 175 height 34
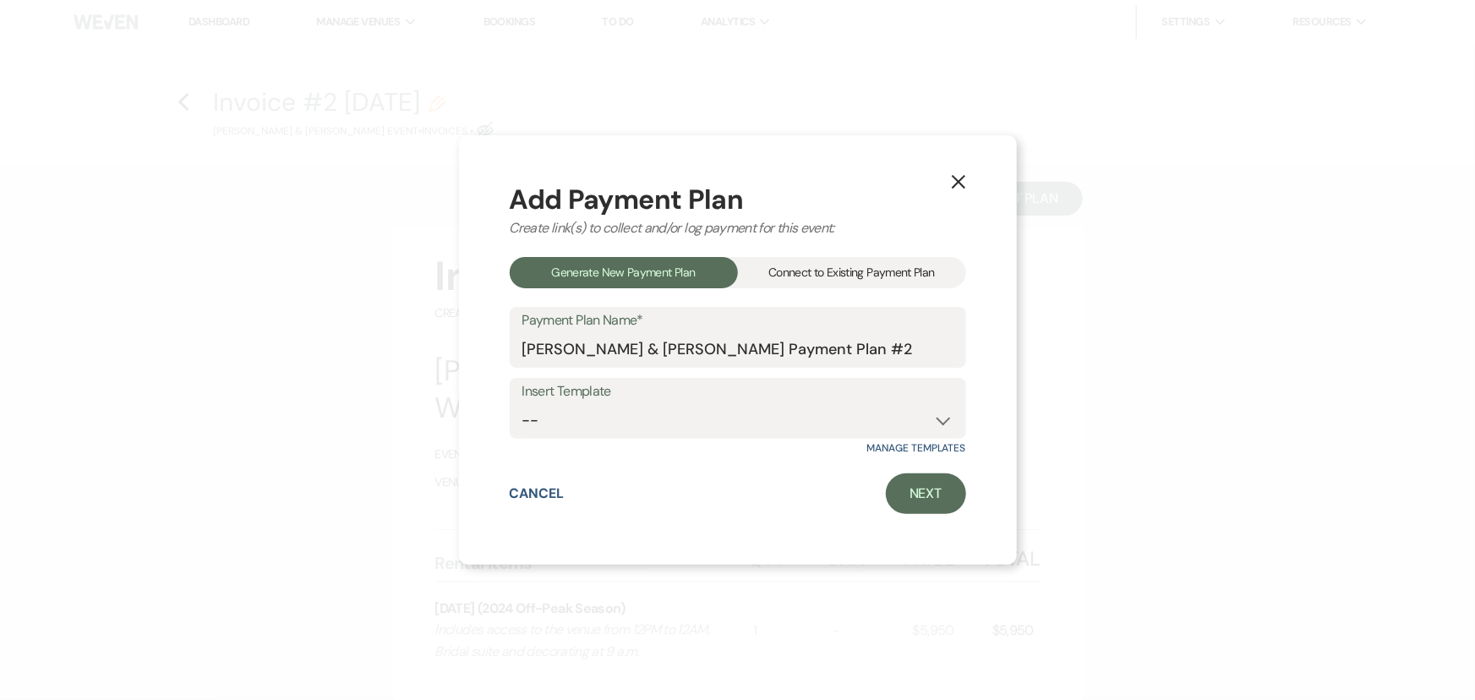
click at [798, 272] on div "Connect to Existing Payment Plan" at bounding box center [852, 272] width 228 height 31
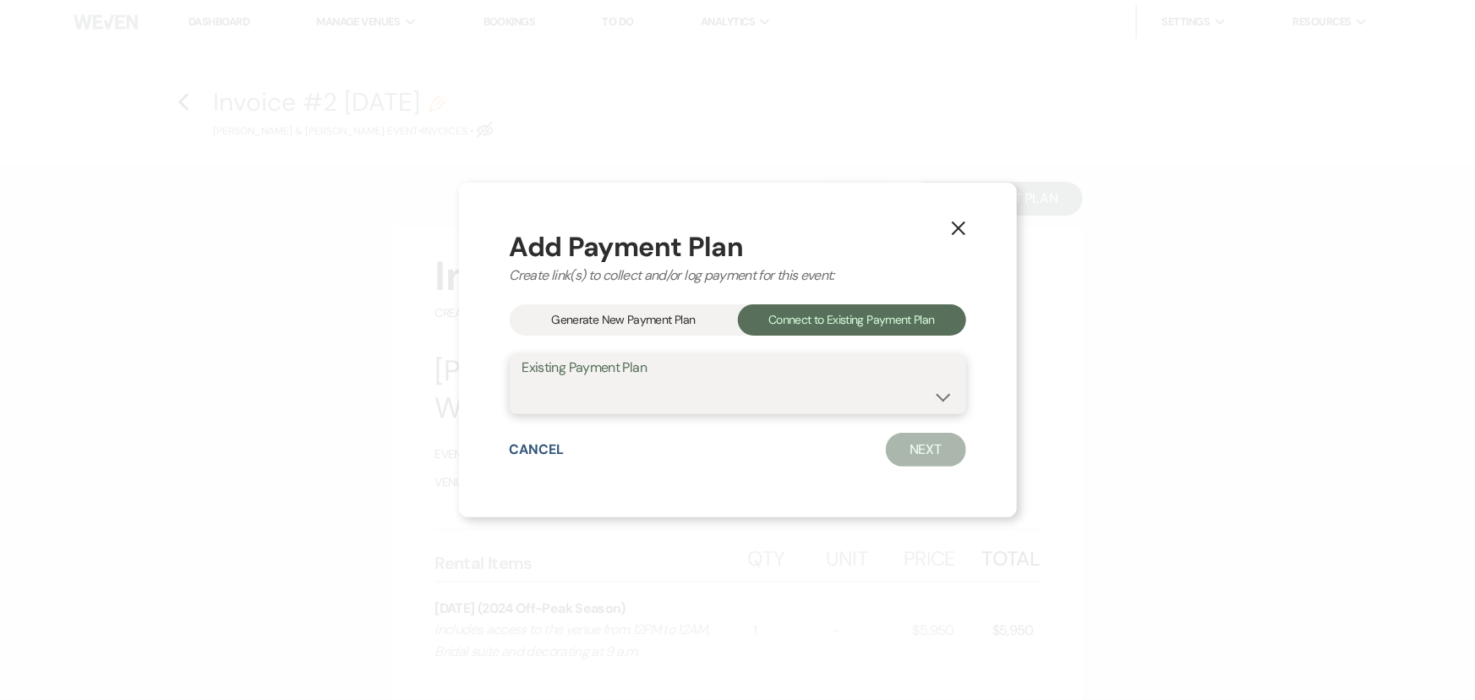
click at [542, 395] on select "[PERSON_NAME] & [PERSON_NAME] Payment Plan #1" at bounding box center [738, 396] width 431 height 33
click at [523, 380] on select "[PERSON_NAME] & [PERSON_NAME] Payment Plan #1" at bounding box center [738, 396] width 431 height 33
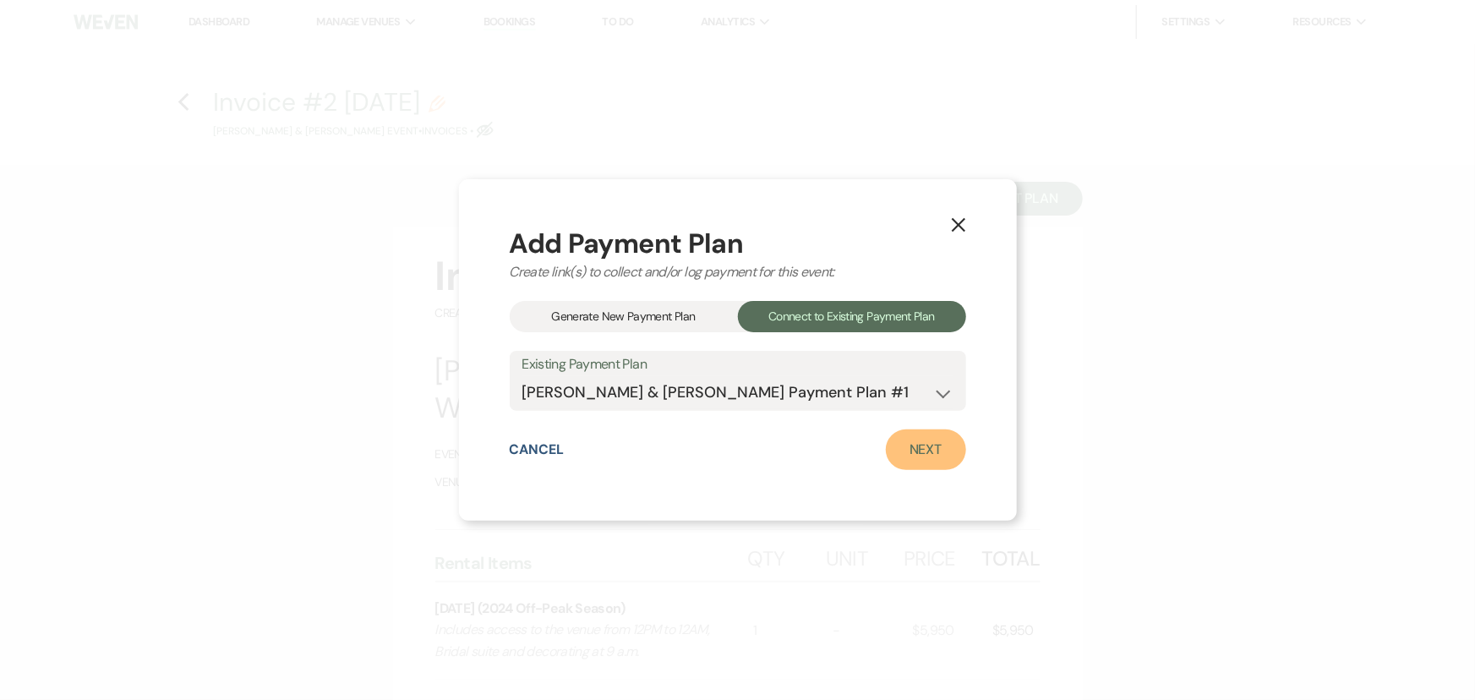
click at [932, 448] on link "Next" at bounding box center [926, 450] width 80 height 41
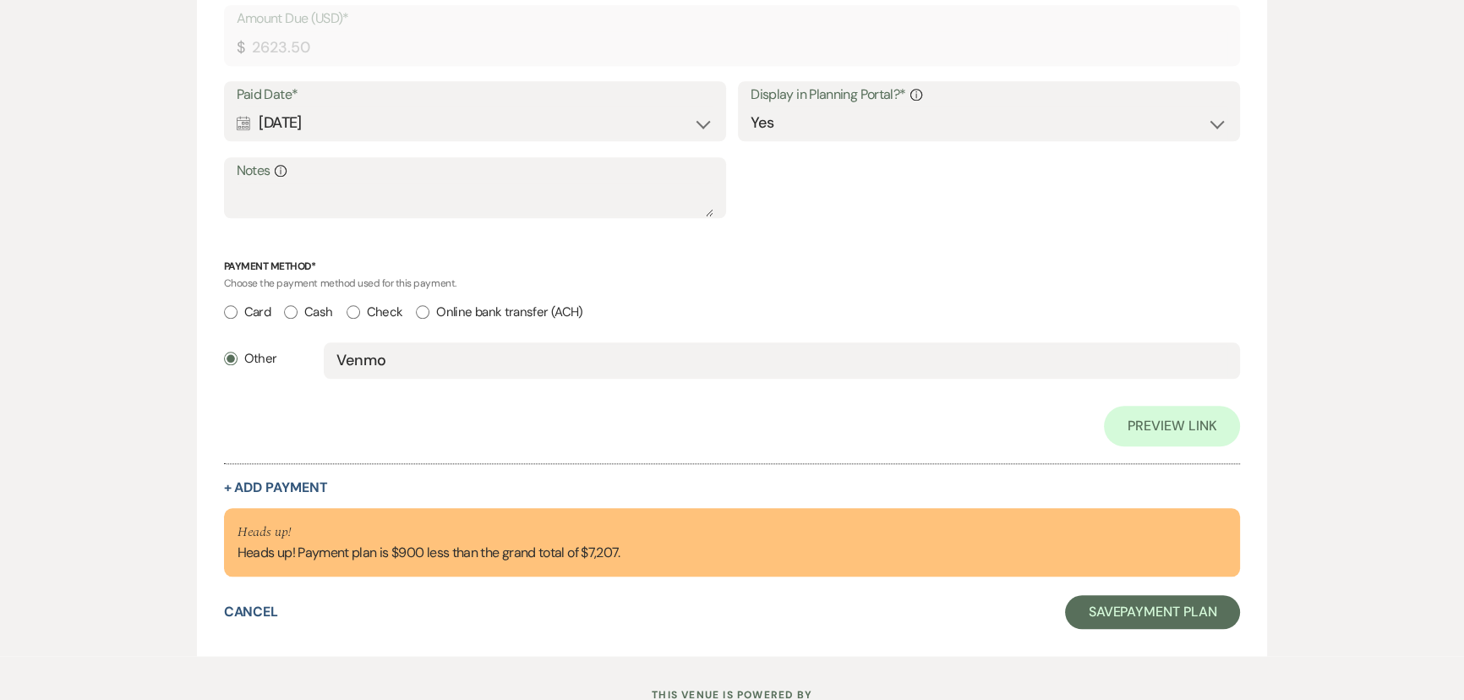
scroll to position [2043, 0]
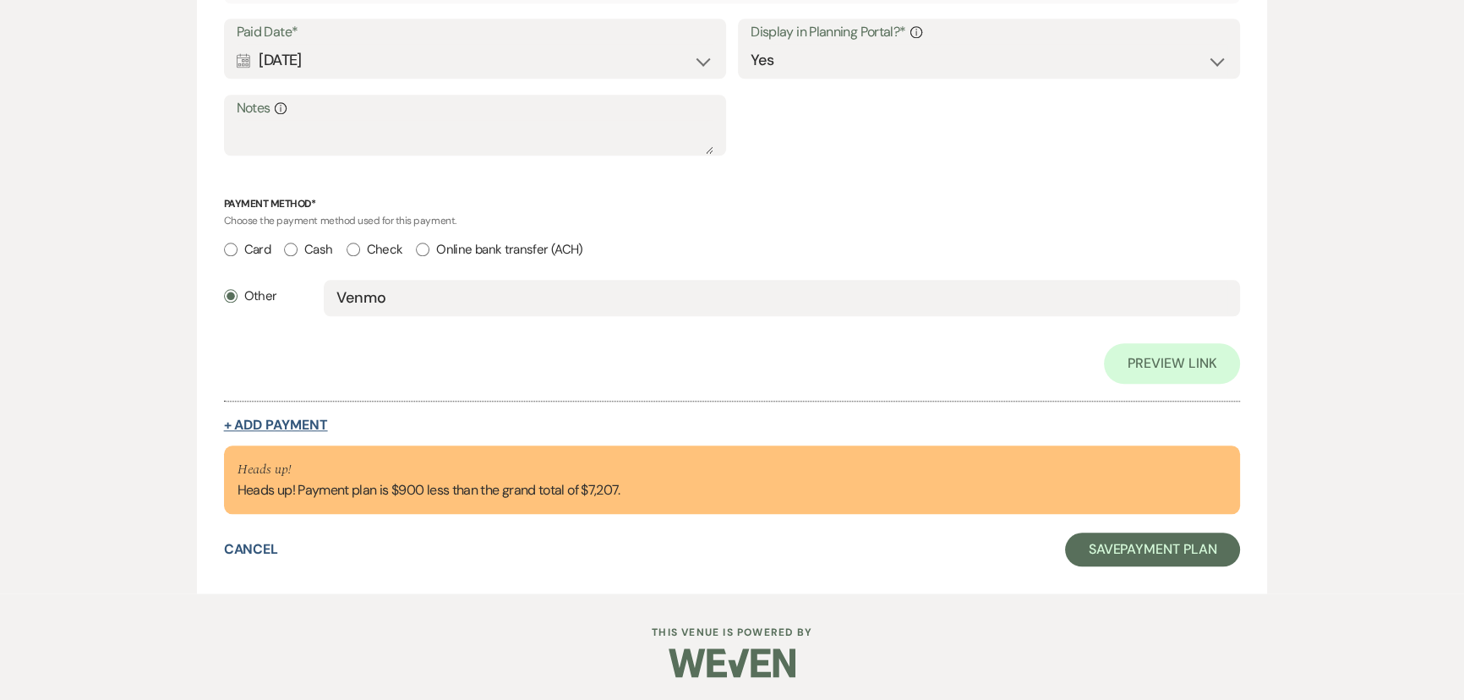
click at [275, 419] on button "+ Add Payment" at bounding box center [276, 426] width 104 height 14
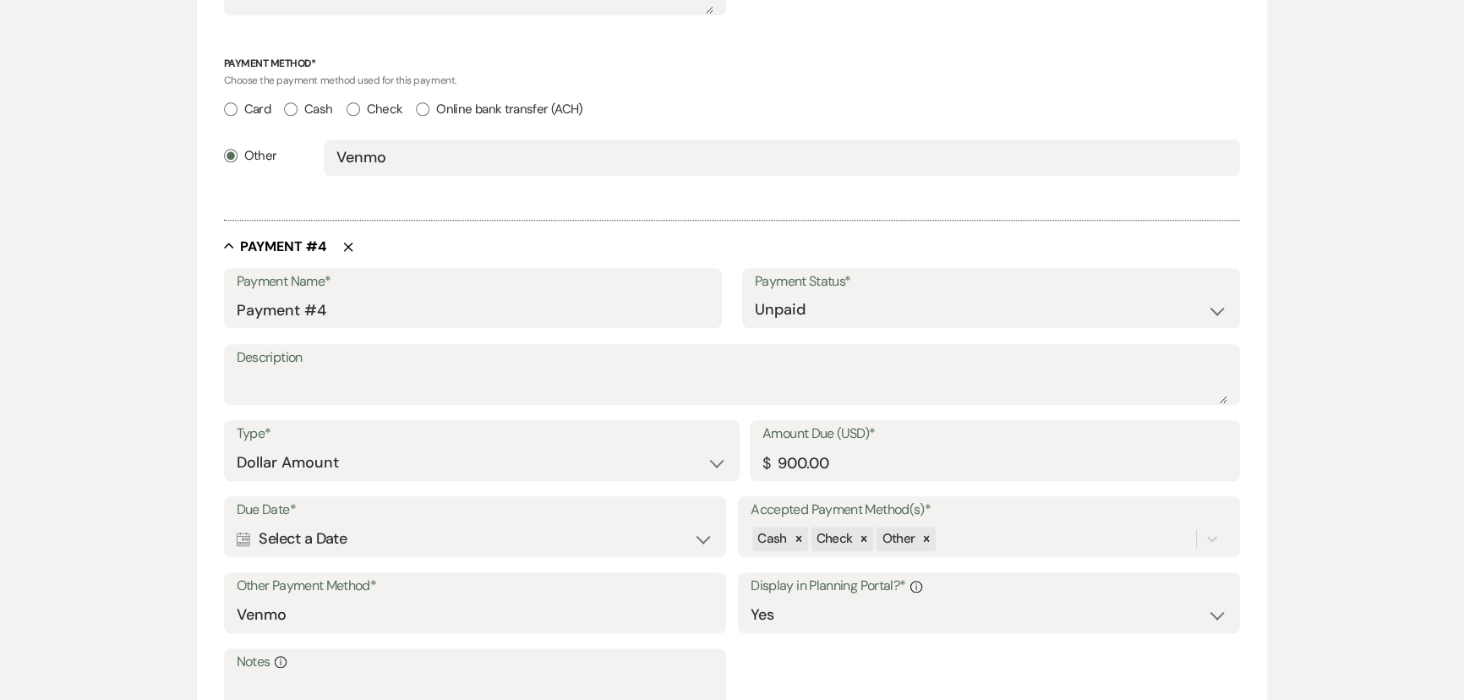
scroll to position [2269, 0]
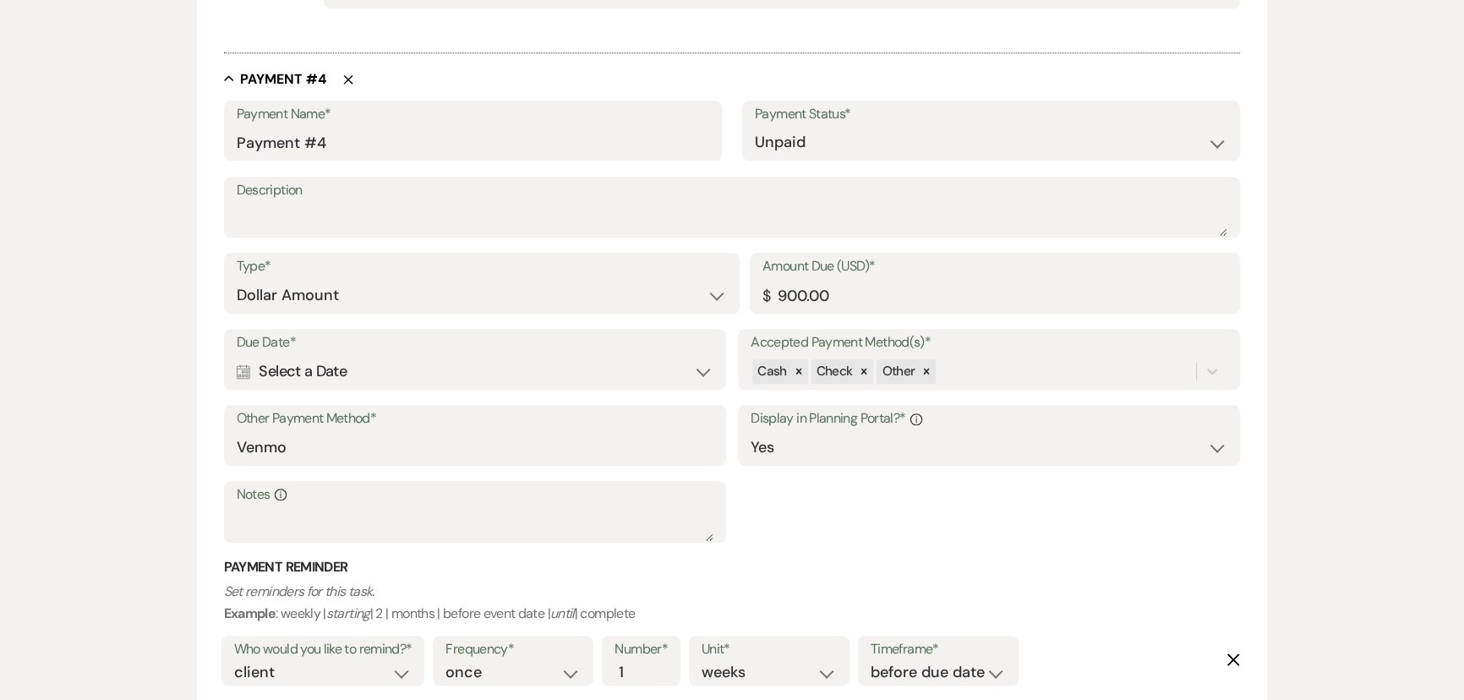
click at [290, 375] on div "Calendar Select a Date Expand" at bounding box center [475, 371] width 477 height 33
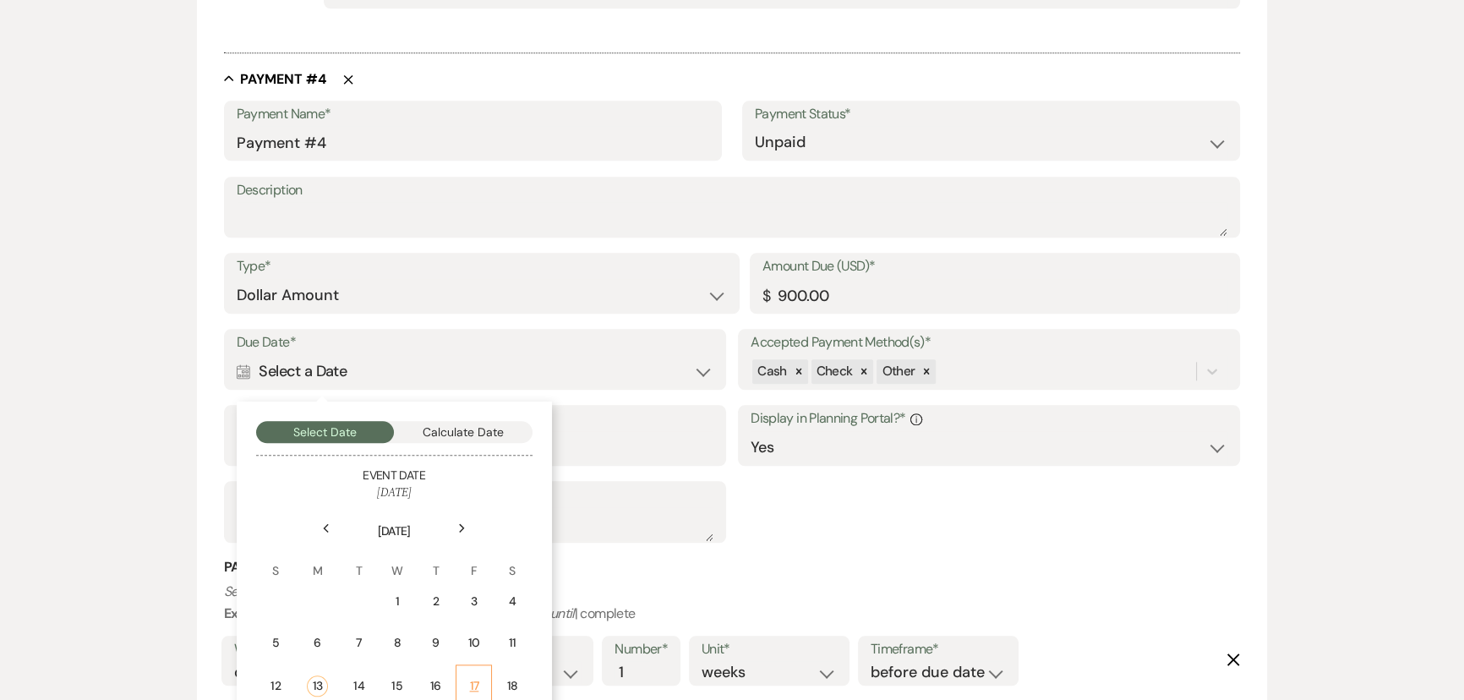
click at [474, 677] on div "17" at bounding box center [474, 686] width 14 height 18
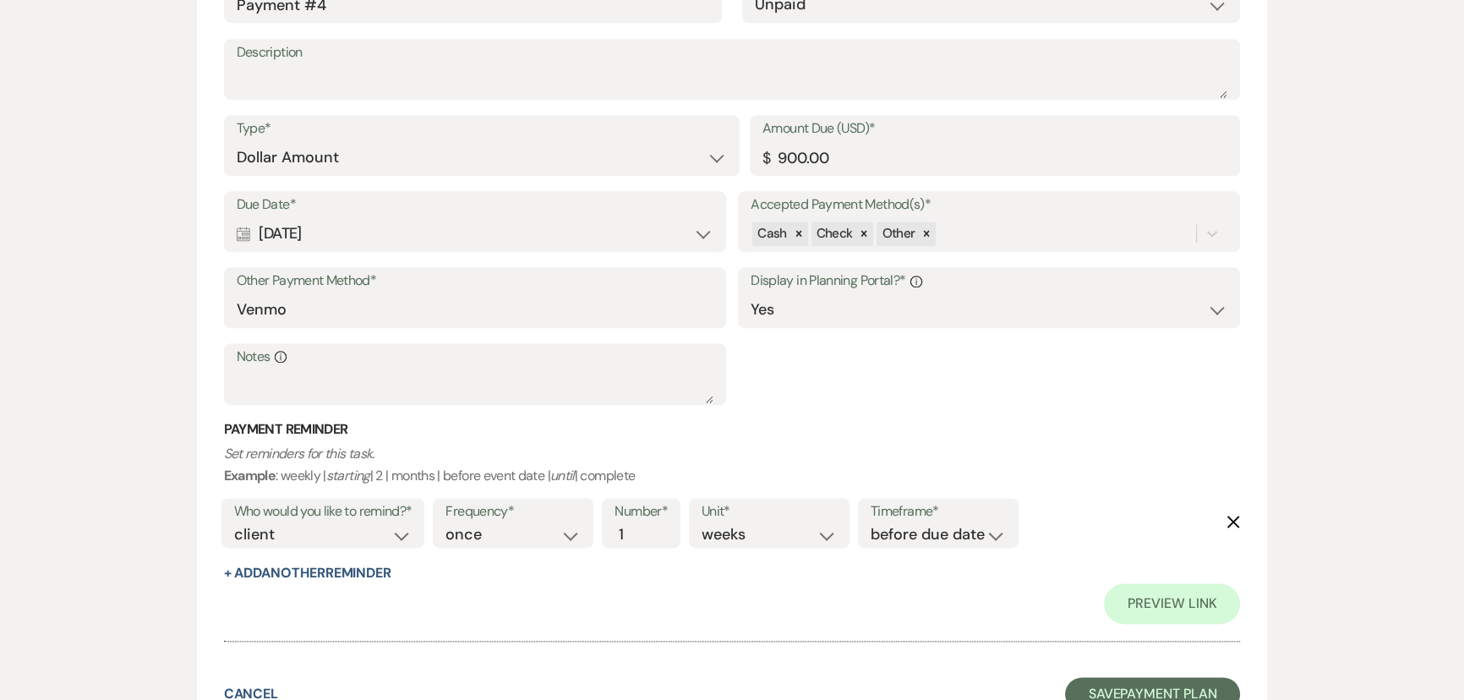
scroll to position [2673, 0]
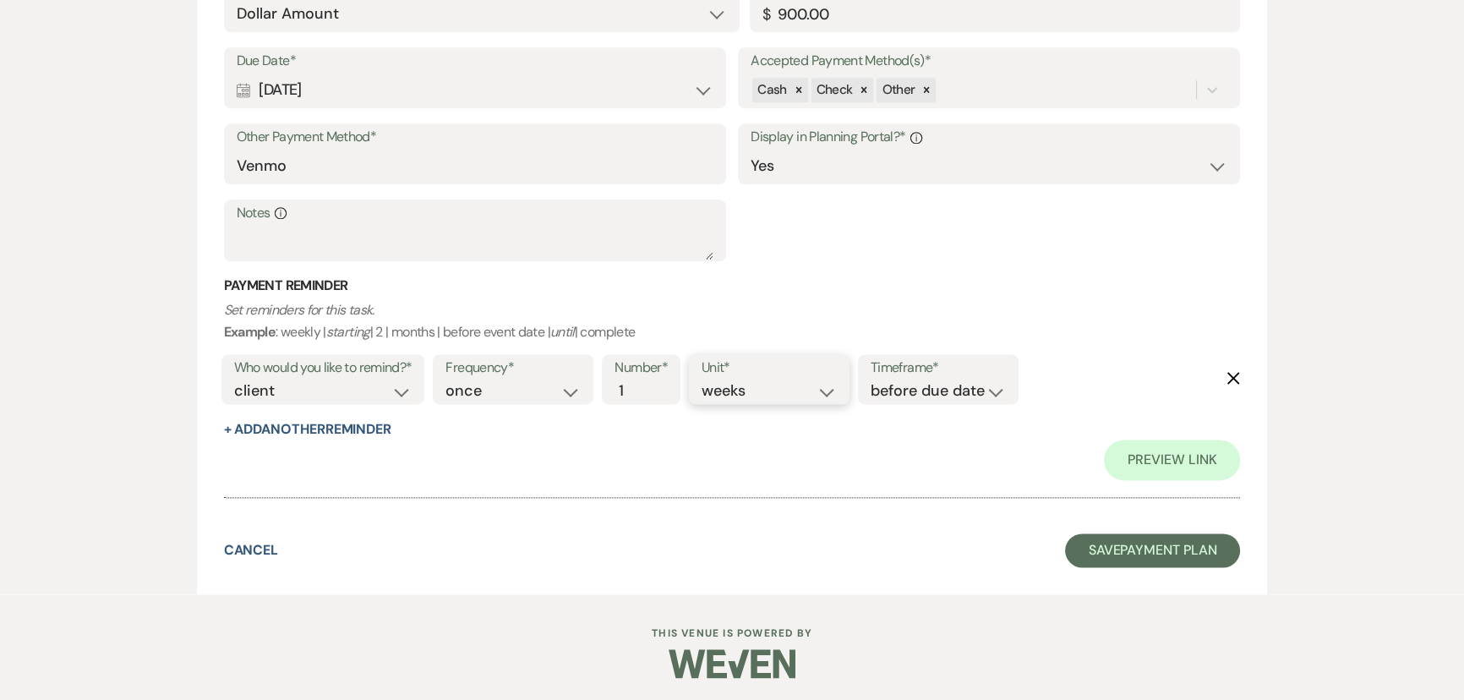
click at [721, 391] on select "days weeks months" at bounding box center [769, 391] width 135 height 23
click at [705, 380] on select "days weeks months" at bounding box center [769, 391] width 135 height 23
click at [1111, 556] on button "Save Payment Plan" at bounding box center [1153, 551] width 176 height 34
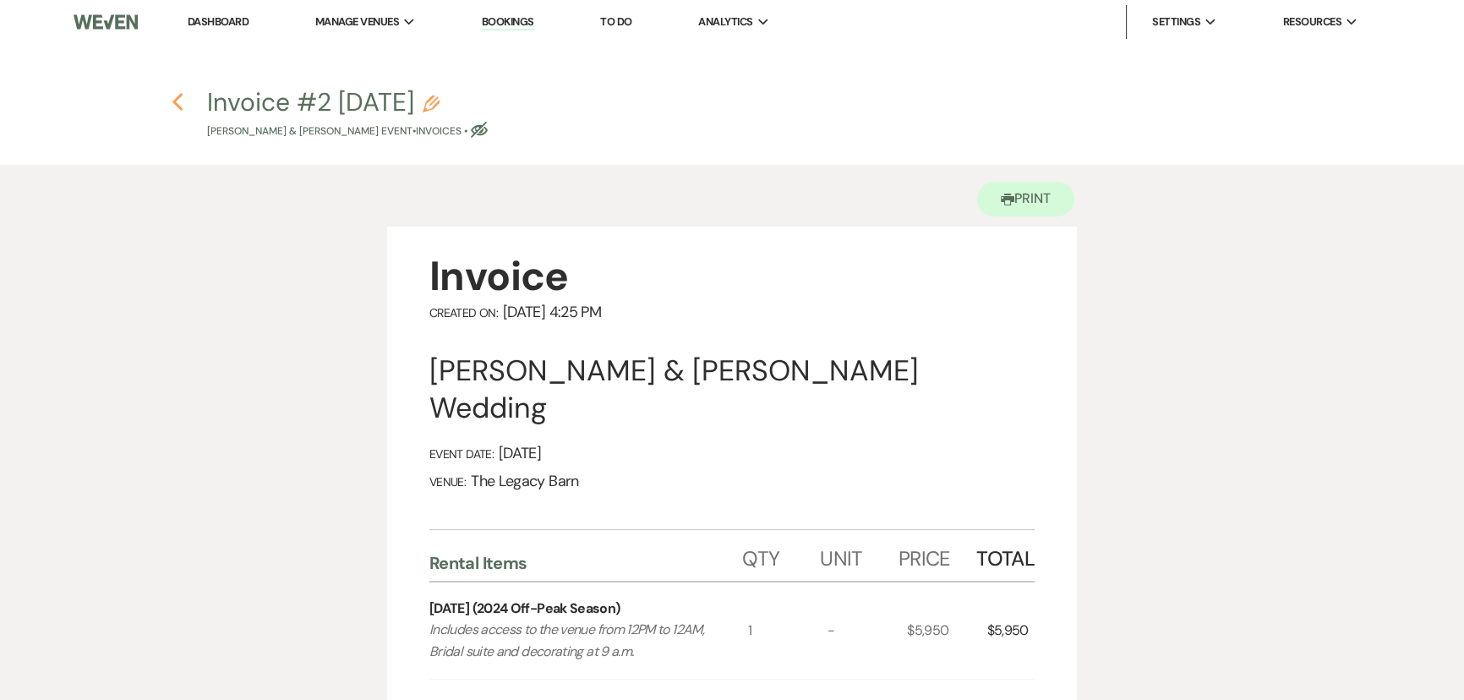
click at [178, 104] on icon "Previous" at bounding box center [178, 102] width 13 height 20
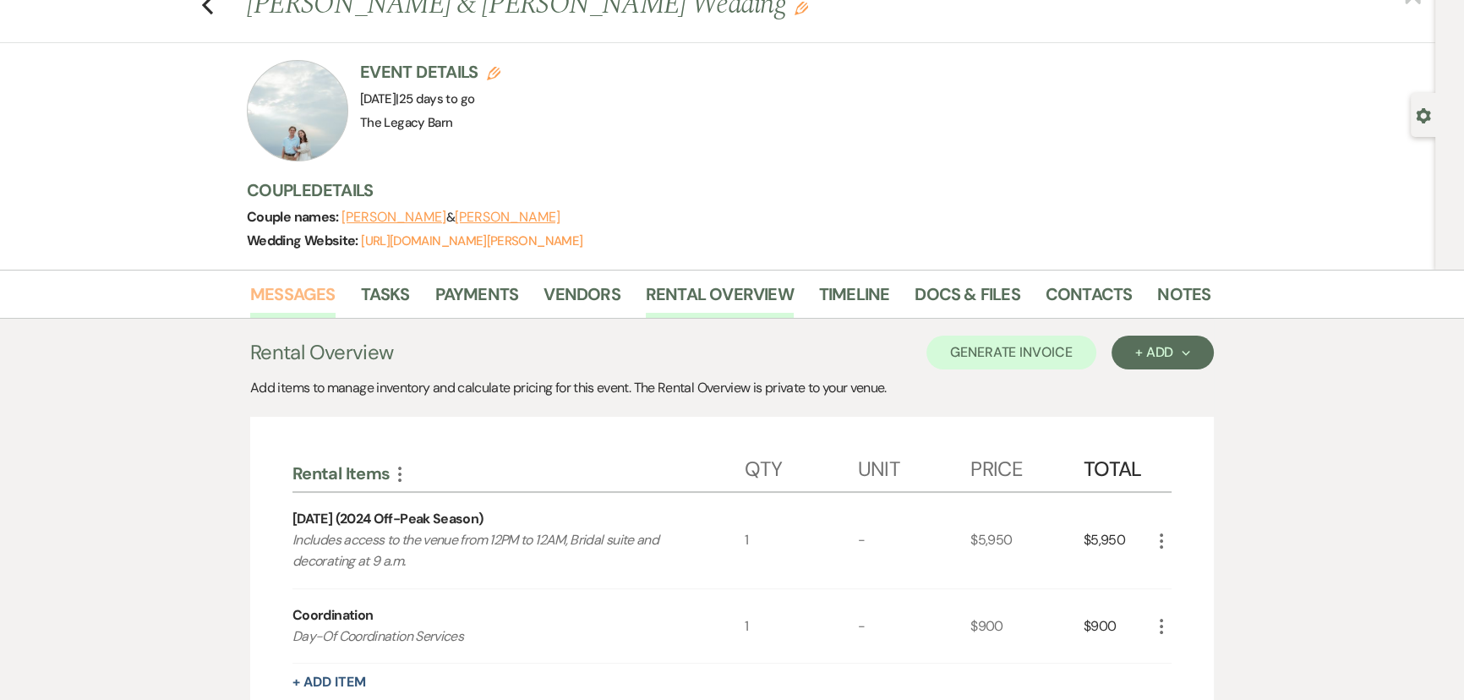
click at [286, 295] on link "Messages" at bounding box center [292, 299] width 85 height 37
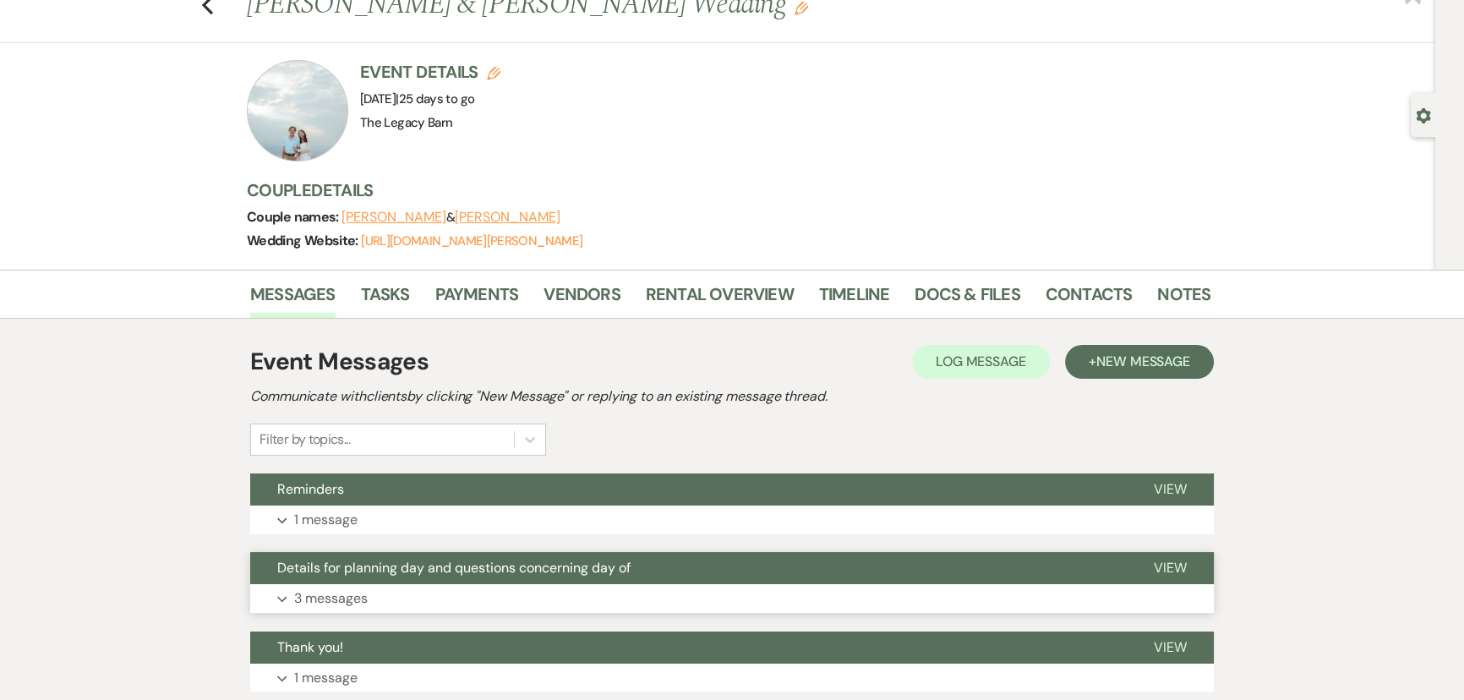
click at [342, 564] on span "Details for planning day and questions concerning day of" at bounding box center [453, 568] width 353 height 18
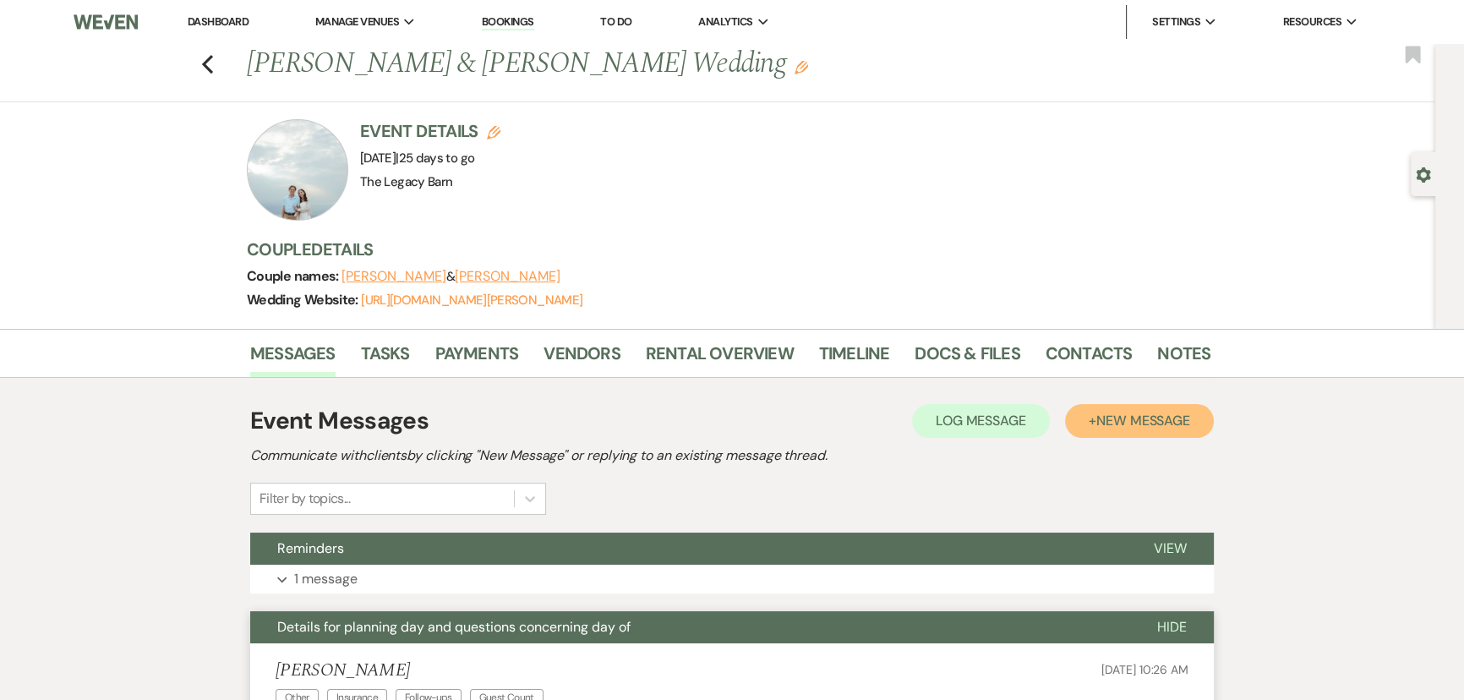
click at [1150, 419] on span "New Message" at bounding box center [1144, 421] width 94 height 18
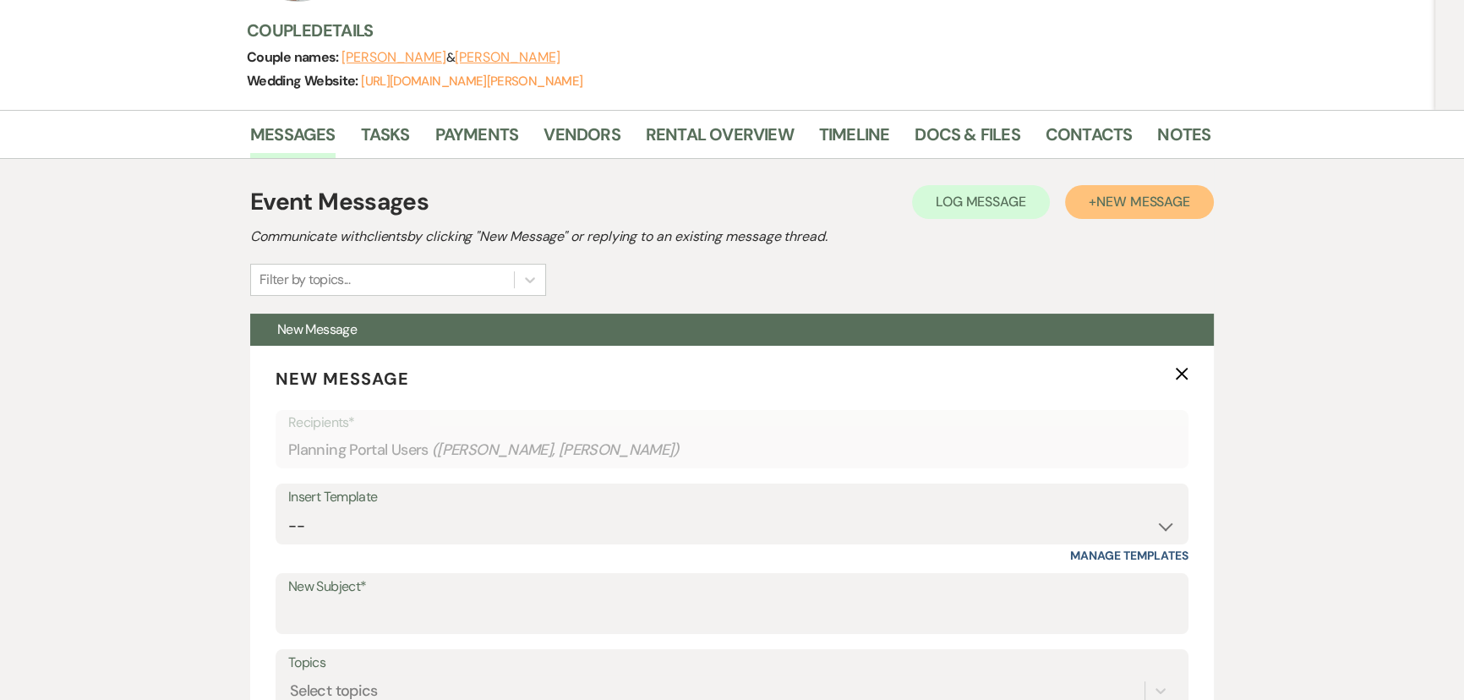
scroll to position [384, 0]
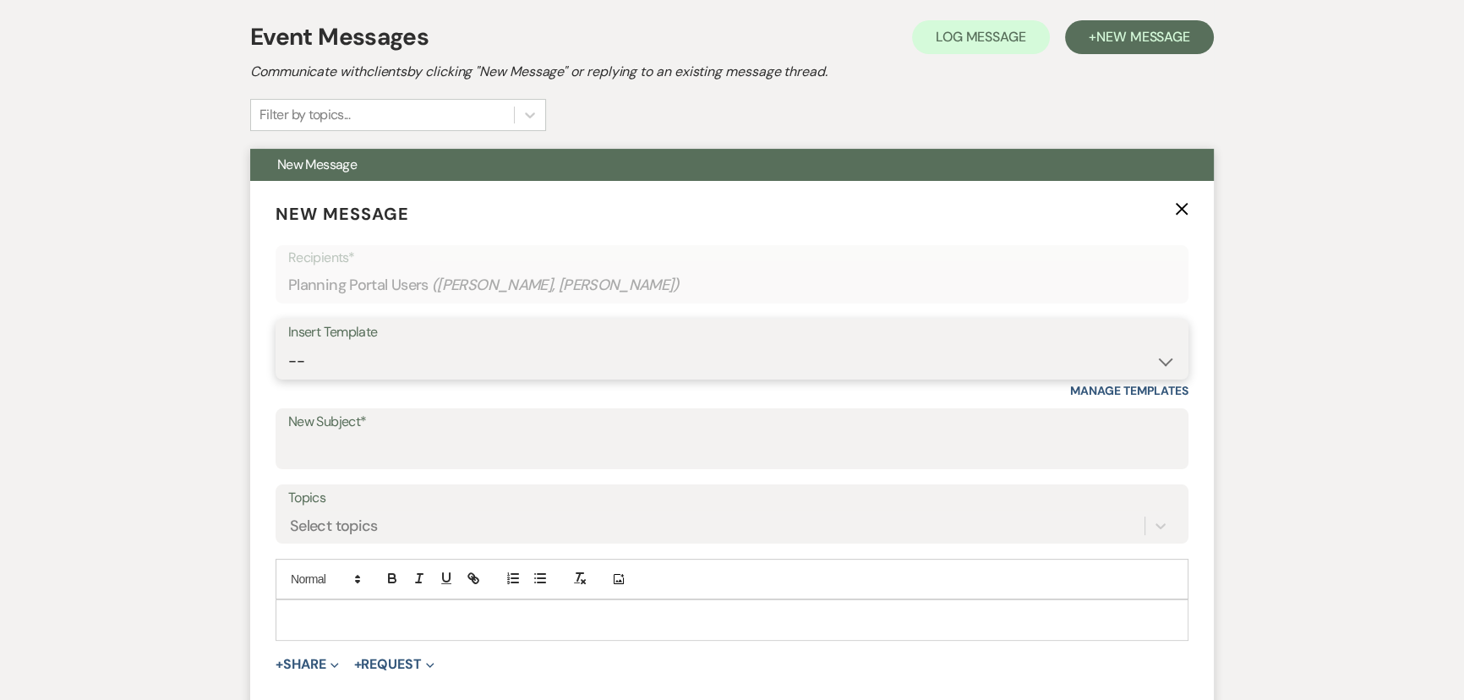
click at [318, 363] on select "-- Documents for Conversion Planning Portal Introduction Initial Inquiry Respon…" at bounding box center [732, 361] width 888 height 33
click at [288, 345] on select "-- Documents for Conversion Planning Portal Introduction Initial Inquiry Respon…" at bounding box center [732, 361] width 888 height 33
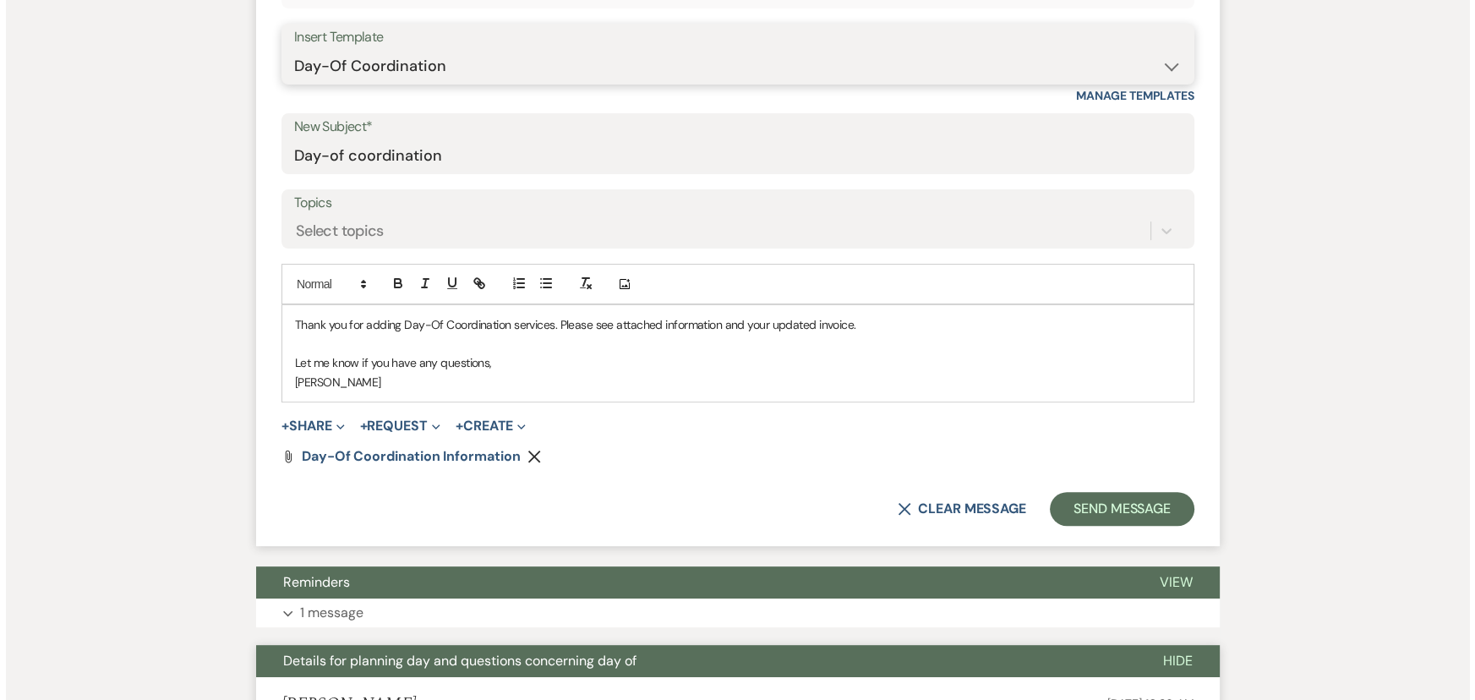
scroll to position [692, 0]
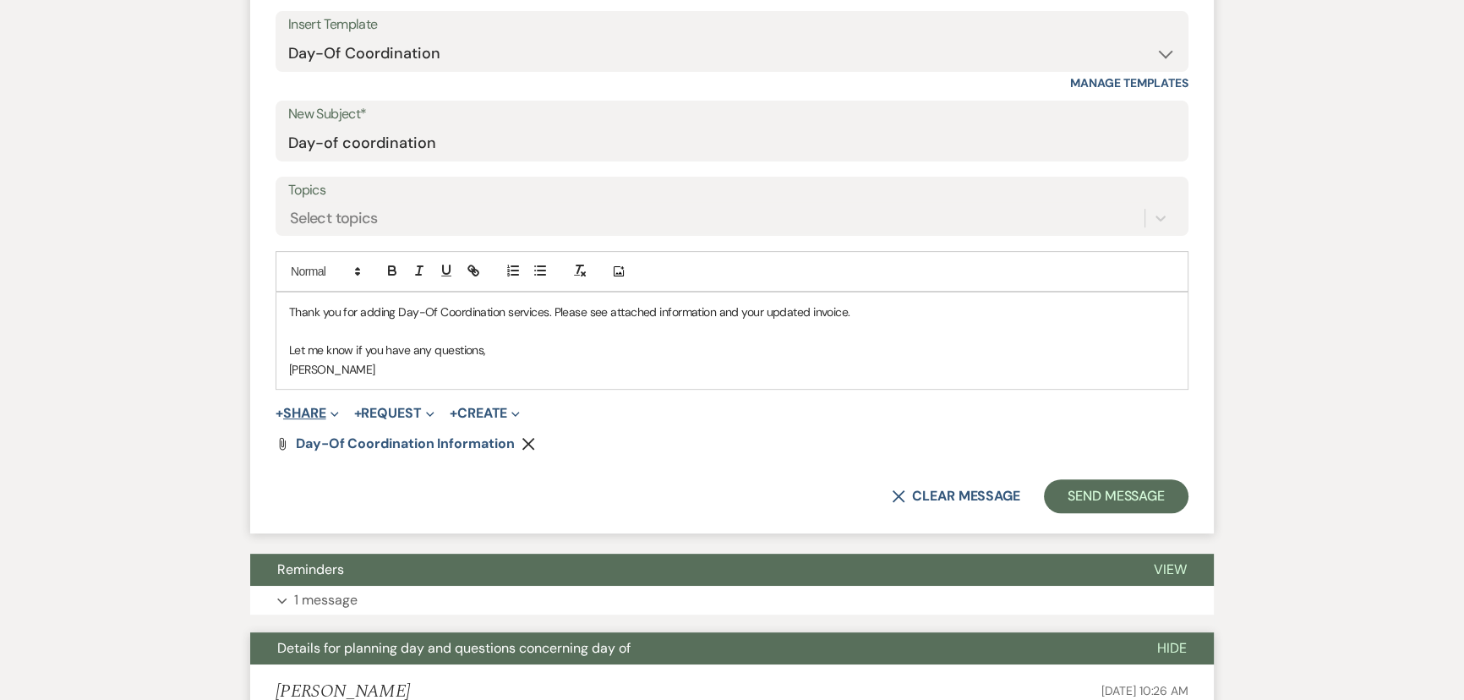
click at [305, 410] on button "+ Share Expand" at bounding box center [307, 414] width 63 height 14
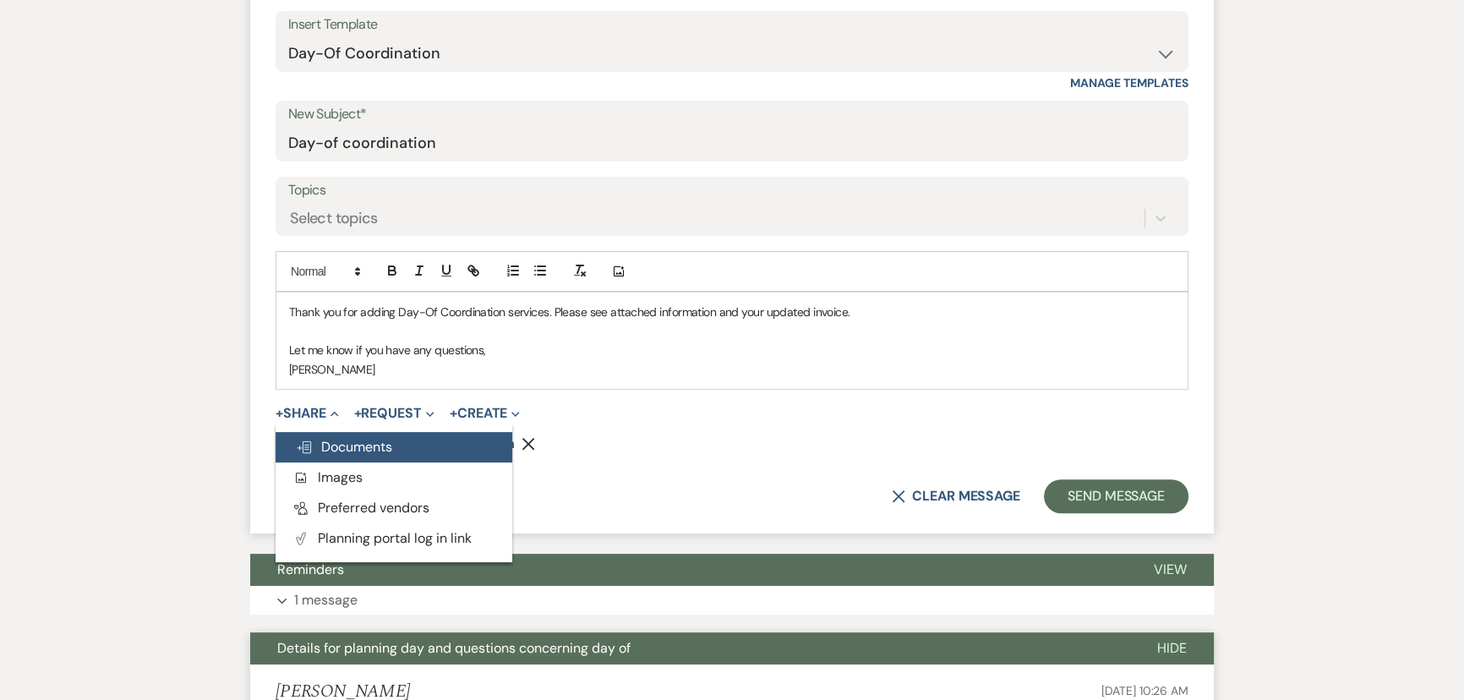
click at [315, 440] on span "Doc Upload Documents" at bounding box center [344, 447] width 96 height 18
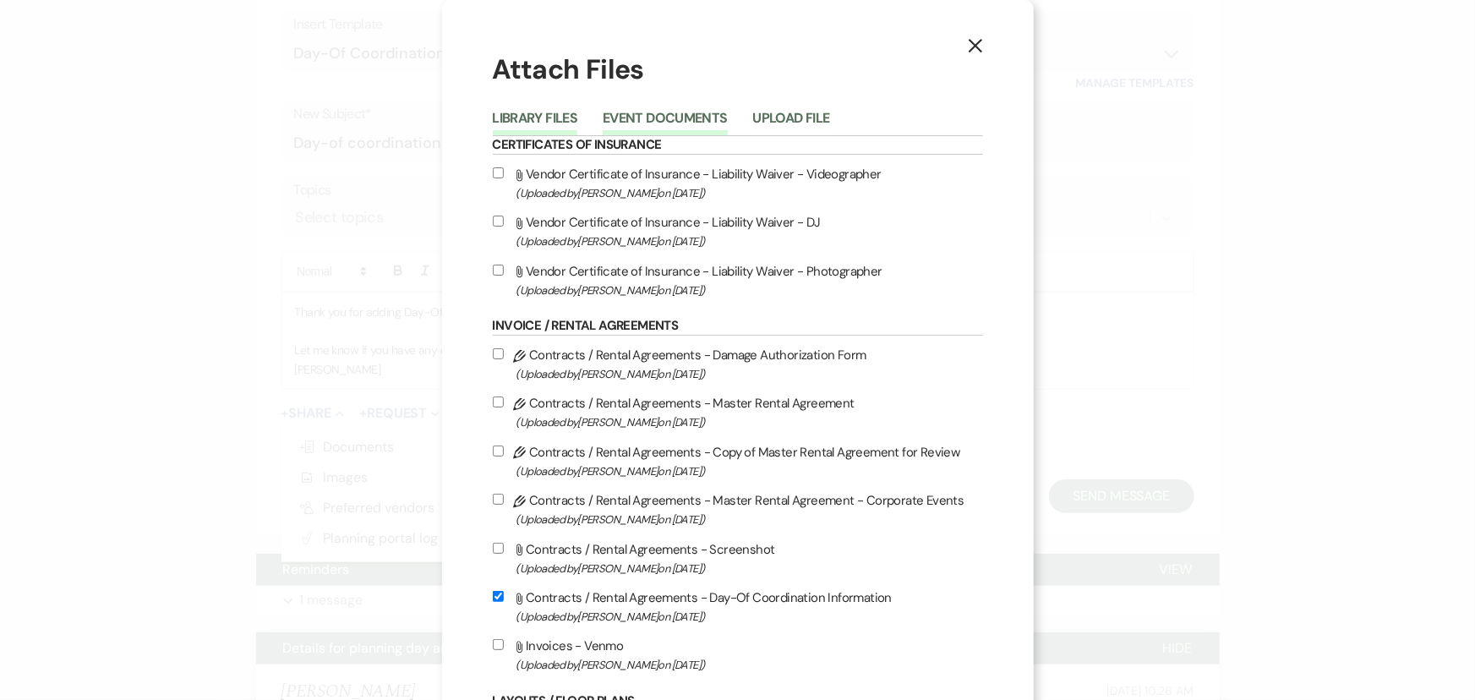
click at [645, 122] on button "Event Documents" at bounding box center [665, 124] width 124 height 24
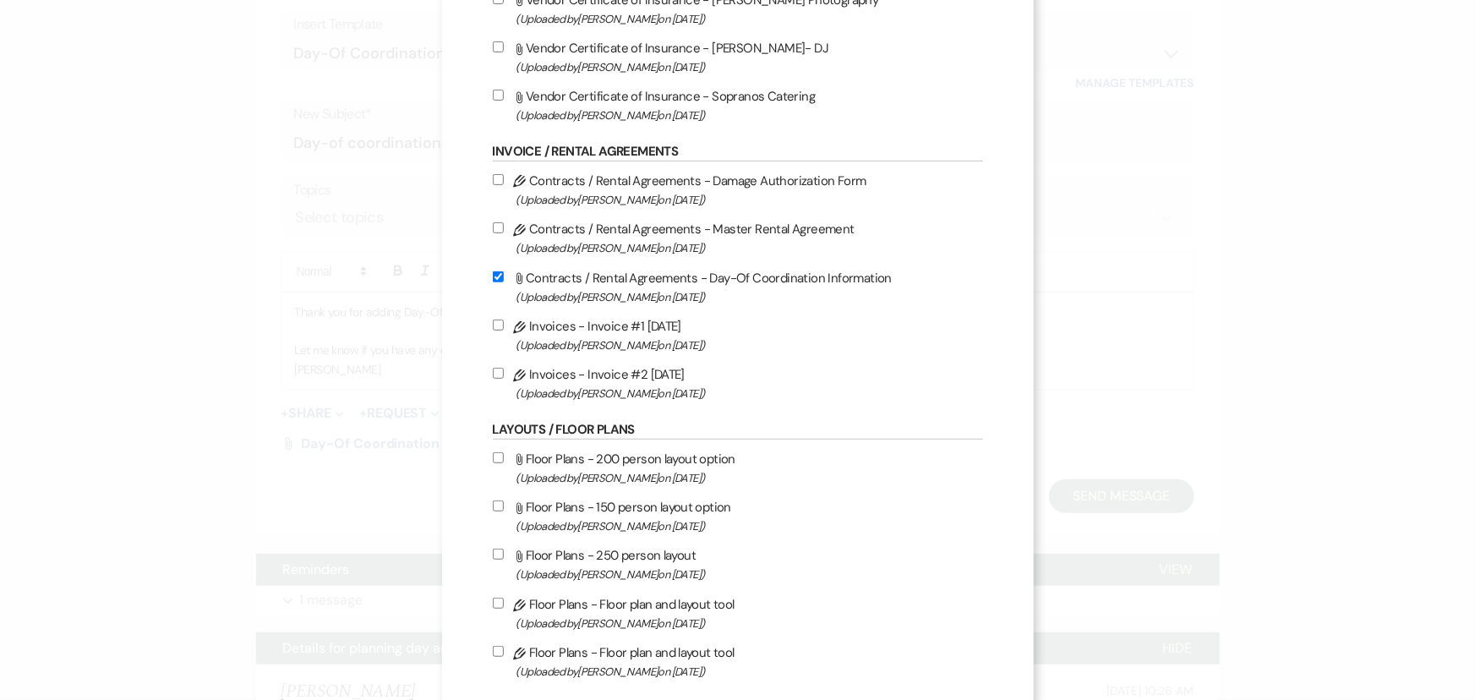
scroll to position [307, 0]
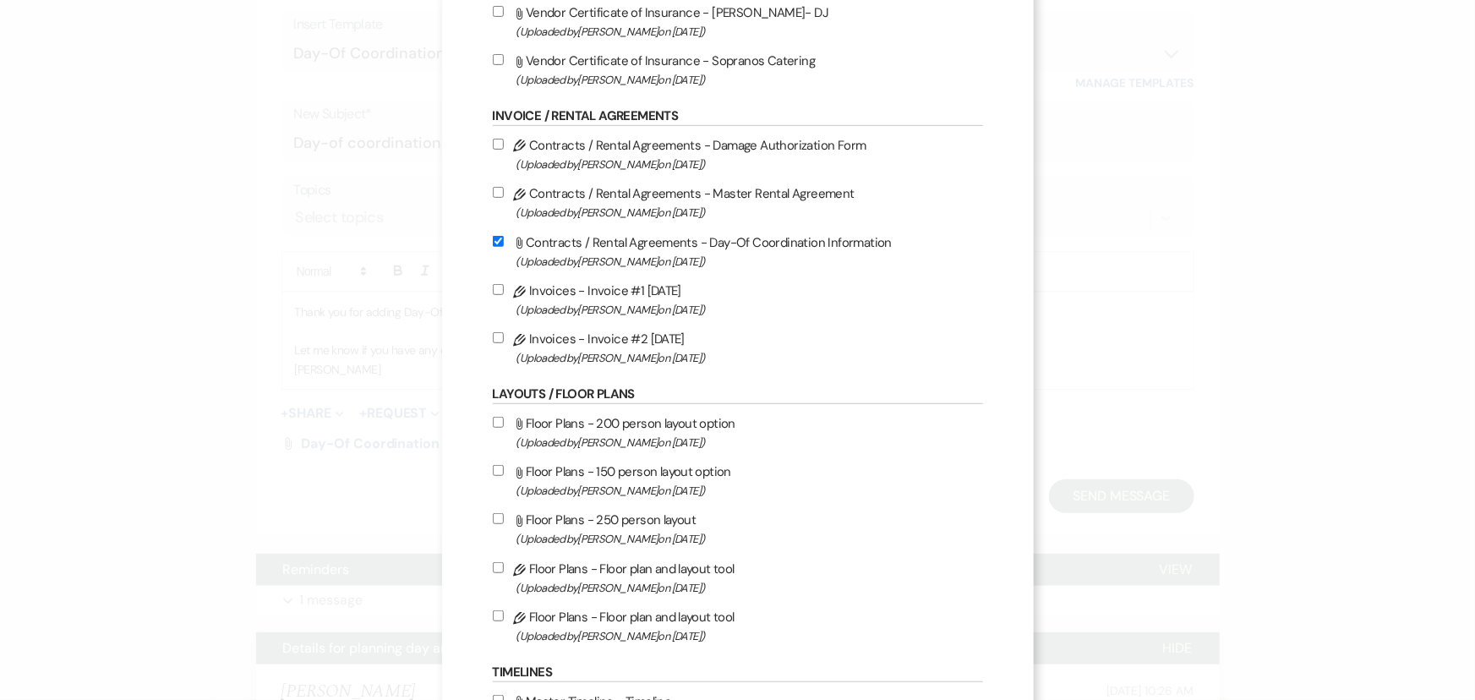
click at [493, 337] on input "Pencil Invoices - Invoice #2 [DATE] (Uploaded by [PERSON_NAME] on [DATE] )" at bounding box center [498, 337] width 11 height 11
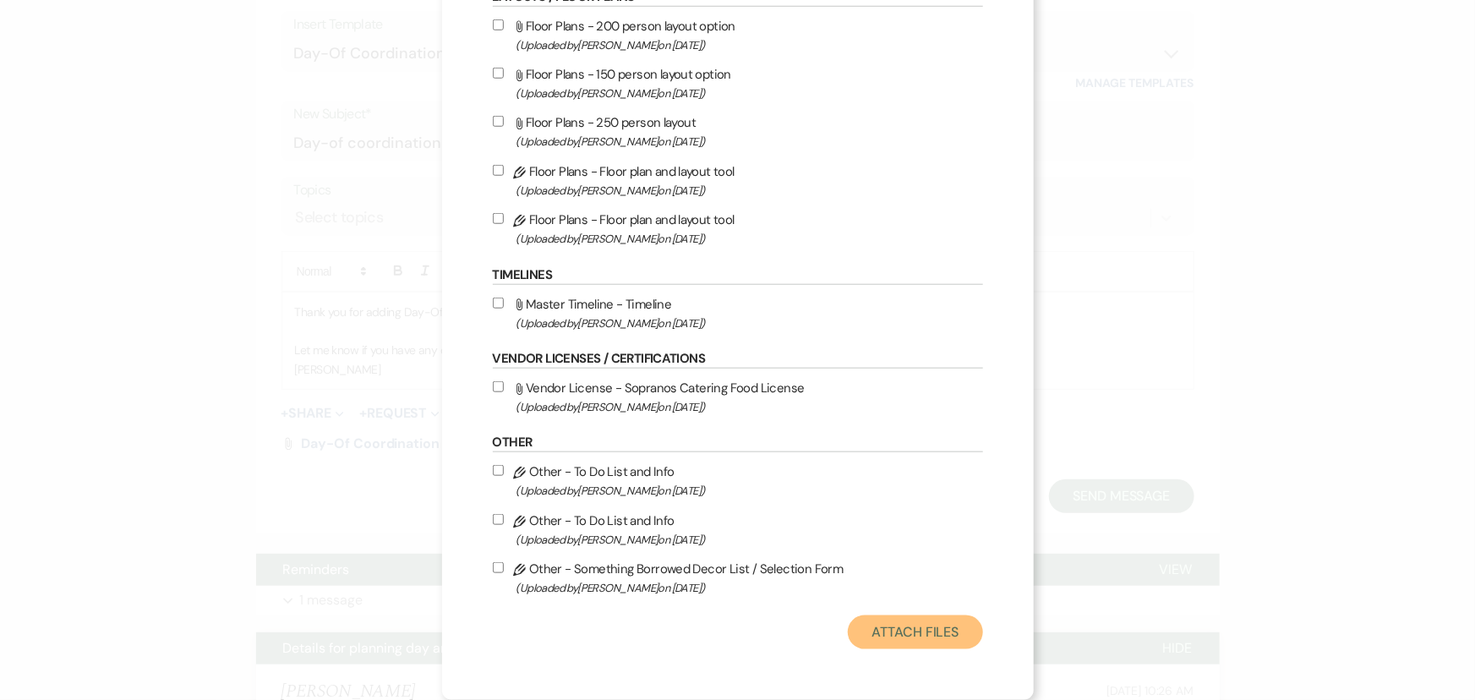
click at [888, 623] on button "Attach Files" at bounding box center [915, 633] width 134 height 34
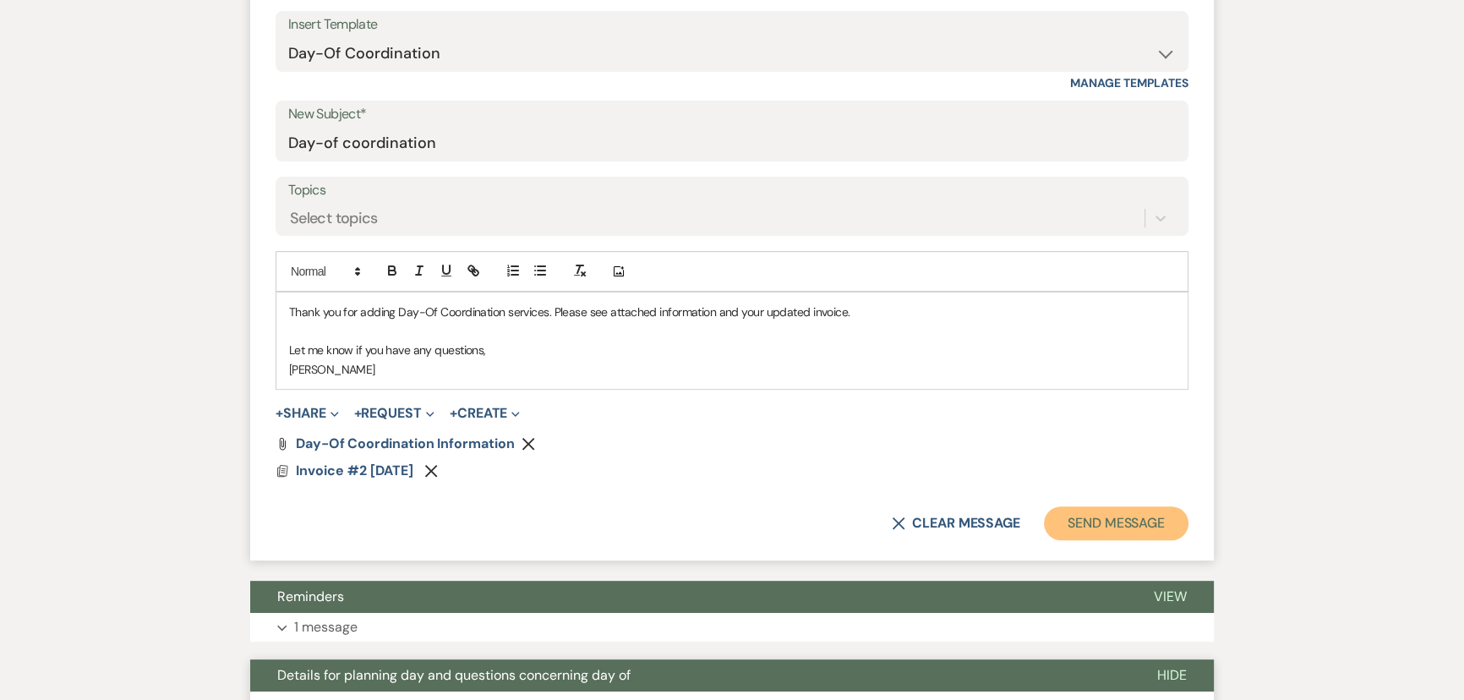
click at [1105, 522] on button "Send Message" at bounding box center [1116, 523] width 145 height 34
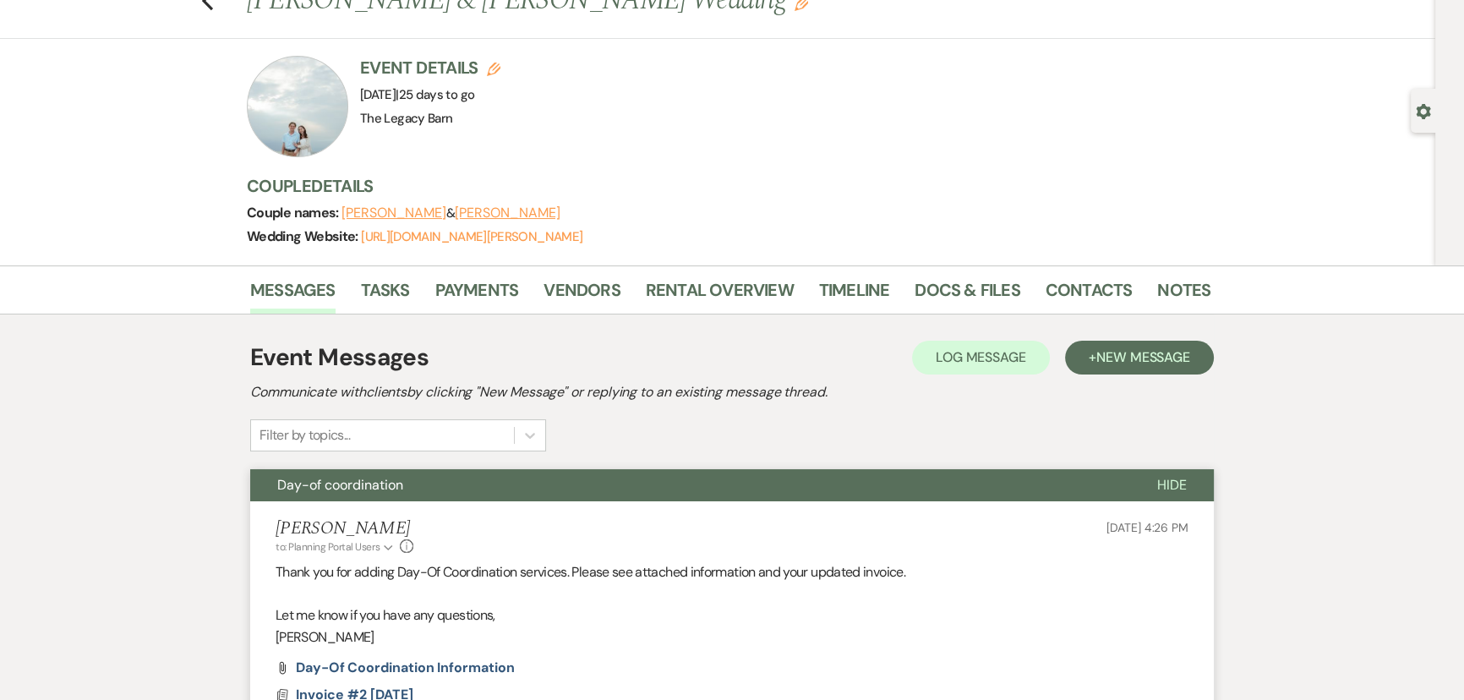
scroll to position [0, 0]
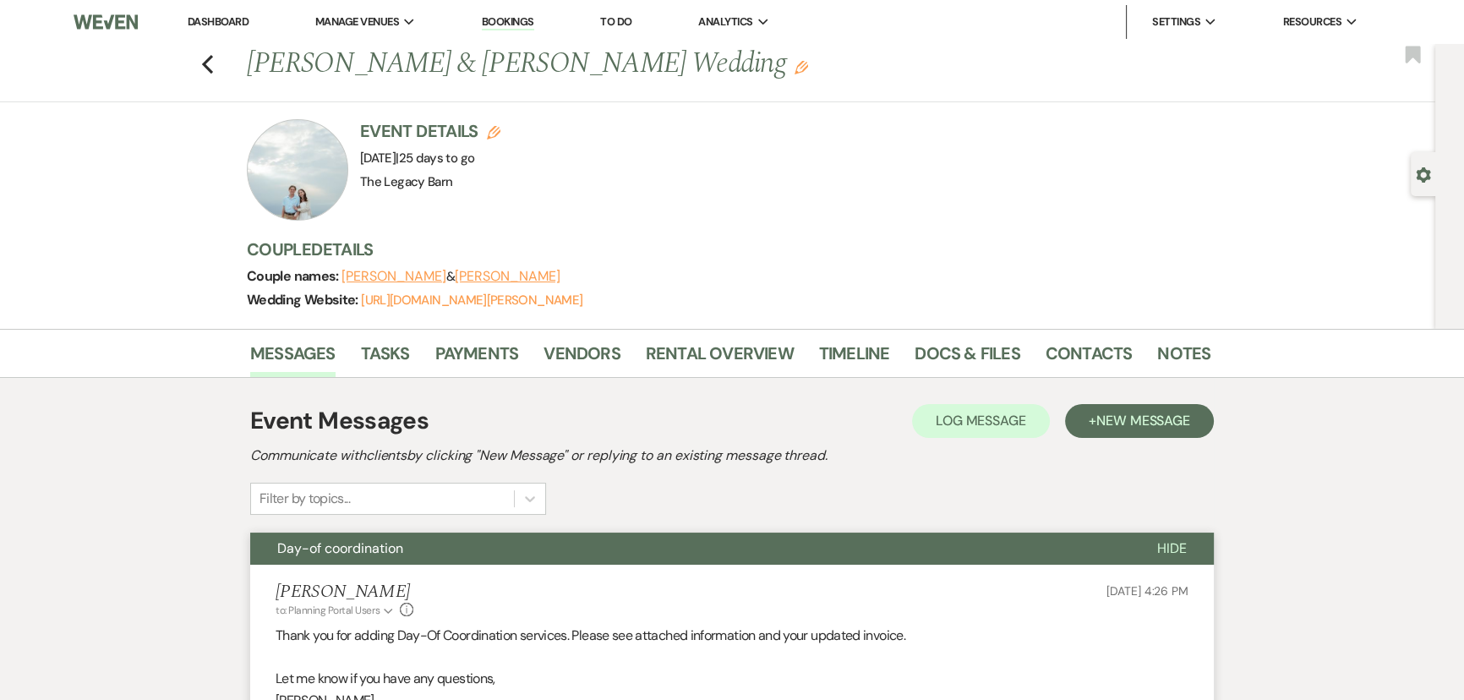
click at [202, 17] on link "Dashboard" at bounding box center [218, 21] width 61 height 14
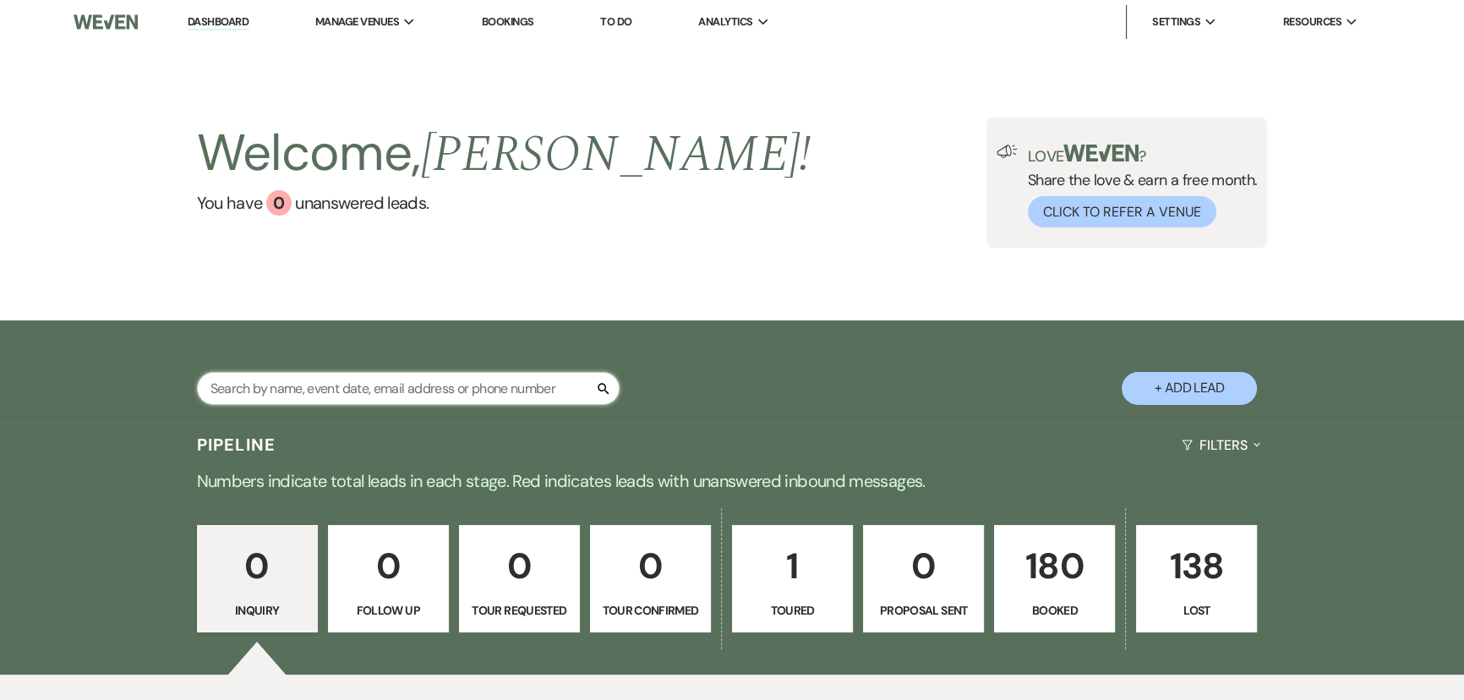
click at [271, 383] on input "text" at bounding box center [408, 388] width 423 height 33
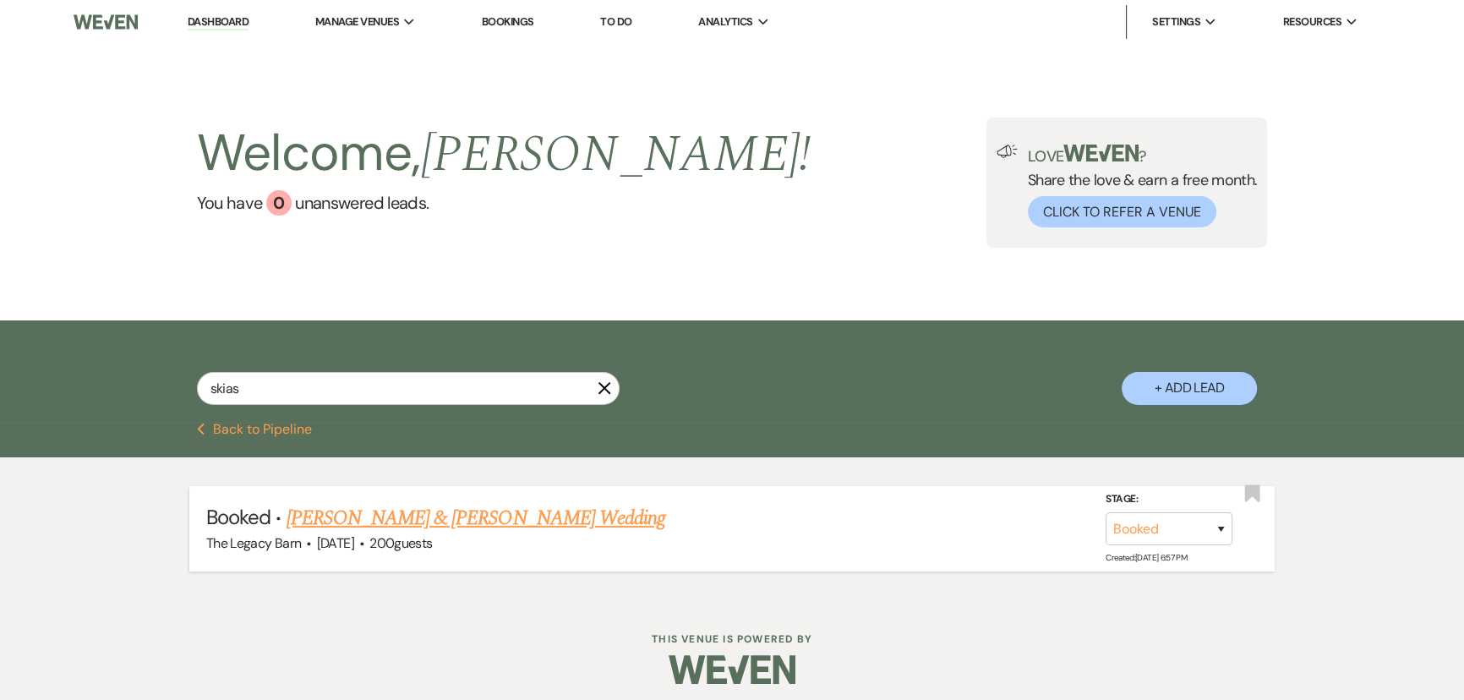
click at [342, 526] on link "[PERSON_NAME] & [PERSON_NAME] Wedding" at bounding box center [476, 518] width 379 height 30
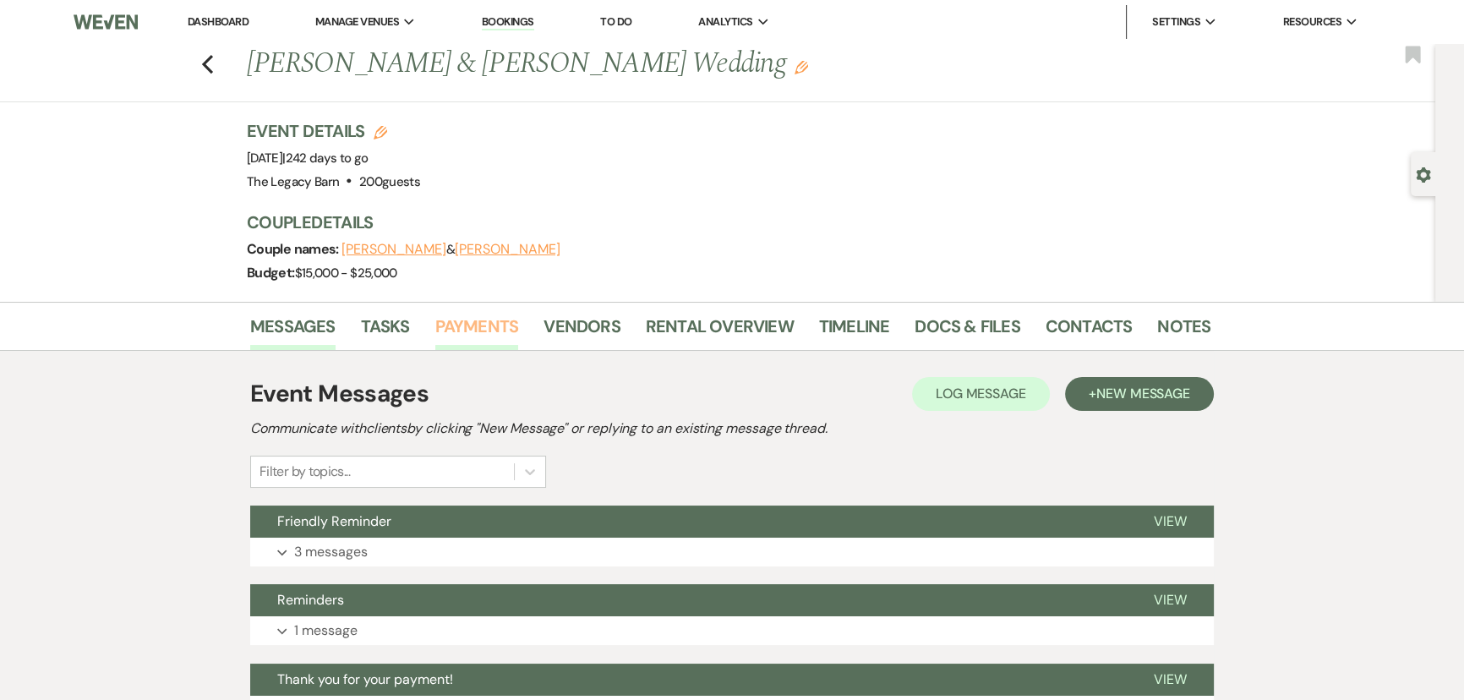
click at [507, 315] on link "Payments" at bounding box center [477, 331] width 84 height 37
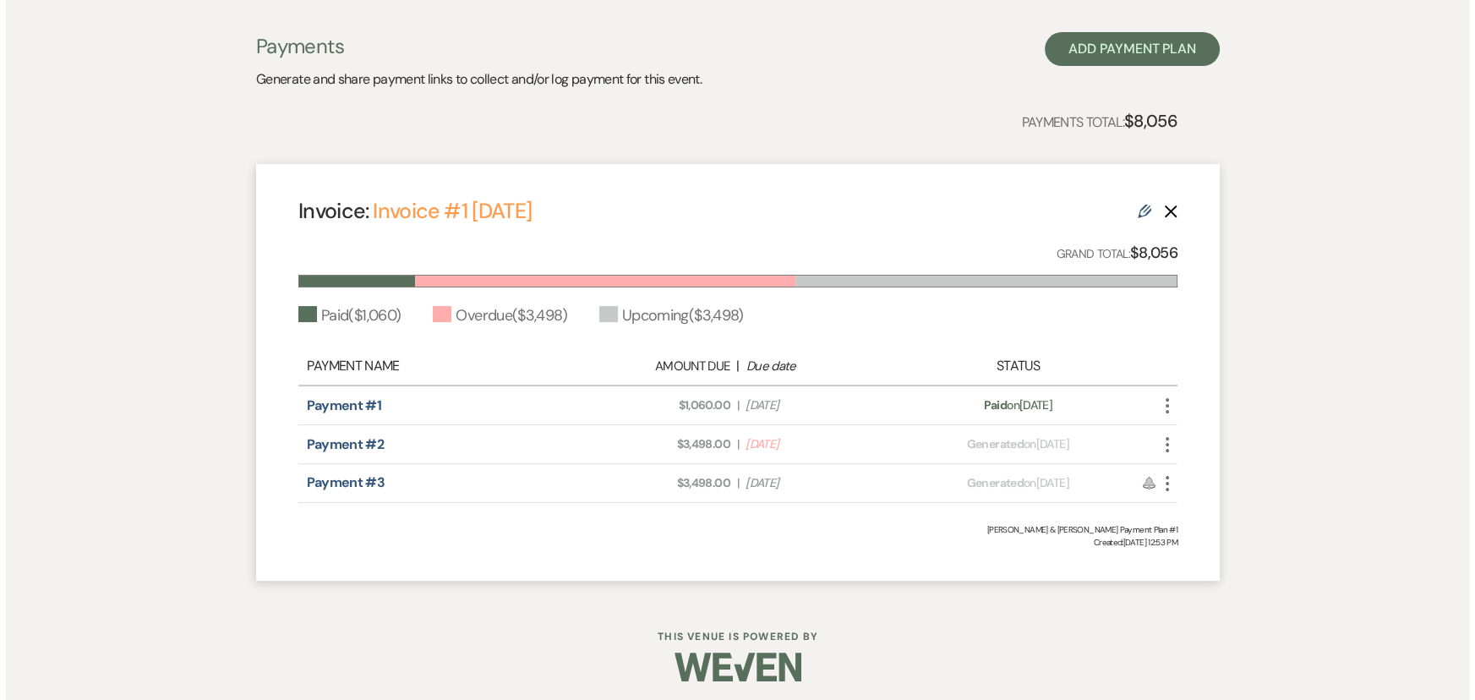
scroll to position [359, 0]
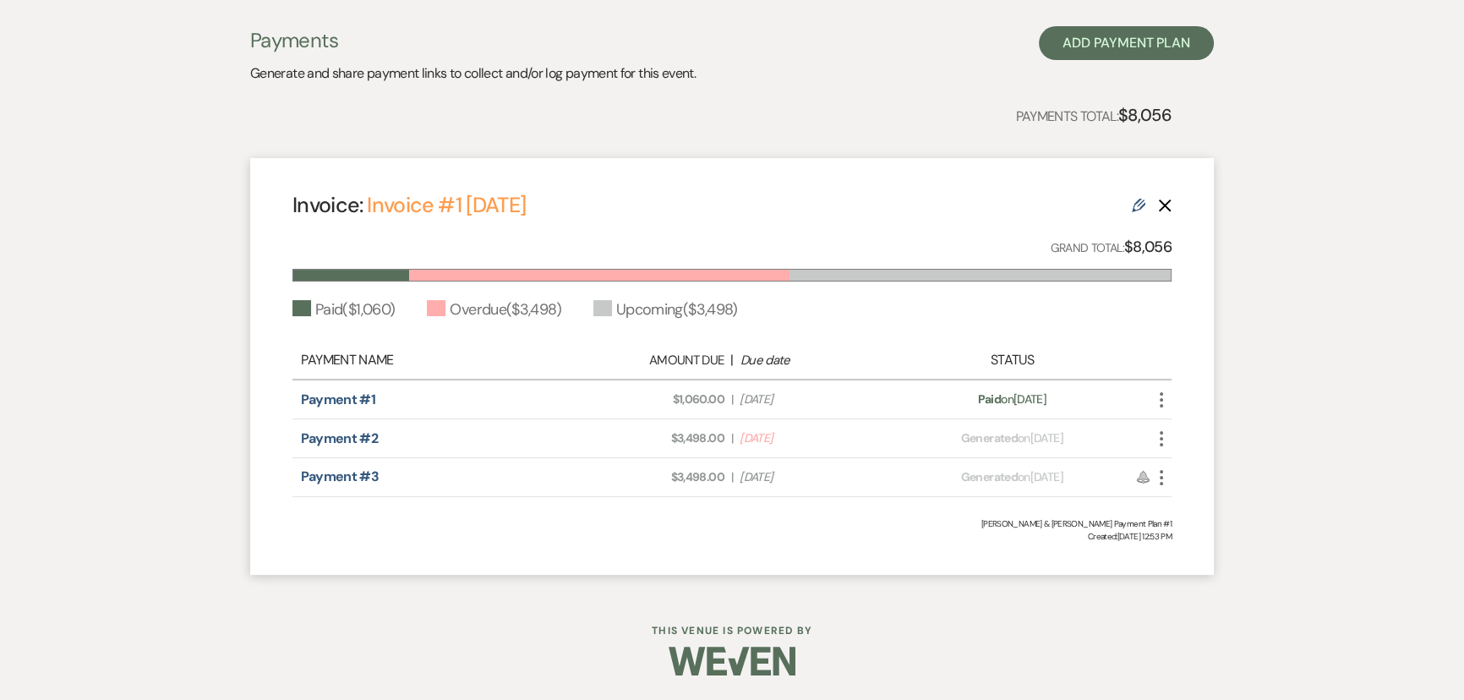
click at [1163, 442] on icon "More" at bounding box center [1162, 439] width 20 height 20
click at [1202, 524] on button "Check [PERSON_NAME] [PERSON_NAME] as Paid" at bounding box center [1237, 530] width 171 height 29
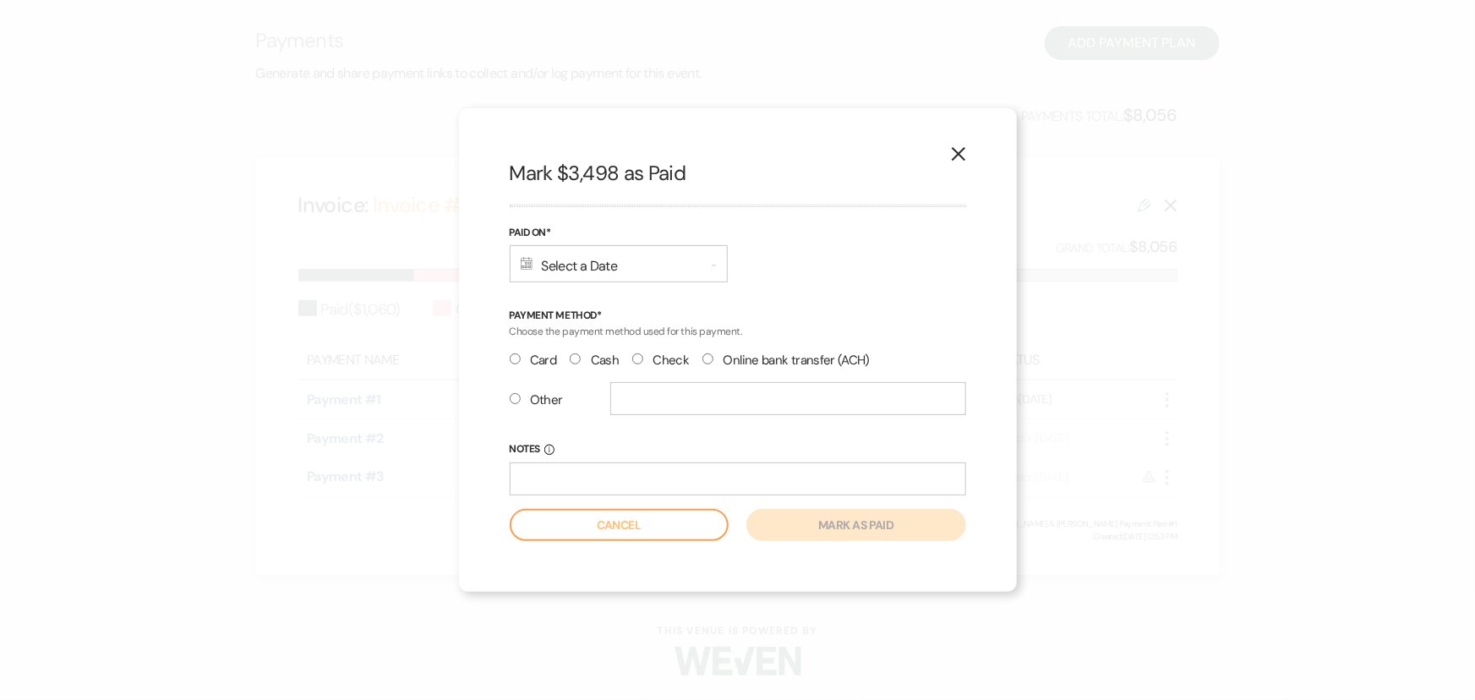
click at [558, 271] on div "Calendar Select a Date Expand" at bounding box center [619, 263] width 218 height 37
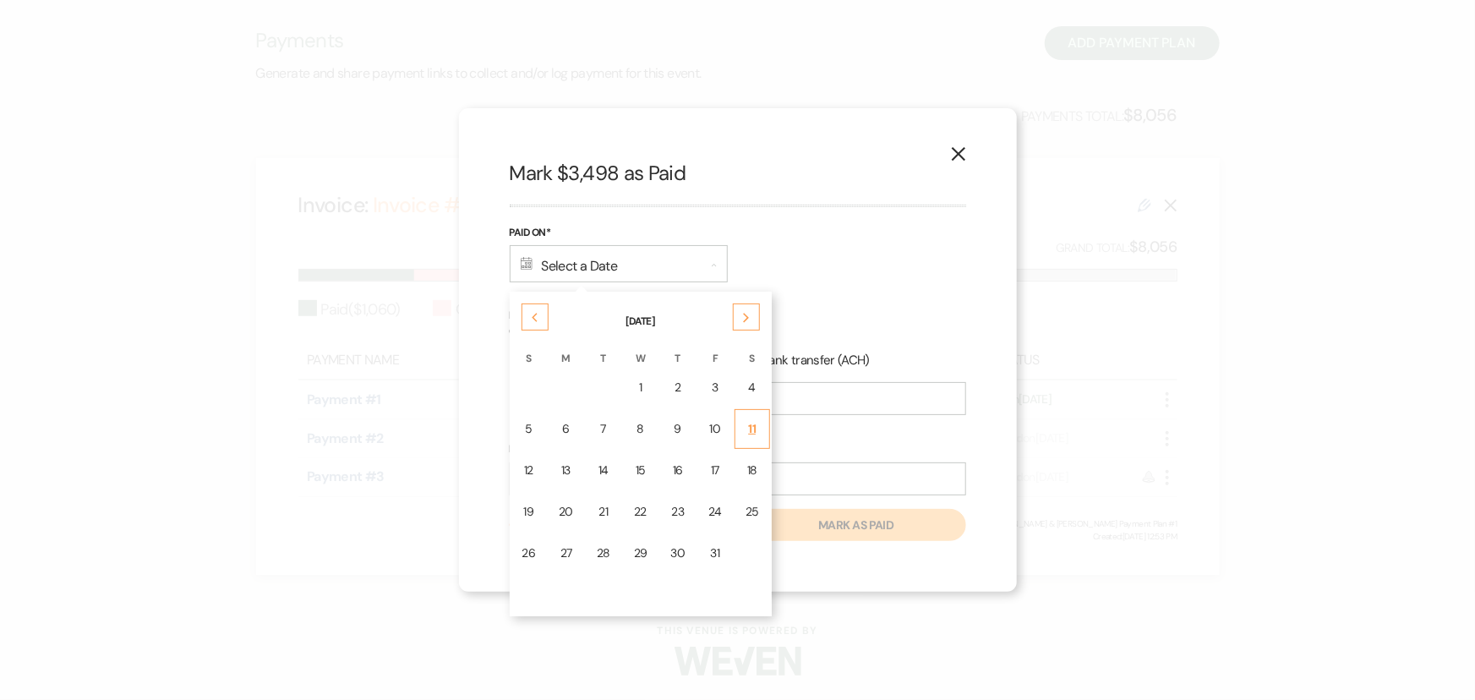
click at [747, 422] on div "11" at bounding box center [753, 429] width 14 height 18
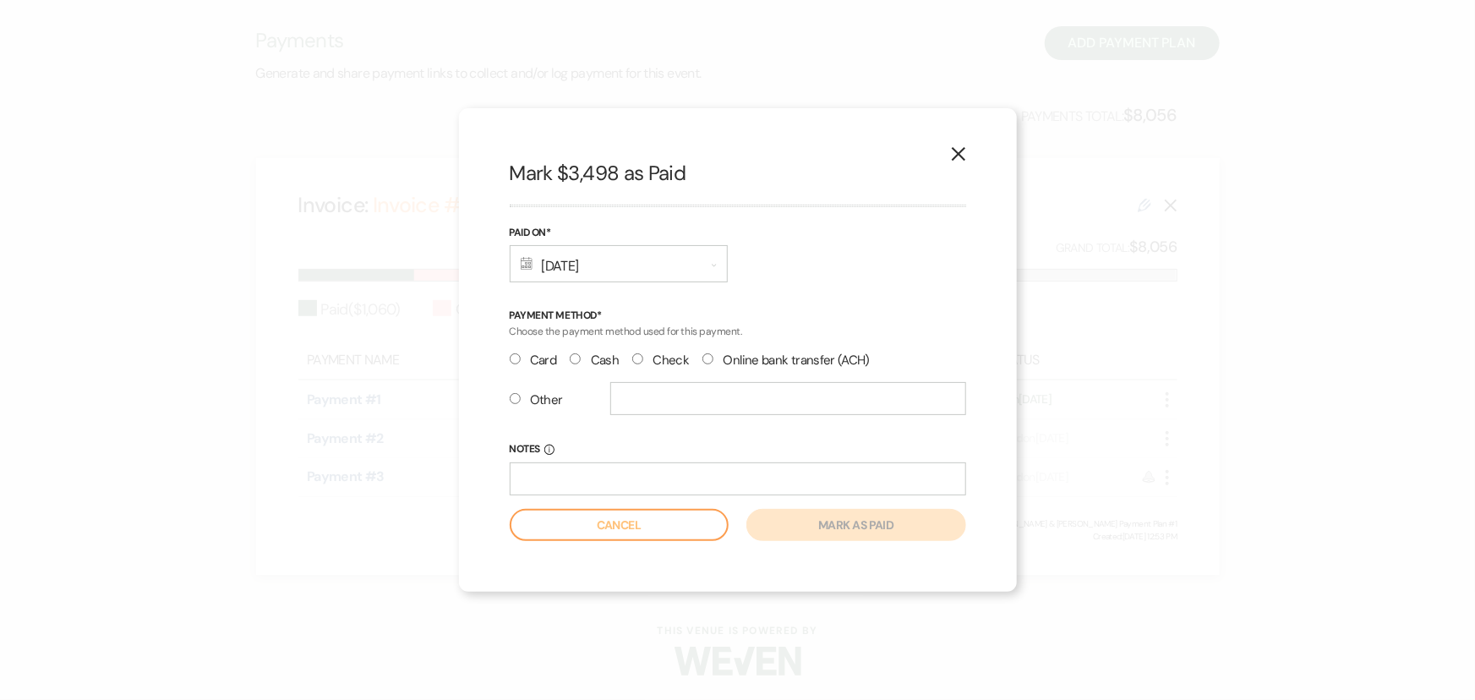
click at [635, 359] on input "Check" at bounding box center [637, 358] width 11 height 11
click at [811, 526] on button "Mark as paid" at bounding box center [856, 525] width 219 height 32
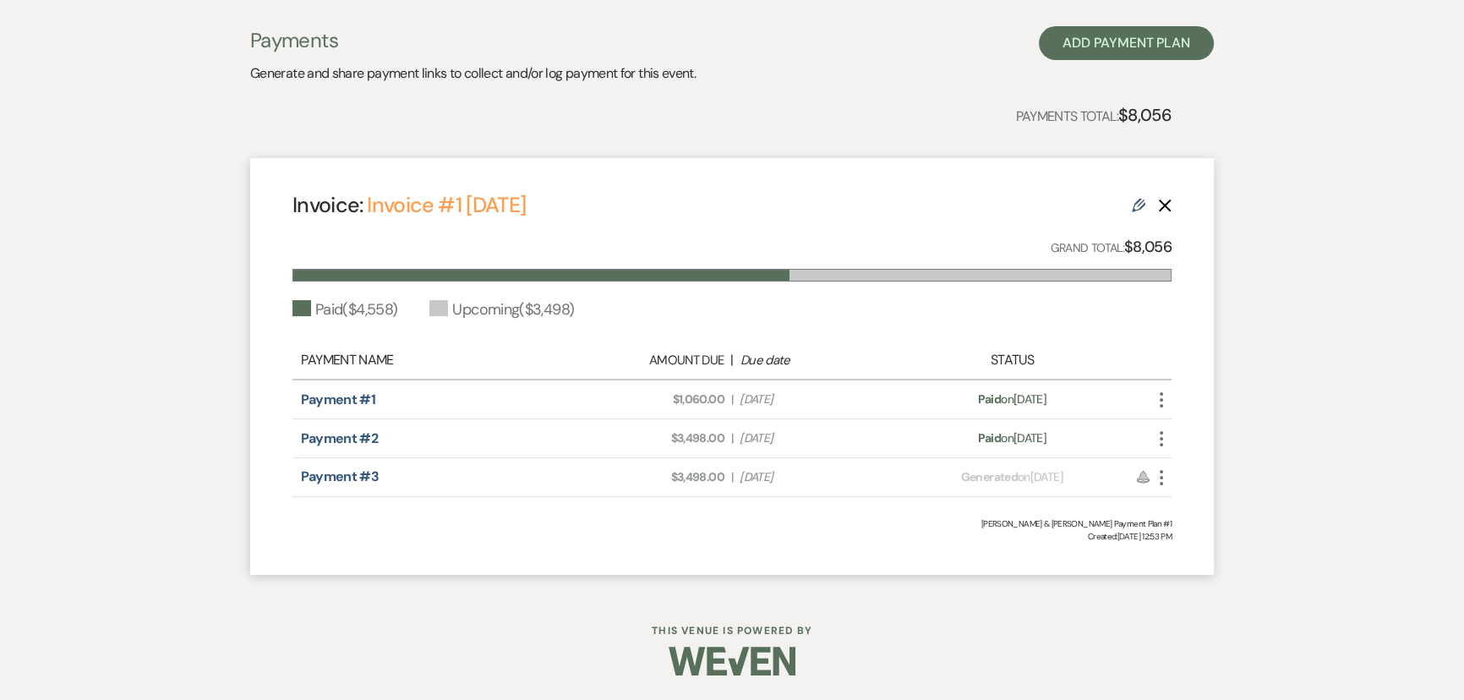
click at [1161, 444] on use "button" at bounding box center [1161, 438] width 3 height 15
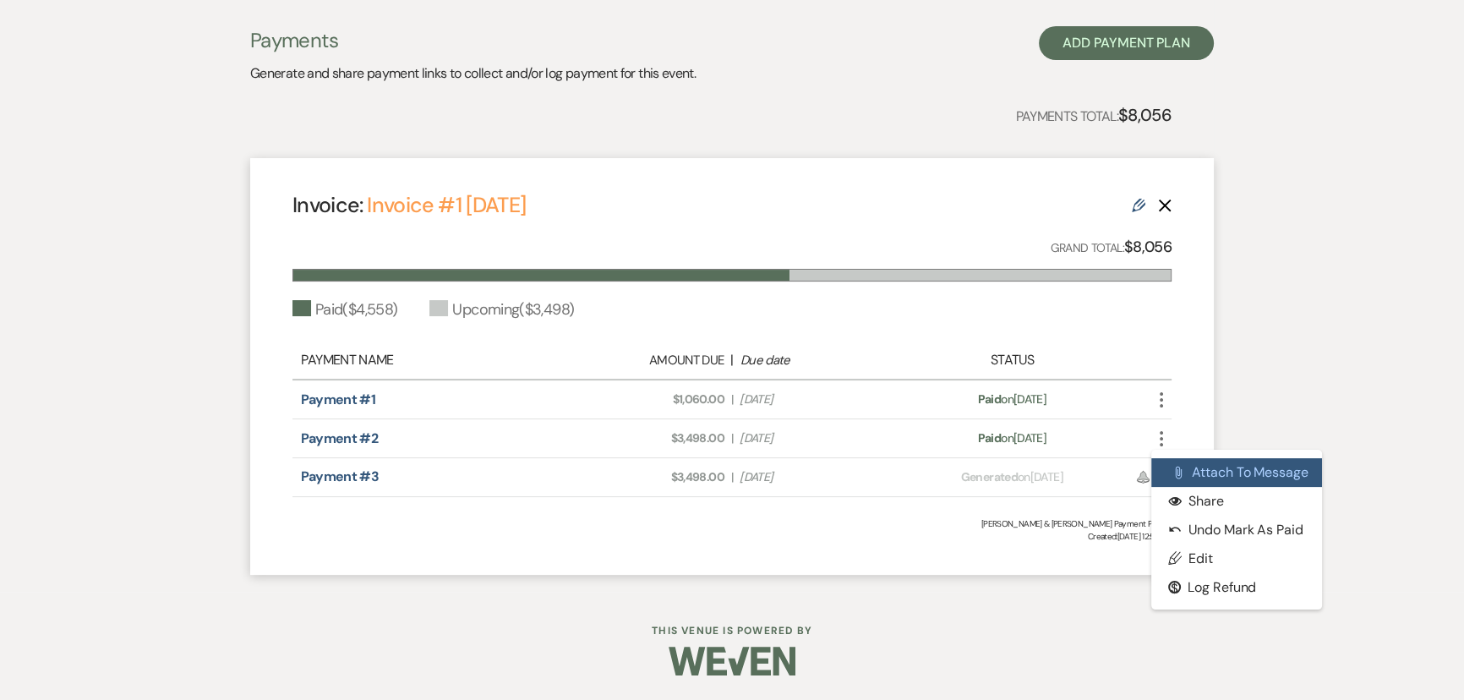
click at [1185, 474] on icon "Attach File" at bounding box center [1179, 473] width 14 height 14
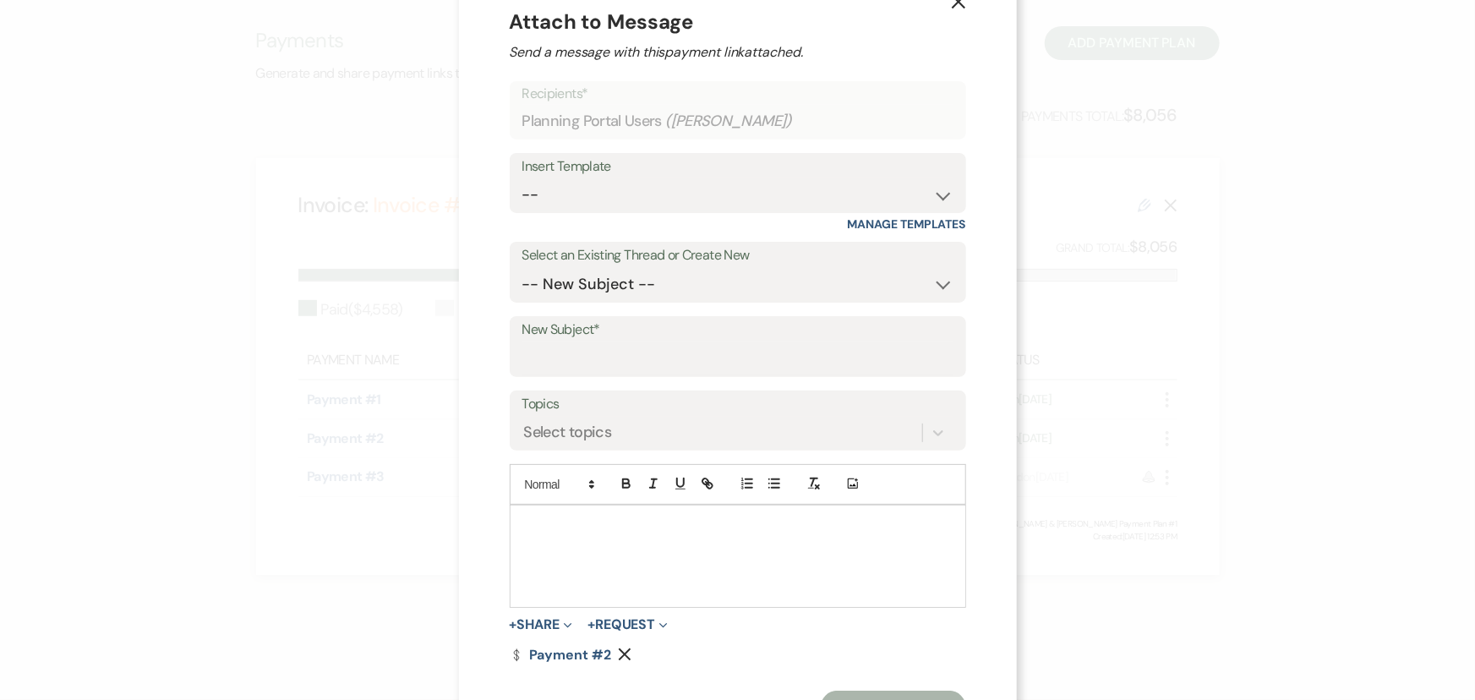
scroll to position [45, 0]
click at [542, 196] on select "-- Documents for Conversion Planning Portal Introduction Initial Inquiry Respon…" at bounding box center [738, 194] width 431 height 33
click at [523, 178] on select "-- Documents for Conversion Planning Portal Introduction Initial Inquiry Respon…" at bounding box center [738, 194] width 431 height 33
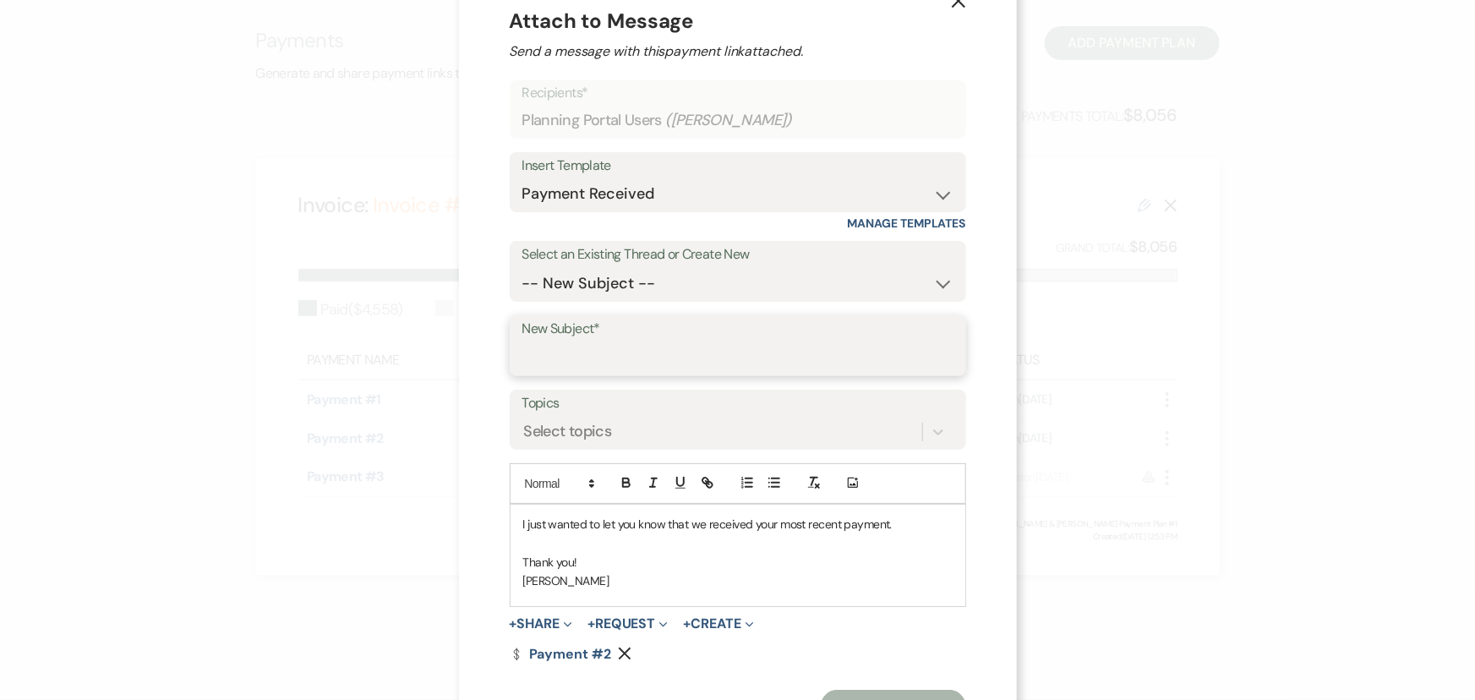
click at [532, 354] on input "New Subject*" at bounding box center [738, 358] width 431 height 33
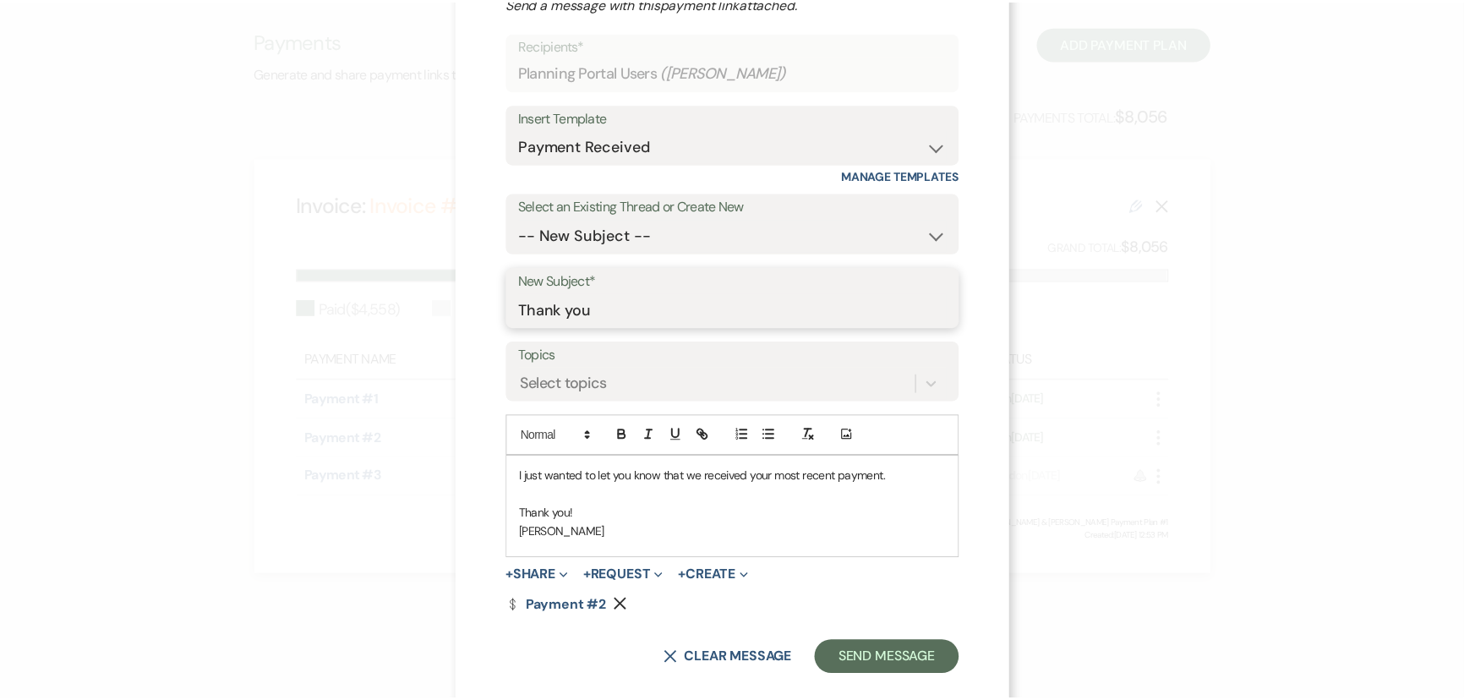
scroll to position [118, 0]
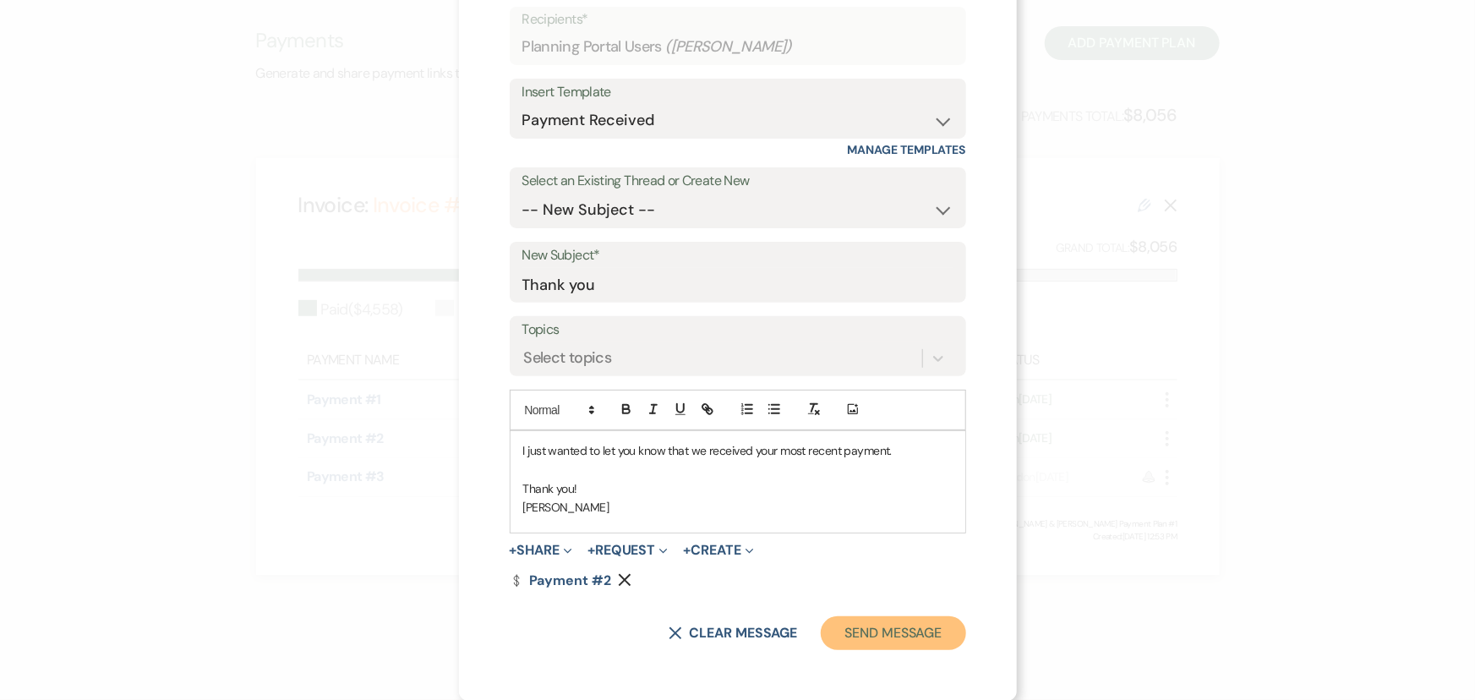
click at [843, 627] on button "Send Message" at bounding box center [893, 633] width 145 height 34
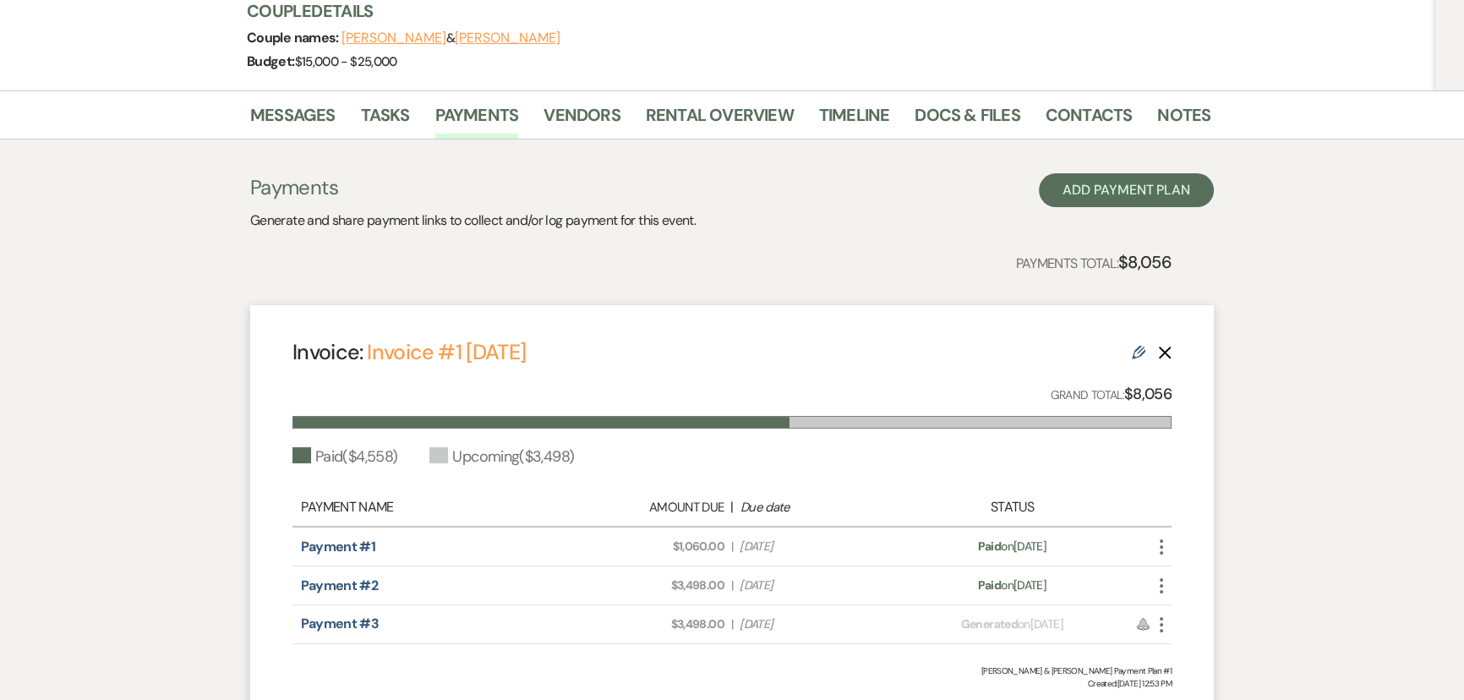
scroll to position [0, 0]
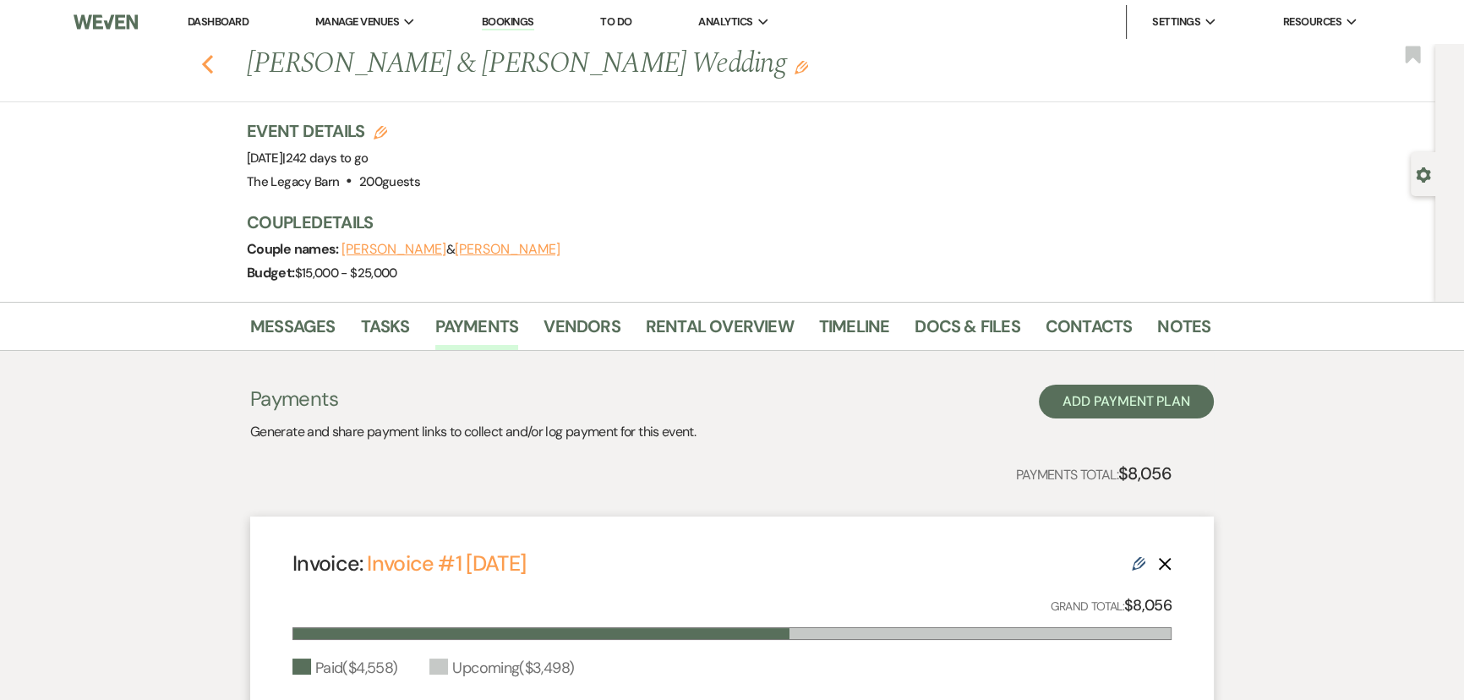
click at [210, 66] on use "button" at bounding box center [207, 64] width 11 height 19
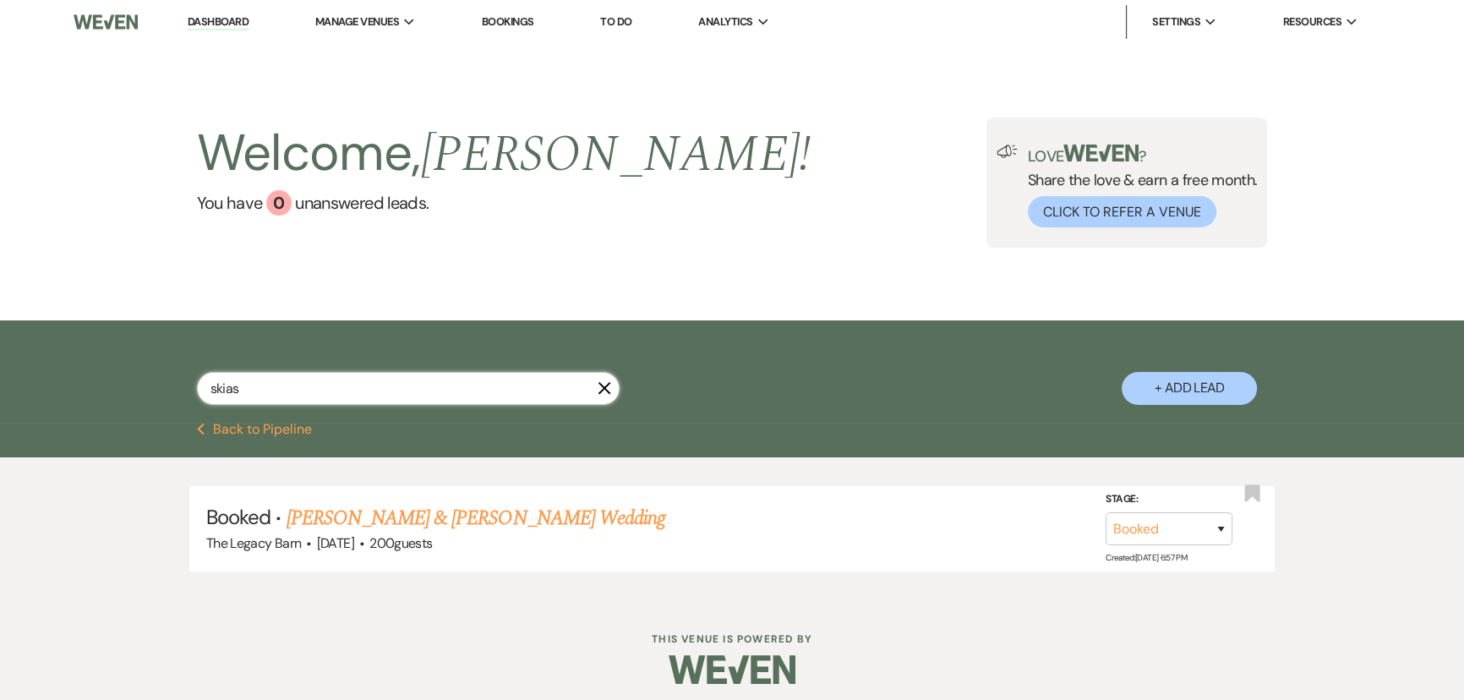
drag, startPoint x: 239, startPoint y: 396, endPoint x: 166, endPoint y: 397, distance: 73.6
click at [166, 397] on div "skias X + Add Lead" at bounding box center [732, 374] width 1218 height 90
click at [311, 516] on link "[PERSON_NAME] & [PERSON_NAME] Wedding" at bounding box center [476, 518] width 379 height 30
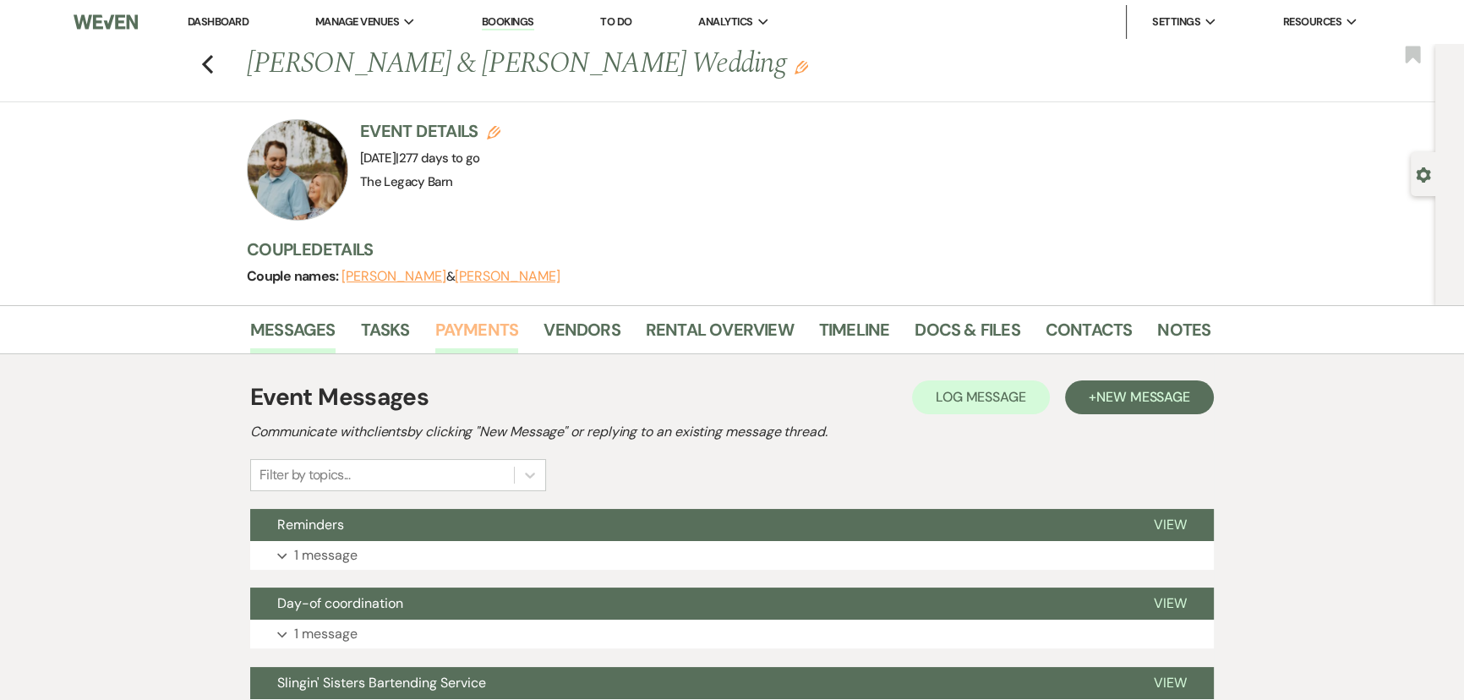
click at [491, 318] on link "Payments" at bounding box center [477, 334] width 84 height 37
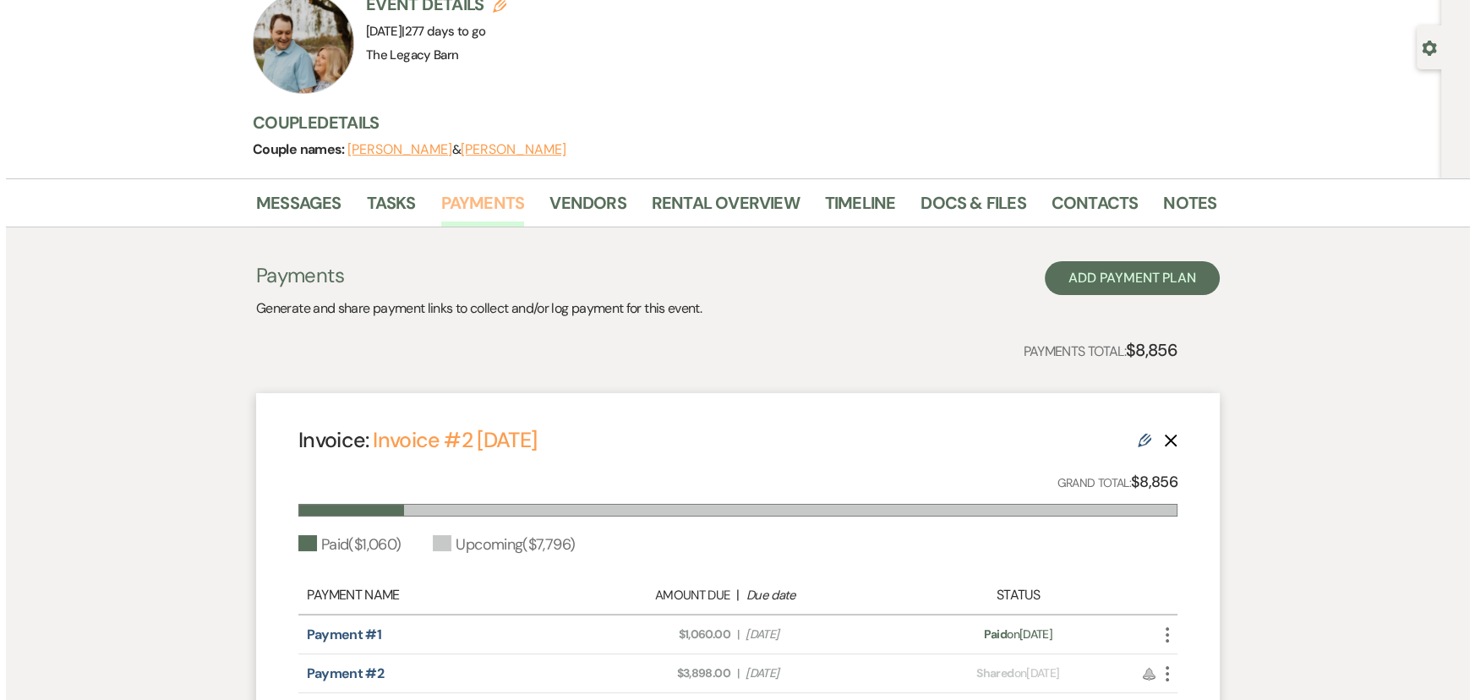
scroll to position [307, 0]
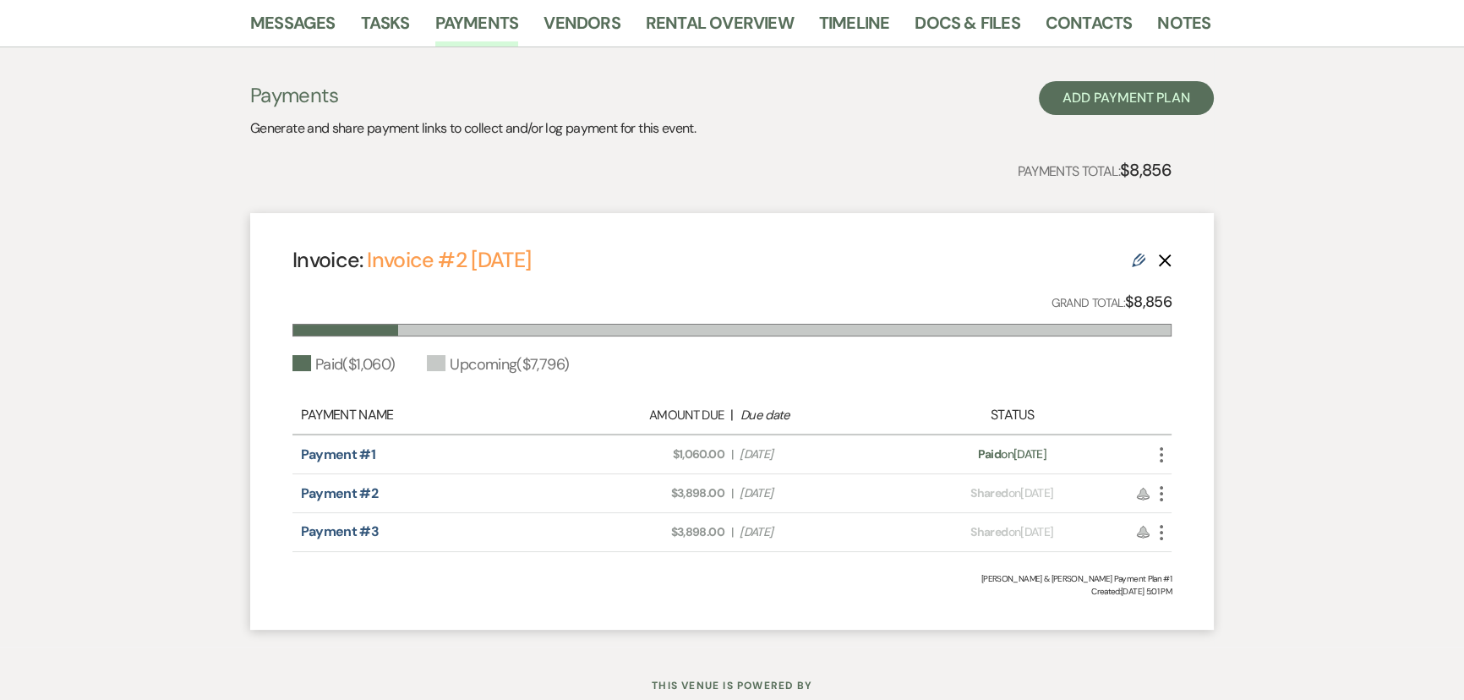
click at [1160, 495] on icon "More" at bounding box center [1162, 494] width 20 height 20
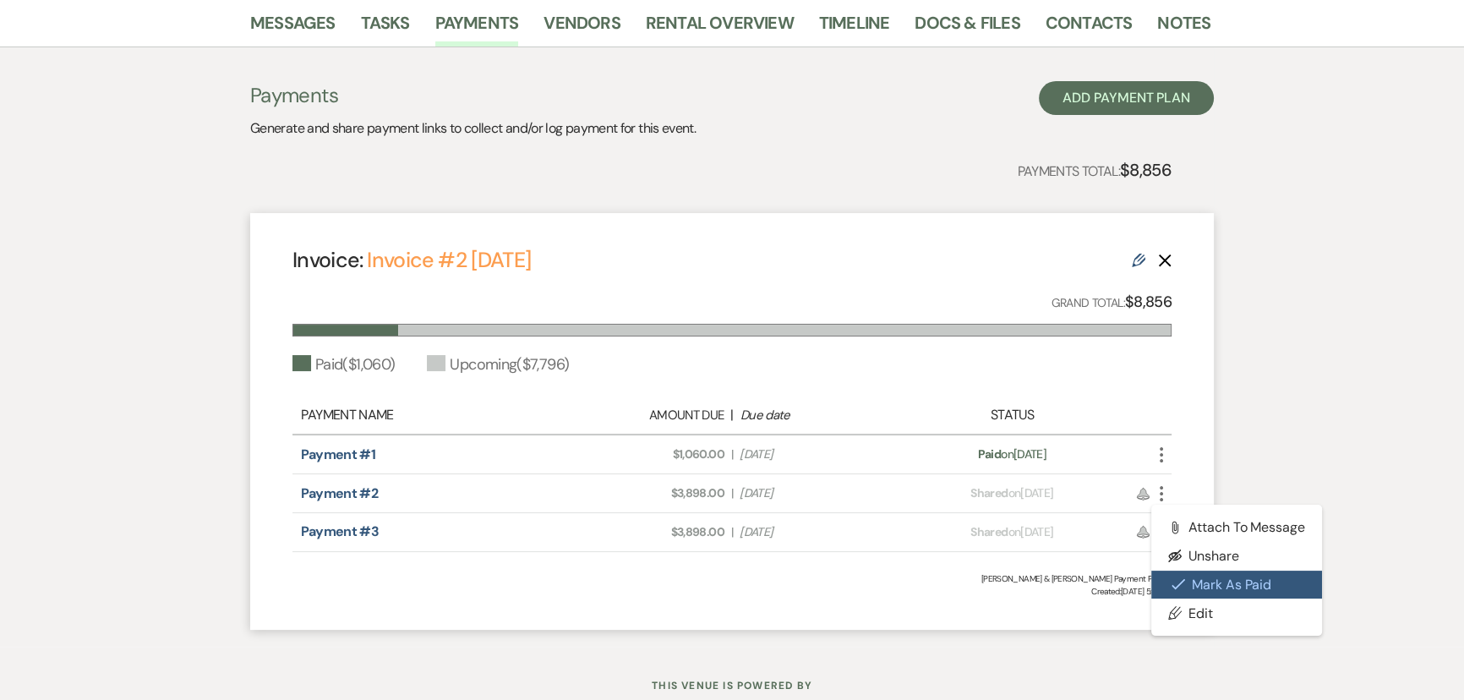
click at [1194, 582] on button "Check [PERSON_NAME] [PERSON_NAME] as Paid" at bounding box center [1237, 585] width 171 height 29
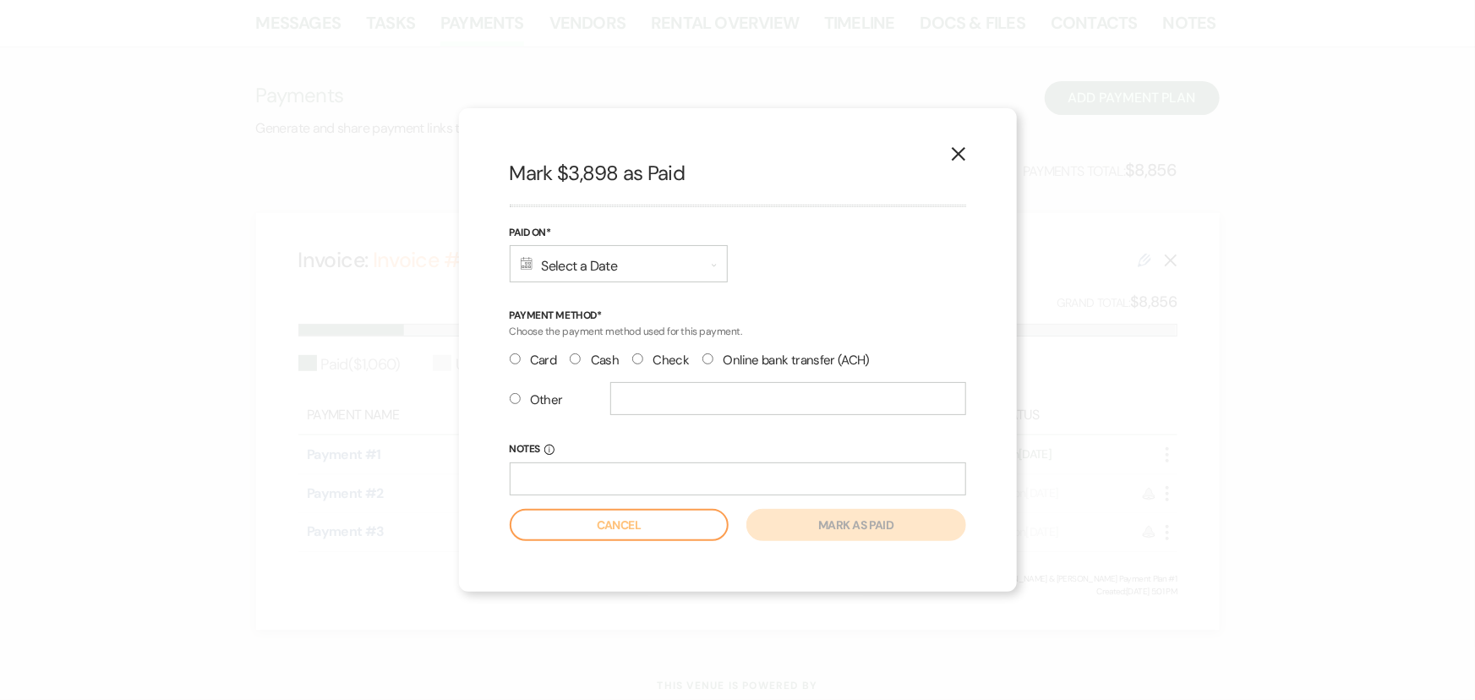
click at [553, 271] on div "Calendar Select a Date Expand" at bounding box center [619, 263] width 218 height 37
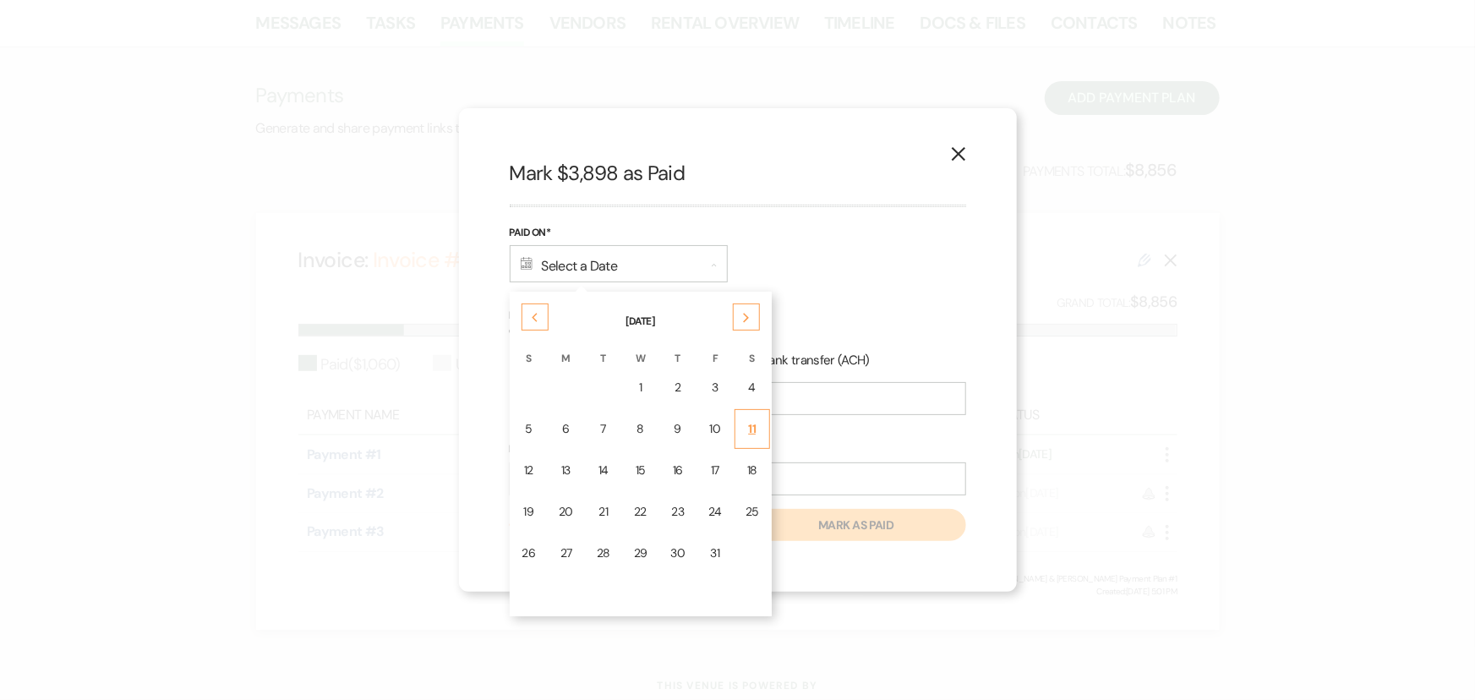
click at [740, 424] on td "11" at bounding box center [753, 429] width 36 height 40
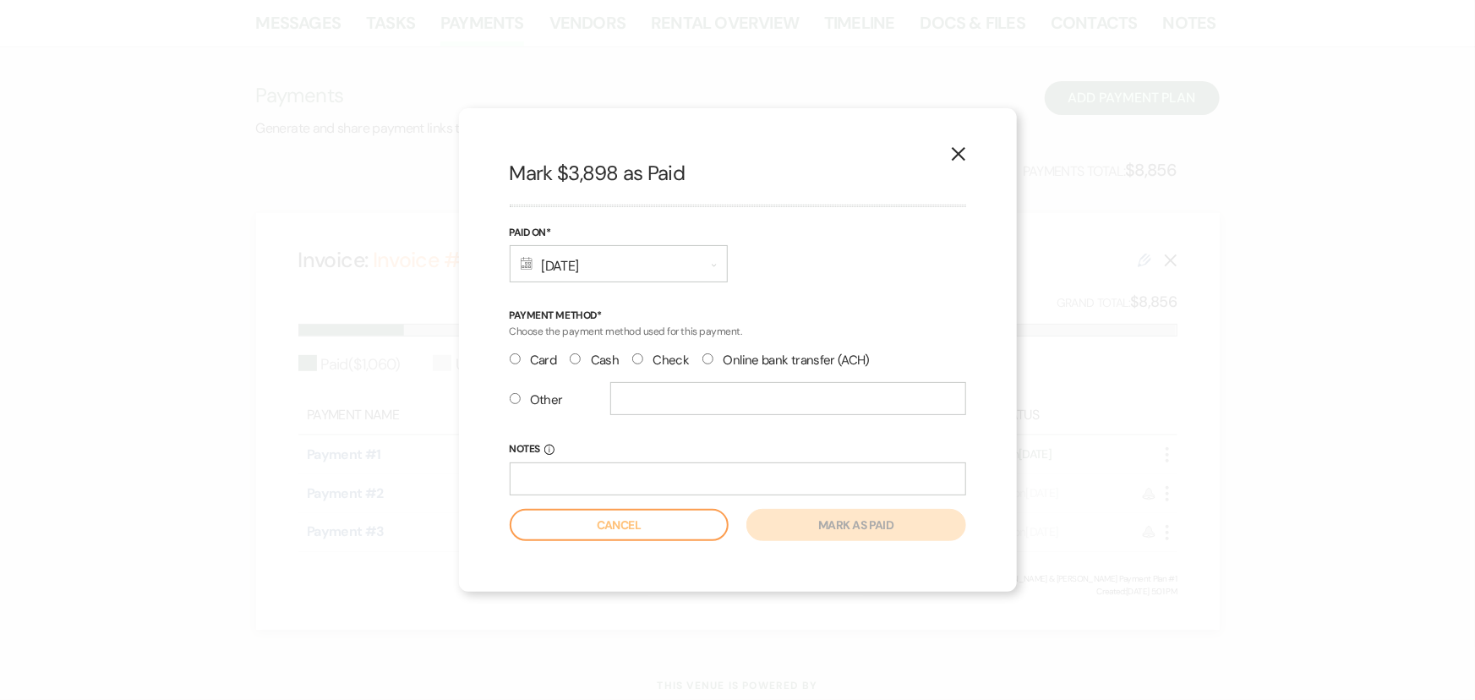
click at [632, 359] on input "Check" at bounding box center [637, 358] width 11 height 11
click at [807, 523] on button "Mark as paid" at bounding box center [856, 525] width 219 height 32
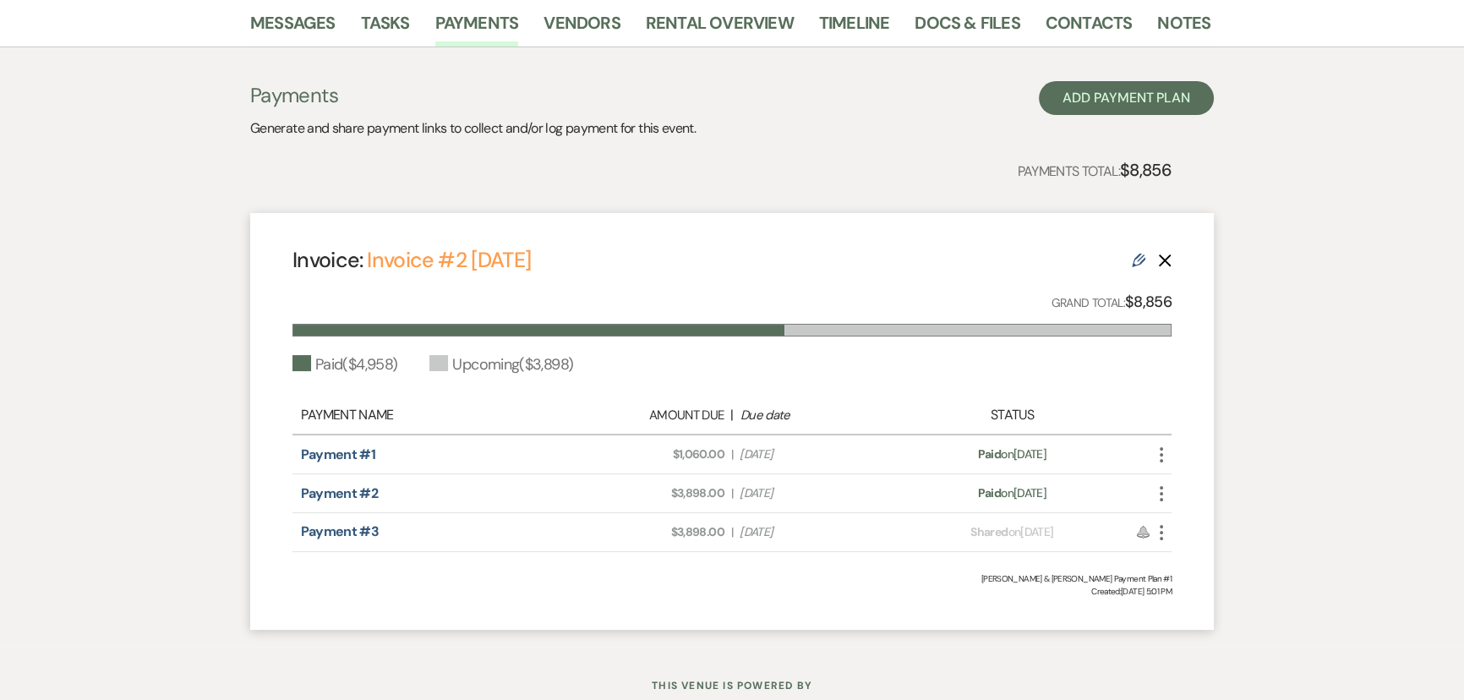
click at [1158, 495] on icon "More" at bounding box center [1162, 494] width 20 height 20
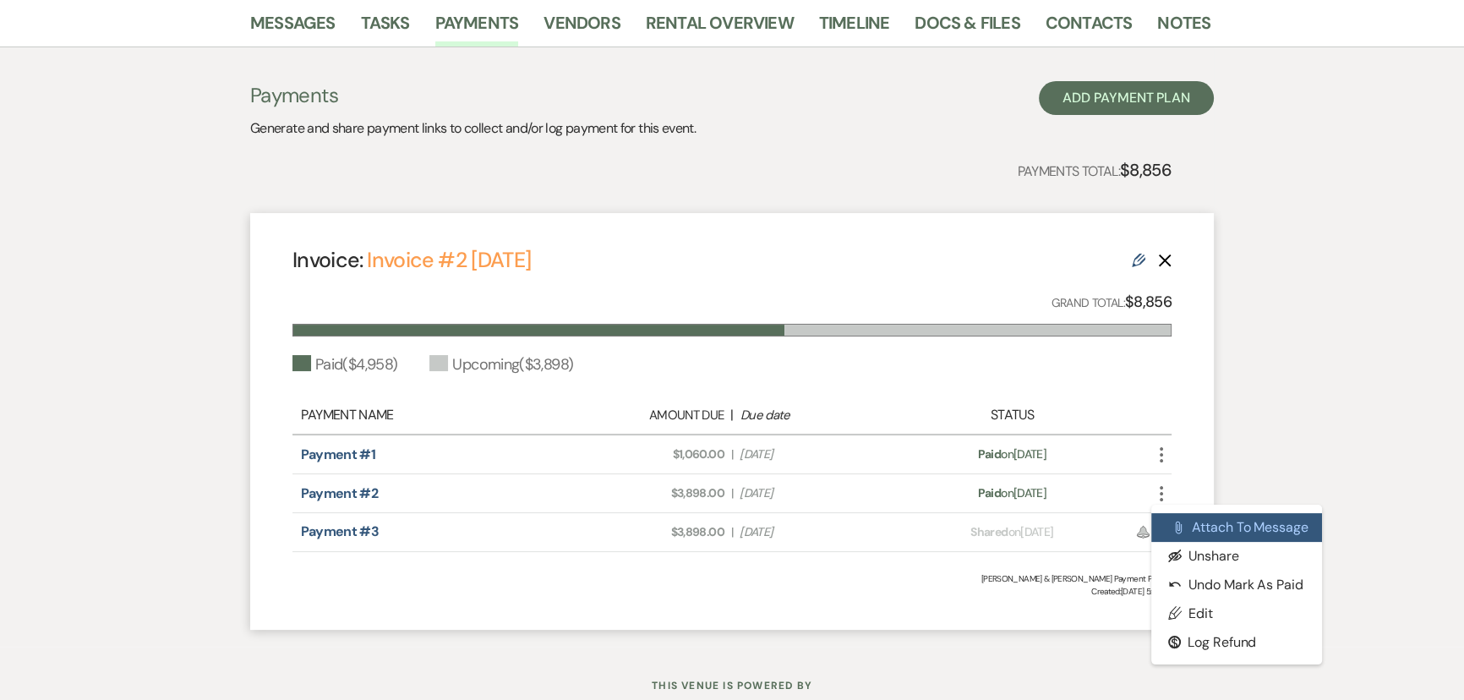
click at [1186, 522] on button "Attach File Attach to Message" at bounding box center [1237, 527] width 171 height 29
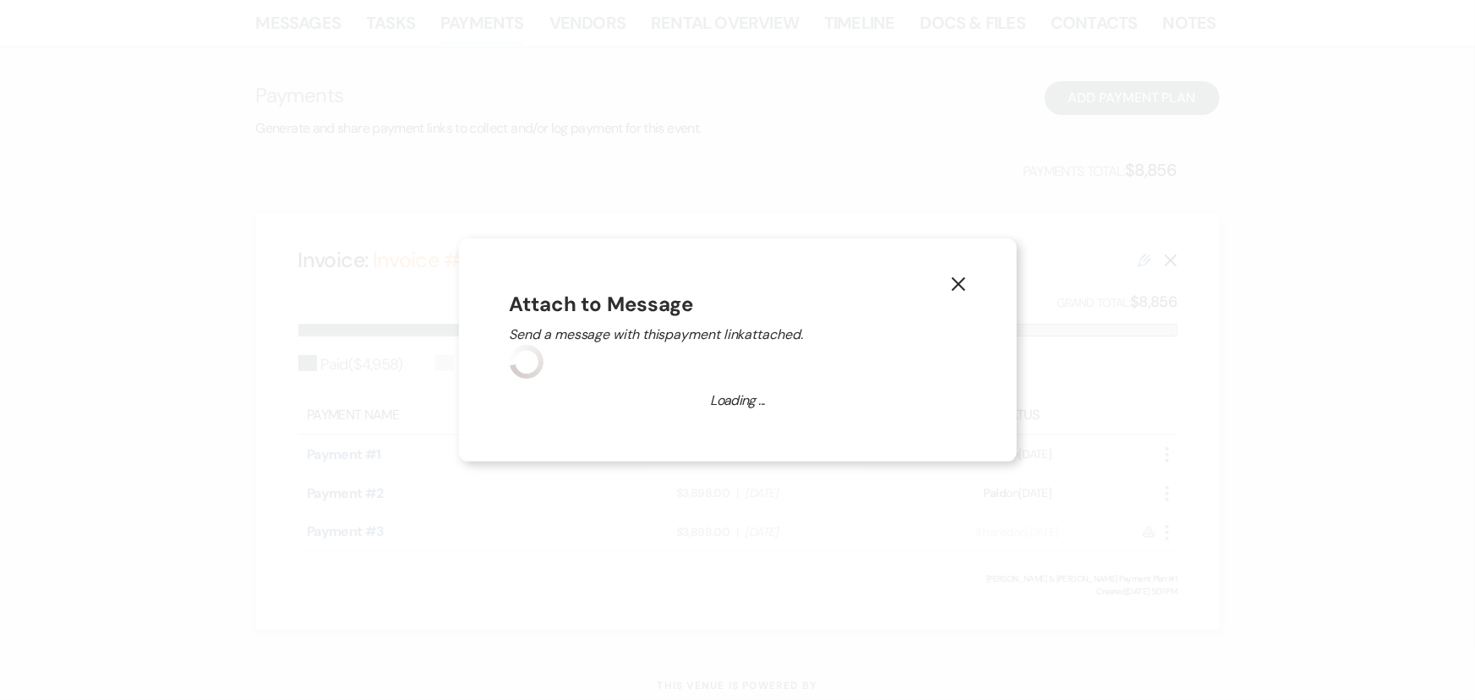
scroll to position [45, 0]
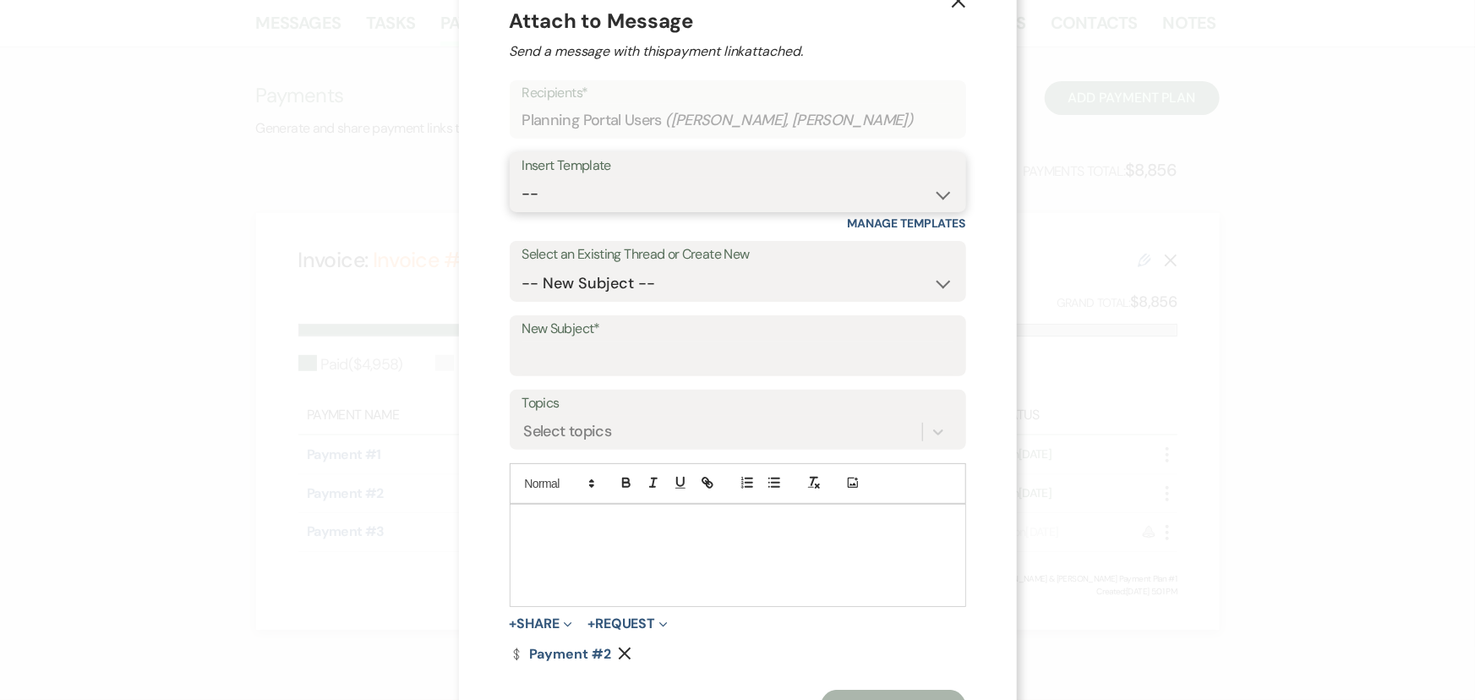
click at [532, 194] on select "-- Documents for Conversion Planning Portal Introduction Initial Inquiry Respon…" at bounding box center [738, 194] width 431 height 33
click at [523, 178] on select "-- Documents for Conversion Planning Portal Introduction Initial Inquiry Respon…" at bounding box center [738, 194] width 431 height 33
click at [550, 363] on input "New Subject*" at bounding box center [738, 358] width 431 height 33
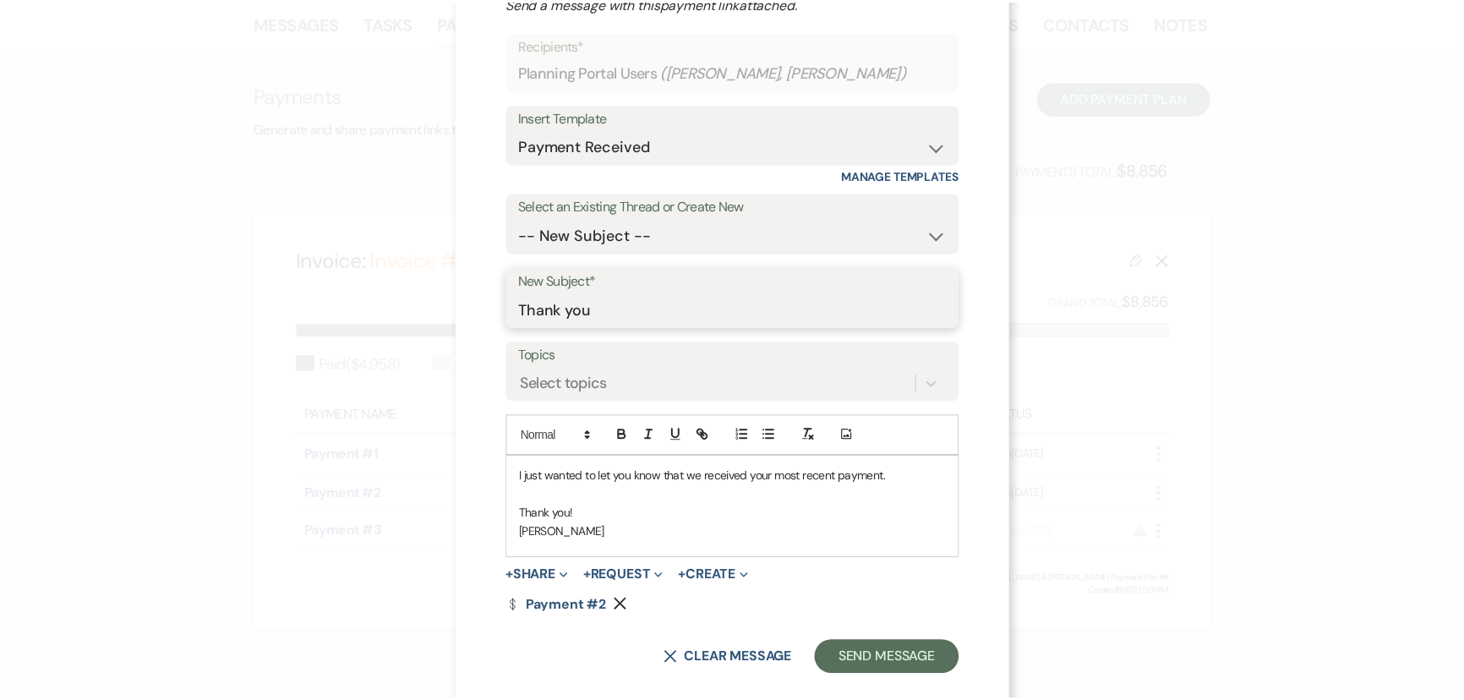
scroll to position [118, 0]
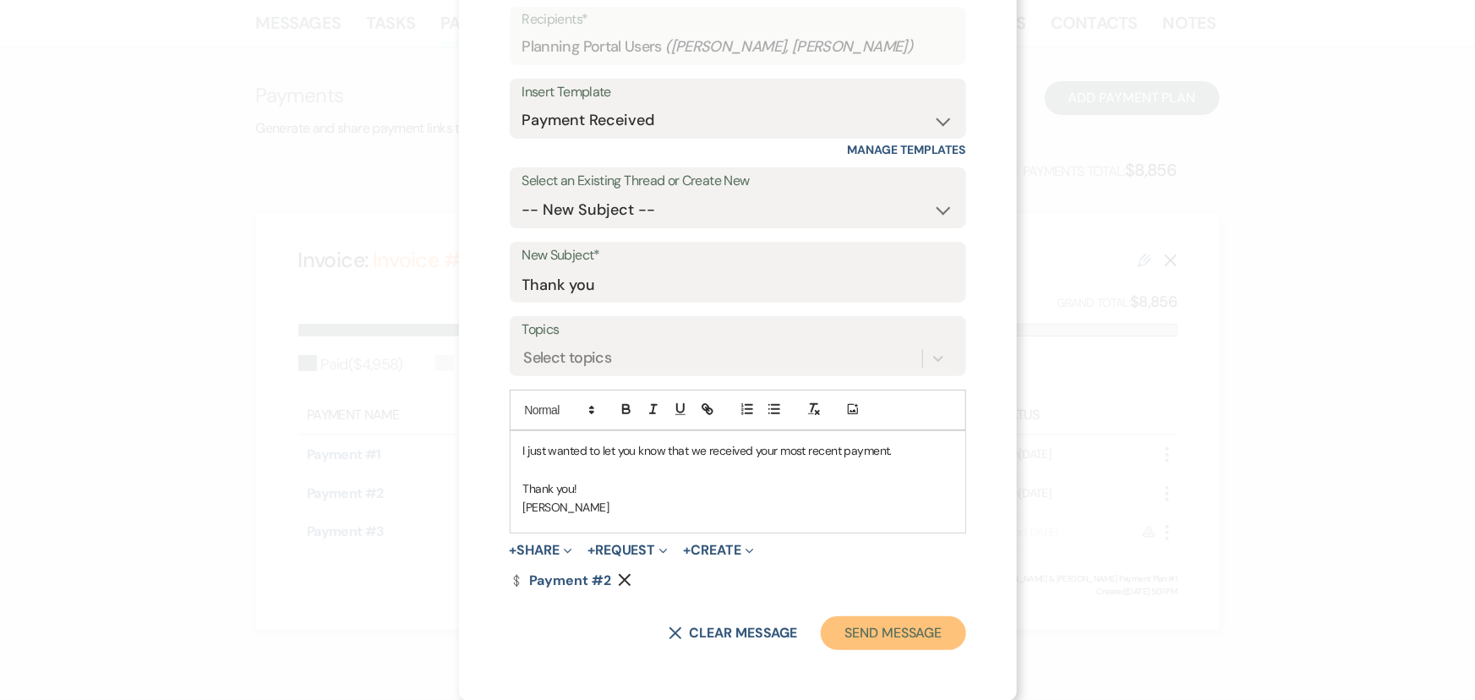
click at [886, 627] on button "Send Message" at bounding box center [893, 633] width 145 height 34
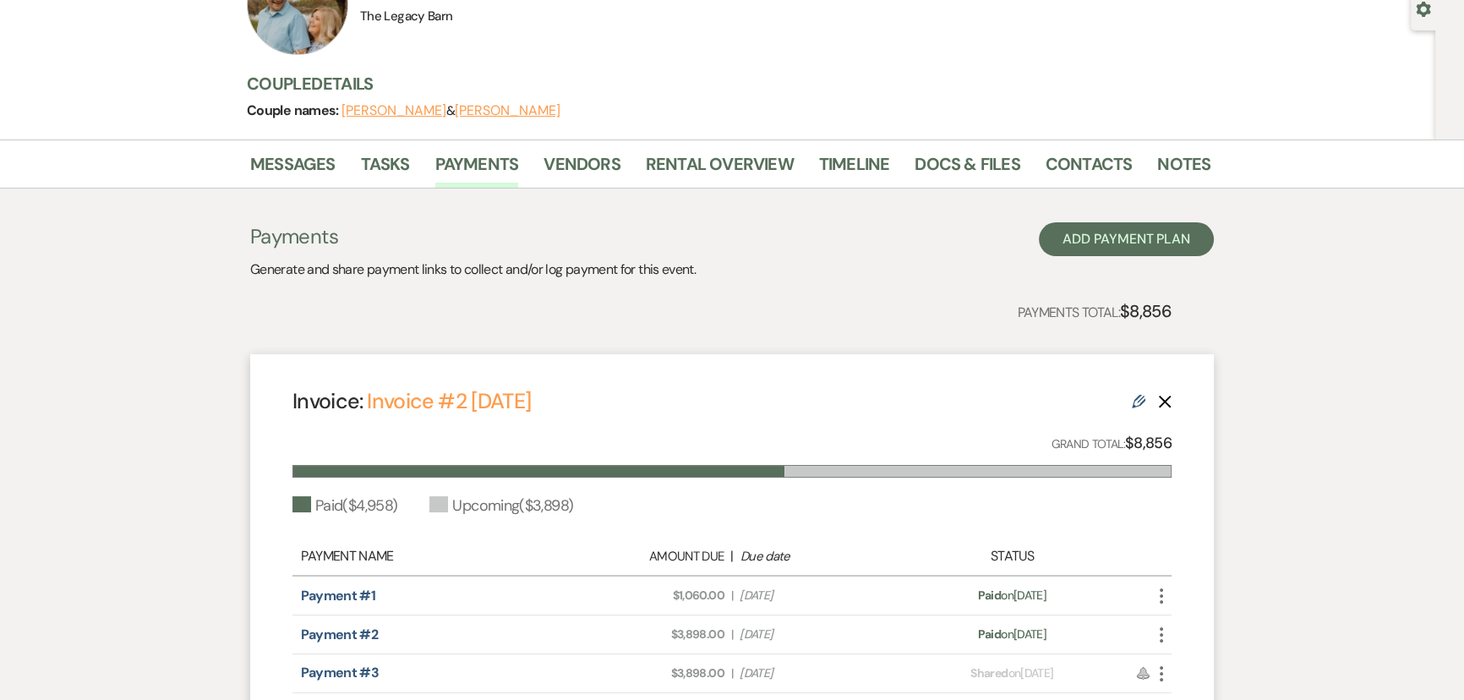
scroll to position [0, 0]
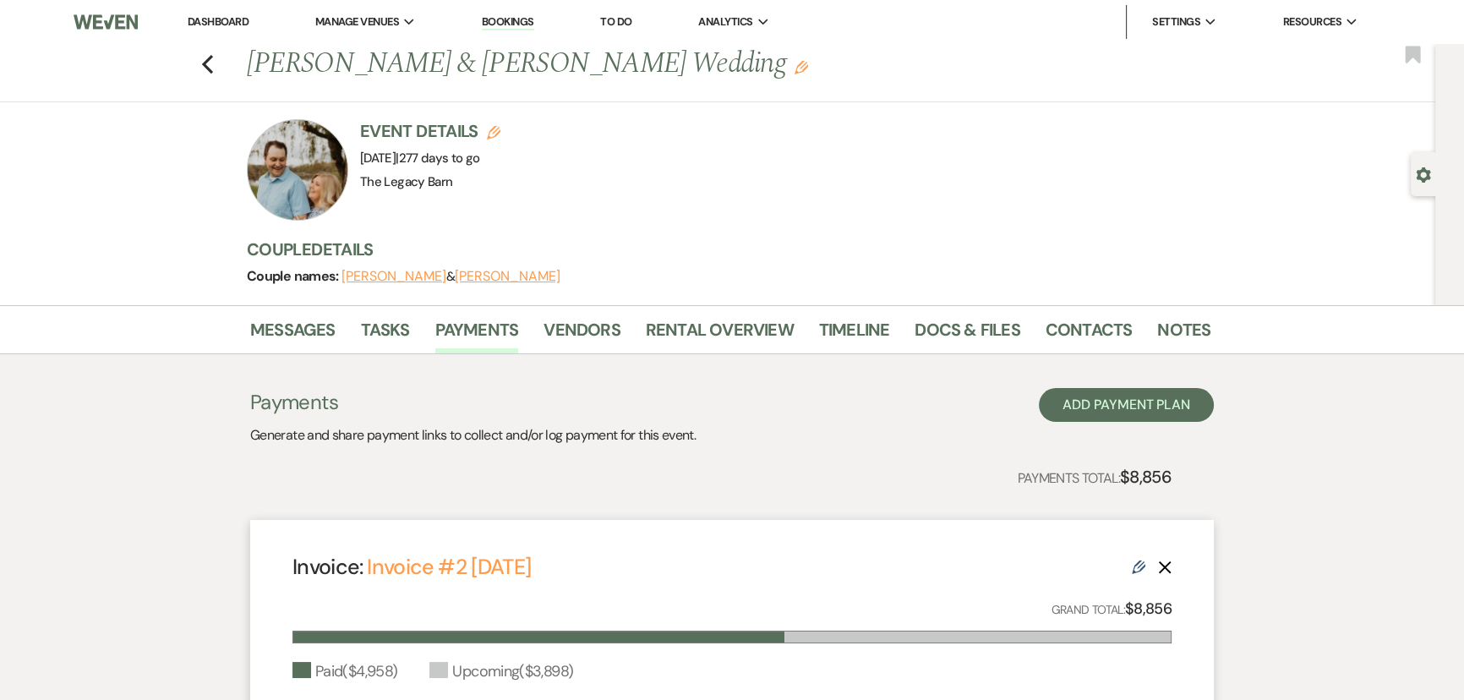
click at [207, 22] on link "Dashboard" at bounding box center [218, 21] width 61 height 14
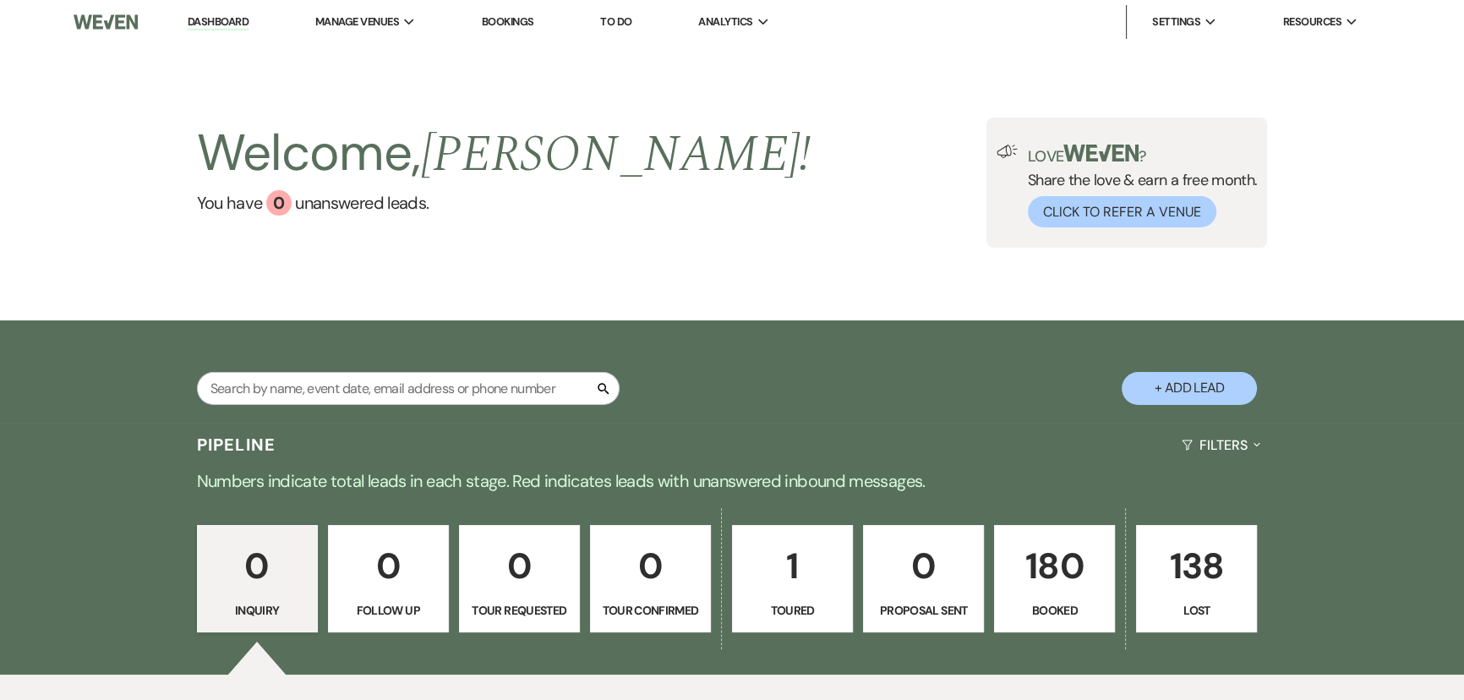
drag, startPoint x: 1039, startPoint y: 588, endPoint x: 846, endPoint y: 400, distance: 269.7
click at [1039, 588] on p "180" at bounding box center [1054, 566] width 99 height 57
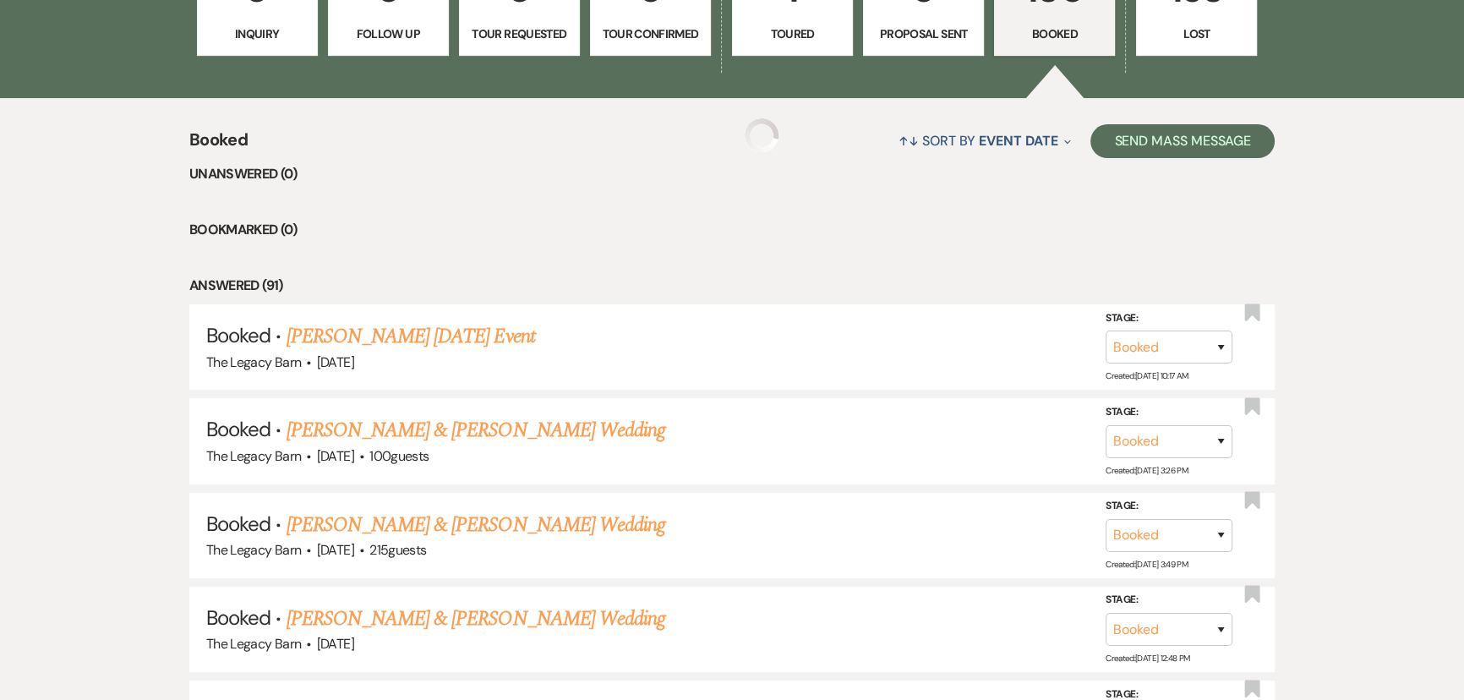
scroll to position [609, 0]
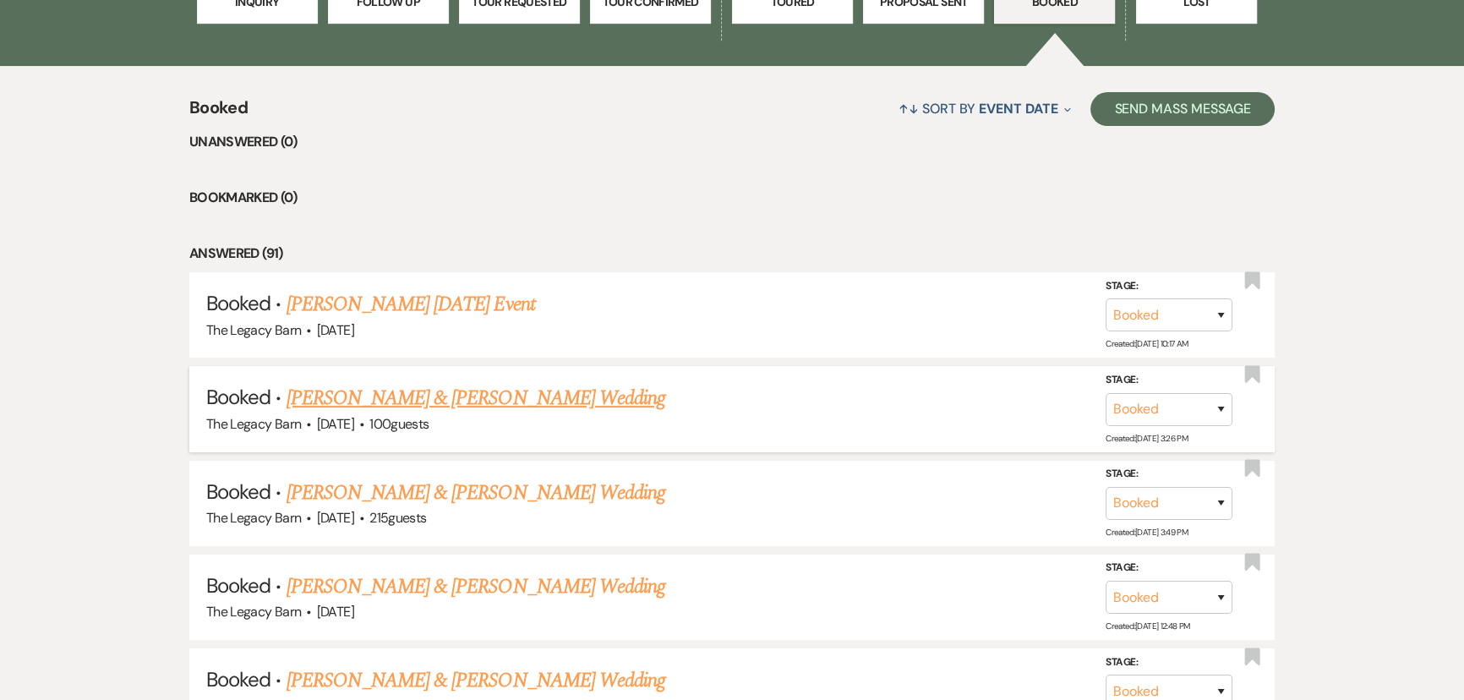
click at [413, 396] on link "[PERSON_NAME] & [PERSON_NAME] Wedding" at bounding box center [476, 398] width 379 height 30
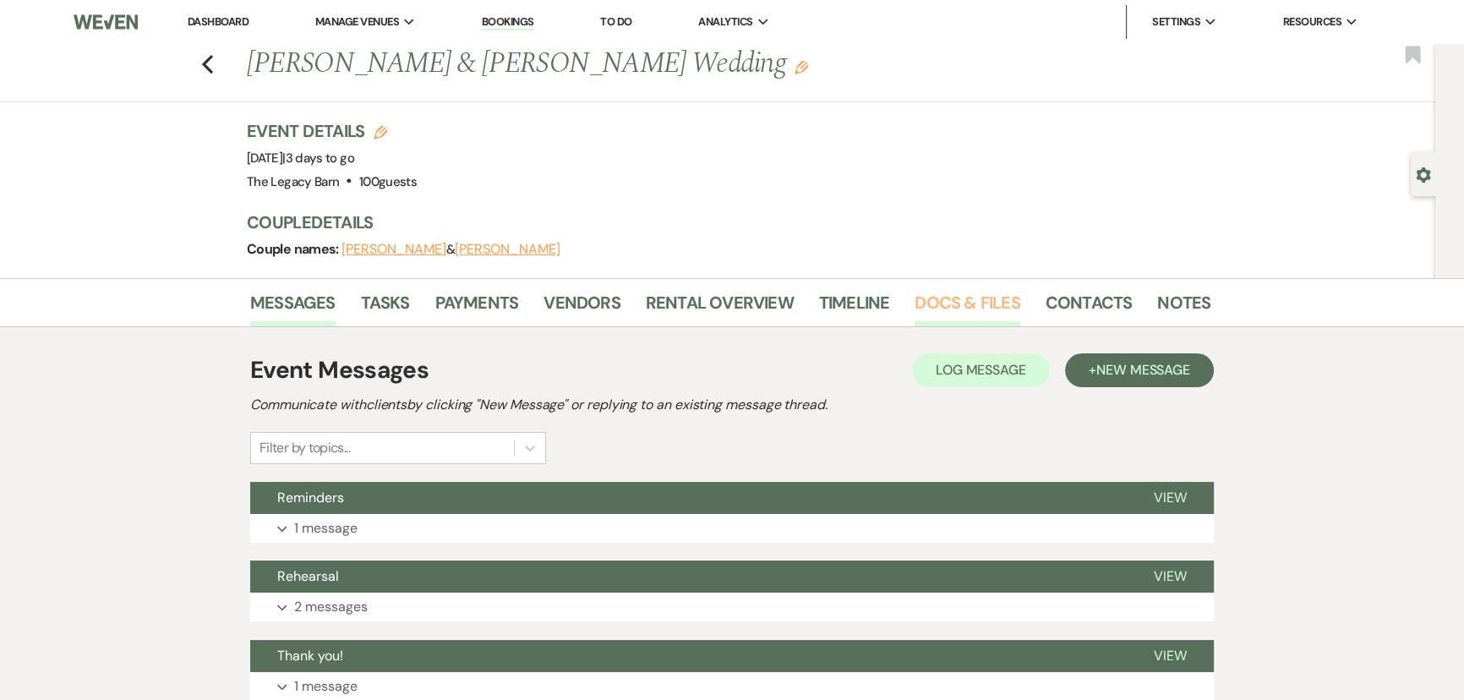
click at [977, 301] on link "Docs & Files" at bounding box center [967, 307] width 105 height 37
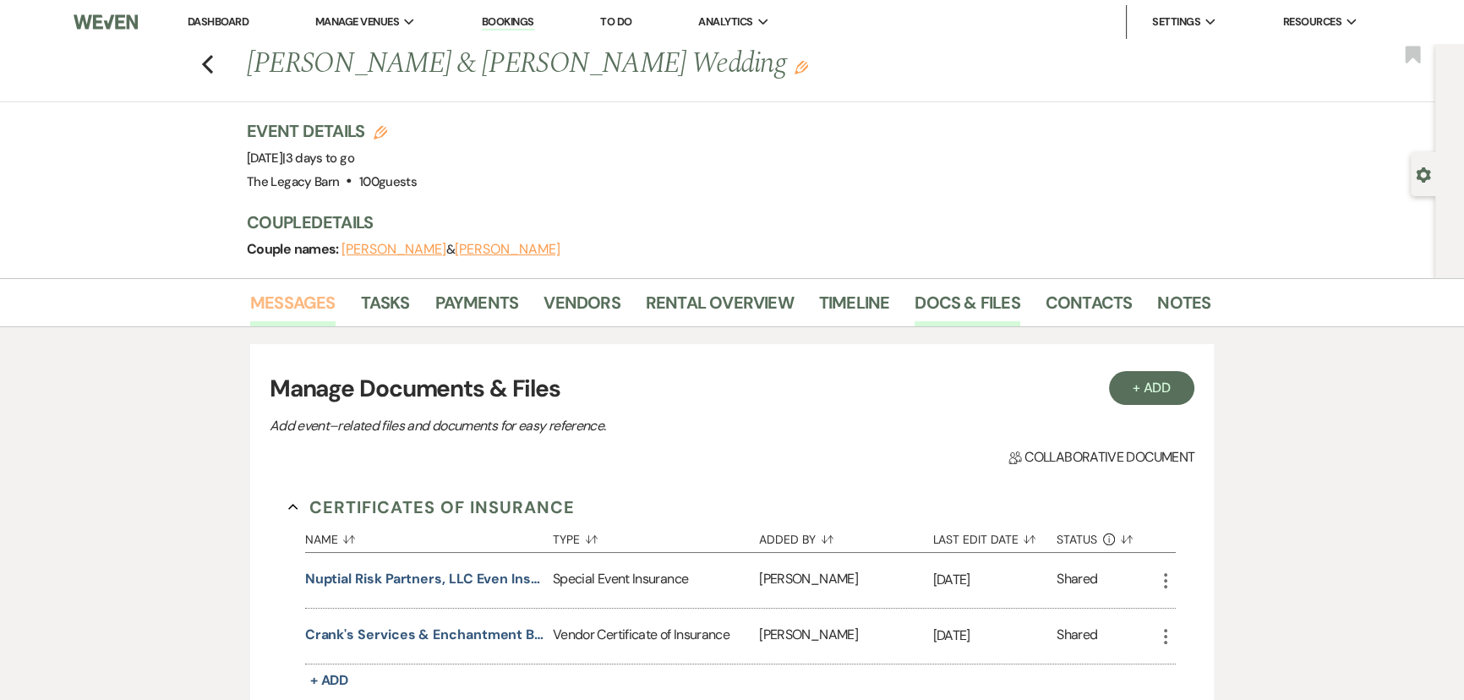
click at [293, 290] on link "Messages" at bounding box center [292, 307] width 85 height 37
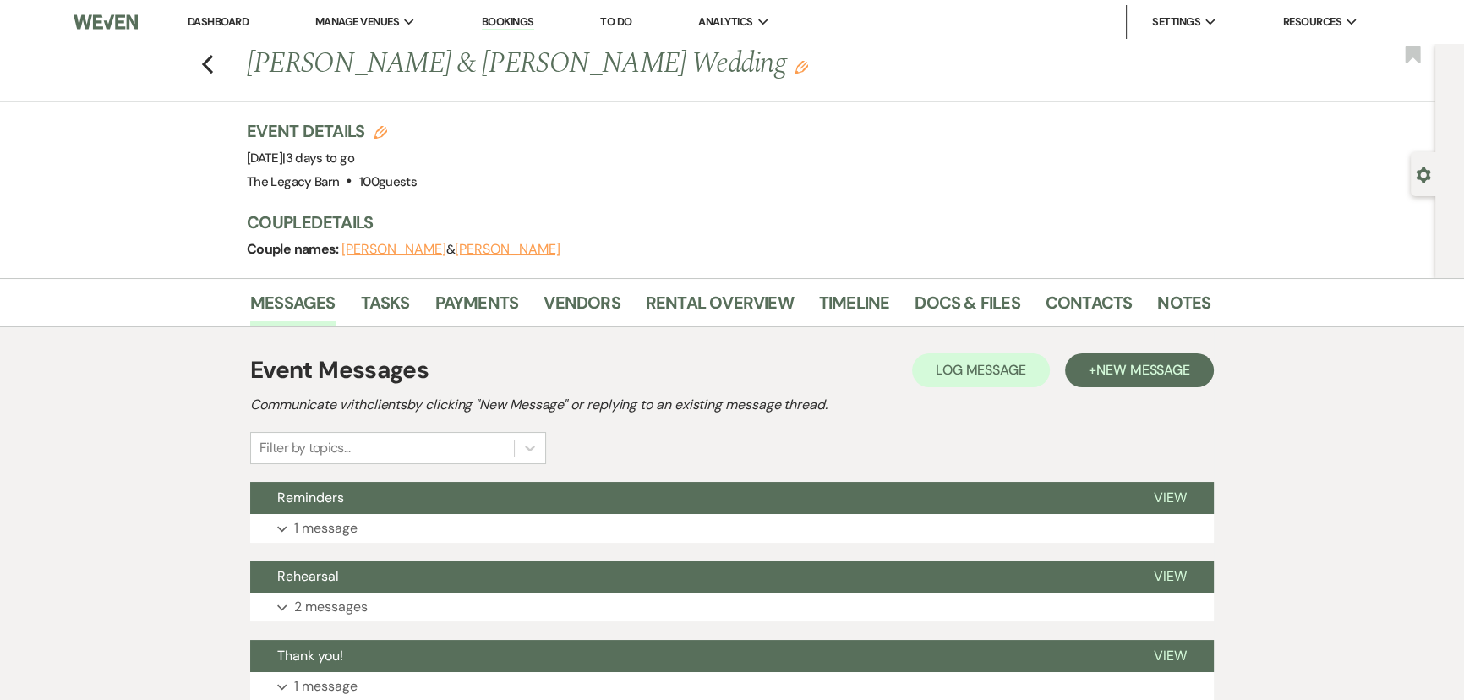
click at [194, 23] on link "Dashboard" at bounding box center [218, 21] width 61 height 14
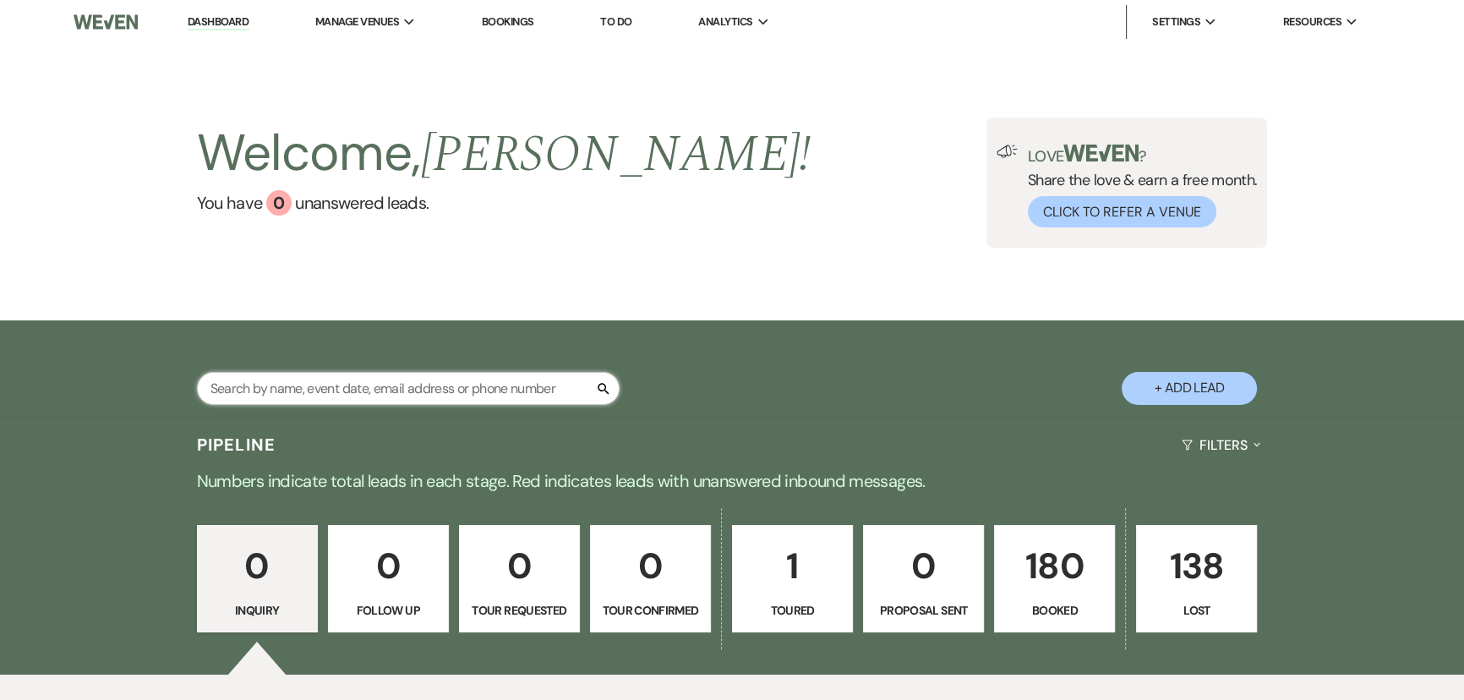
click at [233, 393] on input "text" at bounding box center [408, 388] width 423 height 33
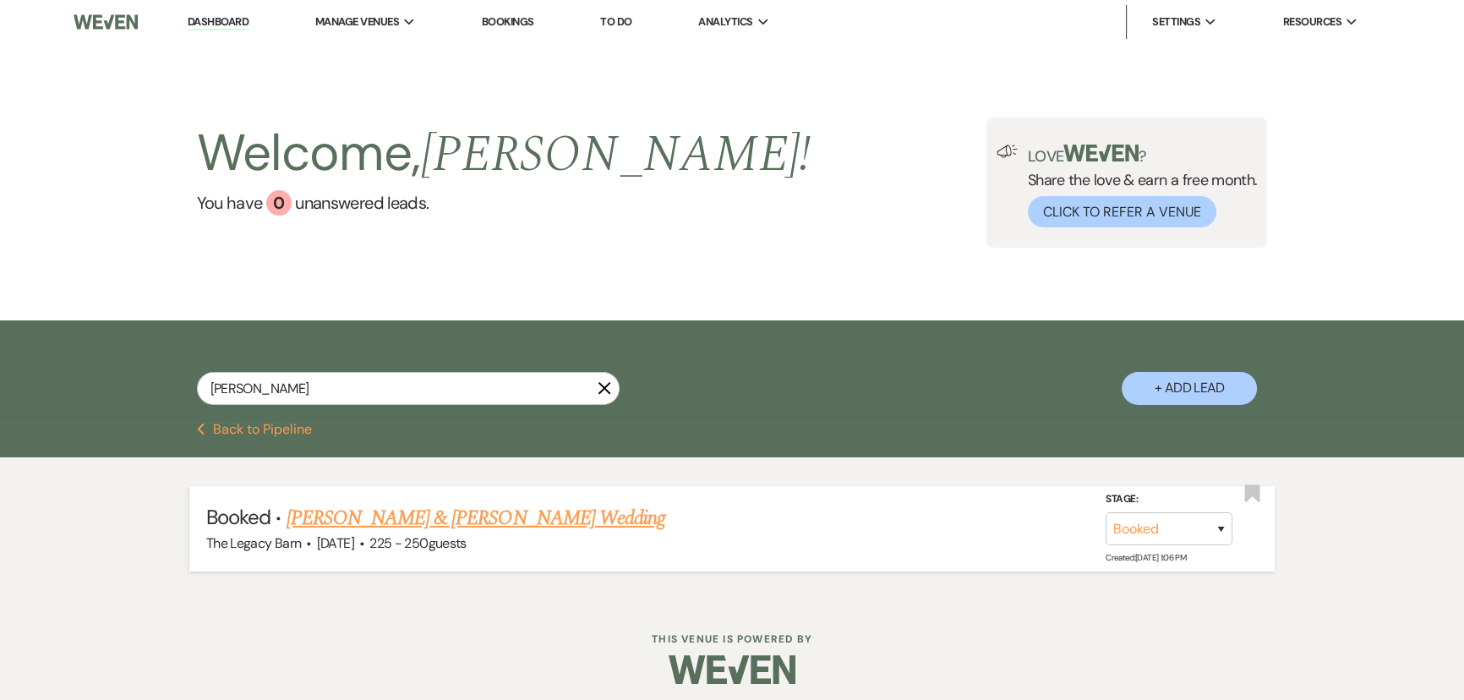
click at [342, 517] on link "[PERSON_NAME] & [PERSON_NAME] Wedding" at bounding box center [476, 518] width 379 height 30
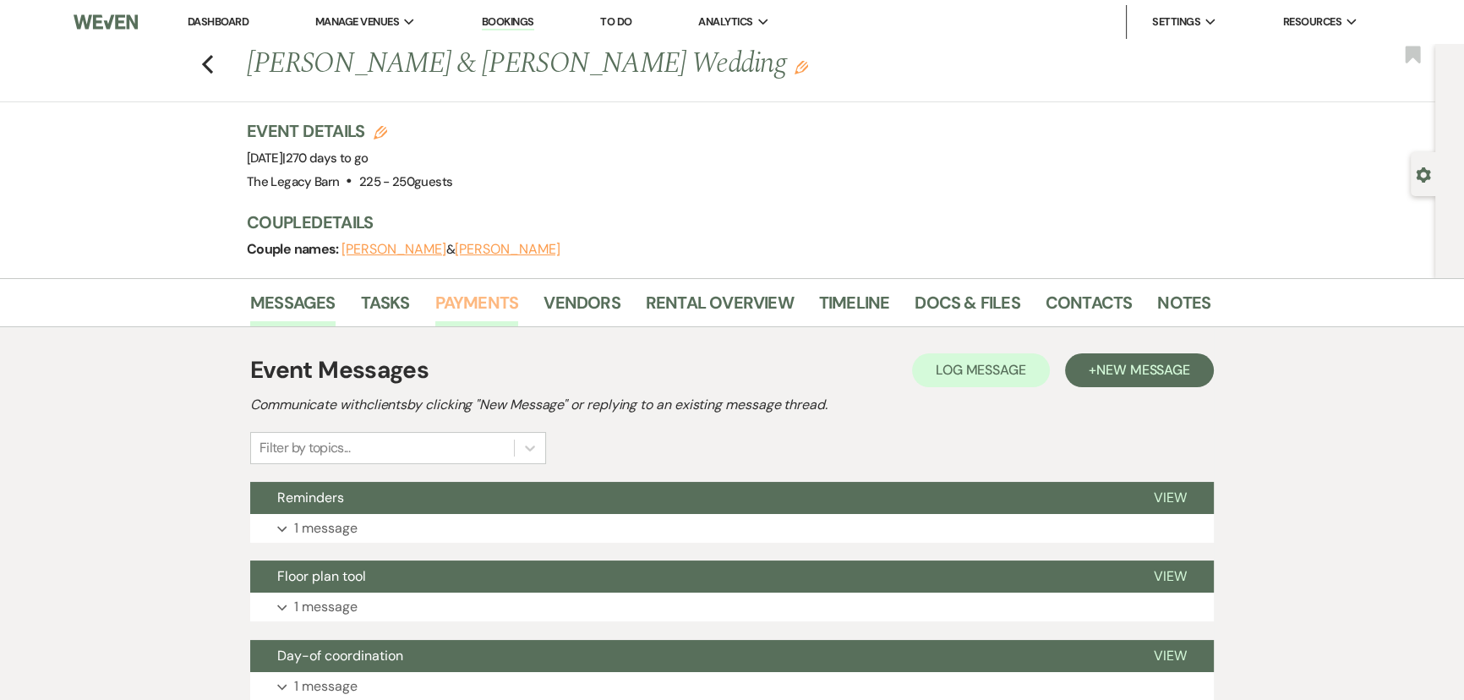
click at [465, 308] on link "Payments" at bounding box center [477, 307] width 84 height 37
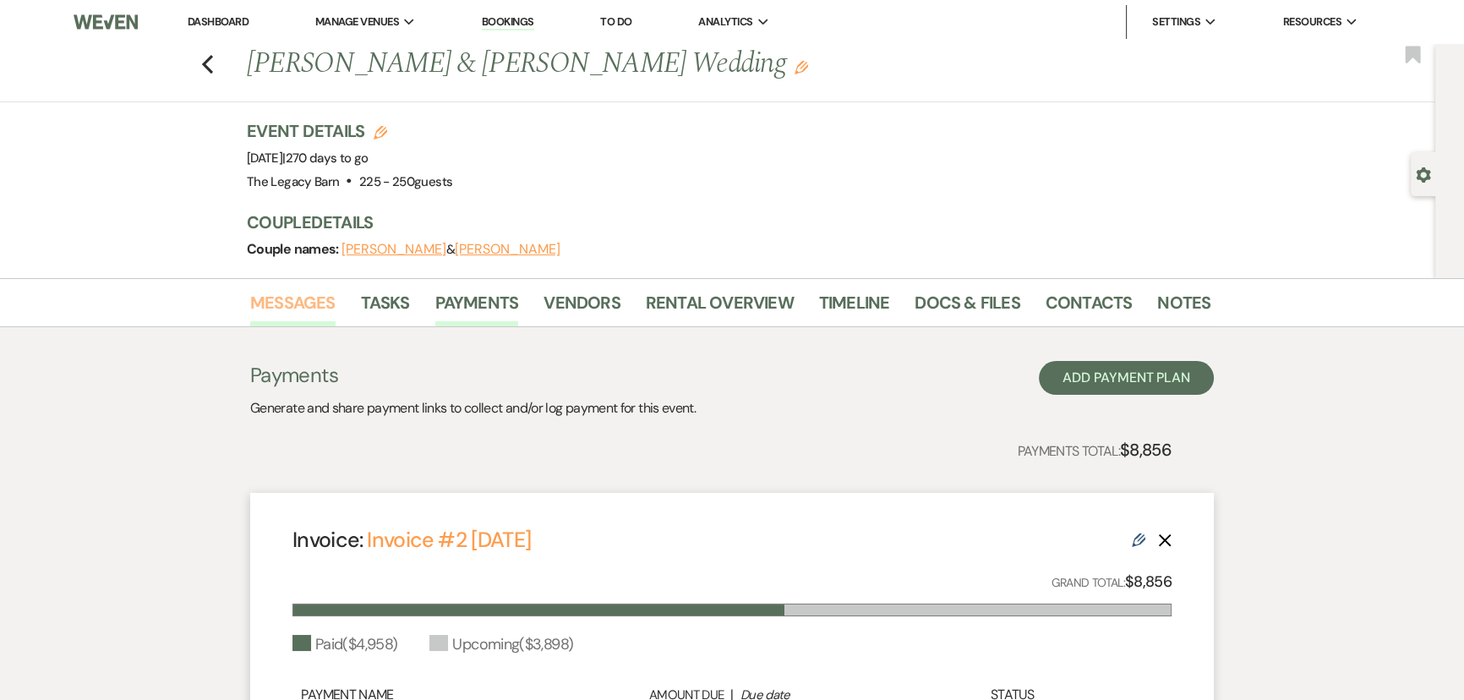
click at [281, 296] on link "Messages" at bounding box center [292, 307] width 85 height 37
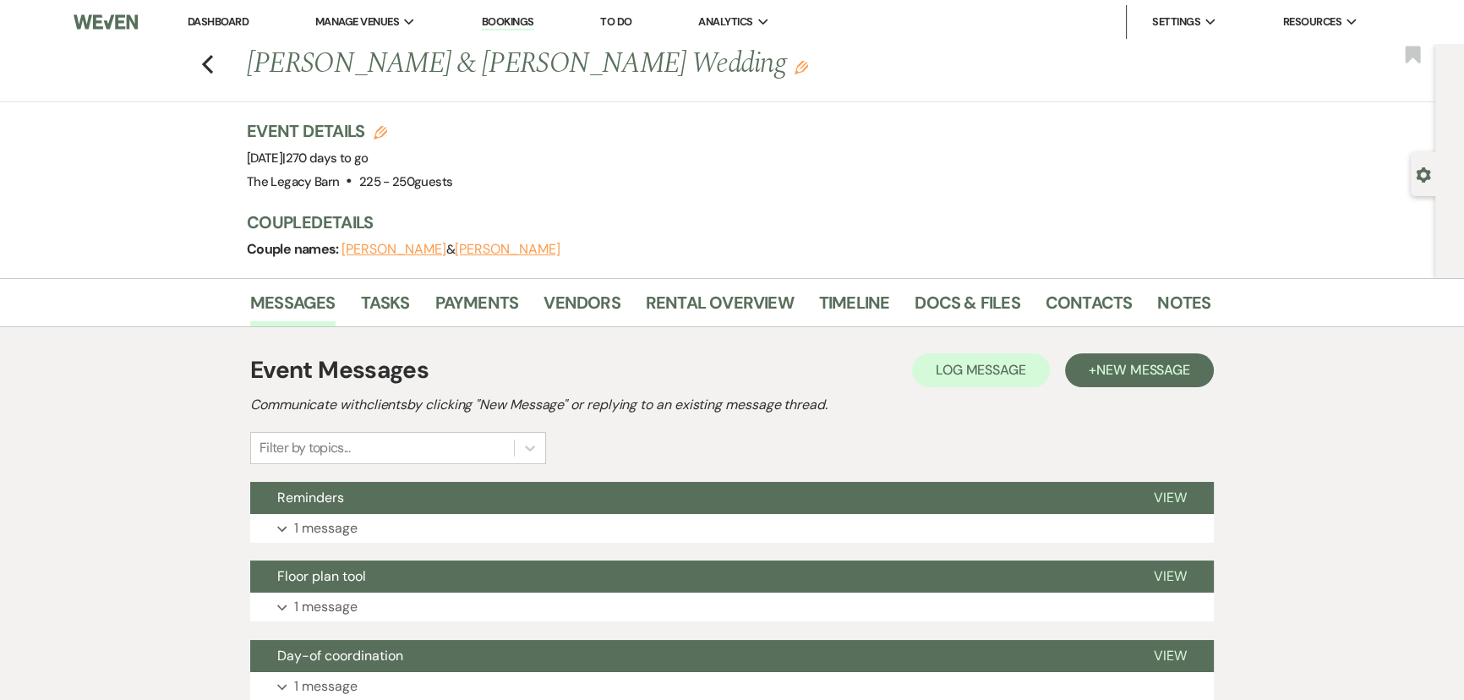
click at [212, 21] on link "Dashboard" at bounding box center [218, 21] width 61 height 14
